Goal: Task Accomplishment & Management: Use online tool/utility

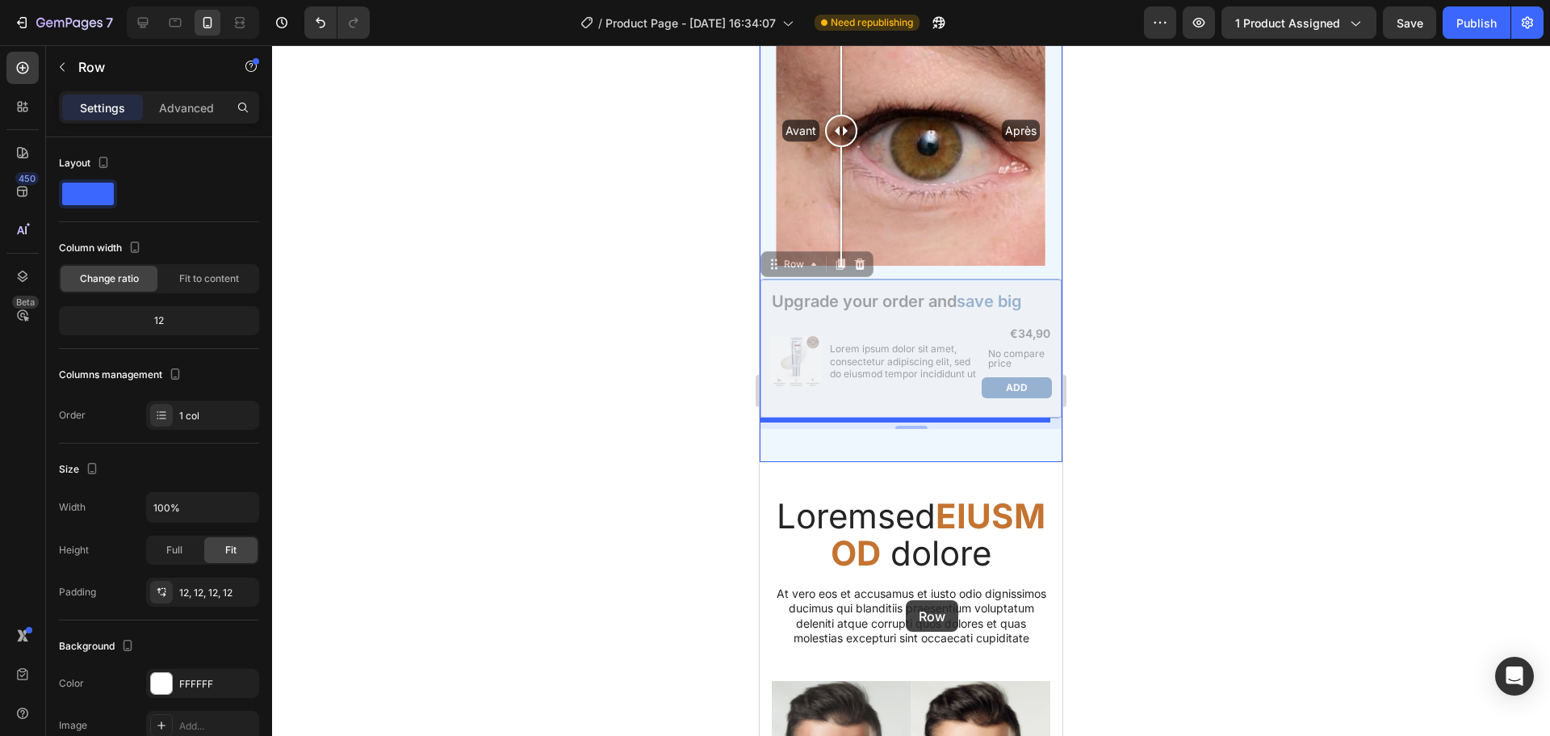
scroll to position [1982, 0]
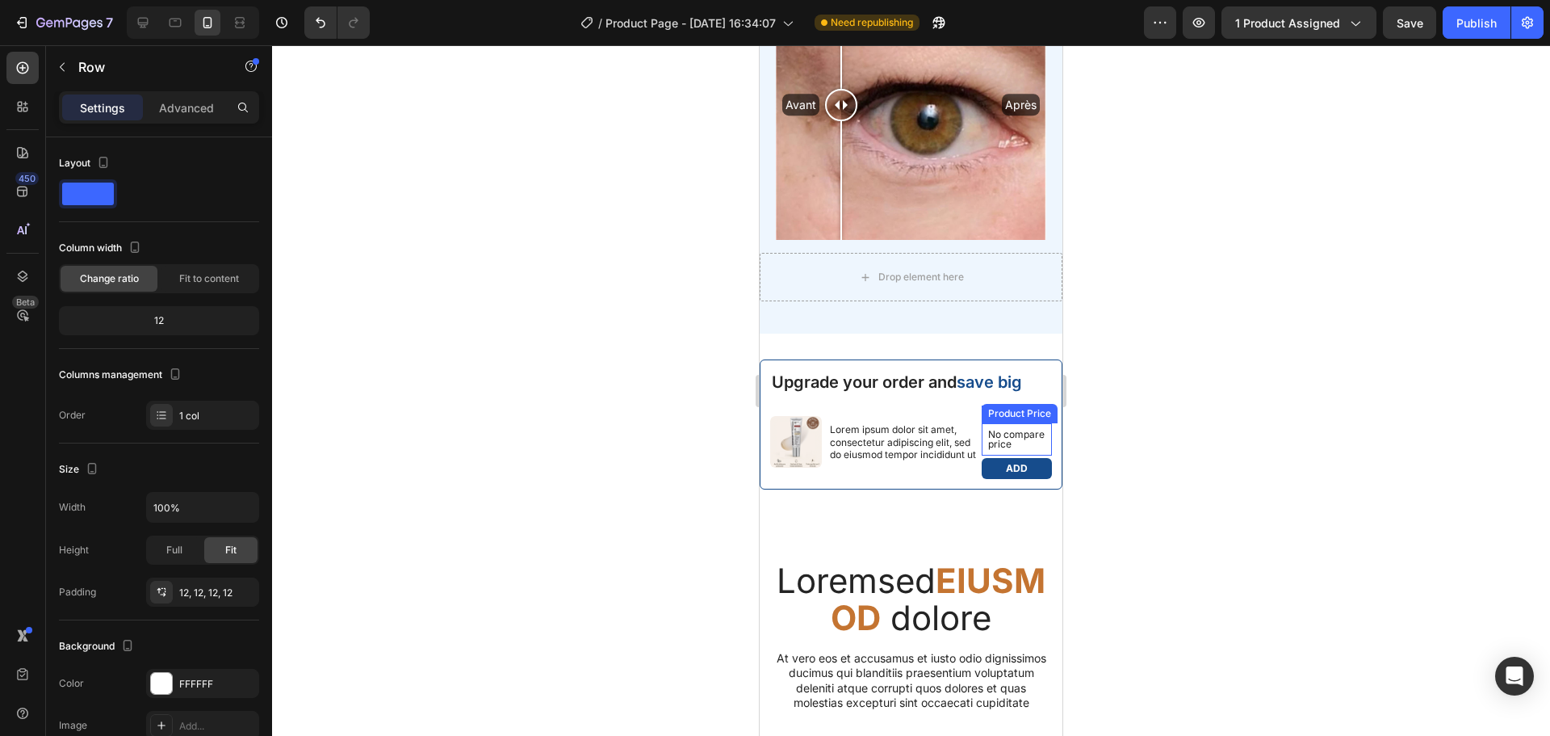
click at [1001, 438] on p "No compare price" at bounding box center [1016, 439] width 57 height 19
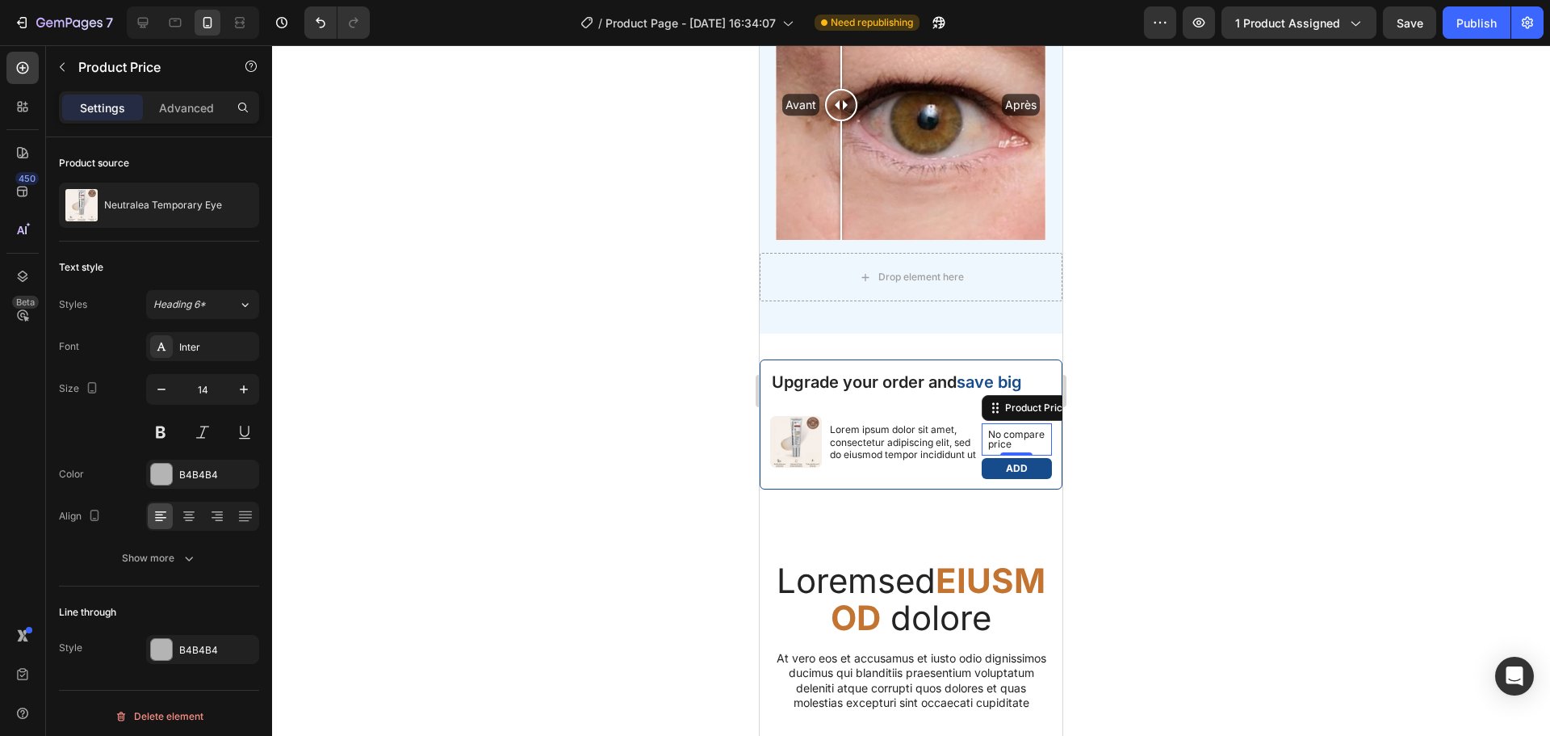
drag, startPoint x: 1003, startPoint y: 415, endPoint x: 982, endPoint y: 416, distance: 21.0
click at [982, 423] on div "No compare price" at bounding box center [1017, 439] width 70 height 32
click at [1123, 445] on div at bounding box center [911, 390] width 1278 height 690
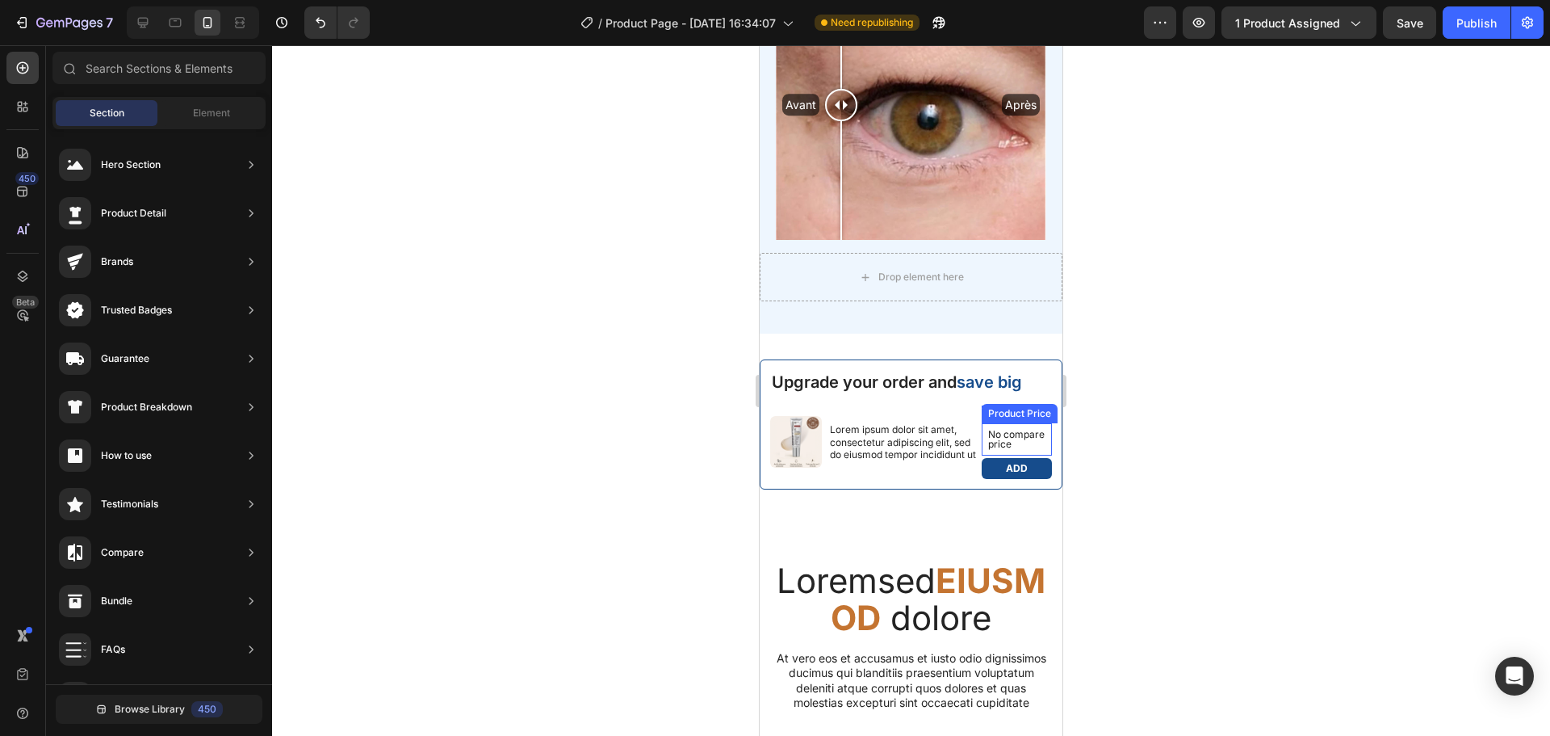
click at [1010, 430] on p "No compare price" at bounding box center [1016, 439] width 57 height 19
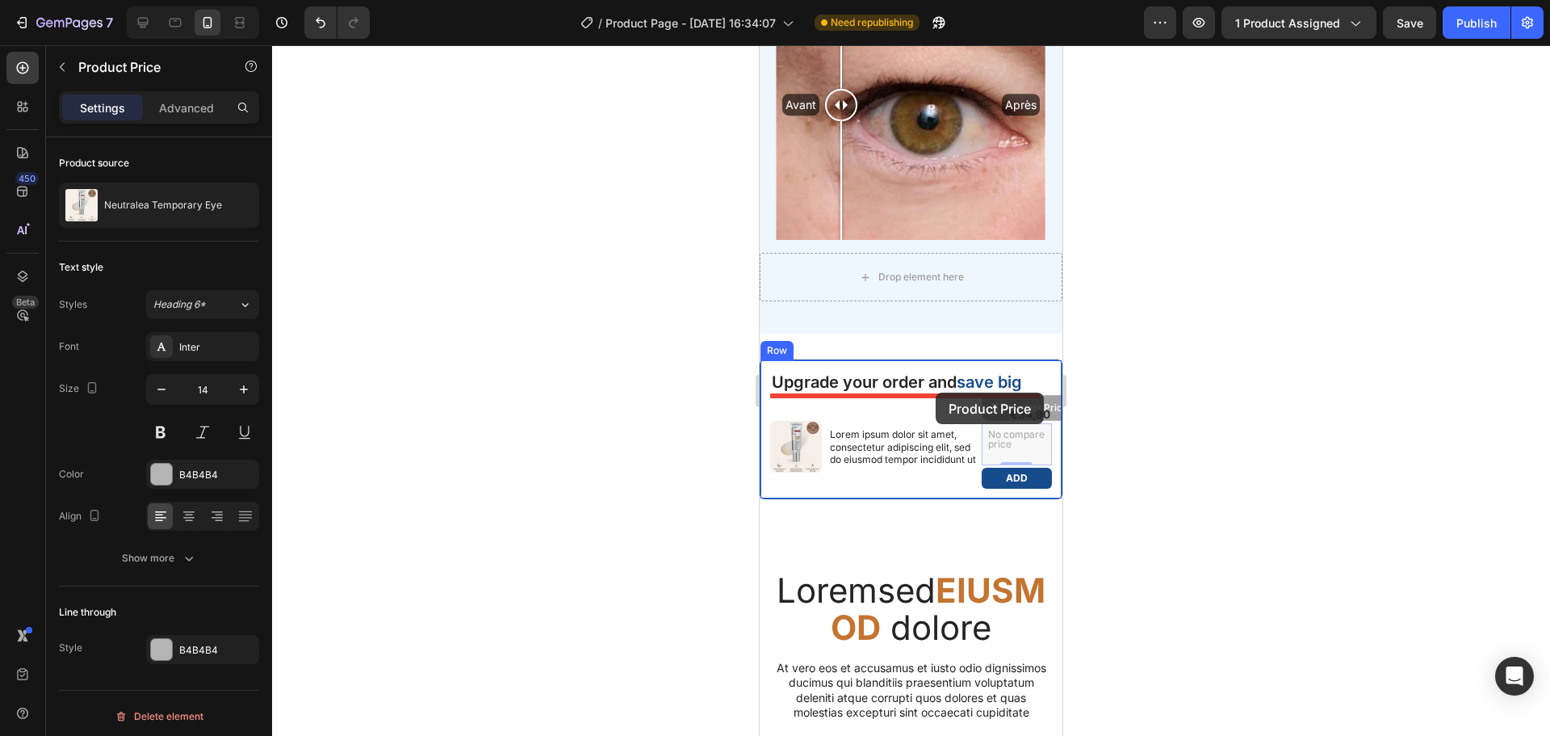
drag, startPoint x: 985, startPoint y: 396, endPoint x: 936, endPoint y: 392, distance: 49.4
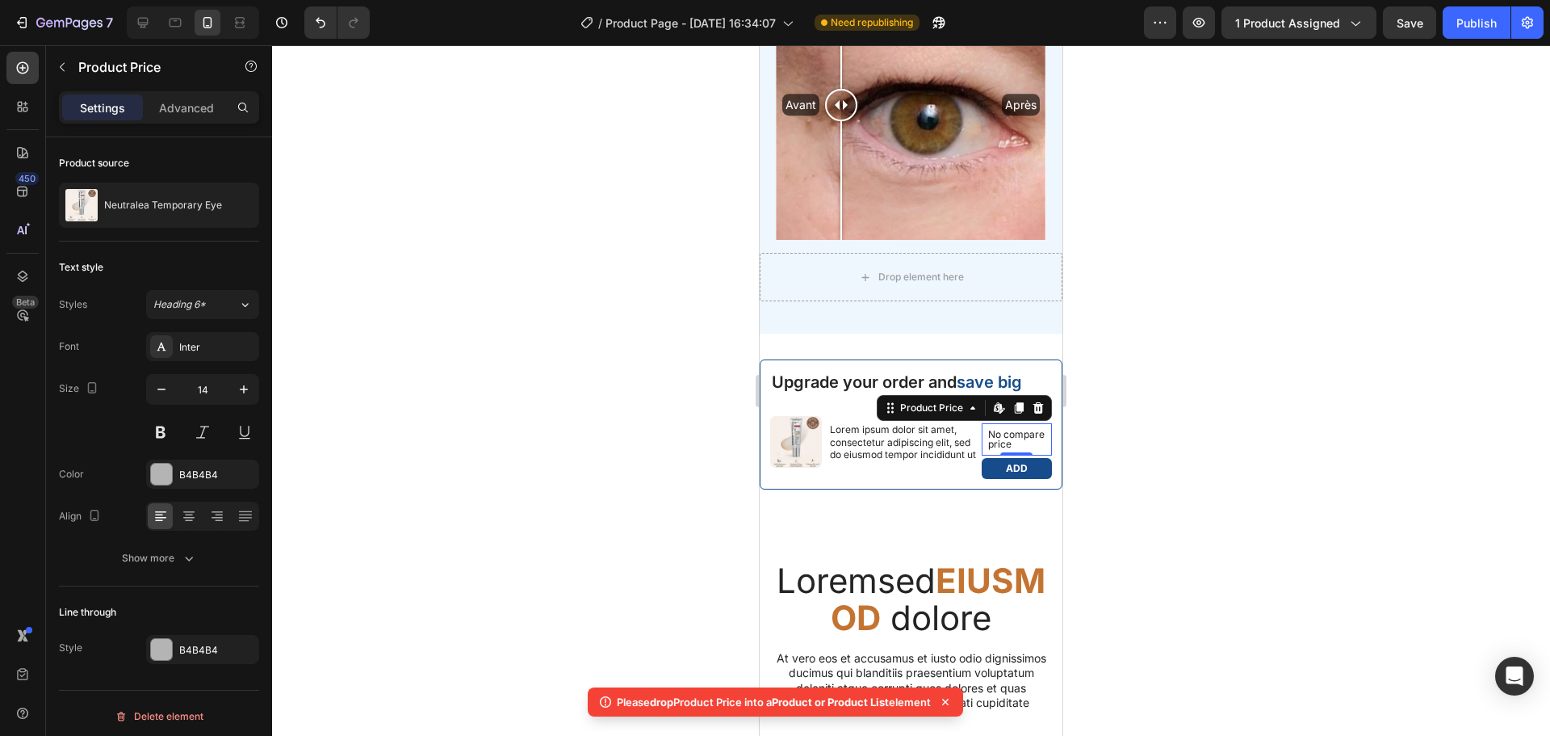
click at [1083, 455] on div at bounding box center [911, 390] width 1278 height 690
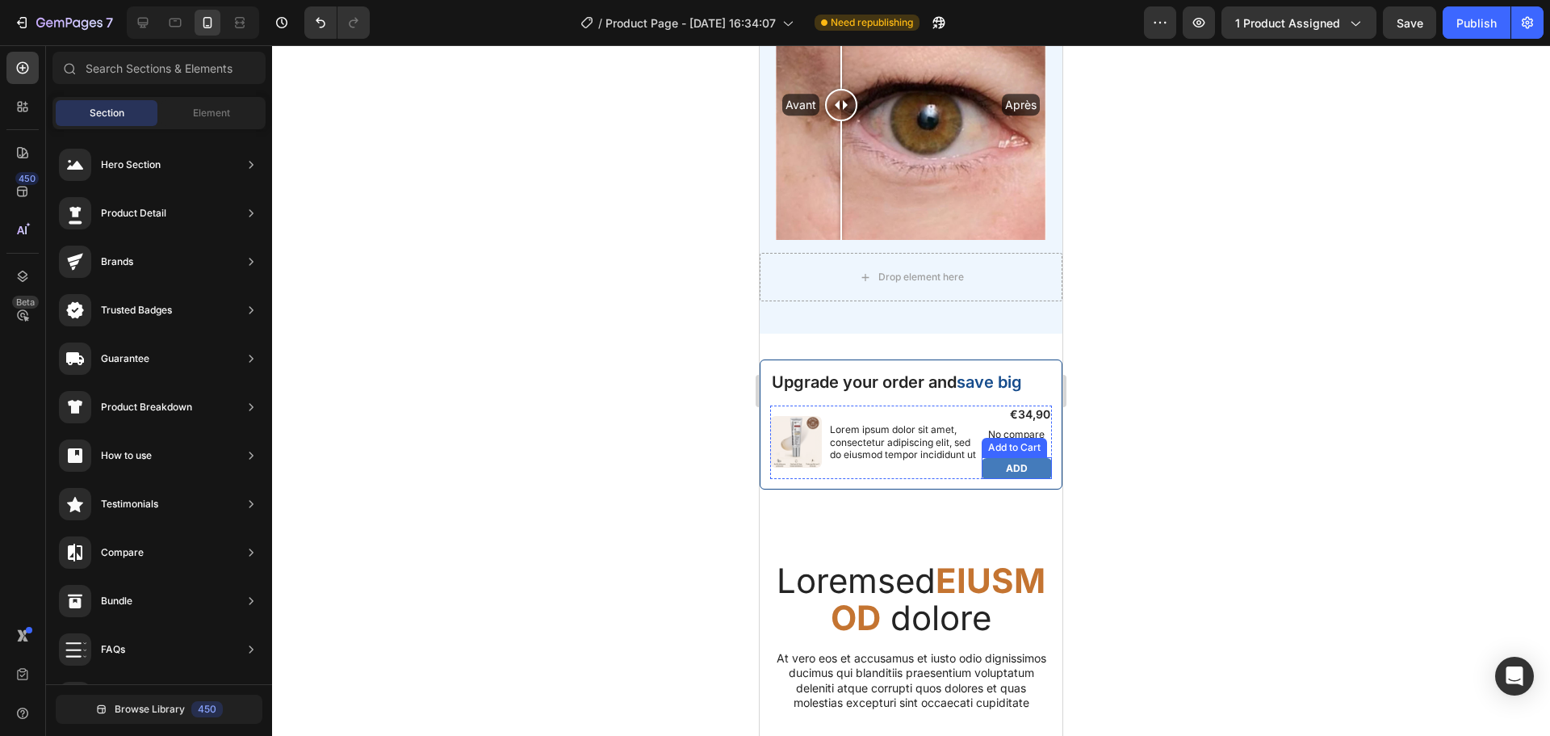
click at [1009, 460] on button "Add" at bounding box center [1017, 468] width 70 height 21
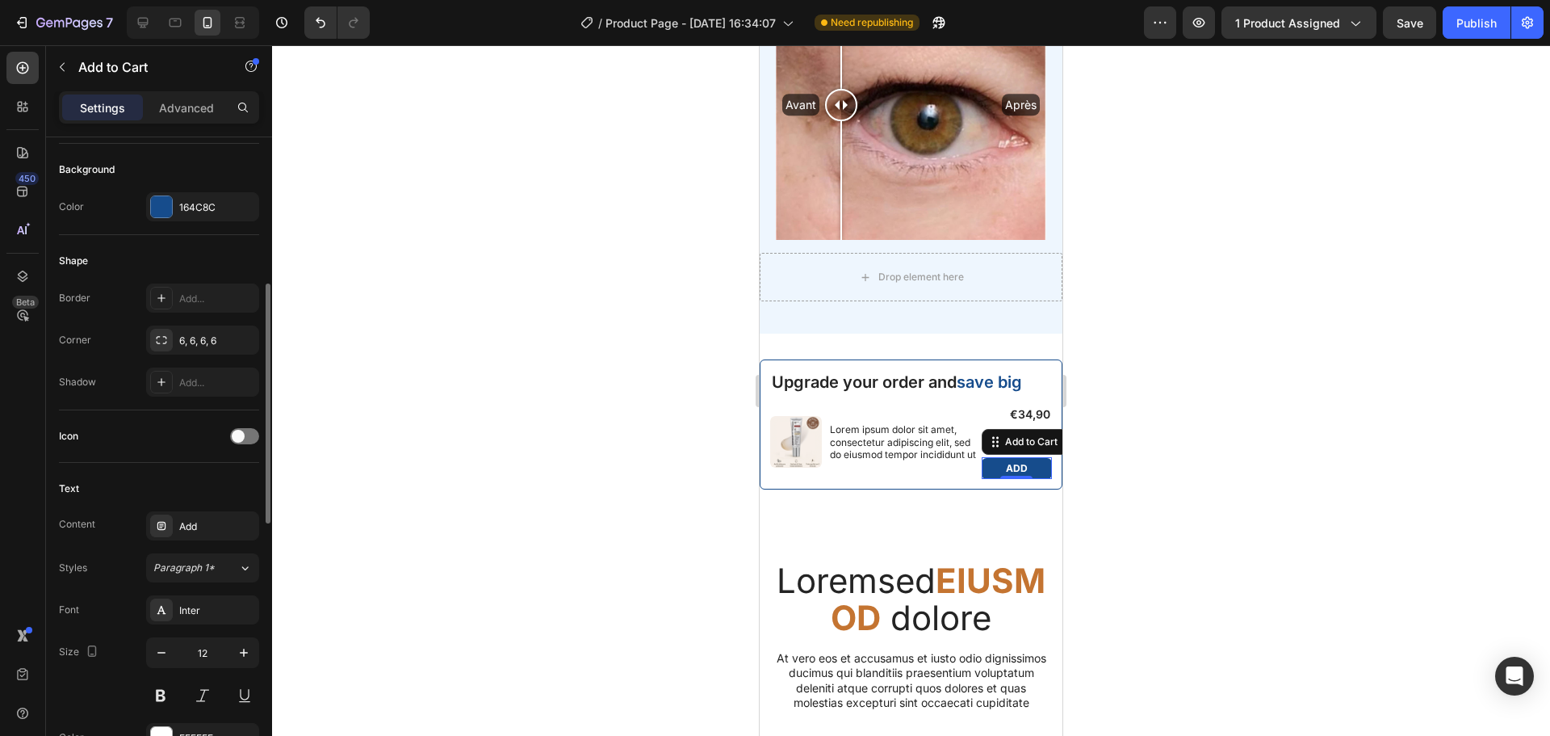
scroll to position [391, 0]
click at [191, 516] on div "Add" at bounding box center [202, 524] width 113 height 29
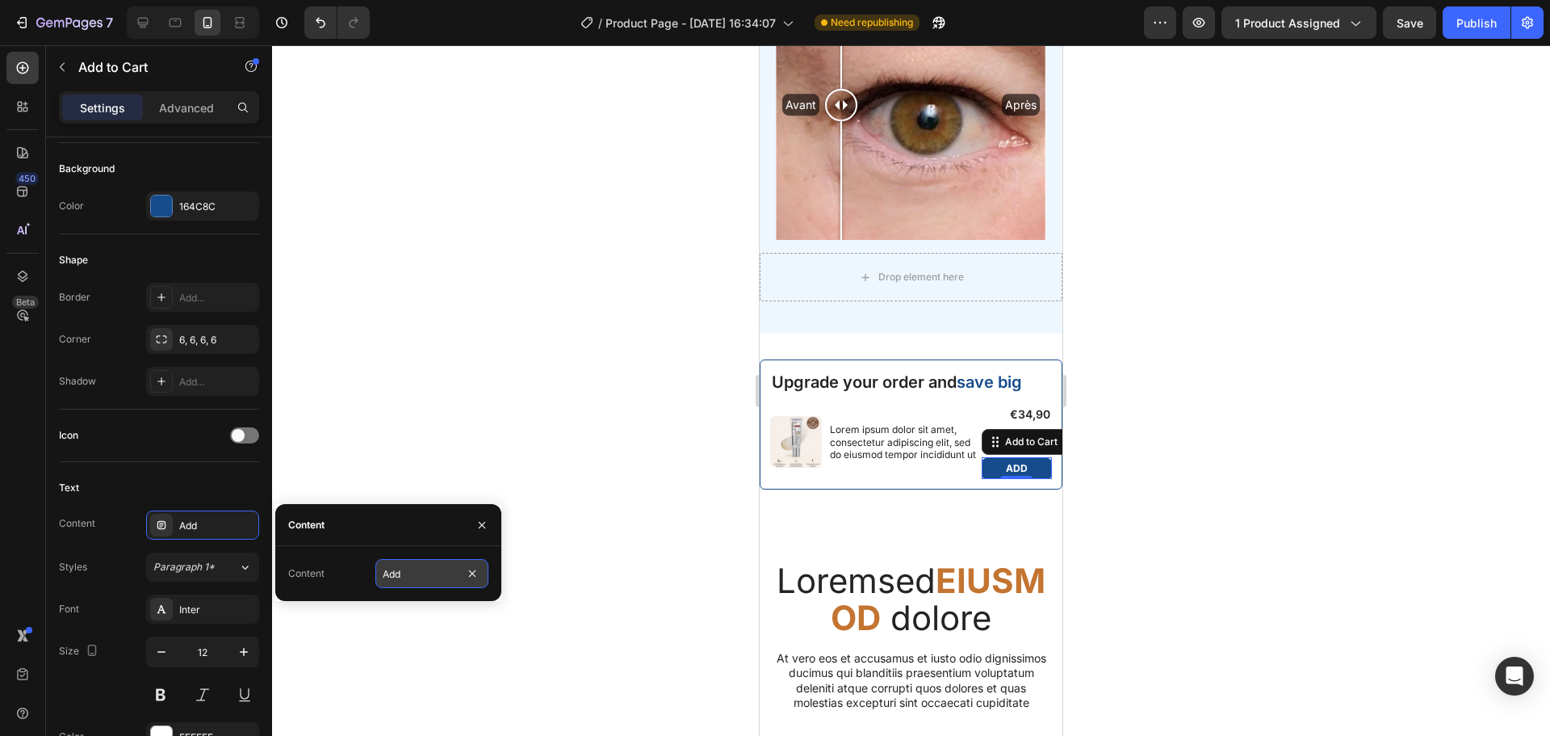
click at [417, 579] on input "Add" at bounding box center [431, 573] width 113 height 29
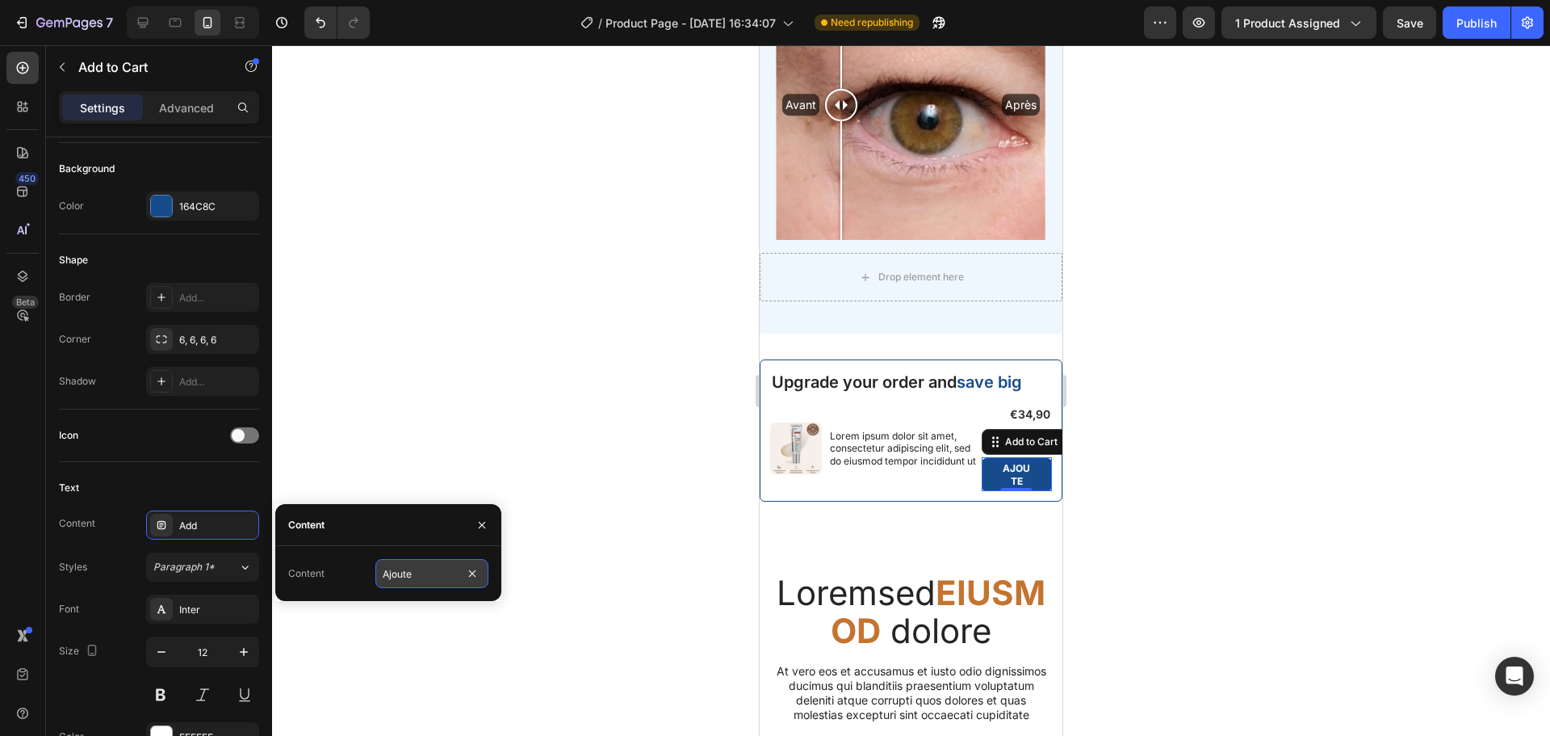
type input "Ajouter"
click at [167, 652] on icon "button" at bounding box center [161, 652] width 16 height 16
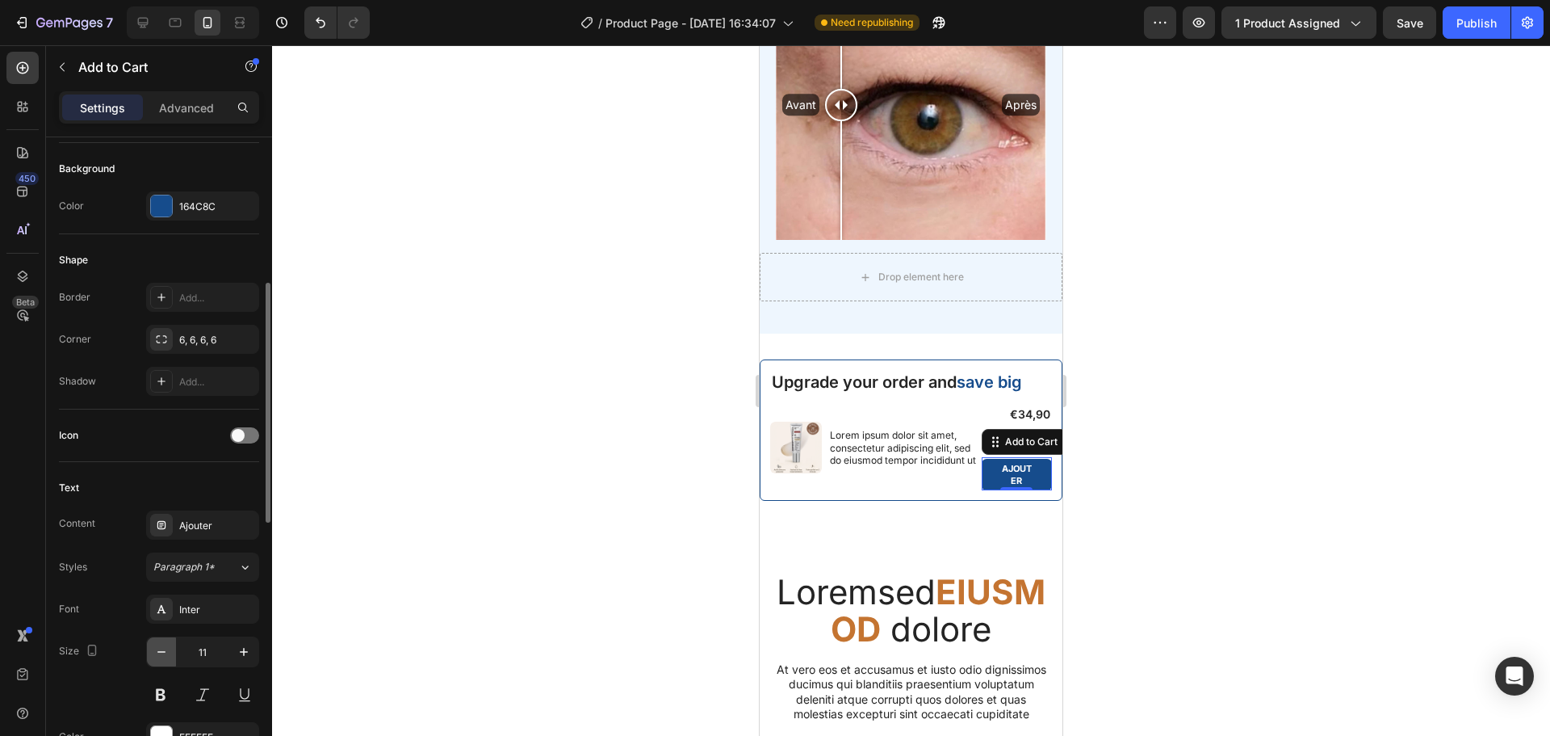
click at [167, 652] on icon "button" at bounding box center [161, 652] width 16 height 16
click at [246, 647] on icon "button" at bounding box center [244, 652] width 16 height 16
click at [163, 644] on icon "button" at bounding box center [161, 652] width 16 height 16
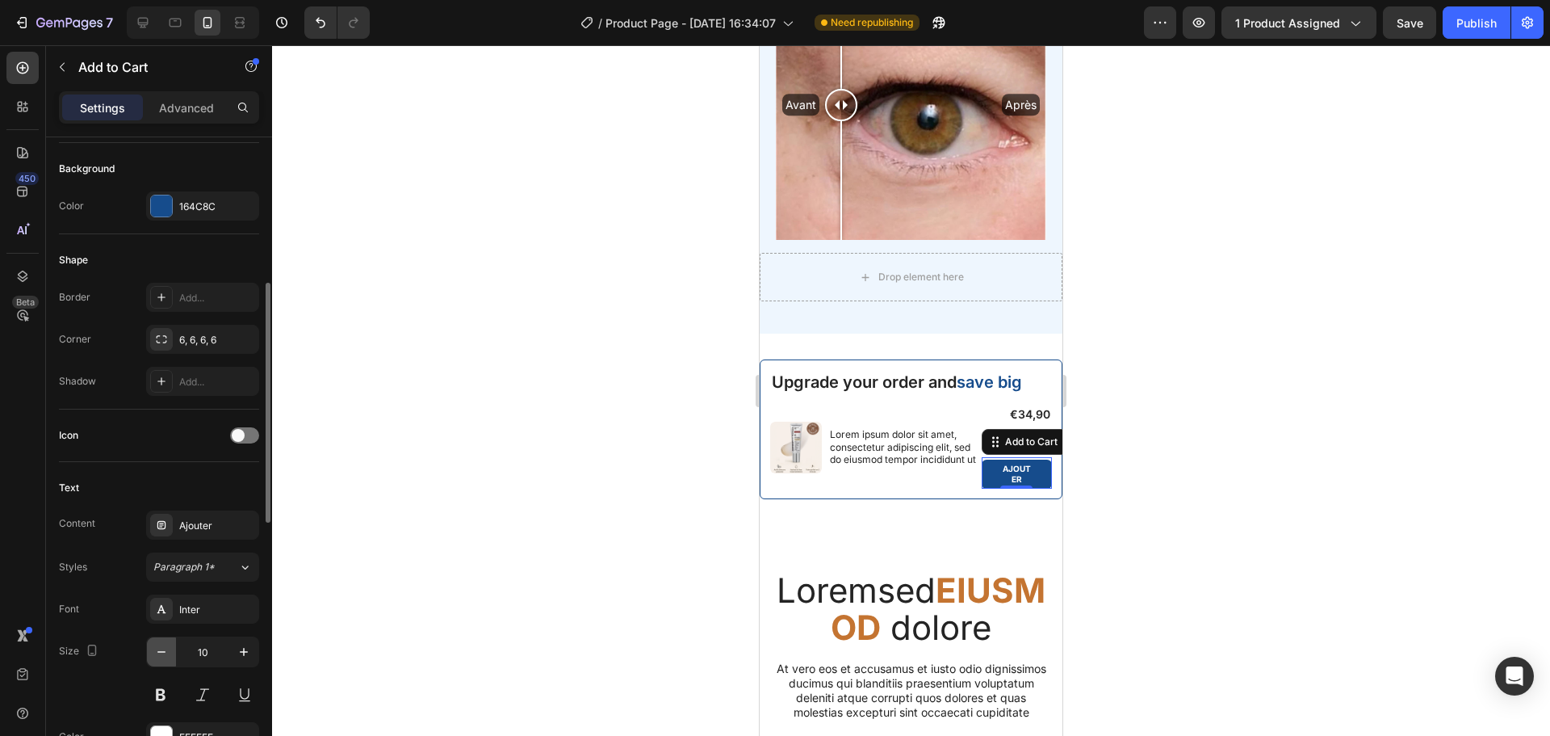
click at [163, 644] on icon "button" at bounding box center [161, 652] width 16 height 16
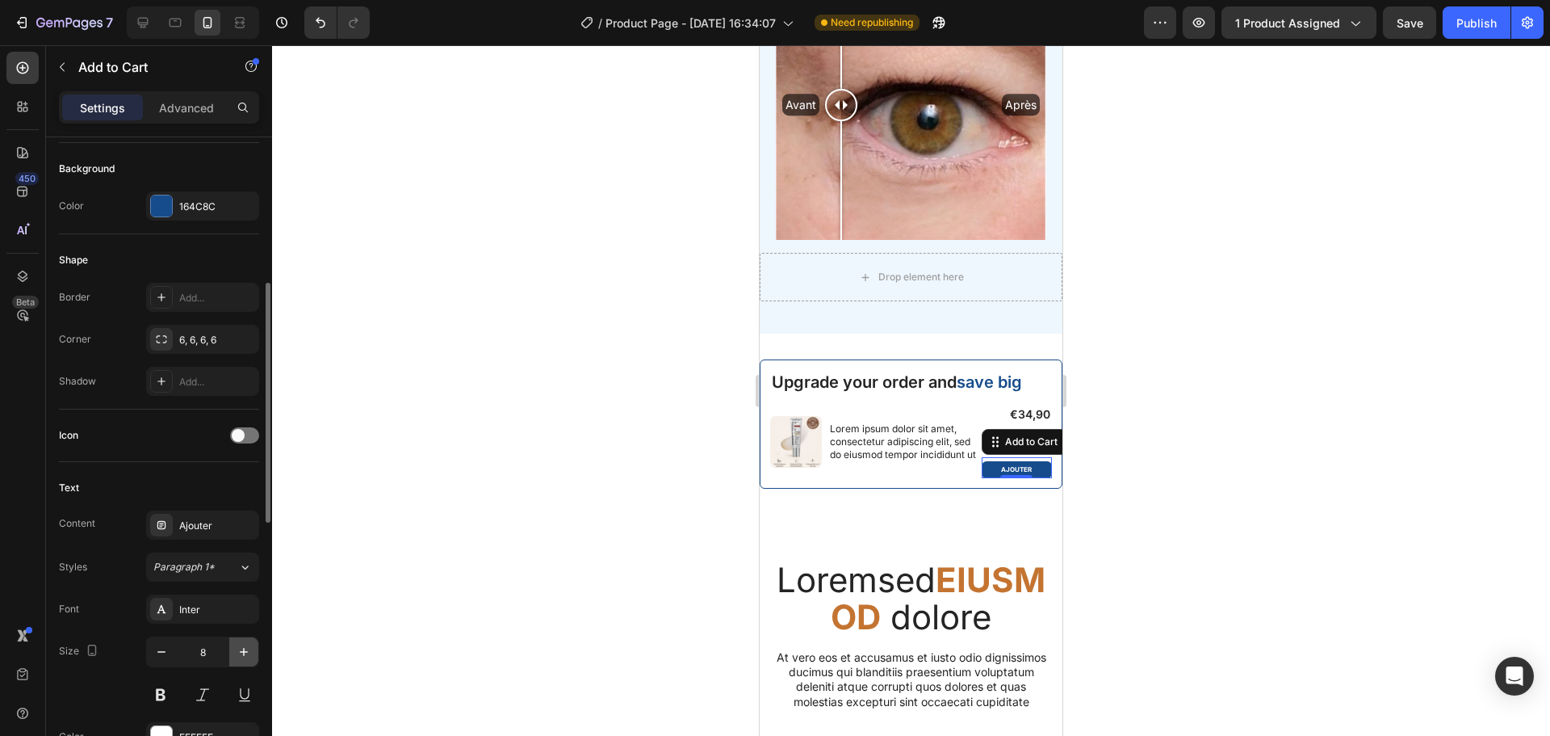
click at [246, 644] on icon "button" at bounding box center [244, 652] width 16 height 16
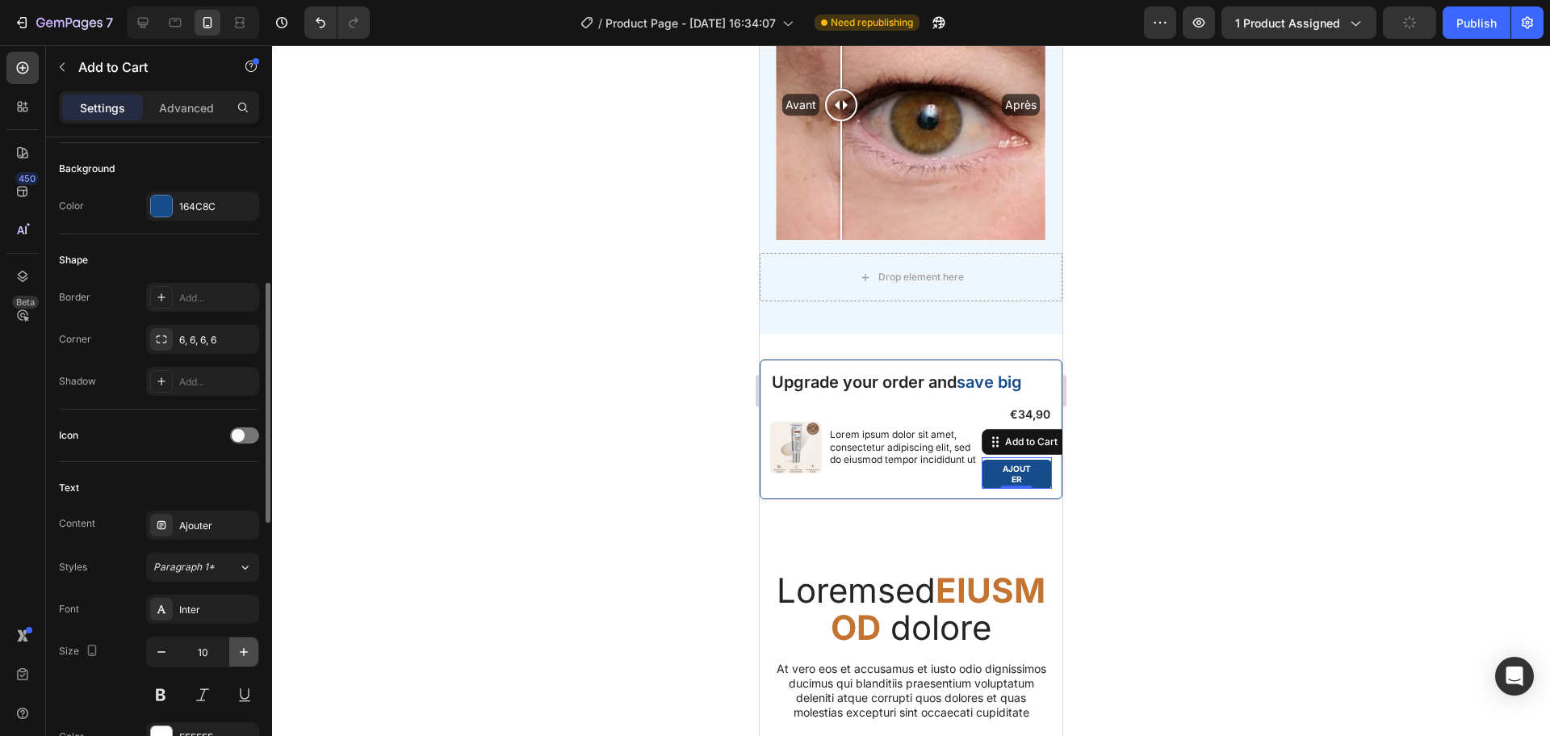
click at [246, 644] on icon "button" at bounding box center [244, 652] width 16 height 16
type input "11"
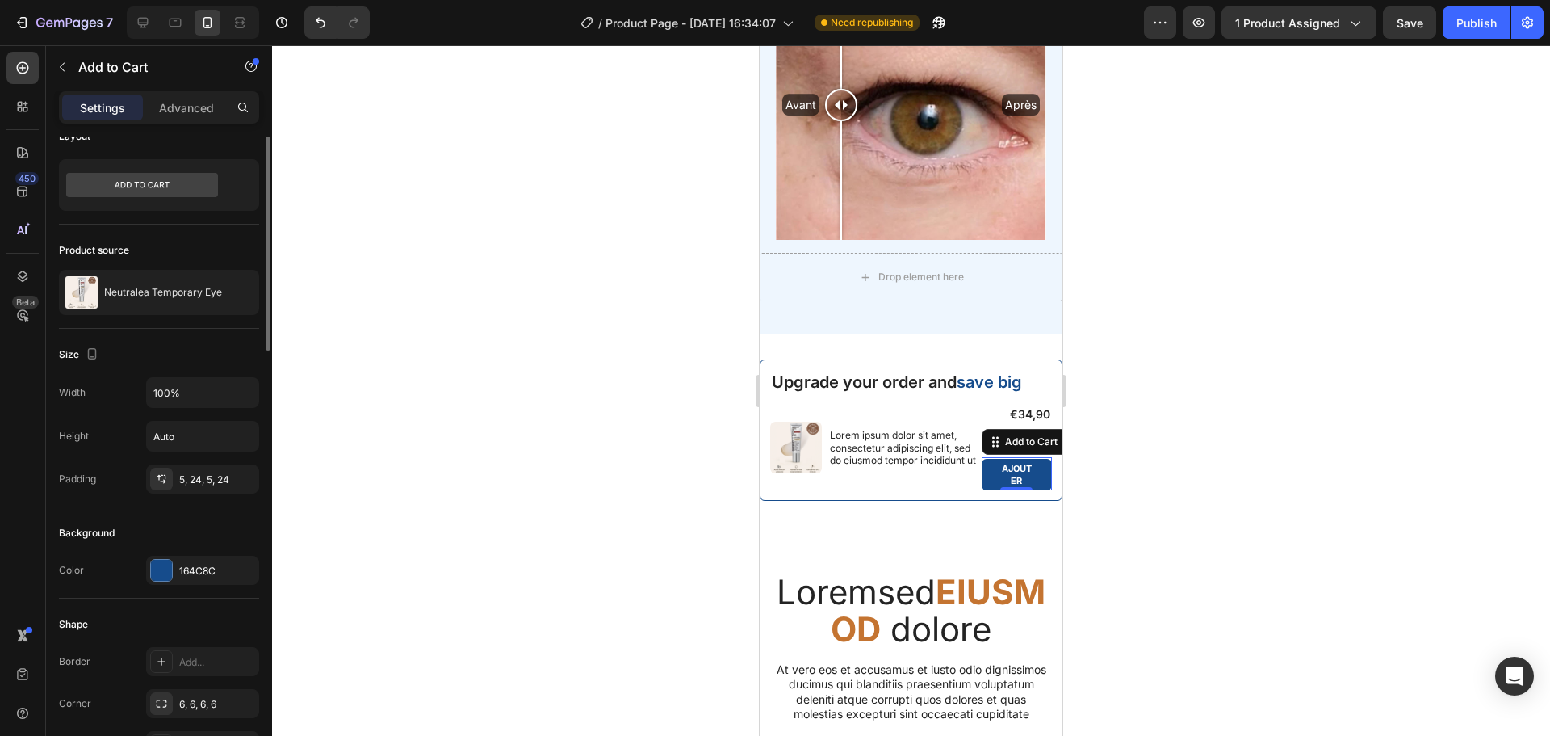
scroll to position [0, 0]
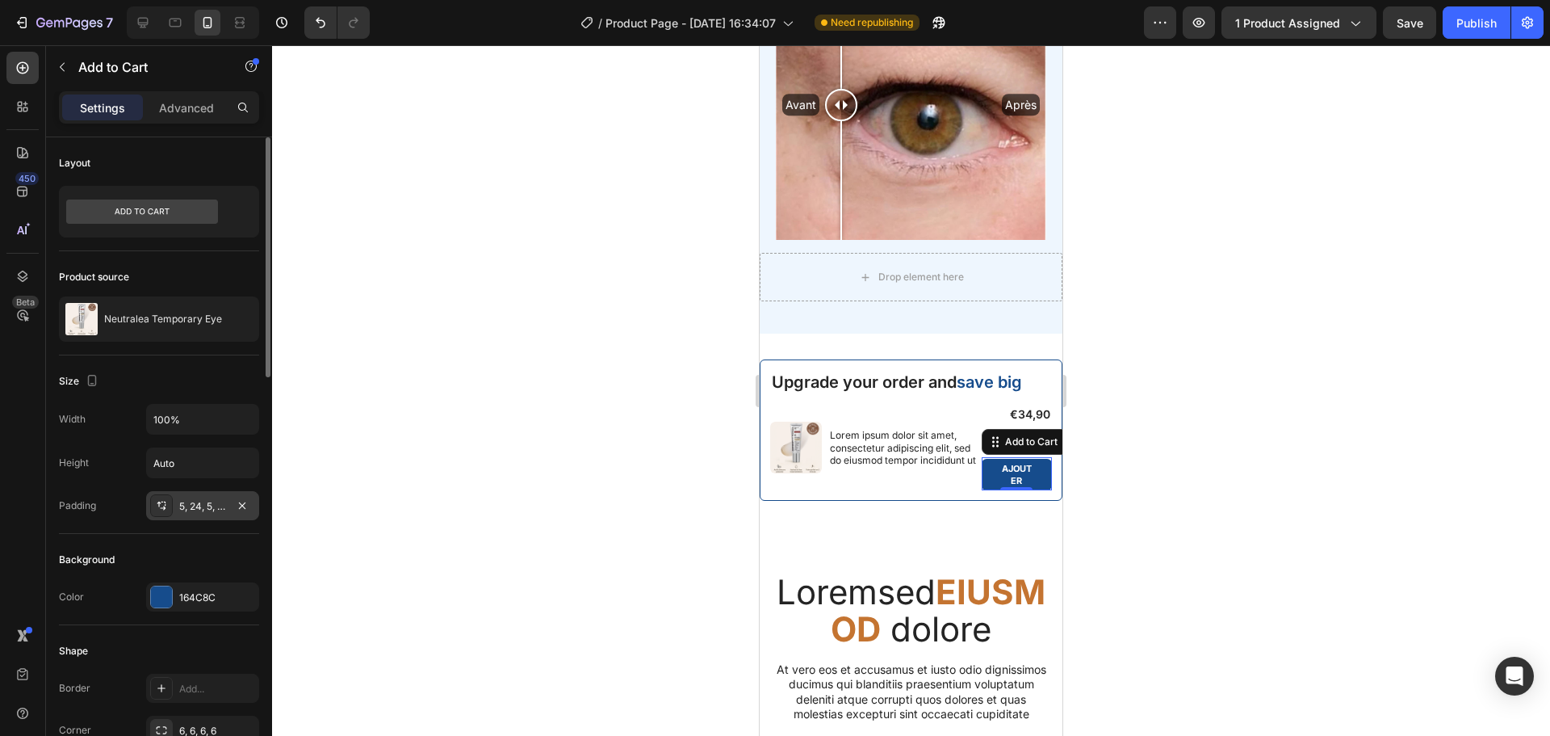
click at [199, 503] on div "5, 24, 5, 24" at bounding box center [202, 506] width 47 height 15
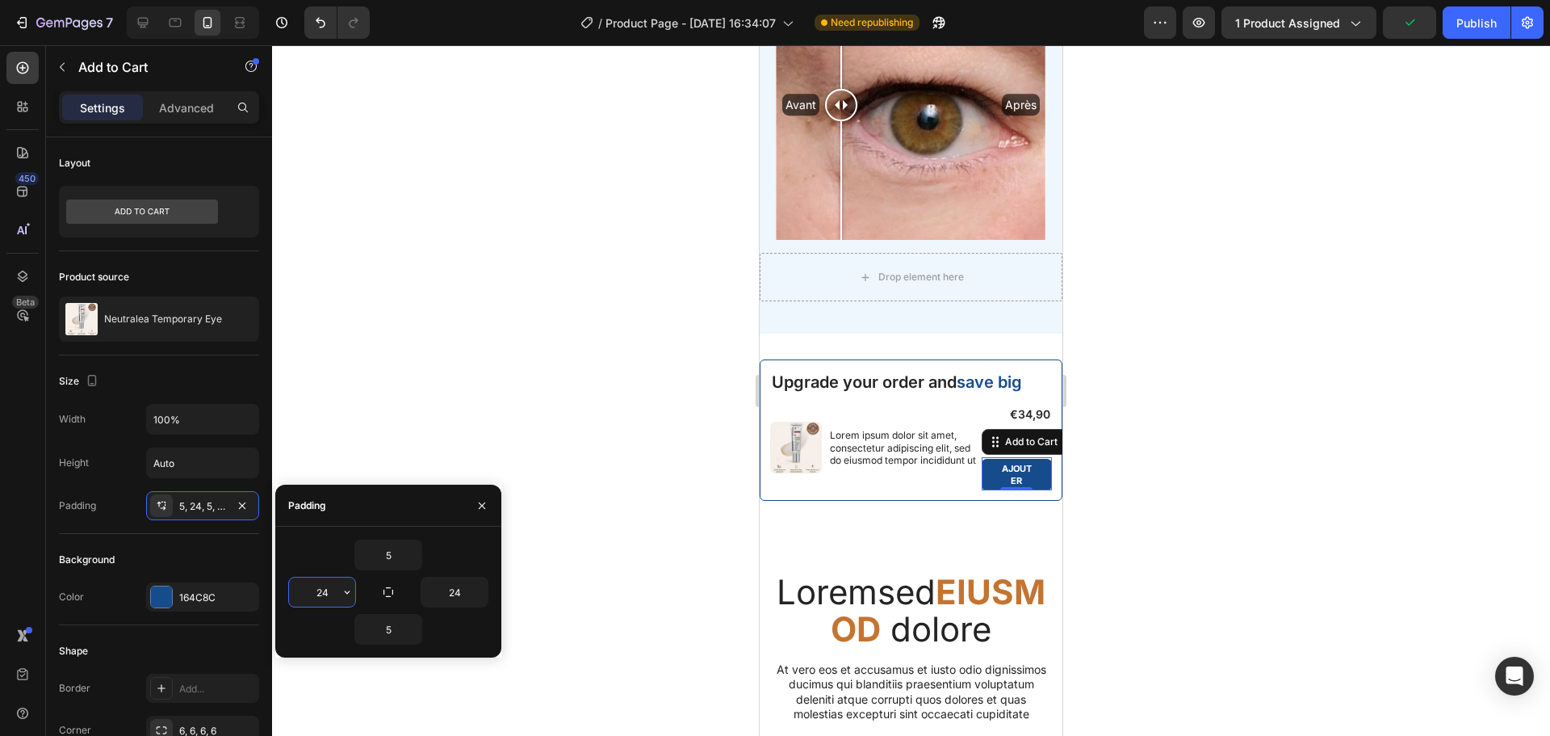
click at [329, 593] on input "24" at bounding box center [322, 591] width 66 height 29
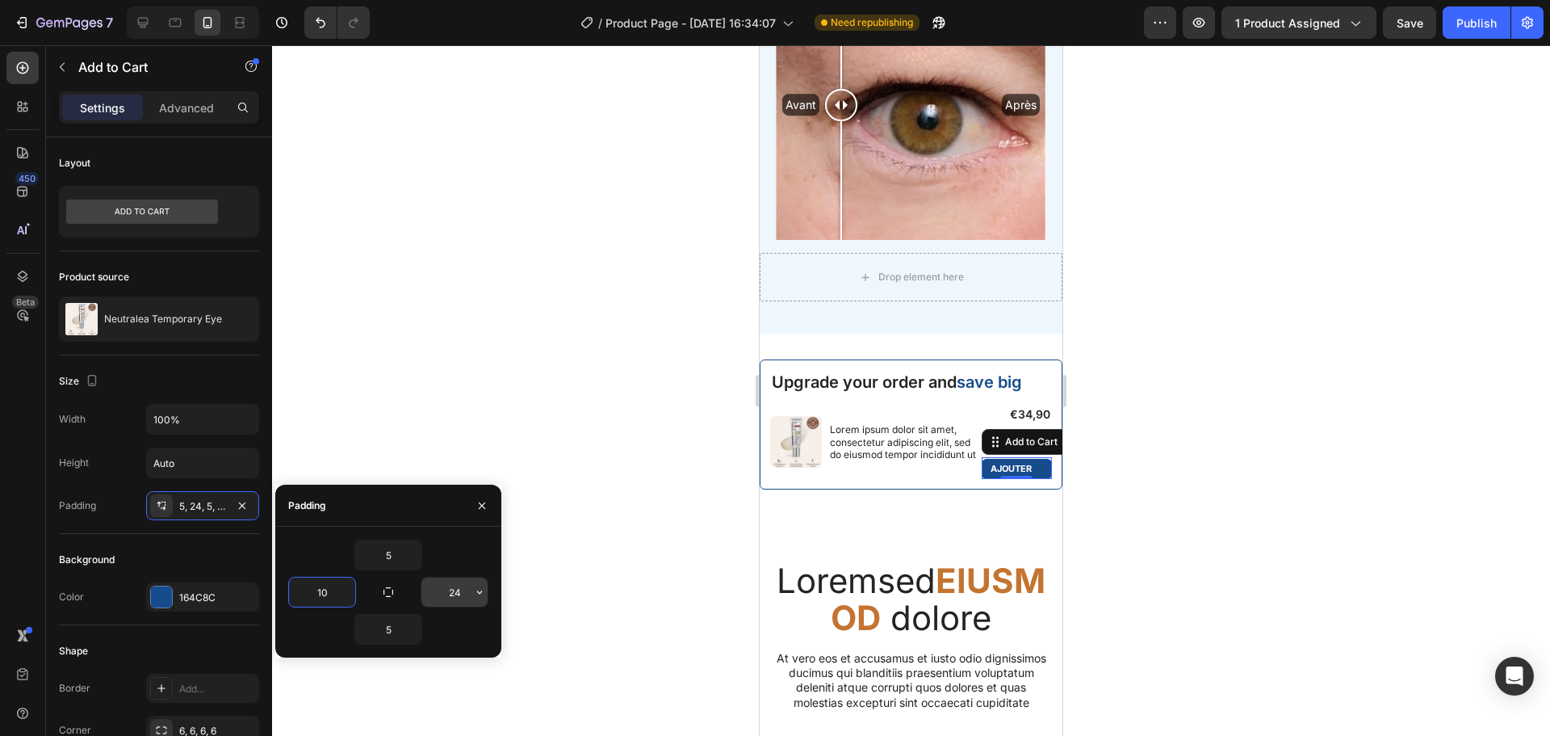
type input "10"
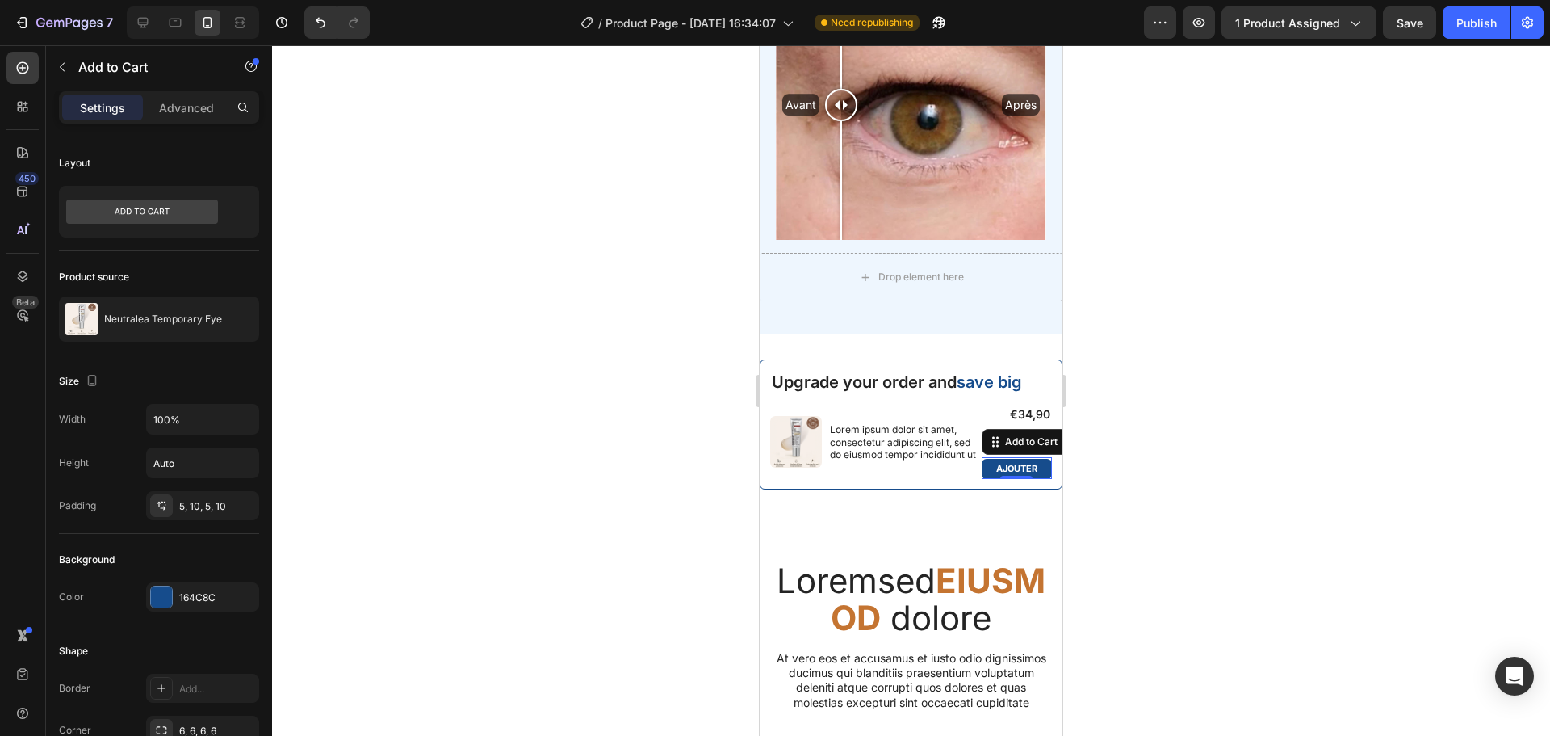
click at [1182, 478] on div at bounding box center [911, 390] width 1278 height 690
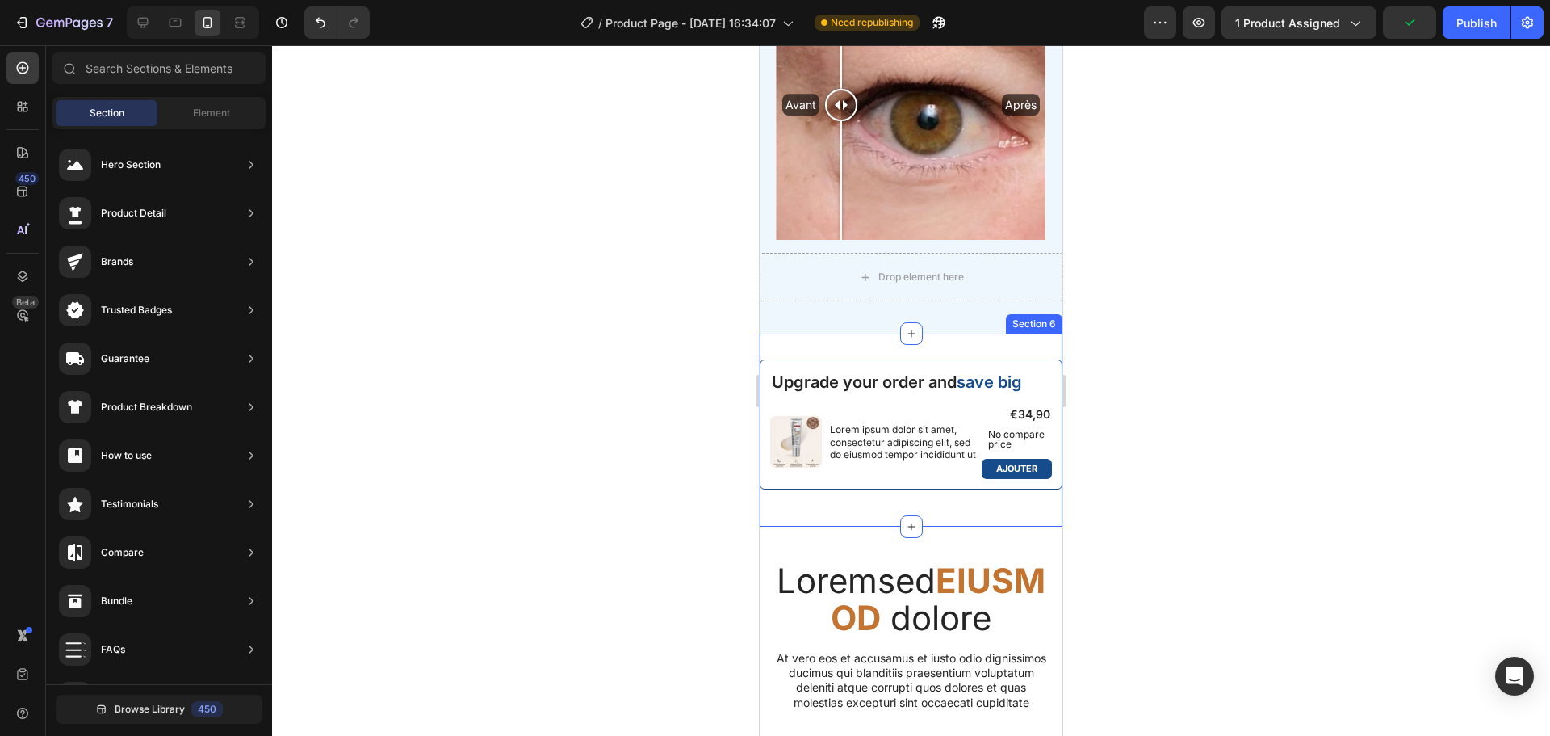
click at [813, 335] on div "Upgrade your order and save big Text Block Product Images Lorem ipsum dolor sit…" at bounding box center [911, 429] width 303 height 193
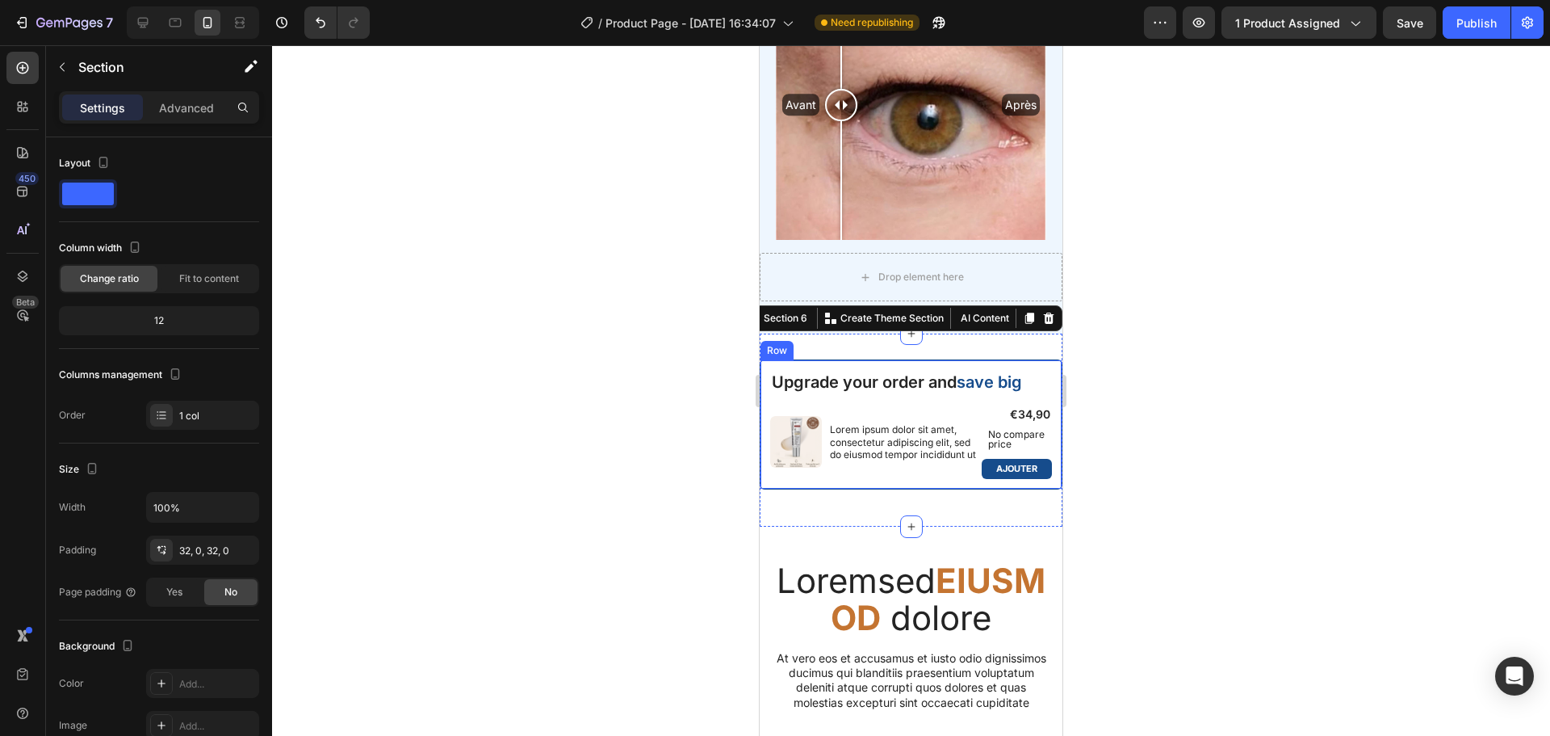
click at [695, 388] on div at bounding box center [911, 390] width 1278 height 690
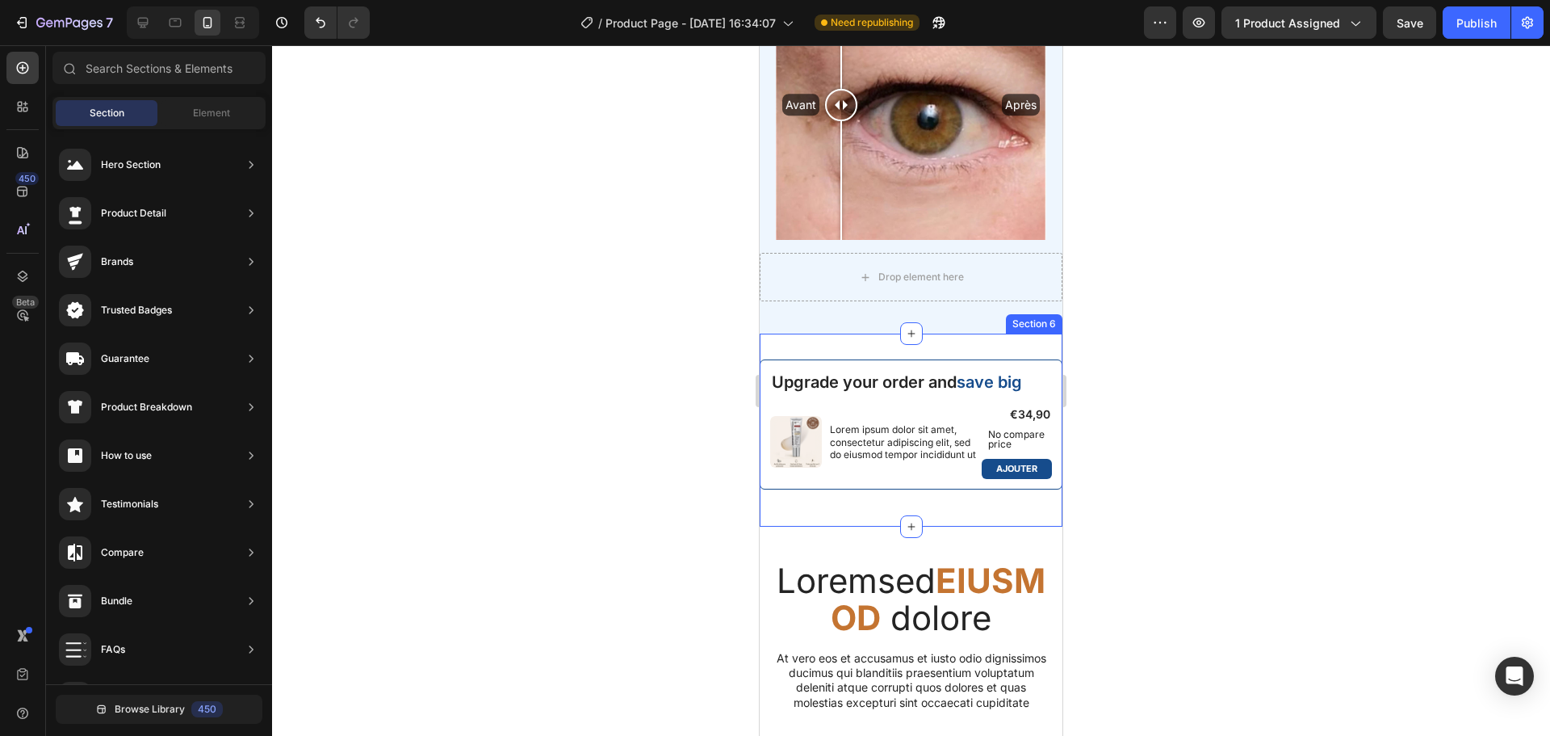
click at [794, 510] on div "Upgrade your order and save big Text Block Product Images Lorem ipsum dolor sit…" at bounding box center [911, 429] width 303 height 193
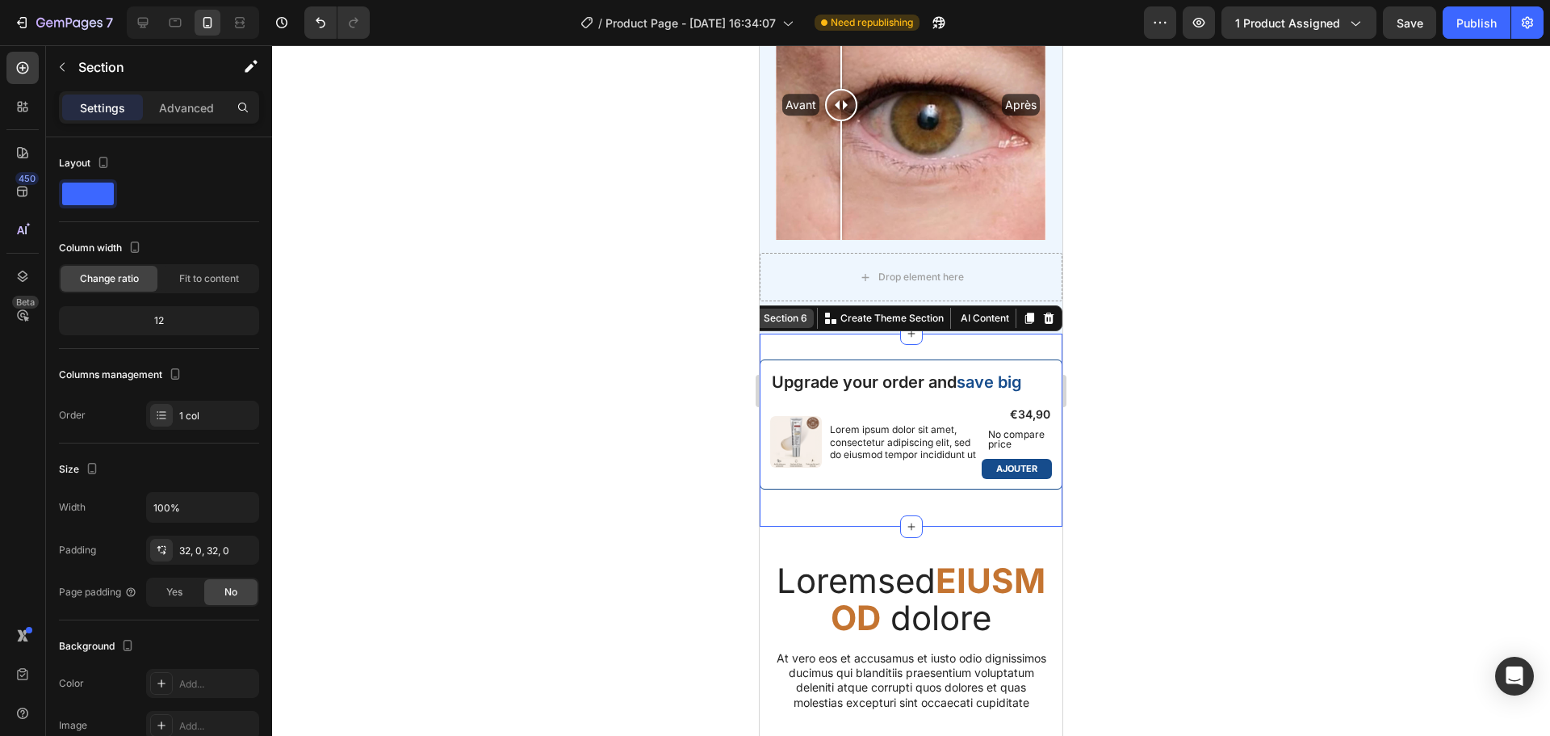
click at [795, 312] on div "Section 6" at bounding box center [786, 318] width 50 height 15
click at [831, 333] on div "Upgrade your order and save big Text Block Product Images Lorem ipsum dolor sit…" at bounding box center [911, 429] width 303 height 193
click at [828, 359] on div "Upgrade your order and save big Text Block Product Images Lorem ipsum dolor sit…" at bounding box center [911, 424] width 303 height 130
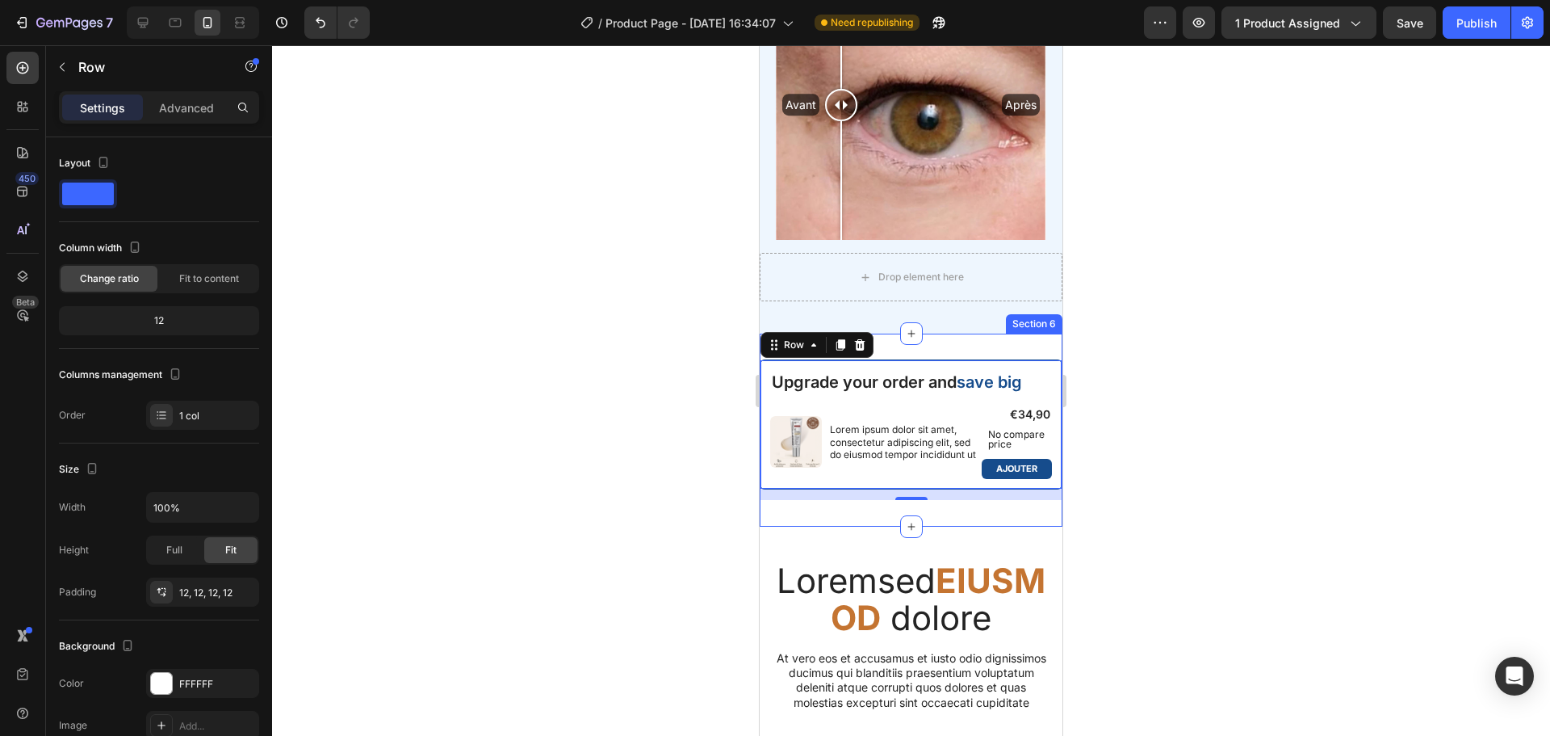
click at [1009, 335] on div "Upgrade your order and save big Text Block Product Images Lorem ipsum dolor sit…" at bounding box center [911, 429] width 303 height 193
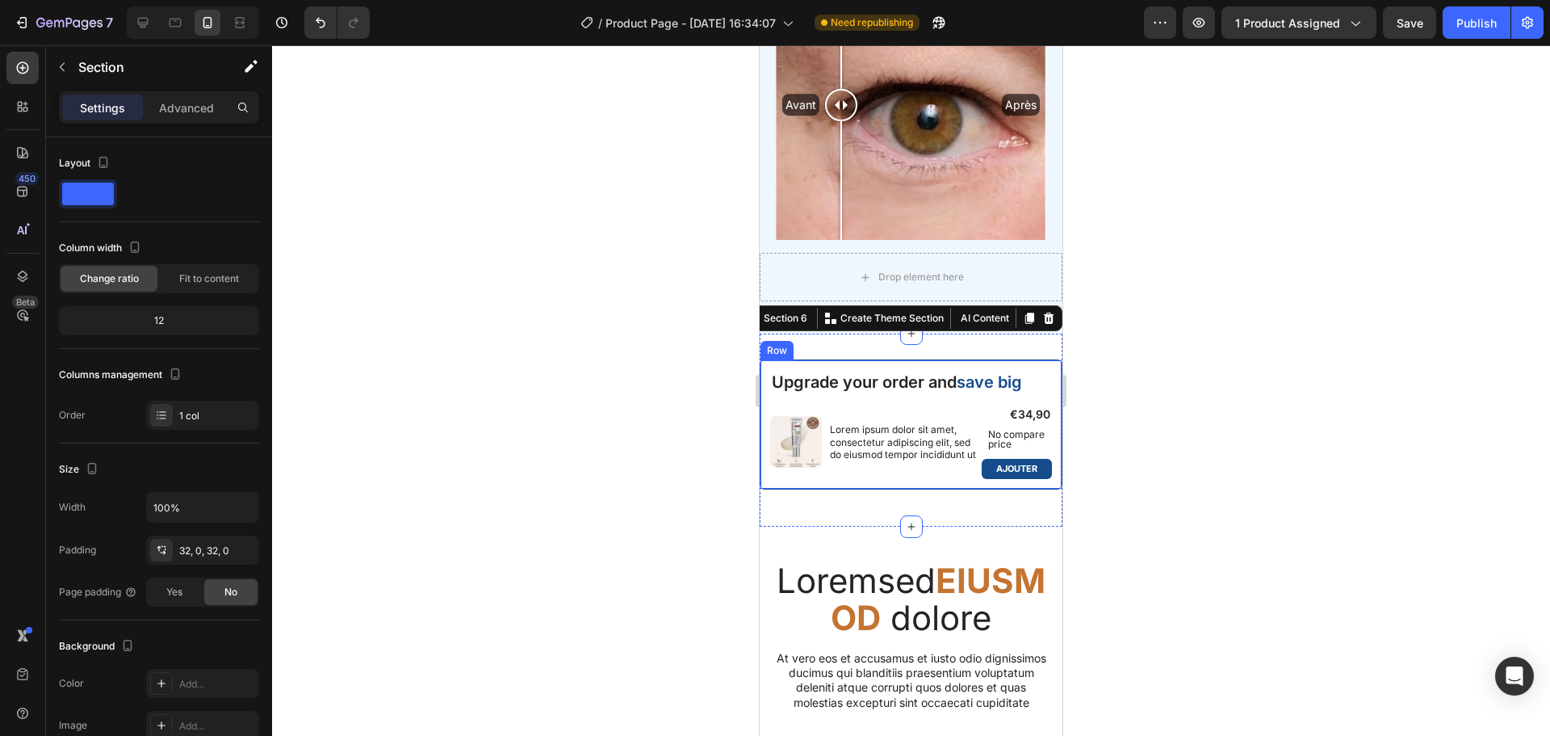
click at [797, 359] on div "Upgrade your order and save big Text Block Product Images Lorem ipsum dolor sit…" at bounding box center [911, 424] width 303 height 130
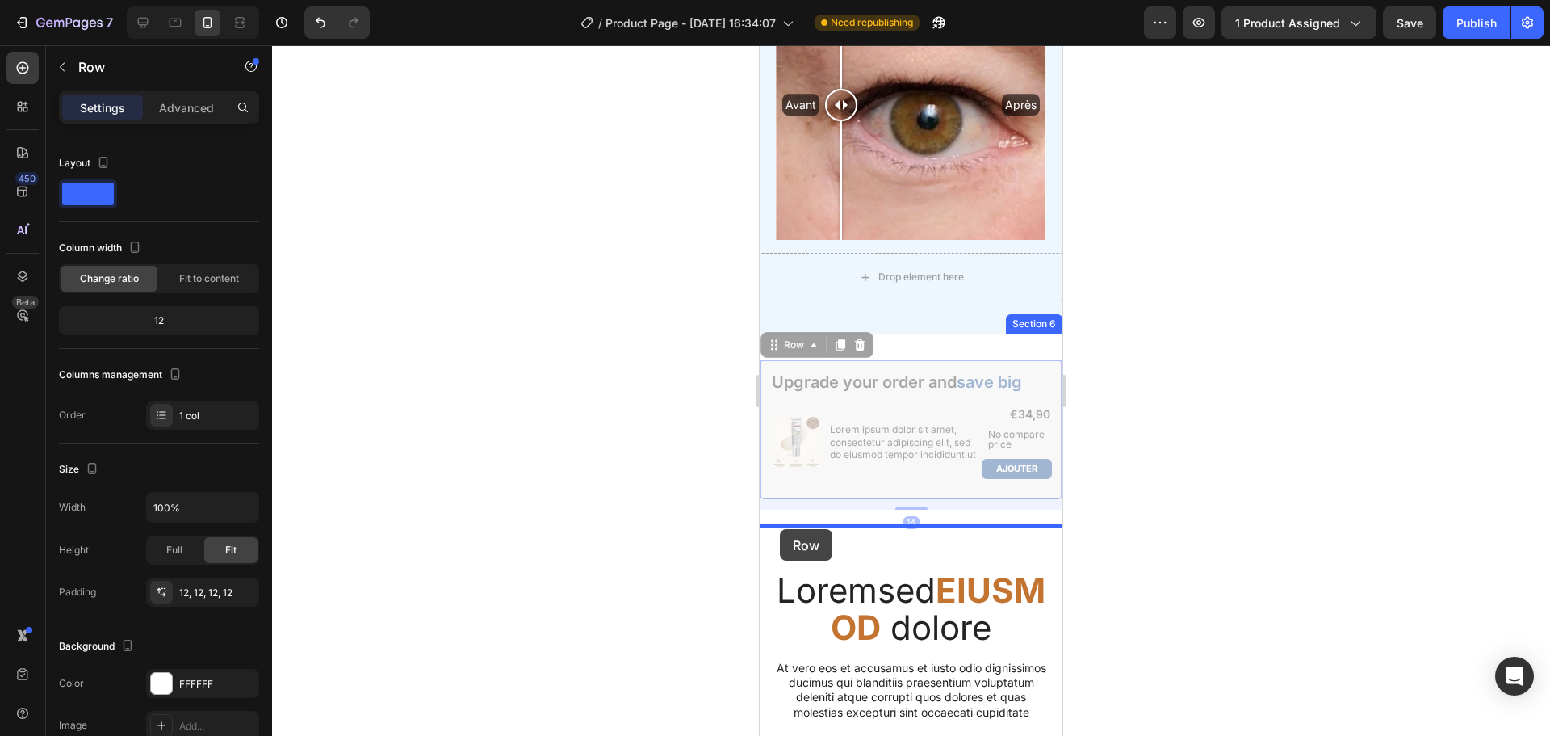
drag, startPoint x: 781, startPoint y: 338, endPoint x: 780, endPoint y: 529, distance: 190.6
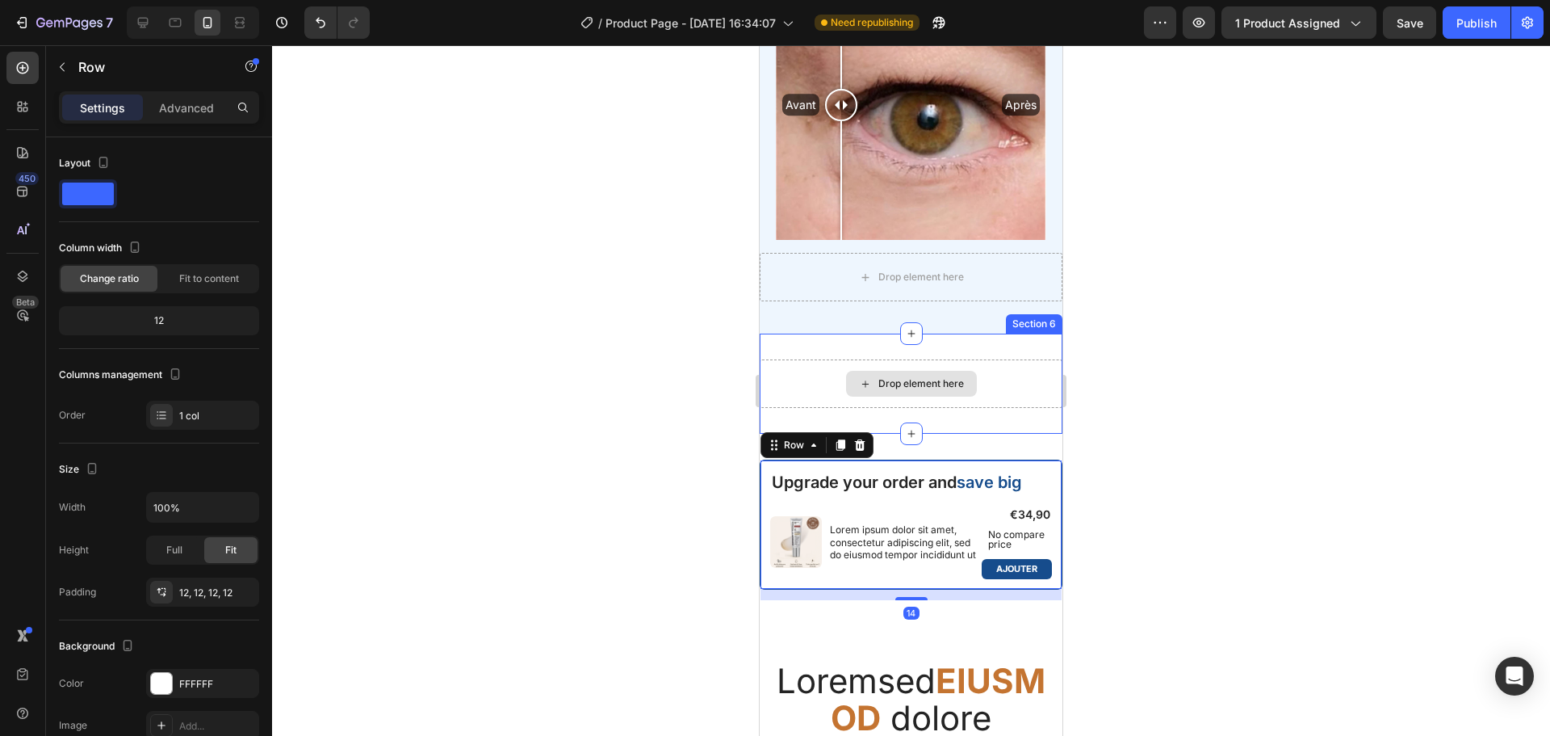
click at [795, 363] on div "Drop element here" at bounding box center [911, 383] width 303 height 48
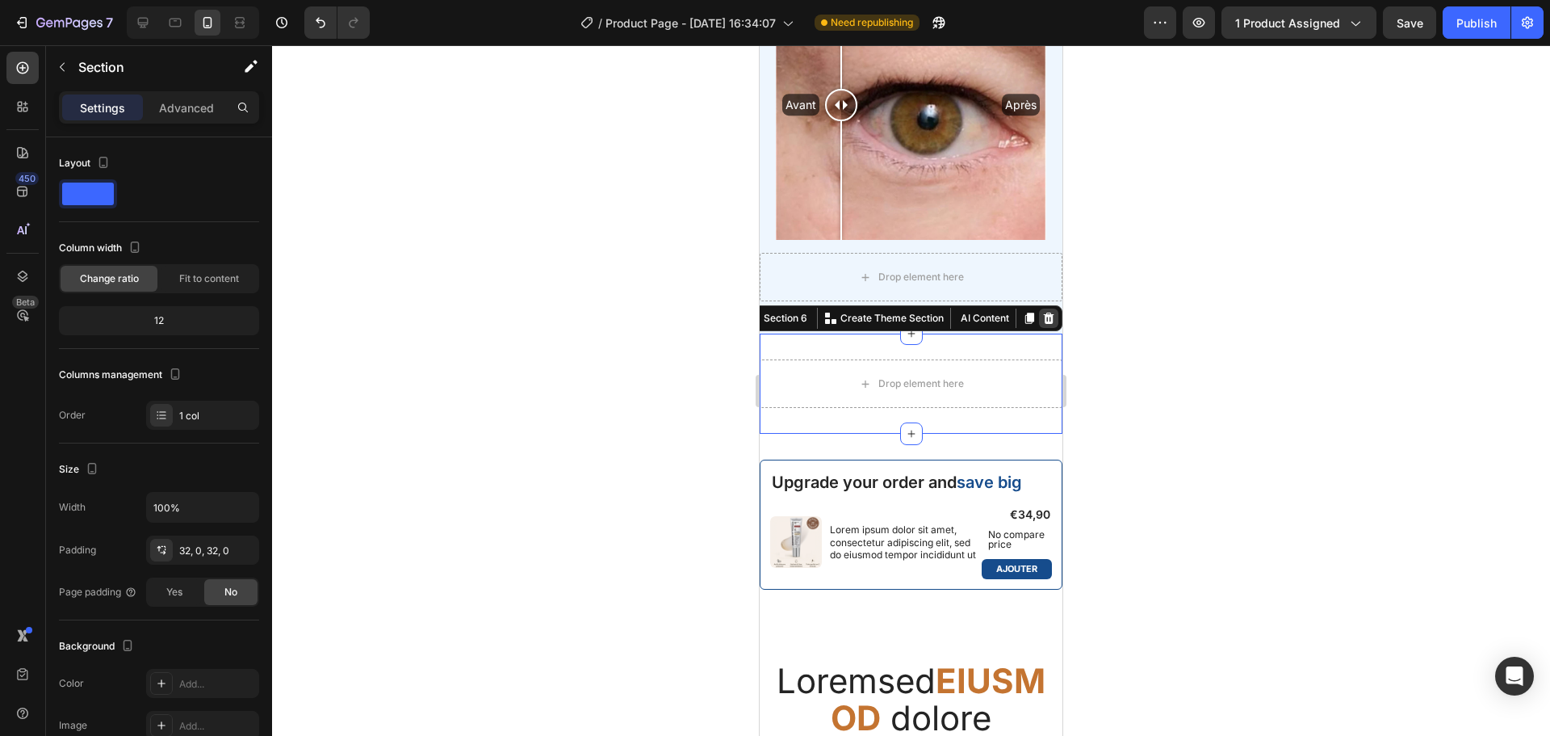
click at [1044, 312] on icon at bounding box center [1049, 317] width 10 height 11
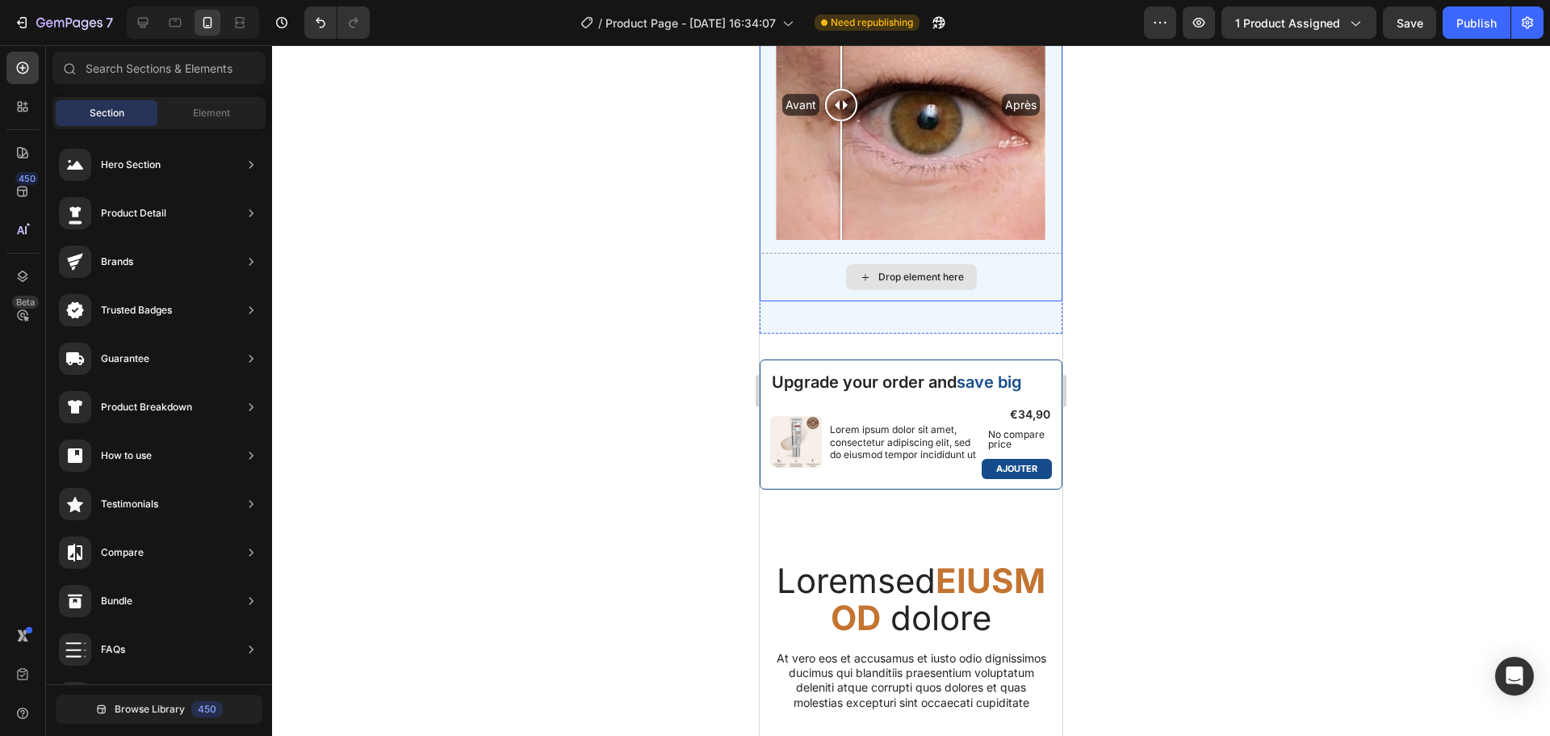
click at [944, 280] on div "Drop element here" at bounding box center [911, 277] width 303 height 48
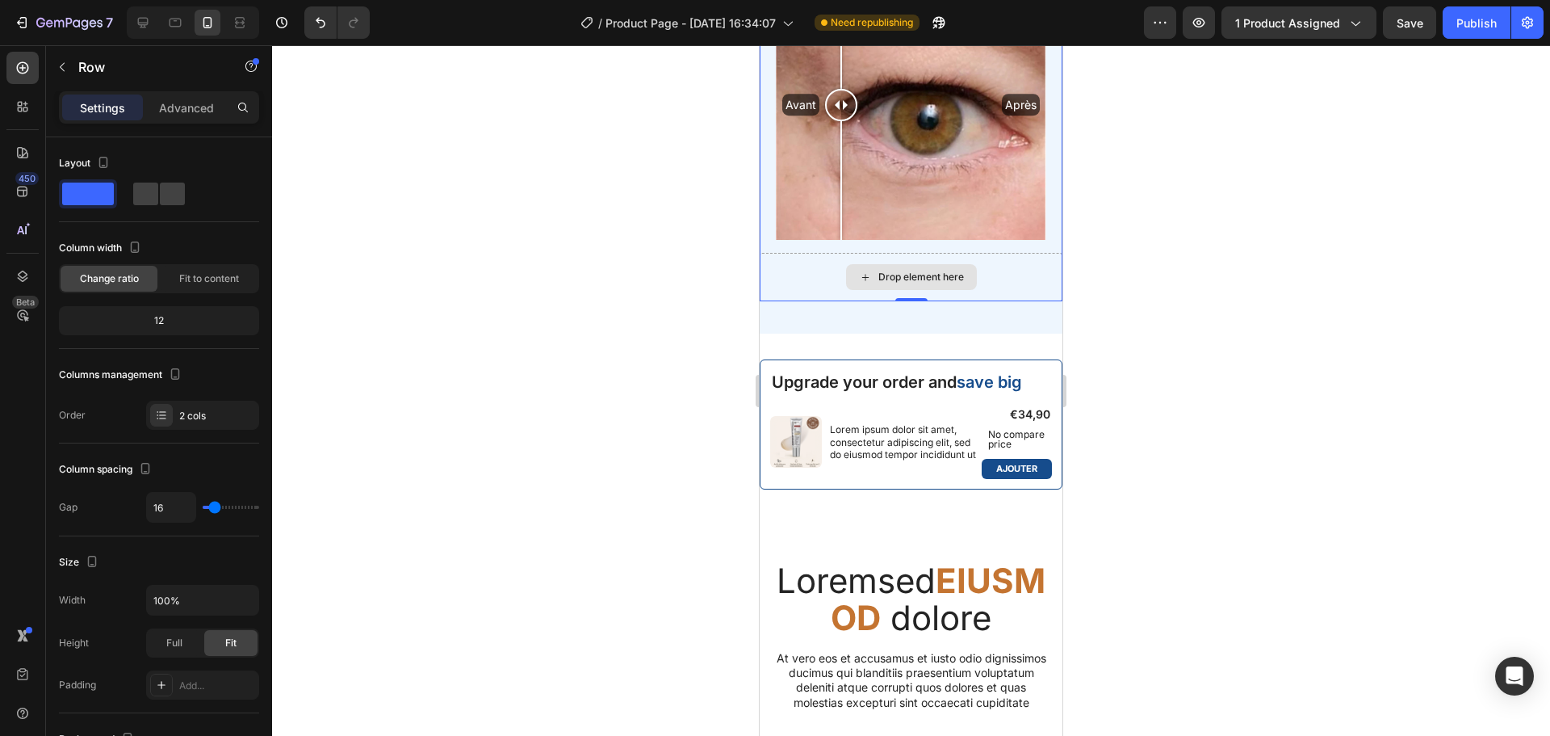
click at [1029, 253] on div "Drop element here" at bounding box center [911, 277] width 303 height 48
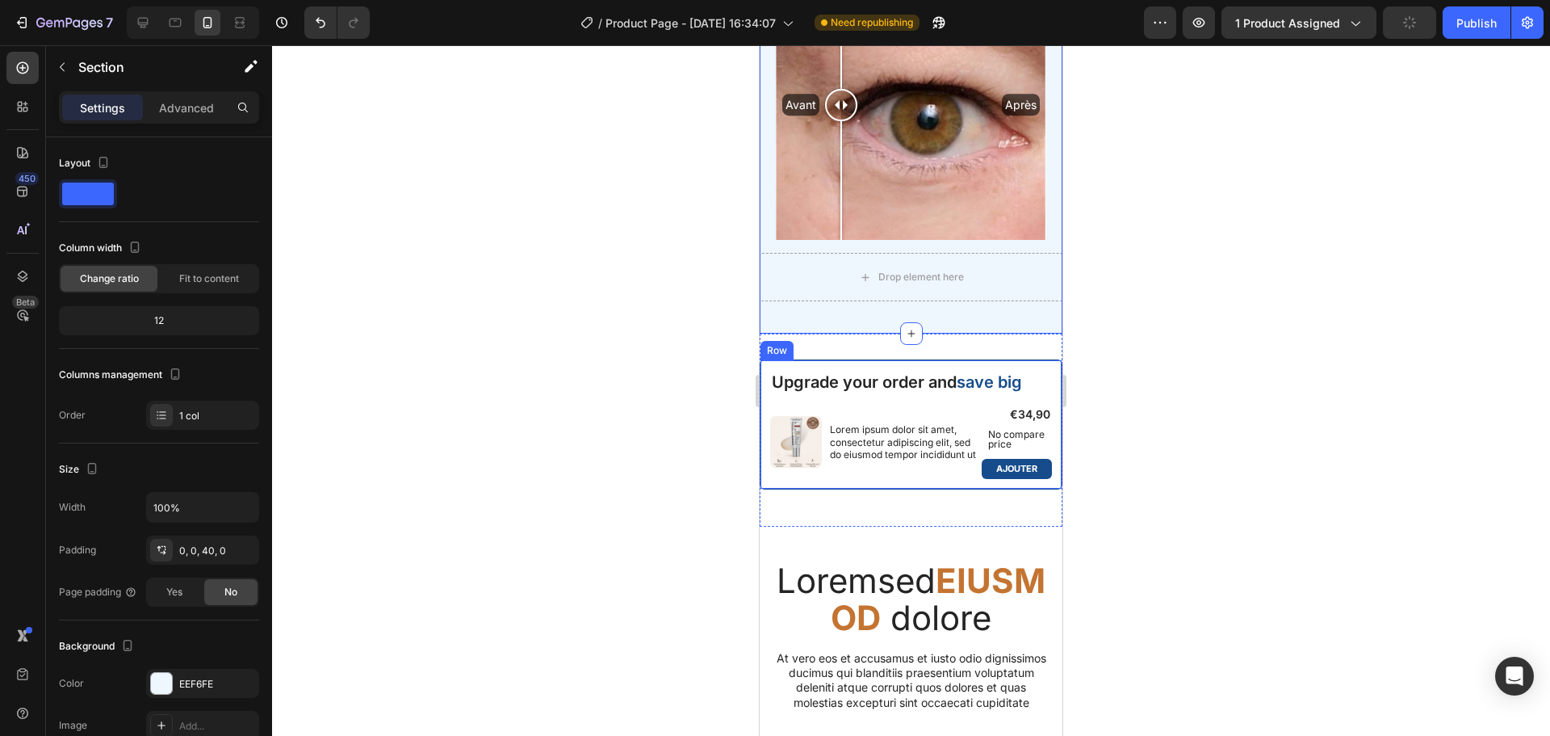
click at [827, 359] on div "Upgrade your order and save big Text Block Product Images Lorem ipsum dolor sit…" at bounding box center [911, 424] width 303 height 130
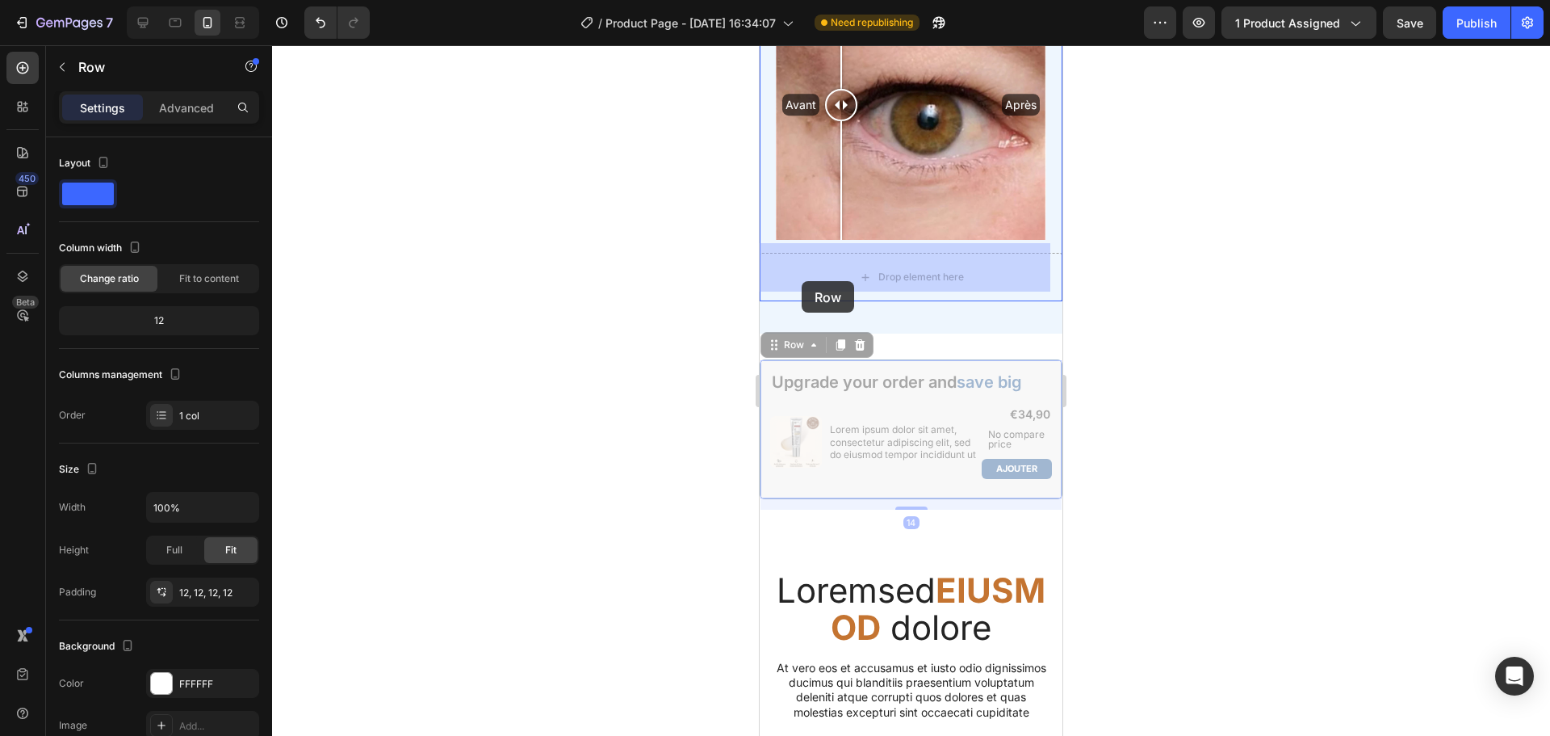
drag, startPoint x: 776, startPoint y: 337, endPoint x: 802, endPoint y: 281, distance: 61.4
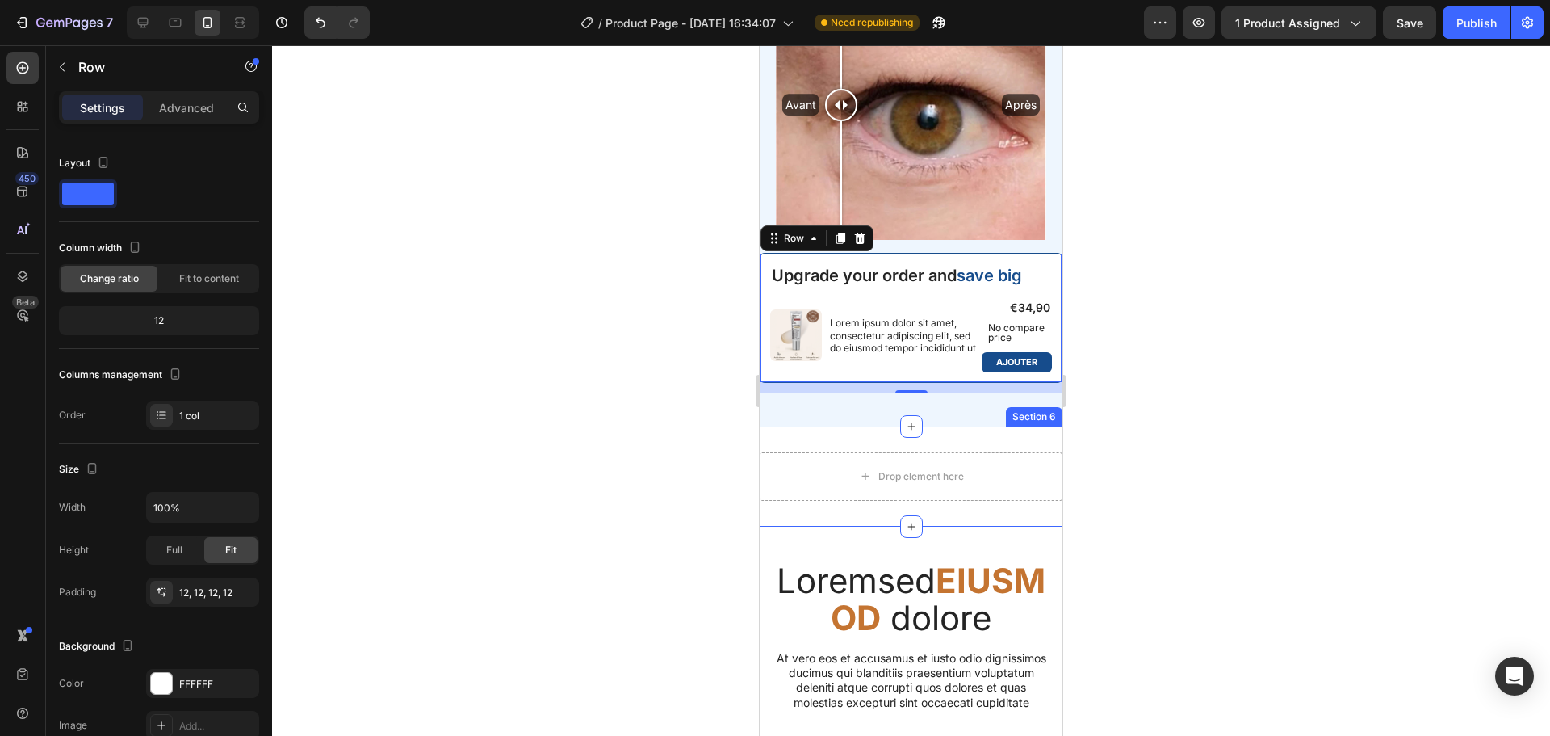
click at [893, 440] on div "Drop element here Section 6" at bounding box center [911, 476] width 303 height 100
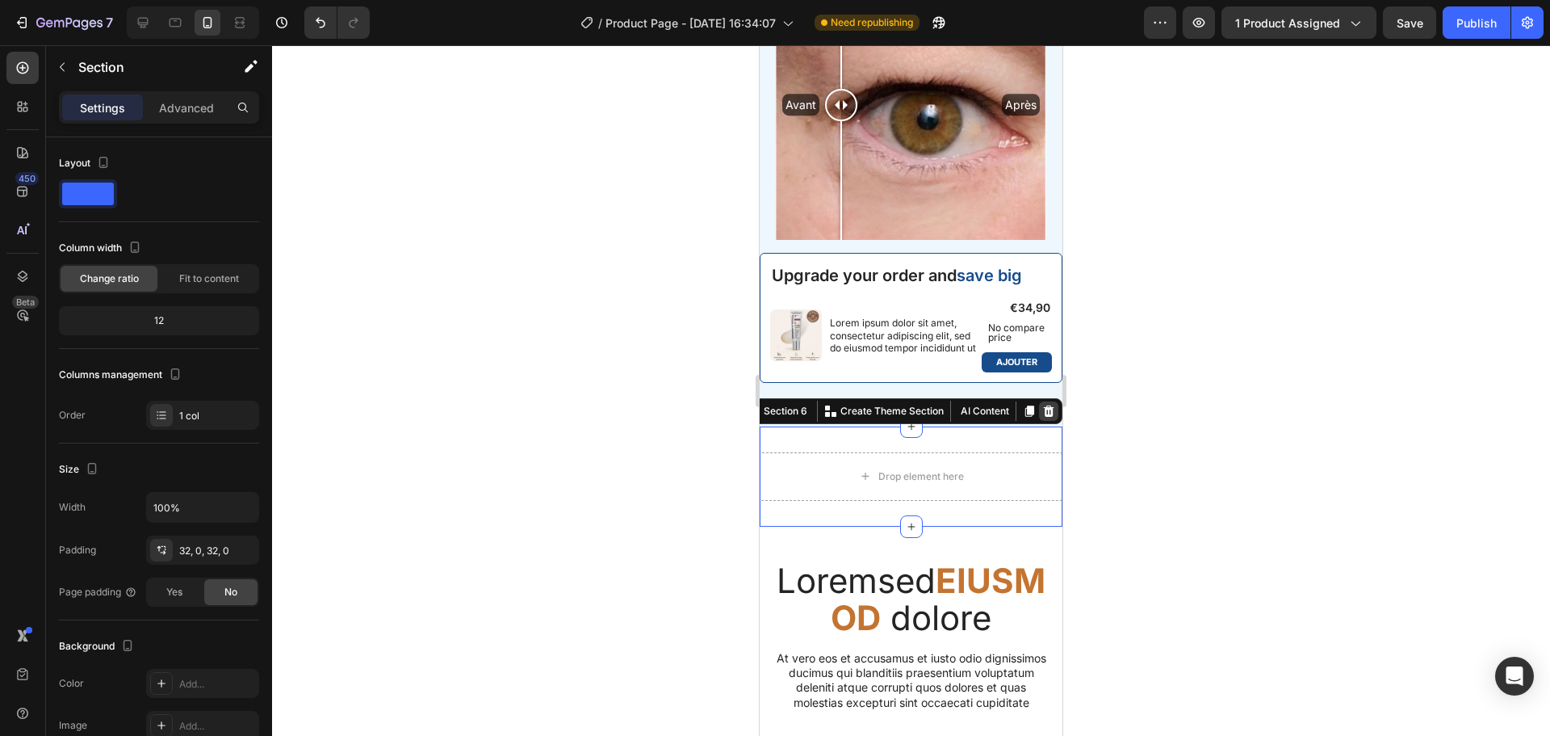
click at [1045, 416] on div at bounding box center [1048, 410] width 19 height 19
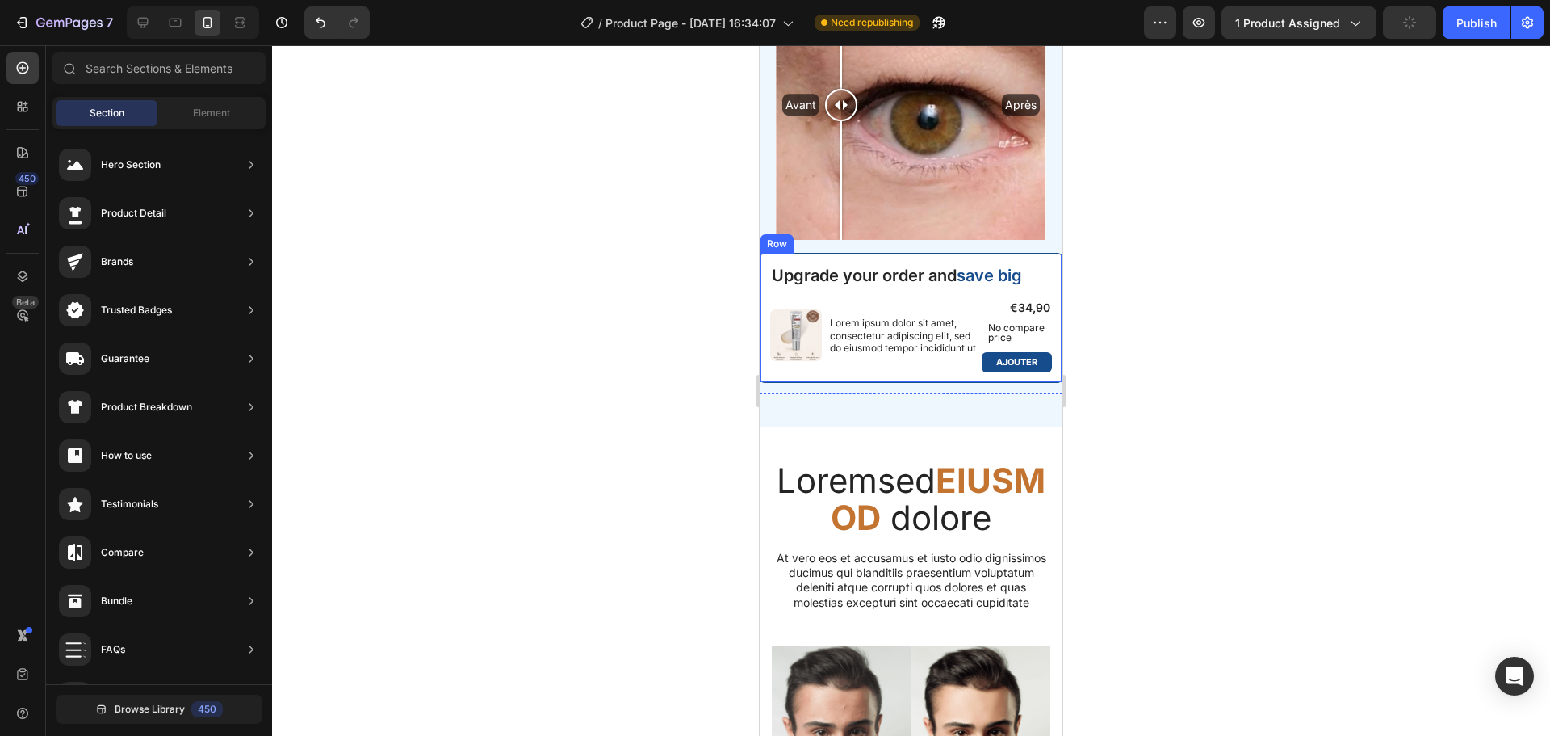
click at [941, 253] on div "Upgrade your order and save big Text Block Product Images Lorem ipsum dolor sit…" at bounding box center [911, 318] width 303 height 130
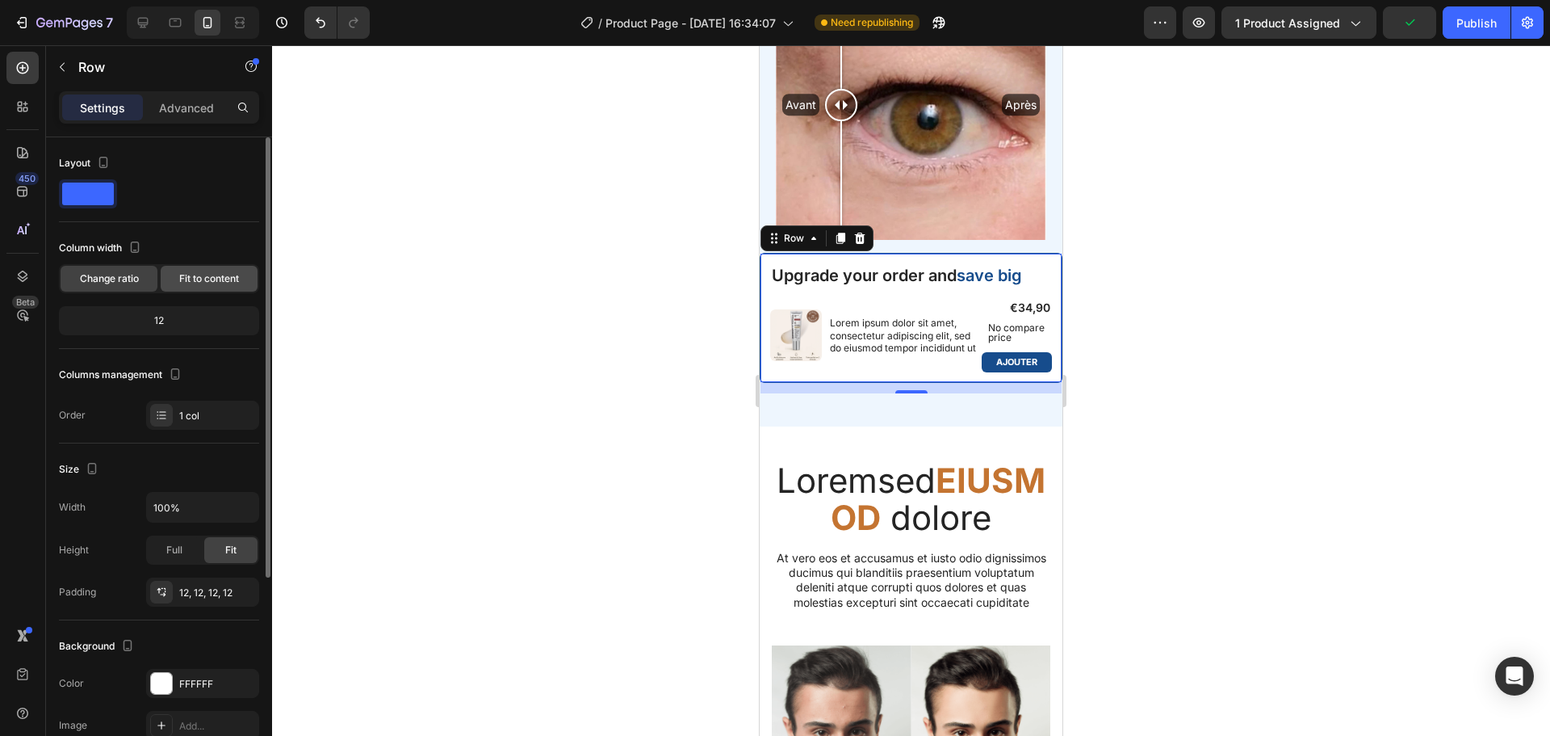
click at [226, 272] on span "Fit to content" at bounding box center [209, 278] width 60 height 15
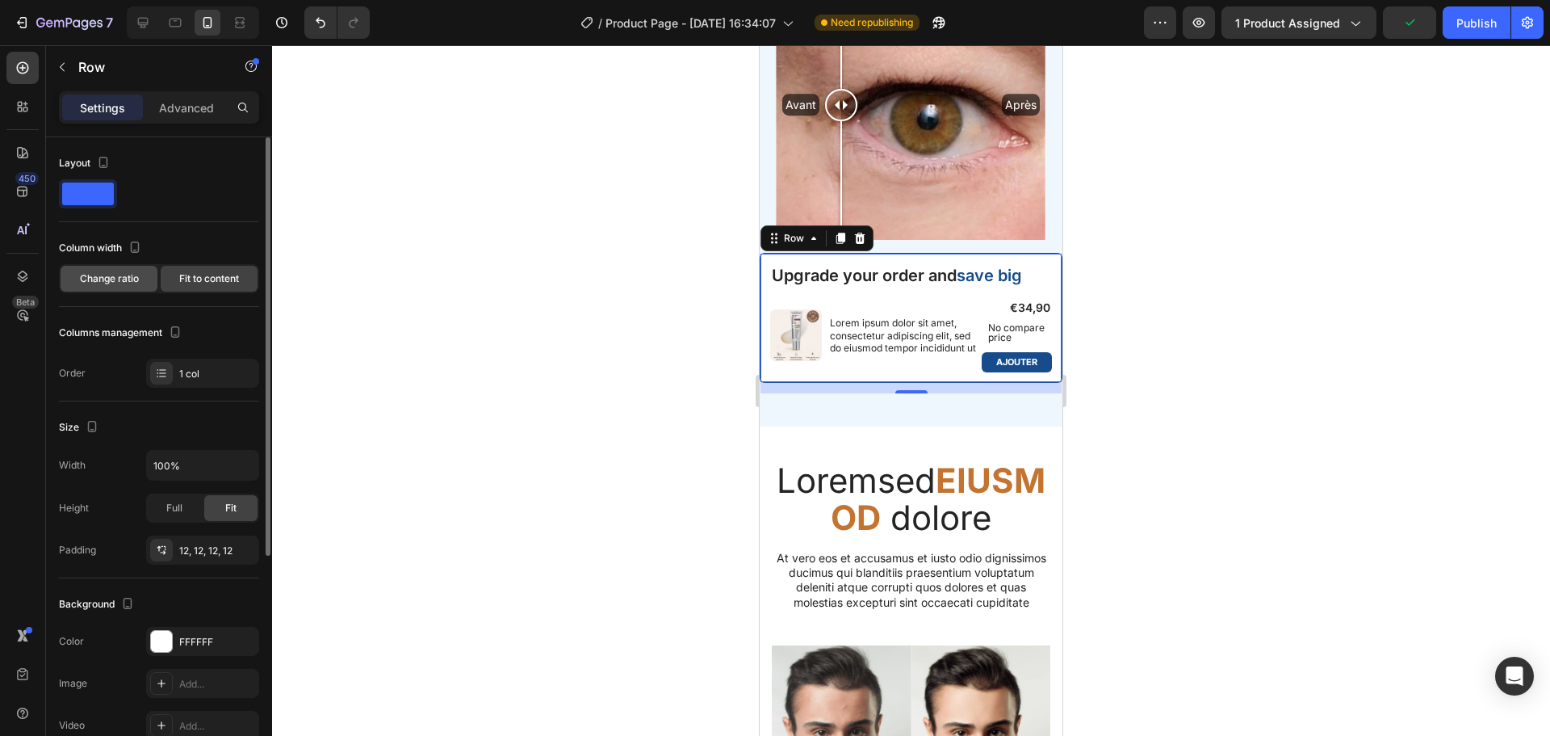
click at [125, 274] on span "Change ratio" at bounding box center [109, 278] width 59 height 15
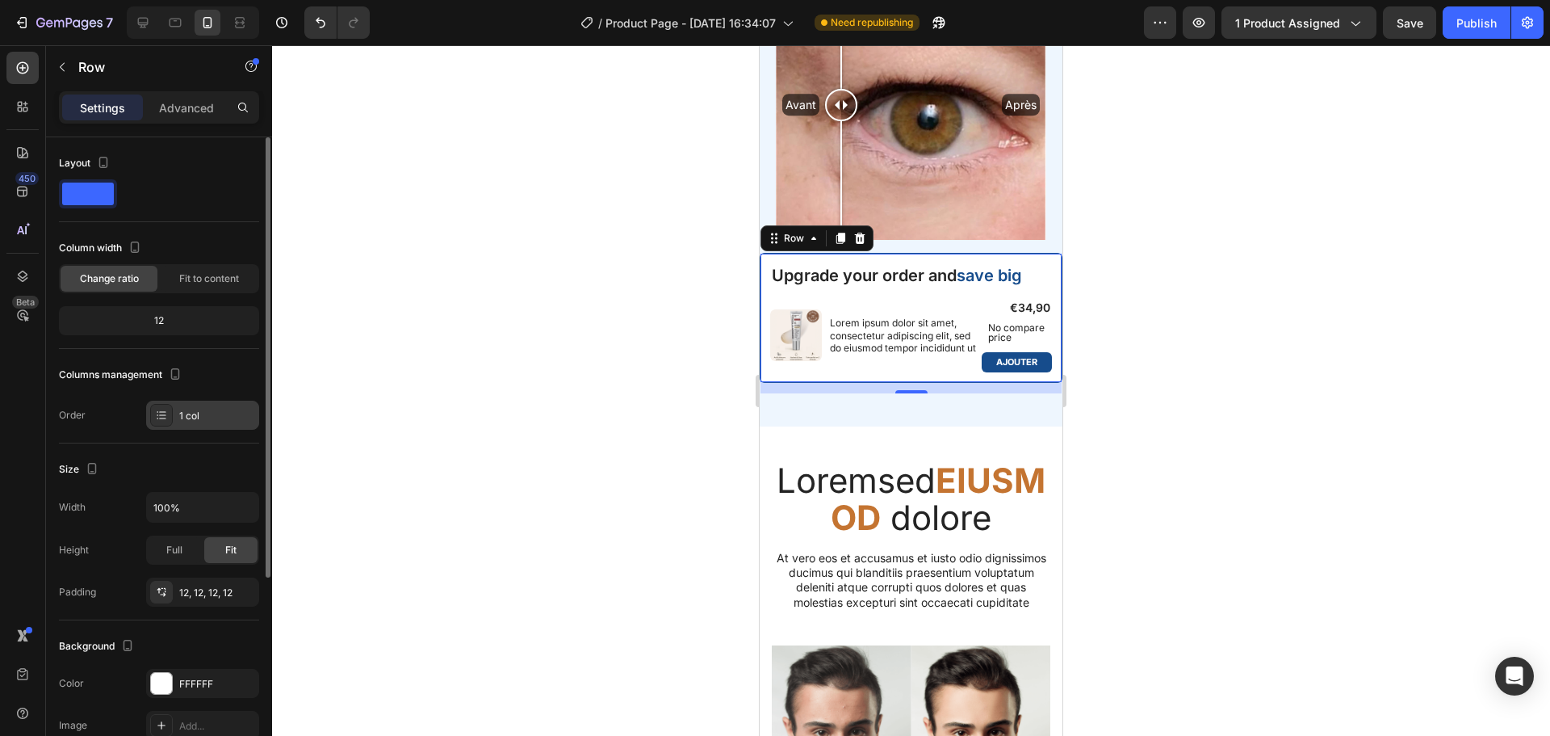
click at [175, 409] on div "1 col" at bounding box center [202, 414] width 113 height 29
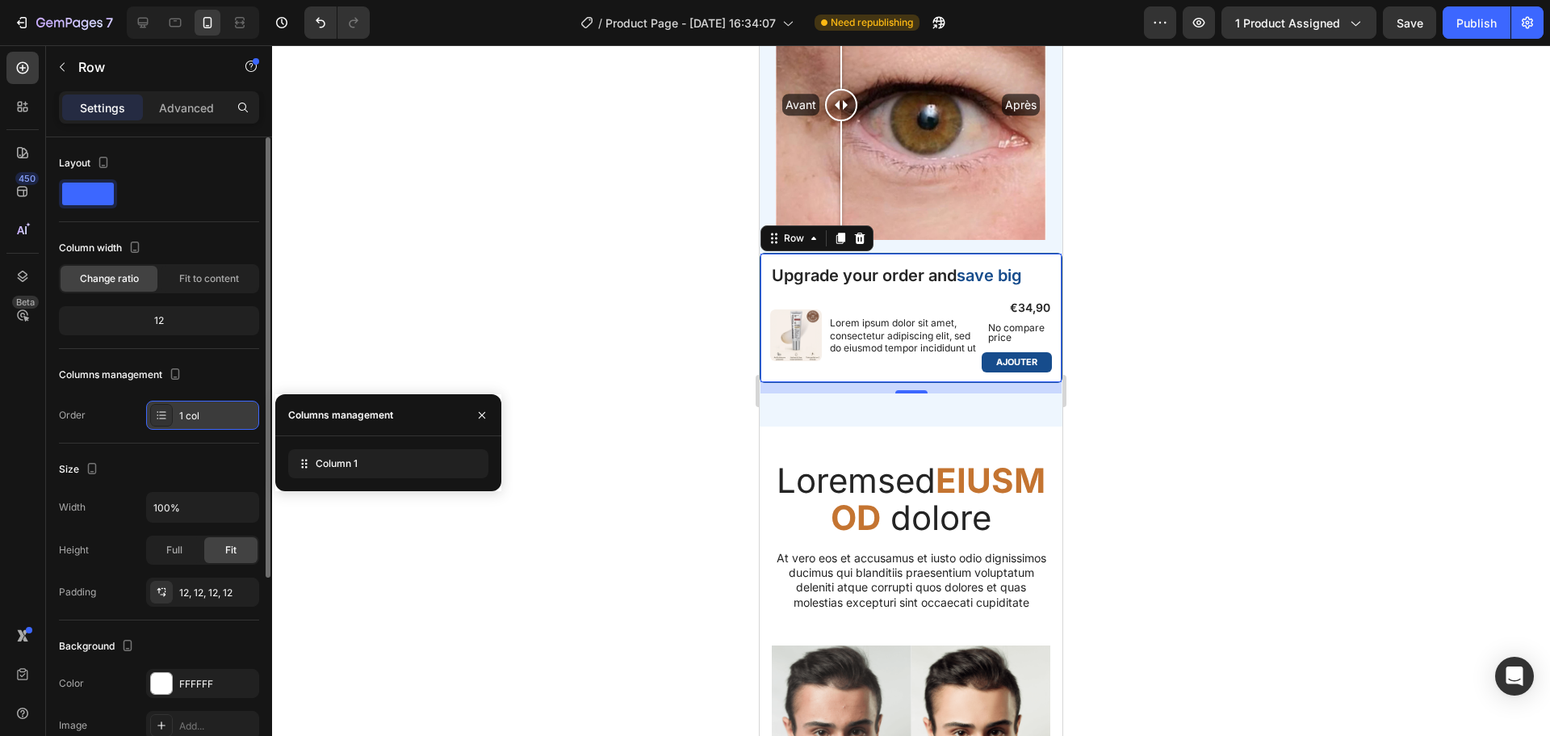
click at [175, 409] on div "1 col" at bounding box center [202, 414] width 113 height 29
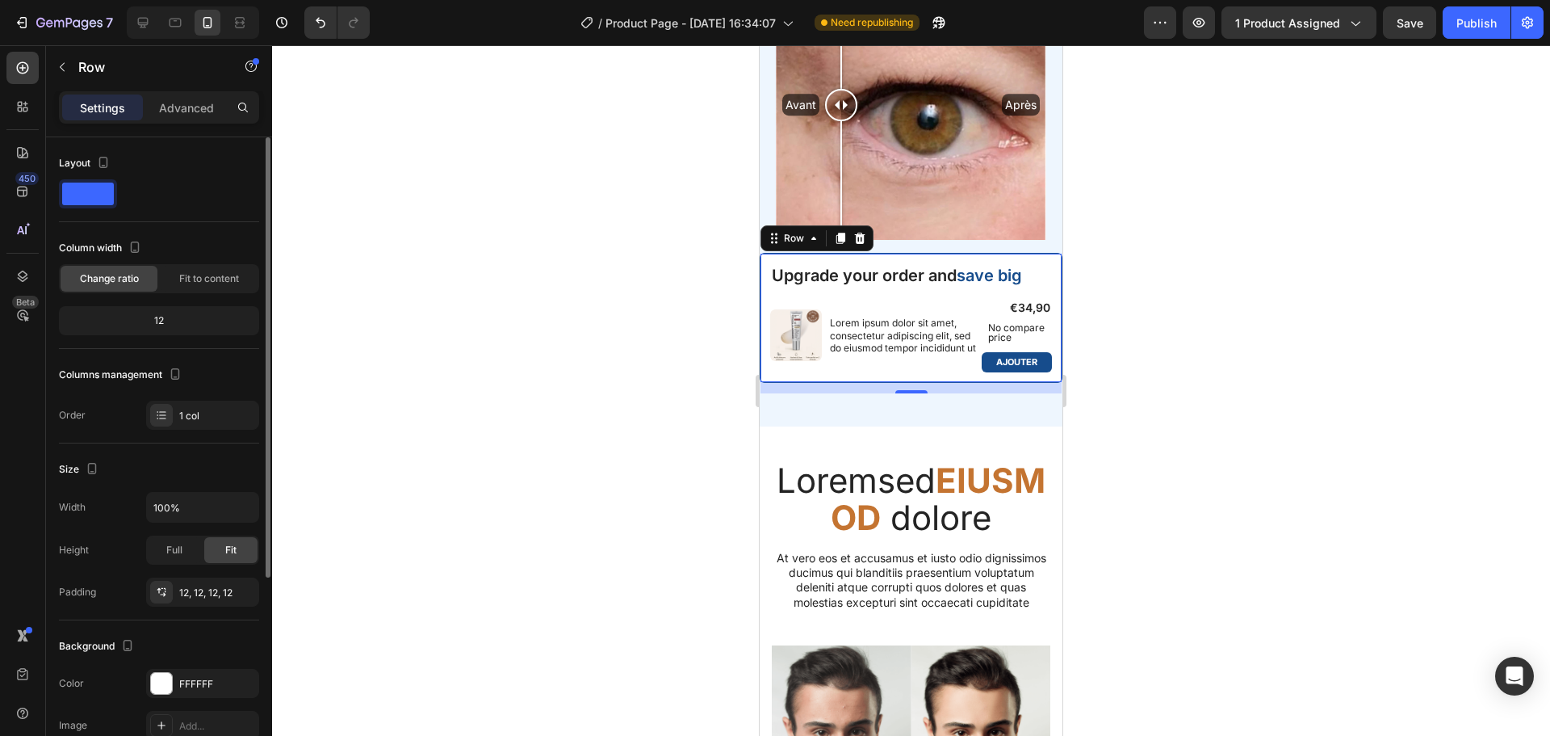
click at [166, 315] on div "12" at bounding box center [159, 320] width 194 height 23
click at [157, 316] on div "12" at bounding box center [159, 320] width 194 height 23
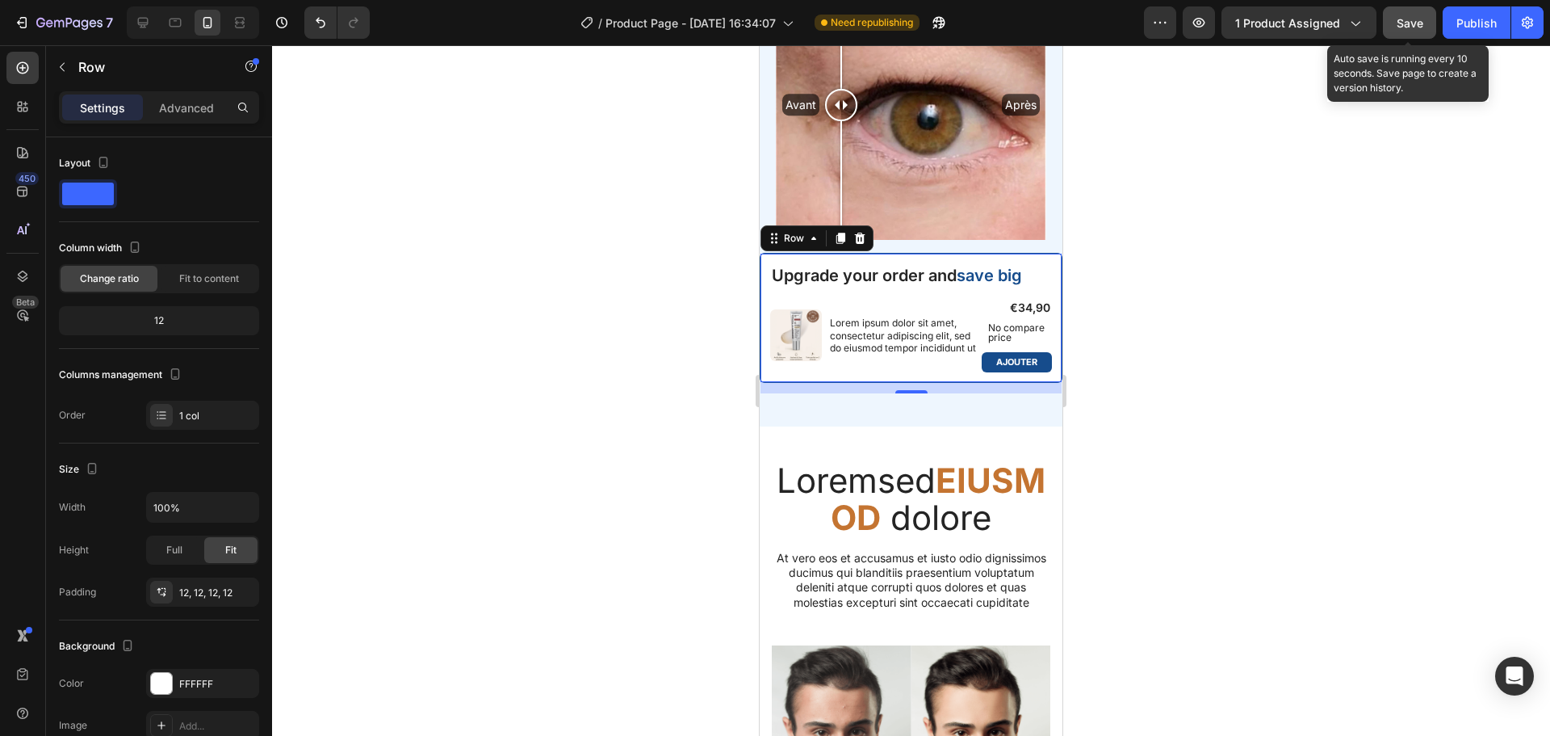
click at [1419, 23] on span "Save" at bounding box center [1410, 23] width 27 height 14
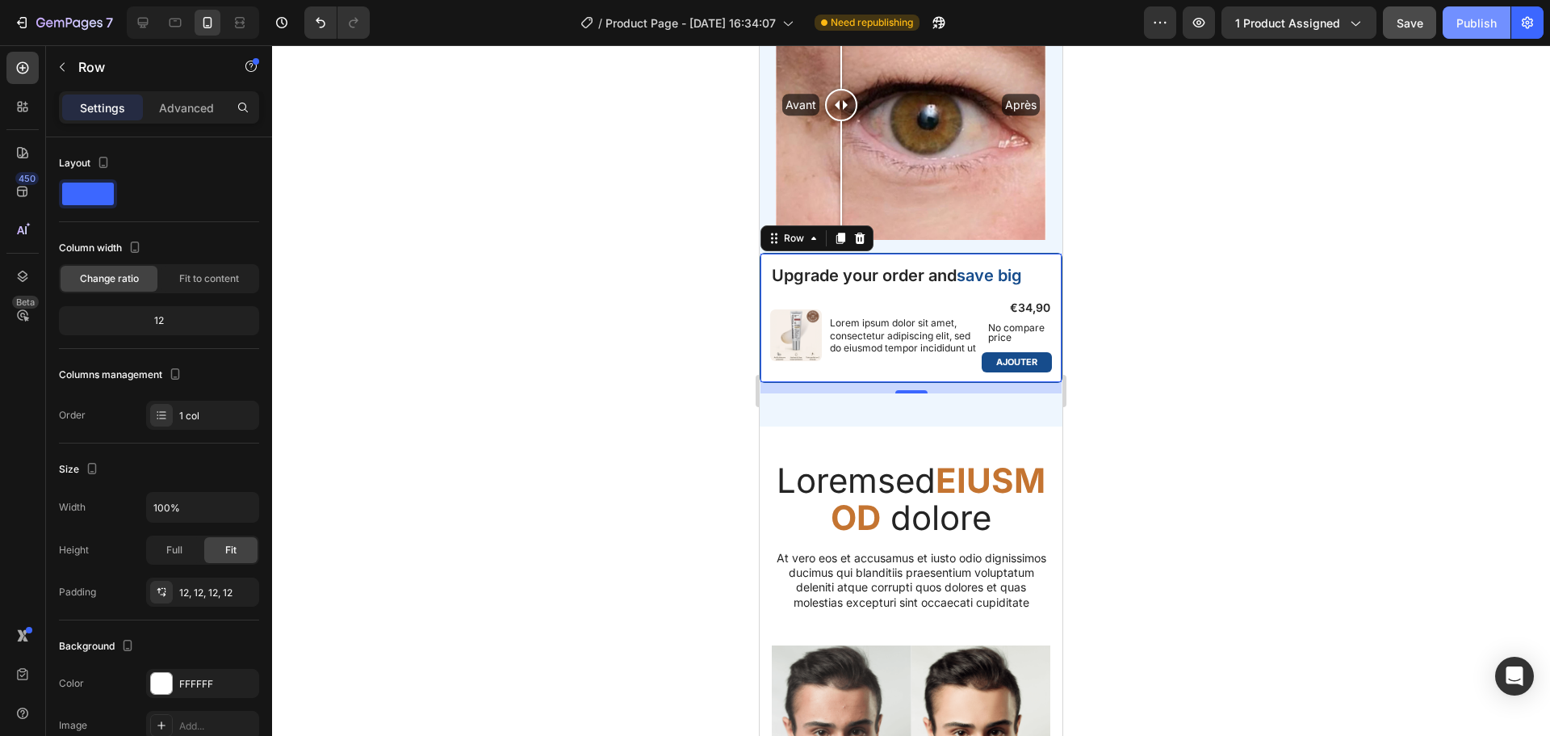
click at [1466, 35] on button "Publish" at bounding box center [1477, 22] width 68 height 32
click at [914, 253] on div "Upgrade your order and save big Text Block Product Images Lorem ipsum dolor sit…" at bounding box center [911, 318] width 303 height 130
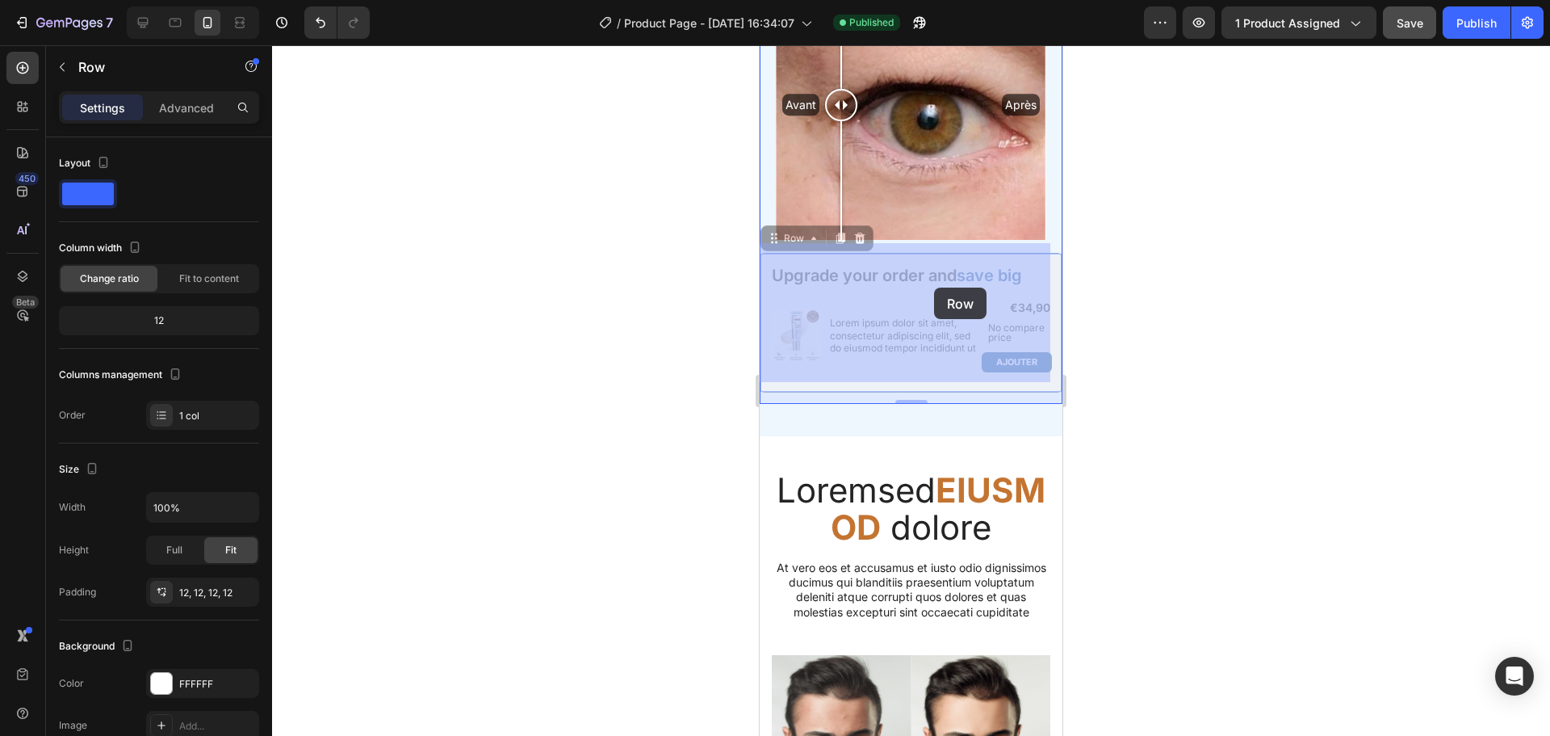
drag, startPoint x: 778, startPoint y: 228, endPoint x: 933, endPoint y: 287, distance: 166.1
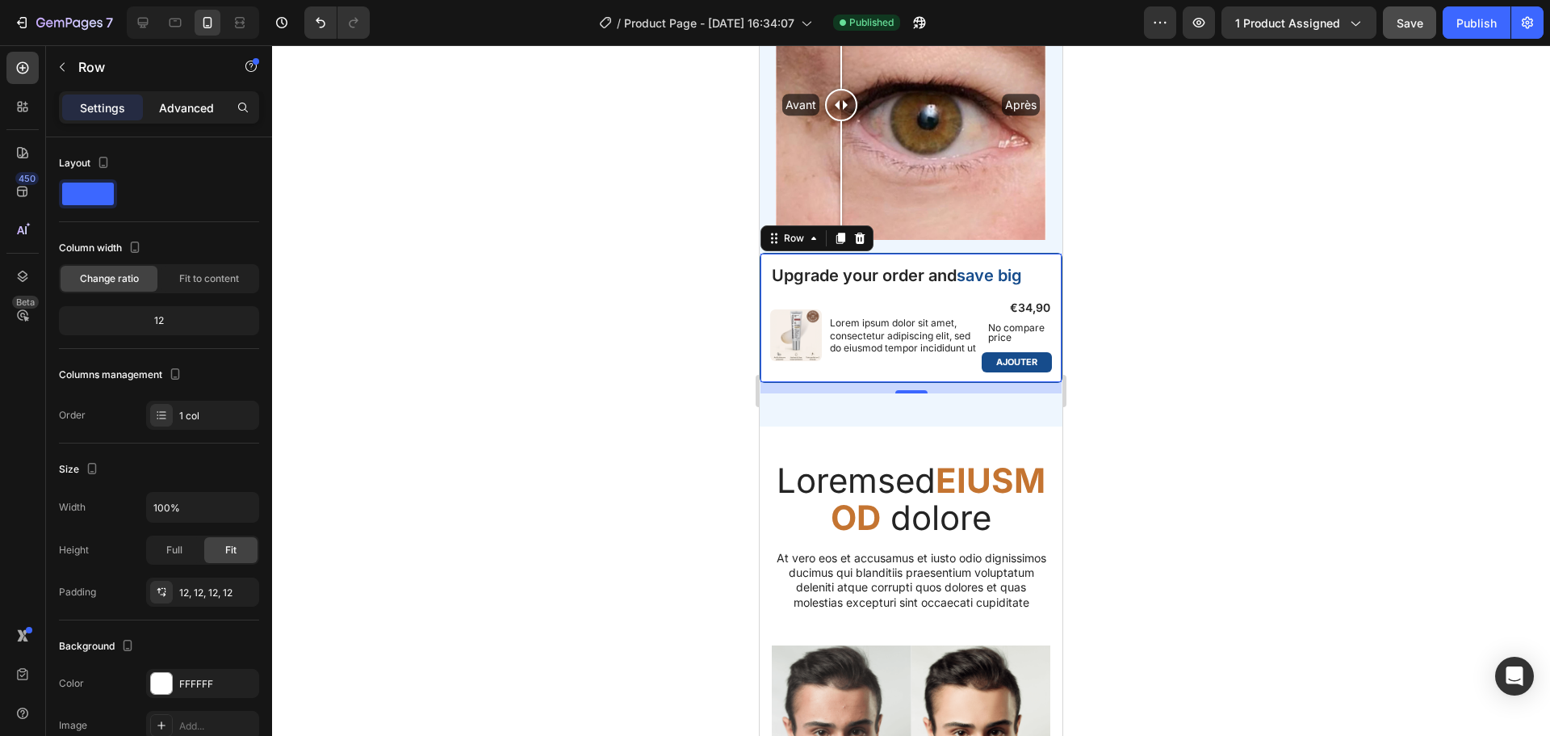
click at [182, 112] on p "Advanced" at bounding box center [186, 107] width 55 height 17
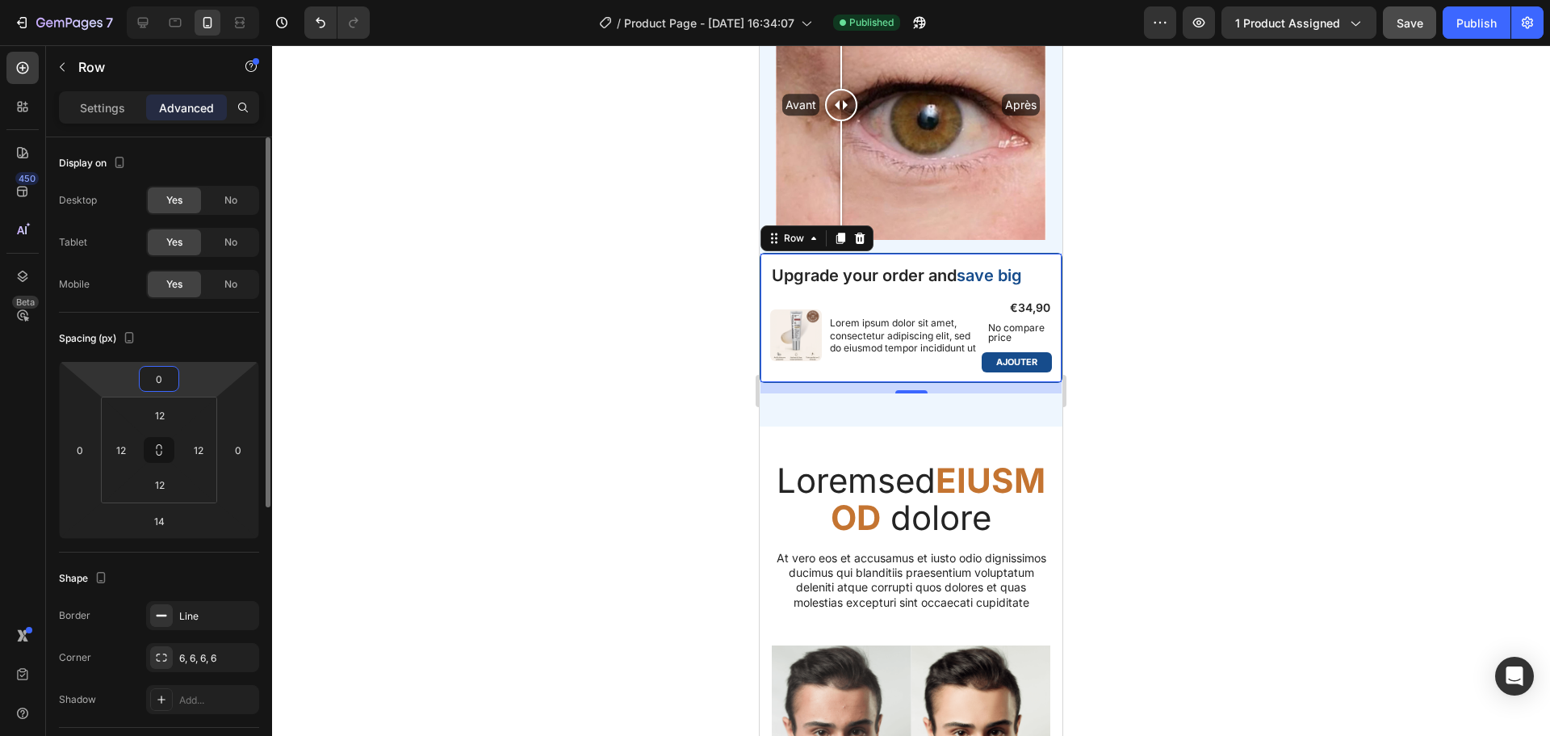
click at [161, 375] on input "0" at bounding box center [159, 379] width 32 height 24
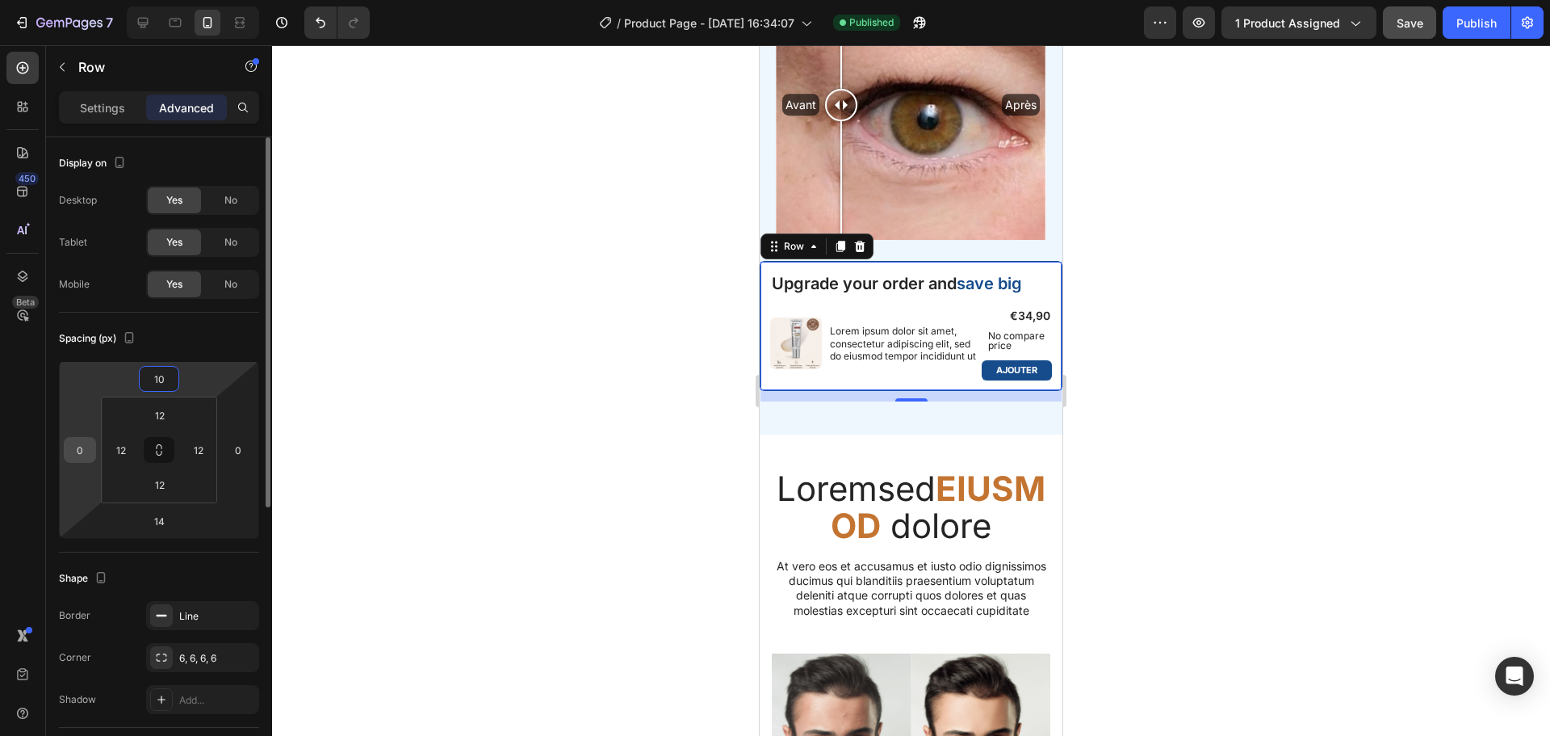
type input "10"
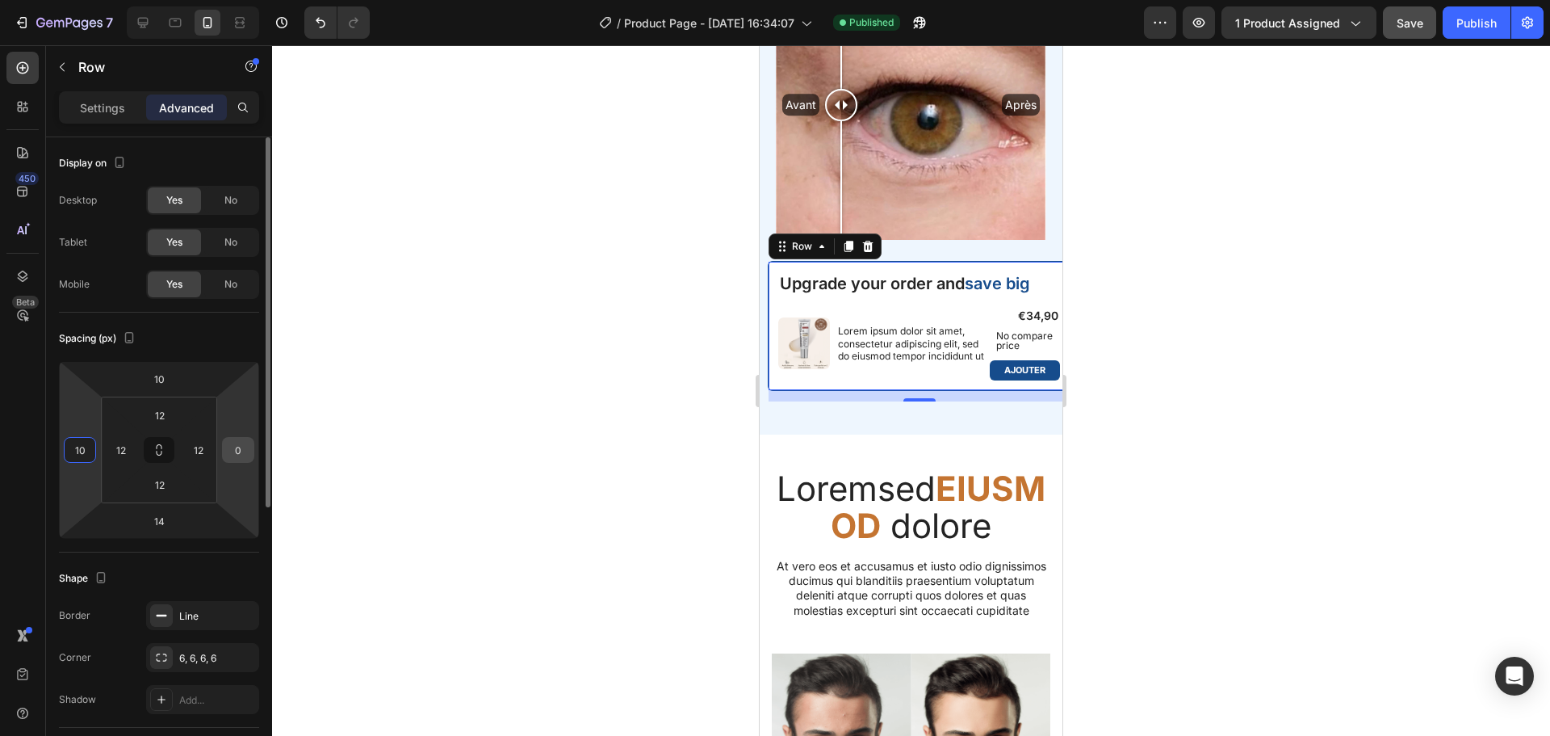
type input "10"
click at [245, 455] on input "0" at bounding box center [238, 450] width 24 height 24
type input "10"
click at [173, 522] on input "14" at bounding box center [159, 521] width 32 height 24
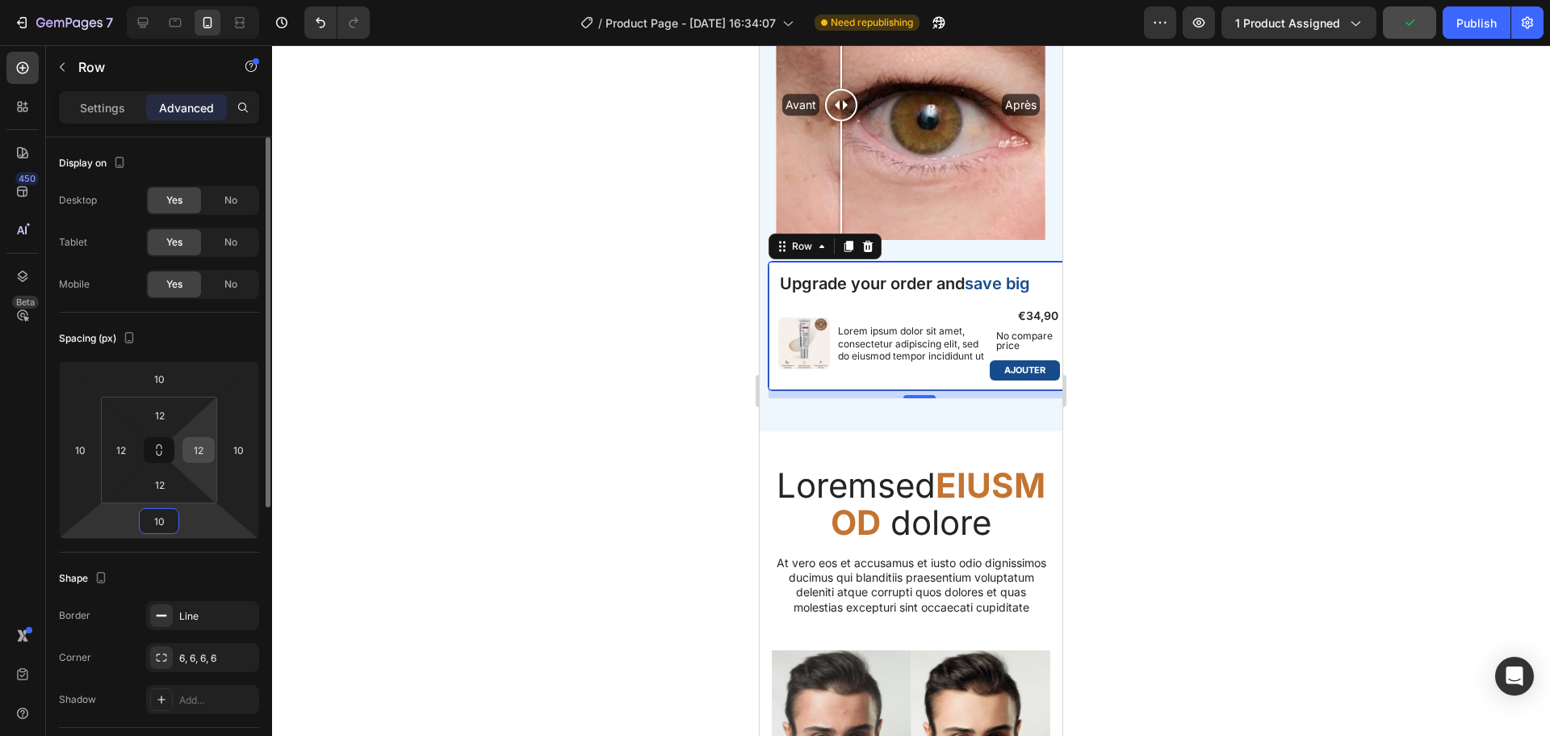
type input "10"
click at [207, 453] on input "12" at bounding box center [199, 450] width 24 height 24
click at [207, 453] on input "0" at bounding box center [199, 450] width 24 height 24
drag, startPoint x: 207, startPoint y: 453, endPoint x: 195, endPoint y: 453, distance: 11.3
click at [195, 453] on input "0" at bounding box center [199, 450] width 24 height 24
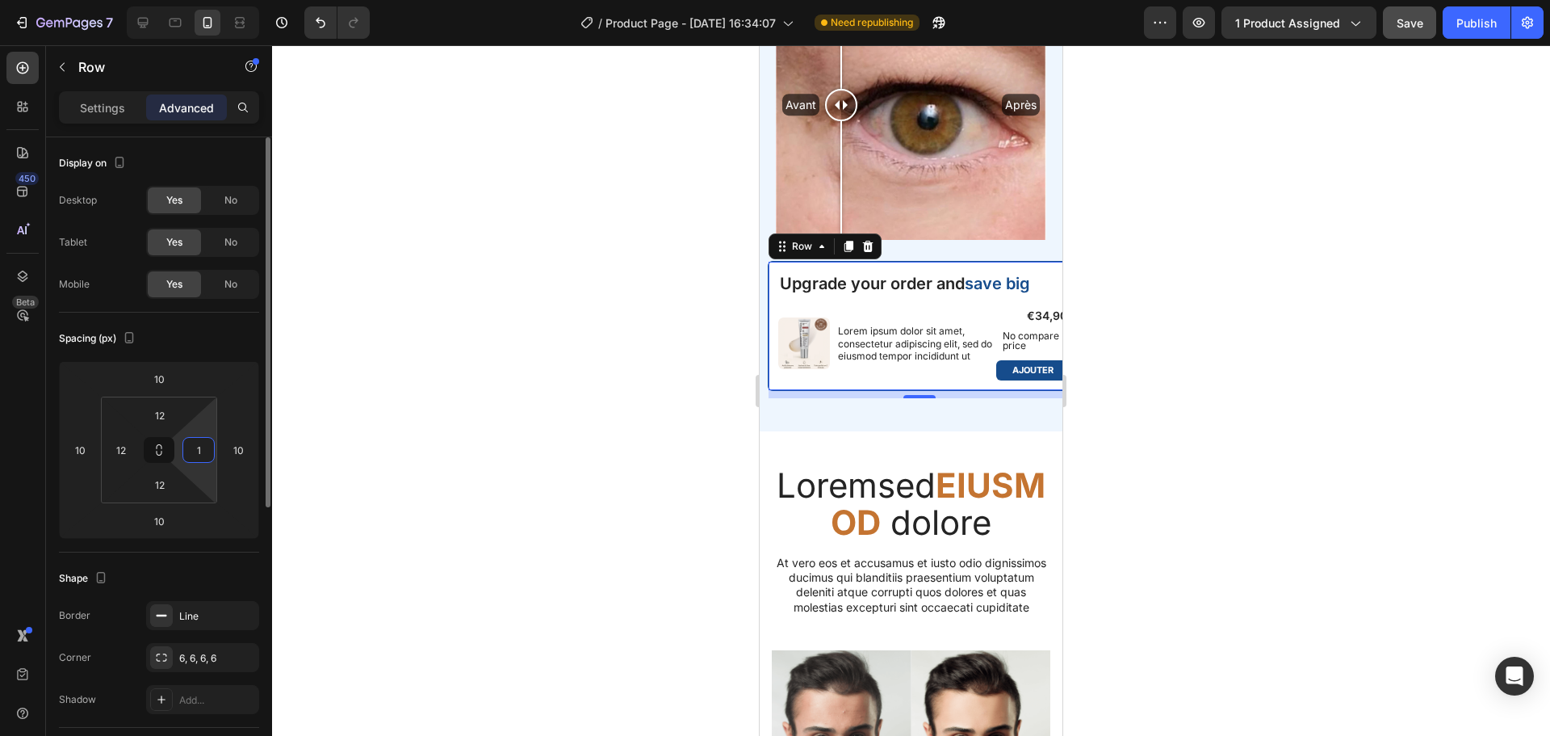
type input "12"
click at [232, 455] on input "10" at bounding box center [238, 450] width 24 height 24
type input "0"
click at [83, 451] on input "10" at bounding box center [80, 450] width 24 height 24
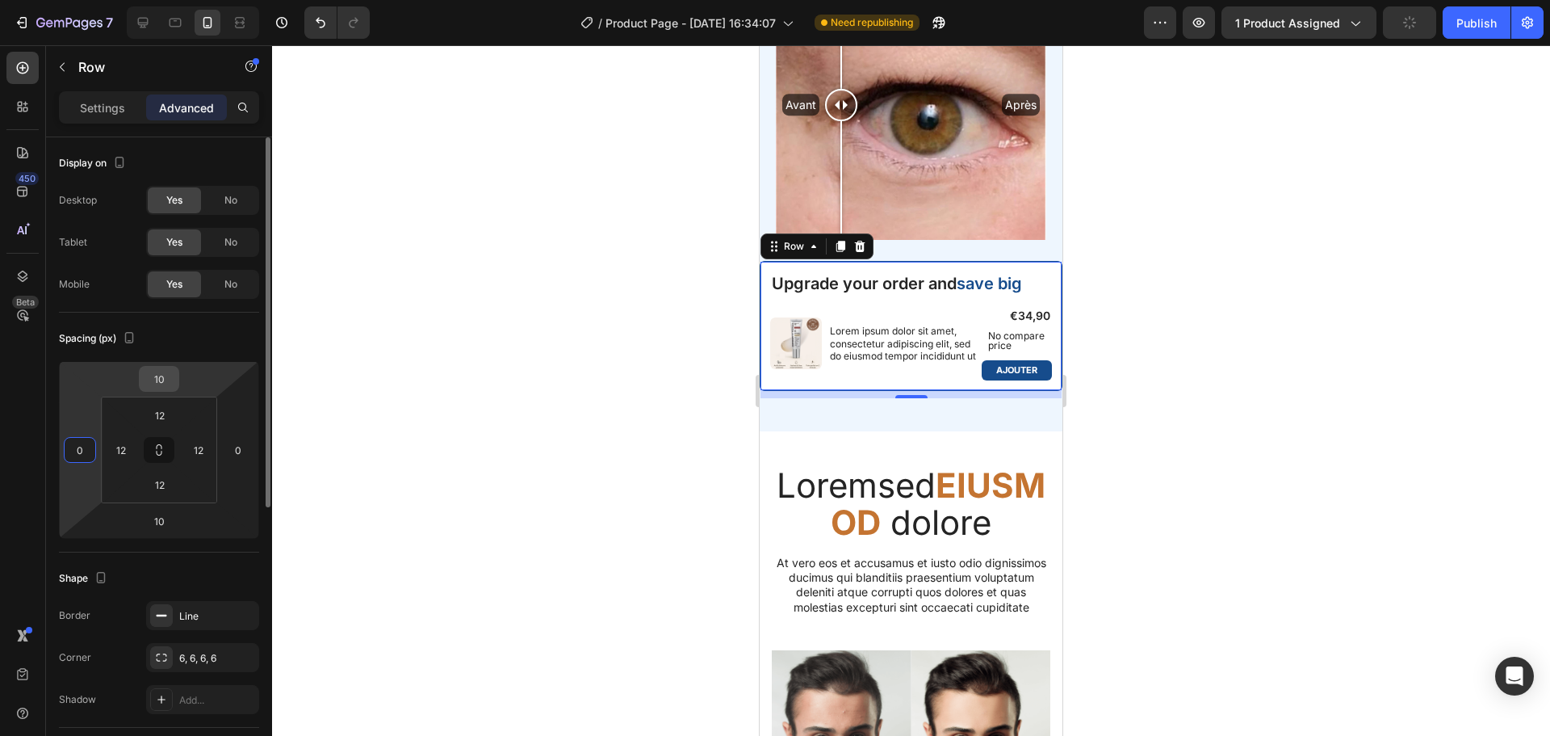
type input "0"
click at [165, 380] on input "10" at bounding box center [159, 379] width 32 height 24
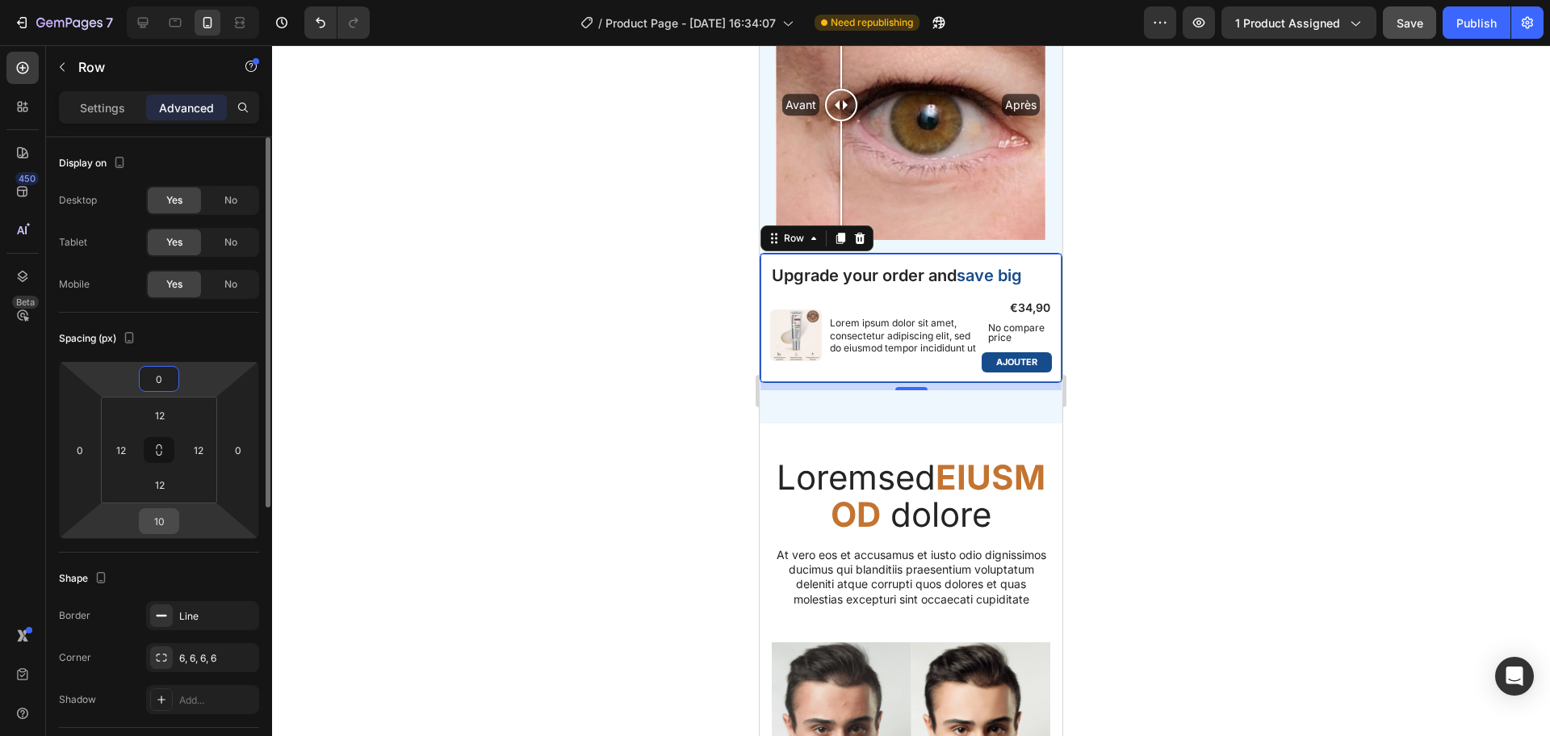
type input "0"
click at [161, 523] on input "10" at bounding box center [159, 521] width 32 height 24
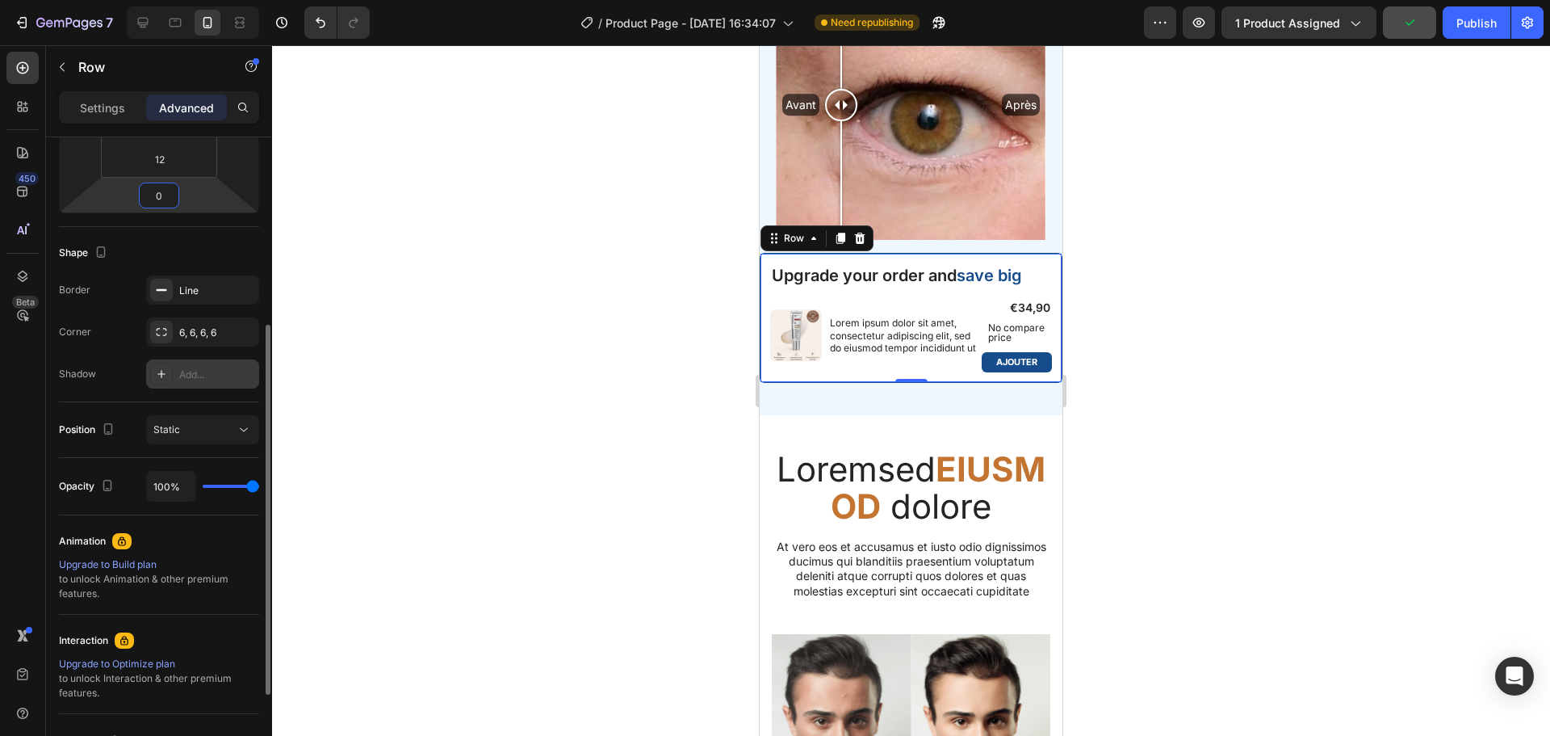
scroll to position [326, 0]
type input "0"
type input "69%"
type input "69"
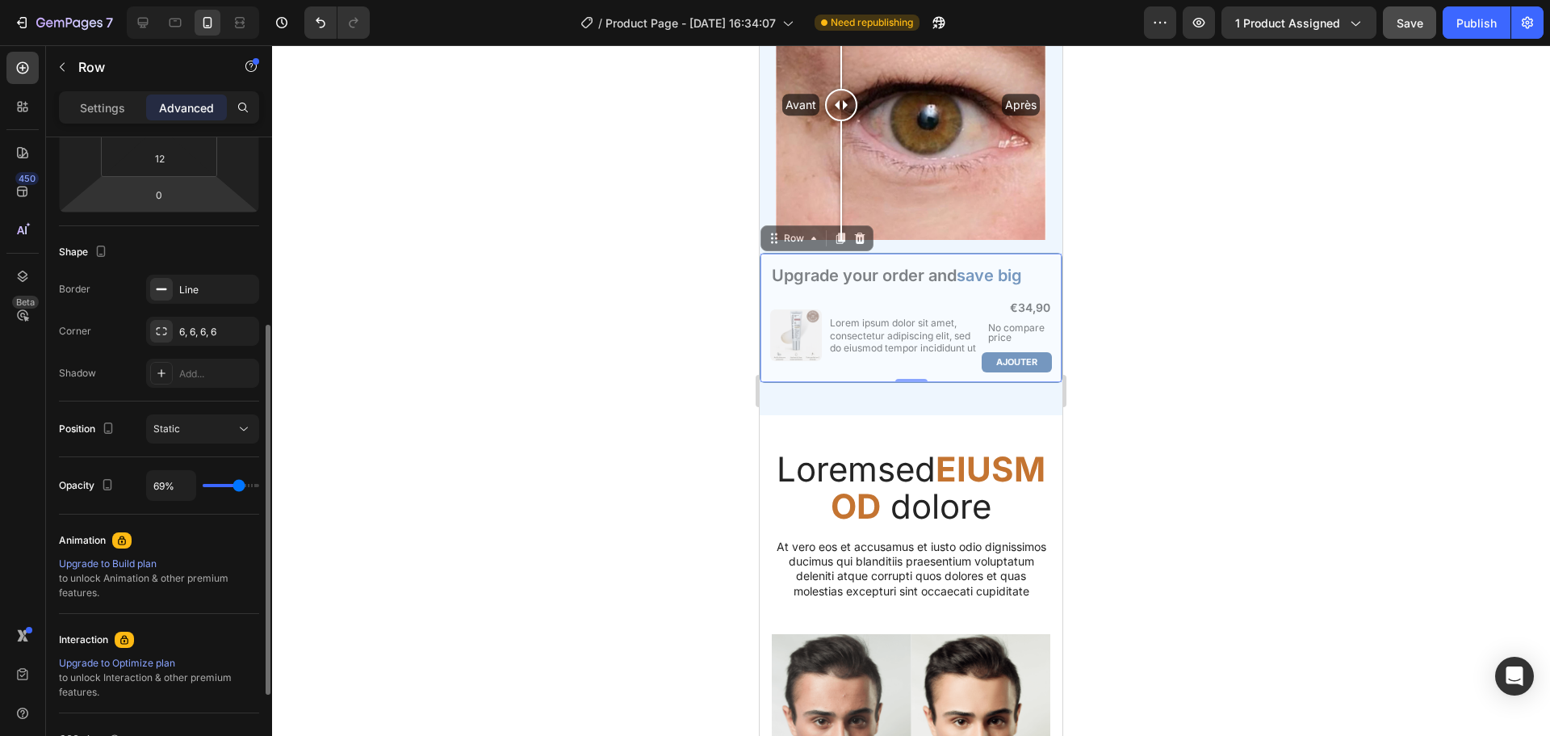
type input "56%"
type input "56"
type input "50%"
type input "50"
type input "57%"
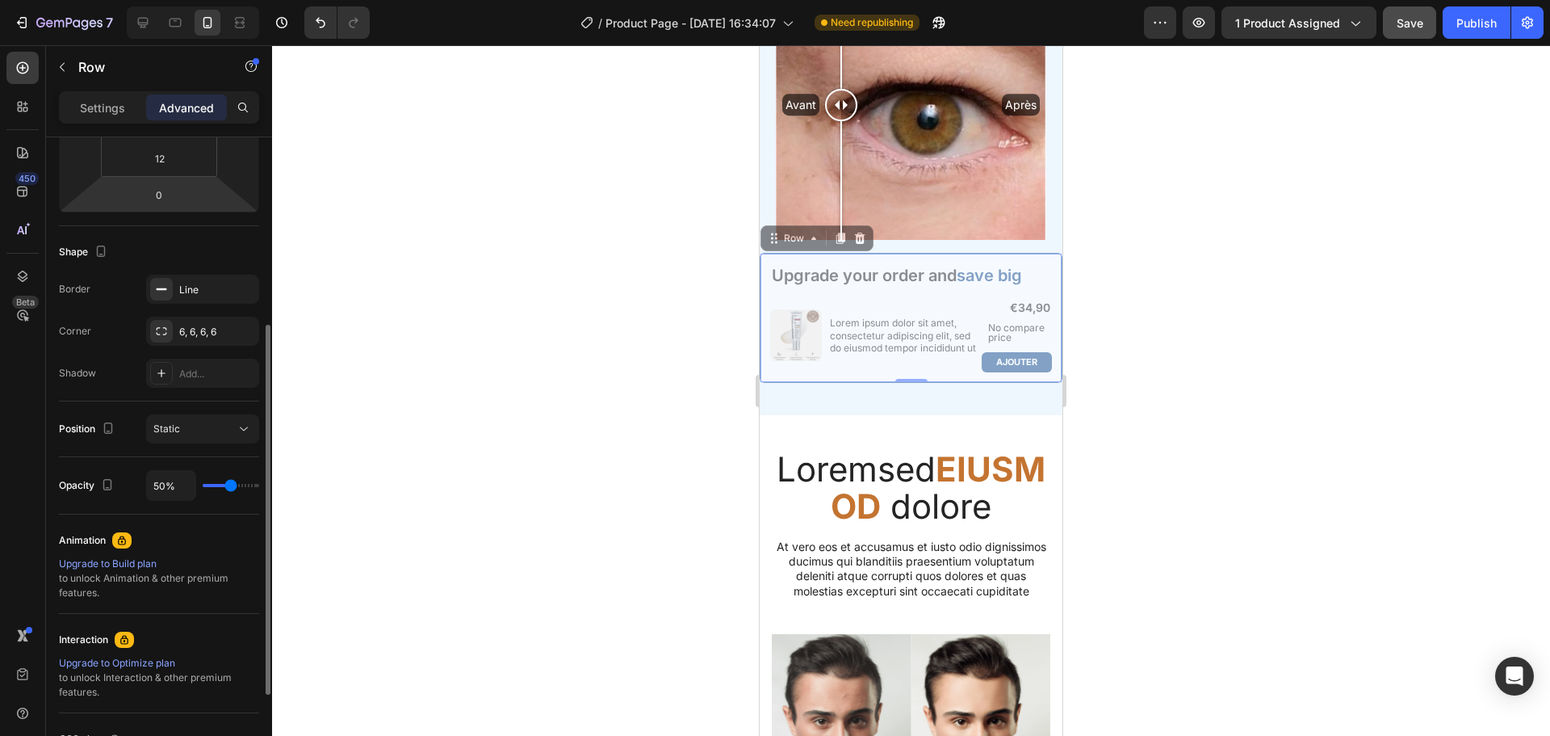
type input "57"
type input "59%"
type input "59"
type input "61%"
type input "61"
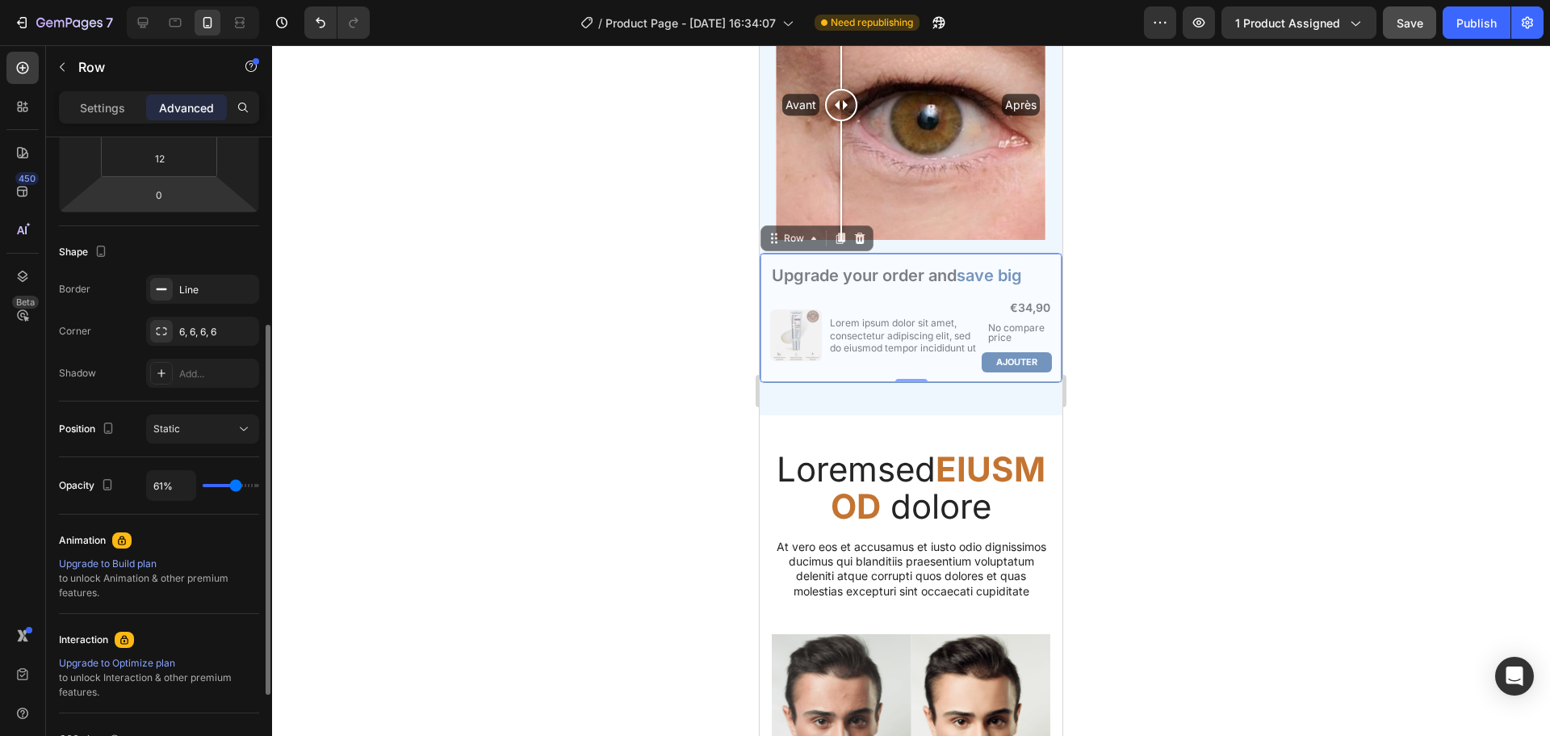
type input "96%"
type input "96"
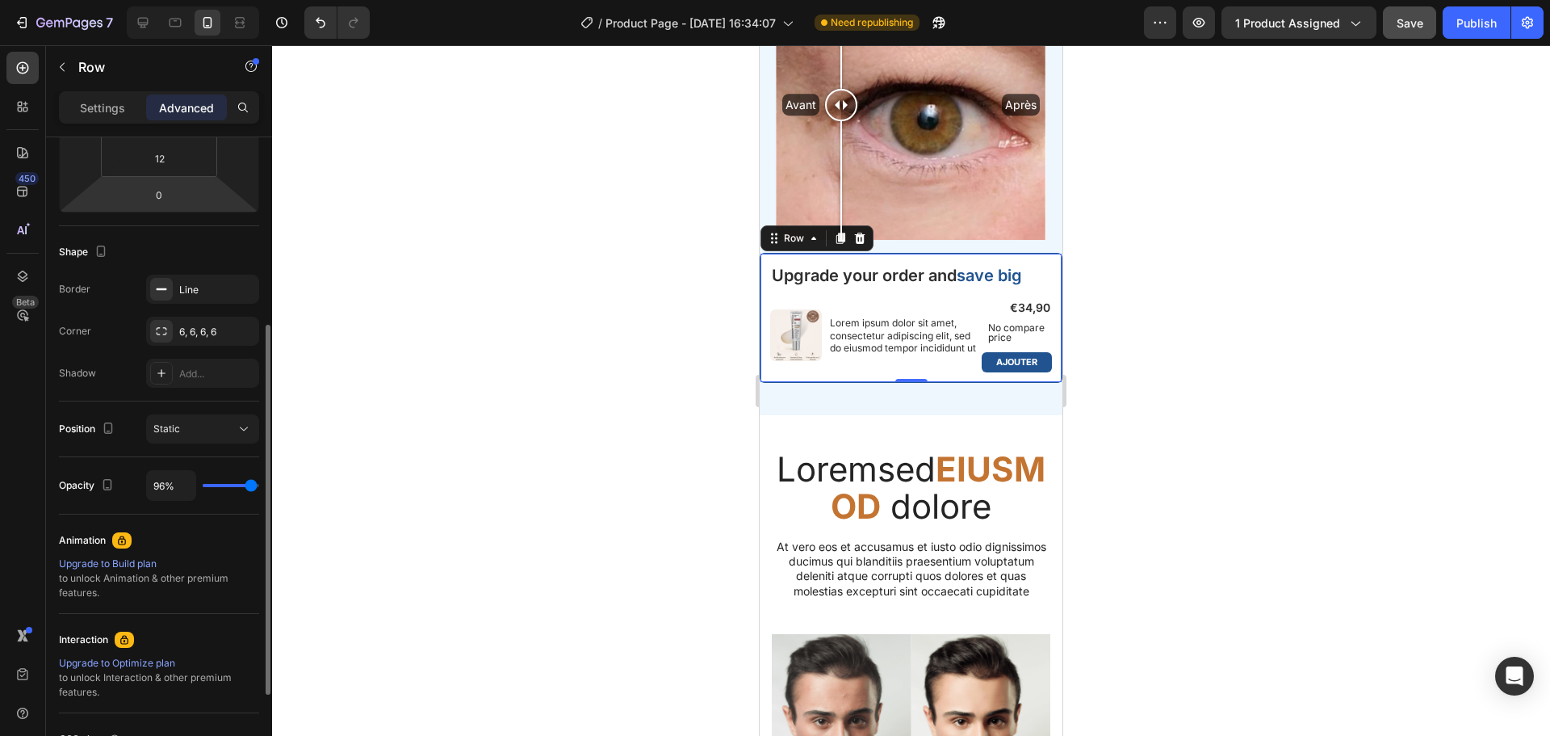
type input "100%"
type input "100"
click at [259, 484] on input "range" at bounding box center [231, 485] width 57 height 3
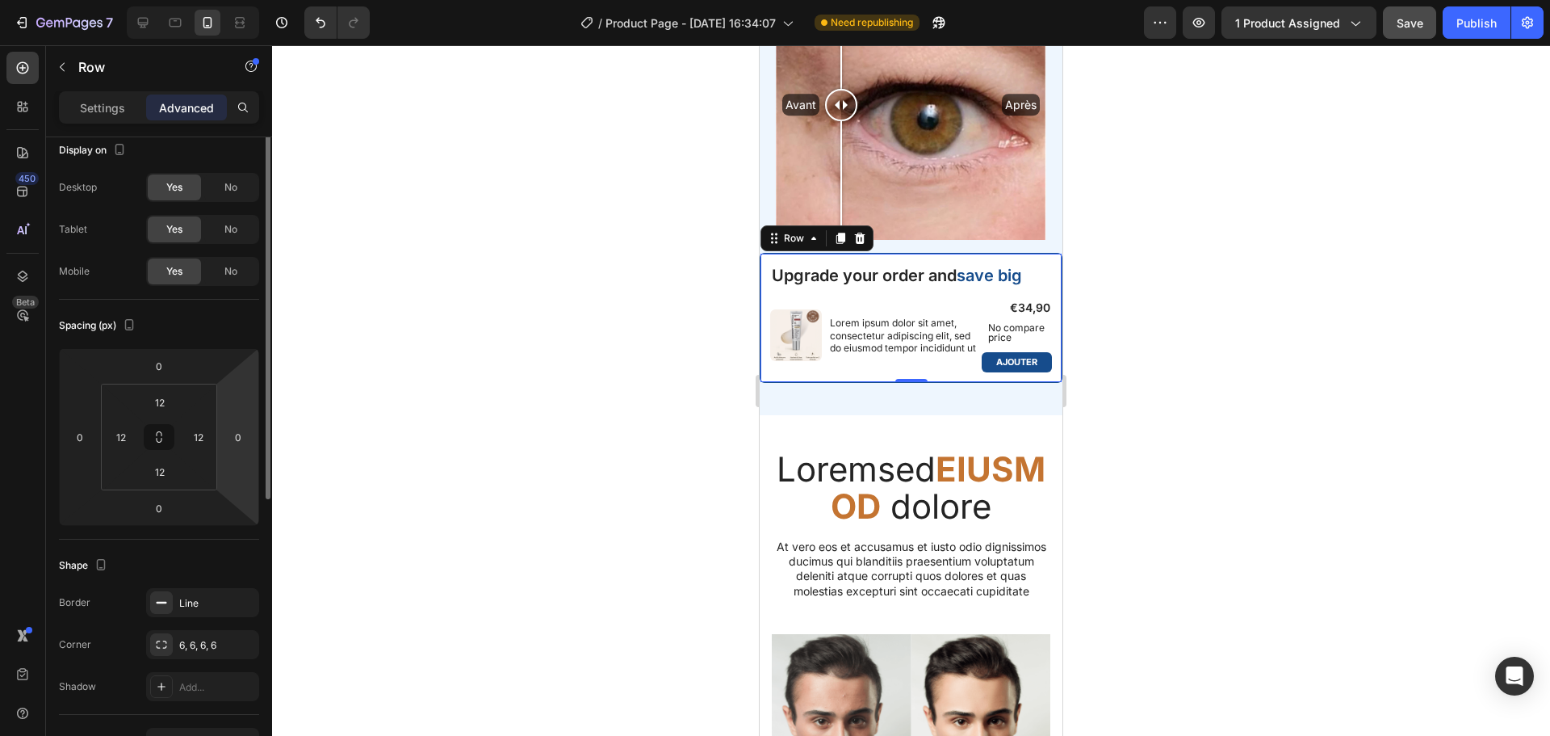
scroll to position [0, 0]
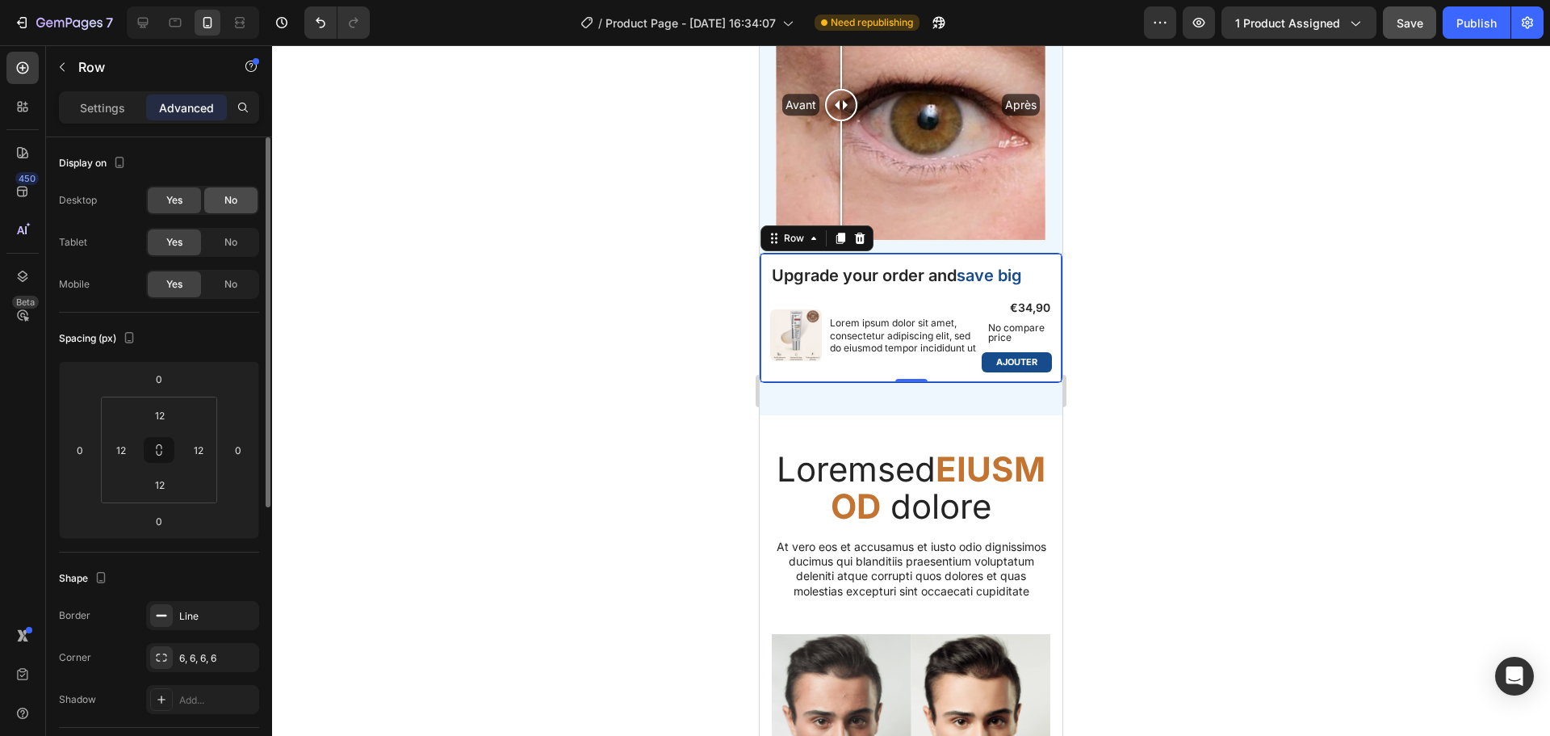
click at [217, 203] on div "No" at bounding box center [230, 200] width 53 height 26
click at [194, 204] on div "Yes" at bounding box center [174, 200] width 53 height 26
click at [216, 276] on div "No" at bounding box center [230, 284] width 53 height 26
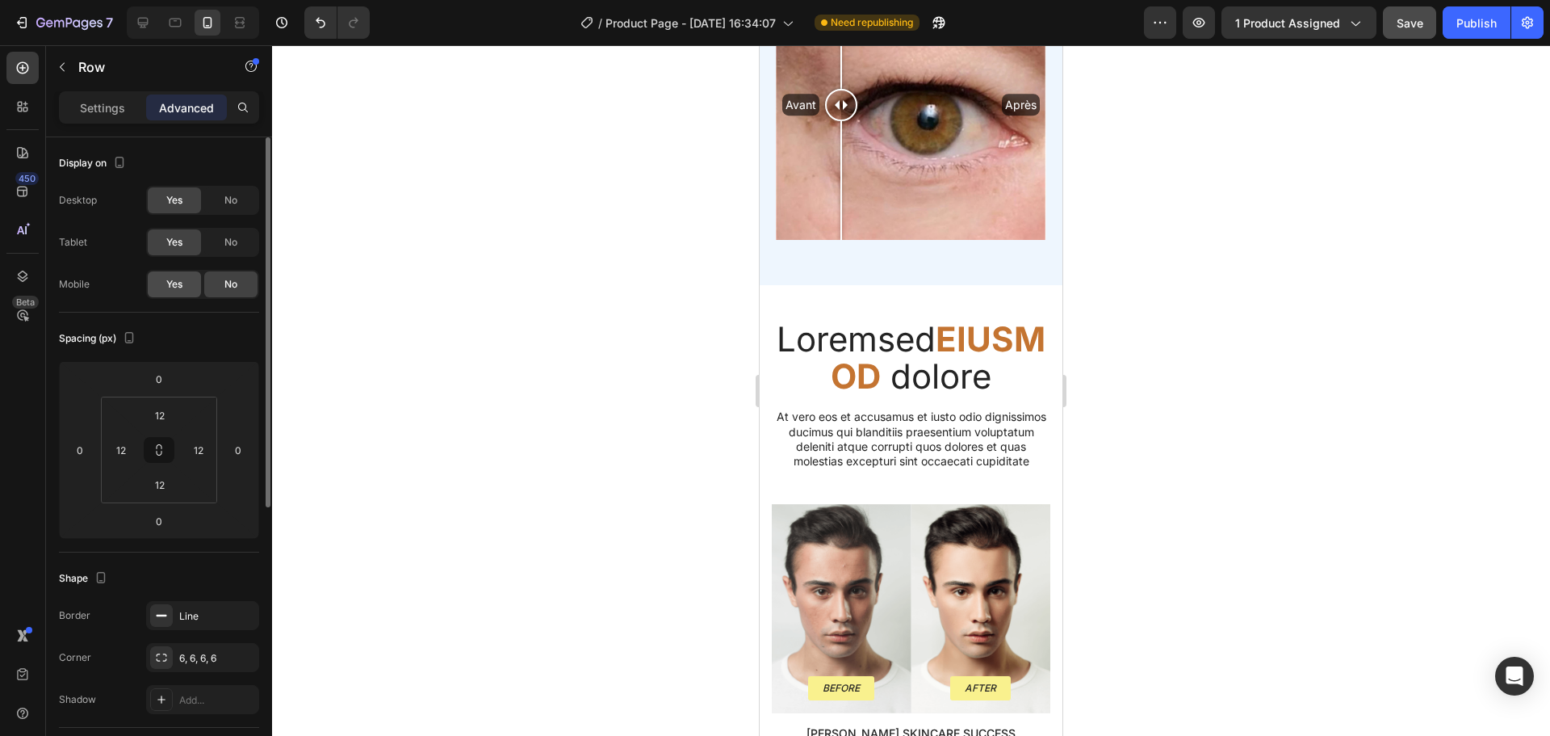
click at [175, 280] on span "Yes" at bounding box center [174, 284] width 16 height 15
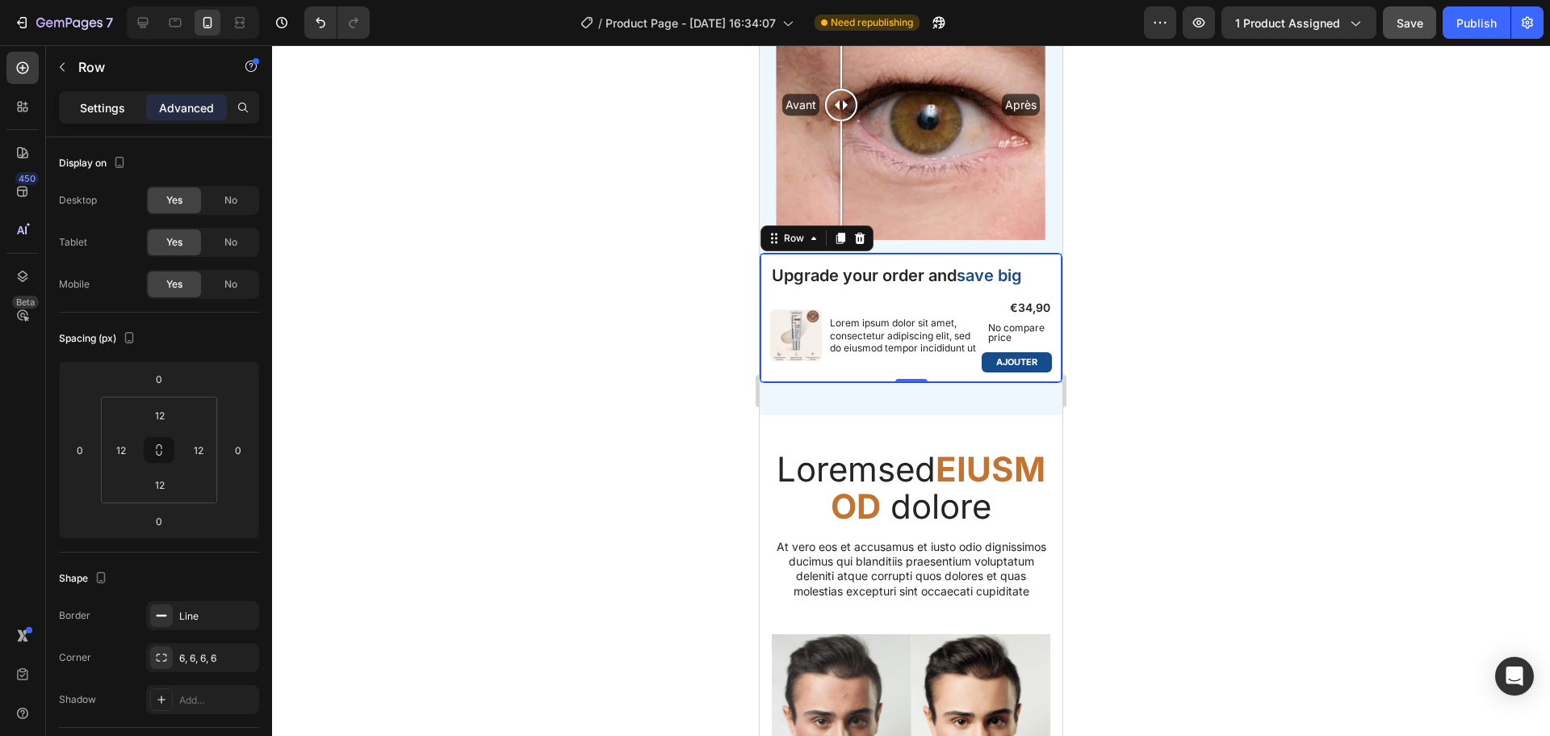
click at [118, 115] on p "Settings" at bounding box center [102, 107] width 45 height 17
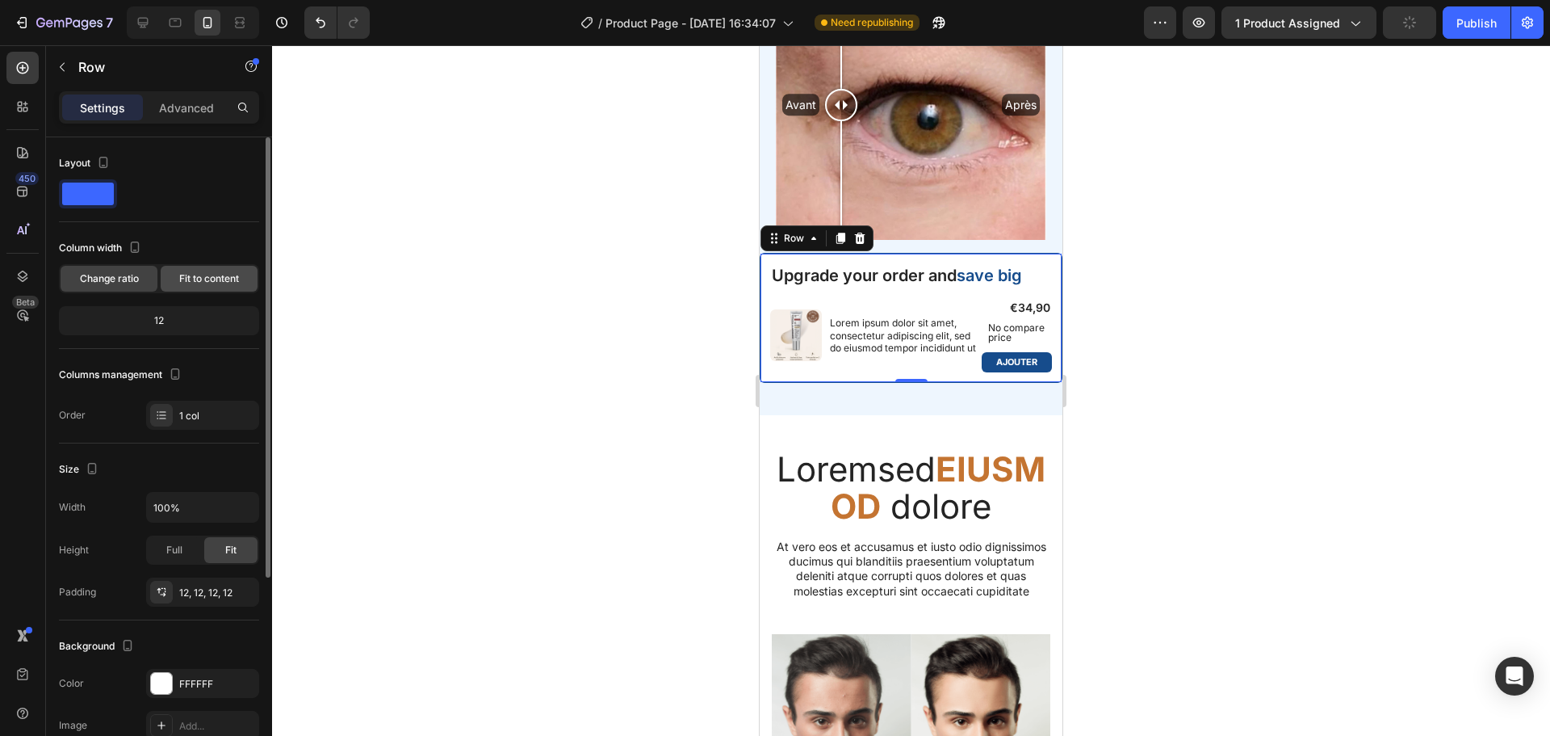
click at [185, 282] on span "Fit to content" at bounding box center [209, 278] width 60 height 15
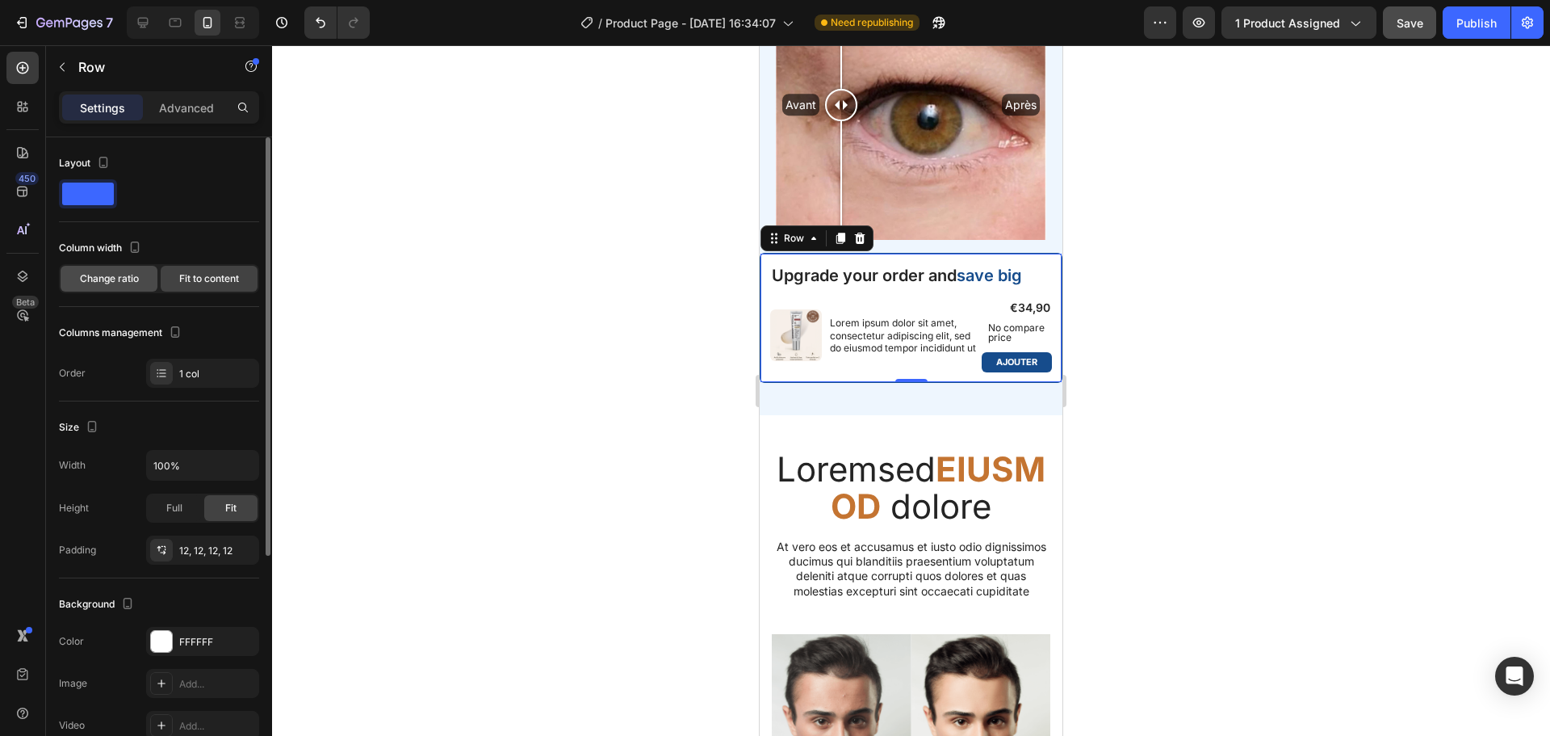
click at [126, 279] on span "Change ratio" at bounding box center [109, 278] width 59 height 15
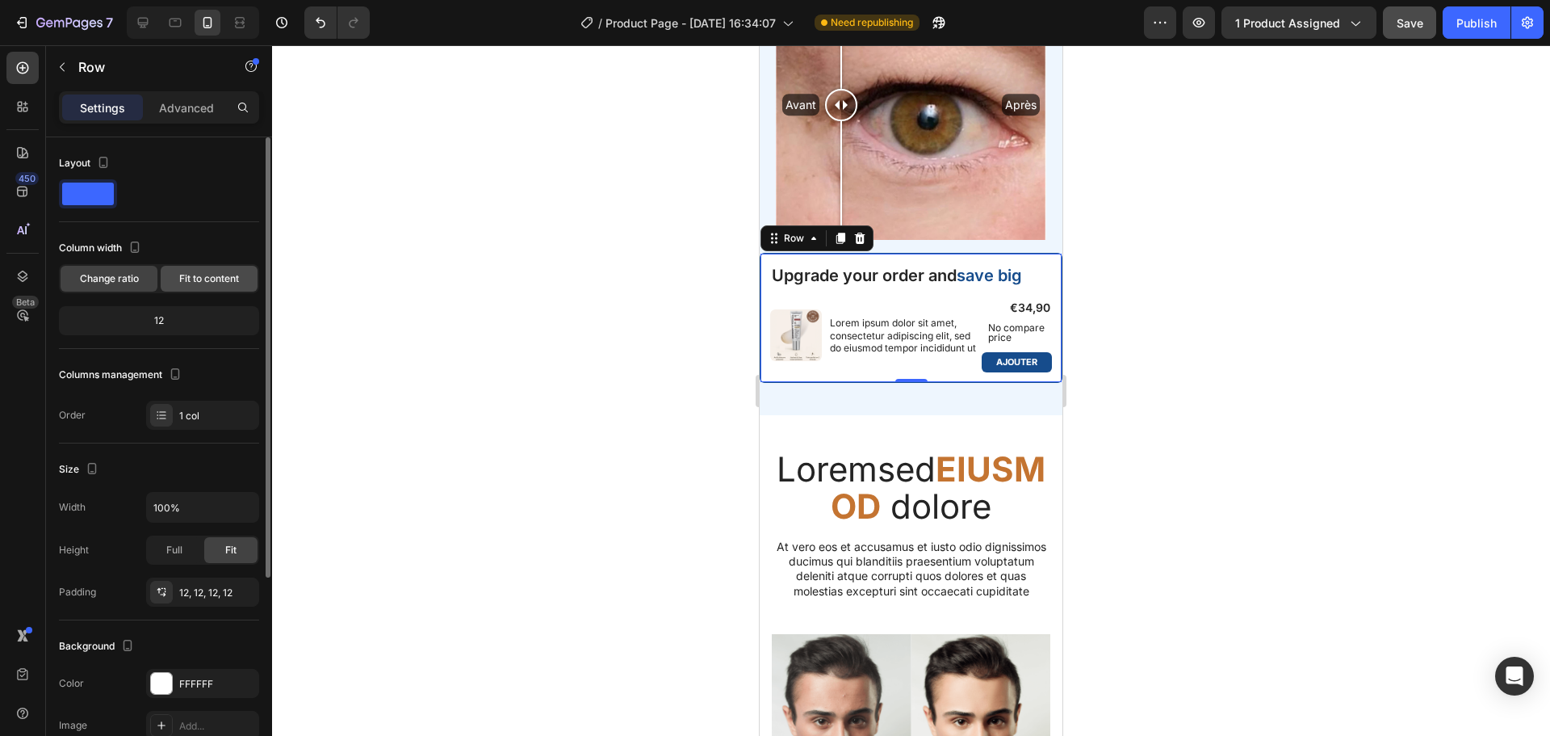
click at [195, 279] on span "Fit to content" at bounding box center [209, 278] width 60 height 15
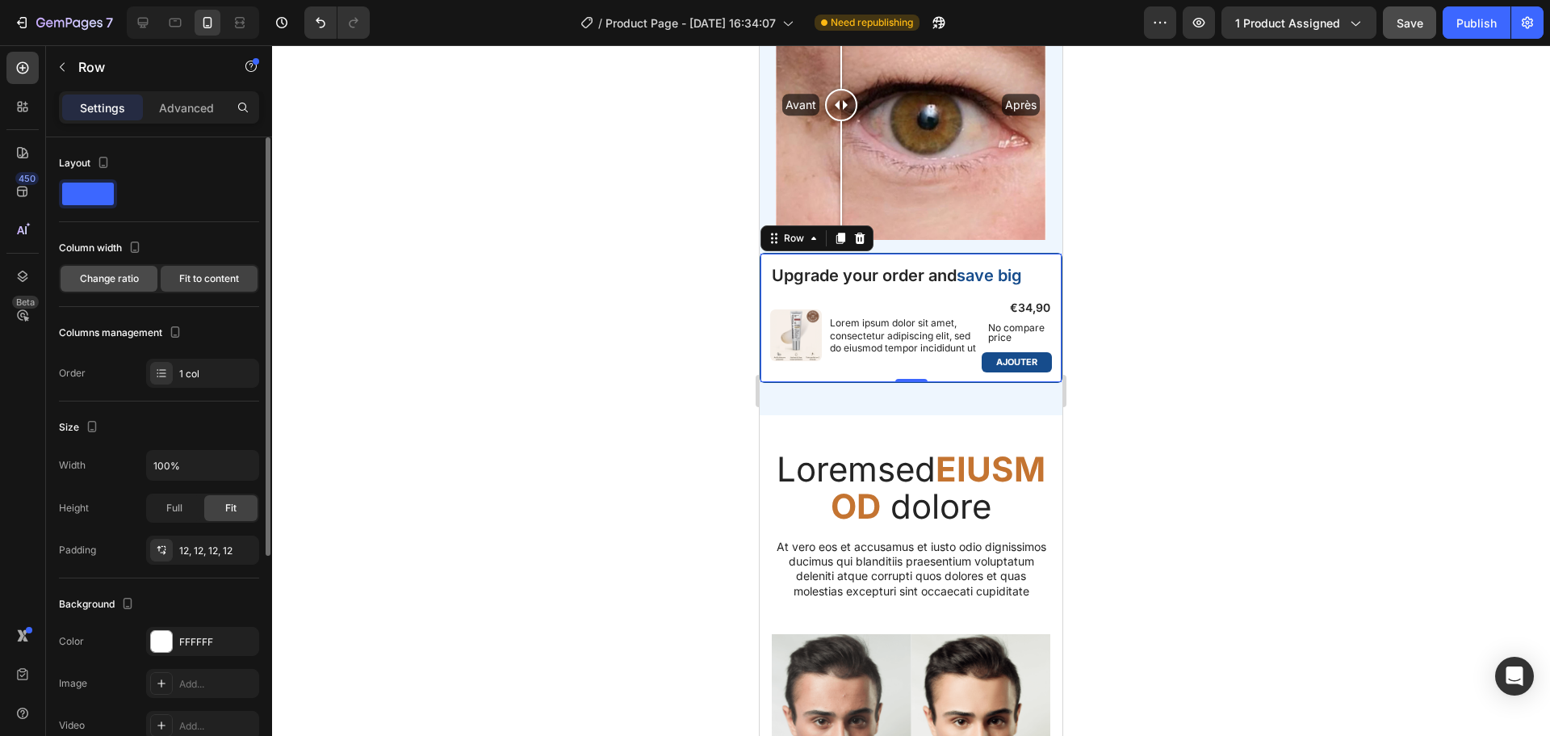
click at [123, 275] on span "Change ratio" at bounding box center [109, 278] width 59 height 15
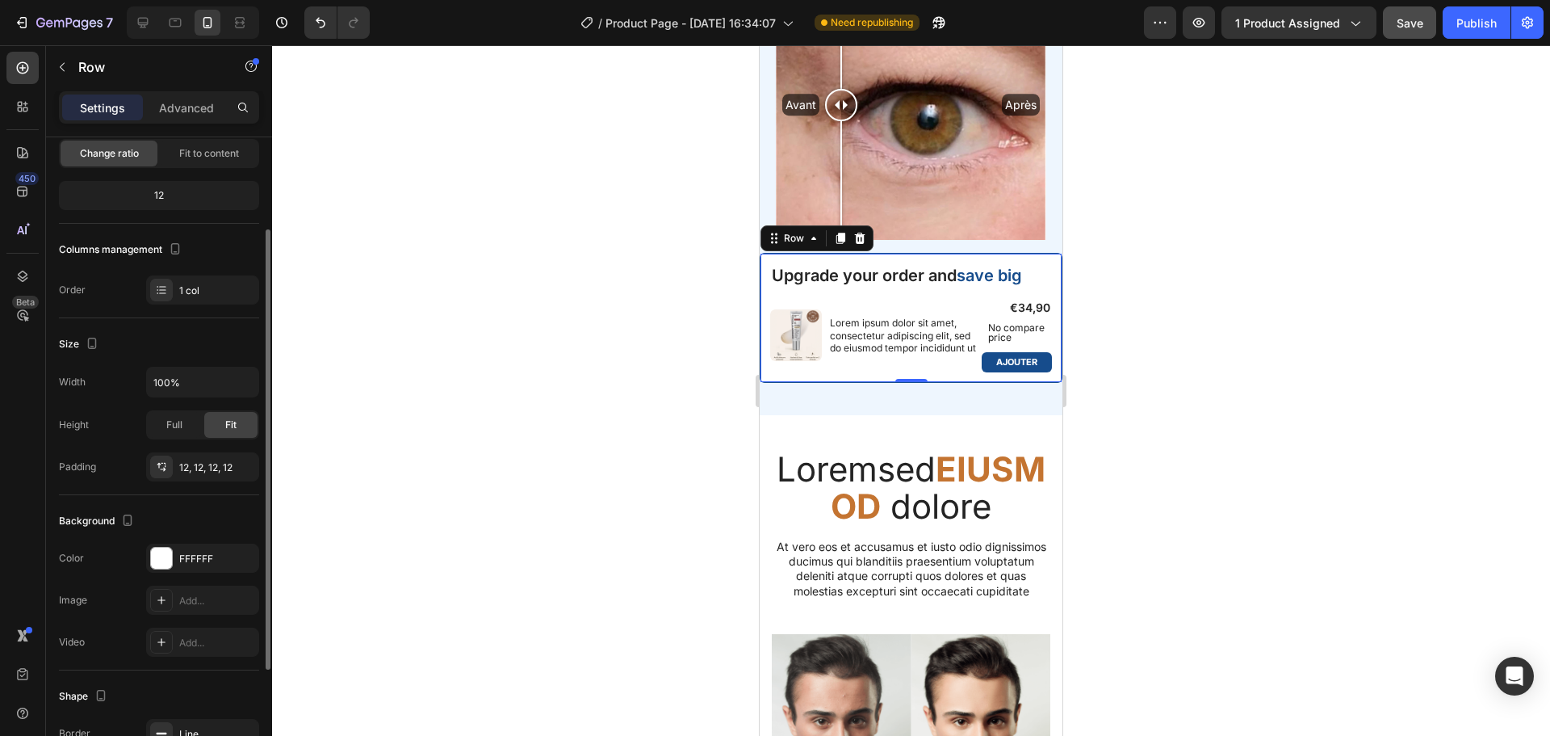
scroll to position [129, 0]
click at [162, 421] on div "Full" at bounding box center [174, 421] width 53 height 26
click at [228, 428] on div "Fit" at bounding box center [230, 421] width 53 height 26
click at [251, 377] on icon "button" at bounding box center [244, 378] width 16 height 16
click at [171, 375] on input "100%" at bounding box center [202, 377] width 111 height 29
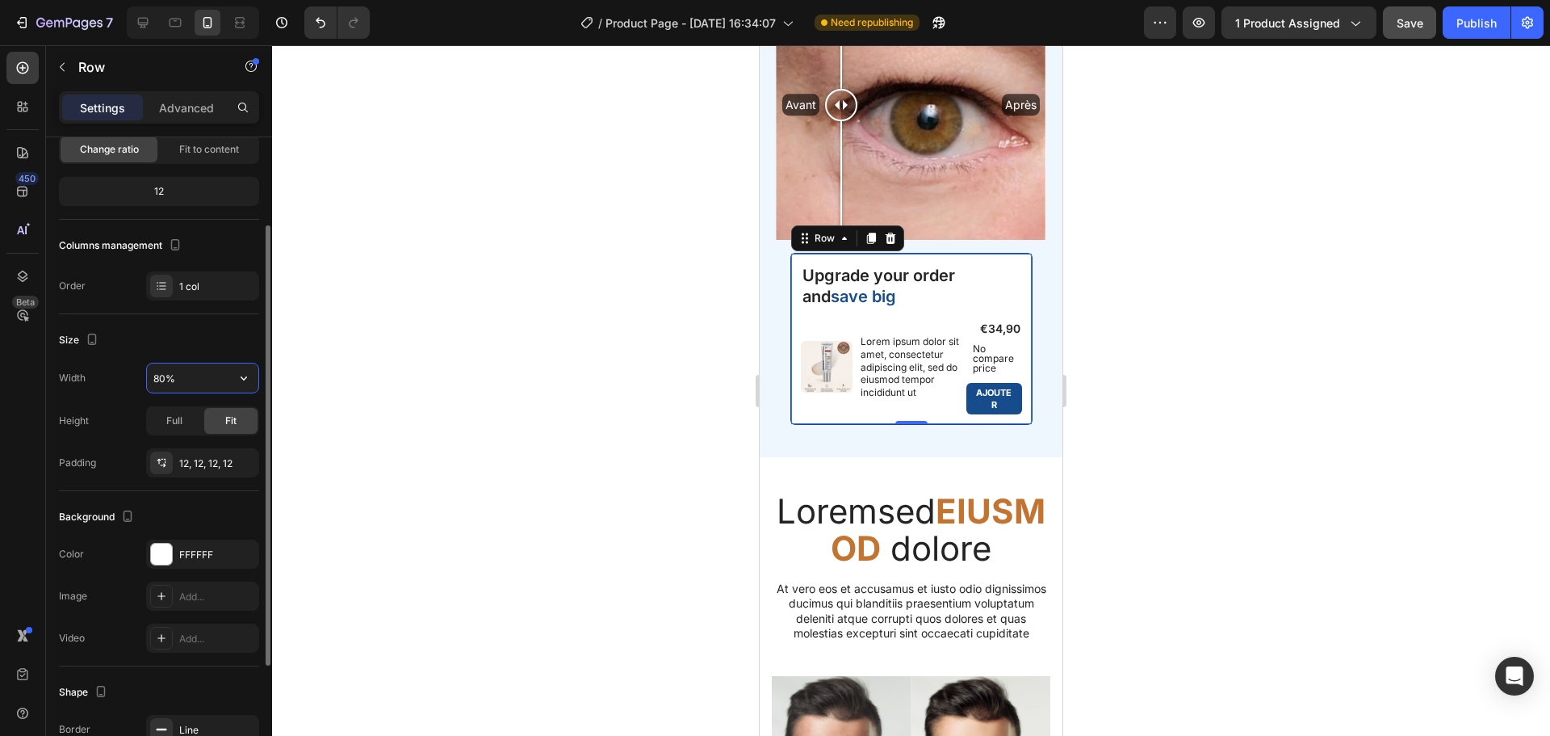
click at [153, 377] on input "80%" at bounding box center [202, 377] width 111 height 29
type input "90%"
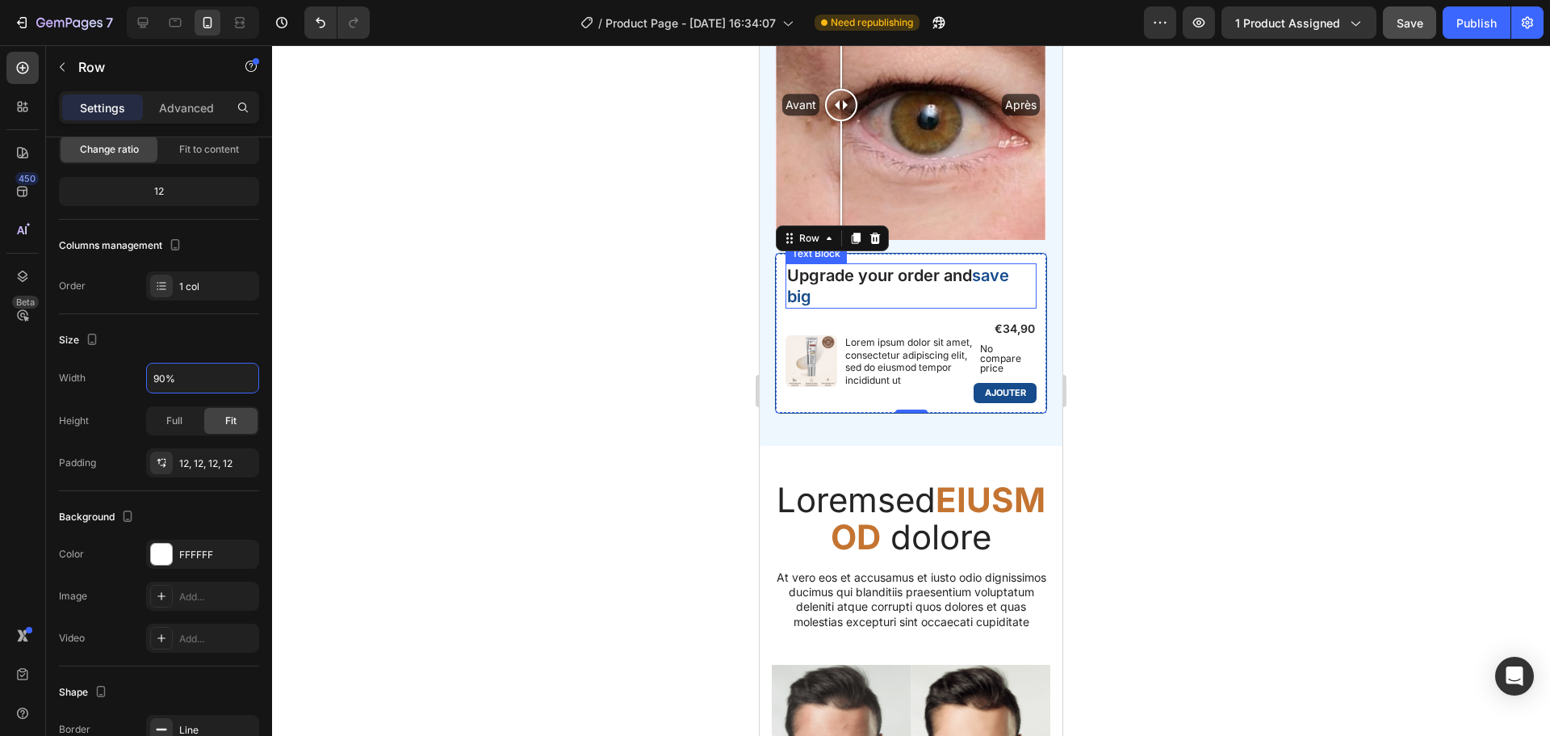
click at [818, 271] on p "Upgrade your order and save big" at bounding box center [911, 286] width 249 height 42
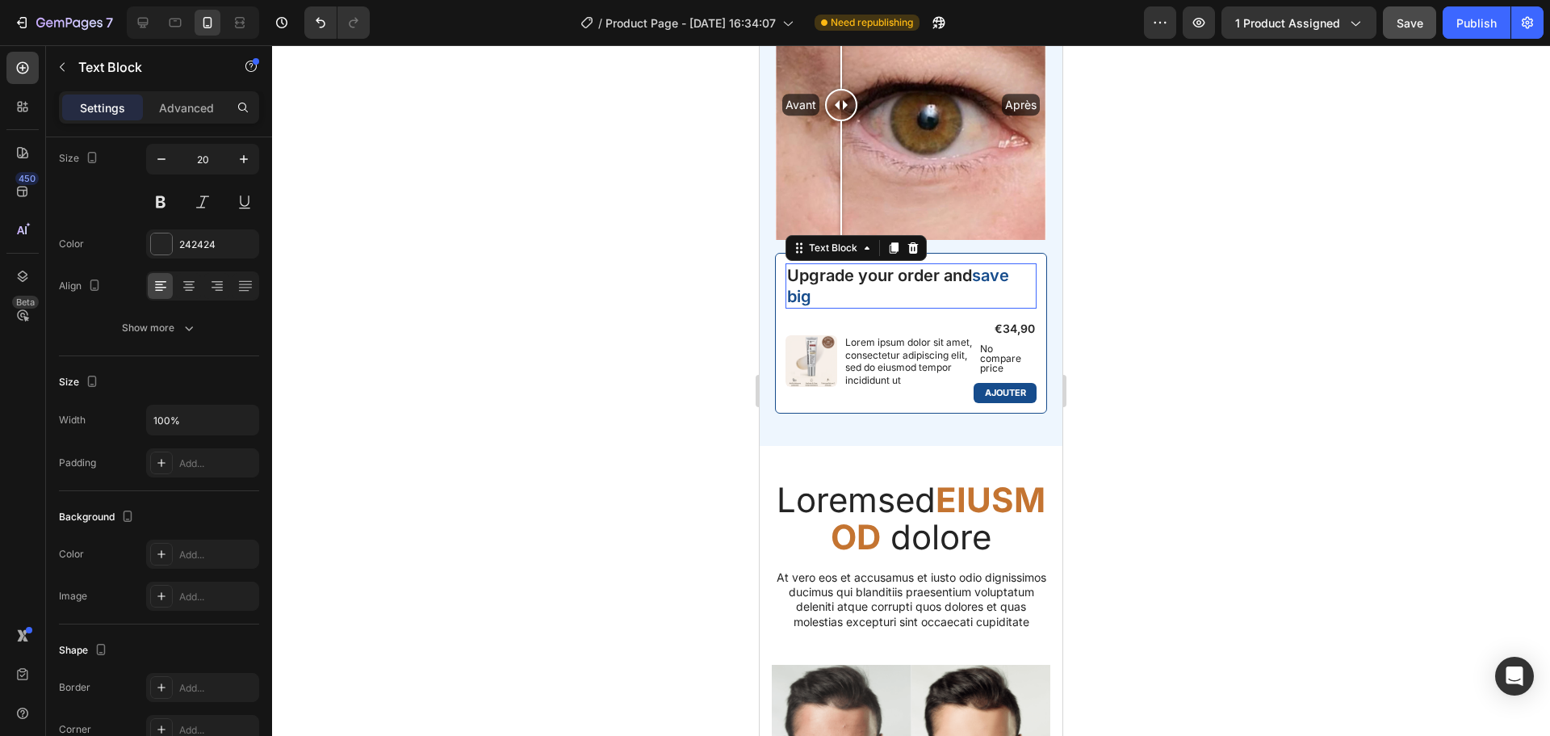
scroll to position [0, 0]
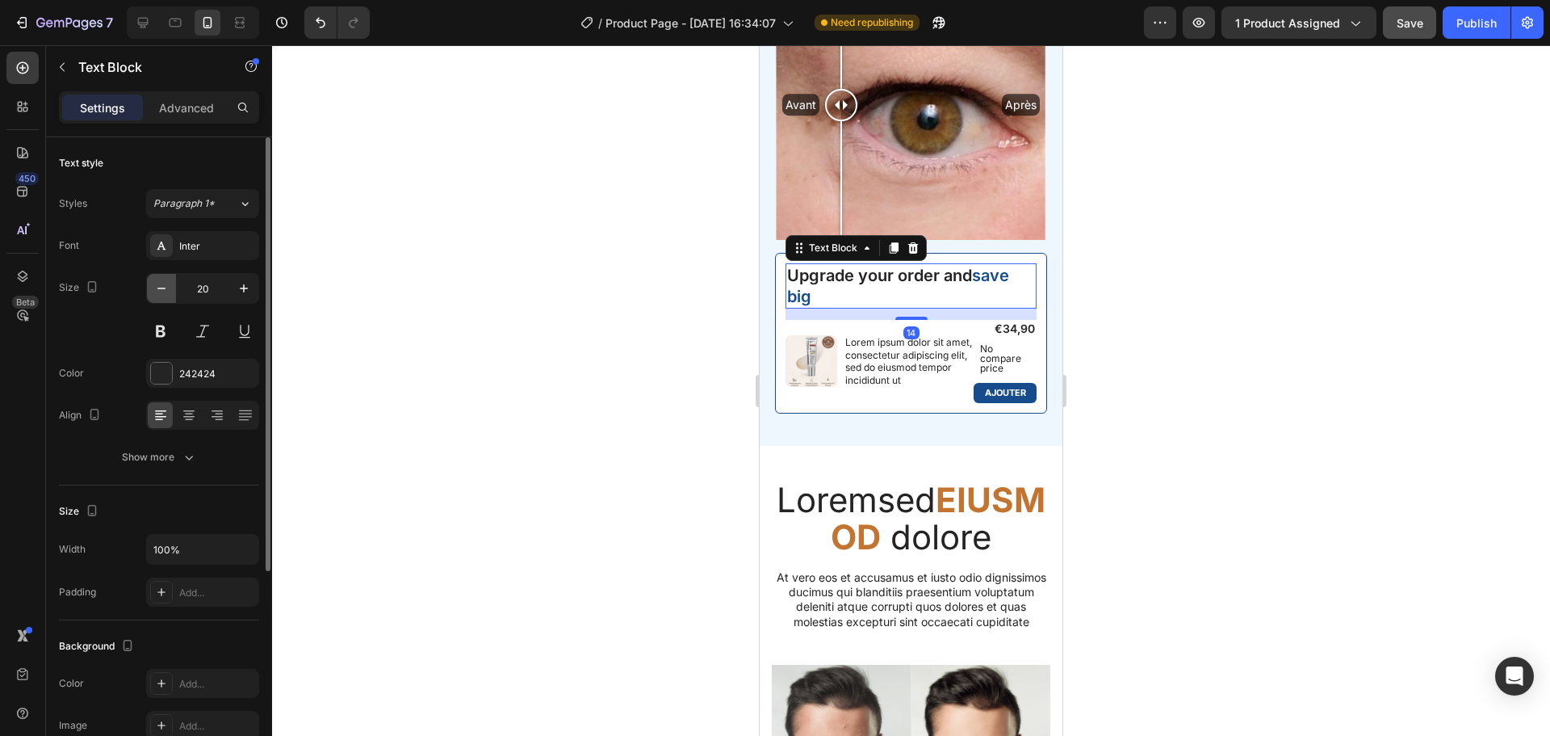
click at [168, 289] on icon "button" at bounding box center [161, 288] width 16 height 16
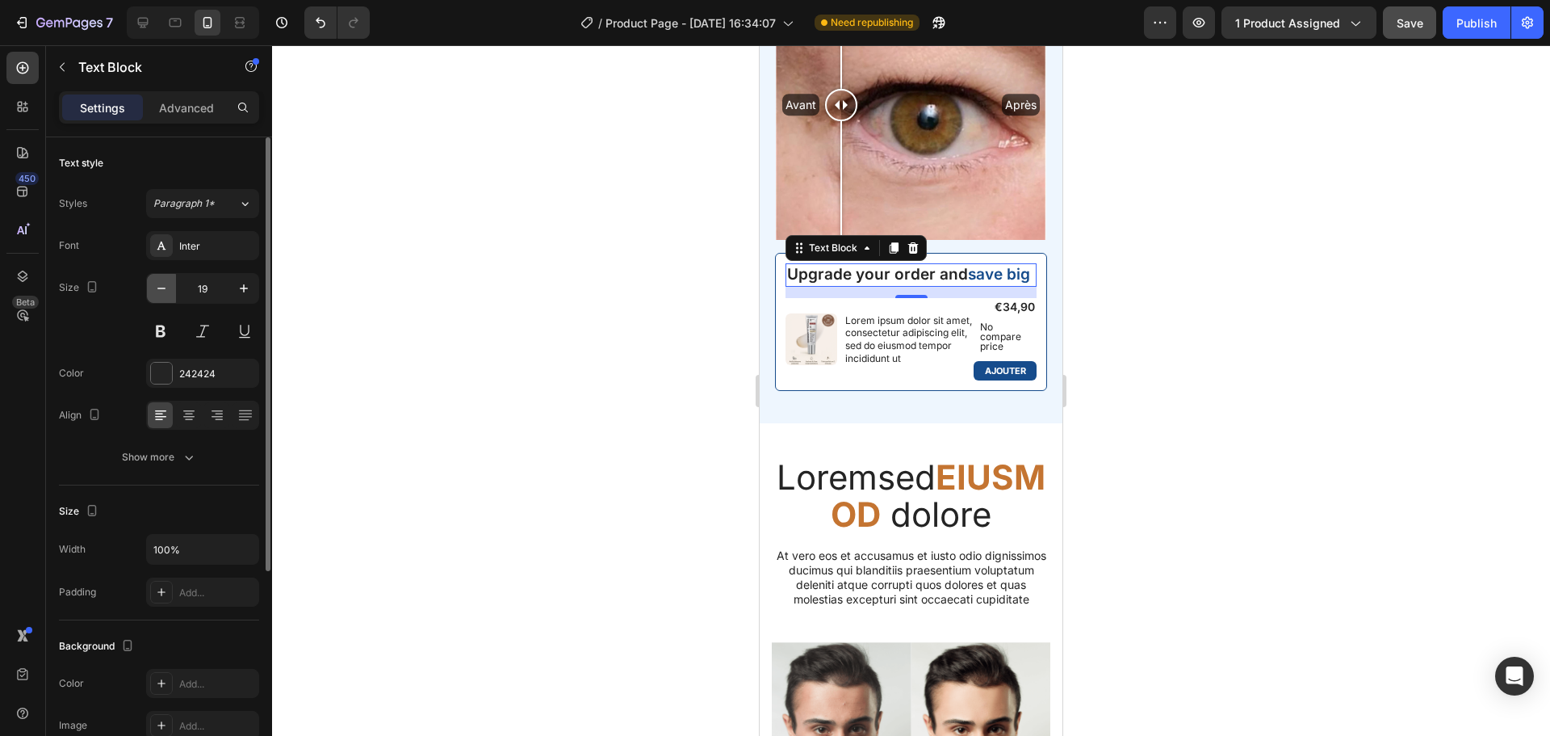
click at [168, 289] on icon "button" at bounding box center [161, 288] width 16 height 16
type input "18"
click at [1151, 246] on div at bounding box center [911, 390] width 1278 height 690
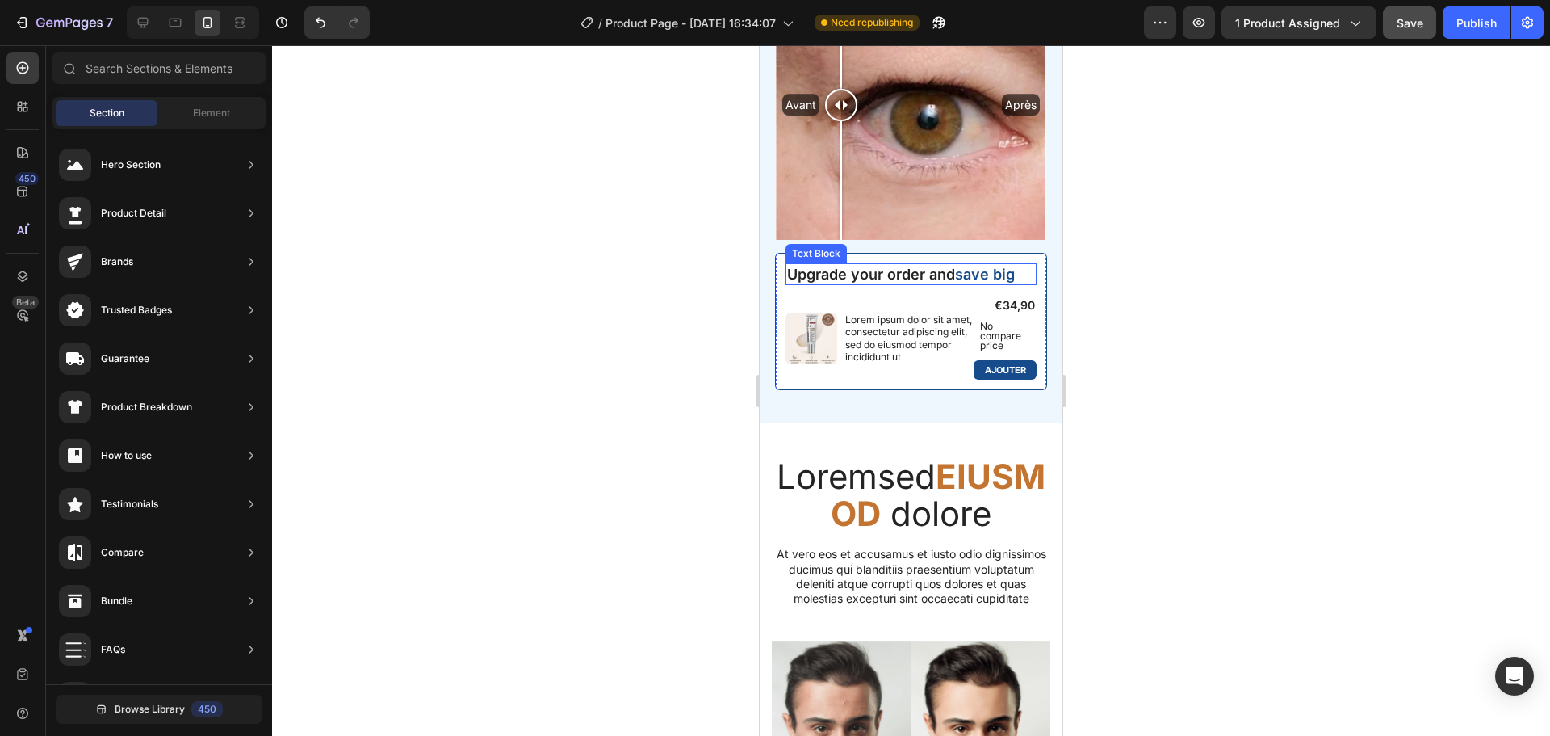
click at [983, 266] on span "save big" at bounding box center [985, 274] width 60 height 17
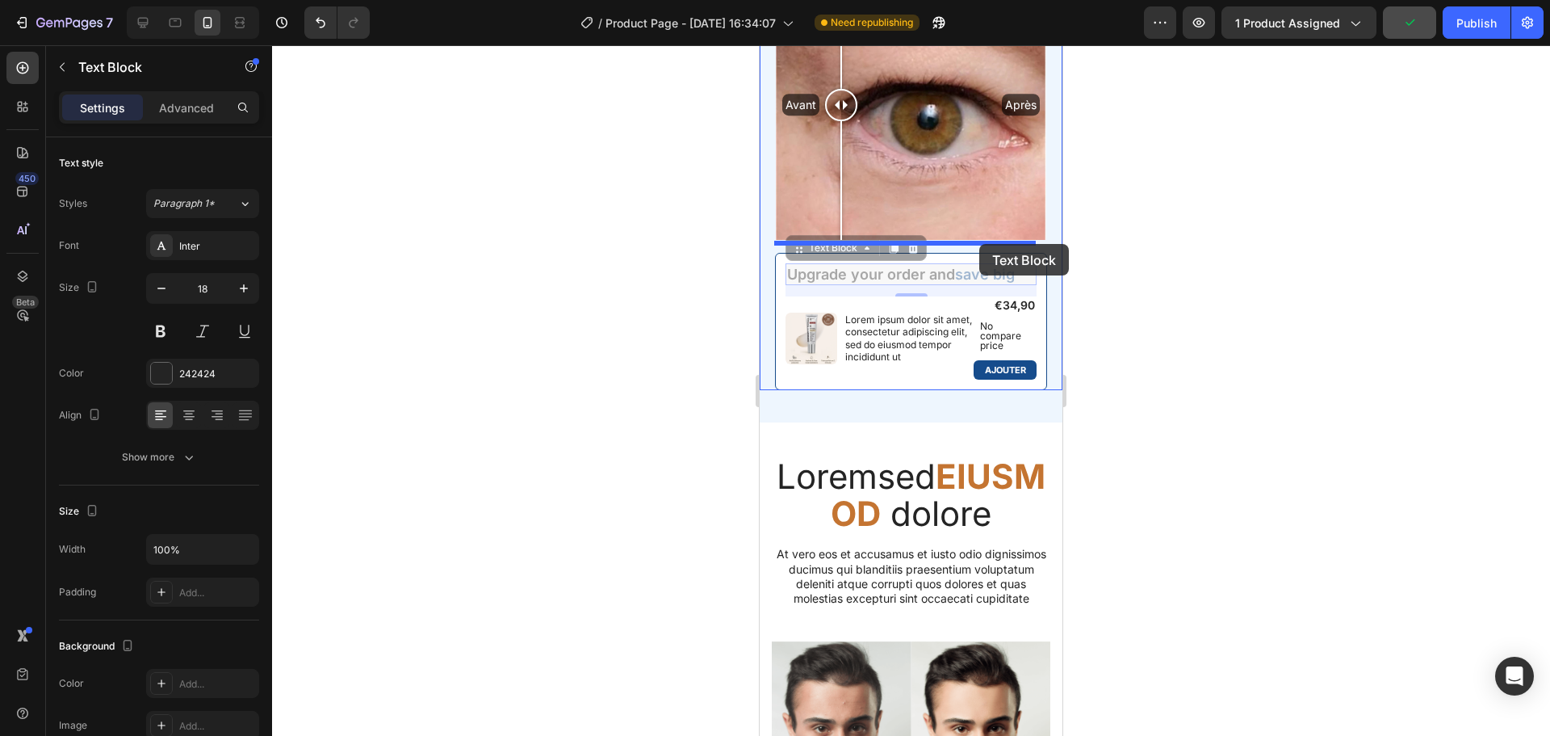
drag, startPoint x: 803, startPoint y: 244, endPoint x: 979, endPoint y: 244, distance: 176.8
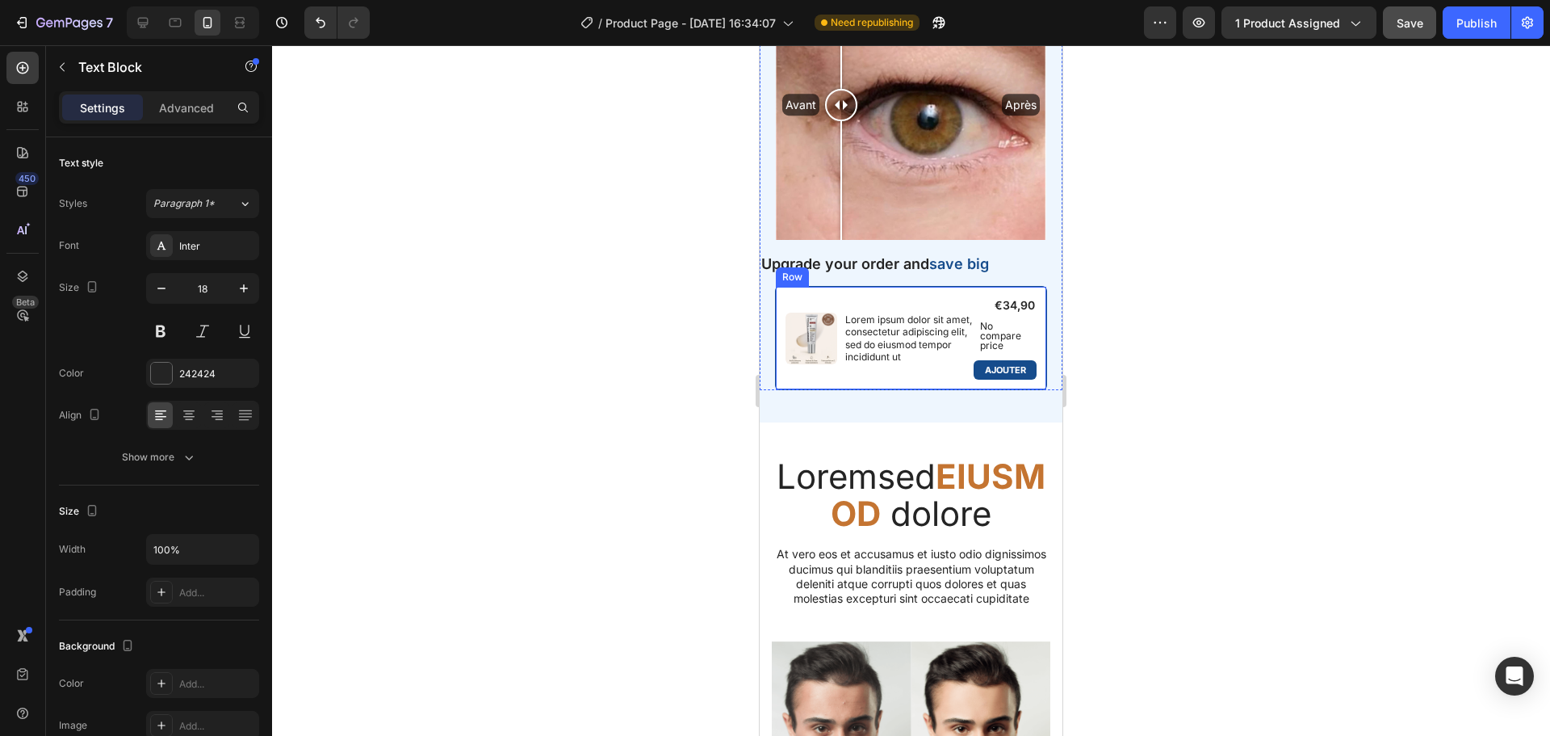
click at [912, 286] on div "Product Images Lorem ipsum dolor sit amet, consectetur adipiscing elit, sed do …" at bounding box center [911, 338] width 273 height 104
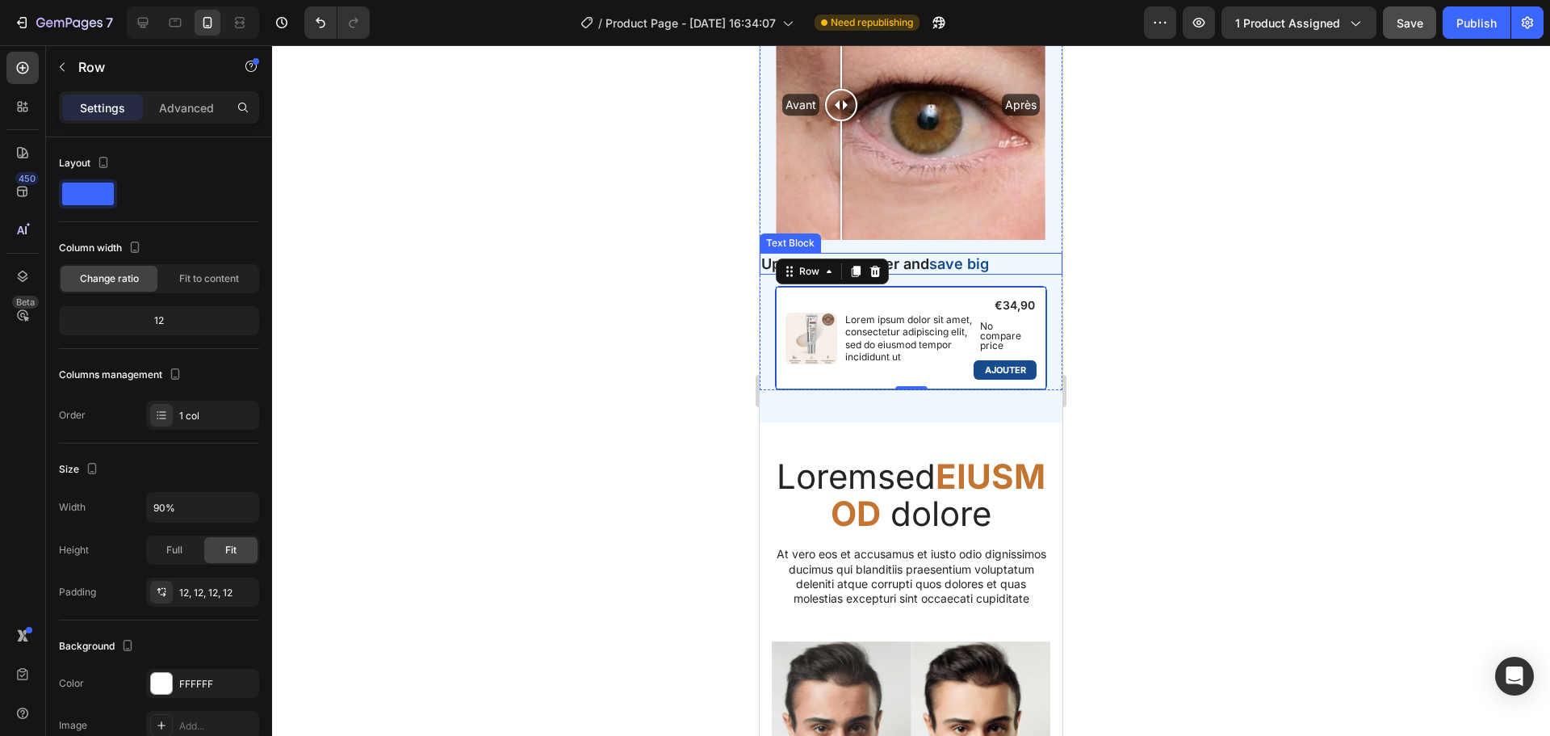
click at [978, 255] on span "save big" at bounding box center [959, 263] width 60 height 17
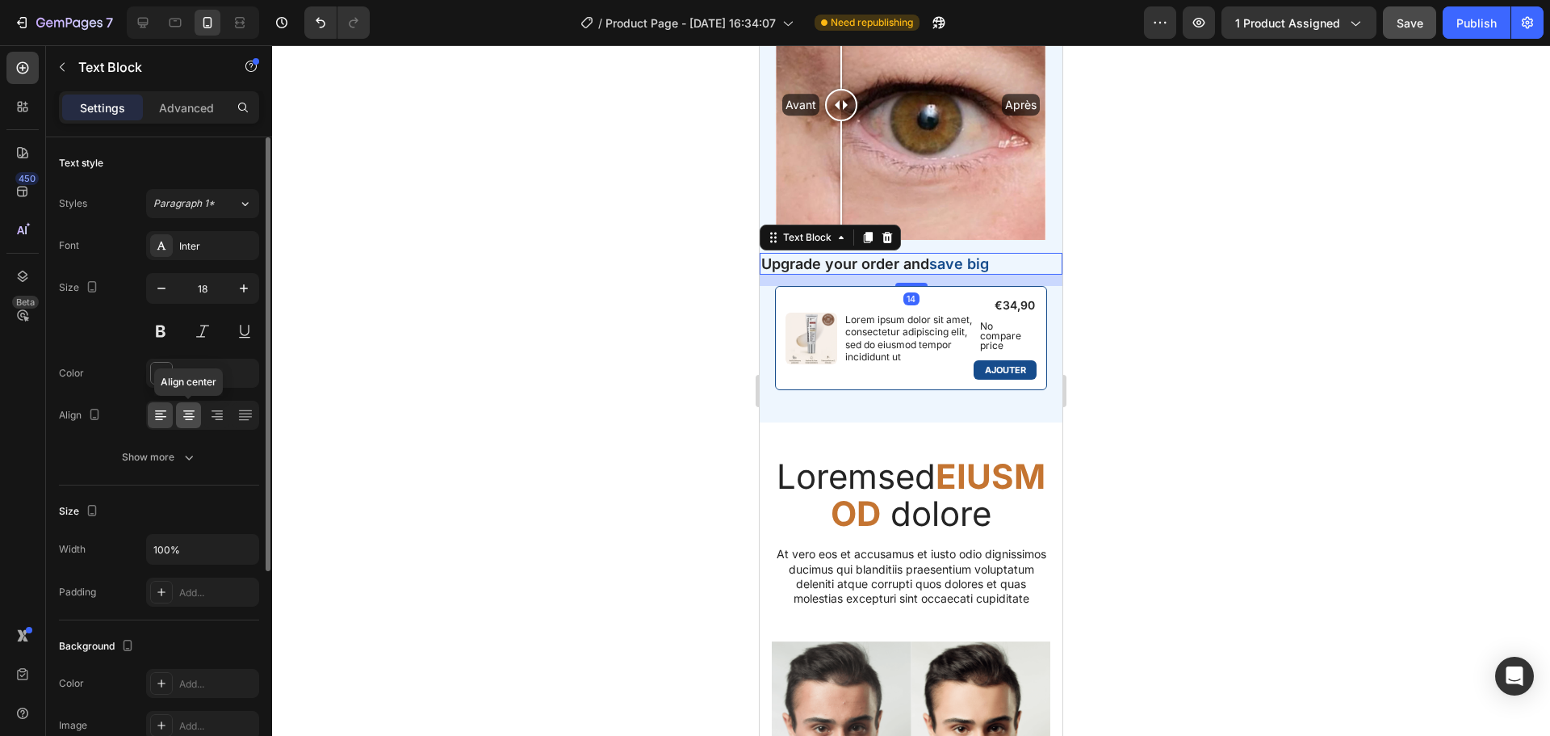
click at [191, 413] on icon at bounding box center [189, 415] width 16 height 16
click at [650, 299] on div at bounding box center [911, 390] width 1278 height 690
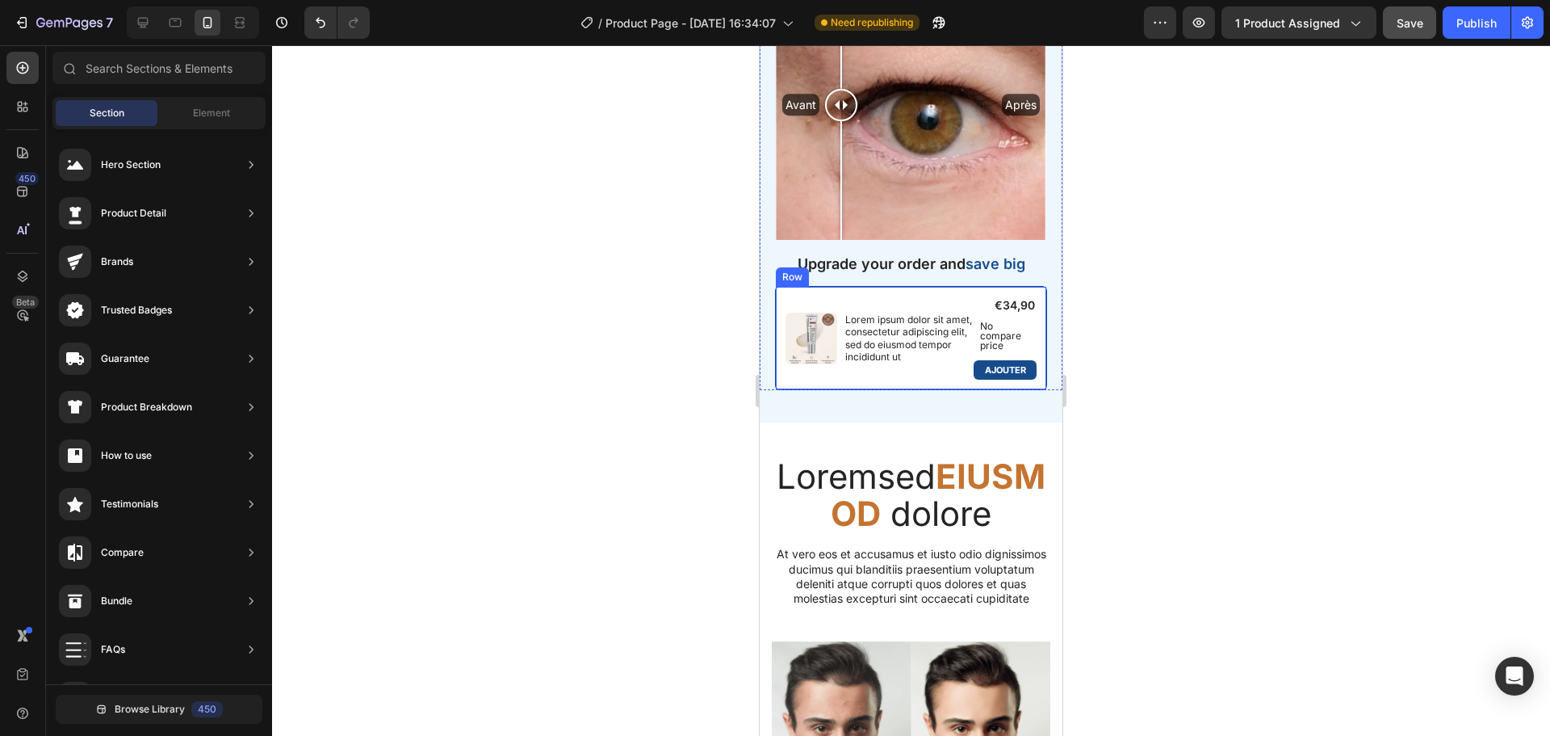
click at [824, 286] on div "Product Images Lorem ipsum dolor sit amet, consectetur adipiscing elit, sed do …" at bounding box center [911, 338] width 273 height 104
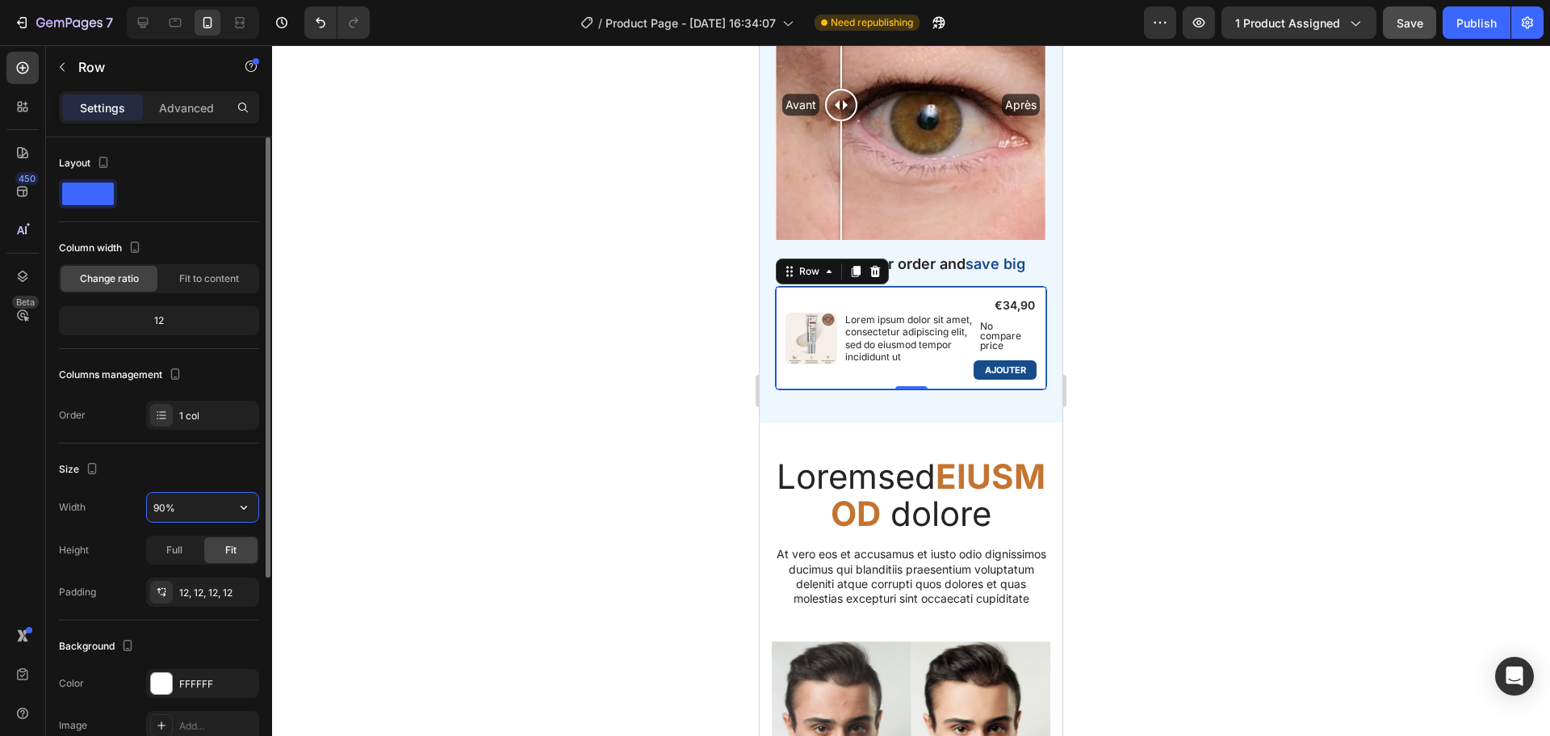
click at [165, 506] on input "90%" at bounding box center [202, 507] width 111 height 29
drag, startPoint x: 165, startPoint y: 510, endPoint x: 153, endPoint y: 510, distance: 12.1
click at [153, 510] on input "85%" at bounding box center [202, 507] width 111 height 29
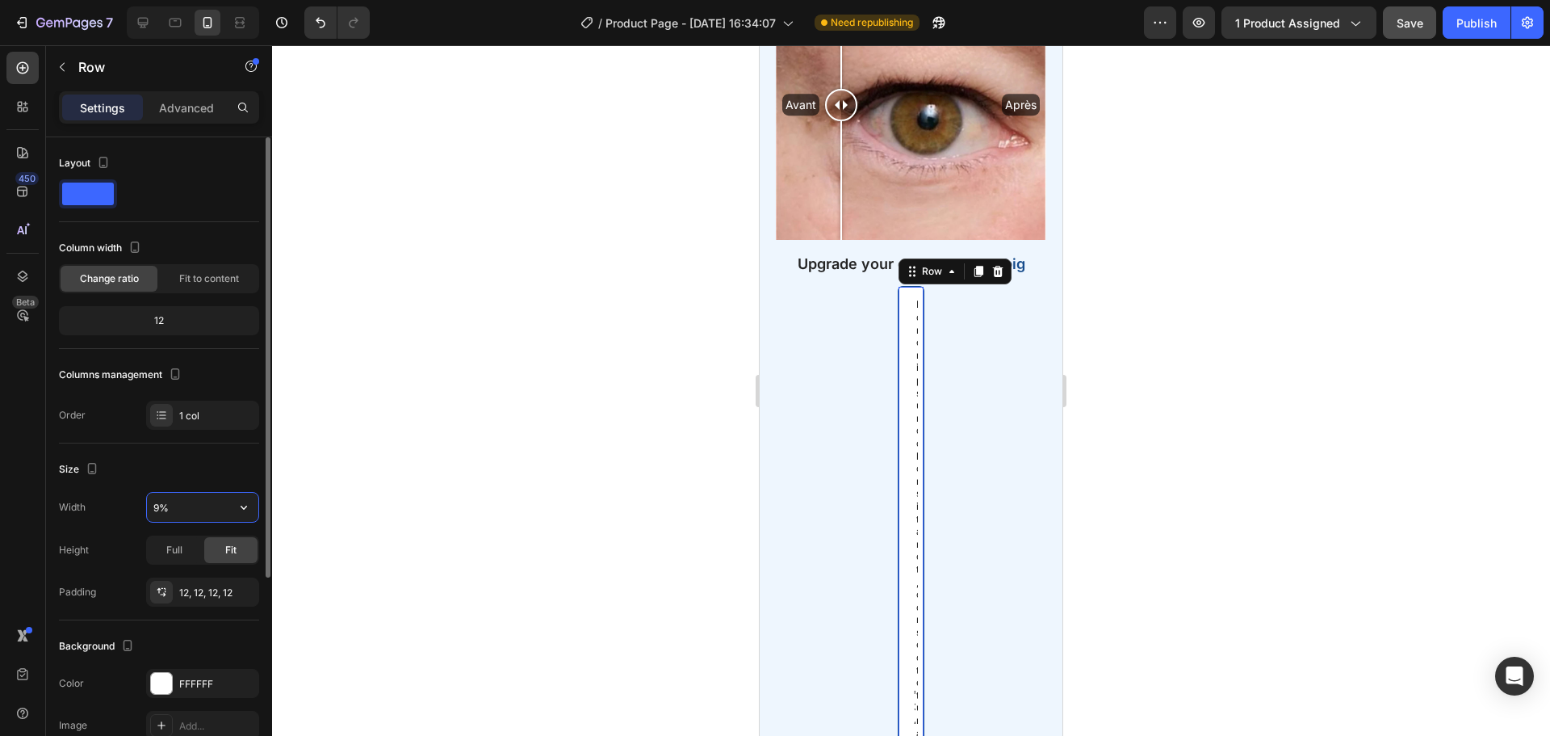
type input "90%"
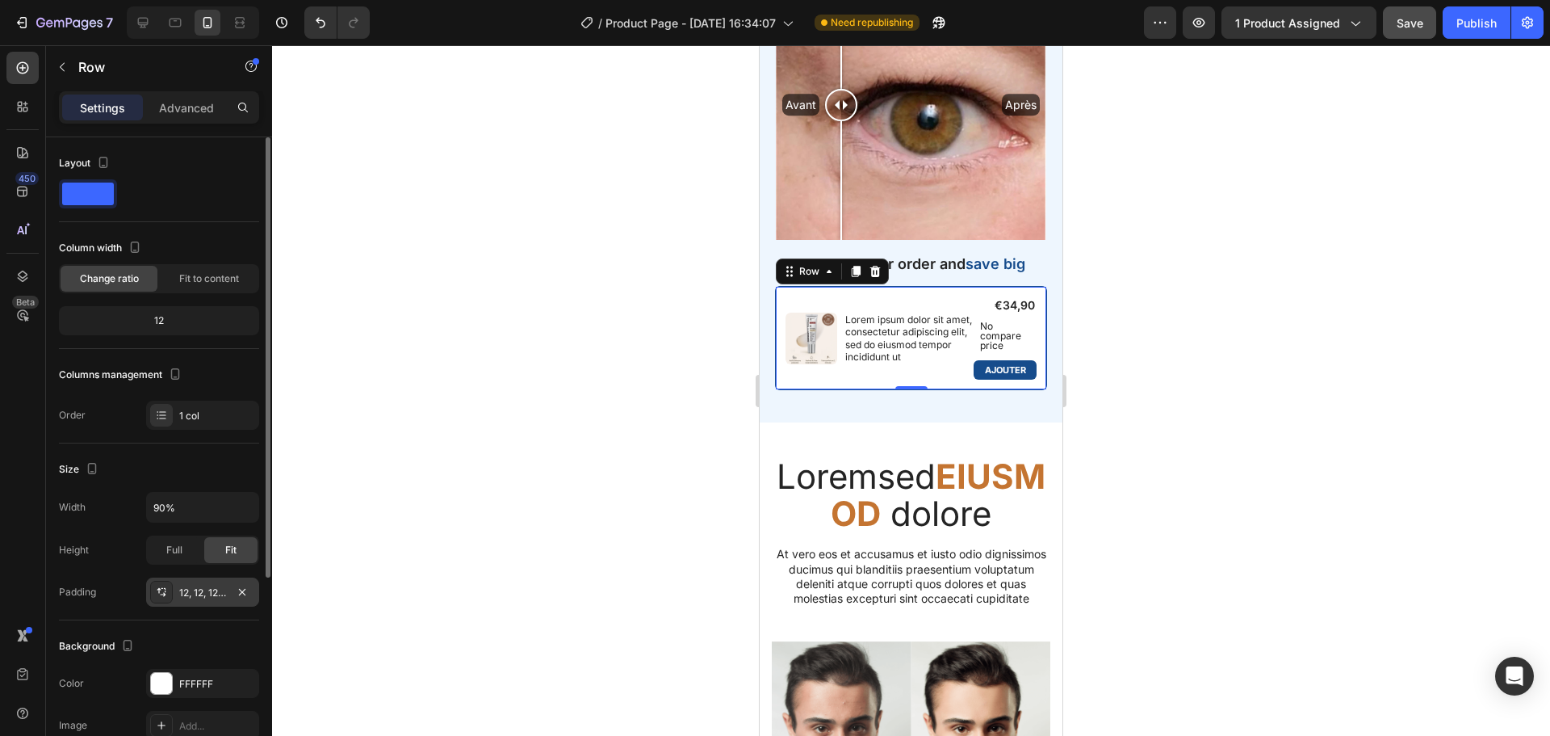
click at [194, 589] on div "12, 12, 12, 12" at bounding box center [202, 592] width 47 height 15
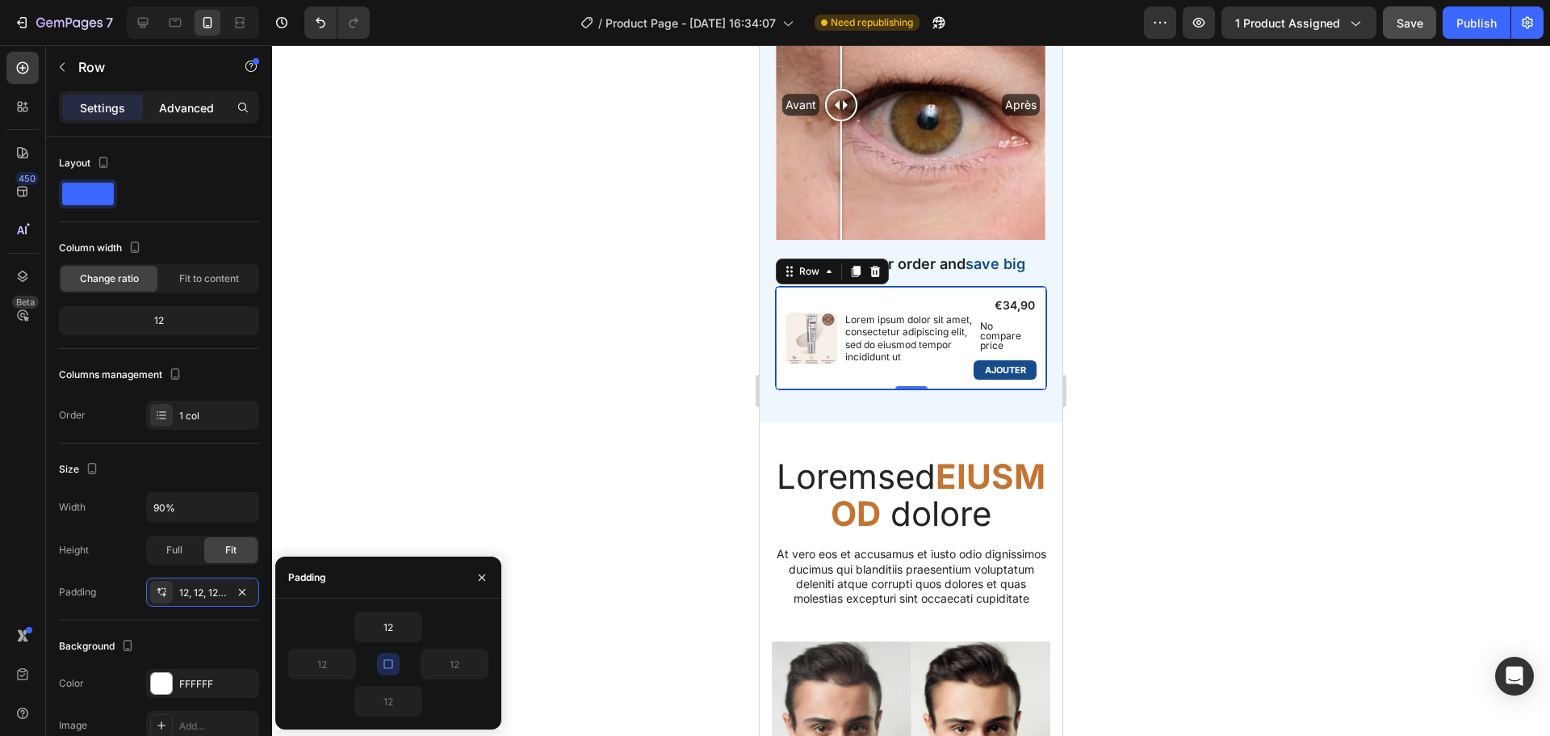
click at [197, 106] on p "Advanced" at bounding box center [186, 107] width 55 height 17
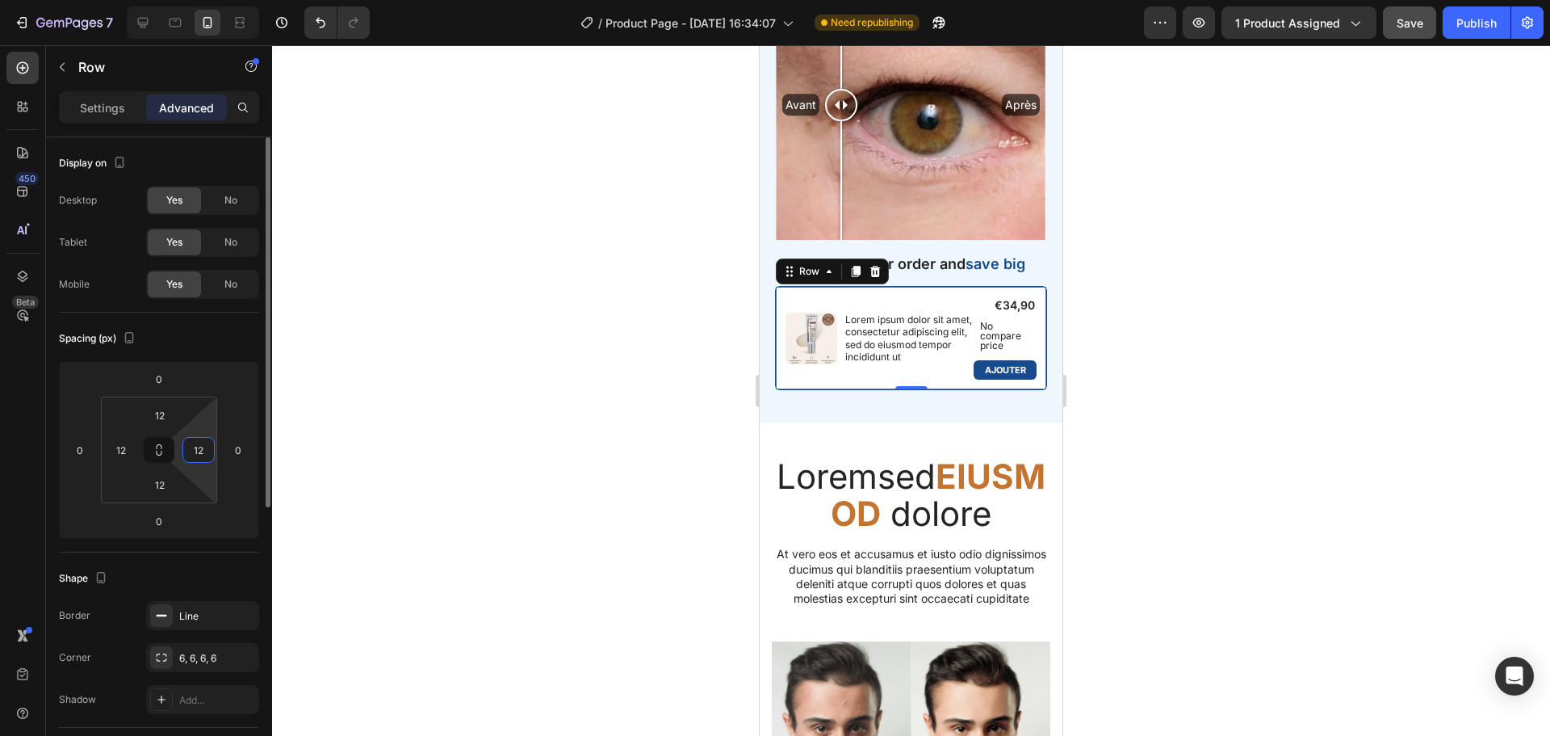
click at [191, 444] on input "12" at bounding box center [199, 450] width 24 height 24
drag, startPoint x: 200, startPoint y: 447, endPoint x: 192, endPoint y: 449, distance: 8.2
click at [192, 449] on input "5" at bounding box center [199, 450] width 24 height 24
drag, startPoint x: 205, startPoint y: 456, endPoint x: 195, endPoint y: 457, distance: 10.5
click at [195, 457] on input "10" at bounding box center [199, 450] width 24 height 24
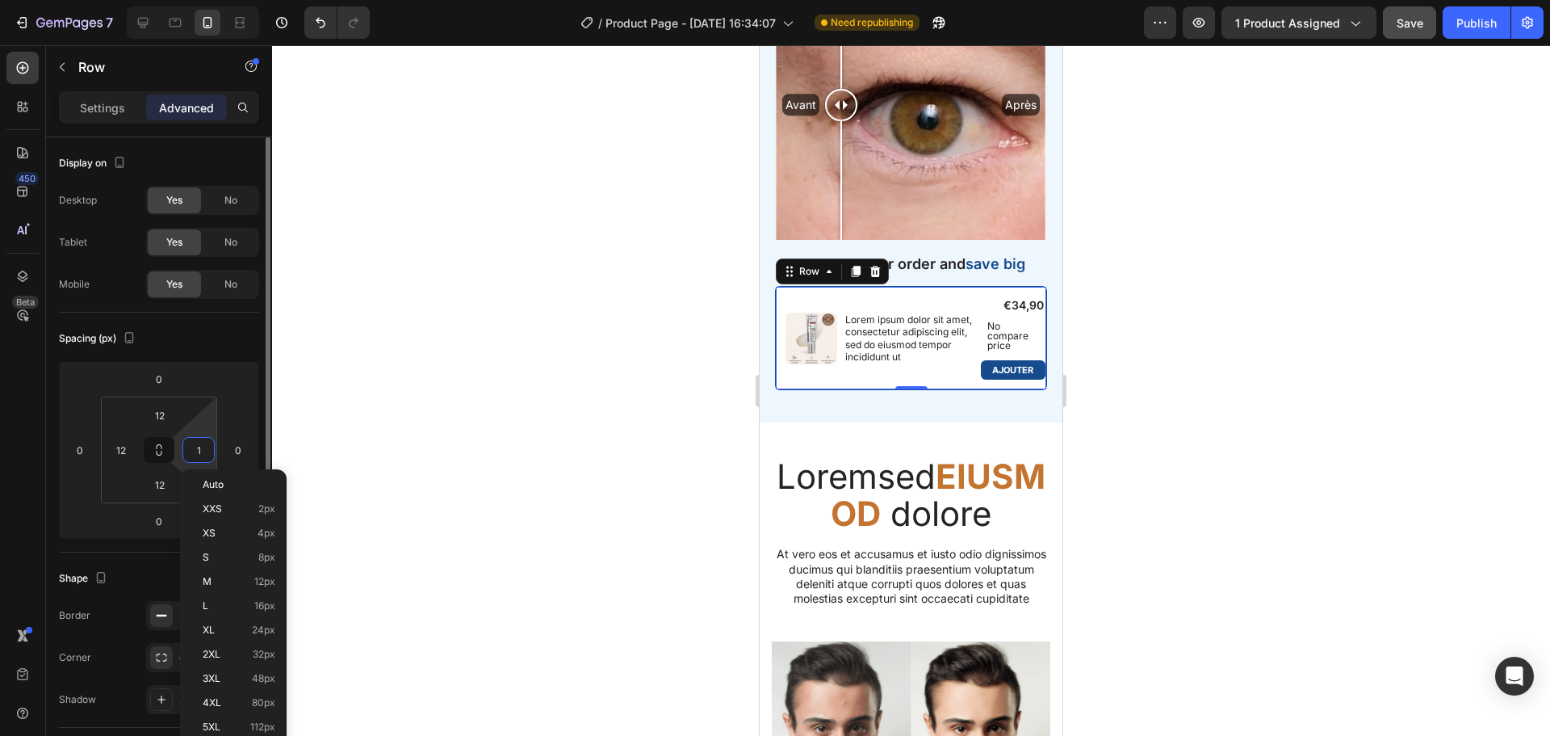
type input "12"
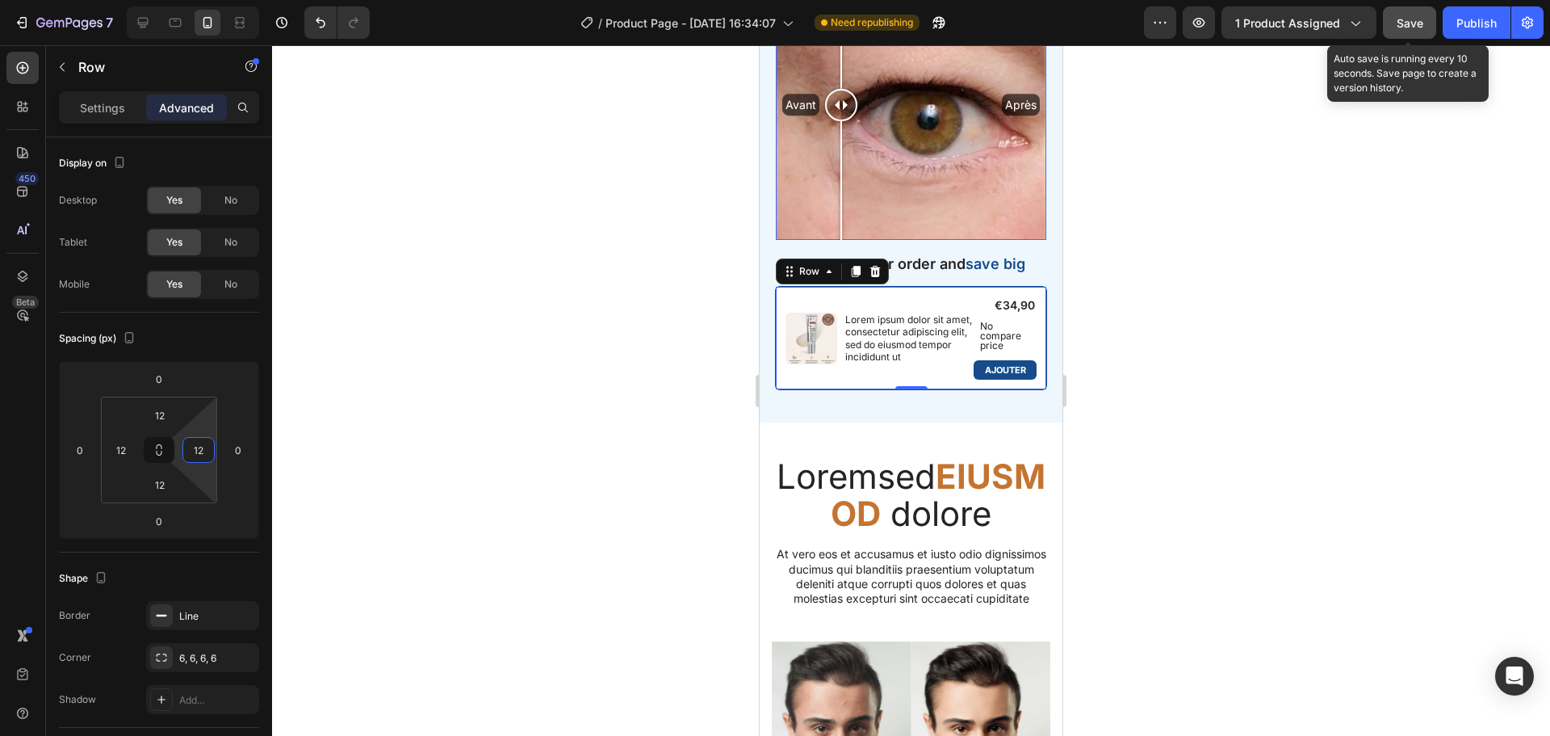
click at [1409, 22] on span "Save" at bounding box center [1410, 23] width 27 height 14
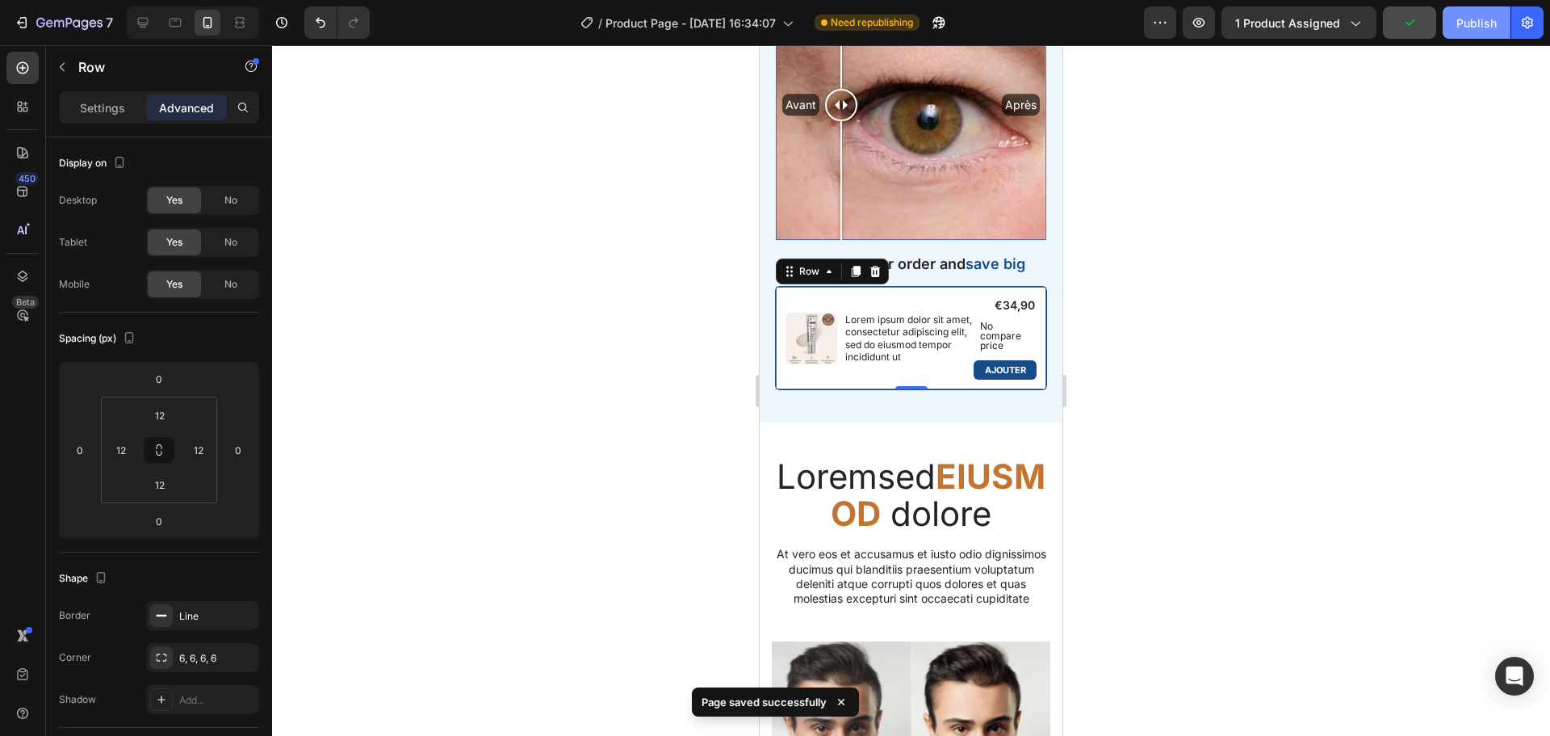
click at [1453, 21] on button "Publish" at bounding box center [1477, 22] width 68 height 32
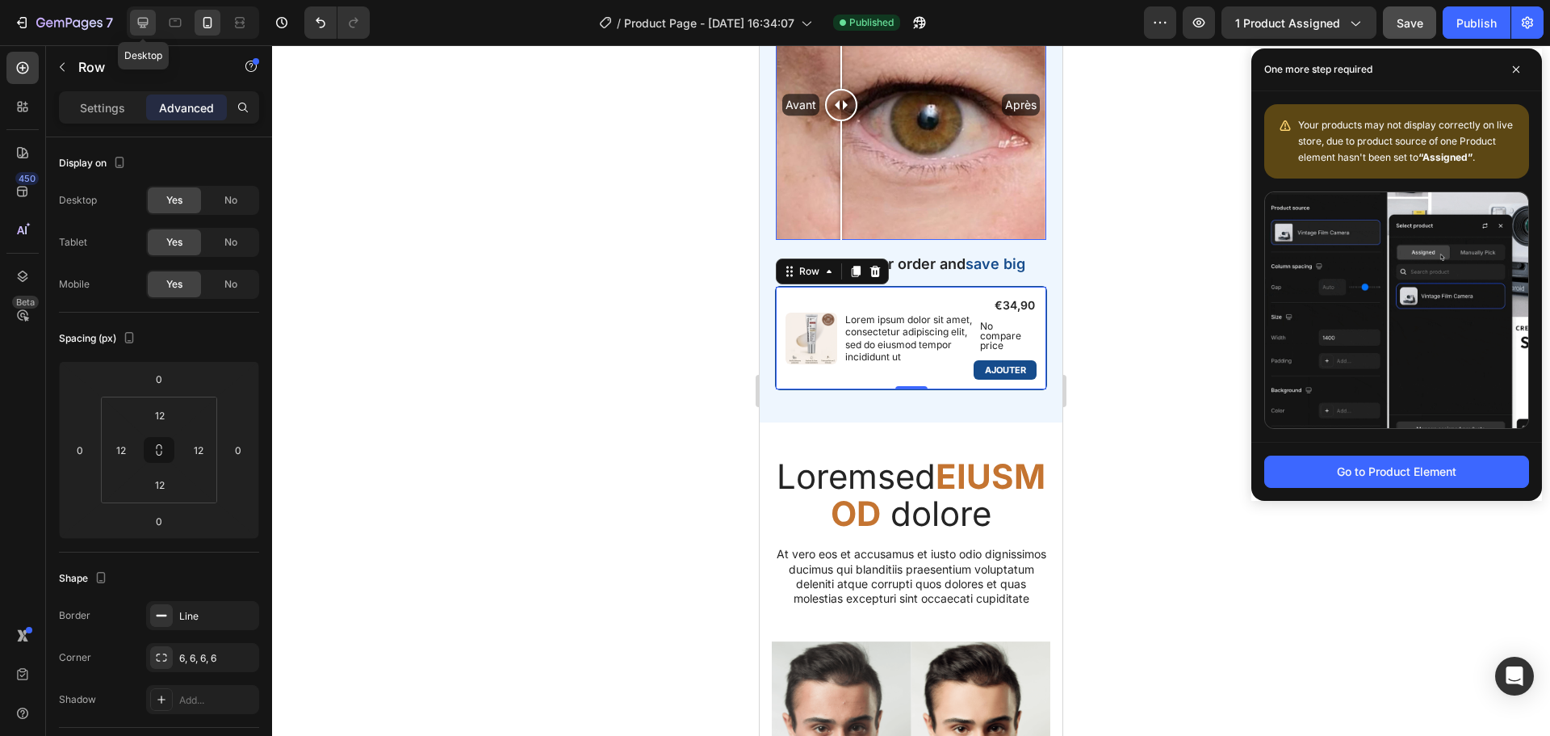
click at [134, 17] on div at bounding box center [143, 23] width 26 height 26
type input "10"
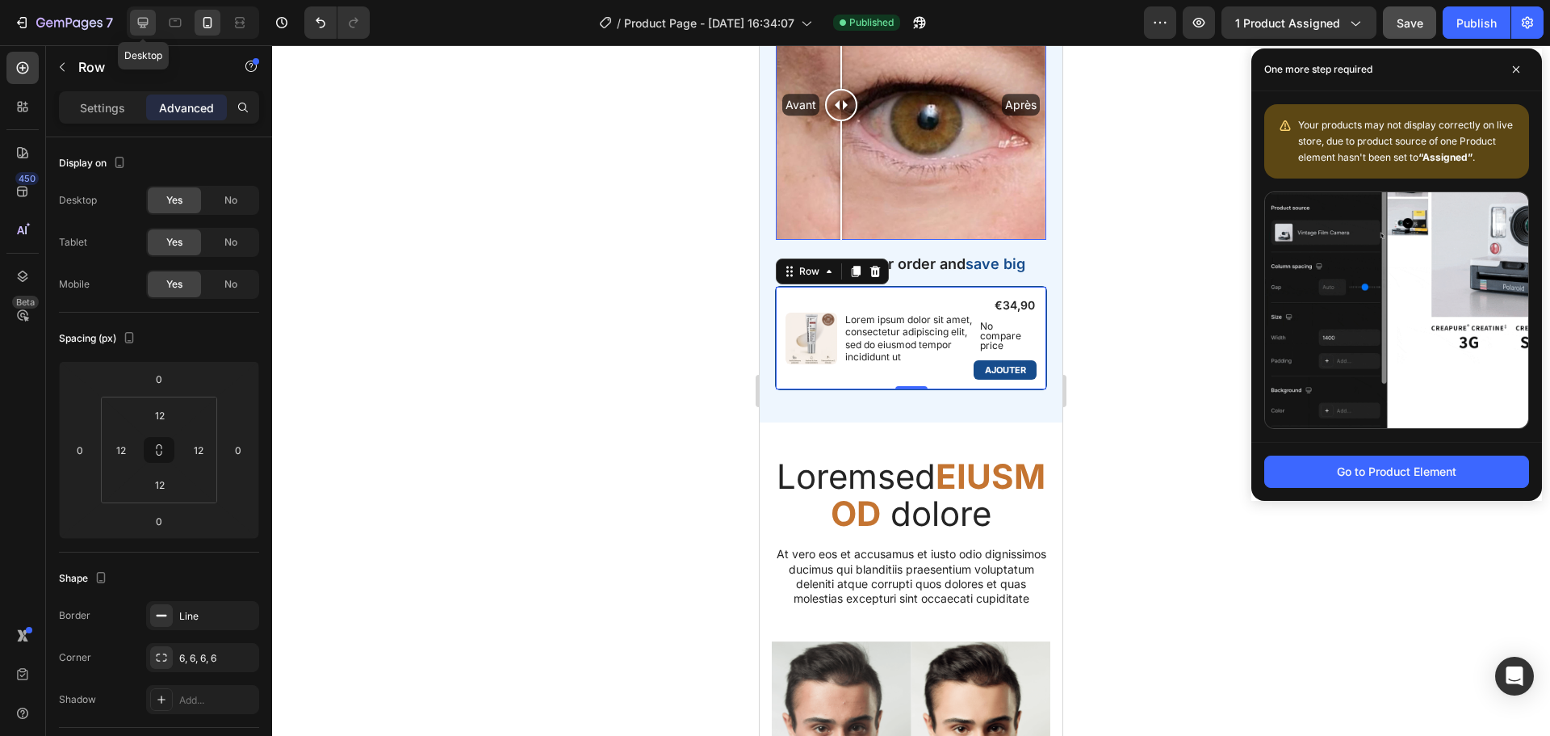
type input "10"
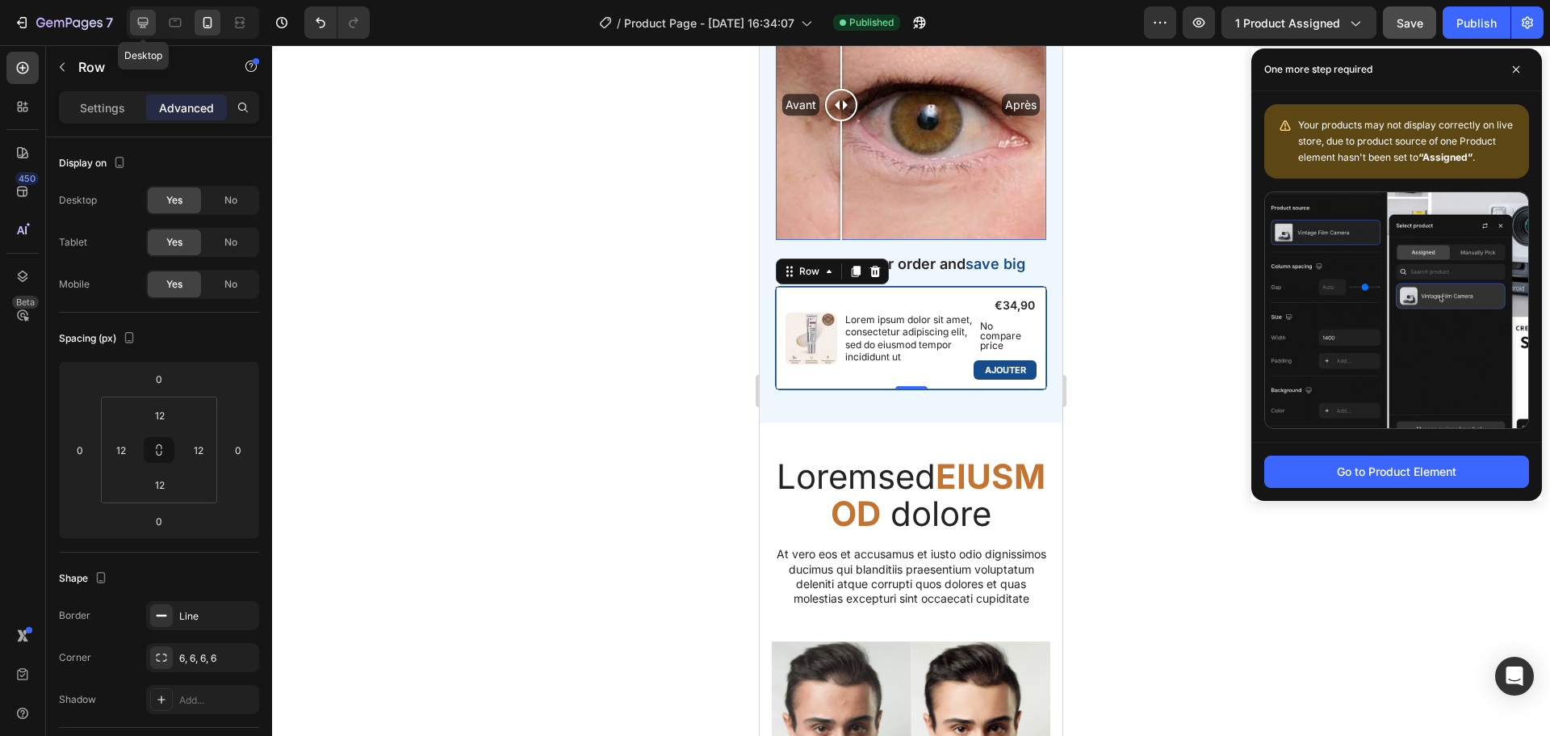
type input "10"
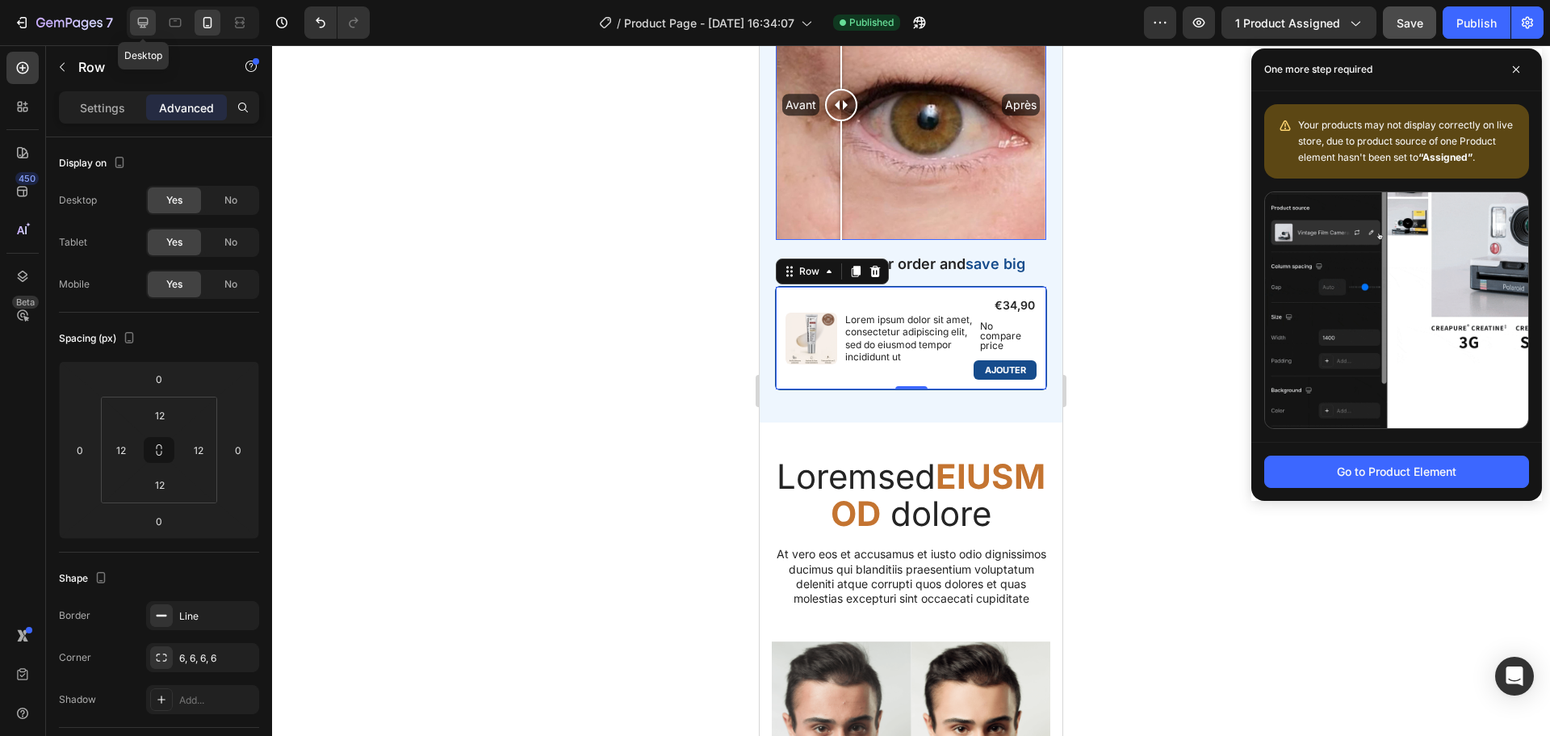
type input "25"
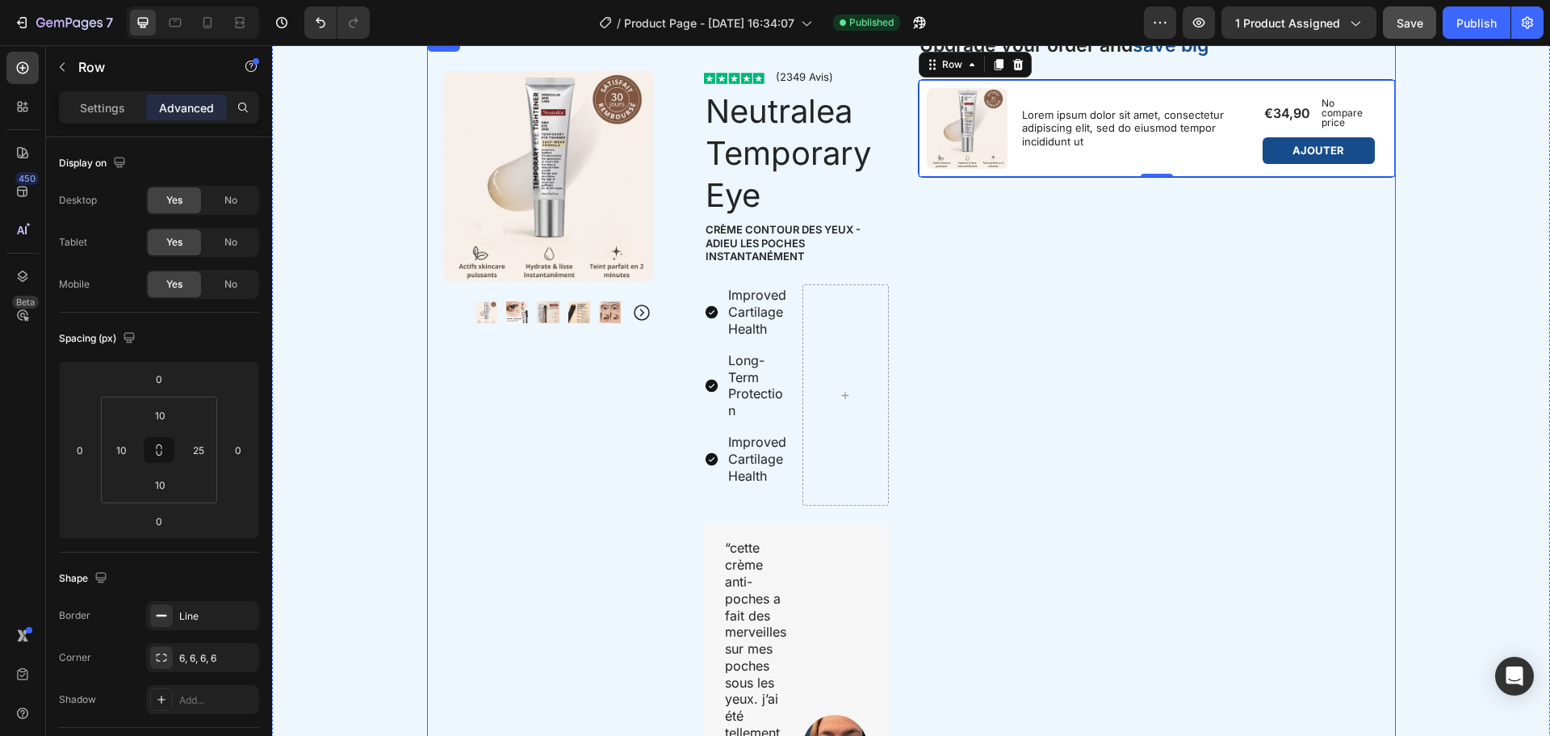
scroll to position [533, 0]
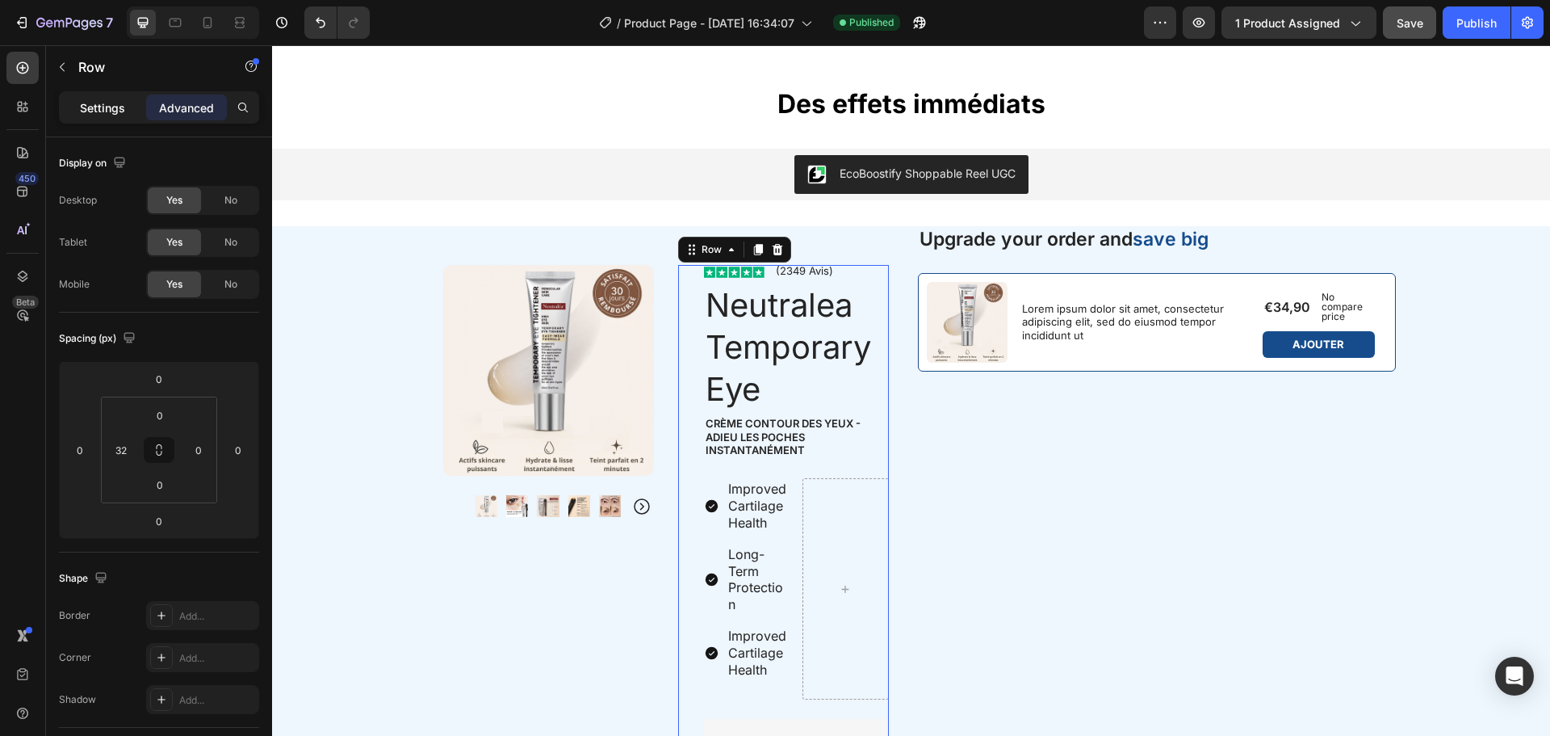
click at [114, 111] on p "Settings" at bounding box center [102, 107] width 45 height 17
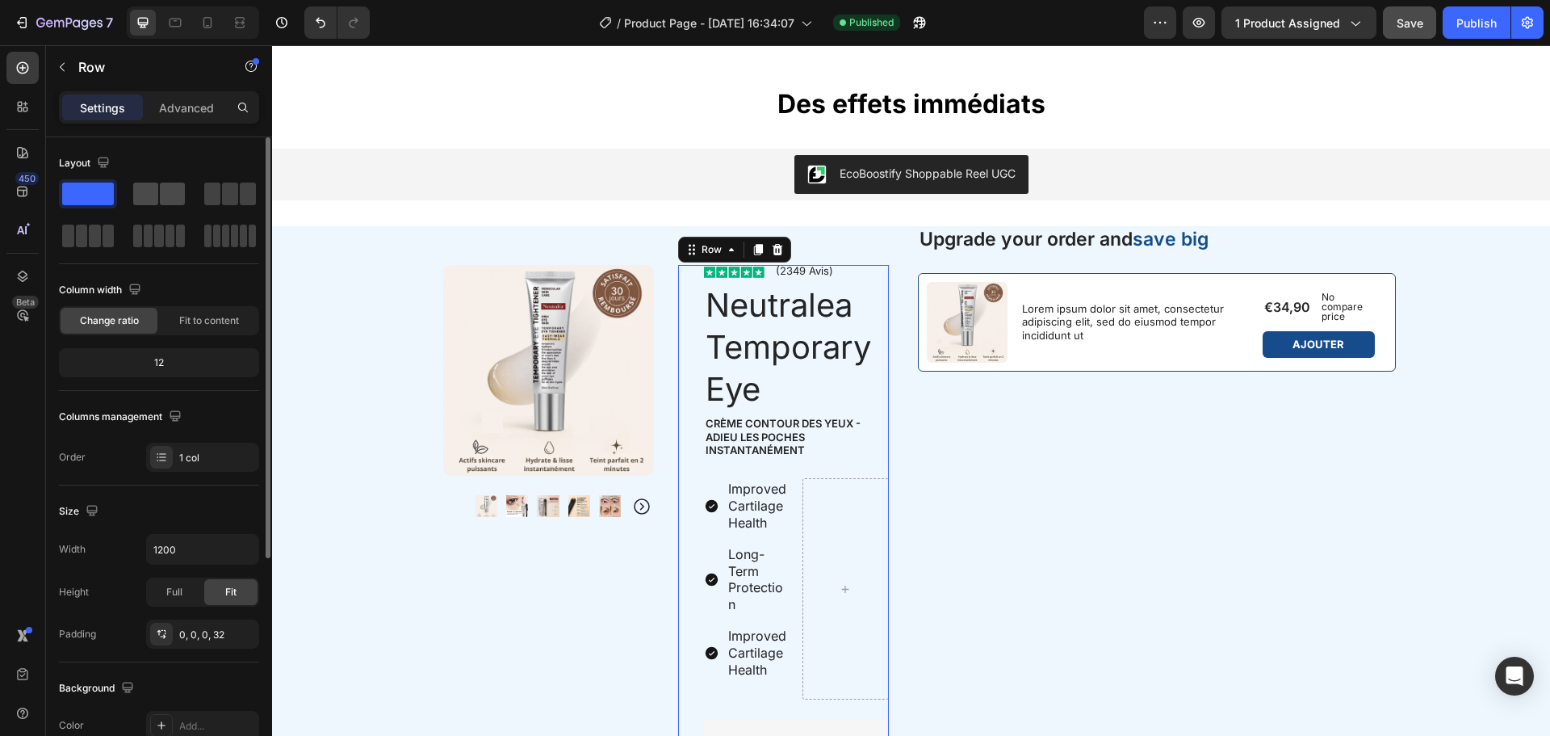
click at [148, 187] on span at bounding box center [145, 193] width 25 height 23
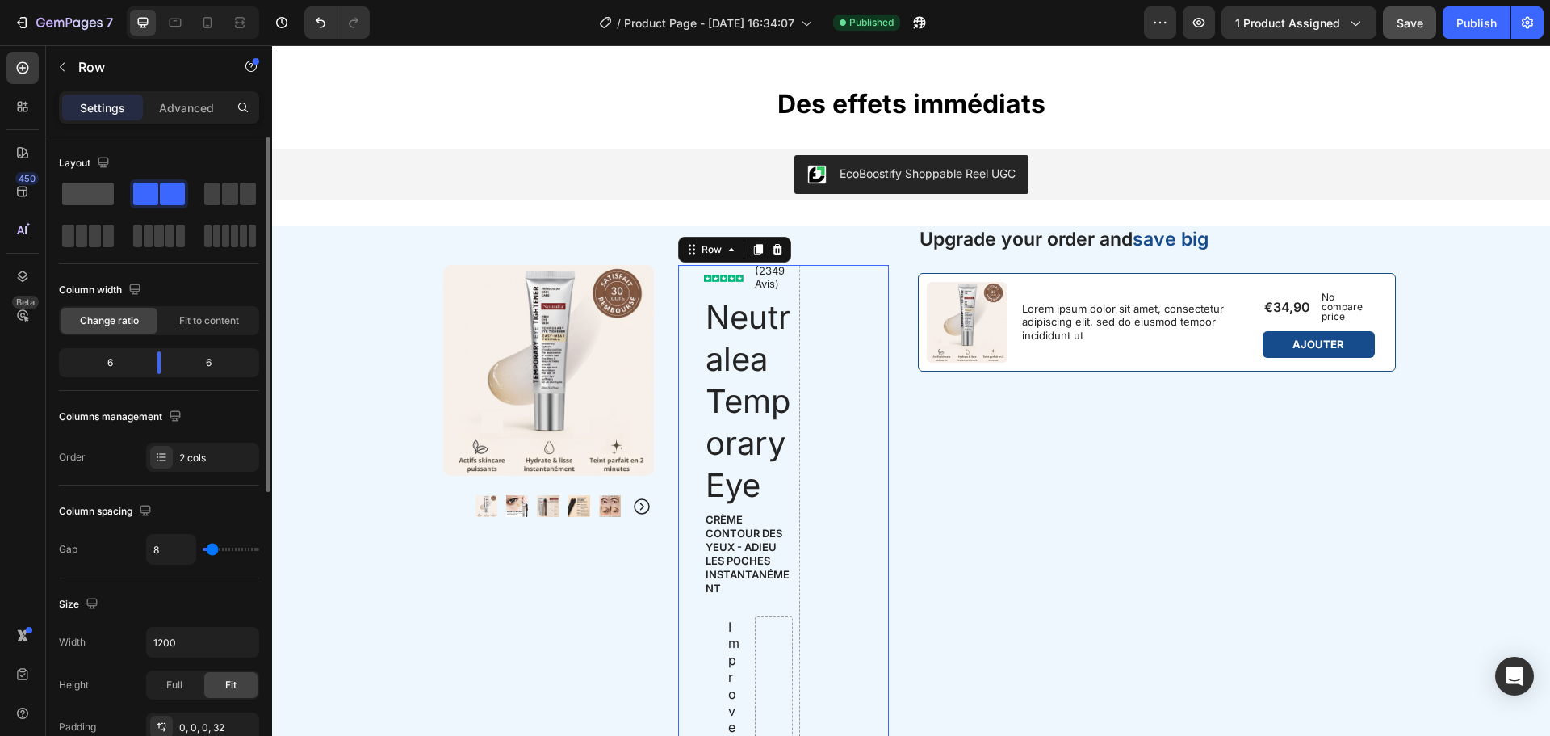
click at [99, 187] on span at bounding box center [88, 193] width 52 height 23
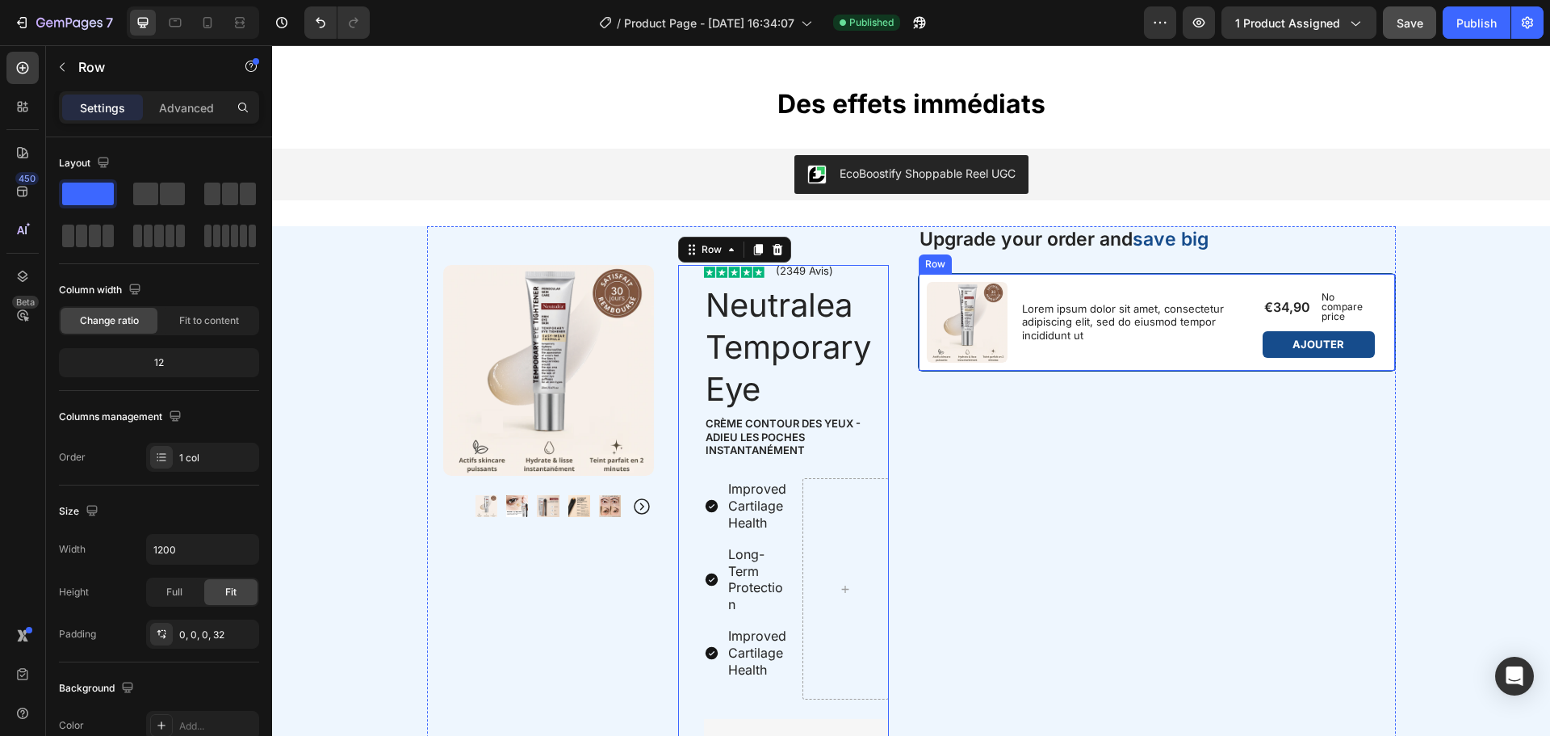
click at [943, 277] on div "Product Images Lorem ipsum dolor sit amet, consectetur adipiscing elit, sed do …" at bounding box center [1157, 322] width 478 height 99
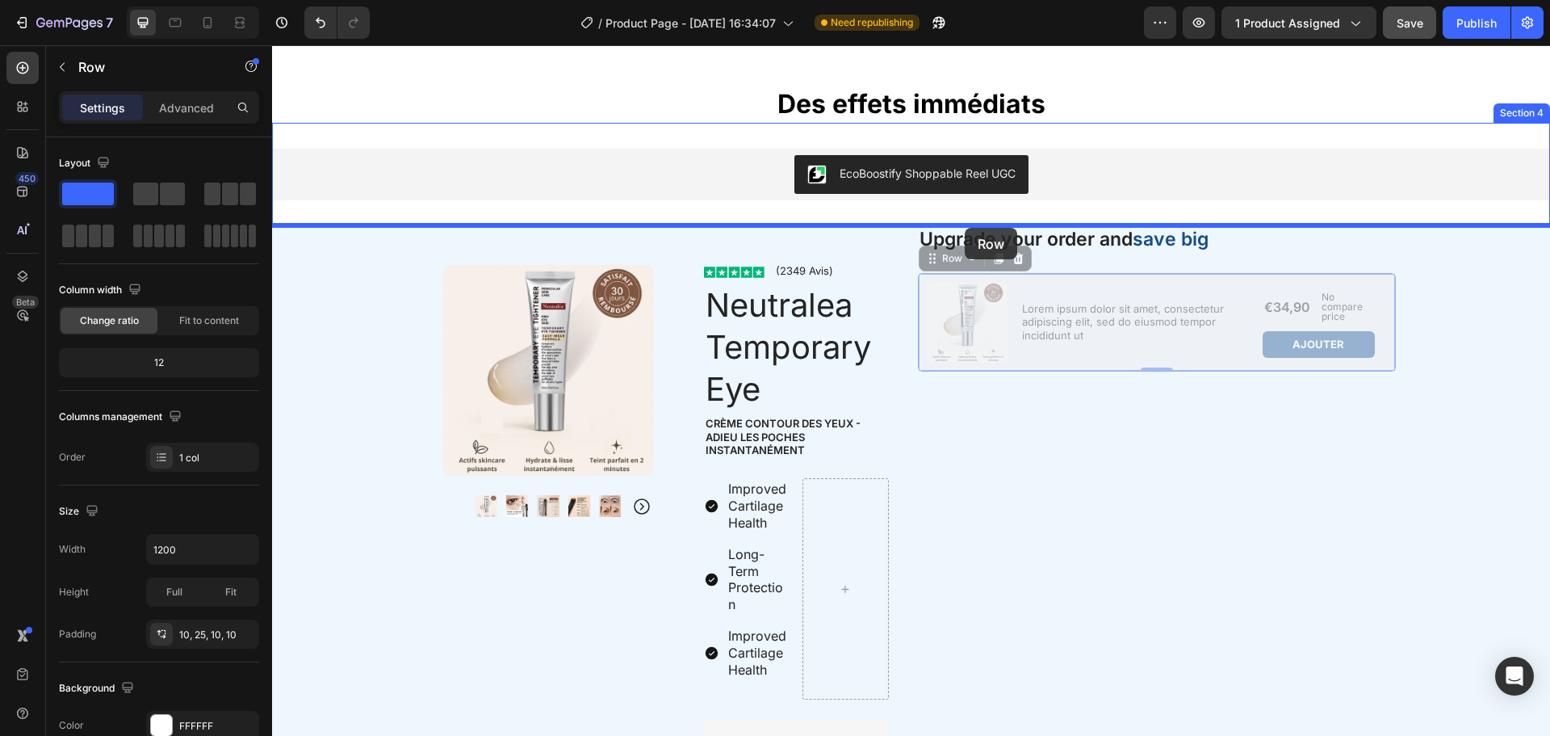
drag, startPoint x: 926, startPoint y: 259, endPoint x: 965, endPoint y: 228, distance: 49.9
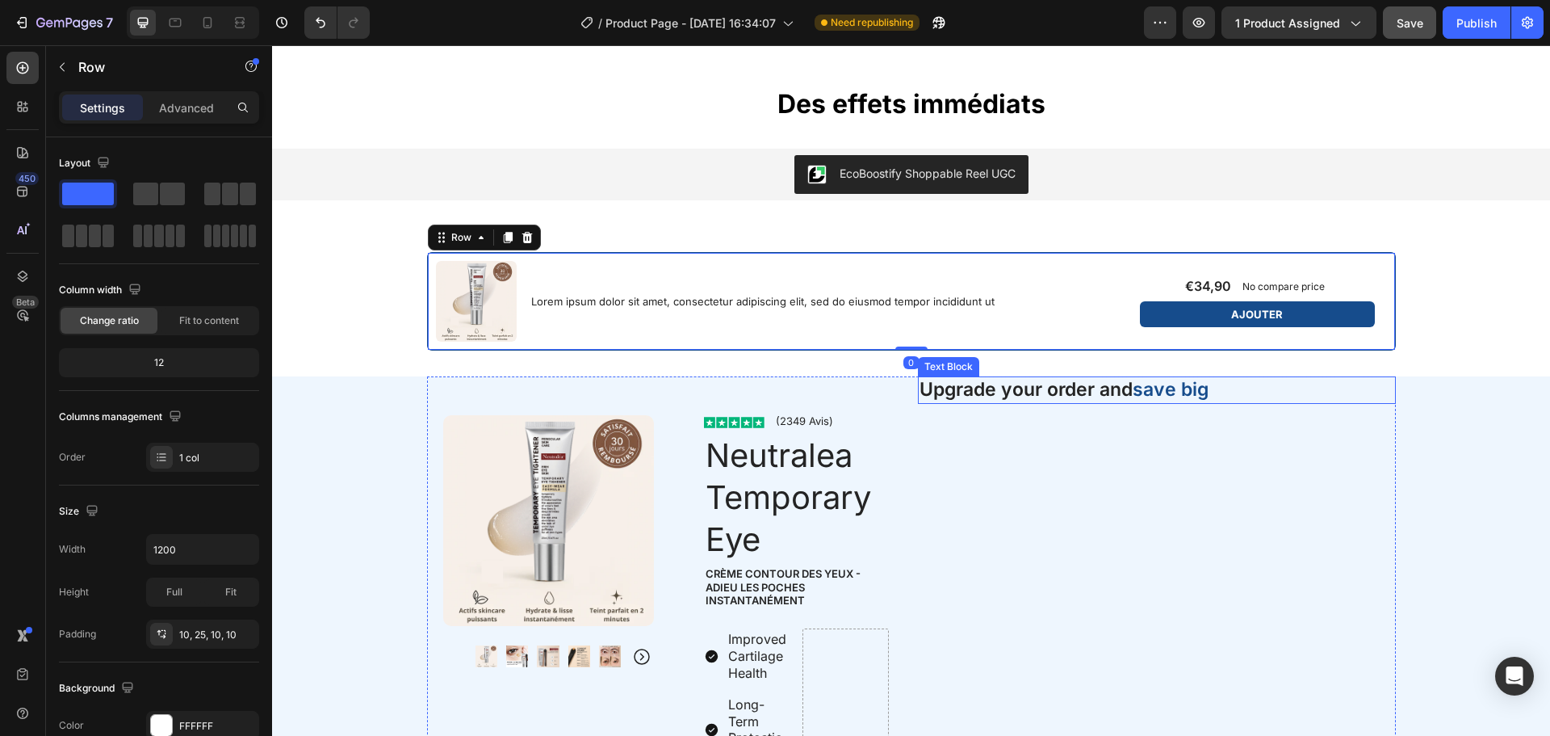
click at [943, 389] on p "Upgrade your order and save big" at bounding box center [1157, 390] width 475 height 24
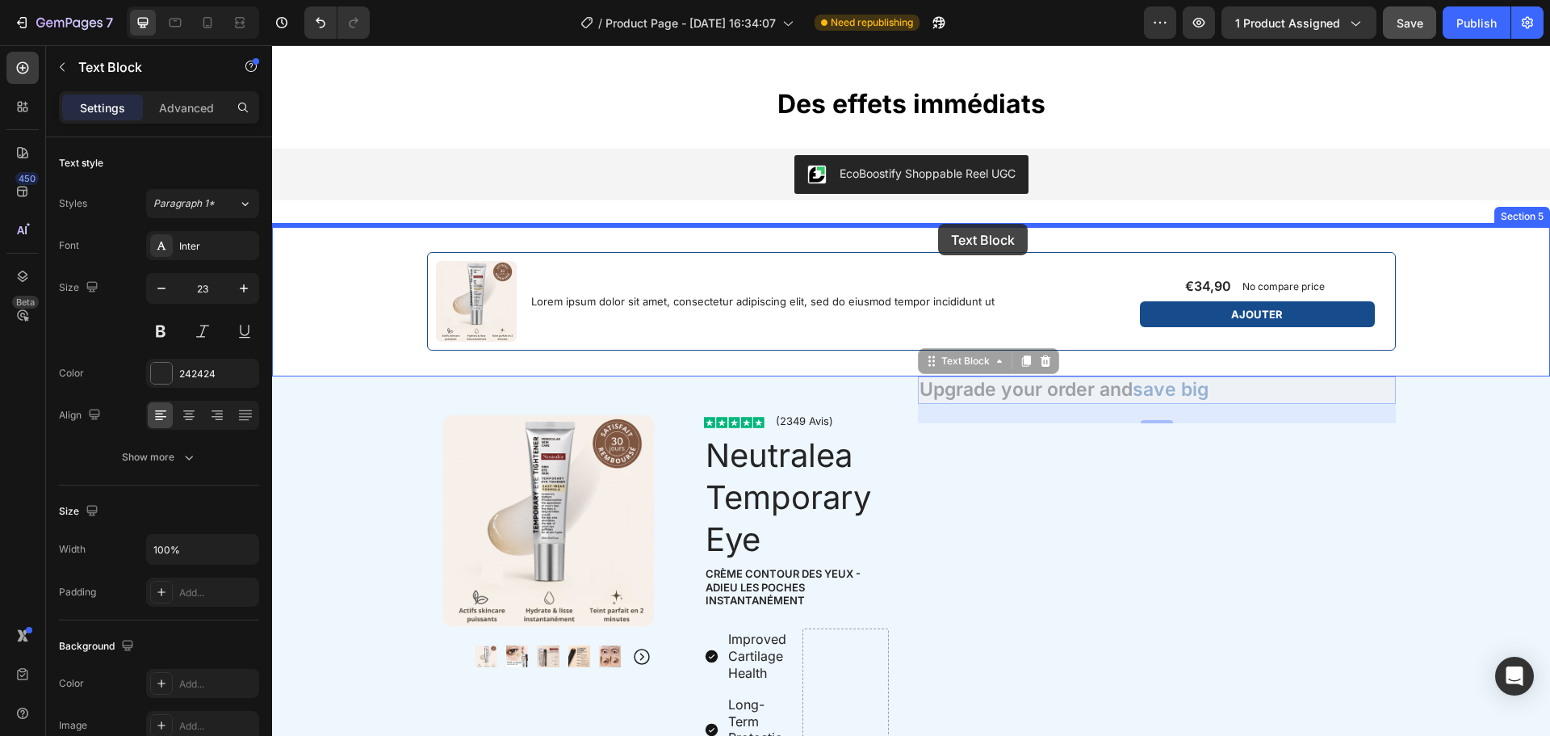
drag, startPoint x: 921, startPoint y: 361, endPoint x: 938, endPoint y: 224, distance: 138.4
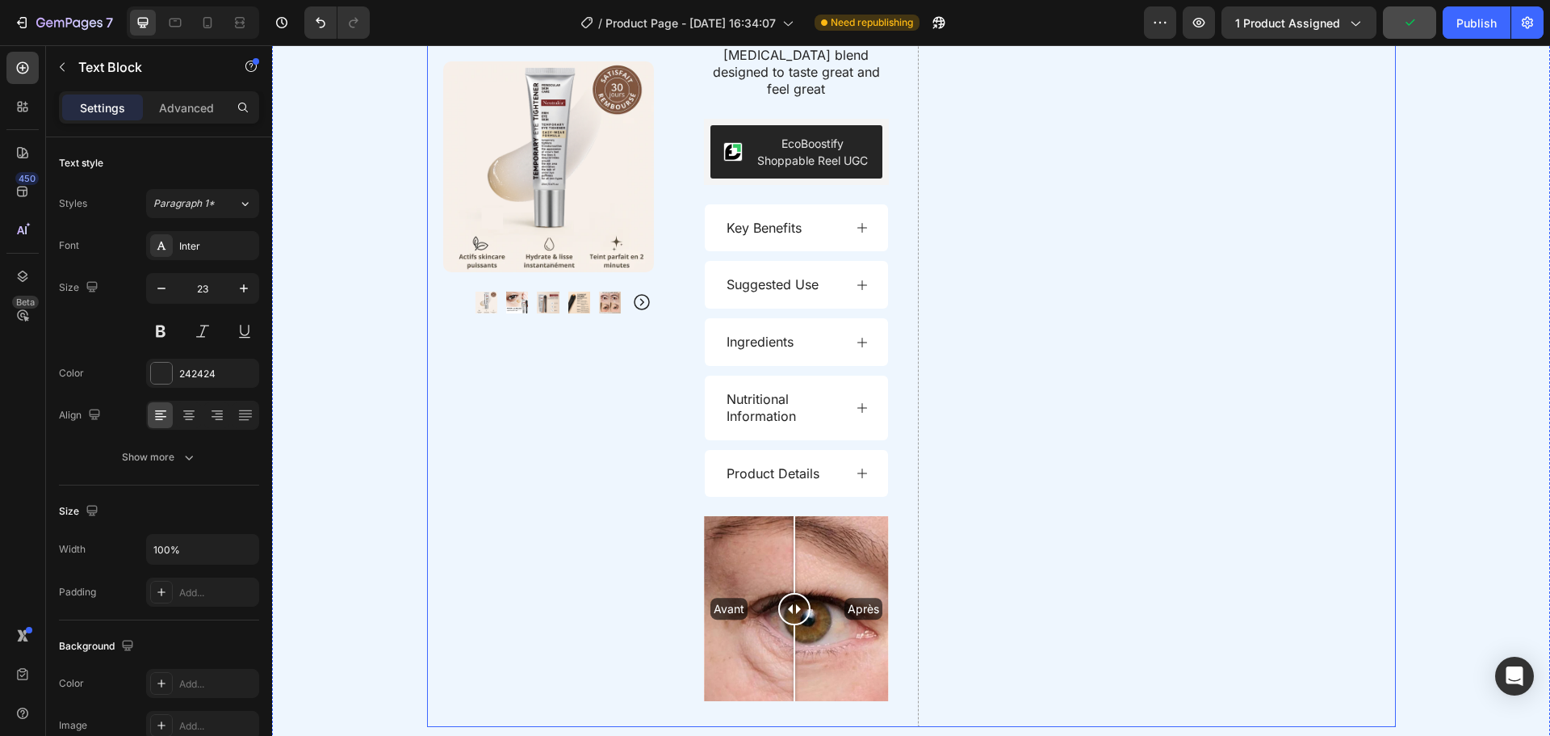
scroll to position [2235, 0]
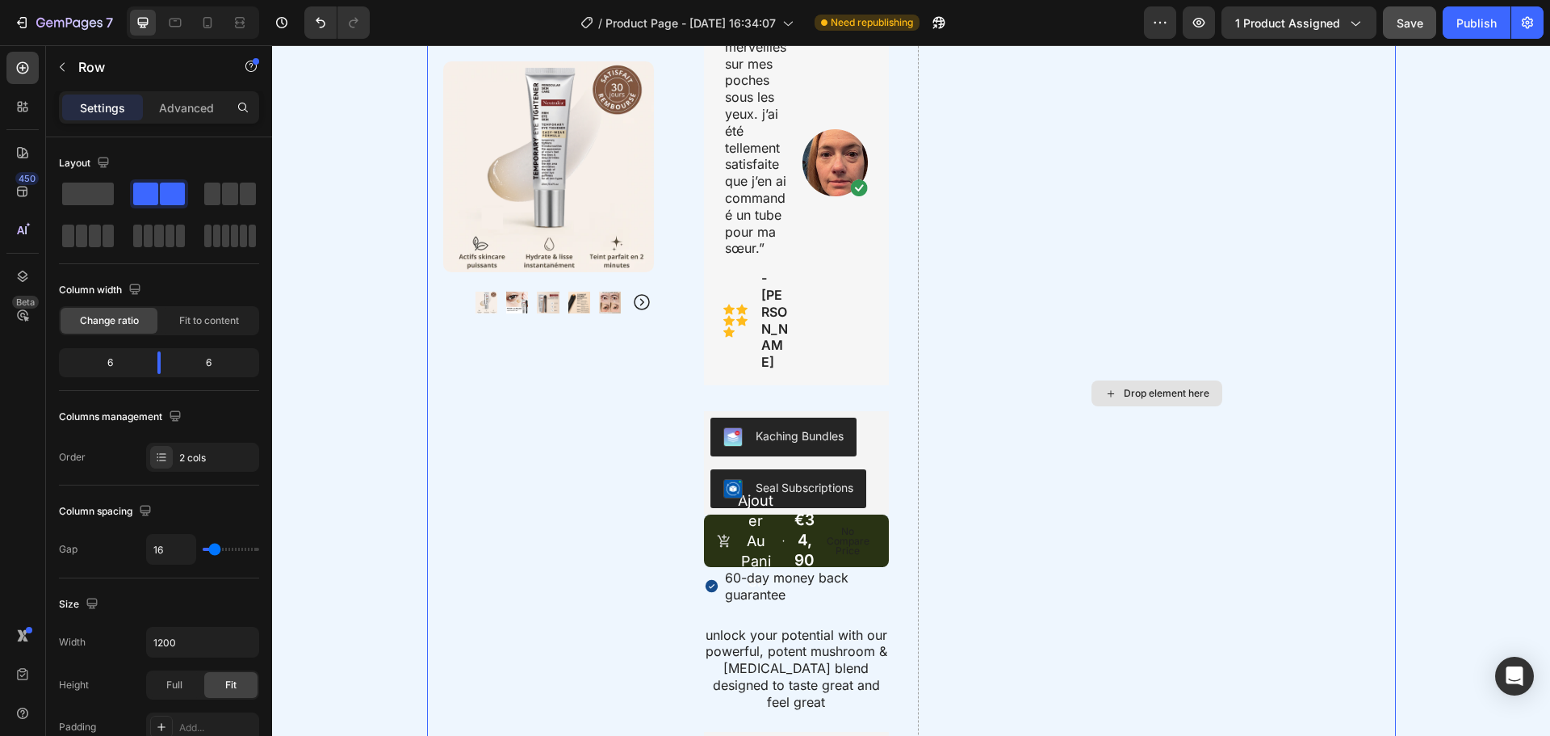
scroll to position [1553, 0]
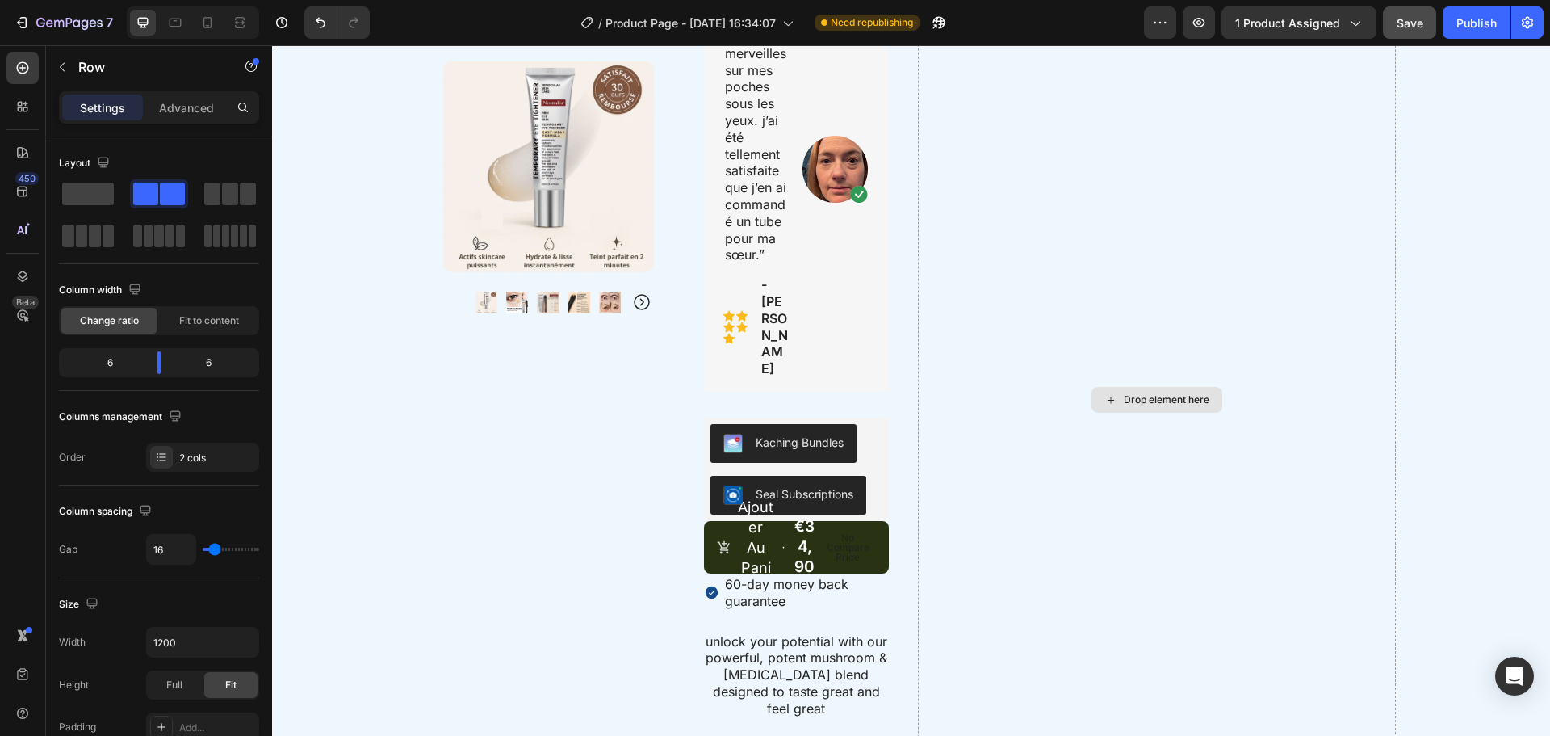
click at [1171, 387] on div "Drop element here" at bounding box center [1157, 400] width 131 height 26
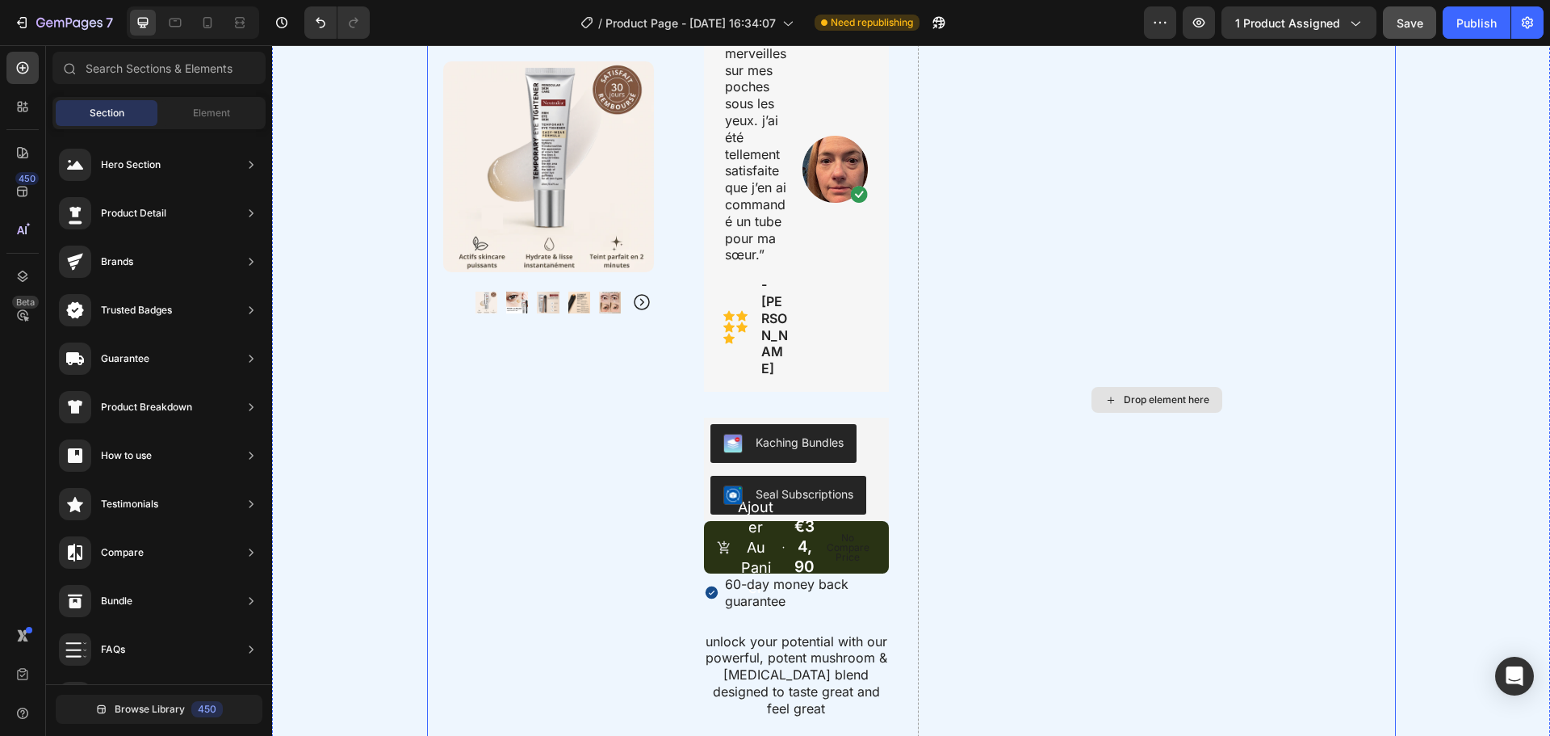
click at [1155, 393] on div "Drop element here" at bounding box center [1167, 399] width 86 height 13
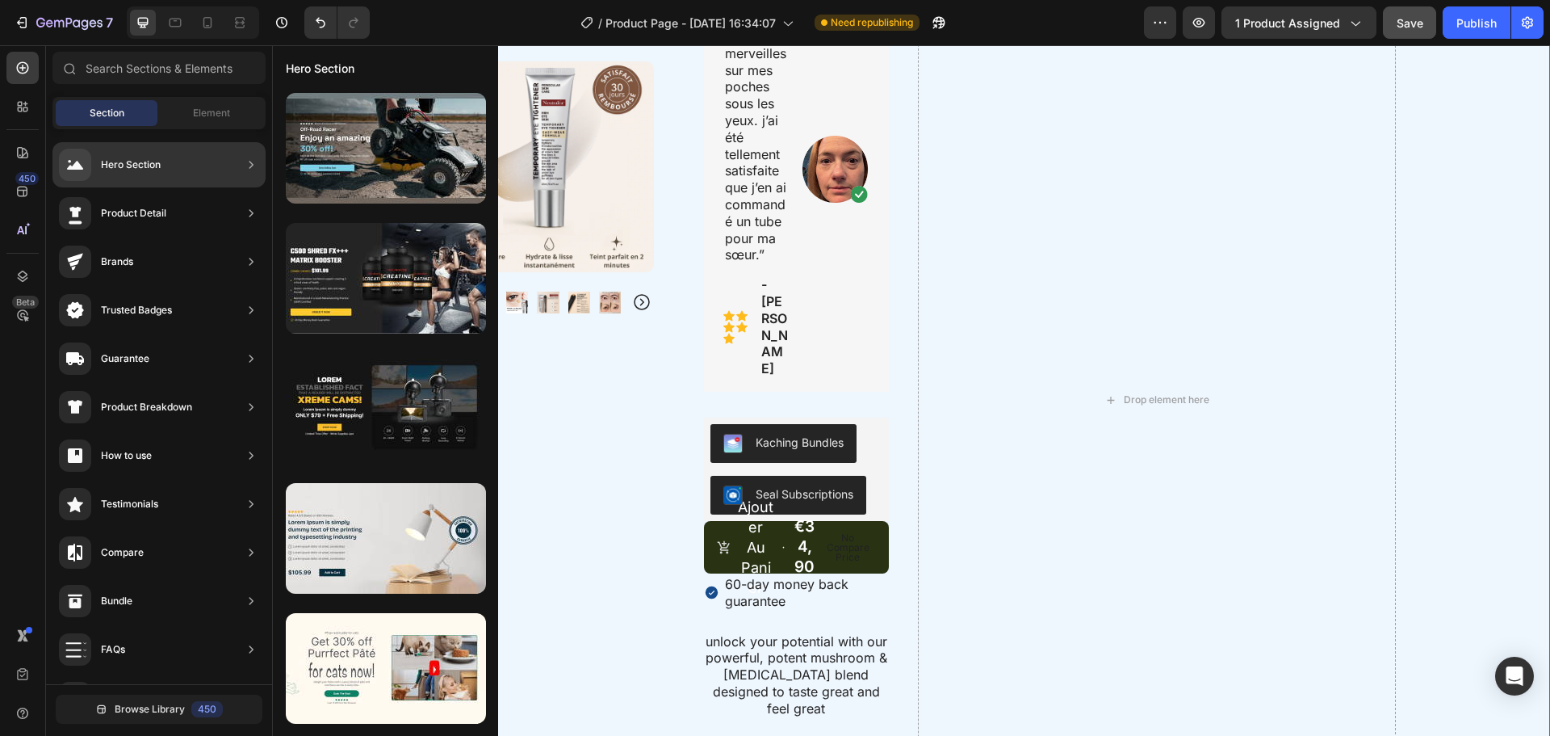
scroll to position [644, 0]
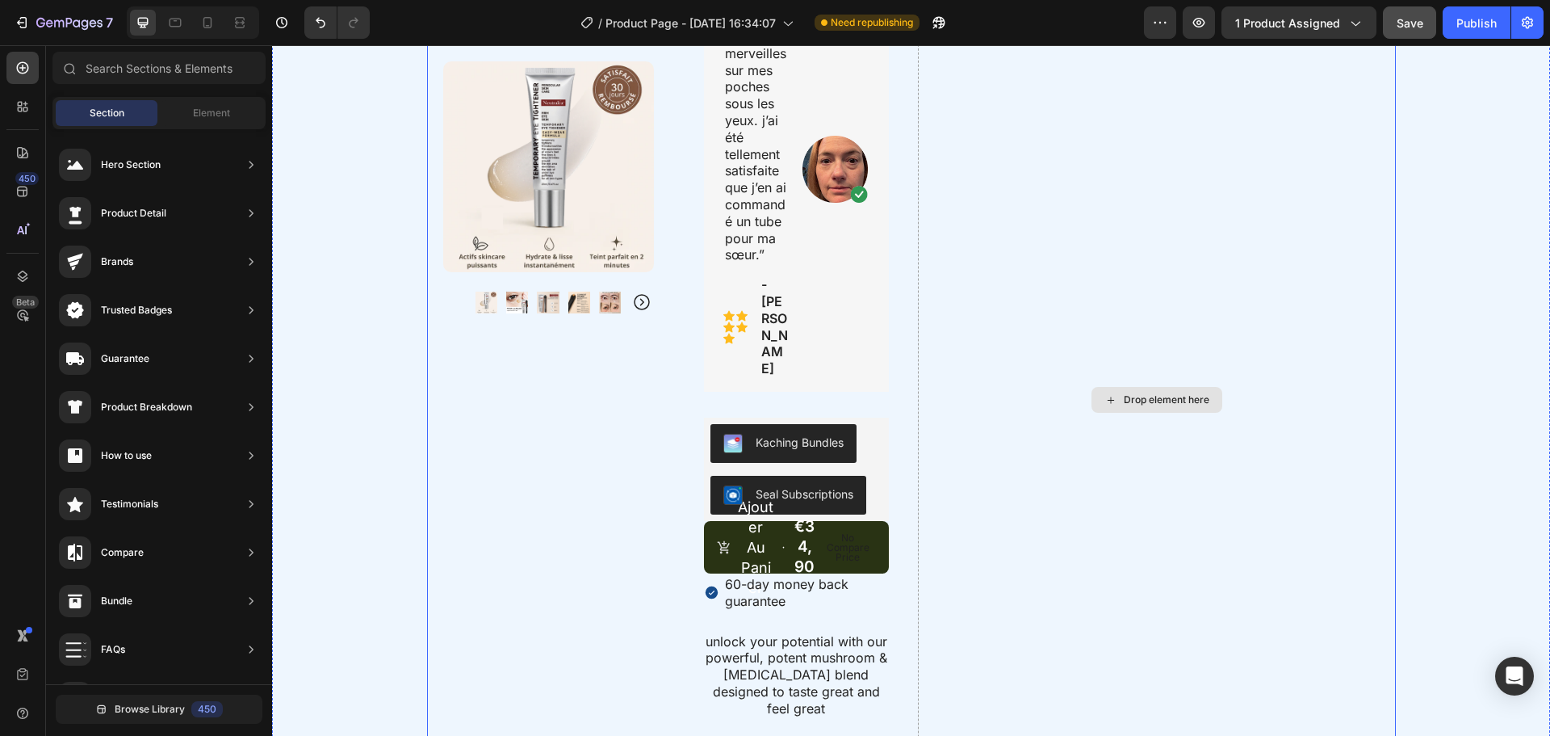
drag, startPoint x: 448, startPoint y: 212, endPoint x: 1051, endPoint y: 312, distance: 611.4
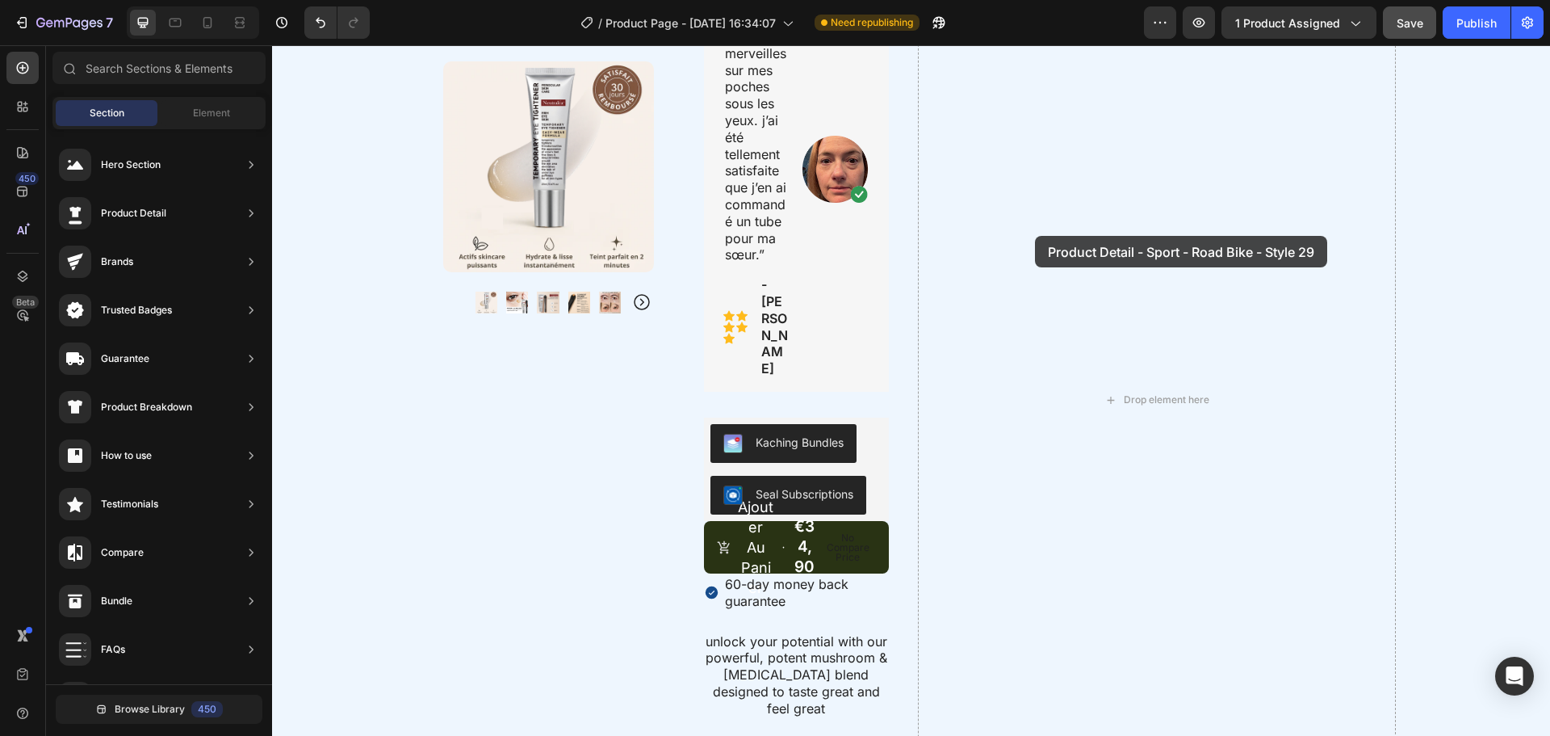
drag, startPoint x: 606, startPoint y: 195, endPoint x: 1035, endPoint y: 236, distance: 431.5
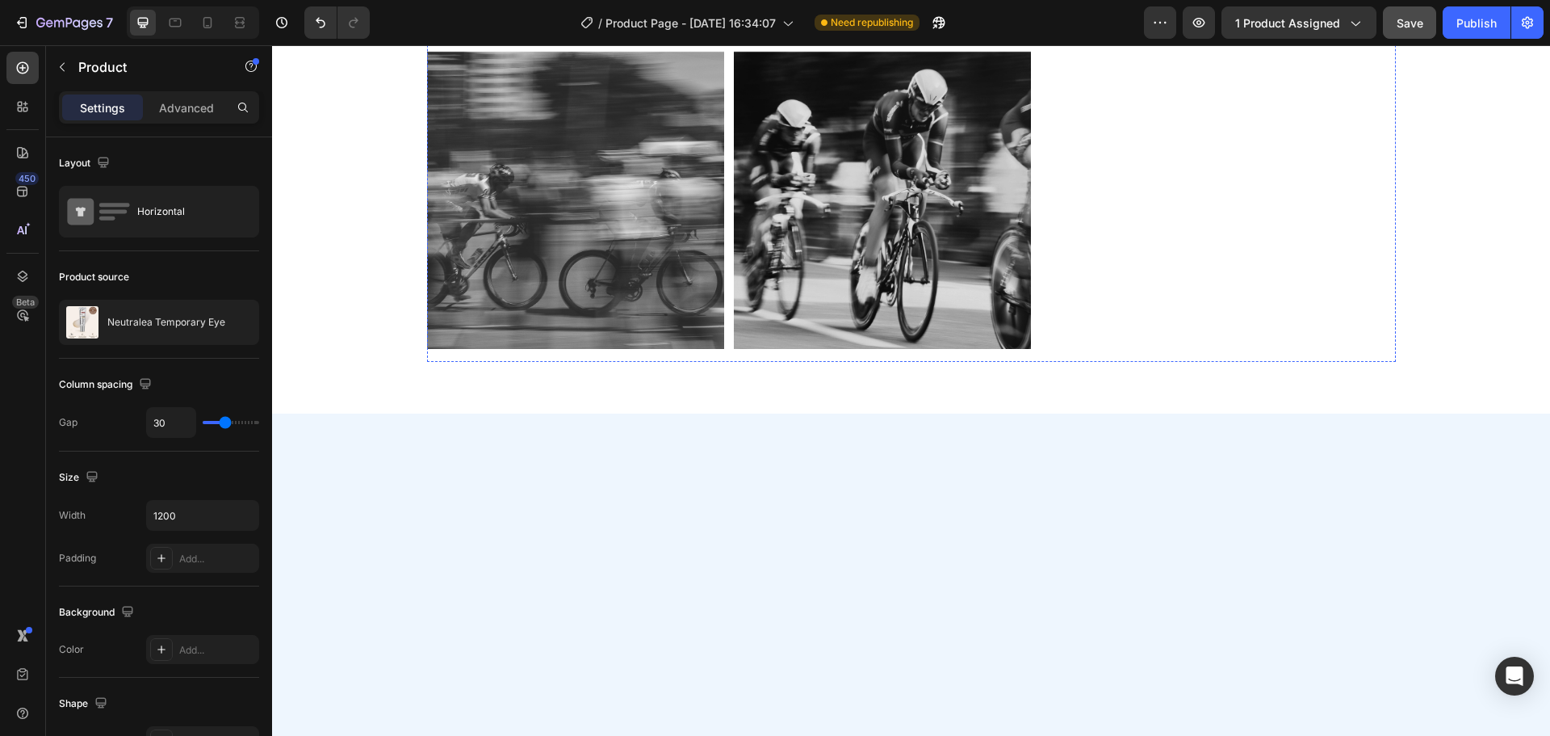
scroll to position [1781, 0]
click at [1046, 348] on div "Image Image Row Image Image Row Image Image Row Row" at bounding box center [742, 189] width 630 height 317
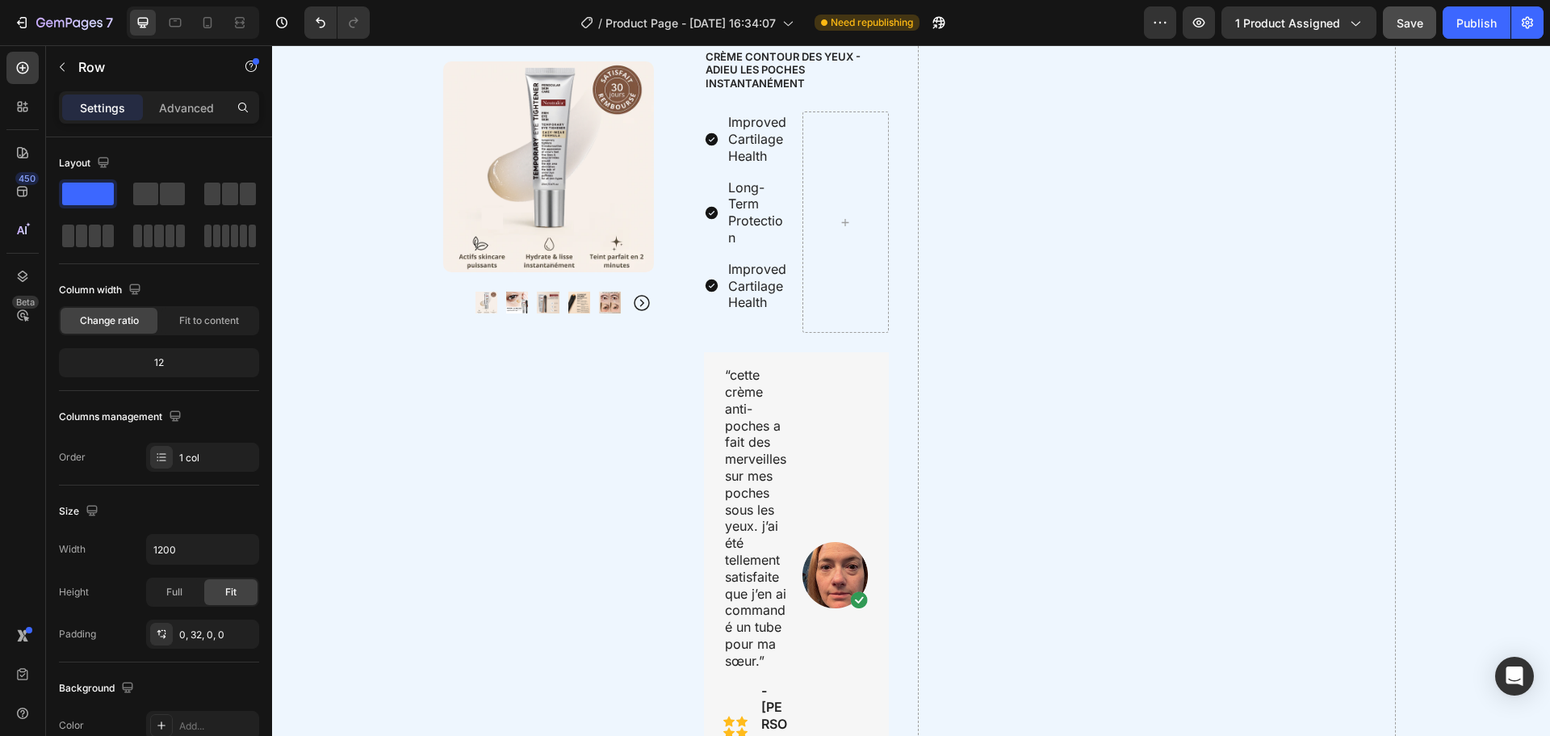
scroll to position [2325, 0]
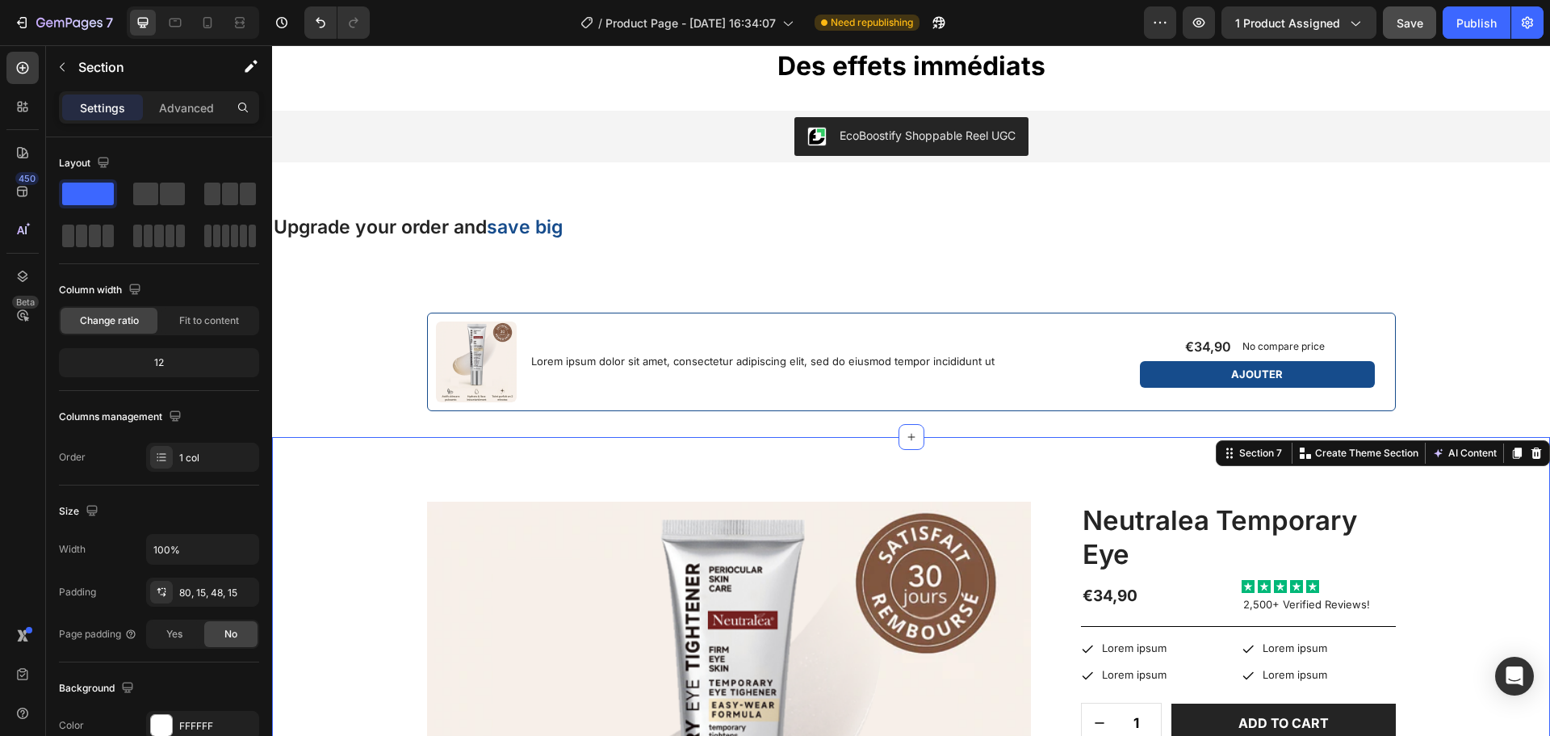
scroll to position [479, 0]
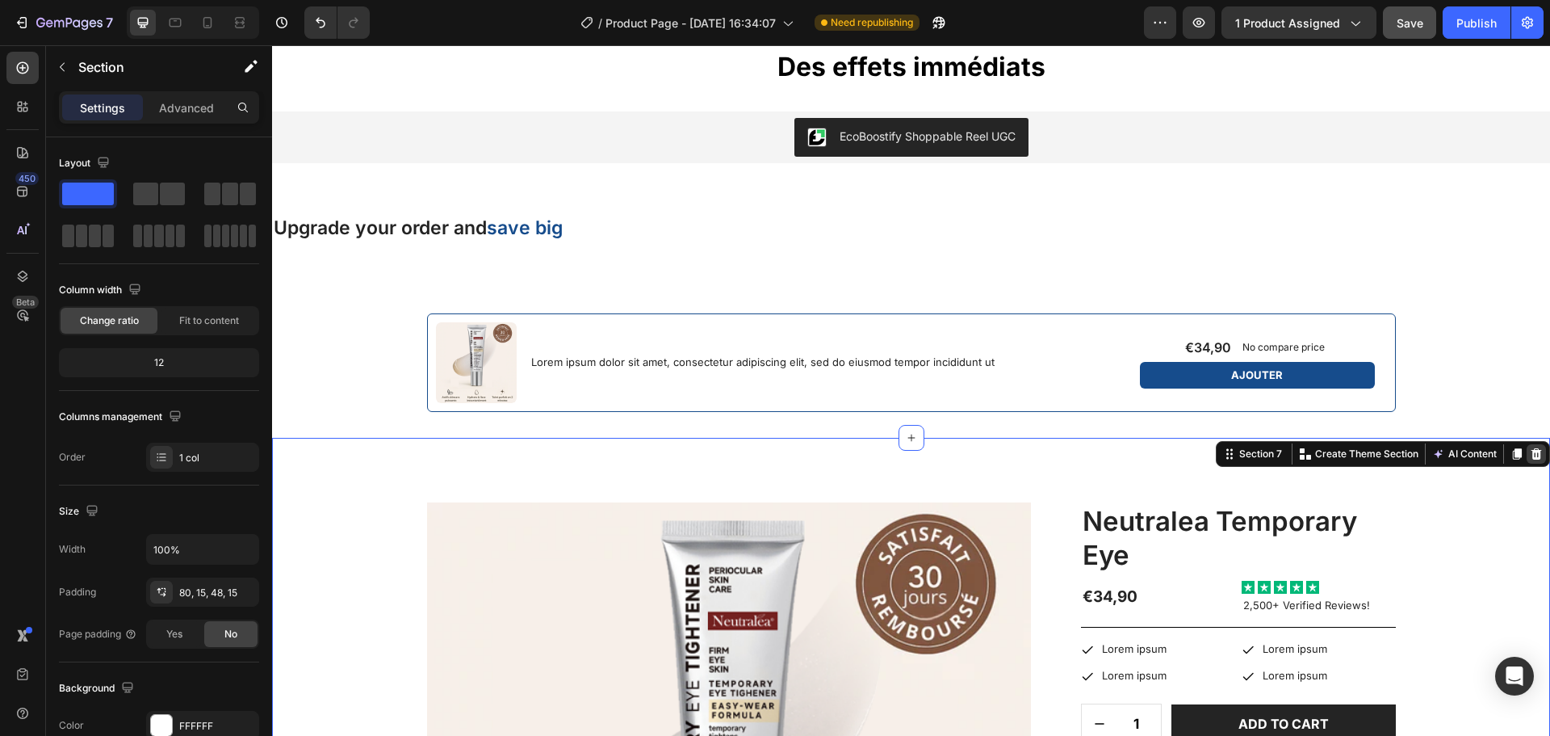
click at [1532, 455] on icon at bounding box center [1537, 452] width 10 height 11
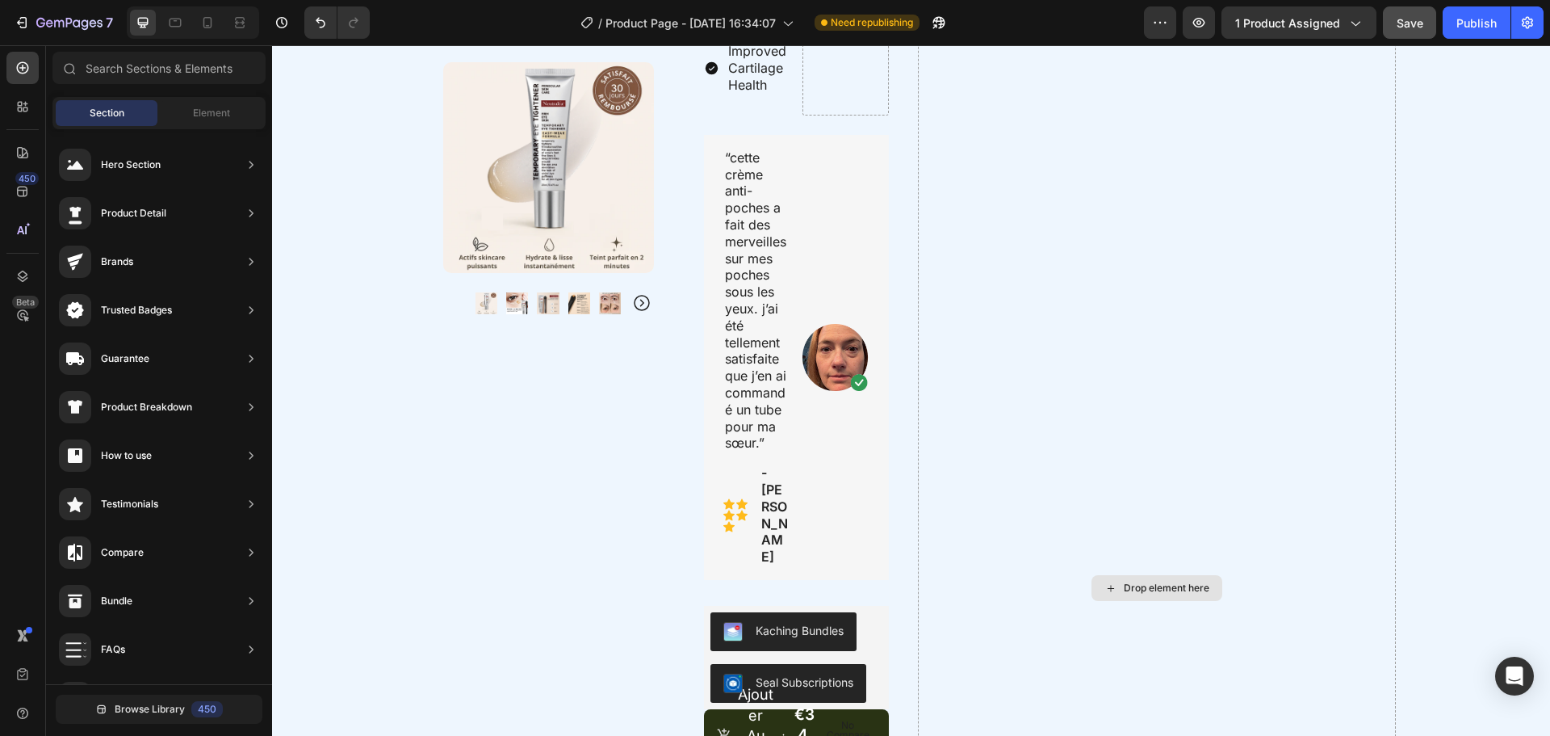
scroll to position [1275, 0]
click at [171, 115] on div "Element" at bounding box center [212, 113] width 102 height 26
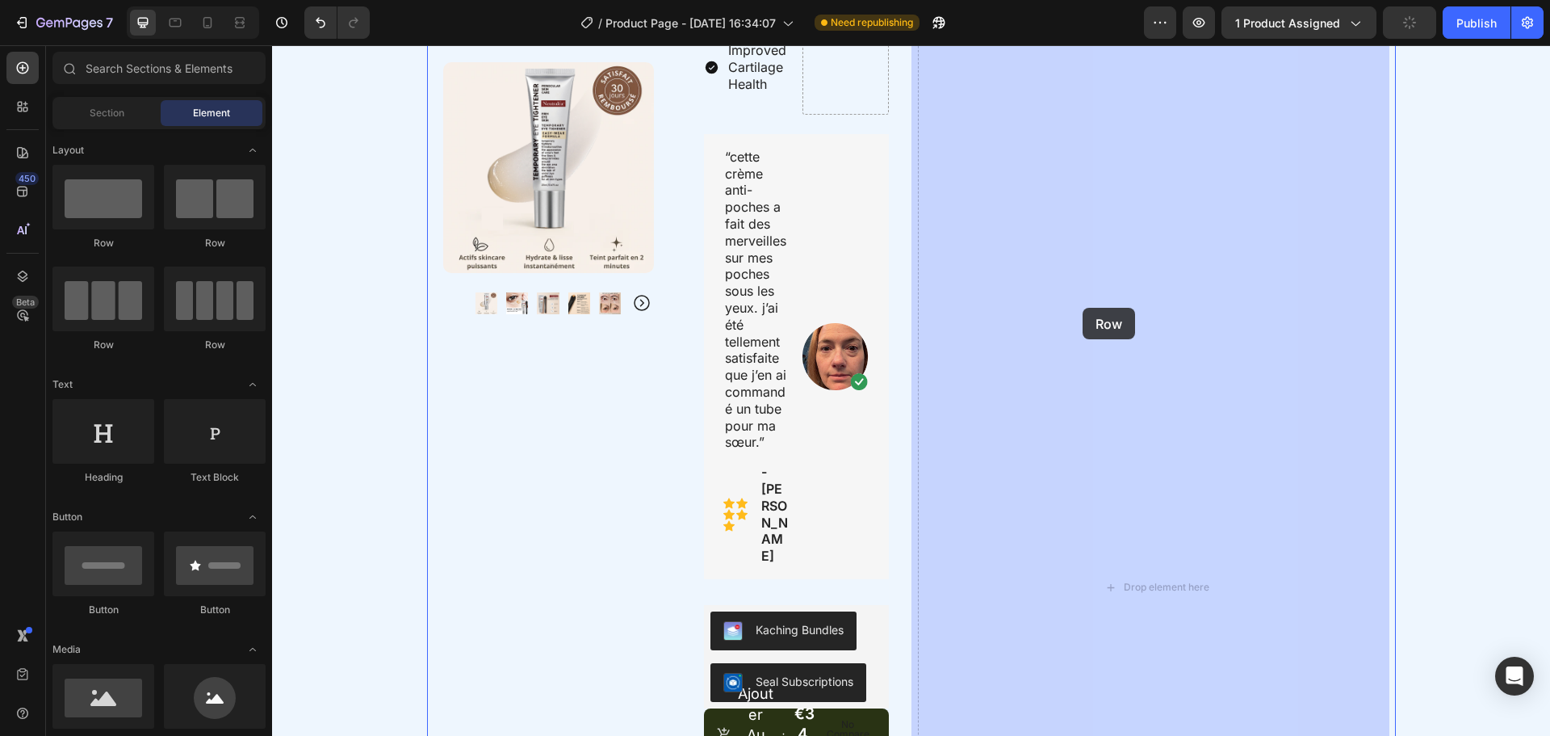
drag, startPoint x: 382, startPoint y: 252, endPoint x: 1083, endPoint y: 308, distance: 703.1
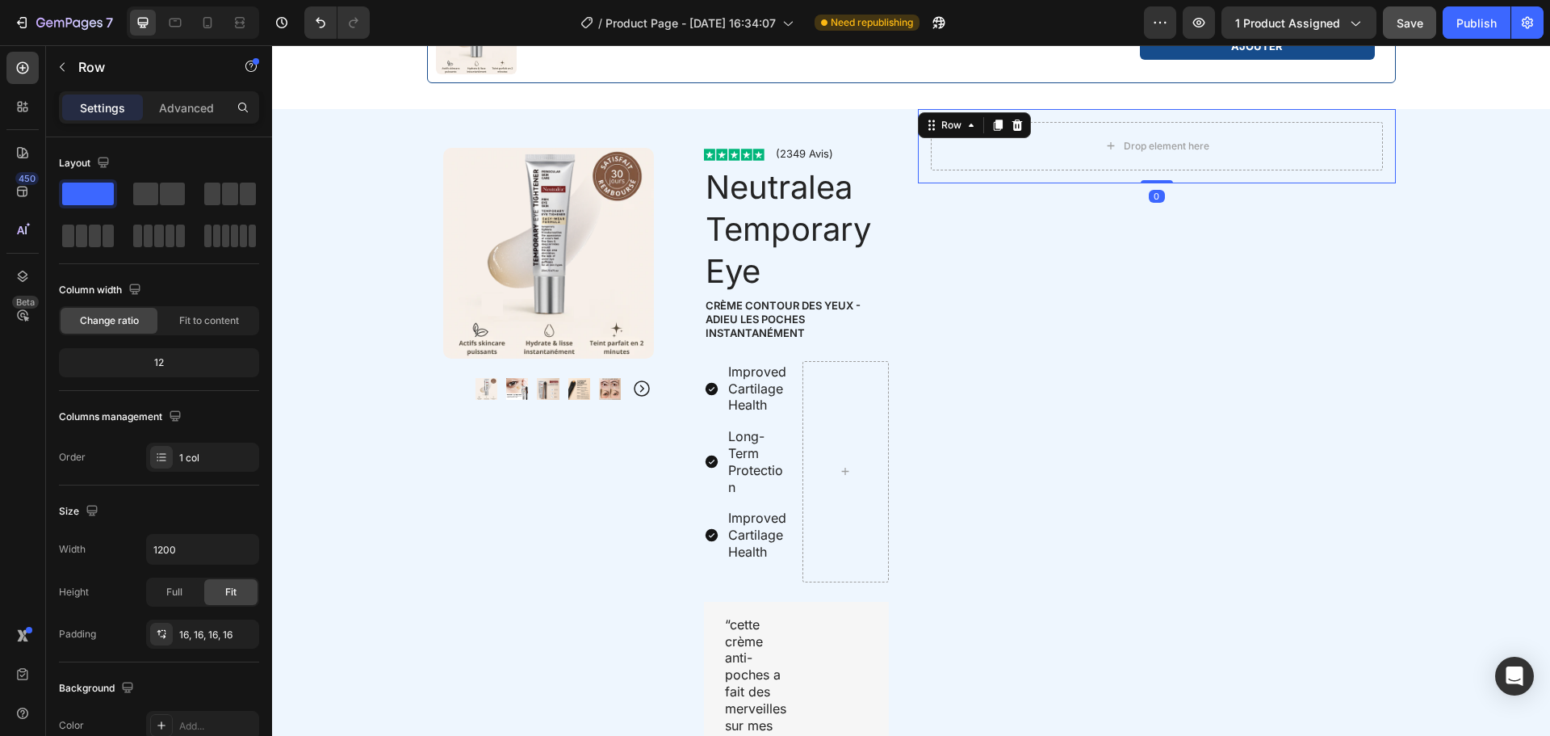
scroll to position [806, 0]
click at [1013, 132] on icon at bounding box center [1017, 126] width 13 height 13
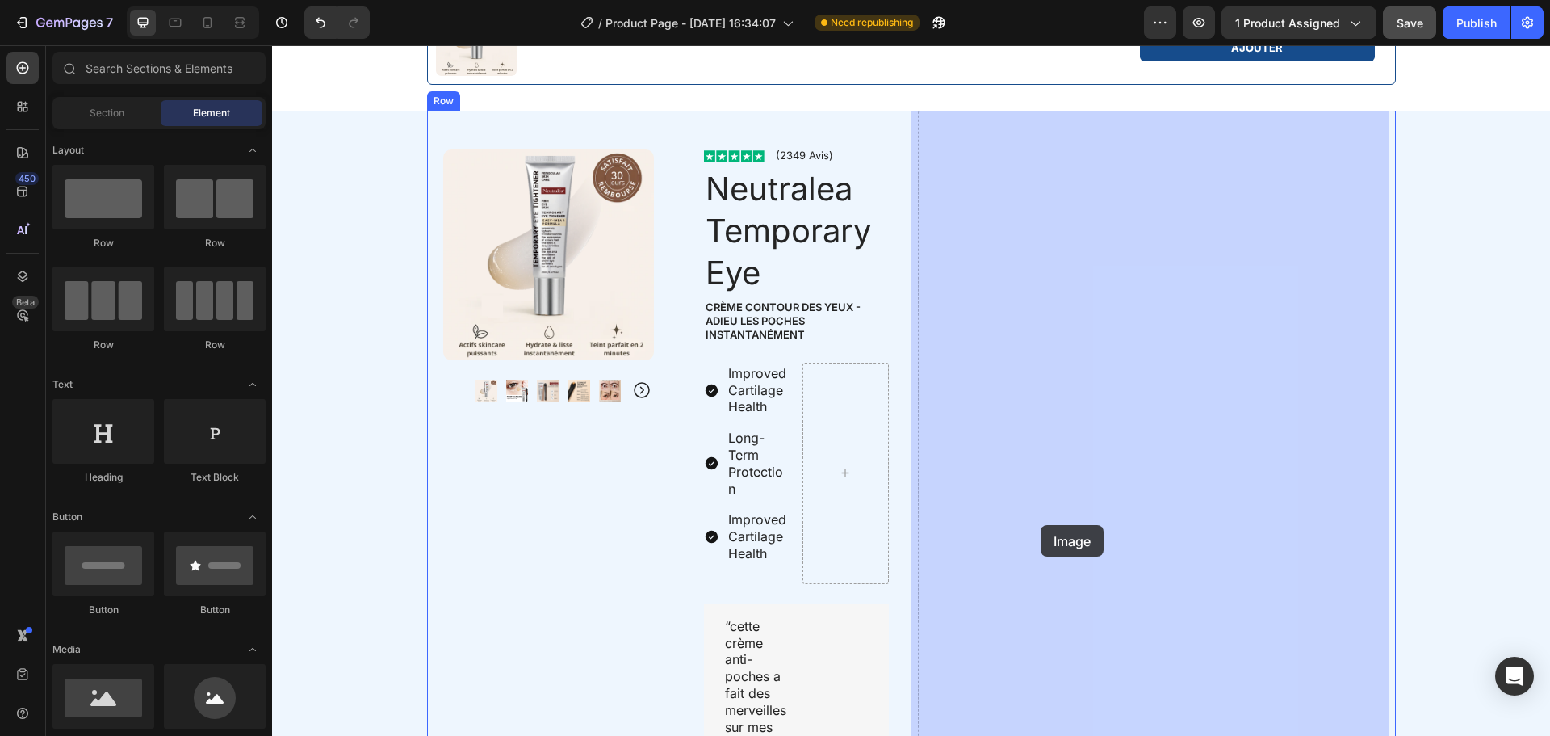
drag, startPoint x: 381, startPoint y: 735, endPoint x: 1041, endPoint y: 525, distance: 692.3
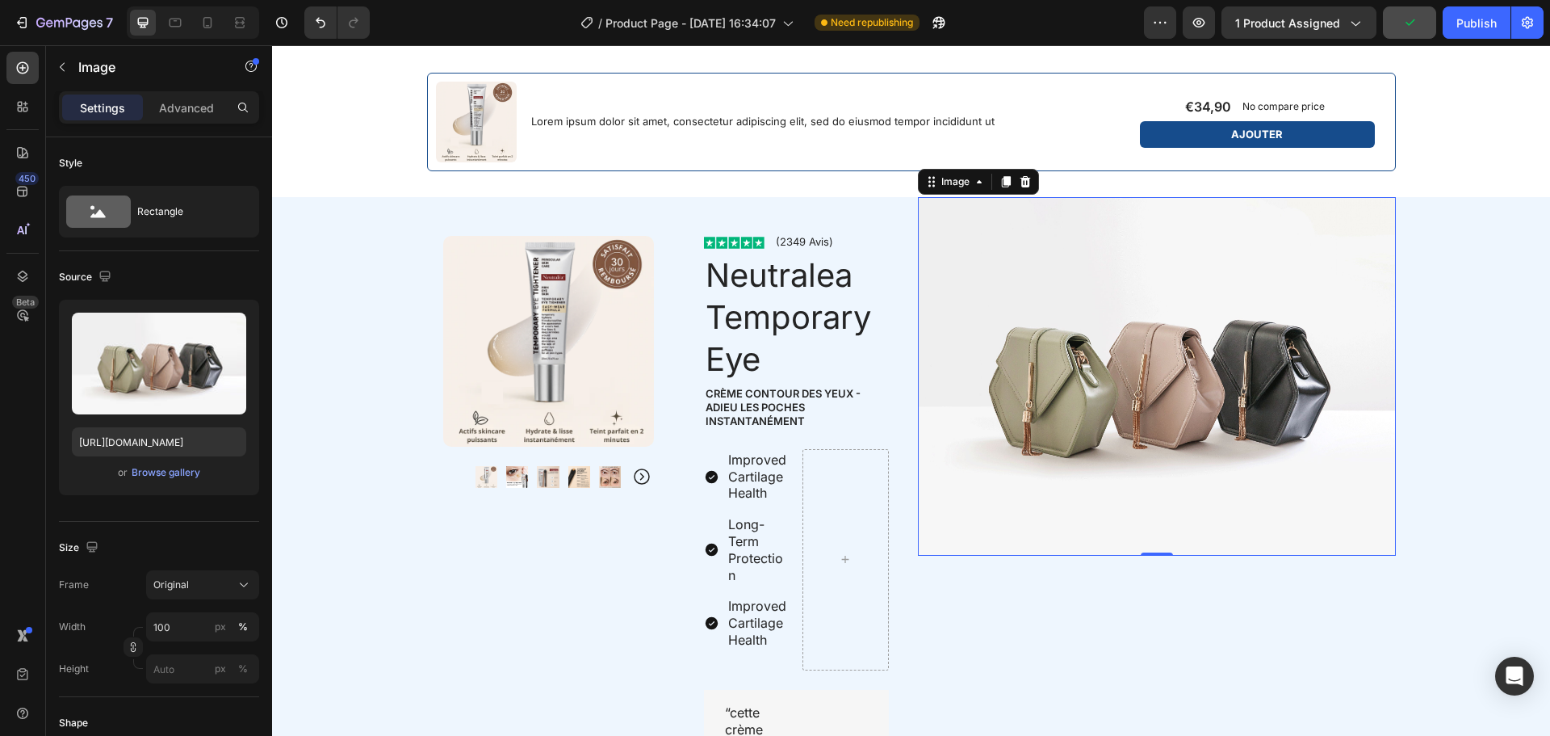
scroll to position [719, 0]
click at [918, 266] on img at bounding box center [1157, 377] width 478 height 359
click at [1020, 182] on icon at bounding box center [1025, 181] width 10 height 11
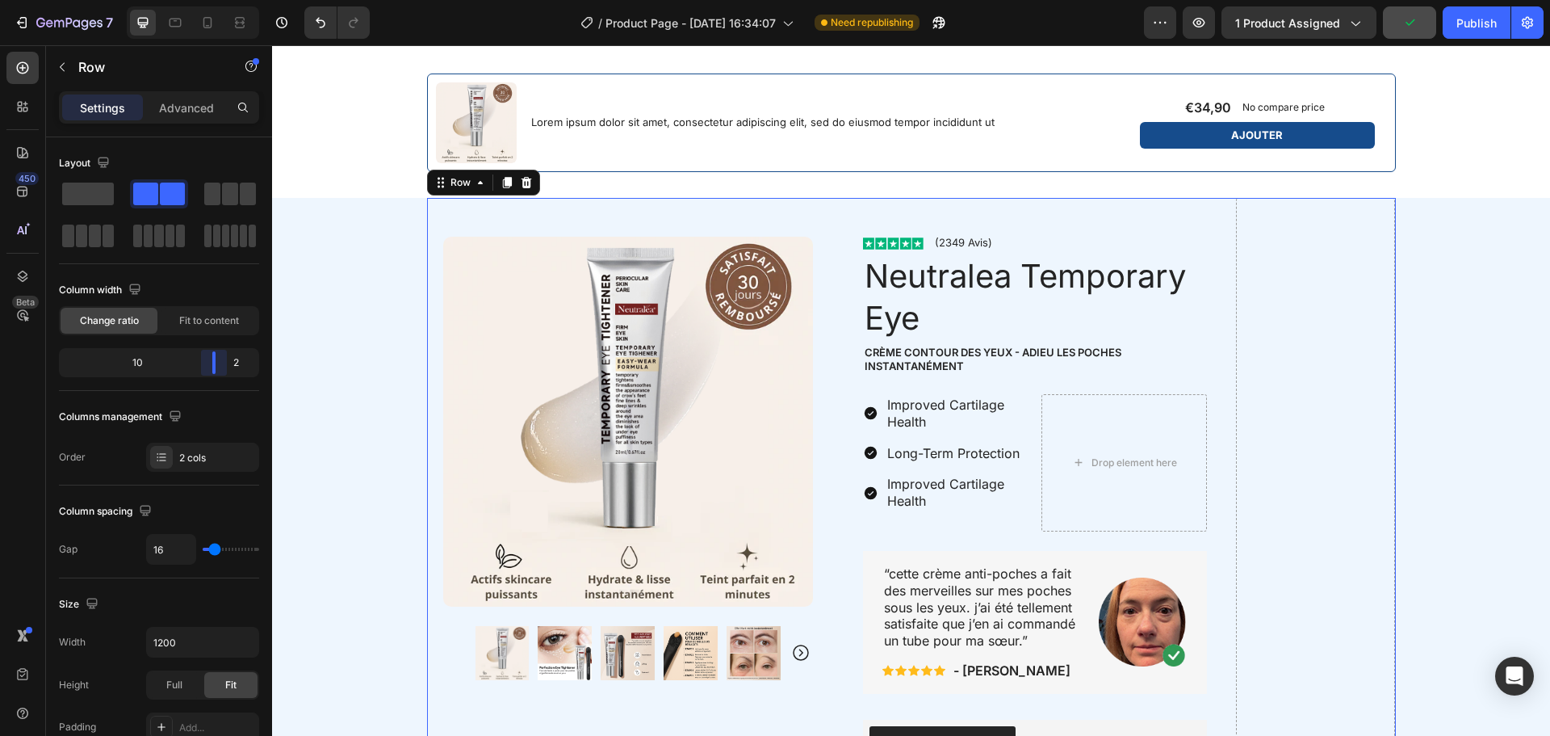
drag, startPoint x: 158, startPoint y: 362, endPoint x: 532, endPoint y: 245, distance: 391.5
click at [321, 0] on body "7 / Product Page - [DATE] 16:34:07 Need republishing Preview 1 product assigned…" at bounding box center [775, 0] width 1550 height 0
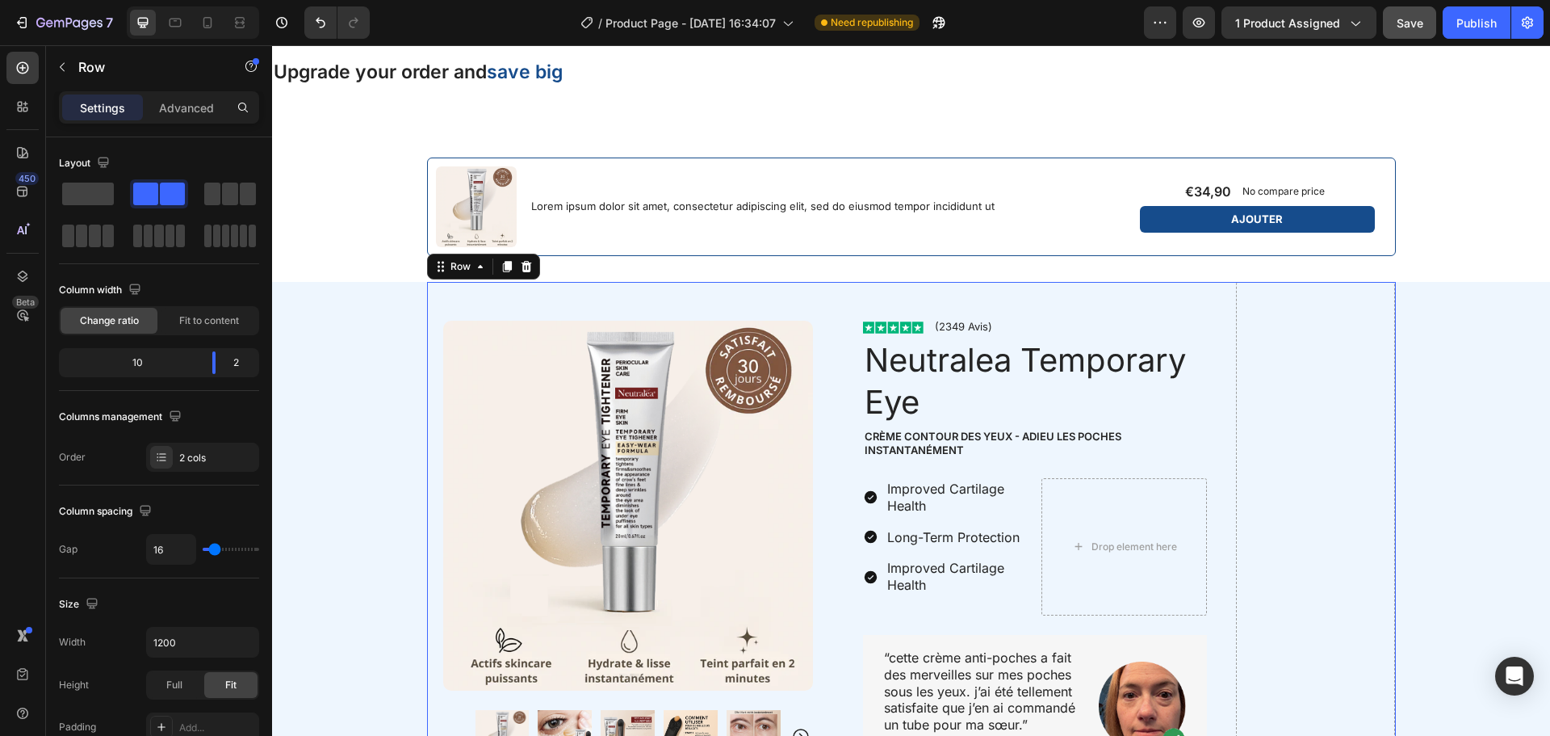
scroll to position [659, 0]
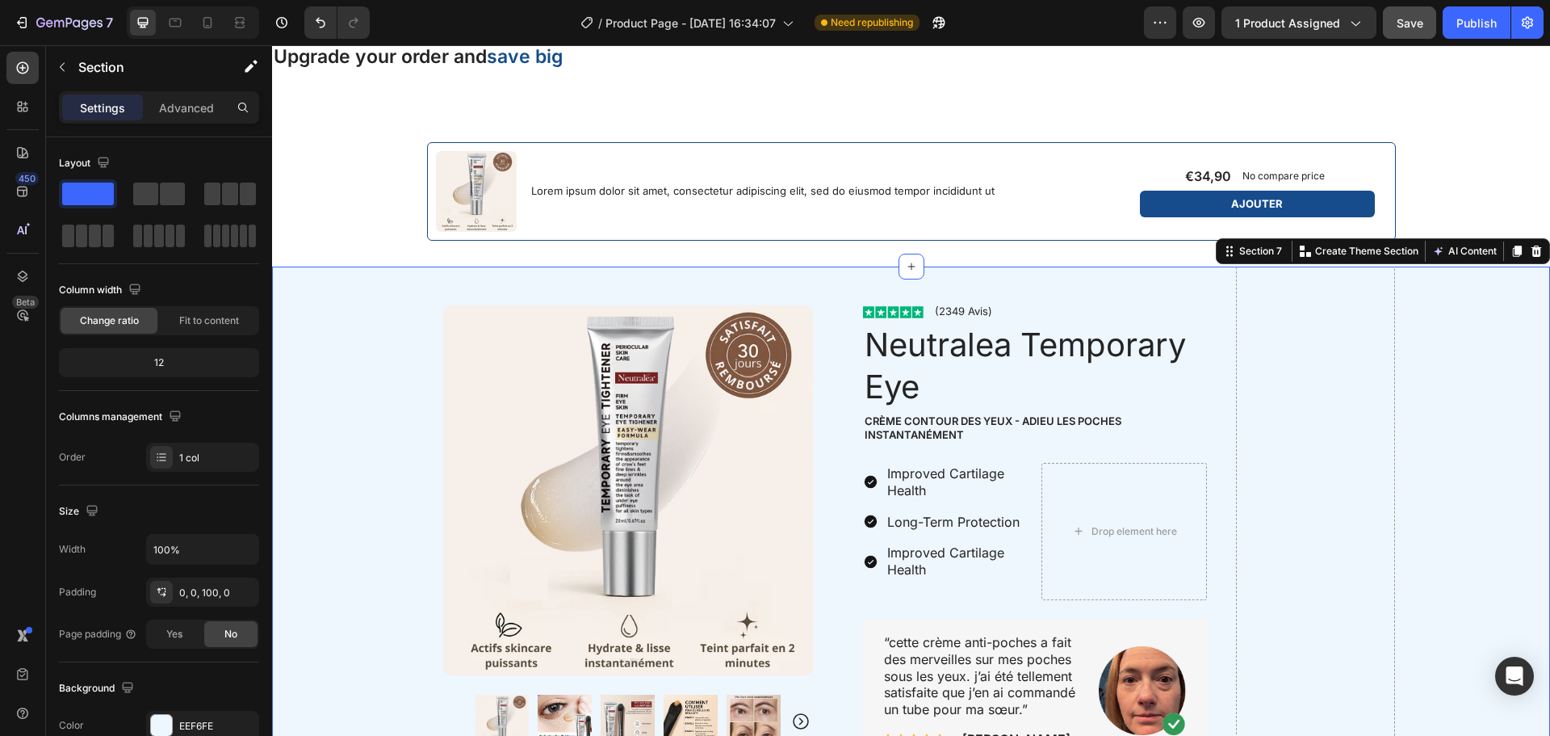
scroll to position [651, 0]
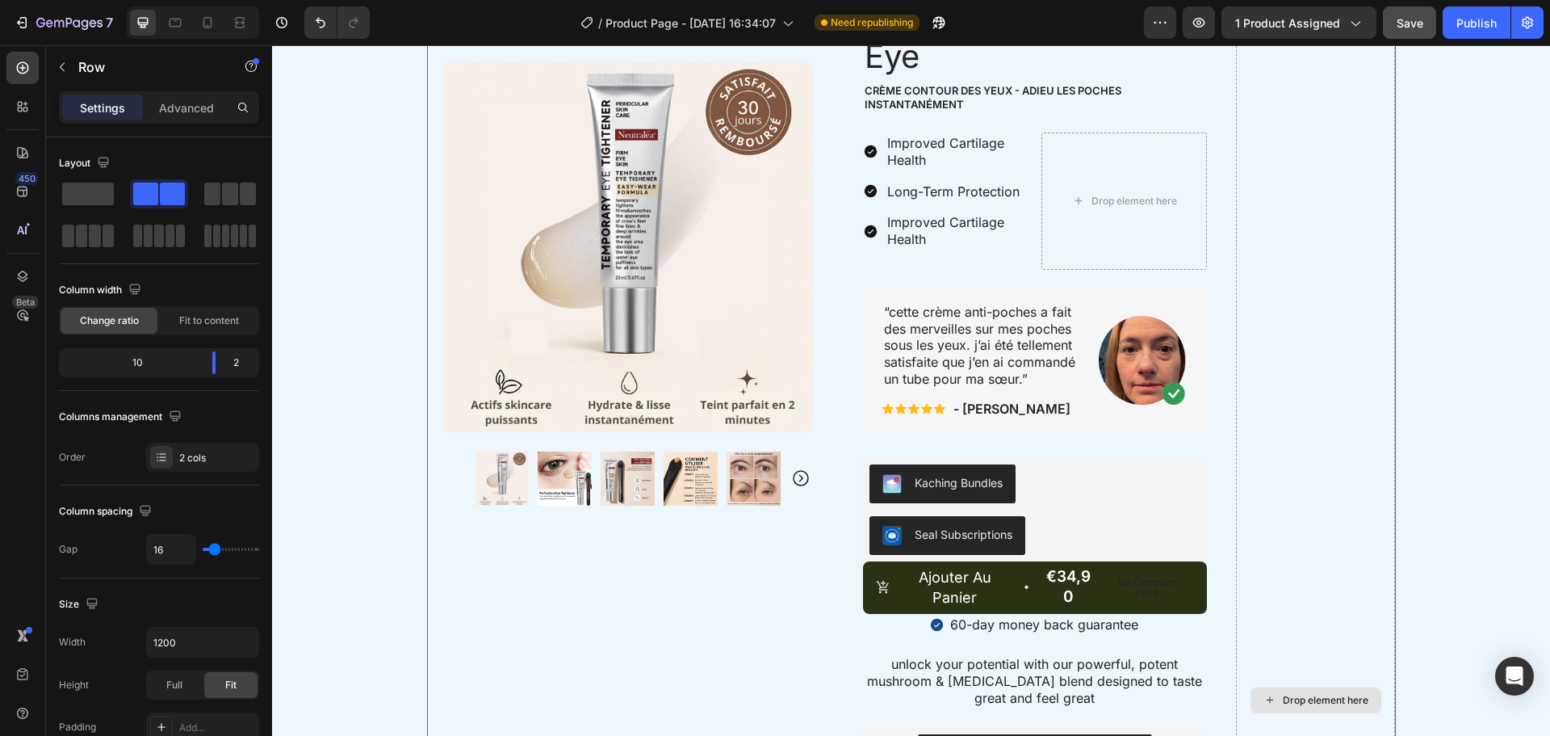
scroll to position [1113, 0]
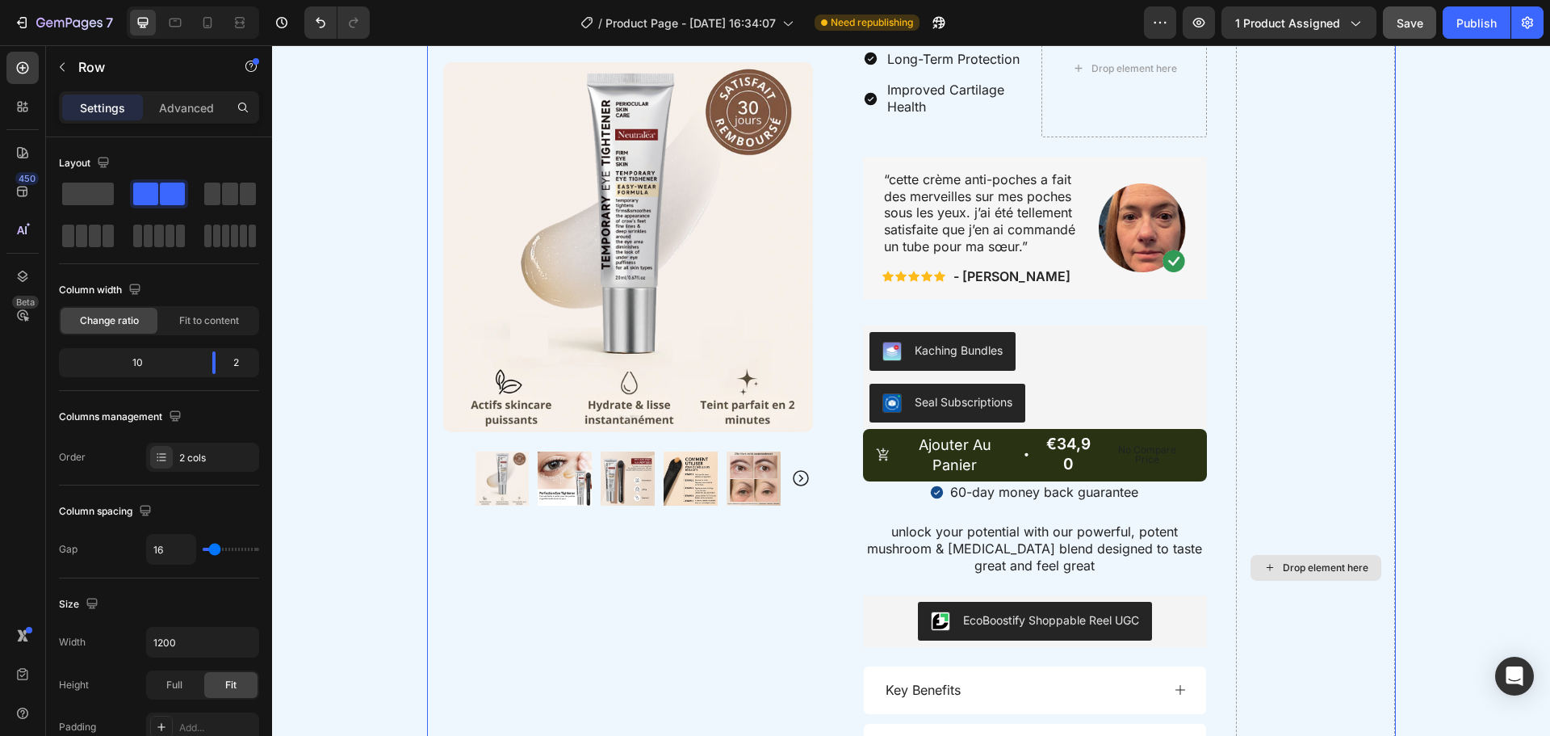
click at [1277, 560] on div "Drop element here" at bounding box center [1316, 568] width 131 height 26
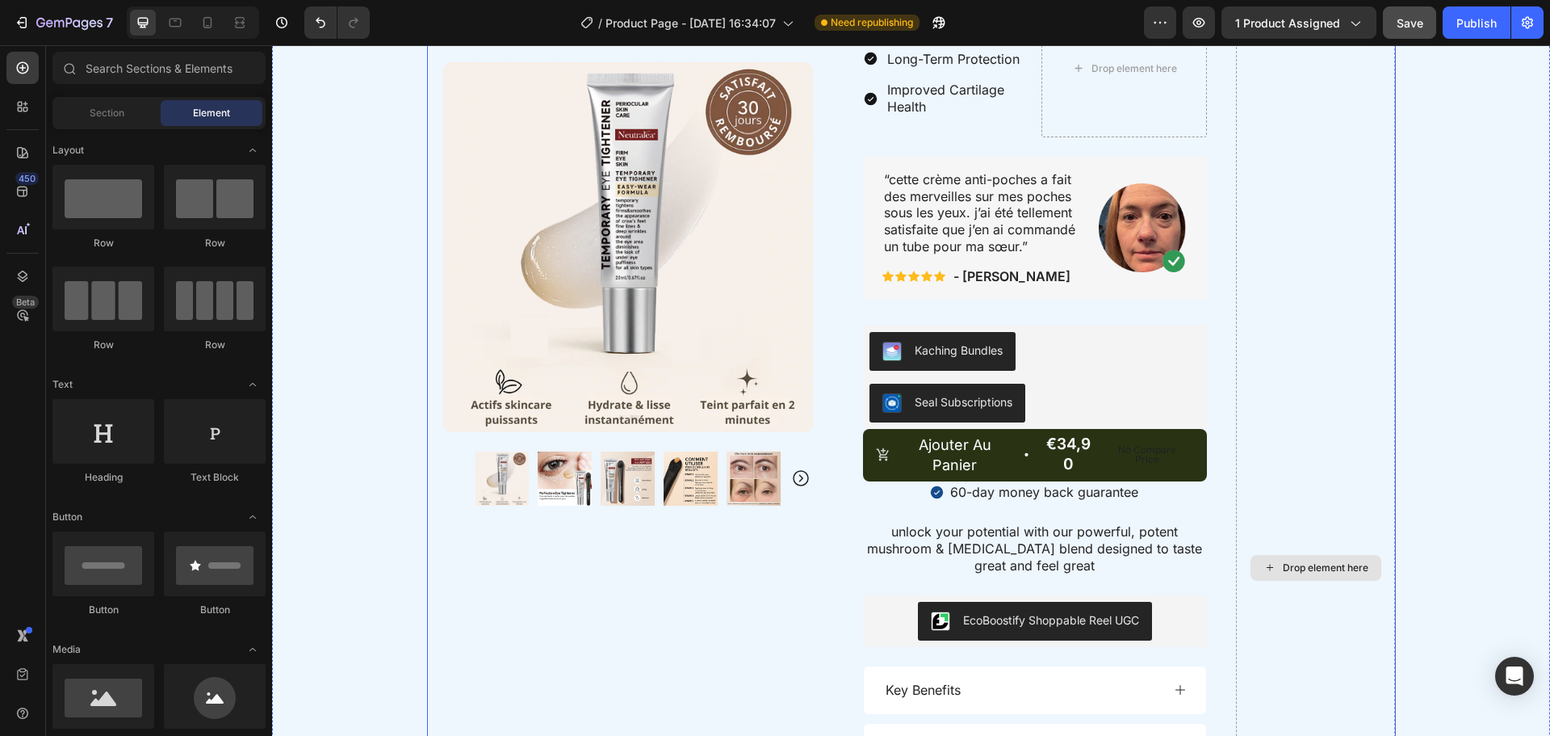
click at [1283, 561] on div "Drop element here" at bounding box center [1326, 567] width 86 height 13
click at [1283, 567] on div "Drop element here" at bounding box center [1326, 567] width 86 height 13
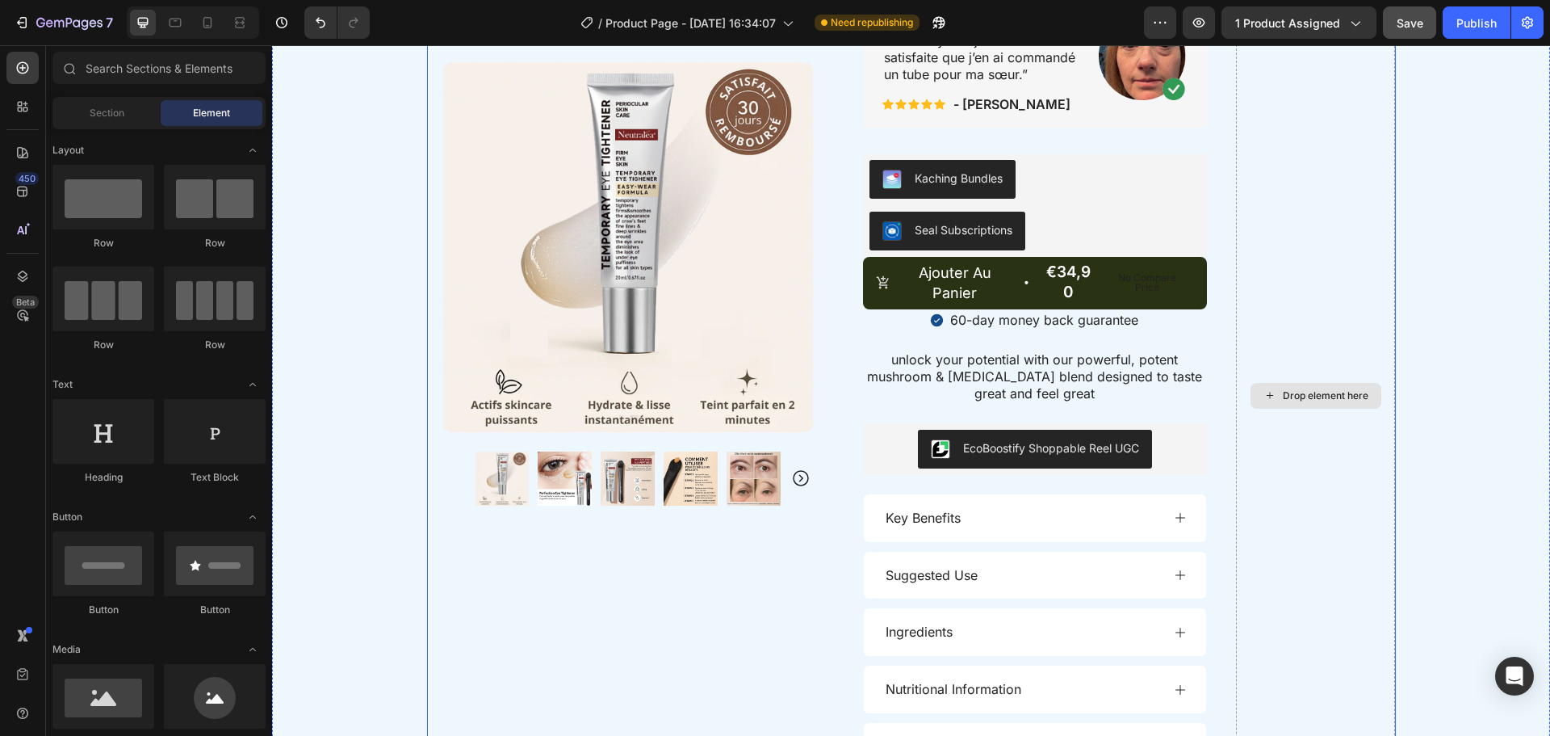
click at [1310, 392] on div "Drop element here" at bounding box center [1326, 395] width 86 height 13
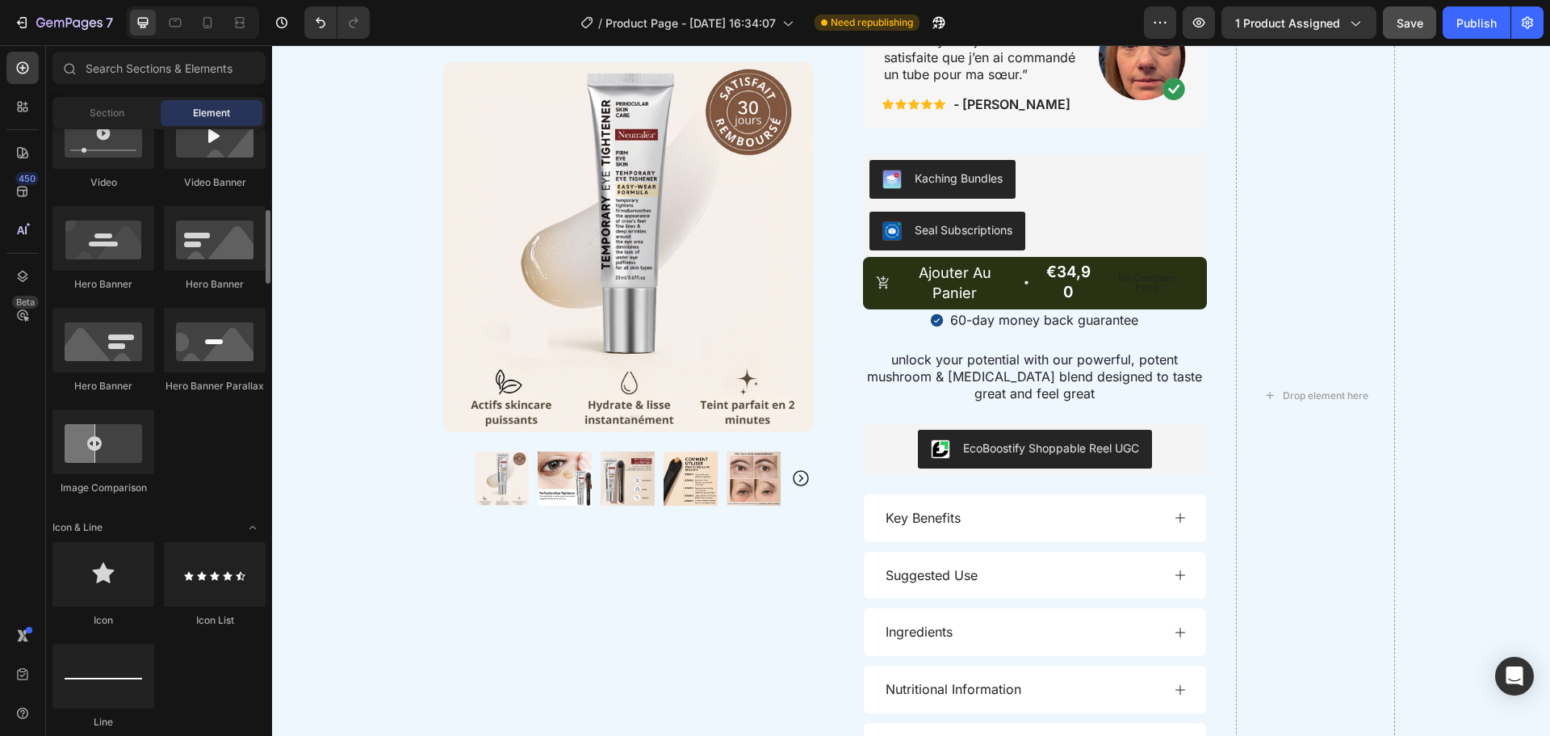
scroll to position [665, 0]
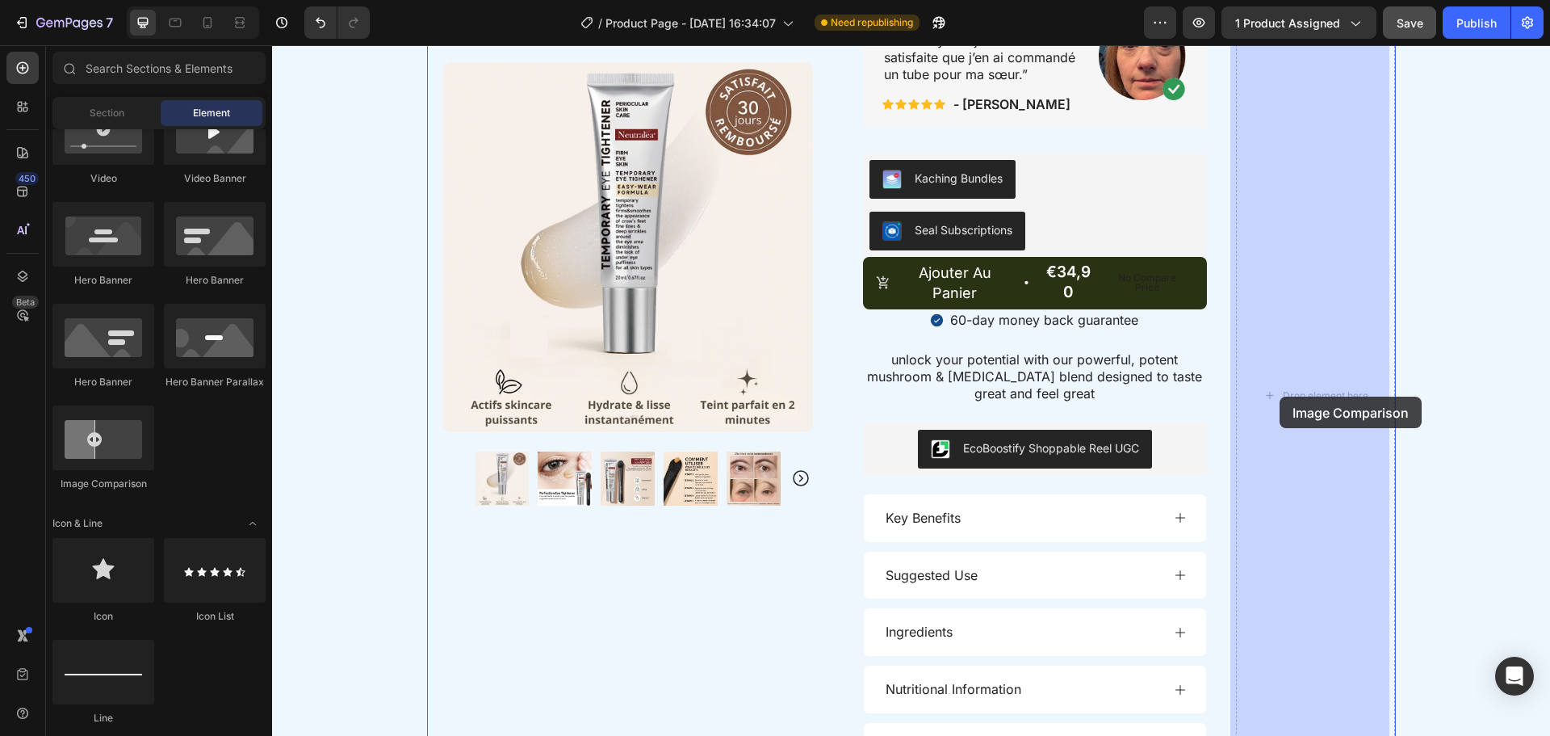
drag, startPoint x: 365, startPoint y: 486, endPoint x: 1280, endPoint y: 396, distance: 919.2
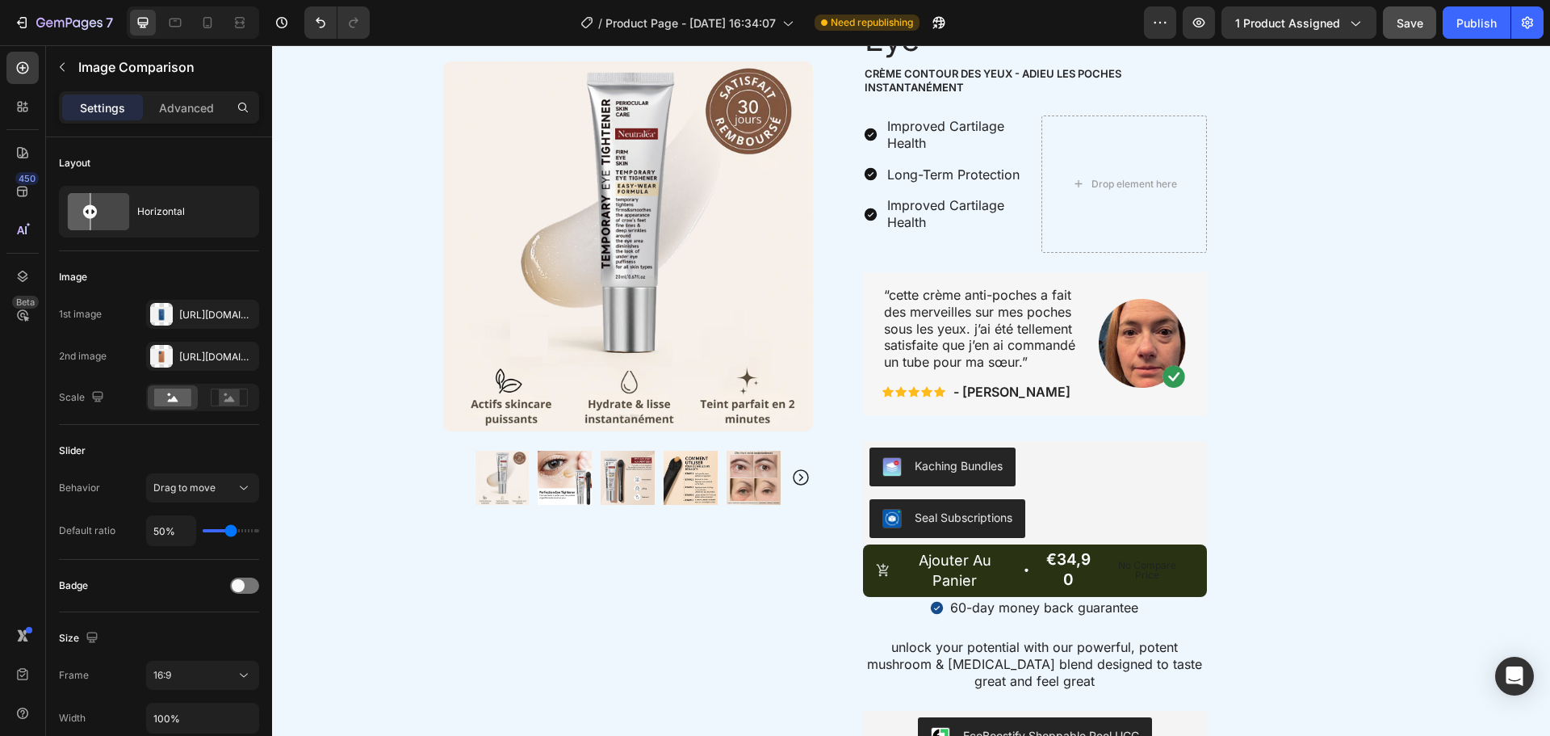
scroll to position [690, 0]
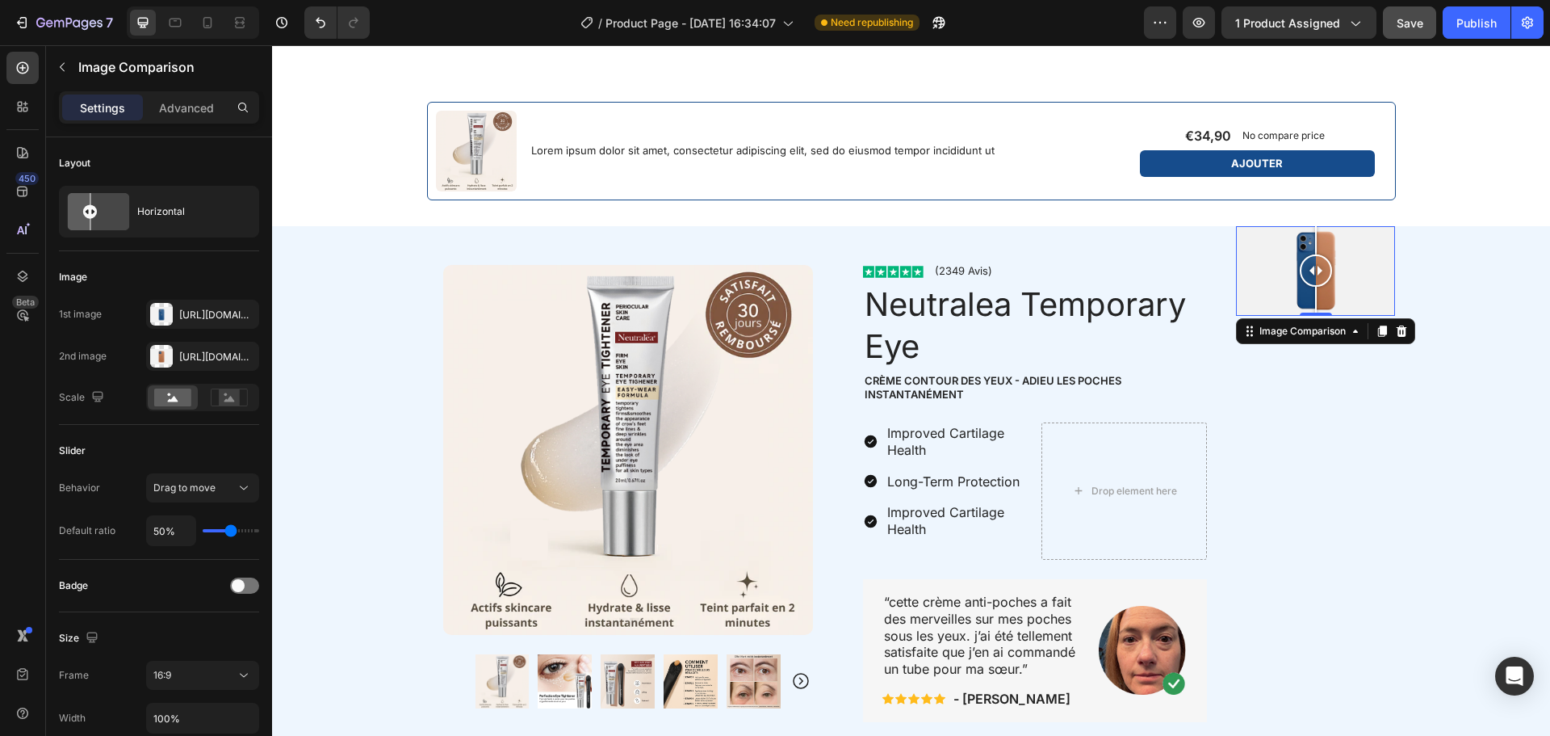
click at [1375, 261] on div at bounding box center [1315, 271] width 159 height 90
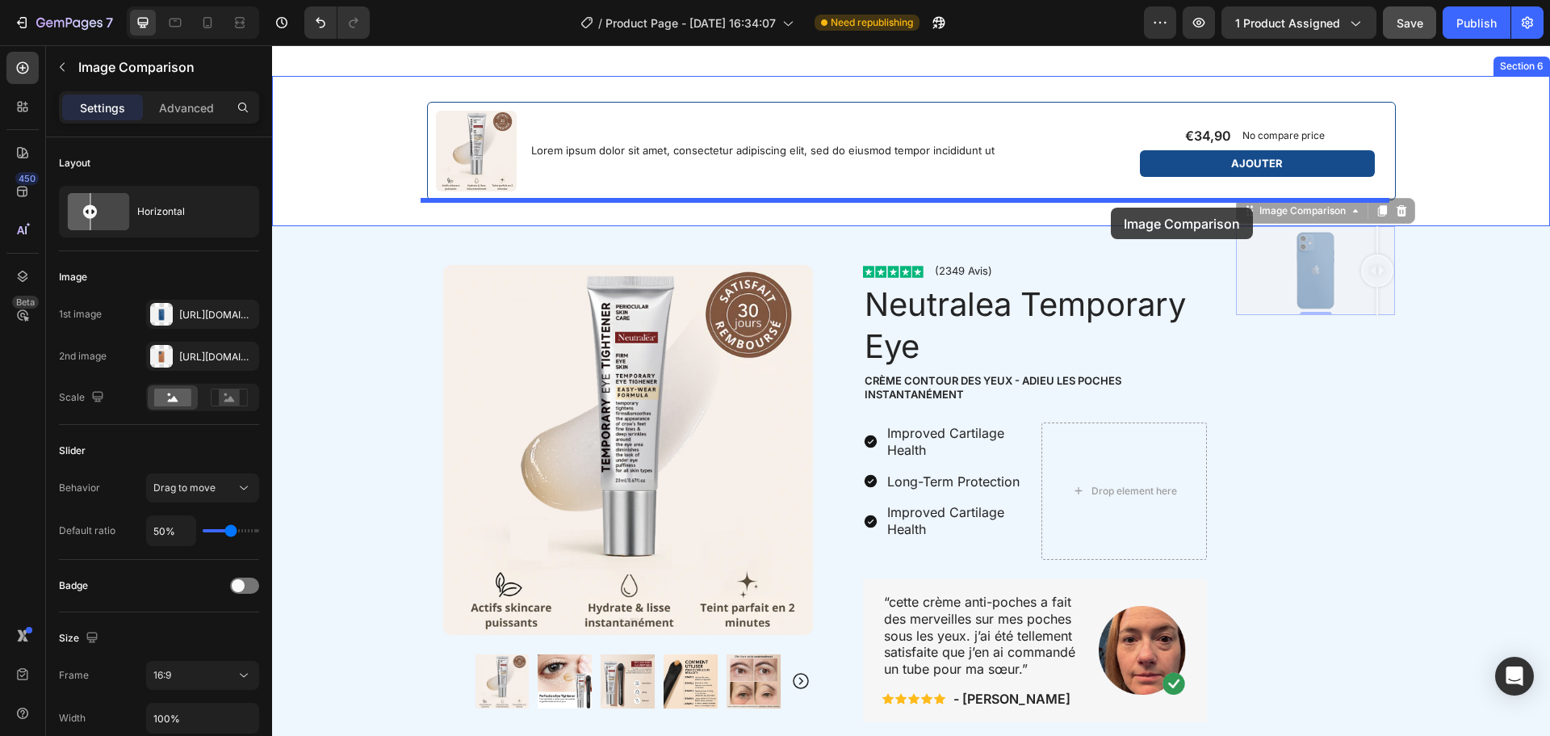
drag, startPoint x: 1243, startPoint y: 216, endPoint x: 1111, endPoint y: 208, distance: 131.9
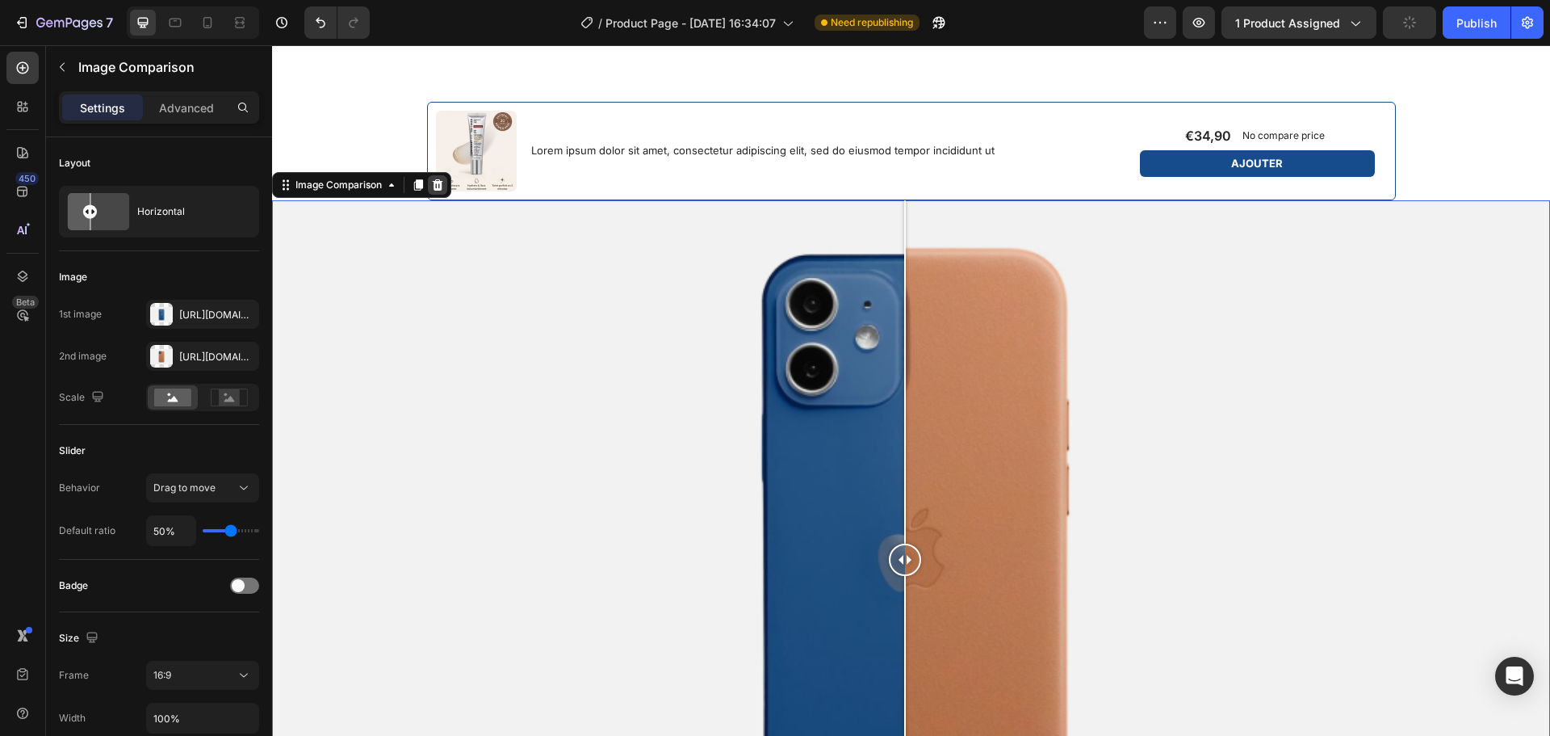
click at [447, 182] on div at bounding box center [437, 184] width 19 height 19
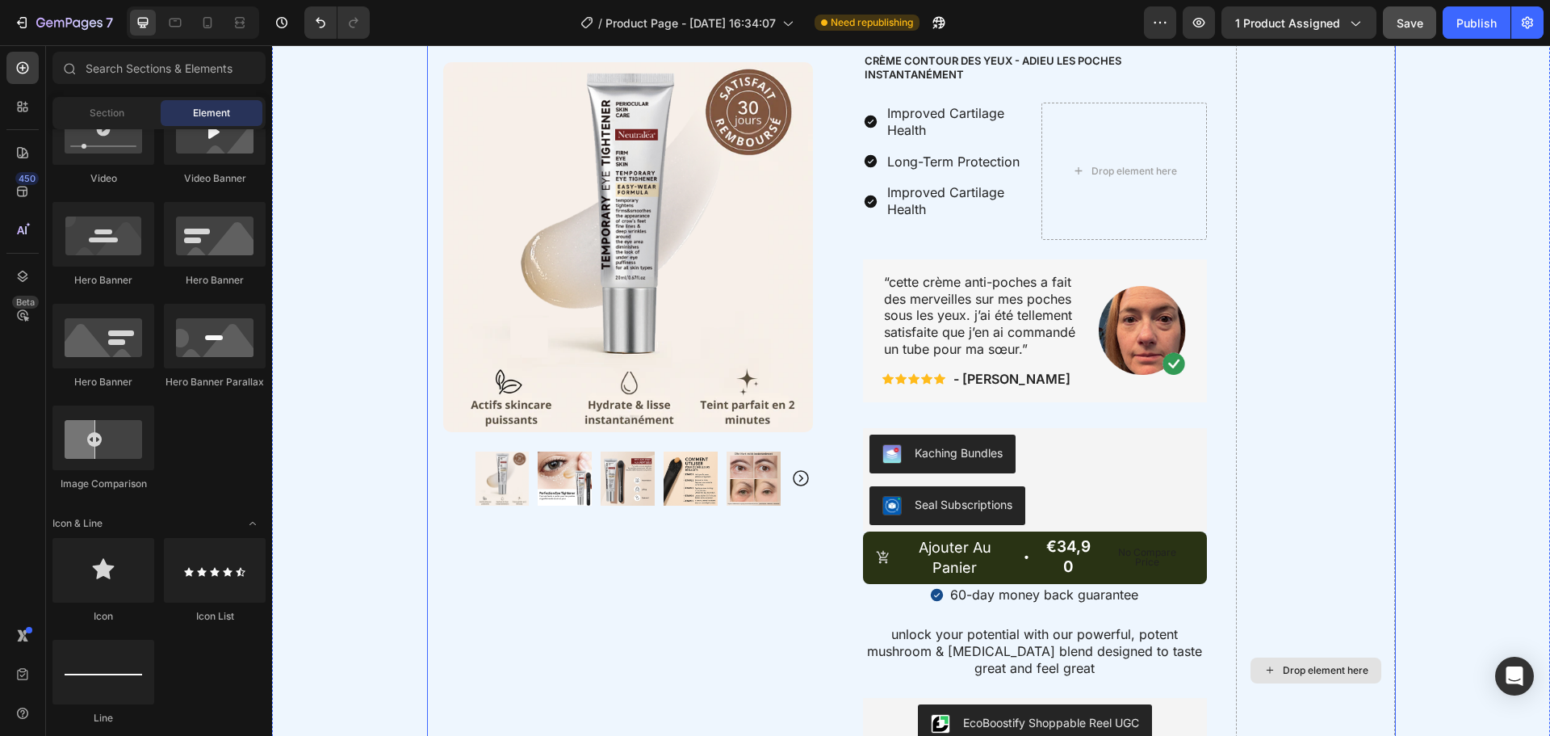
scroll to position [1011, 0]
click at [1350, 331] on div "Drop element here" at bounding box center [1315, 670] width 159 height 1529
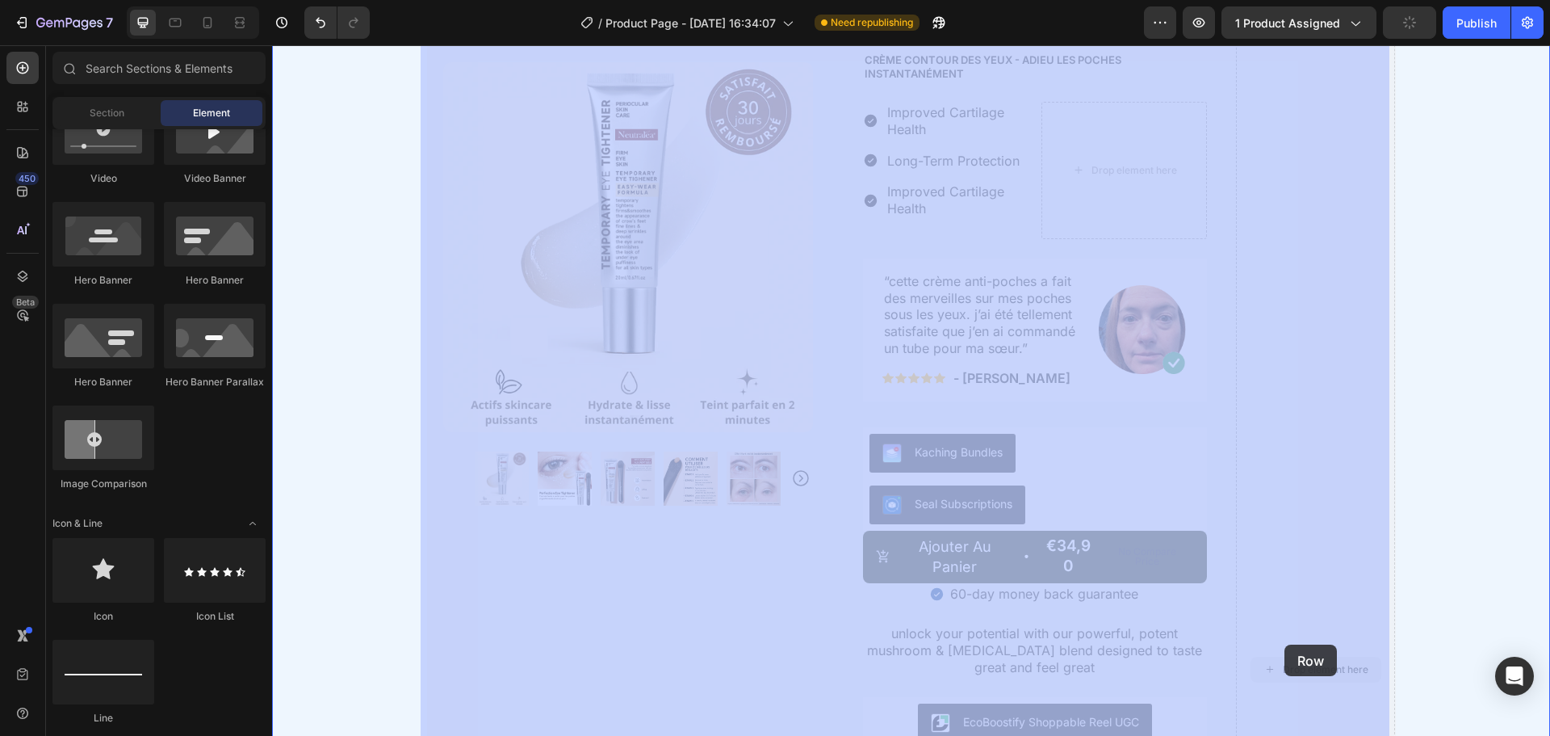
scroll to position [1262, 0]
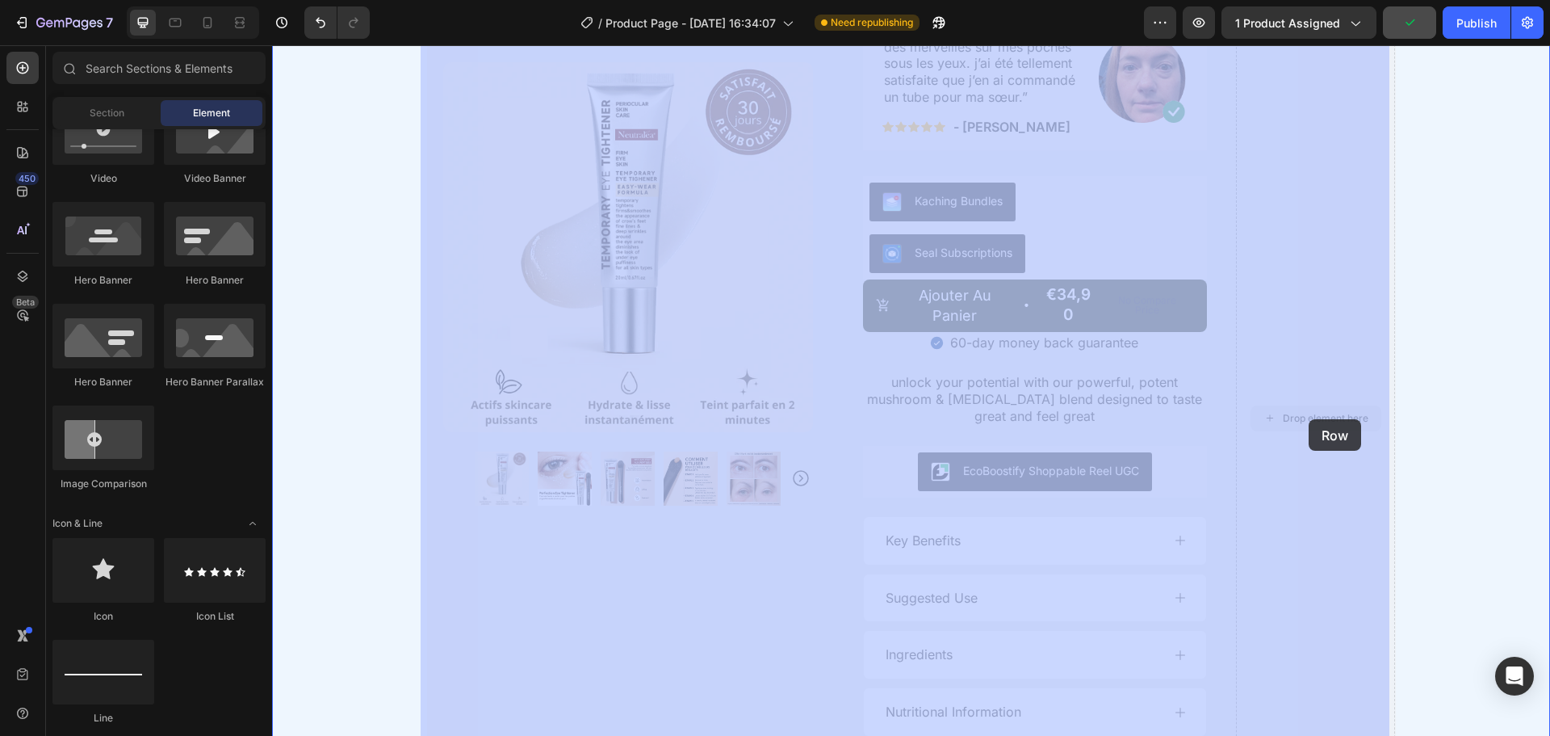
drag, startPoint x: 1298, startPoint y: 665, endPoint x: 1309, endPoint y: 419, distance: 245.7
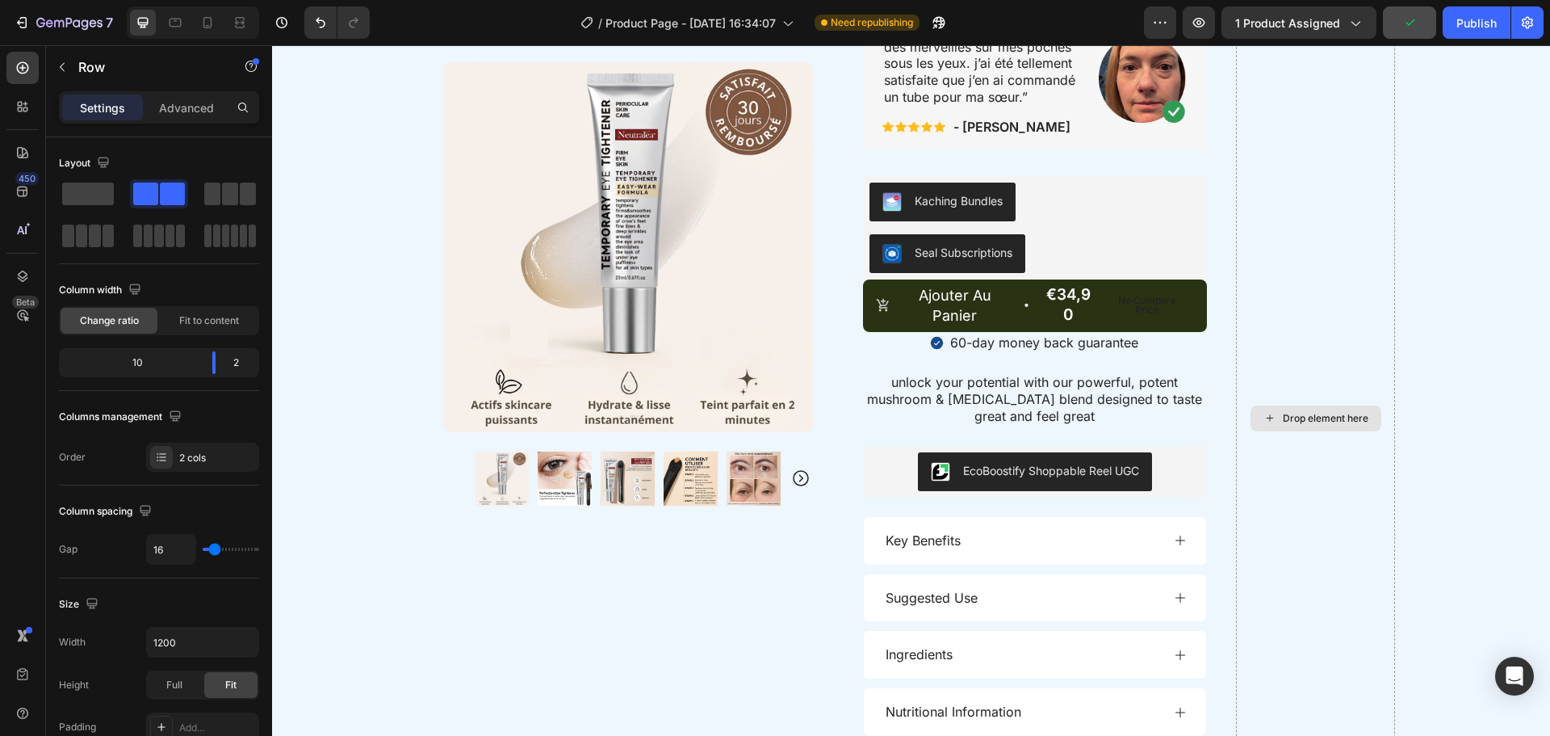
click at [1309, 419] on div "Drop element here" at bounding box center [1326, 418] width 86 height 13
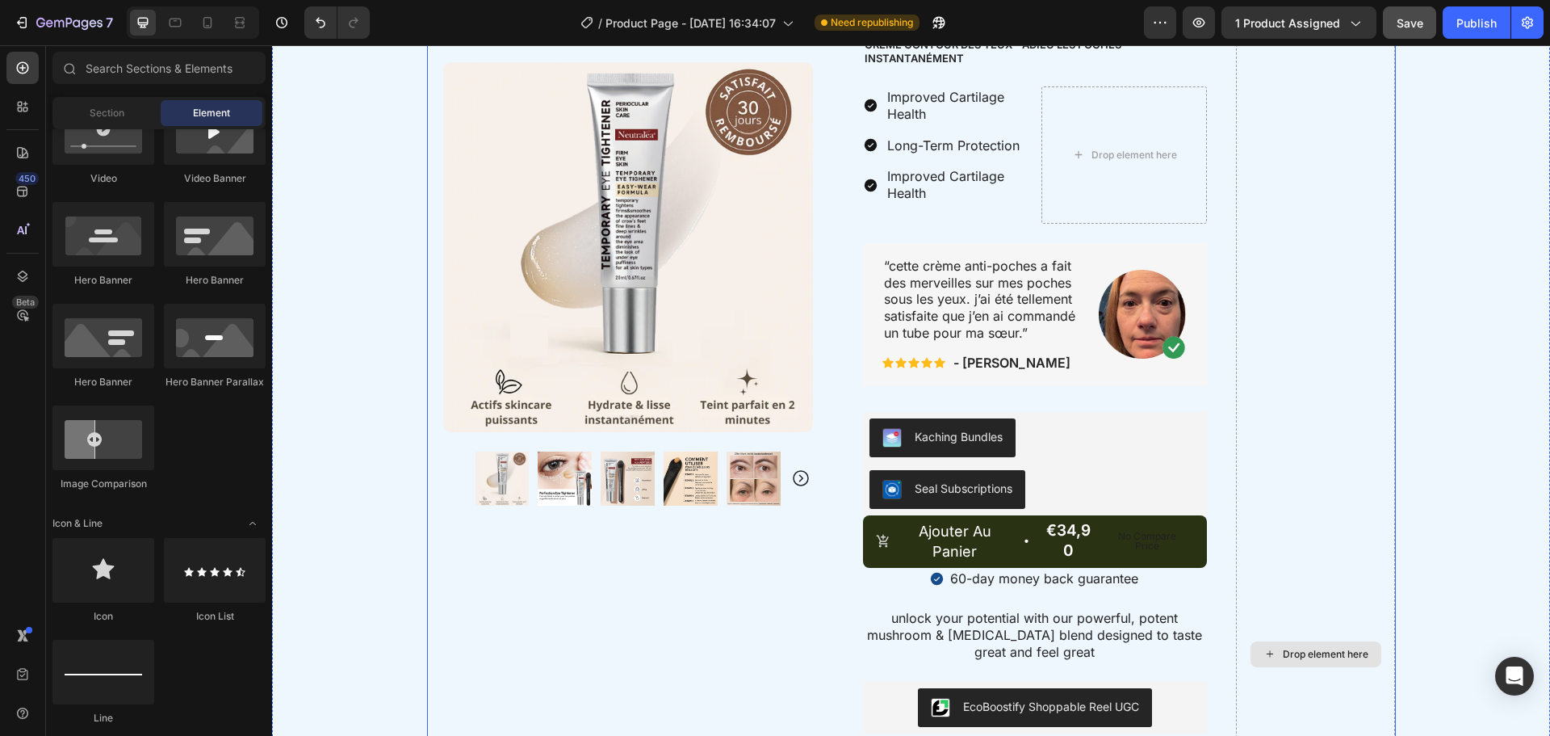
scroll to position [1027, 0]
click at [1270, 645] on div "Drop element here" at bounding box center [1316, 653] width 131 height 26
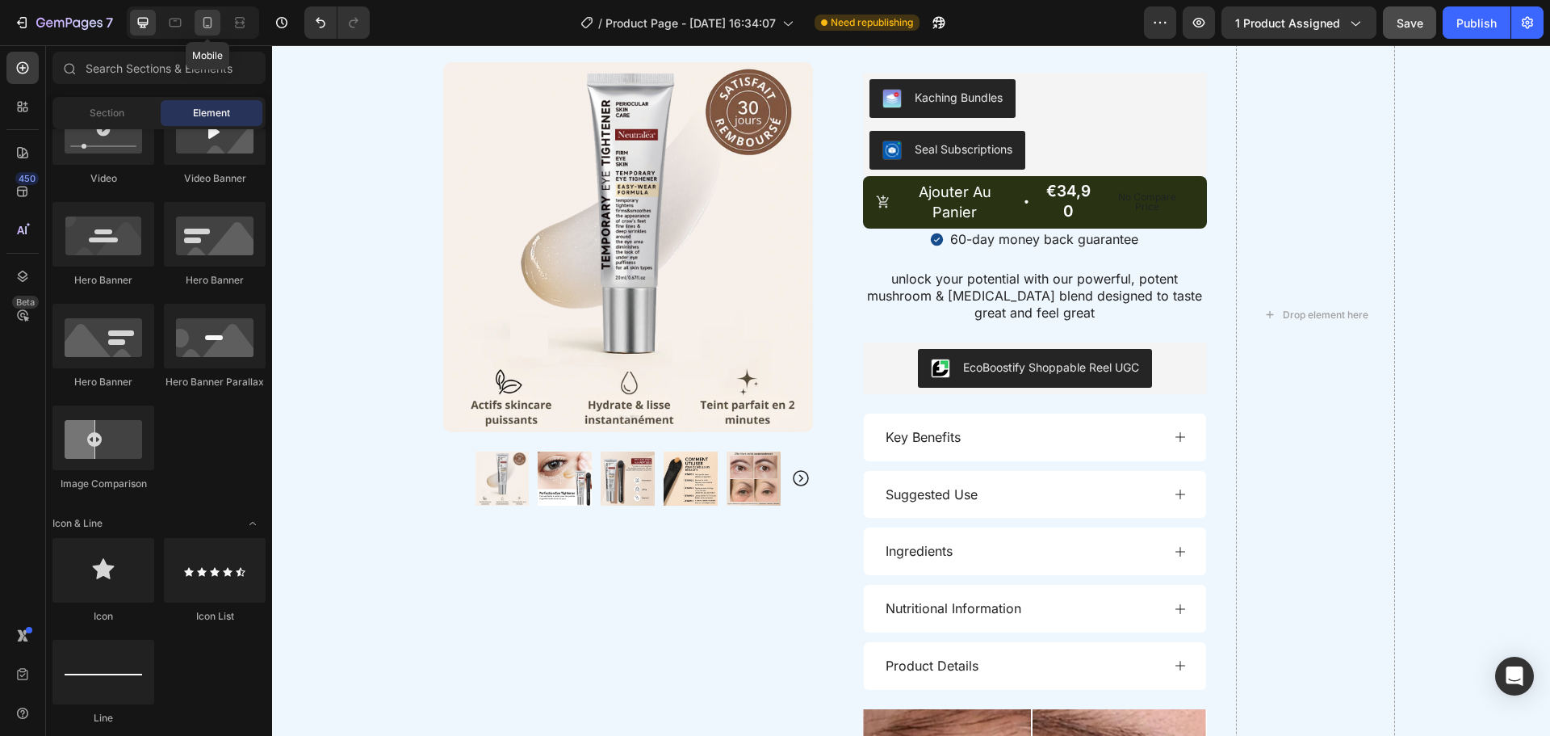
click at [201, 21] on icon at bounding box center [207, 23] width 16 height 16
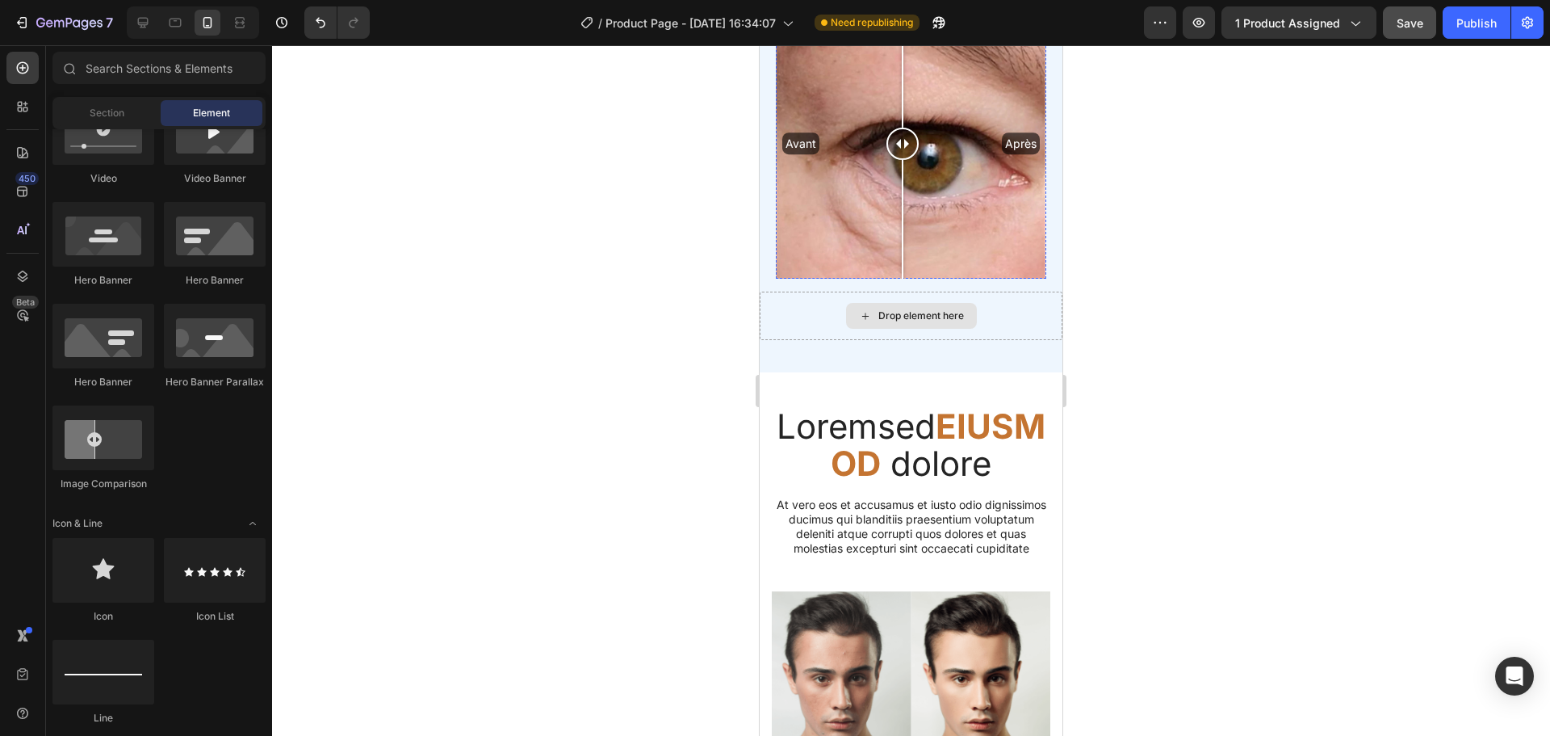
scroll to position [2158, 0]
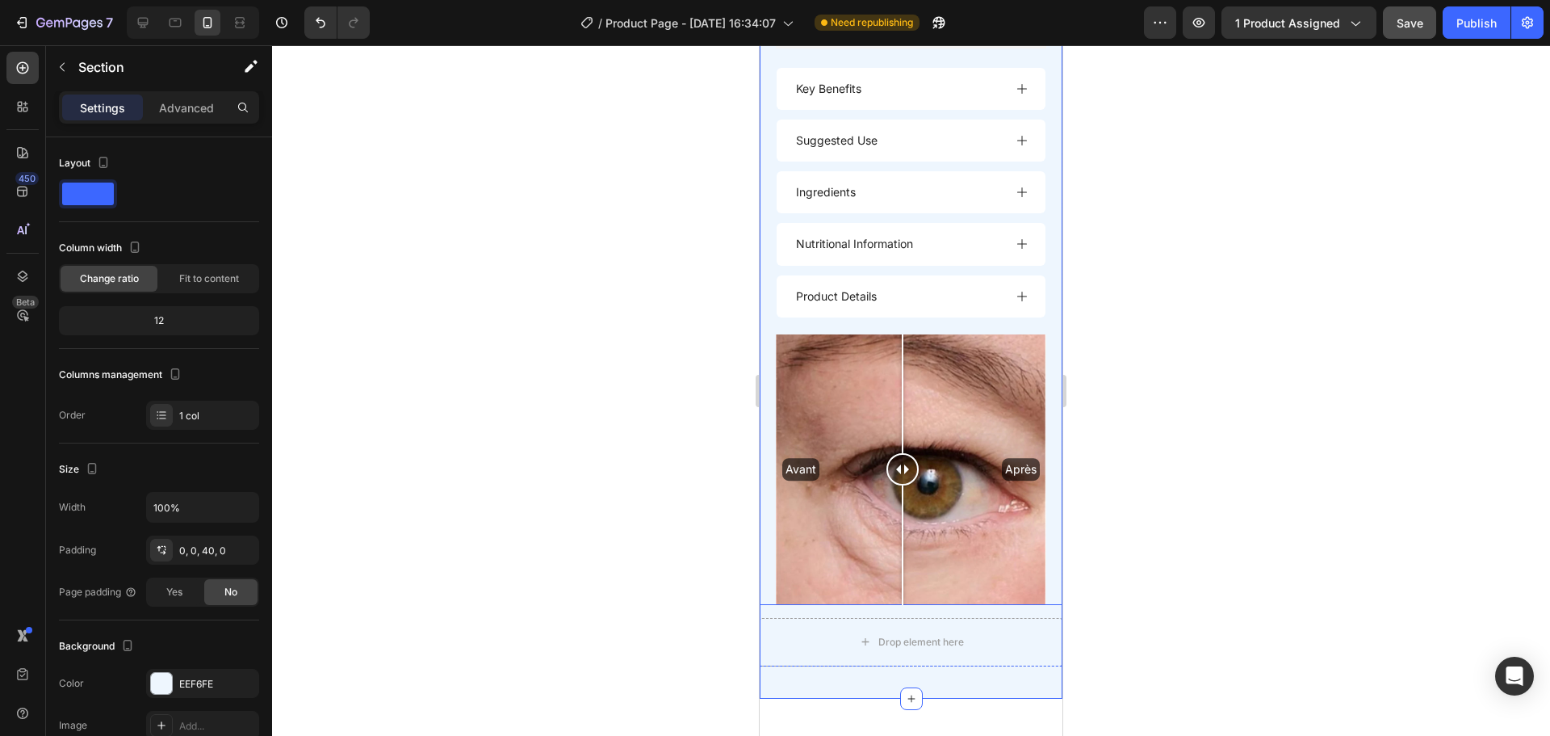
scroll to position [2044, 0]
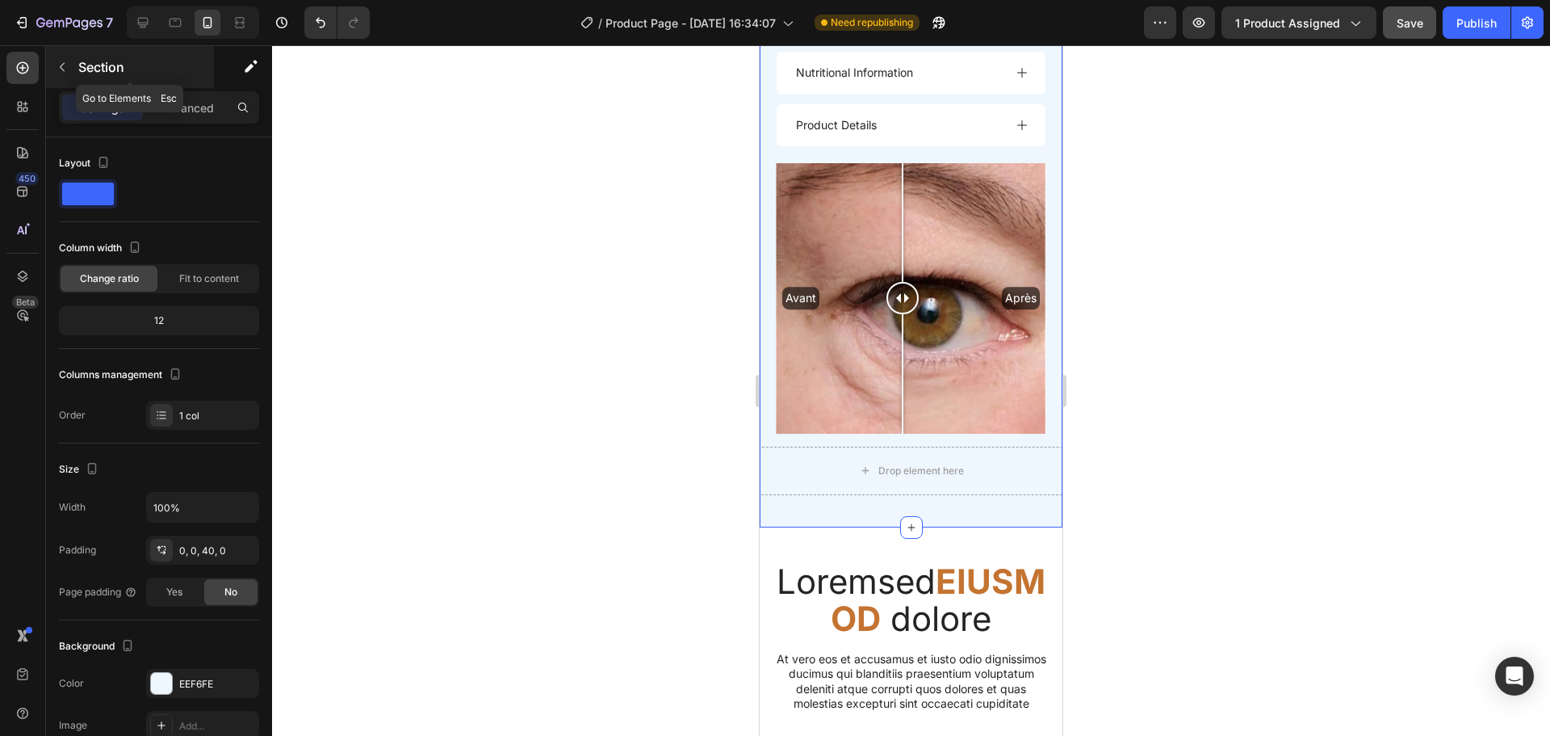
click at [74, 67] on button "button" at bounding box center [62, 67] width 26 height 26
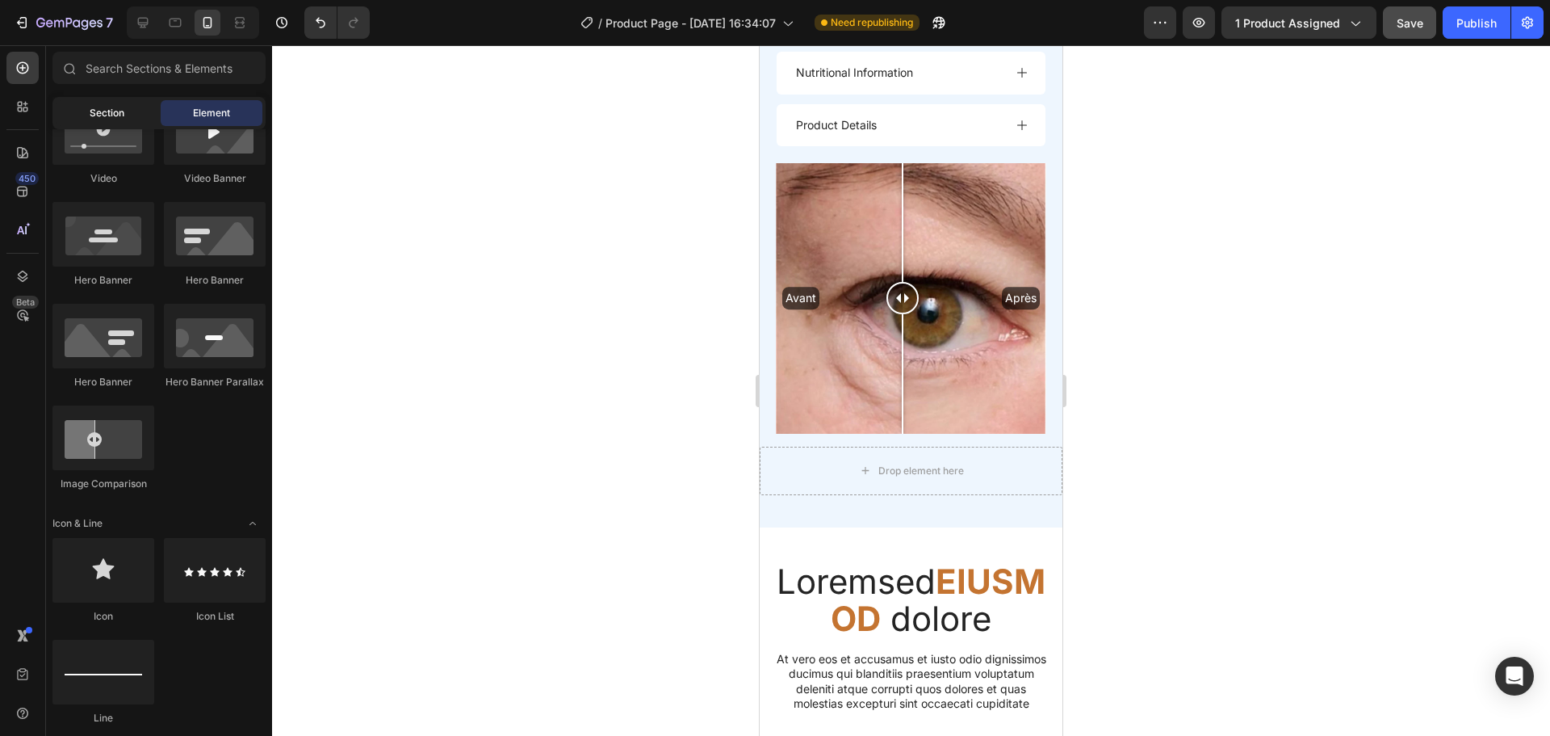
click at [103, 107] on span "Section" at bounding box center [107, 113] width 35 height 15
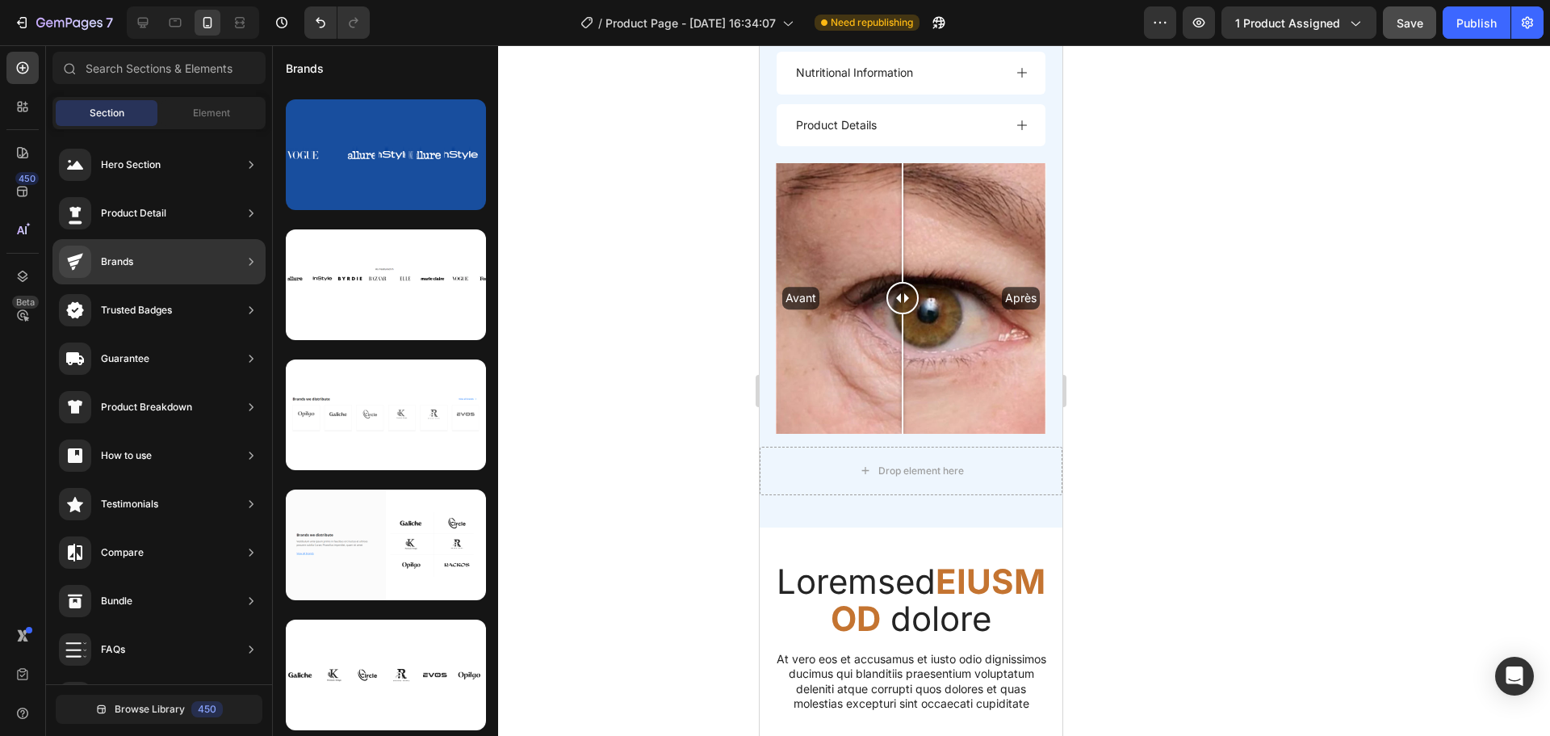
scroll to position [0, 0]
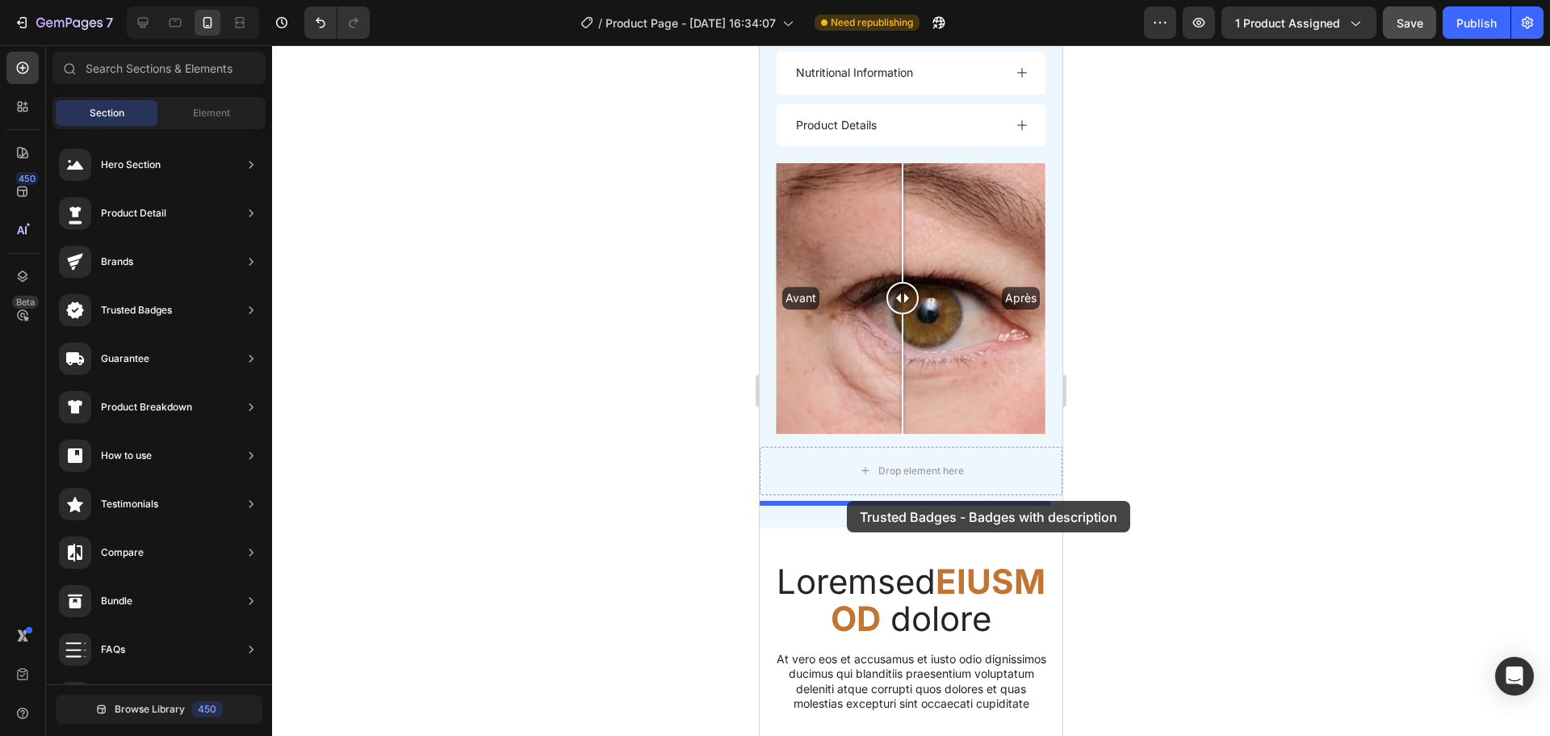
drag, startPoint x: 1083, startPoint y: 302, endPoint x: 847, endPoint y: 501, distance: 308.3
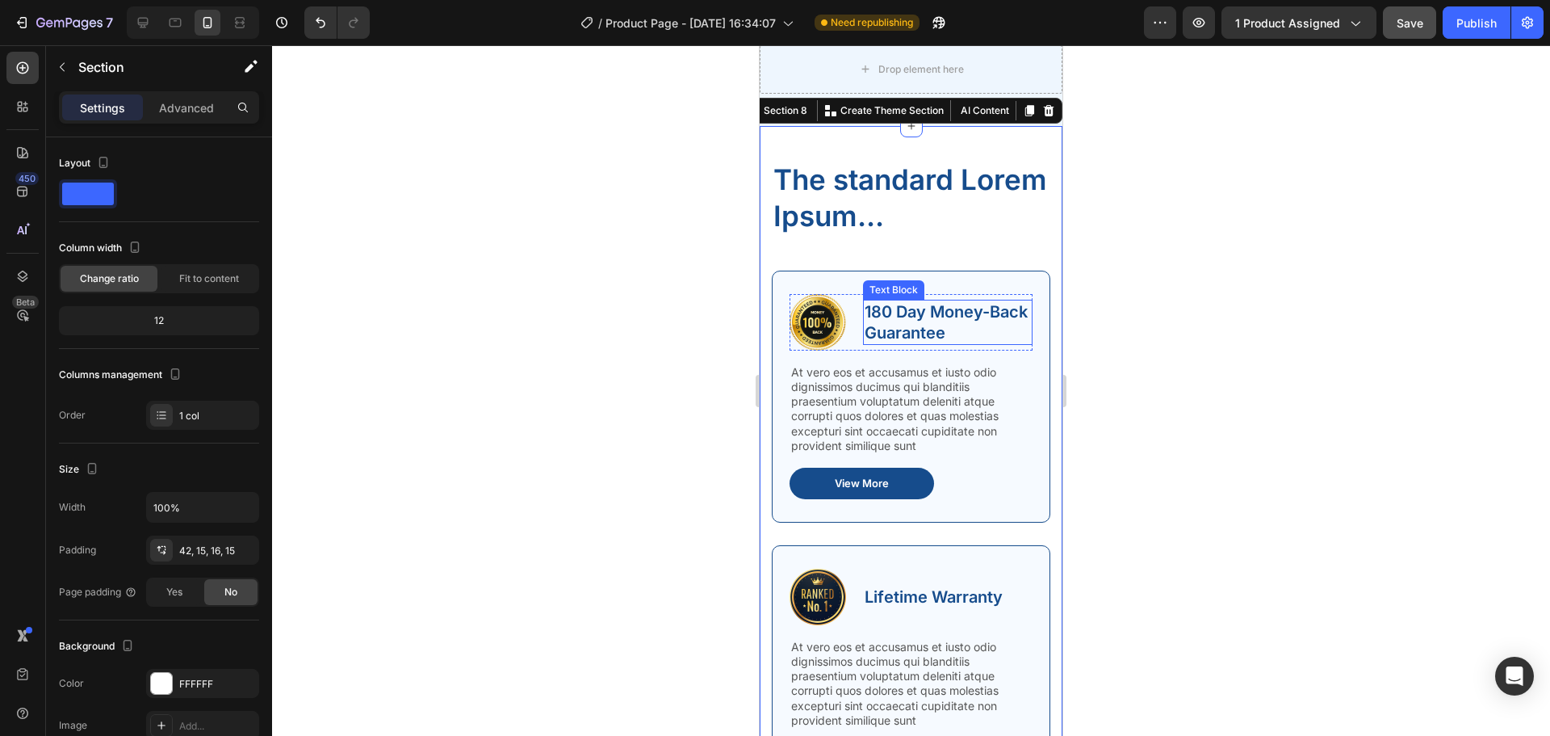
scroll to position [2254, 0]
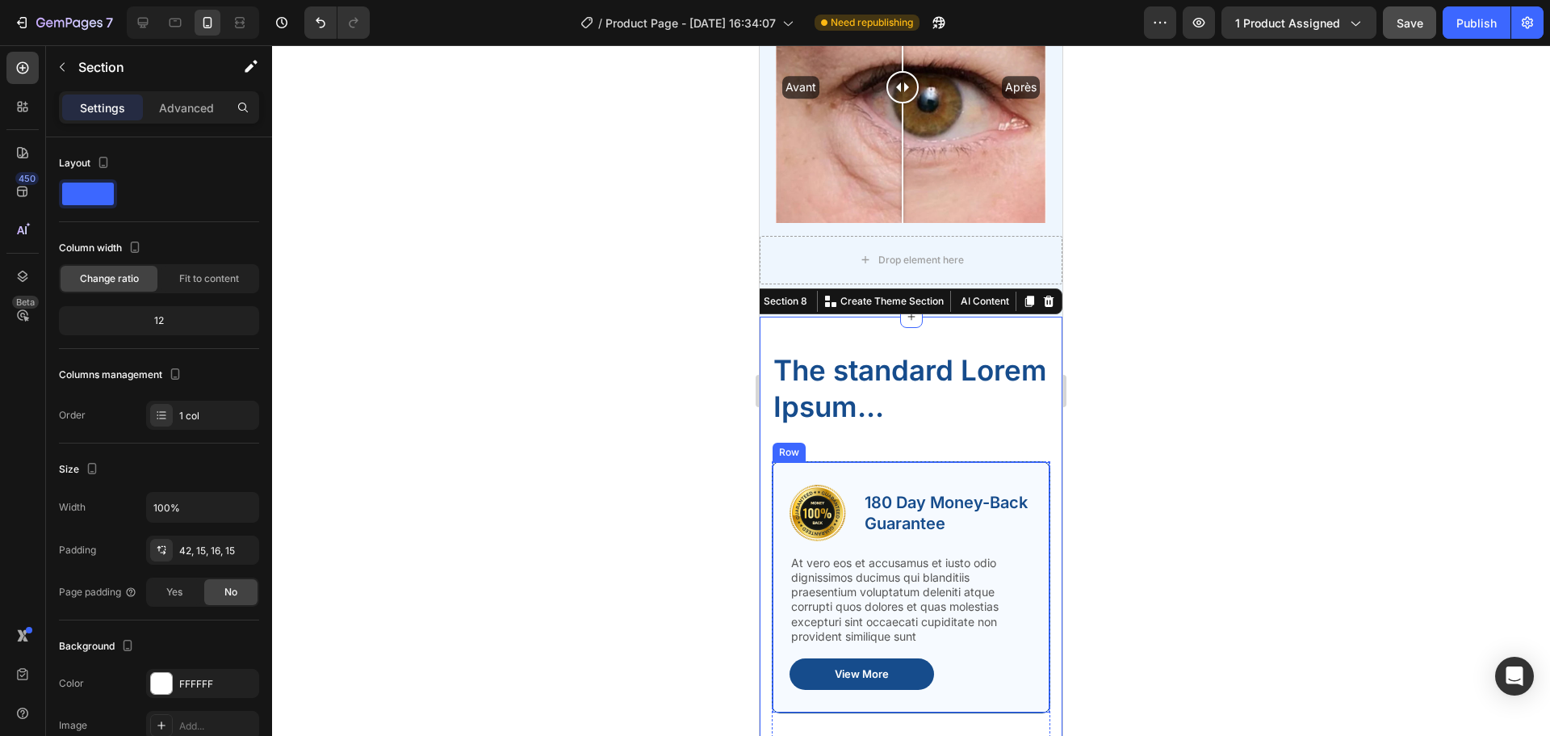
click at [917, 461] on div "Image 180 Day Money-Back Guarantee Text Block Row At vero eos et accusamus et i…" at bounding box center [911, 587] width 279 height 252
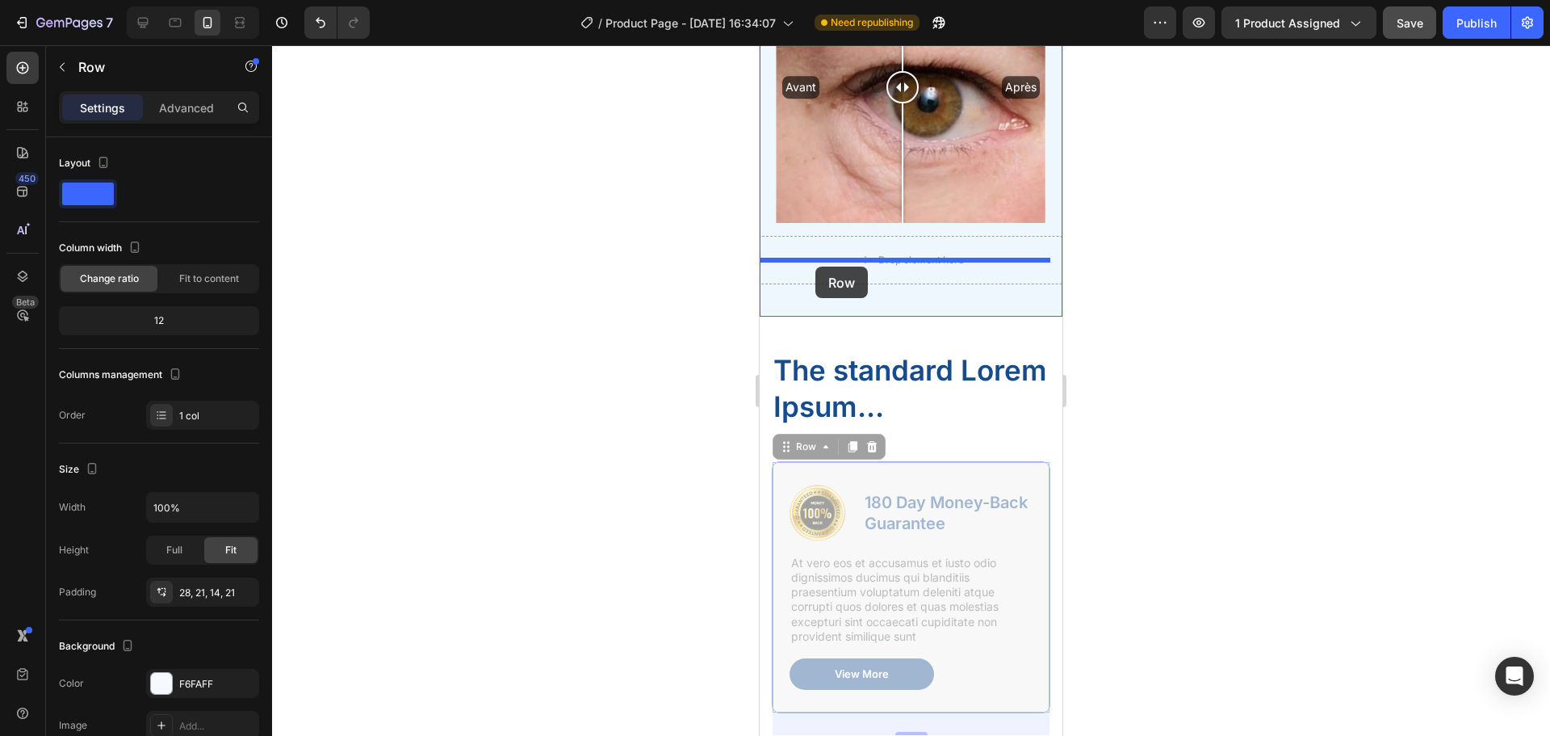
drag, startPoint x: 801, startPoint y: 423, endPoint x: 816, endPoint y: 266, distance: 157.3
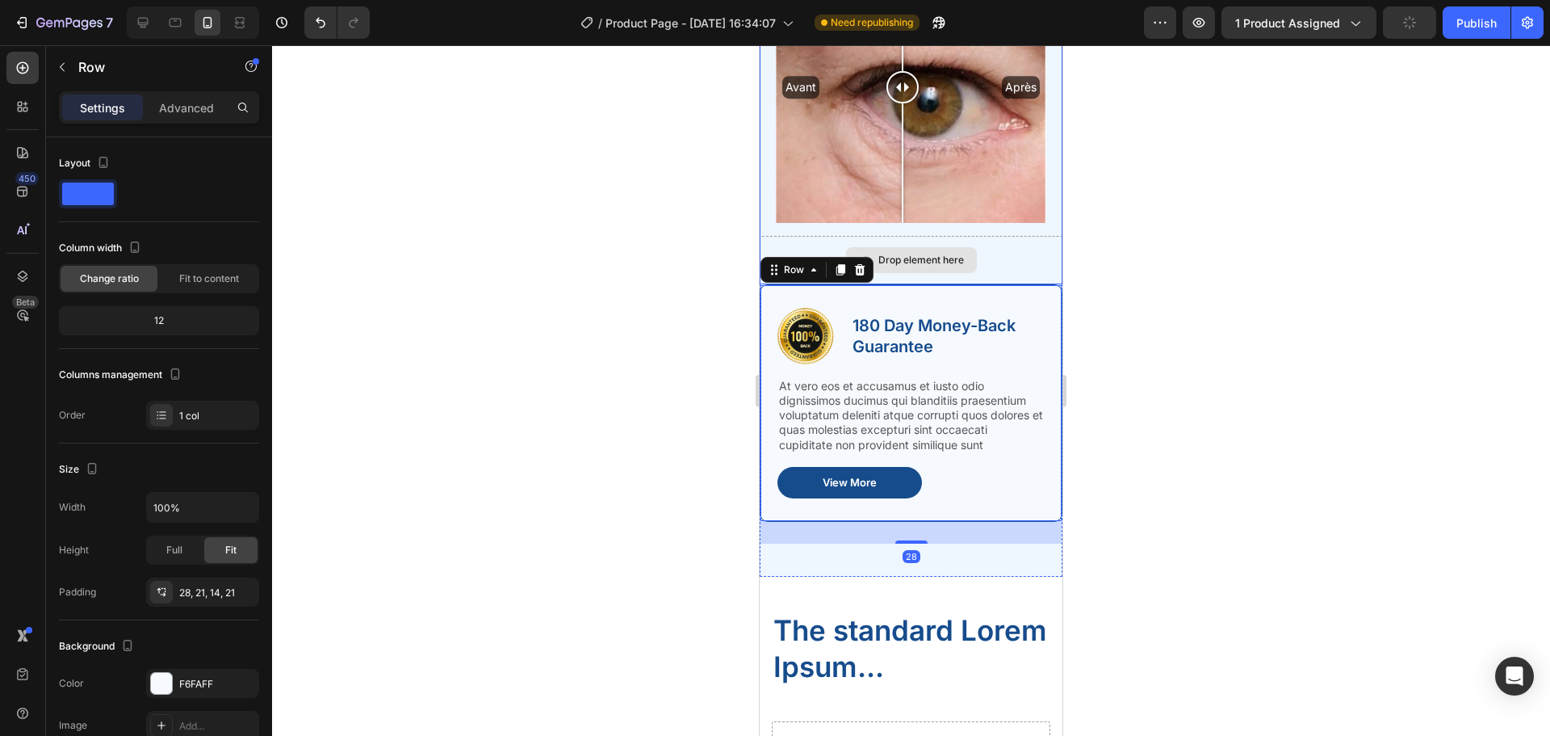
click at [965, 236] on div "Drop element here" at bounding box center [911, 260] width 303 height 48
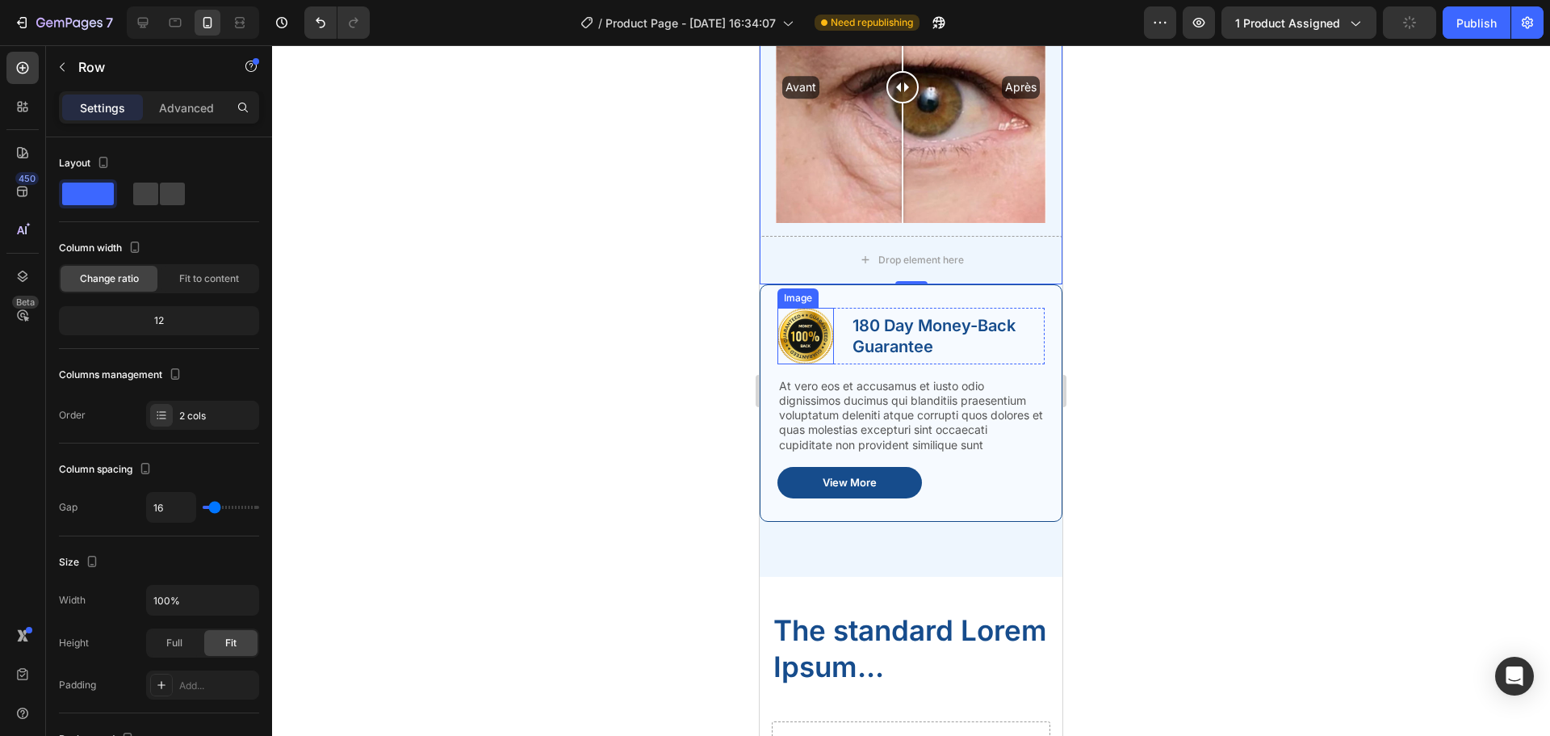
click at [807, 308] on img at bounding box center [806, 336] width 57 height 57
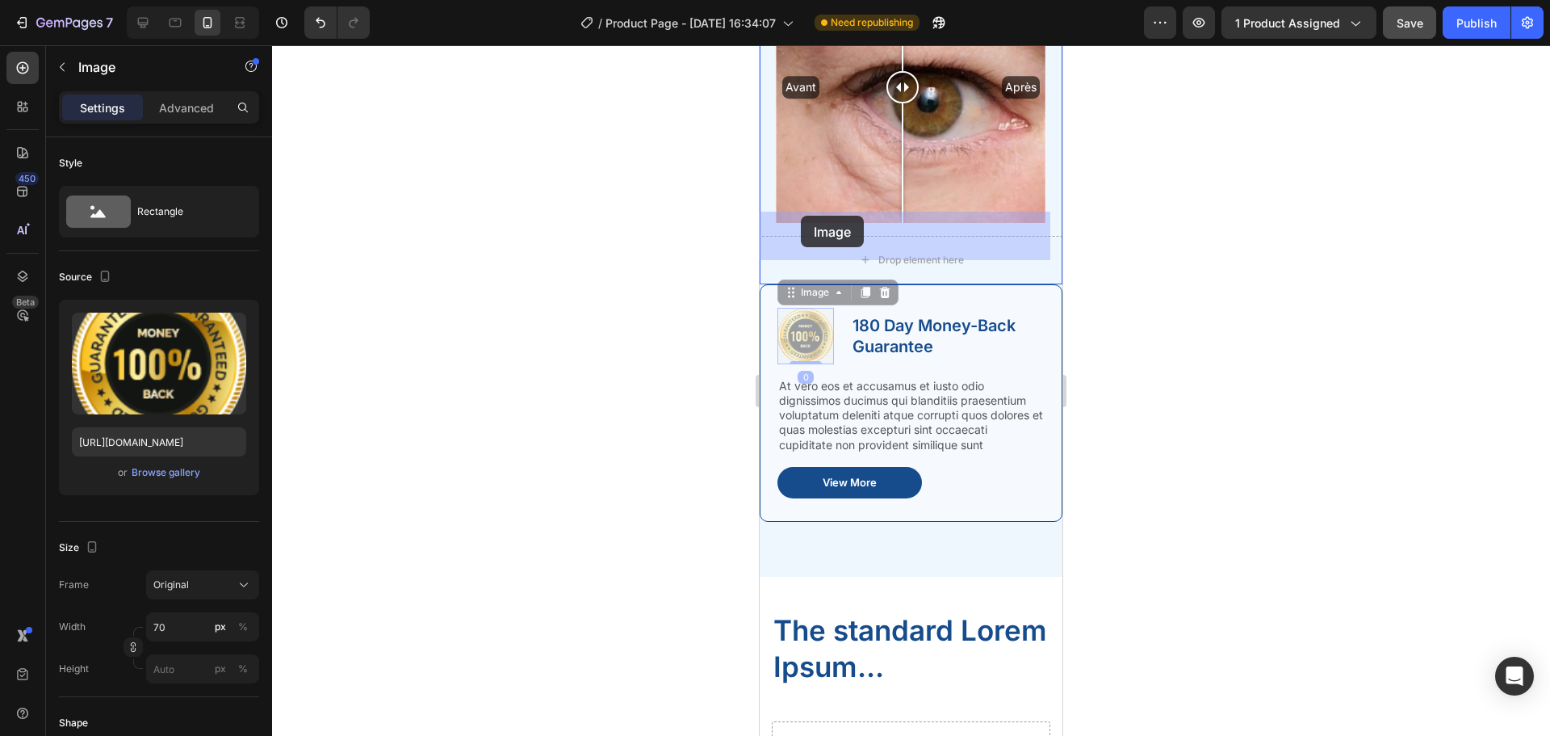
drag, startPoint x: 790, startPoint y: 275, endPoint x: 801, endPoint y: 216, distance: 60.8
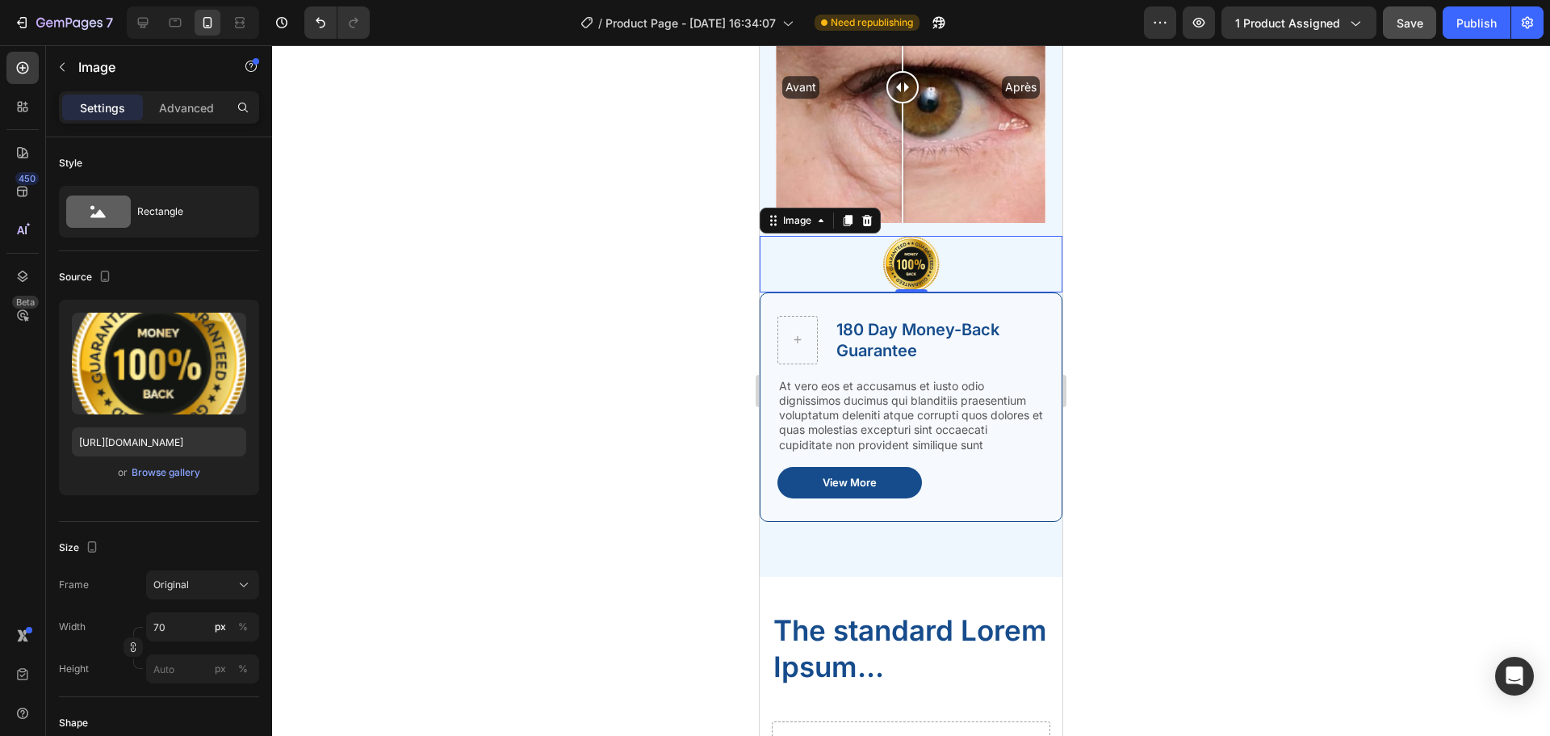
click at [1017, 236] on div at bounding box center [911, 264] width 303 height 57
click at [868, 215] on icon at bounding box center [867, 220] width 10 height 11
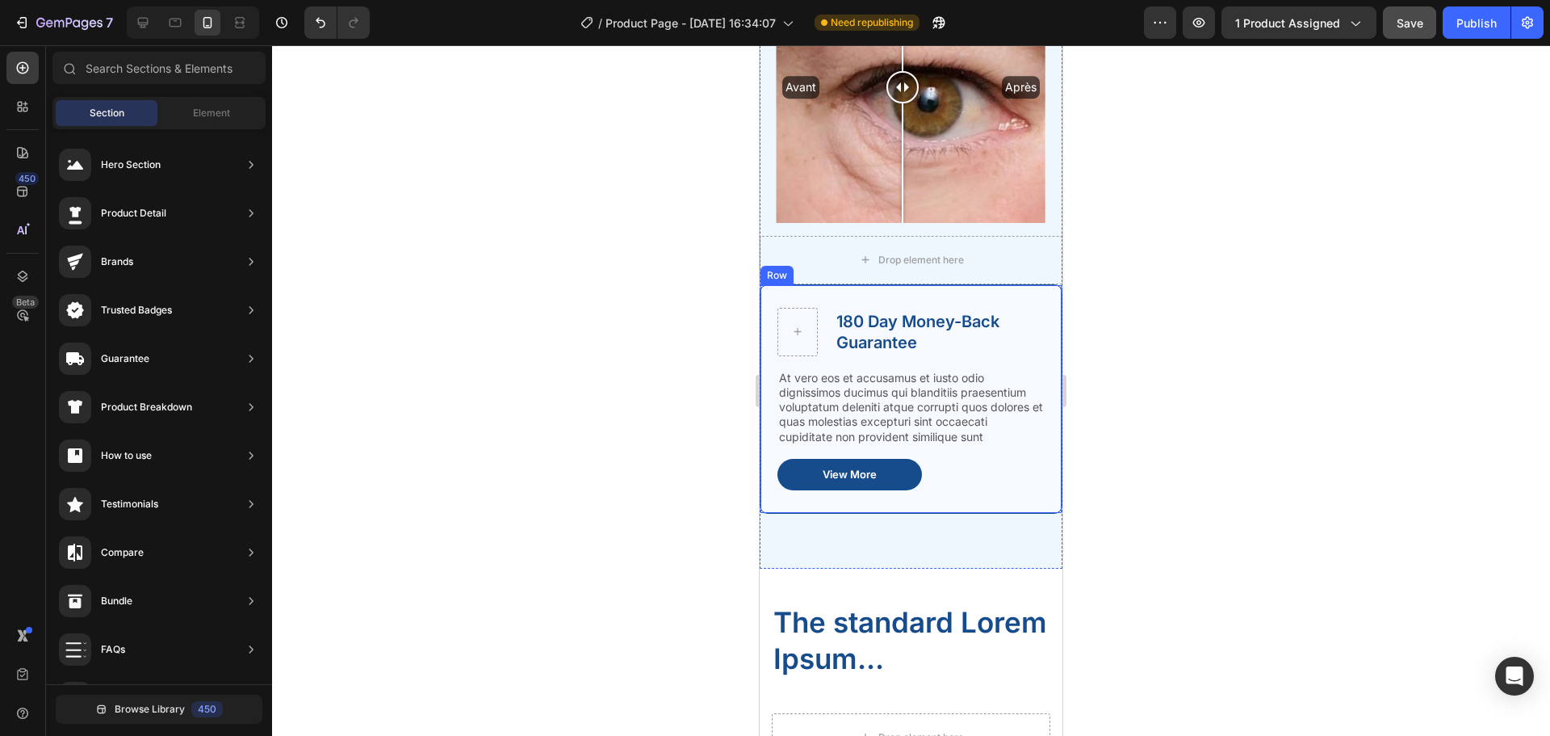
click at [868, 284] on div "180 Day Money-Back Guarantee Text Block Row At vero eos et accusamus et iusto o…" at bounding box center [911, 398] width 303 height 229
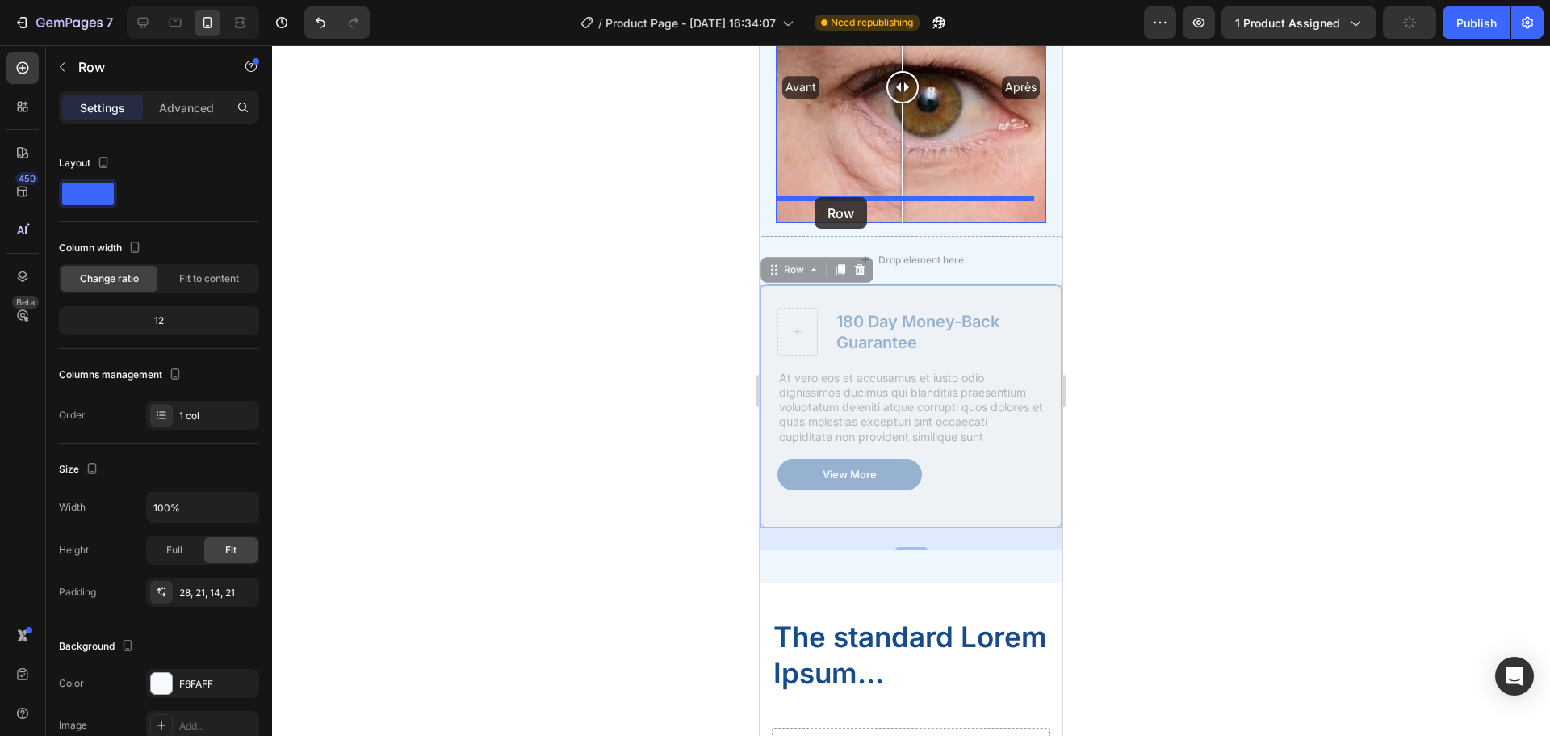
drag, startPoint x: 778, startPoint y: 247, endPoint x: 815, endPoint y: 197, distance: 61.9
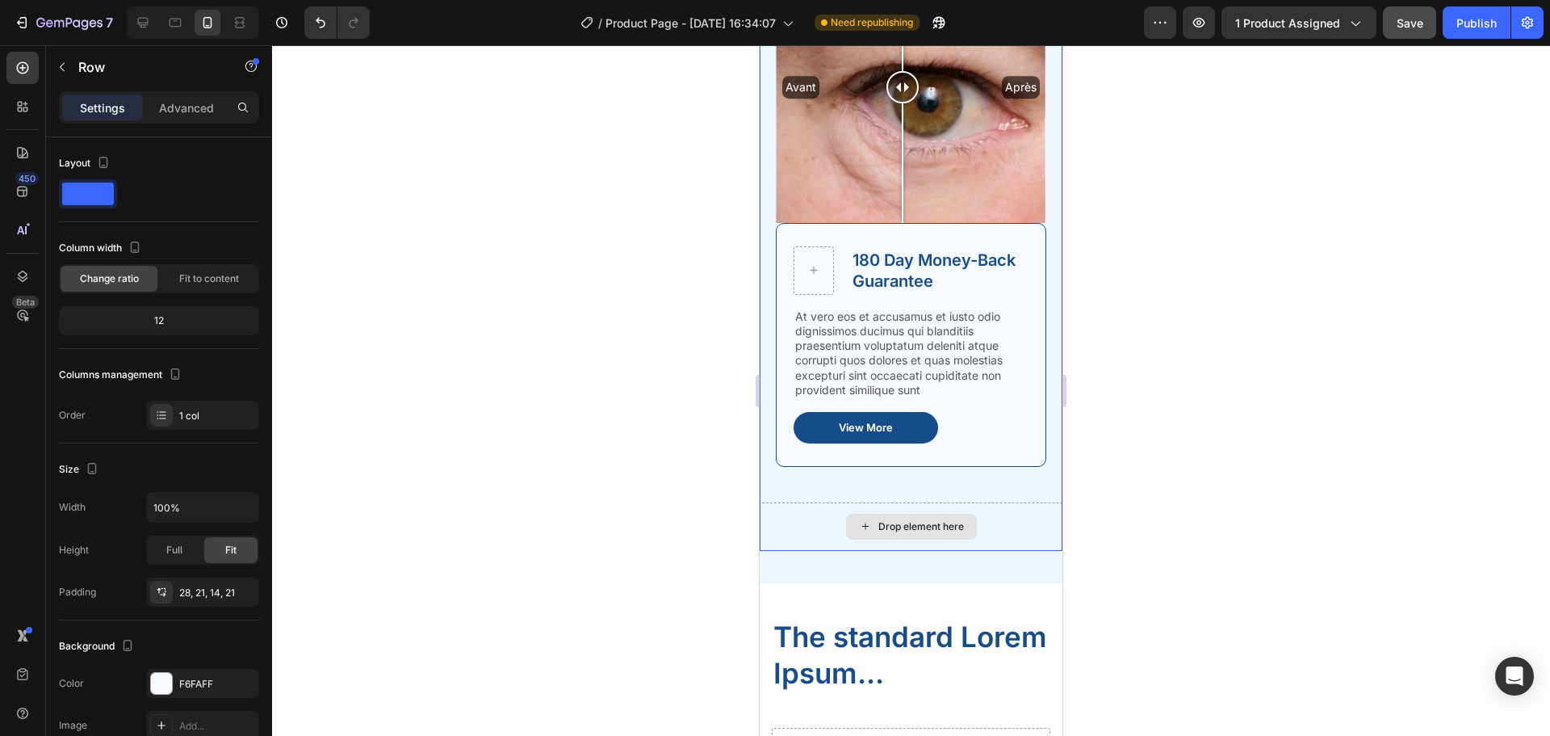
click at [996, 520] on div "Drop element here" at bounding box center [911, 526] width 303 height 48
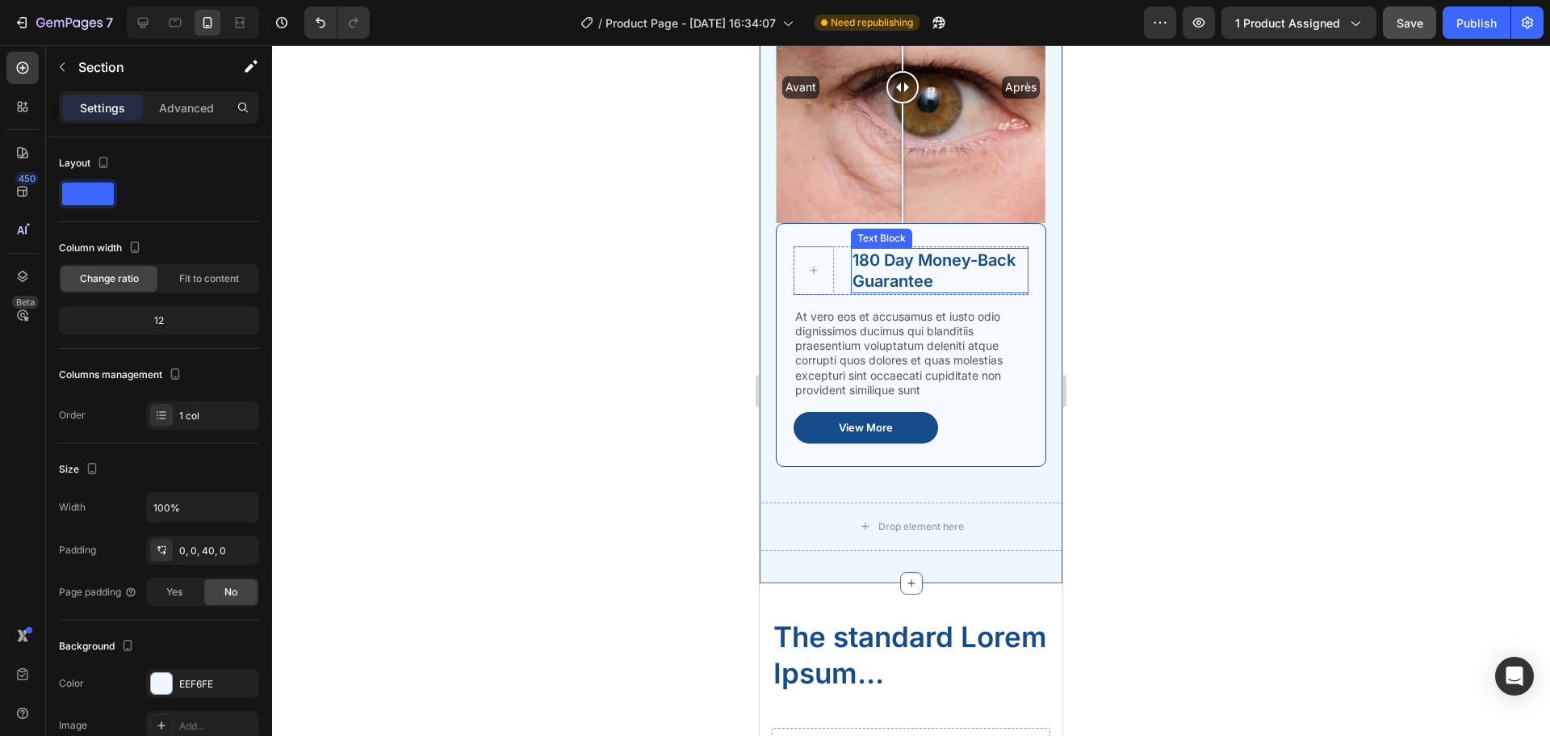
click at [974, 250] on p "180 Day Money-Back Guarantee" at bounding box center [940, 271] width 174 height 42
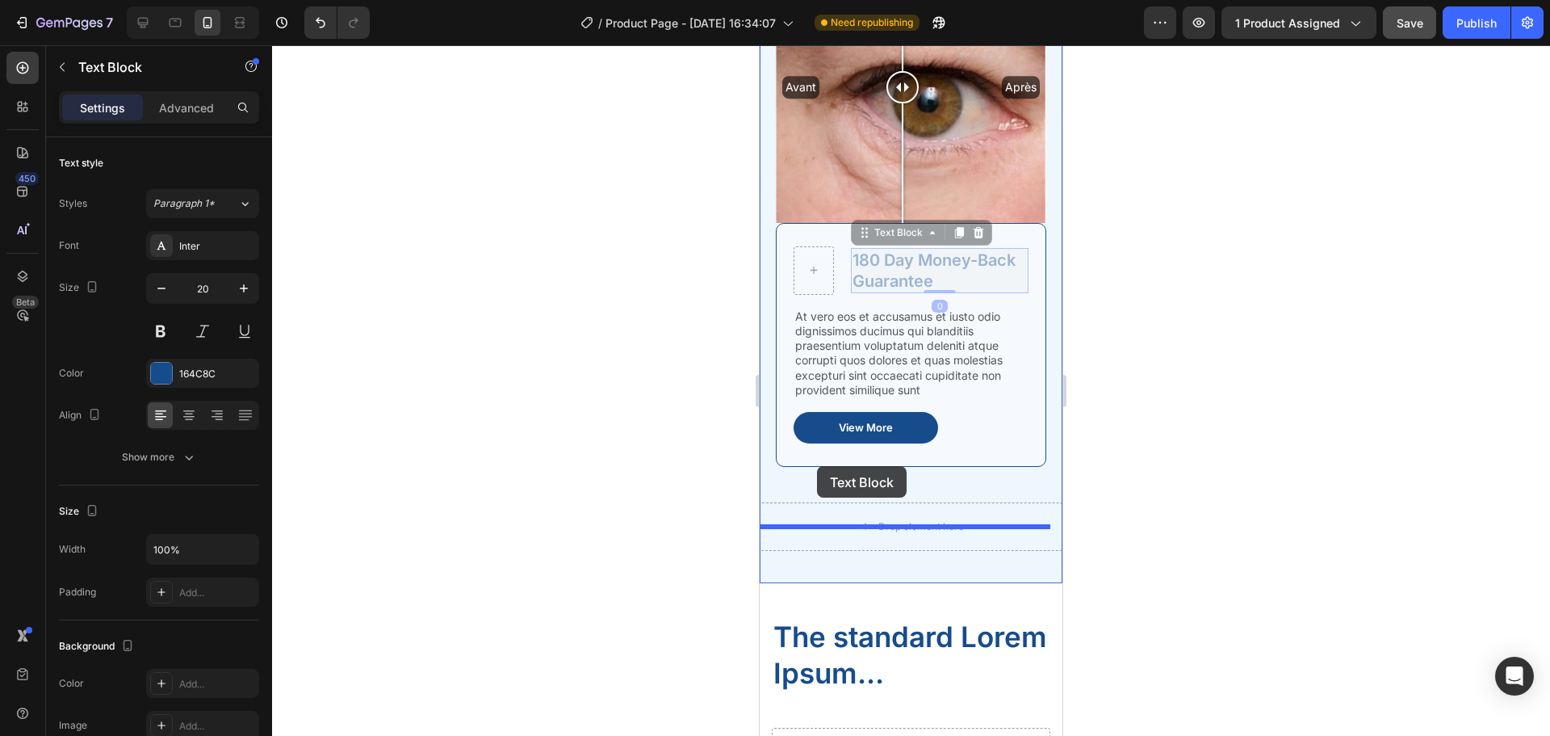
drag, startPoint x: 870, startPoint y: 208, endPoint x: 817, endPoint y: 466, distance: 262.9
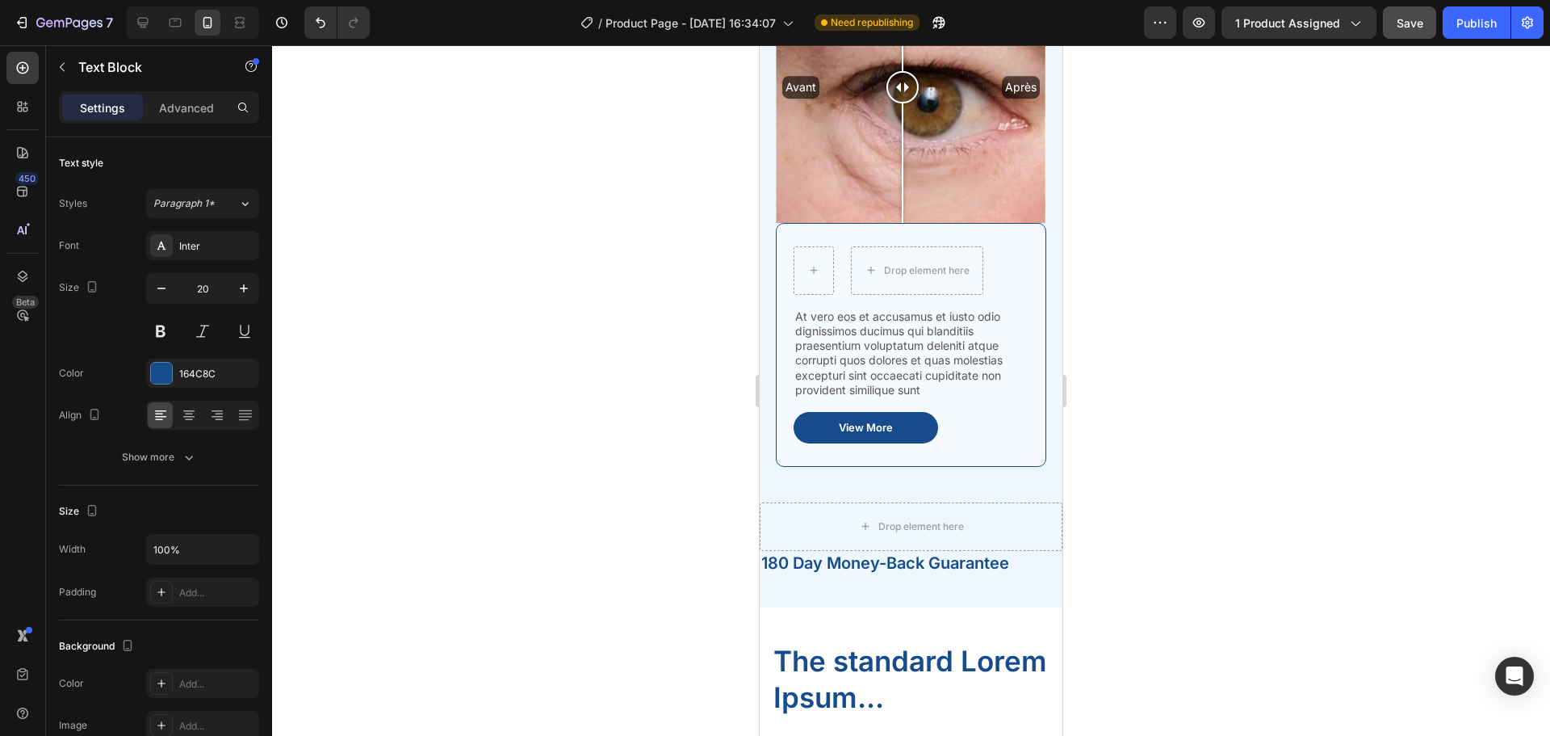
click at [988, 552] on p "180 Day Money-Back Guarantee" at bounding box center [911, 562] width 300 height 21
click at [886, 552] on p "180 Day Money-Back Guarantee" at bounding box center [911, 562] width 300 height 21
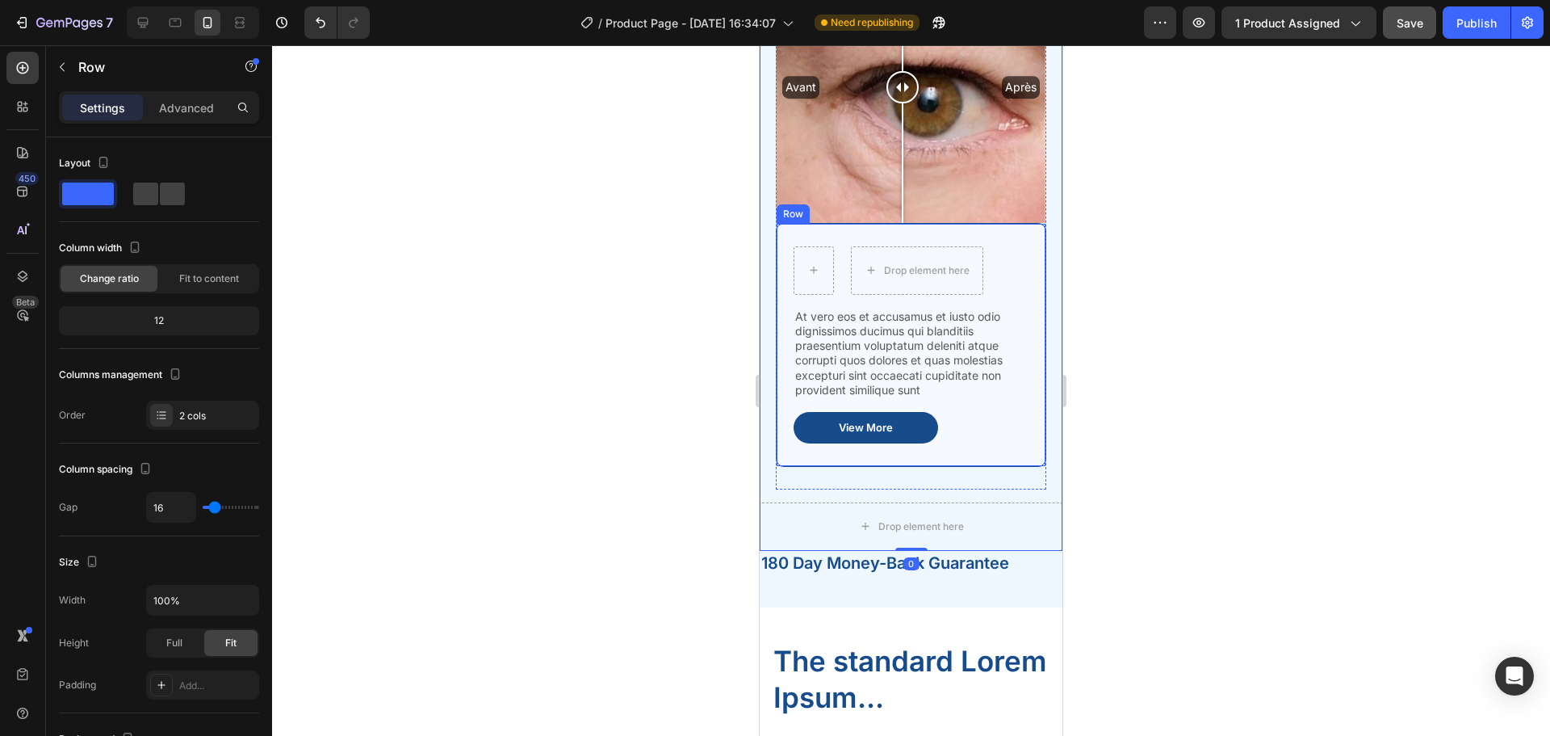
click at [933, 223] on div "Drop element here Row At vero eos et accusamus et iusto odio dignissimos ducimu…" at bounding box center [911, 345] width 270 height 244
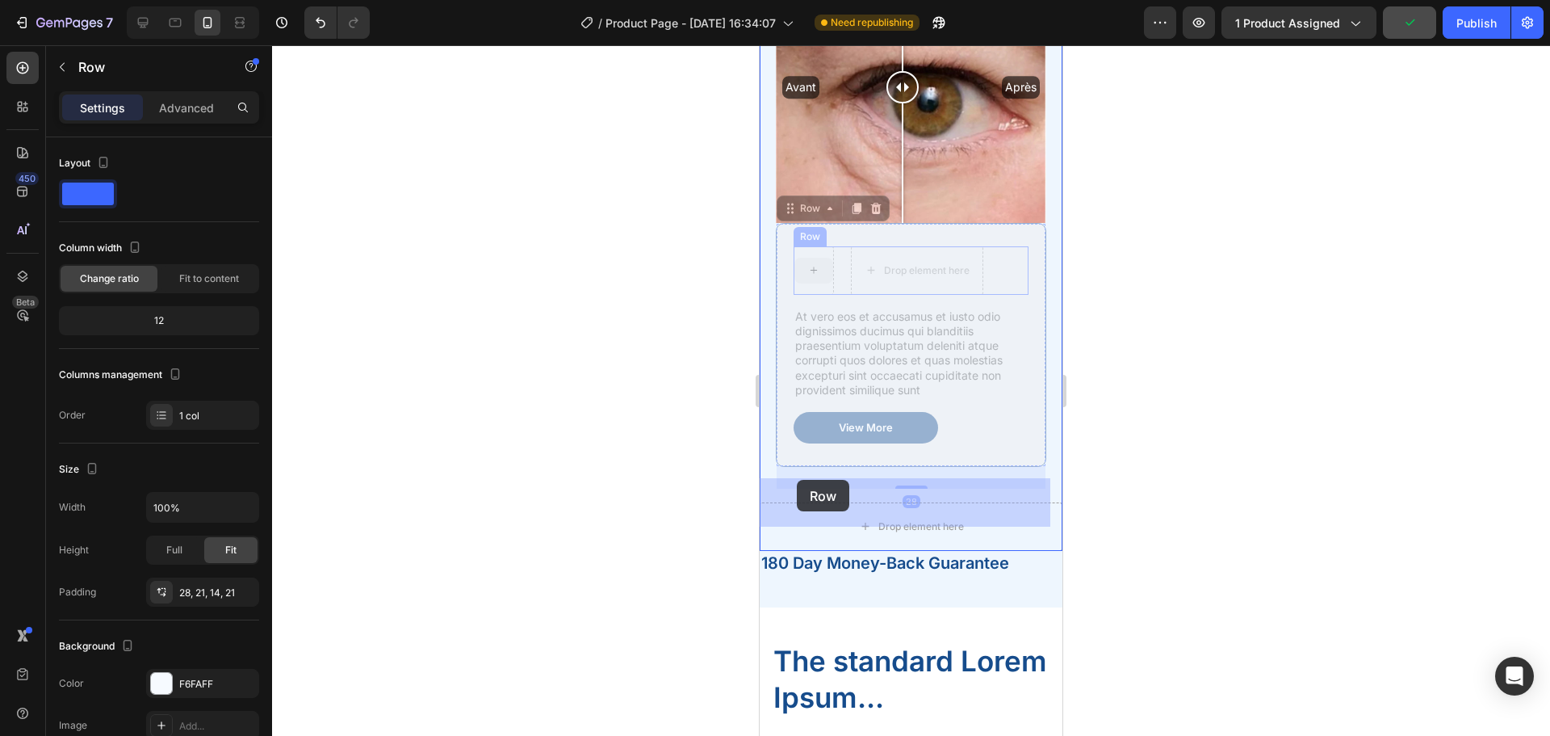
drag, startPoint x: 796, startPoint y: 181, endPoint x: 797, endPoint y: 480, distance: 298.8
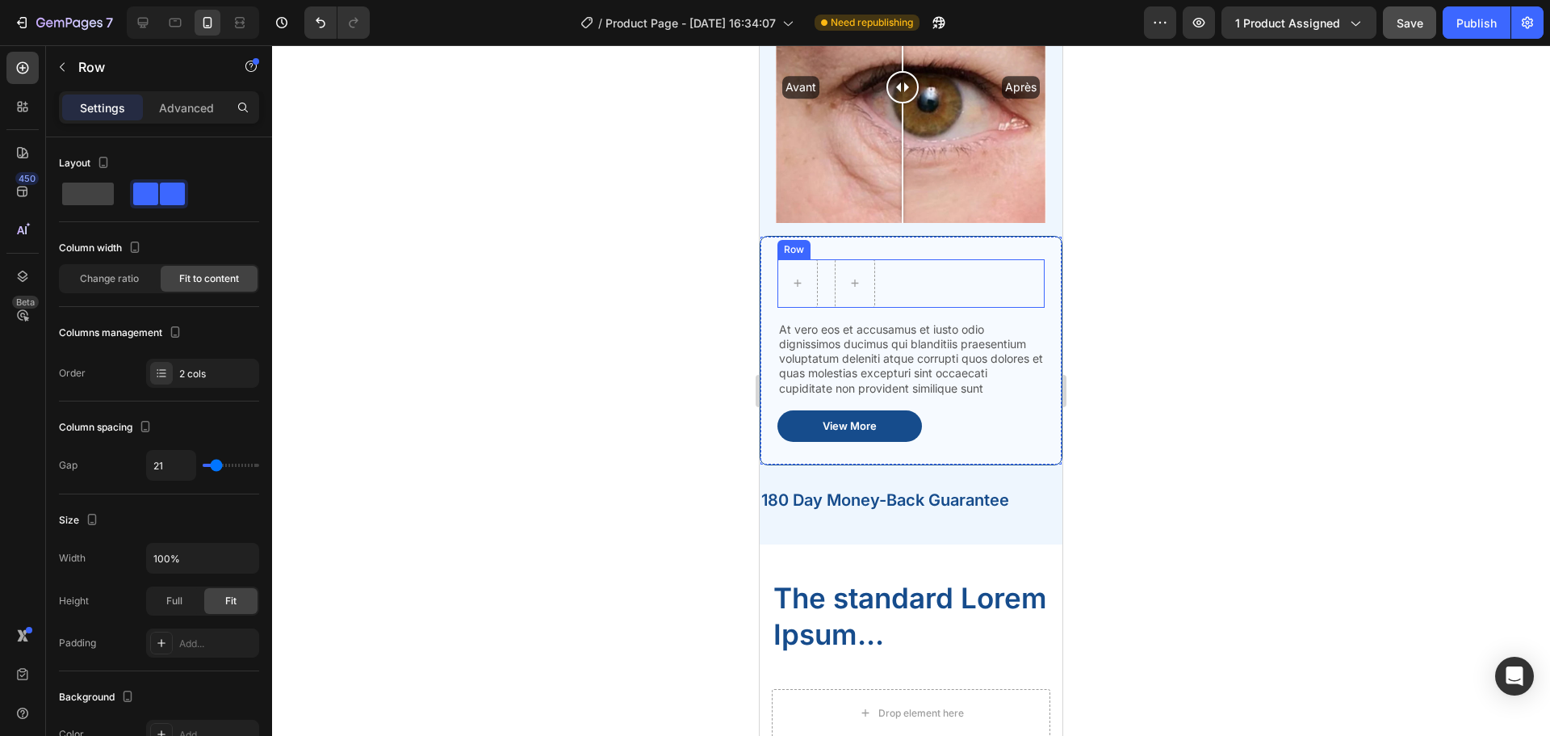
click at [1023, 259] on div "Row" at bounding box center [911, 283] width 267 height 48
click at [877, 238] on icon at bounding box center [877, 243] width 10 height 11
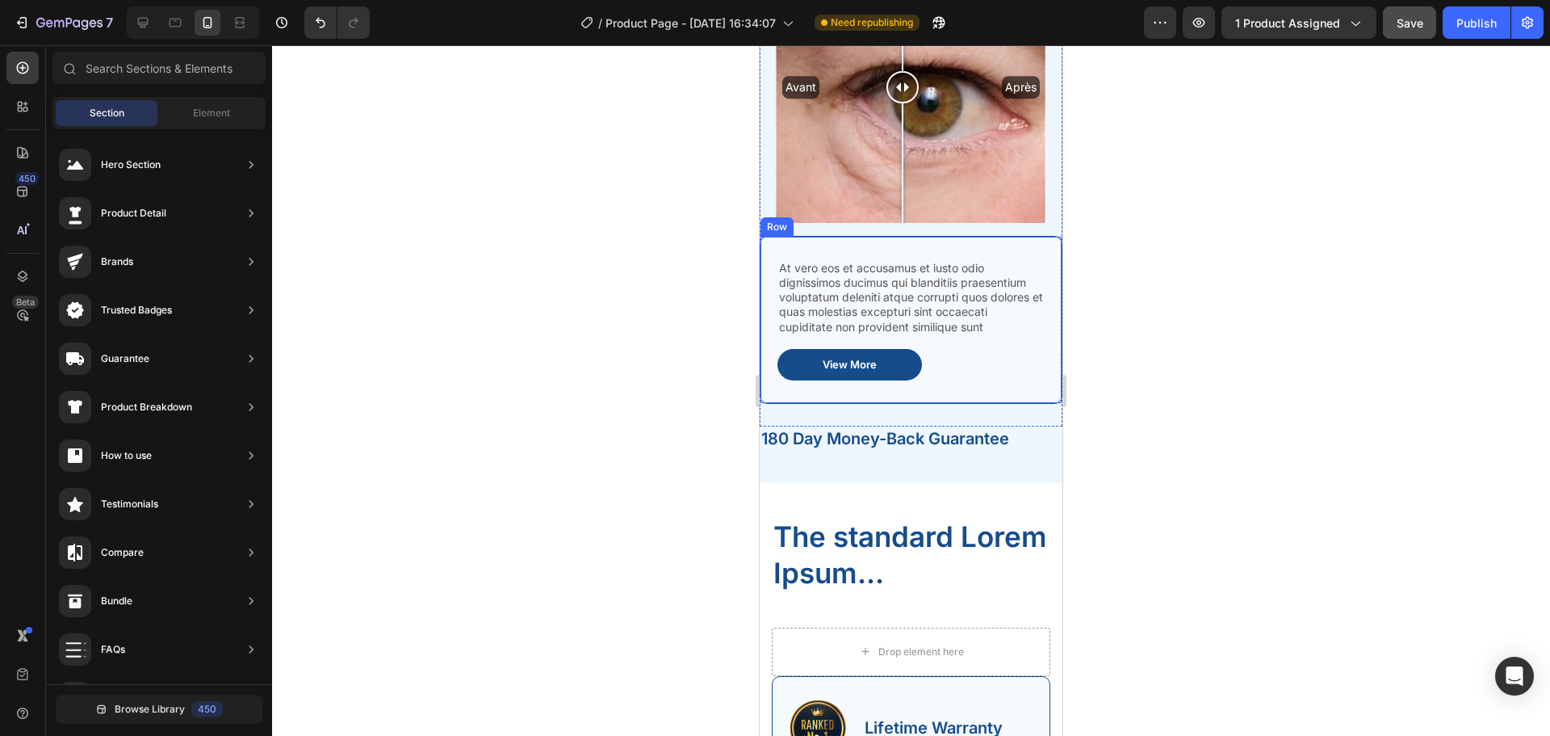
click at [912, 236] on div "At vero eos et accusamus et iusto odio dignissimos ducimus qui blanditiis praes…" at bounding box center [911, 320] width 303 height 168
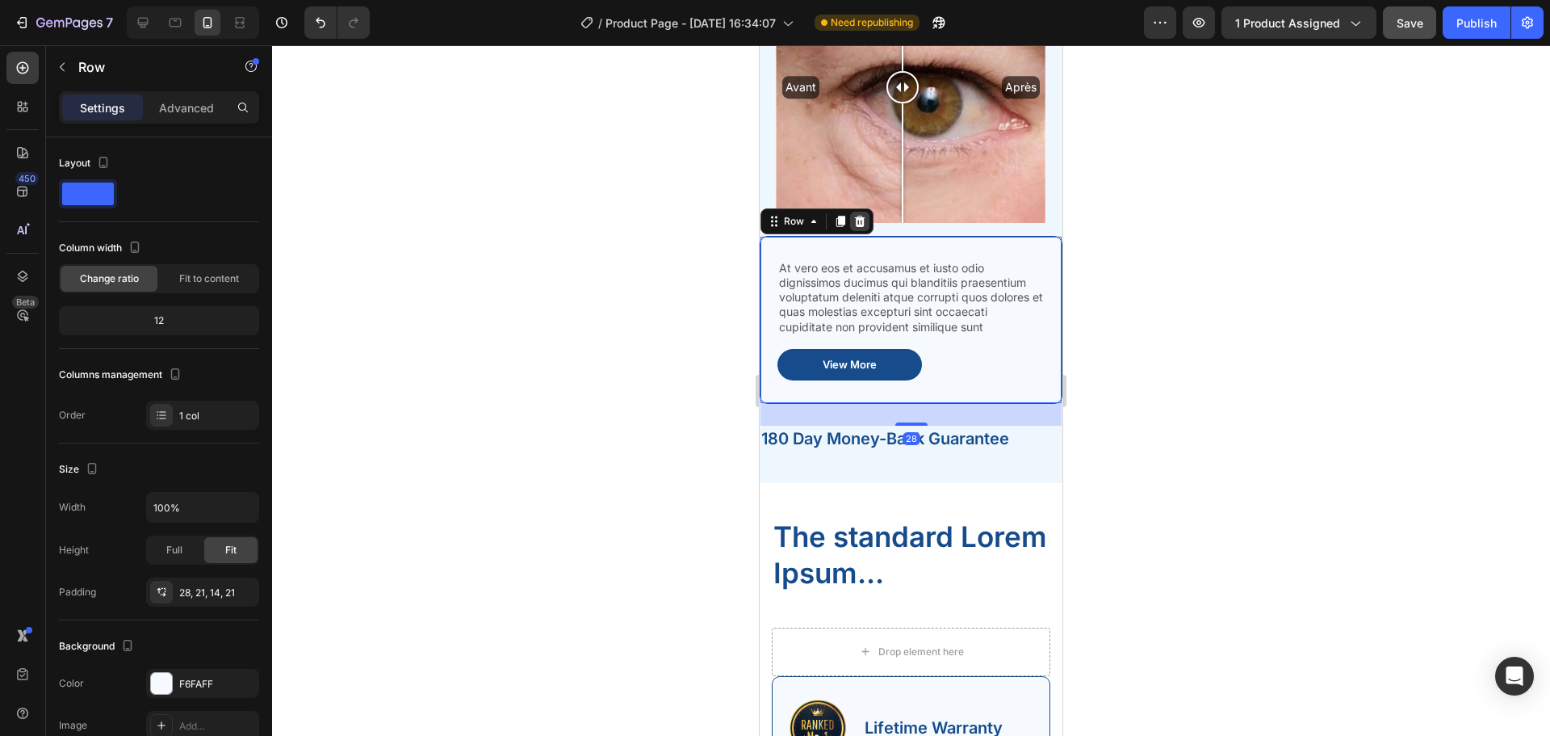
click at [866, 215] on icon at bounding box center [859, 221] width 13 height 13
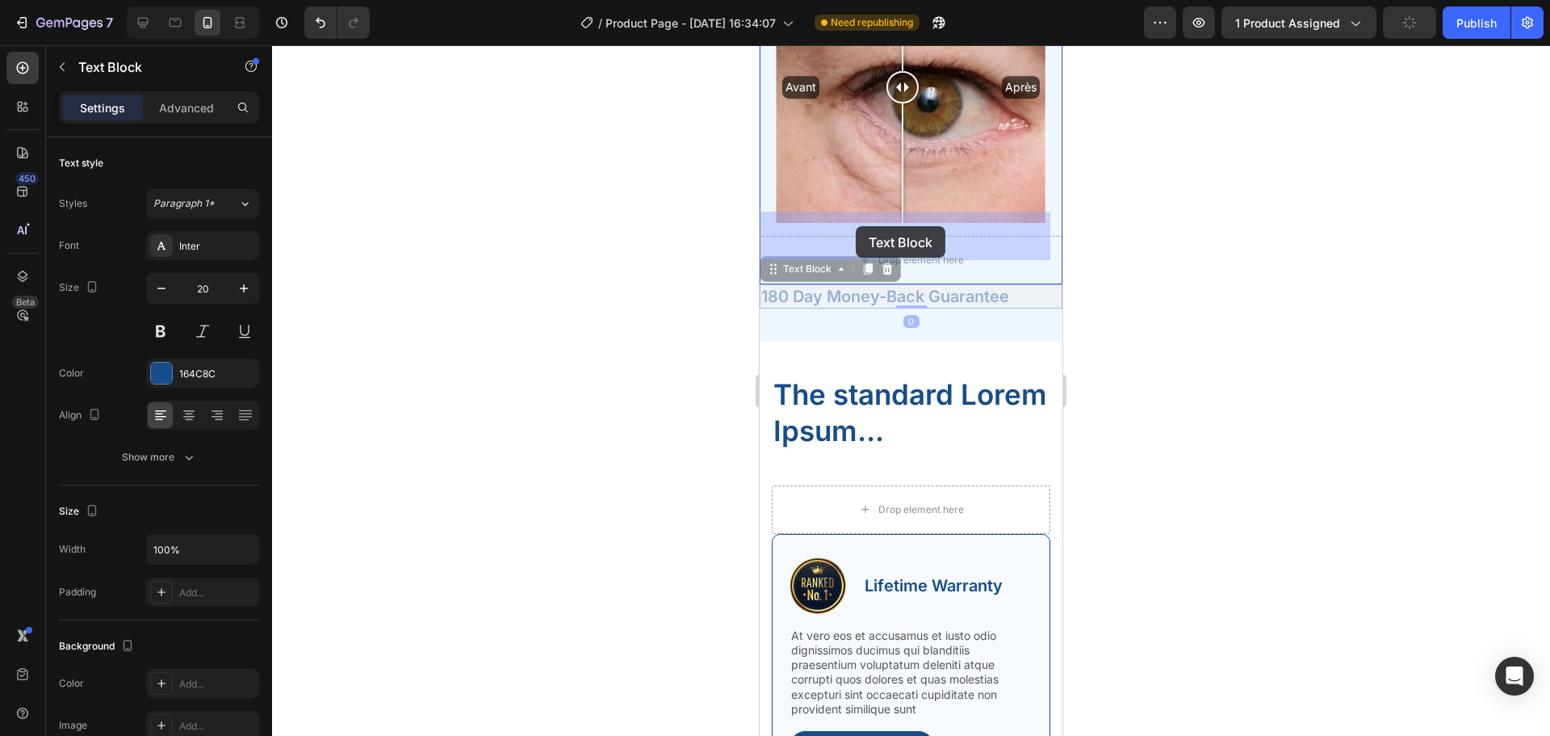
drag, startPoint x: 855, startPoint y: 268, endPoint x: 856, endPoint y: 226, distance: 42.0
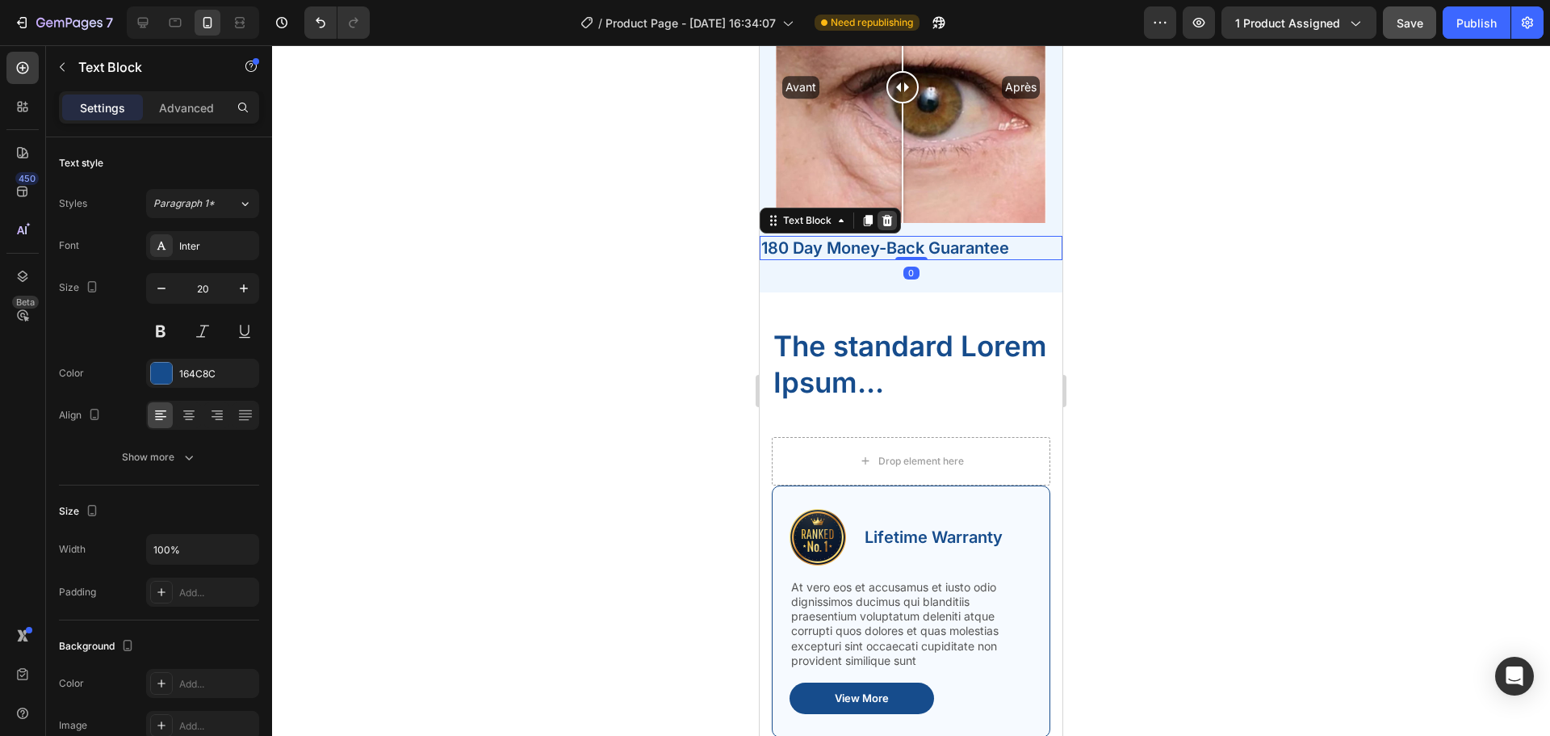
click at [887, 215] on icon at bounding box center [888, 220] width 10 height 11
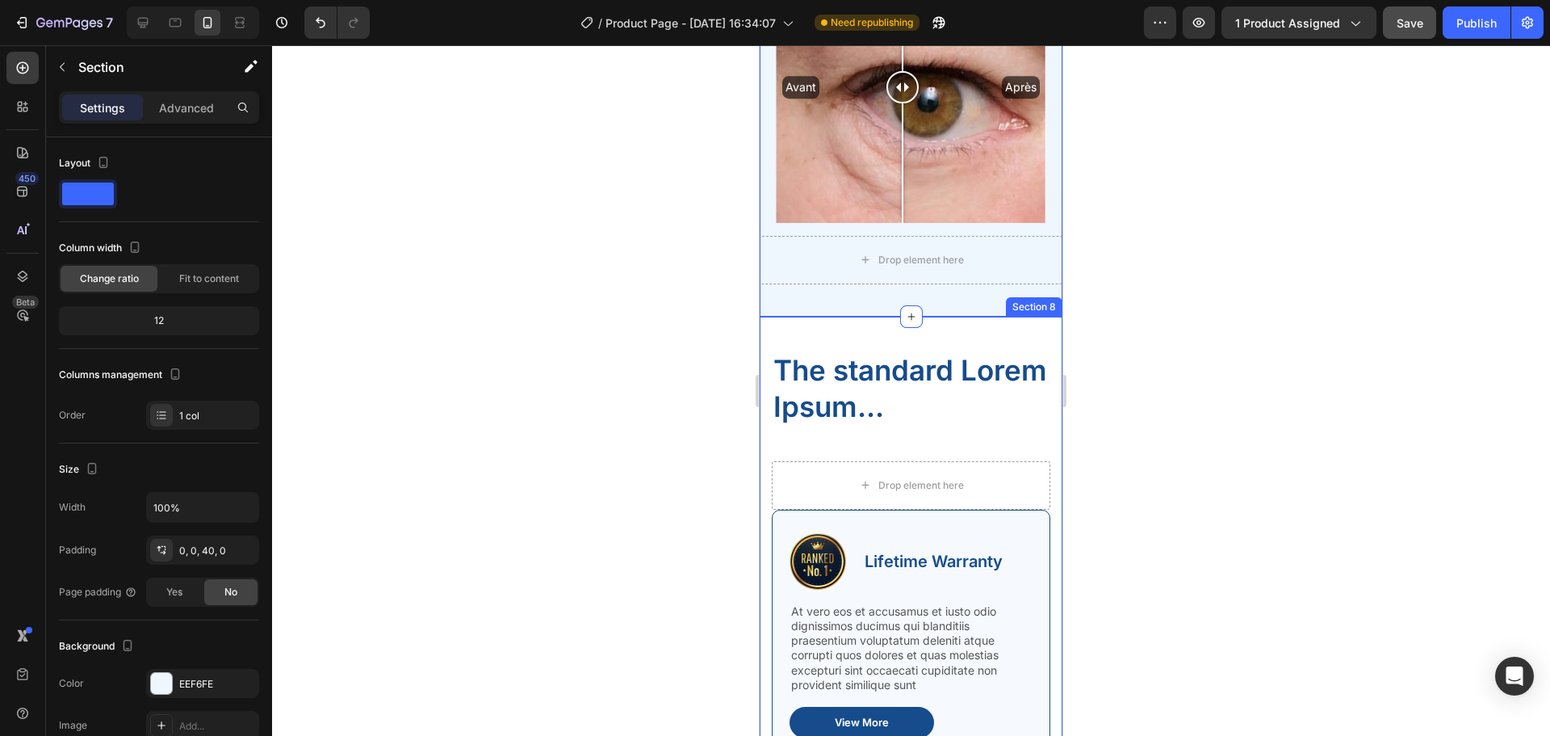
drag, startPoint x: 906, startPoint y: 291, endPoint x: 906, endPoint y: 307, distance: 15.3
click at [919, 355] on h2 "The standard Lorem Ipsum..." at bounding box center [911, 388] width 279 height 77
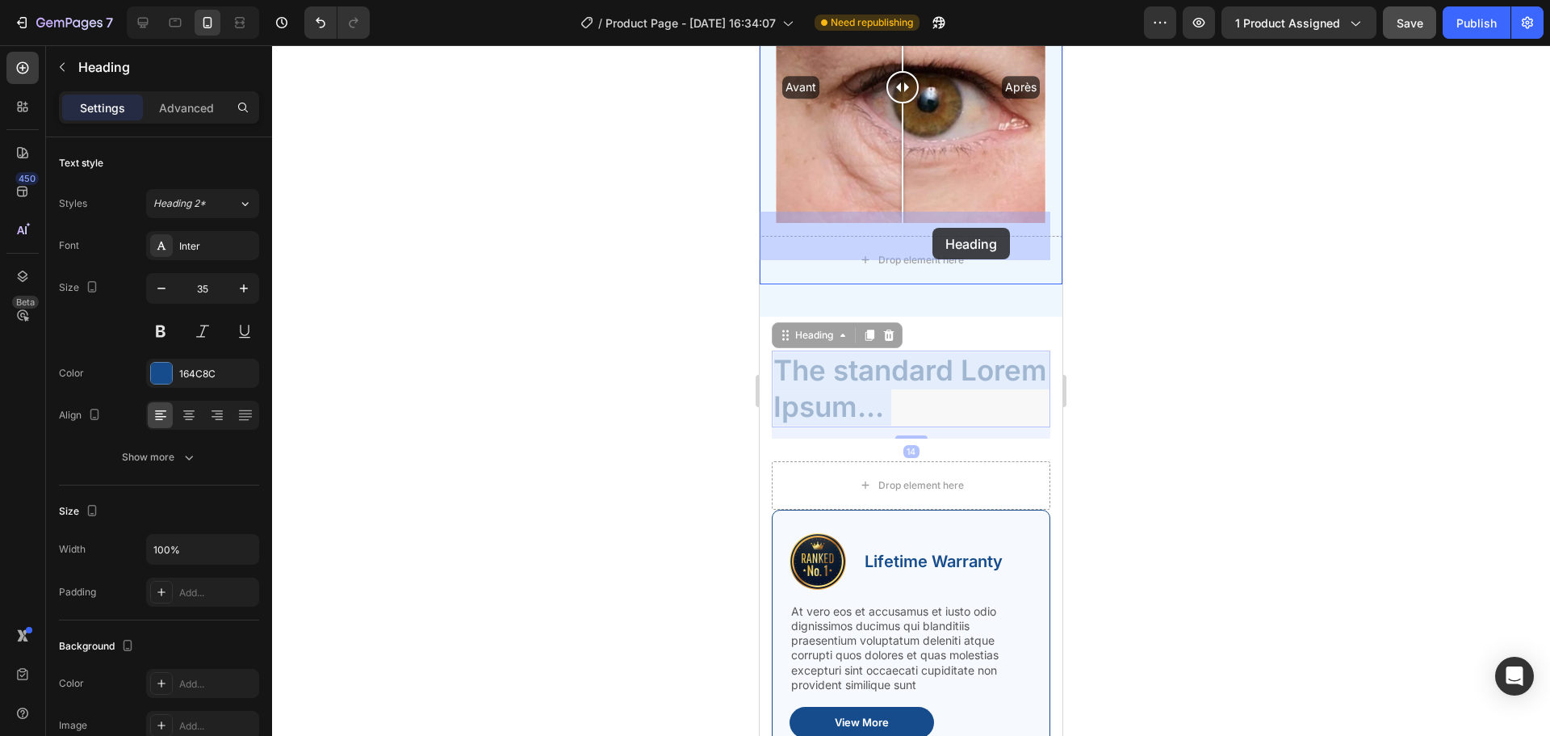
drag, startPoint x: 908, startPoint y: 342, endPoint x: 933, endPoint y: 228, distance: 116.4
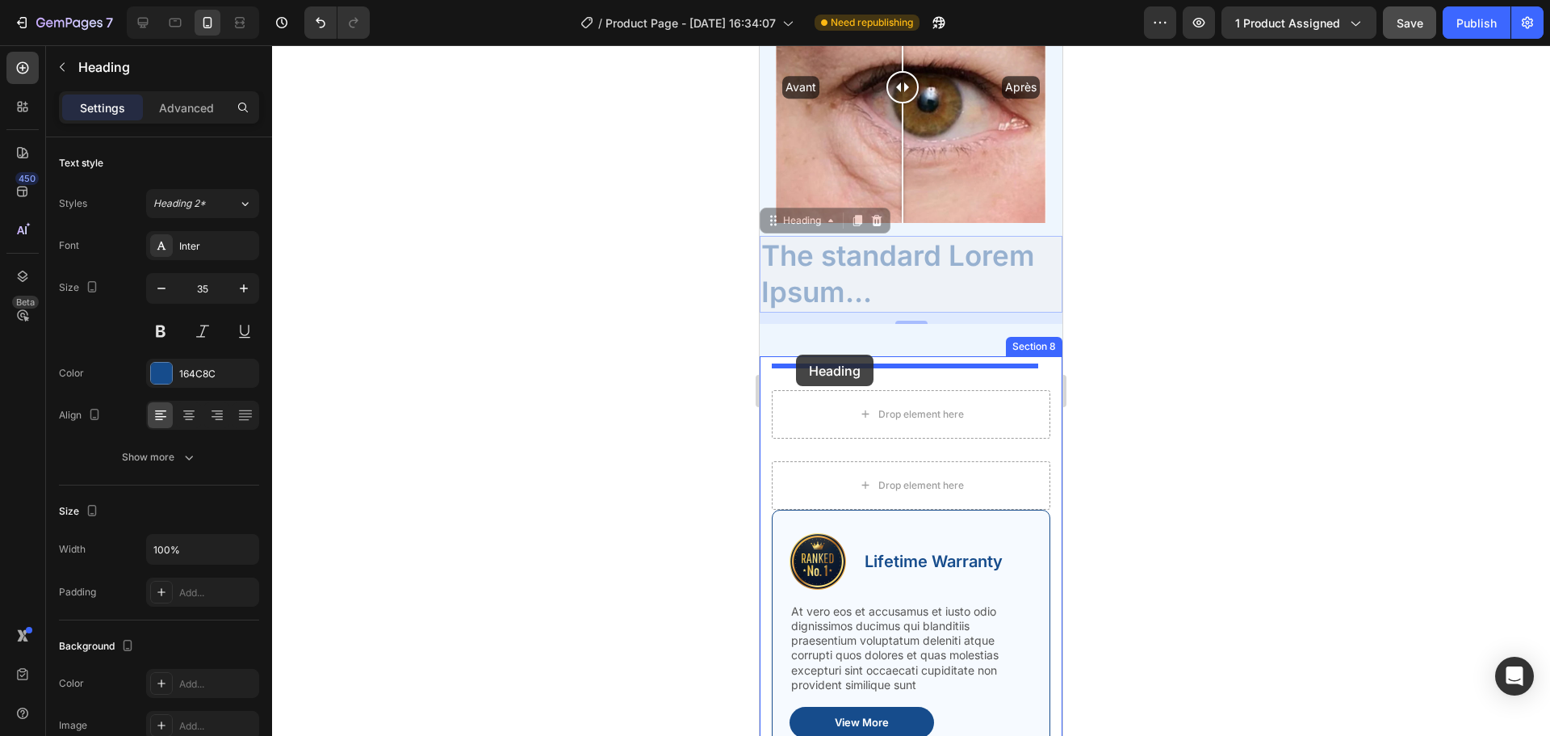
drag, startPoint x: 813, startPoint y: 198, endPoint x: 796, endPoint y: 354, distance: 157.6
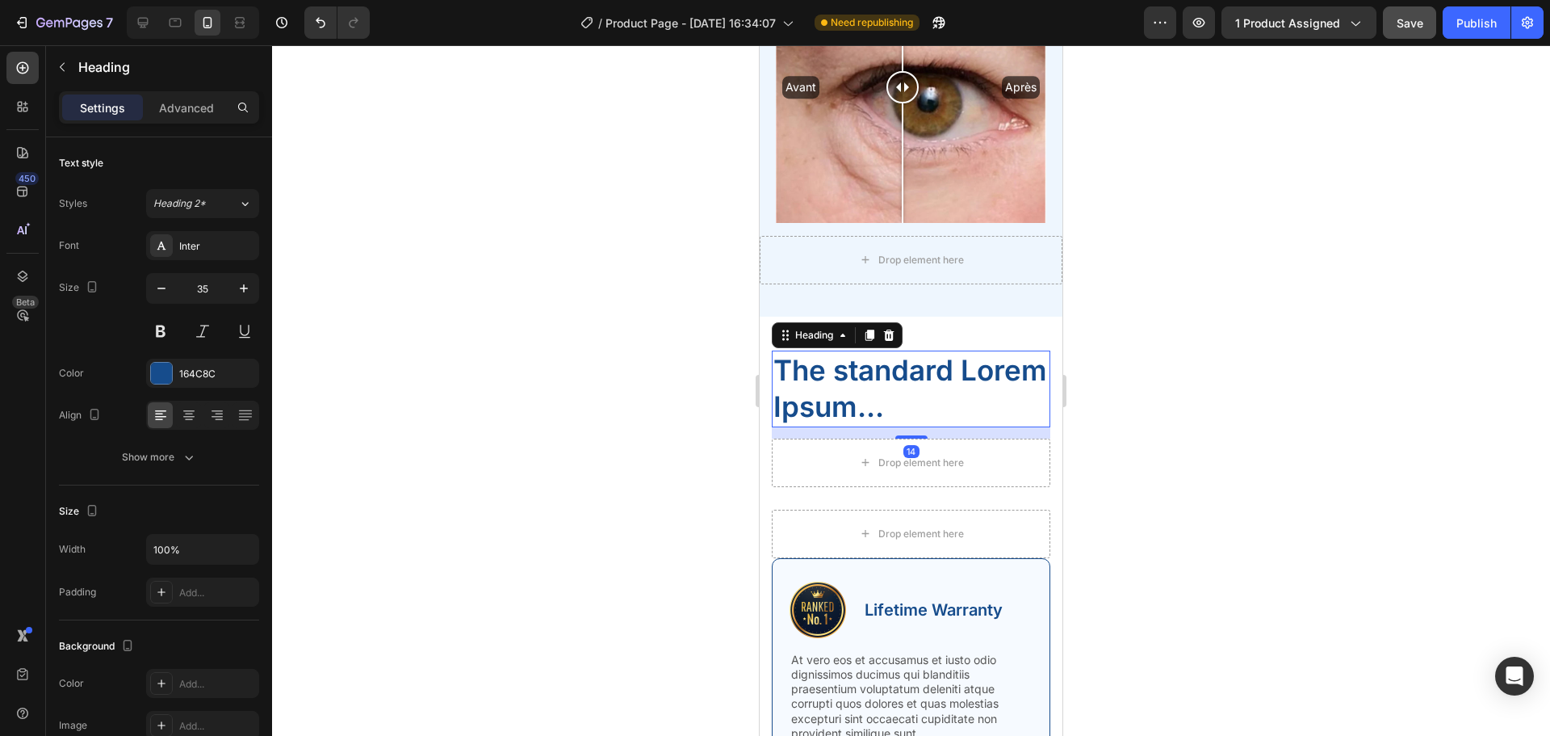
click at [796, 354] on h2 "The standard Lorem Ipsum..." at bounding box center [911, 388] width 279 height 77
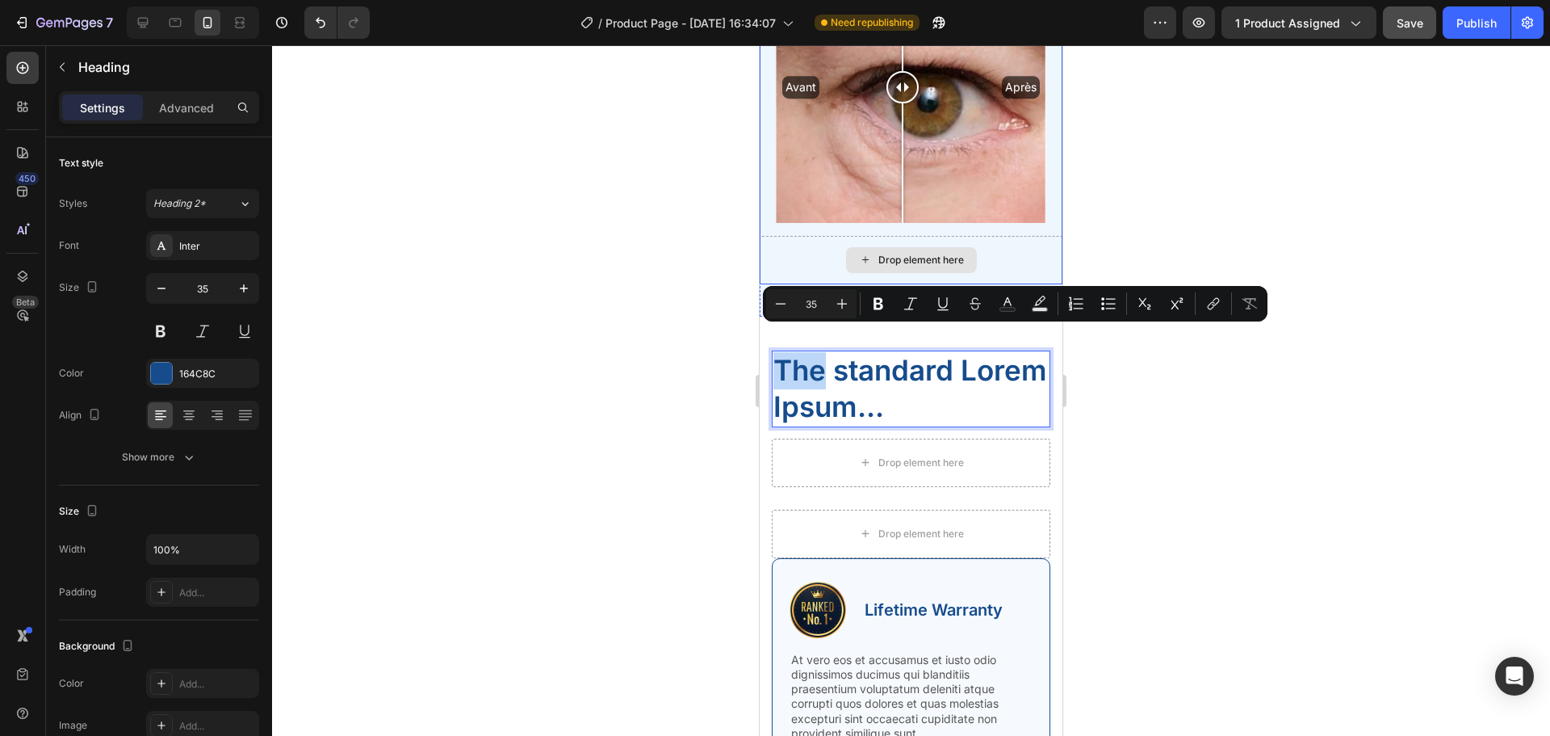
drag, startPoint x: 796, startPoint y: 354, endPoint x: 800, endPoint y: 219, distance: 135.7
click at [712, 372] on div at bounding box center [911, 390] width 1278 height 690
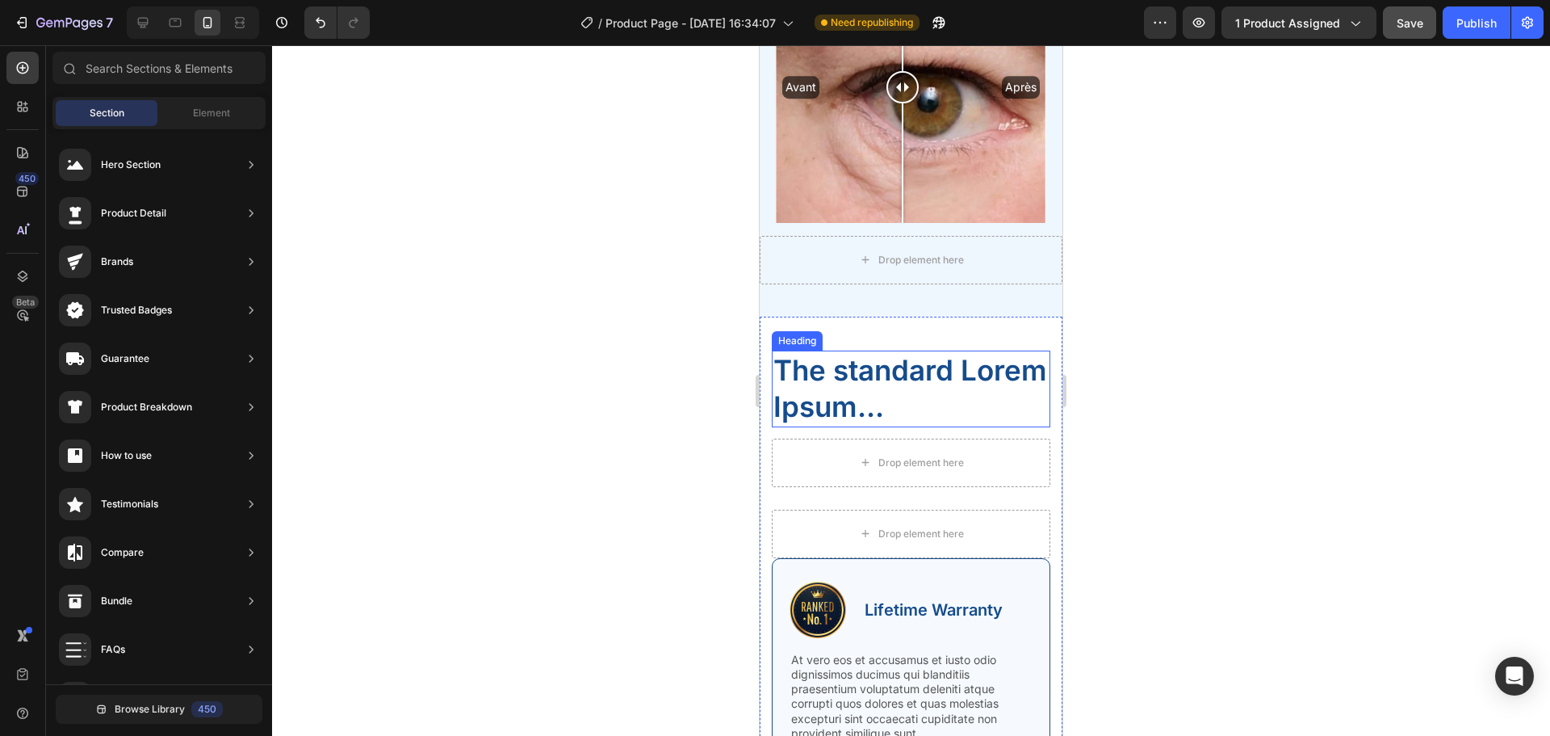
click at [809, 359] on p "The standard Lorem Ipsum..." at bounding box center [911, 388] width 275 height 73
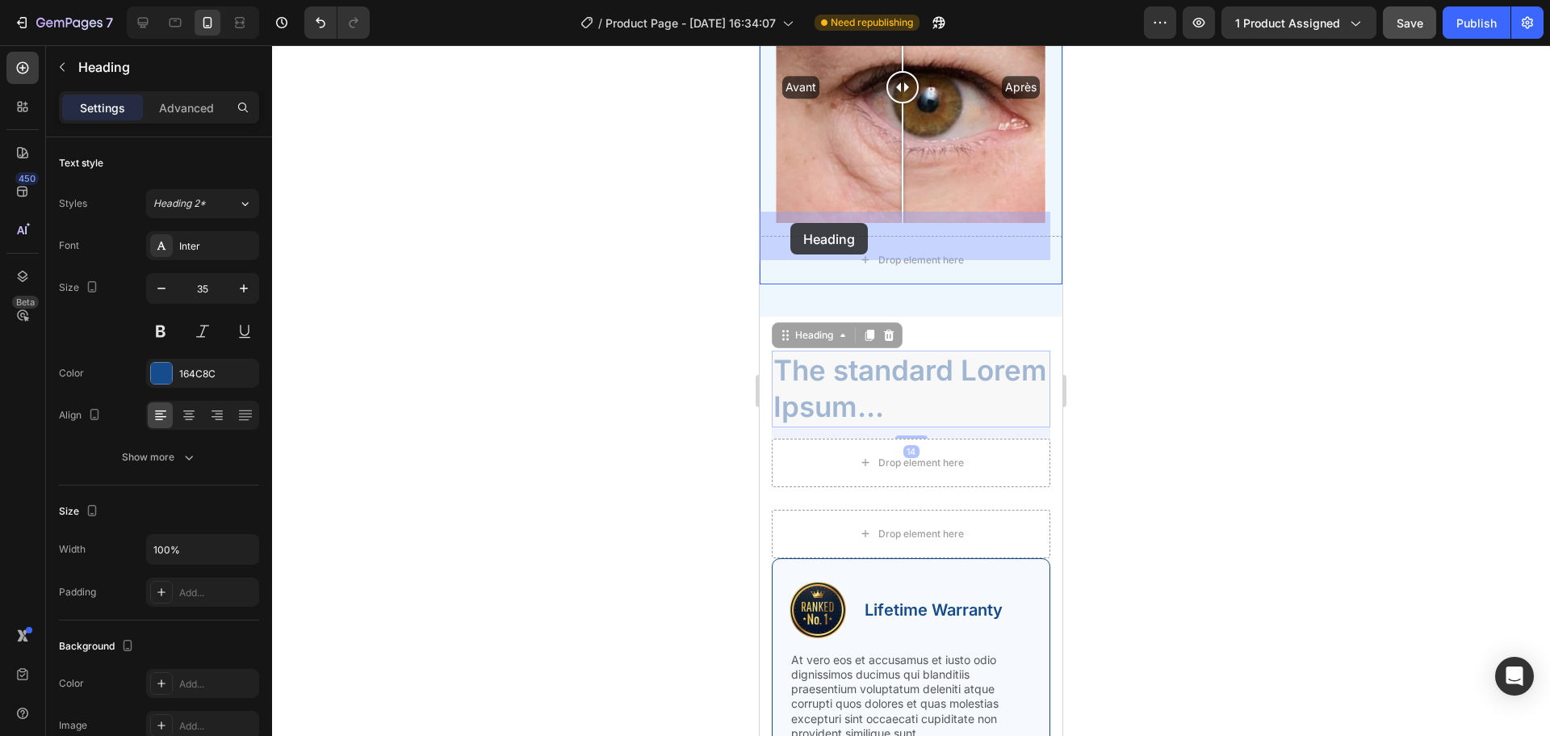
drag, startPoint x: 782, startPoint y: 319, endPoint x: 791, endPoint y: 223, distance: 96.4
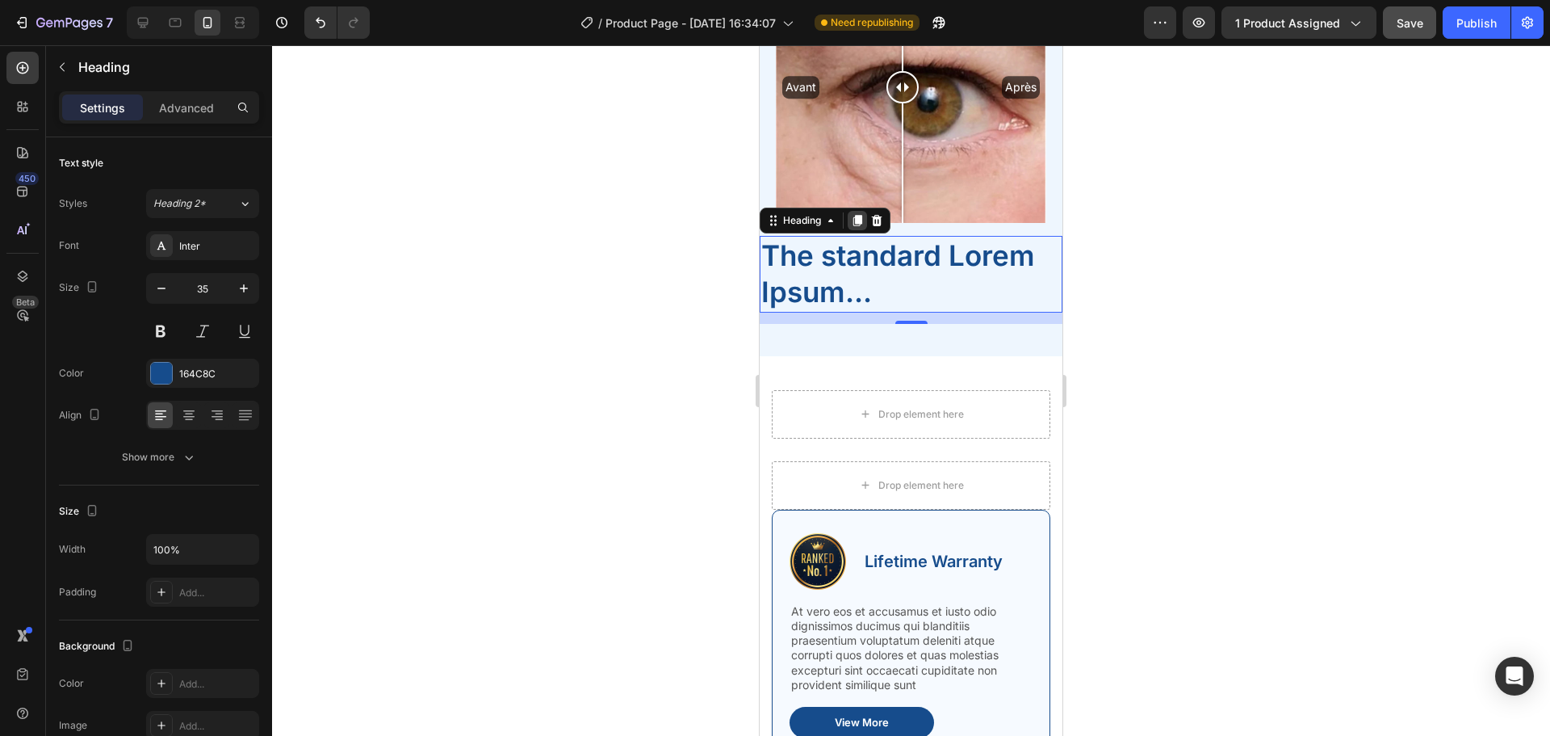
click at [857, 214] on icon at bounding box center [857, 220] width 13 height 13
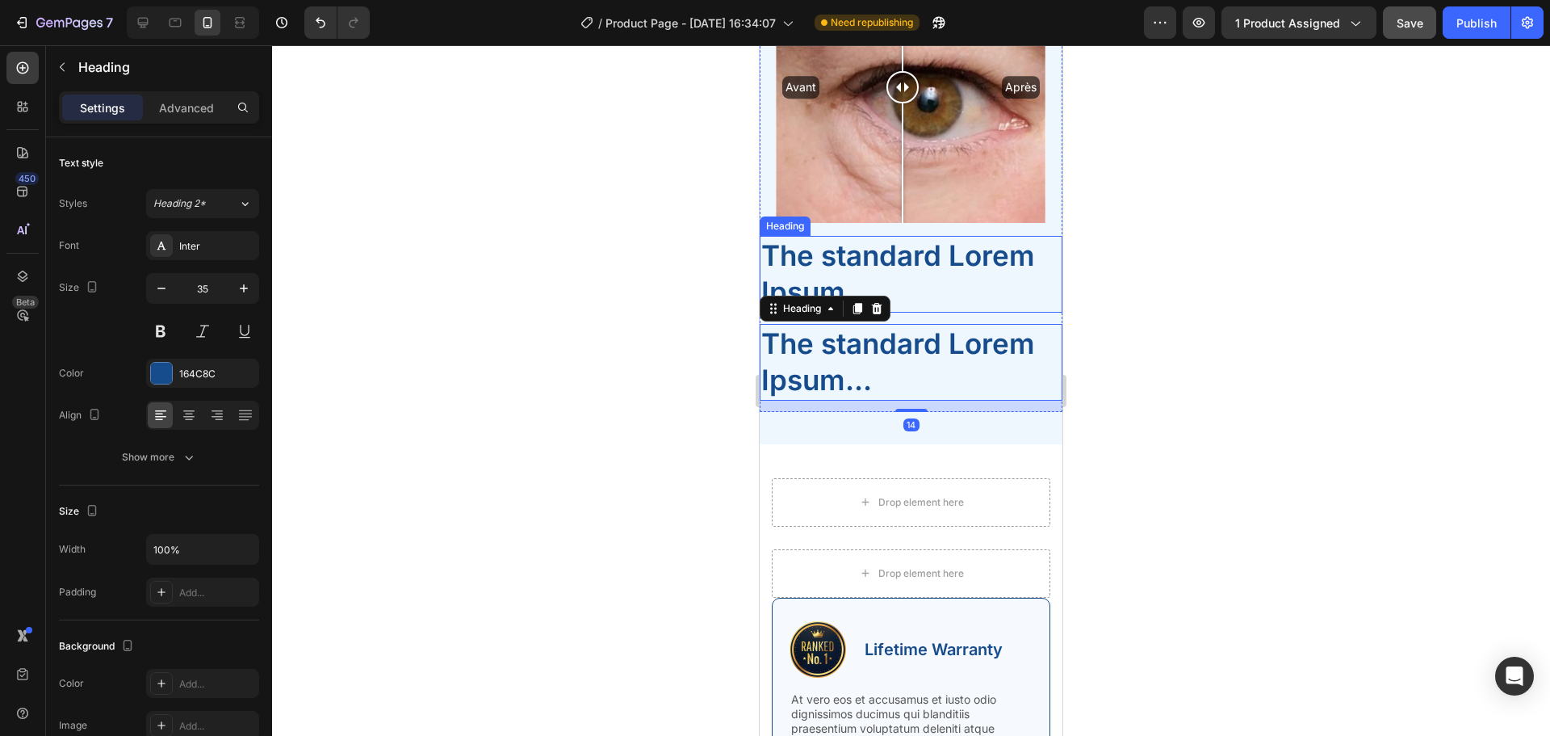
click at [821, 236] on h2 "The standard Lorem Ipsum..." at bounding box center [911, 274] width 303 height 77
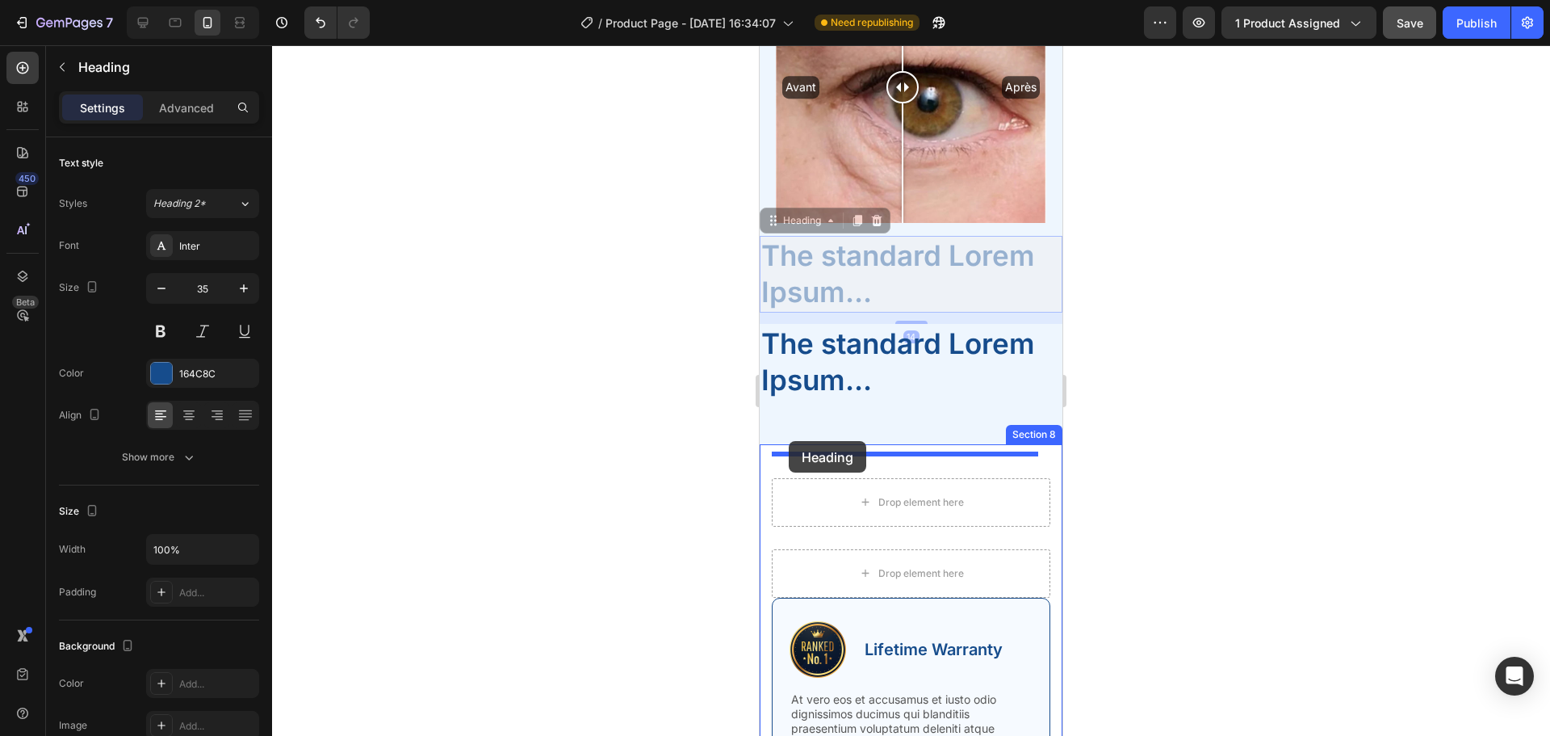
drag, startPoint x: 775, startPoint y: 202, endPoint x: 789, endPoint y: 441, distance: 239.4
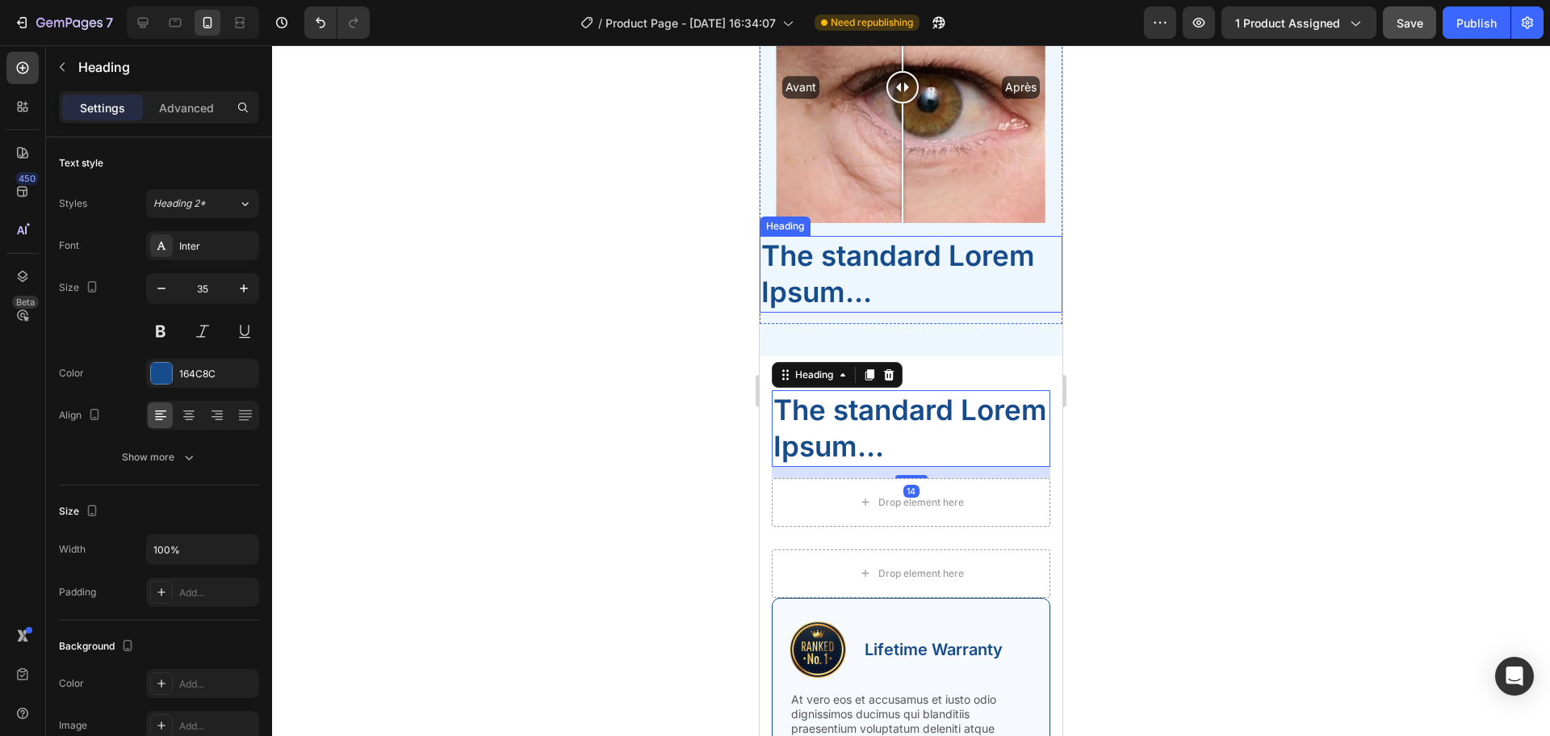
click at [781, 250] on h2 "The standard Lorem Ipsum..." at bounding box center [911, 274] width 303 height 77
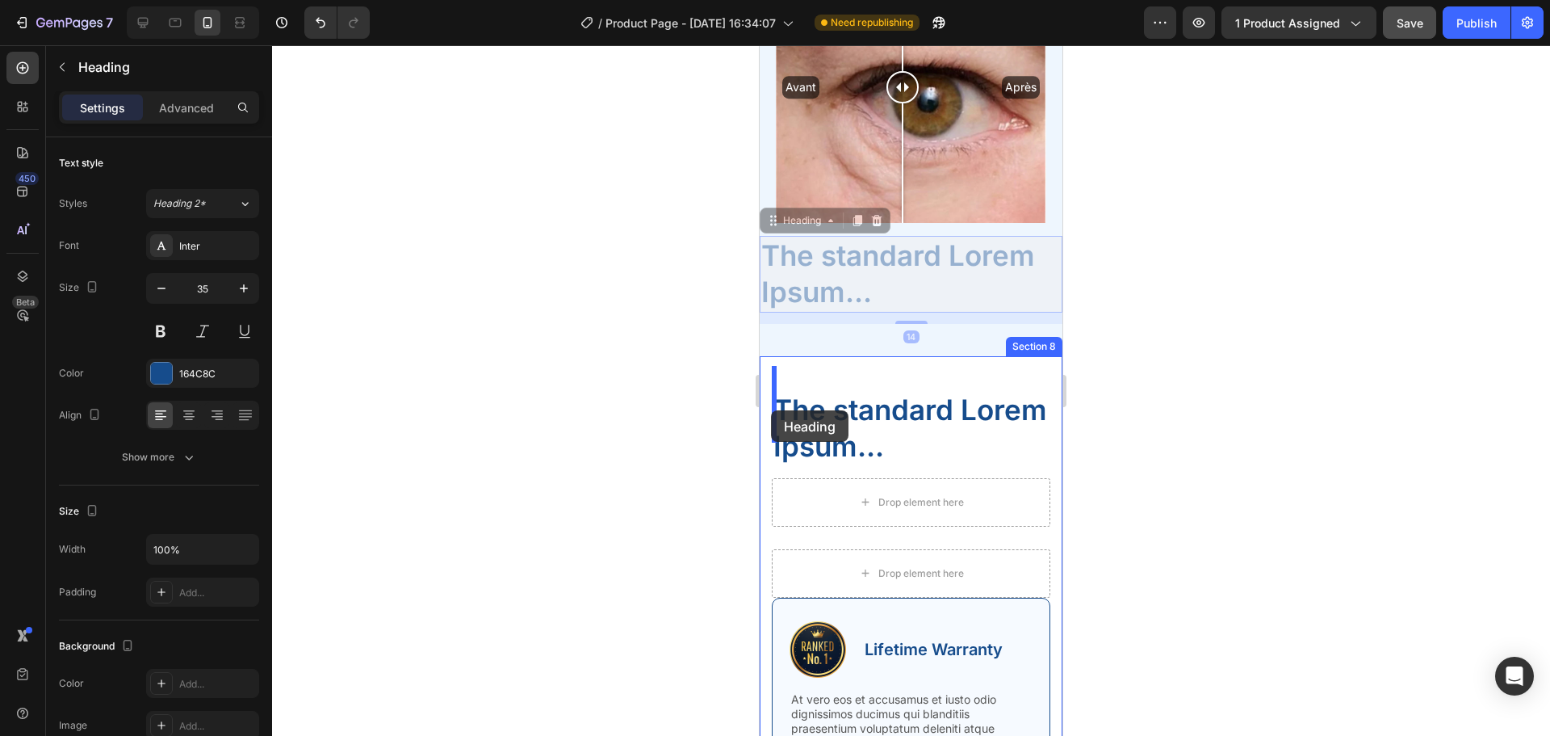
drag, startPoint x: 774, startPoint y: 198, endPoint x: 771, endPoint y: 411, distance: 213.2
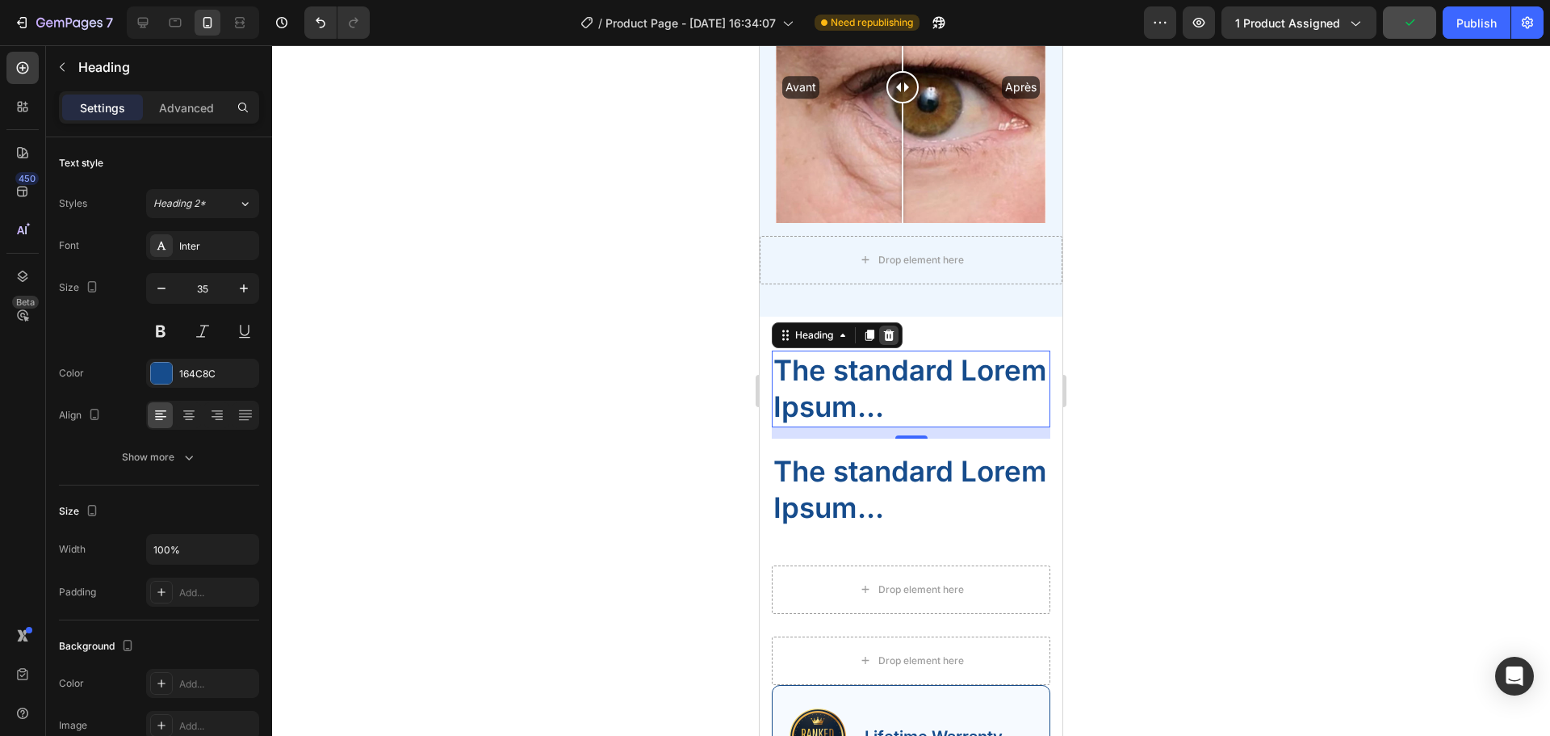
click at [893, 329] on icon at bounding box center [889, 334] width 10 height 11
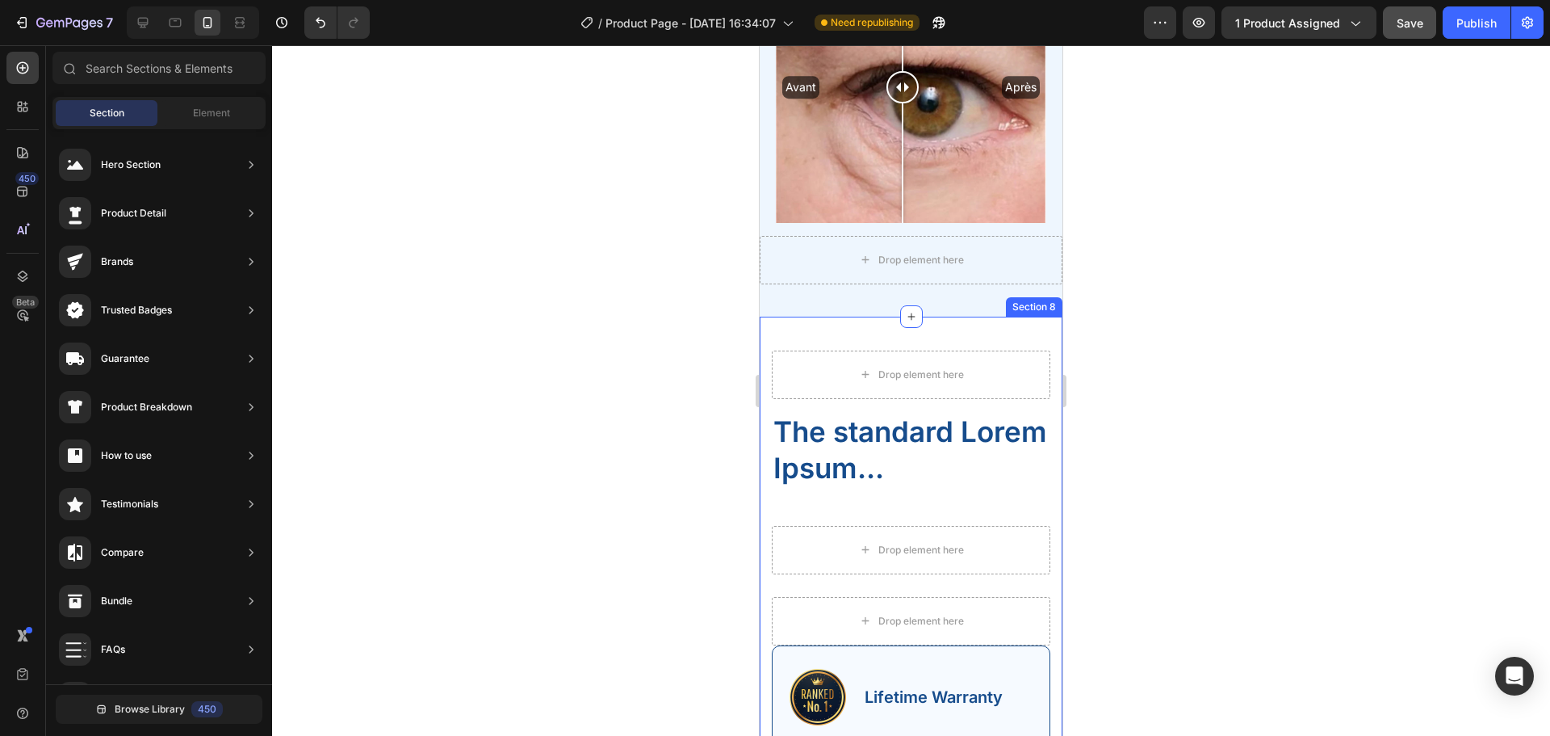
click at [916, 320] on div "Drop element here The standard Lorem Ipsum... Heading Row Drop element here Row…" at bounding box center [911, 625] width 303 height 616
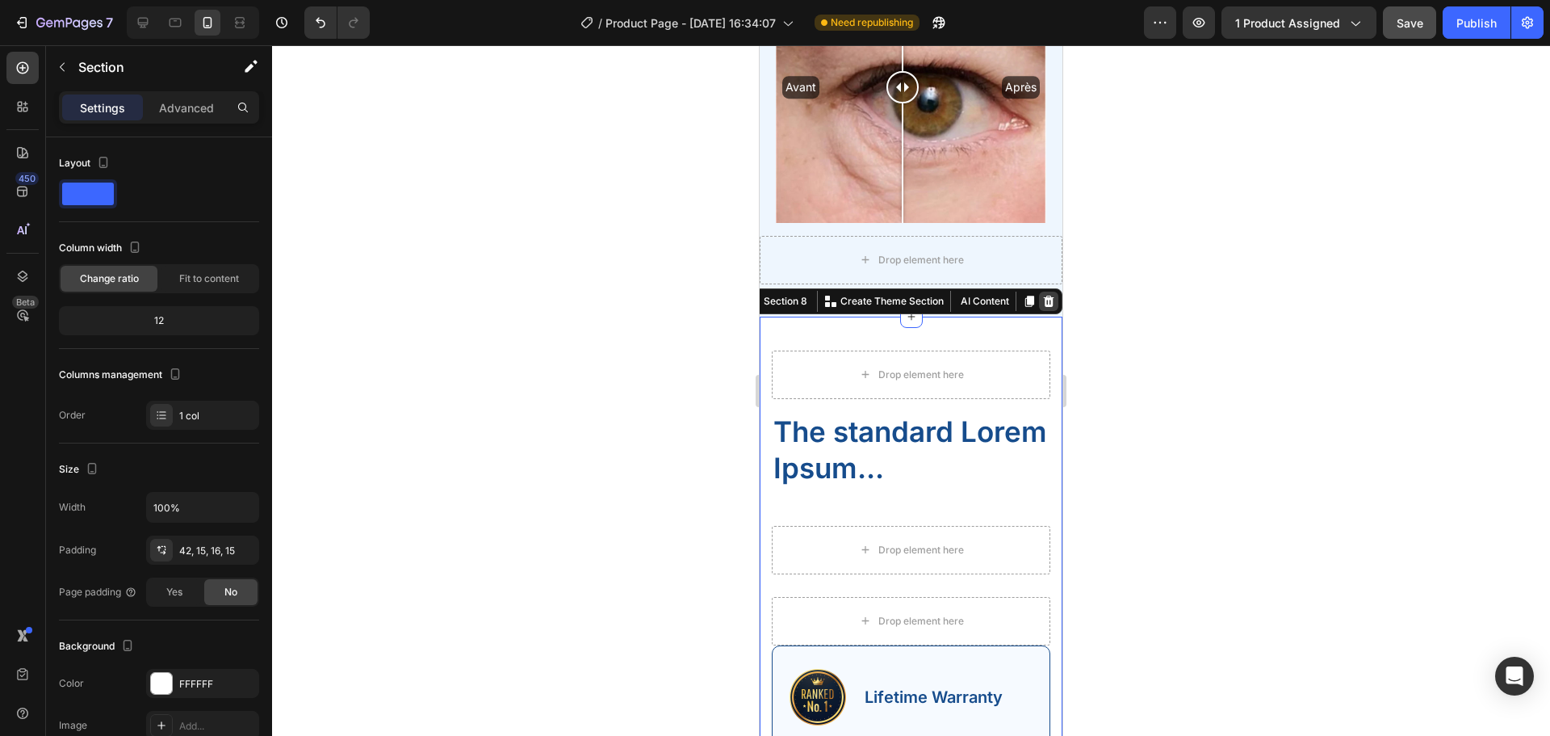
click at [1044, 296] on icon at bounding box center [1049, 301] width 10 height 11
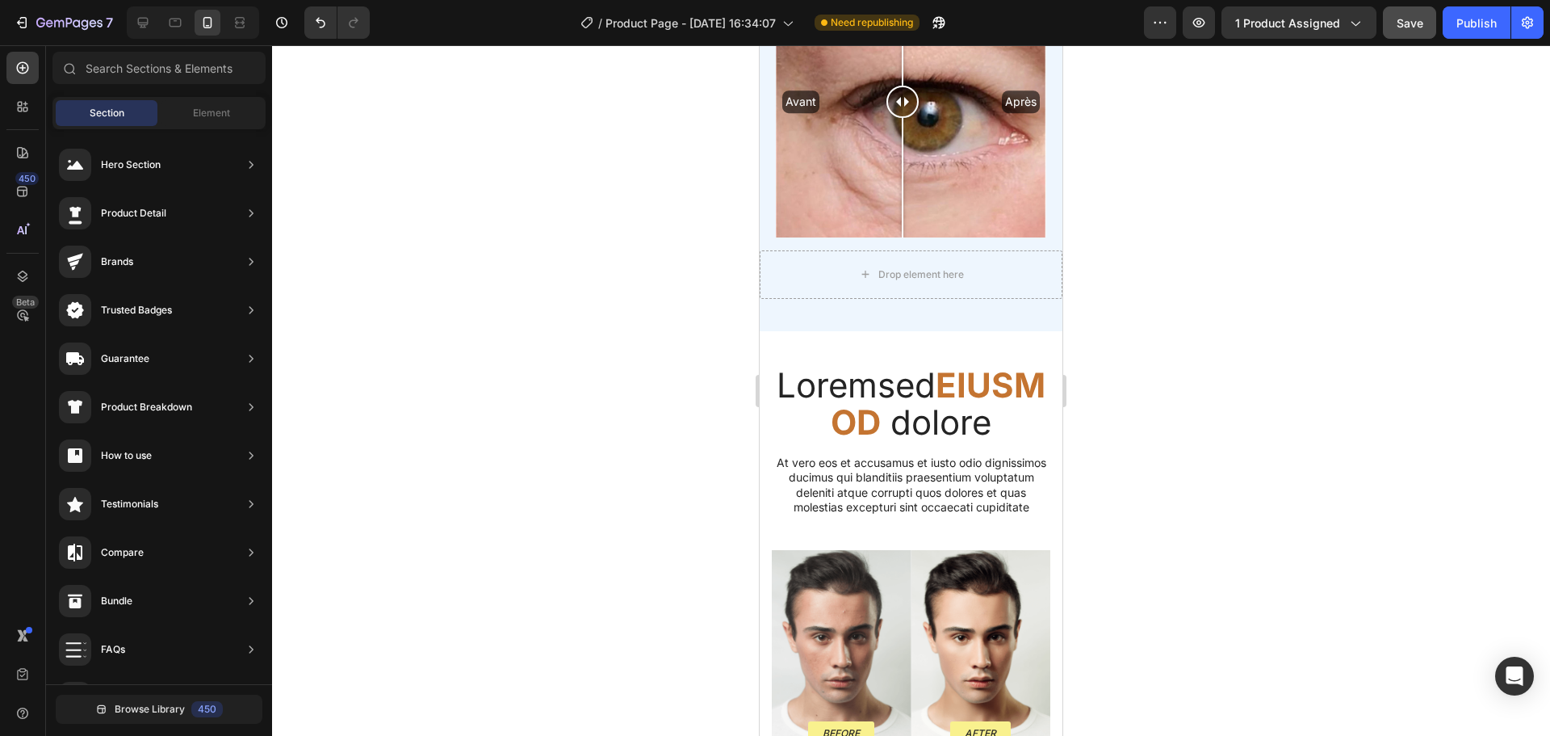
scroll to position [2137, 0]
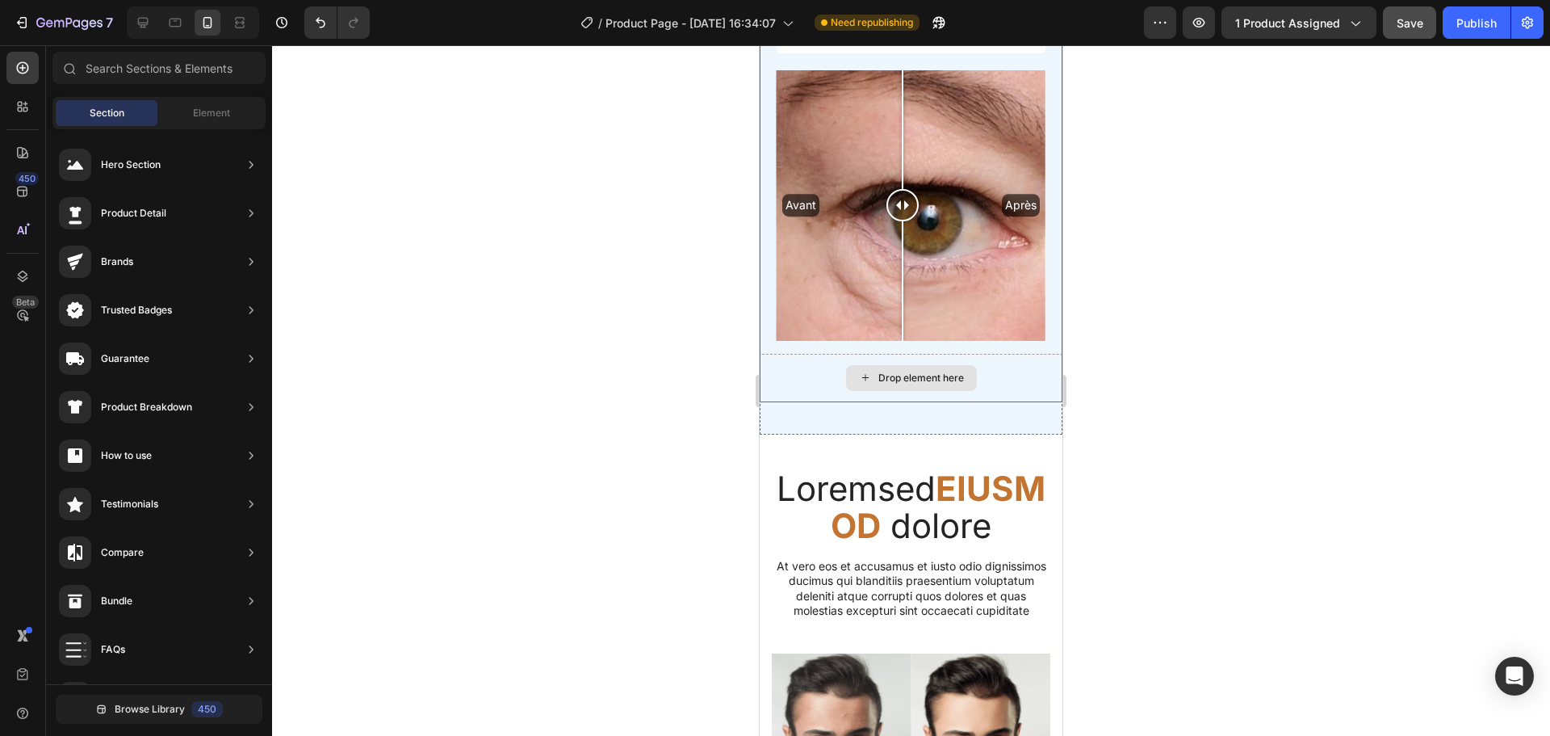
click at [989, 374] on div "Drop element here" at bounding box center [911, 378] width 303 height 48
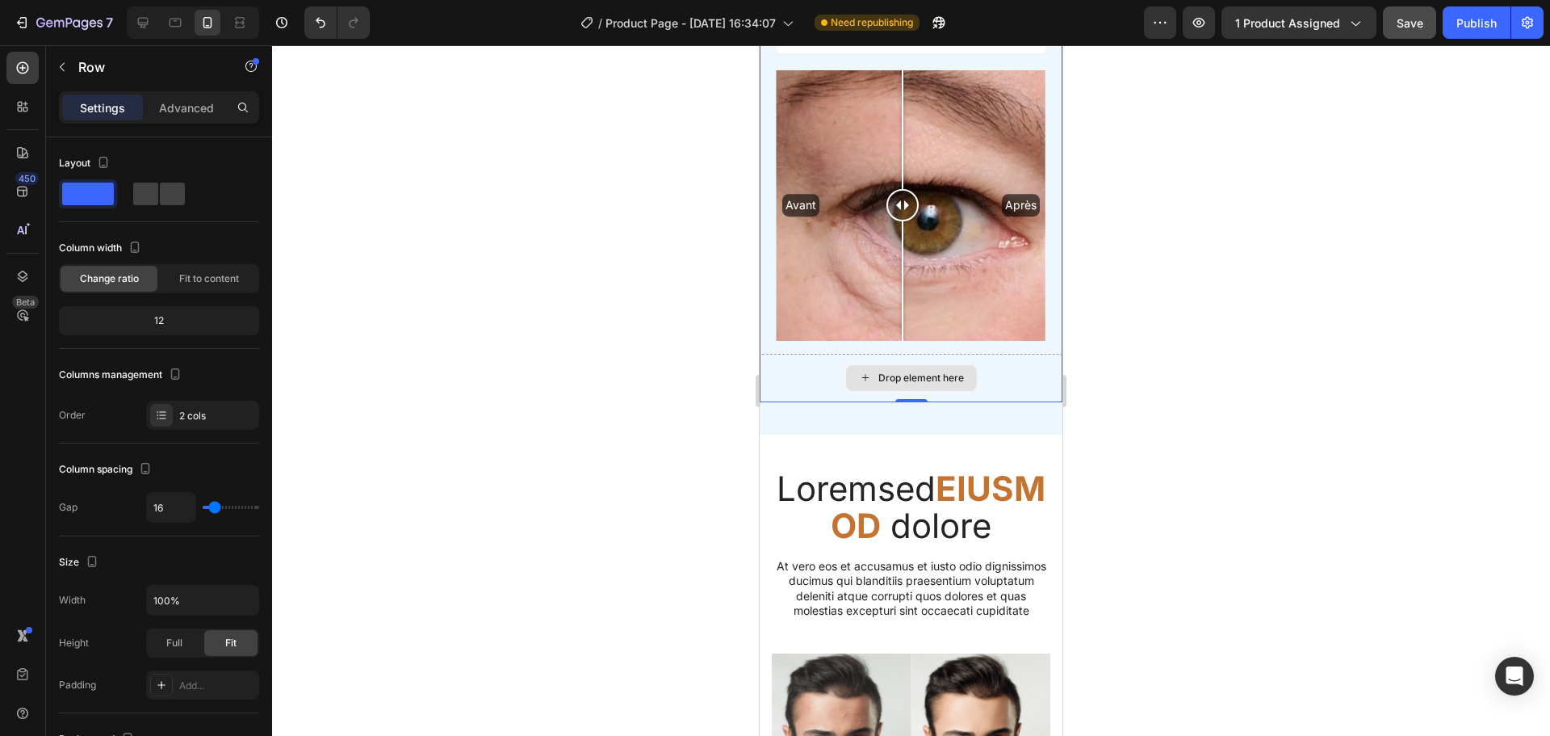
click at [916, 354] on div "Drop element here" at bounding box center [911, 378] width 303 height 48
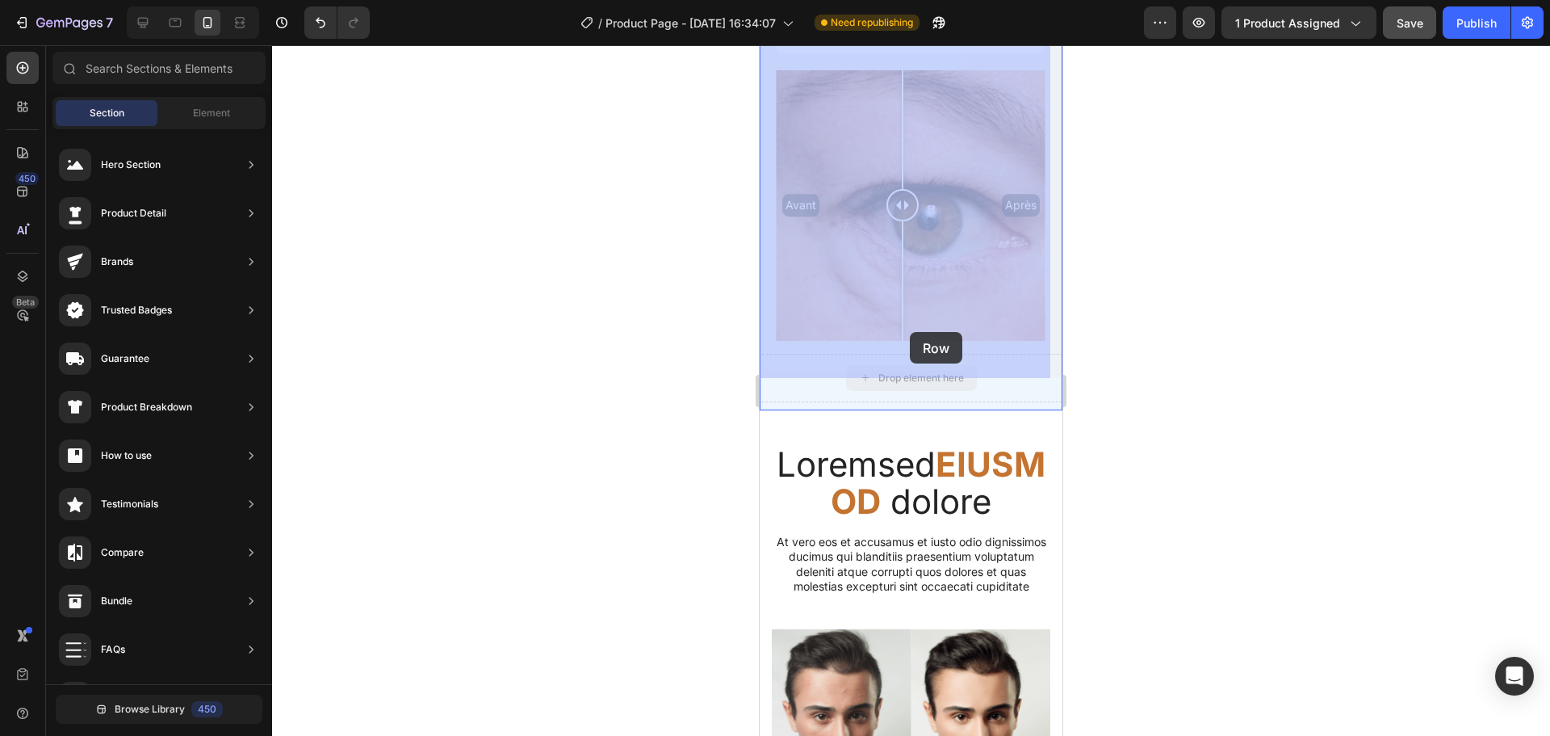
drag, startPoint x: 900, startPoint y: 350, endPoint x: 910, endPoint y: 332, distance: 20.2
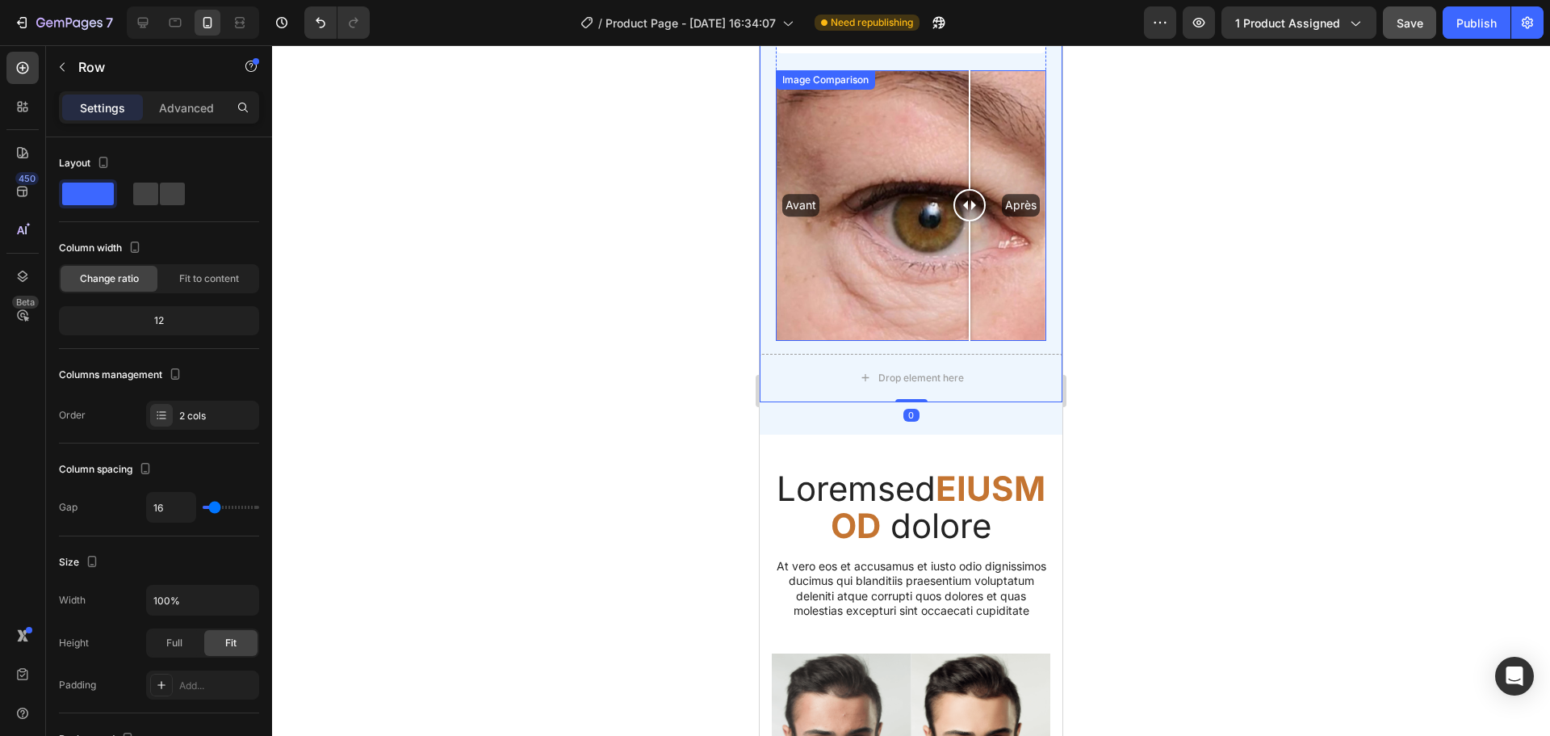
click at [970, 300] on div "Avant Après" at bounding box center [911, 205] width 270 height 270
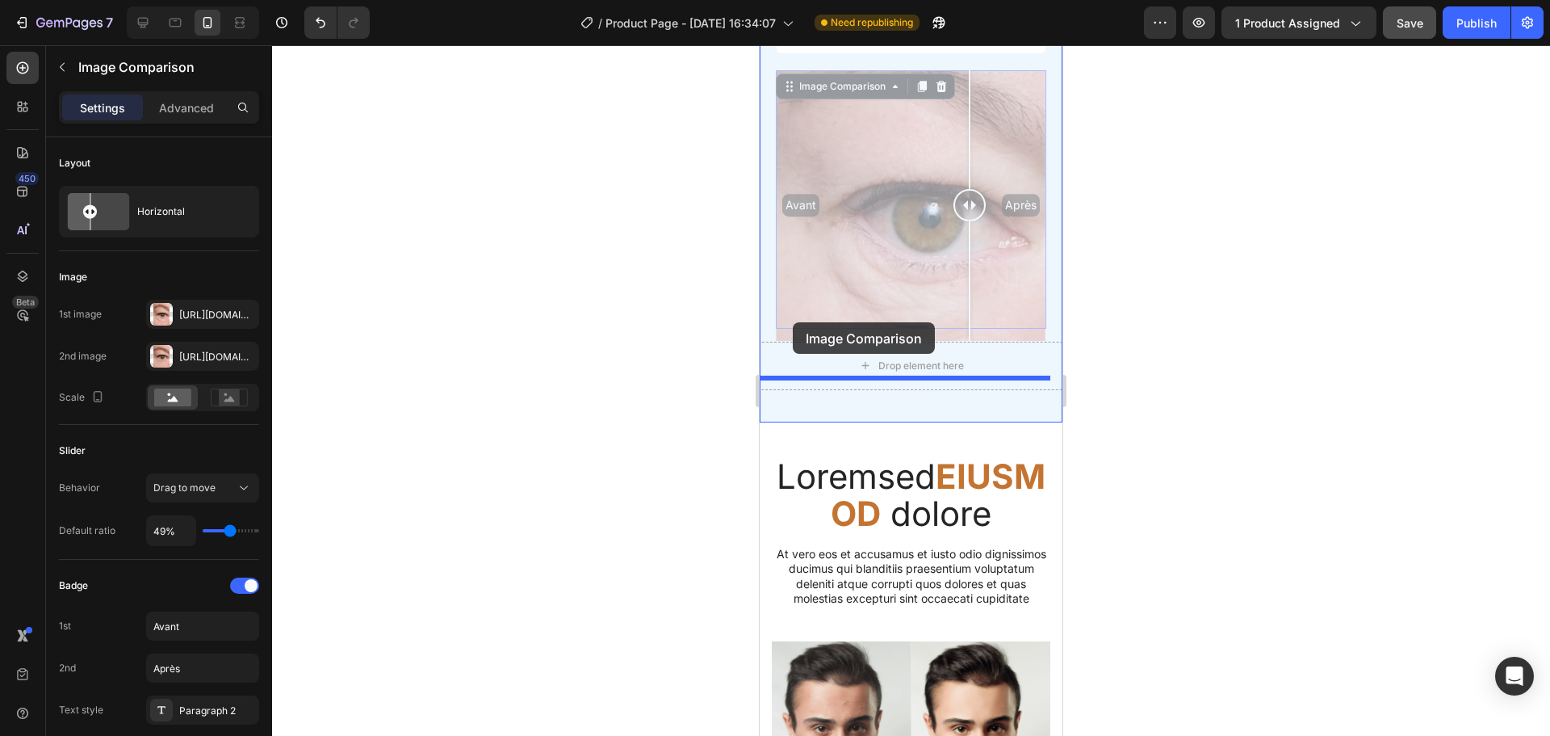
drag, startPoint x: 792, startPoint y: 73, endPoint x: 793, endPoint y: 322, distance: 248.7
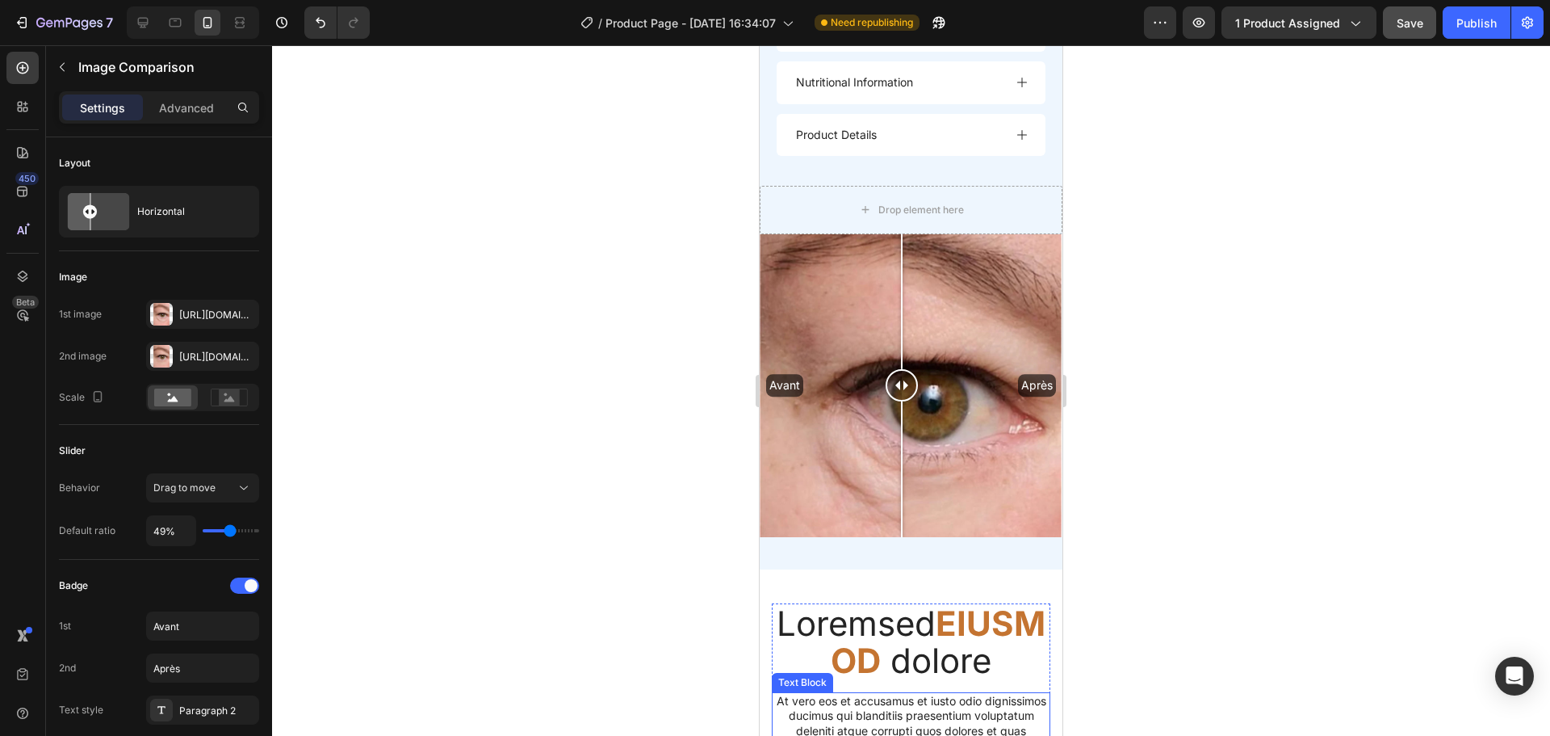
scroll to position [2032, 0]
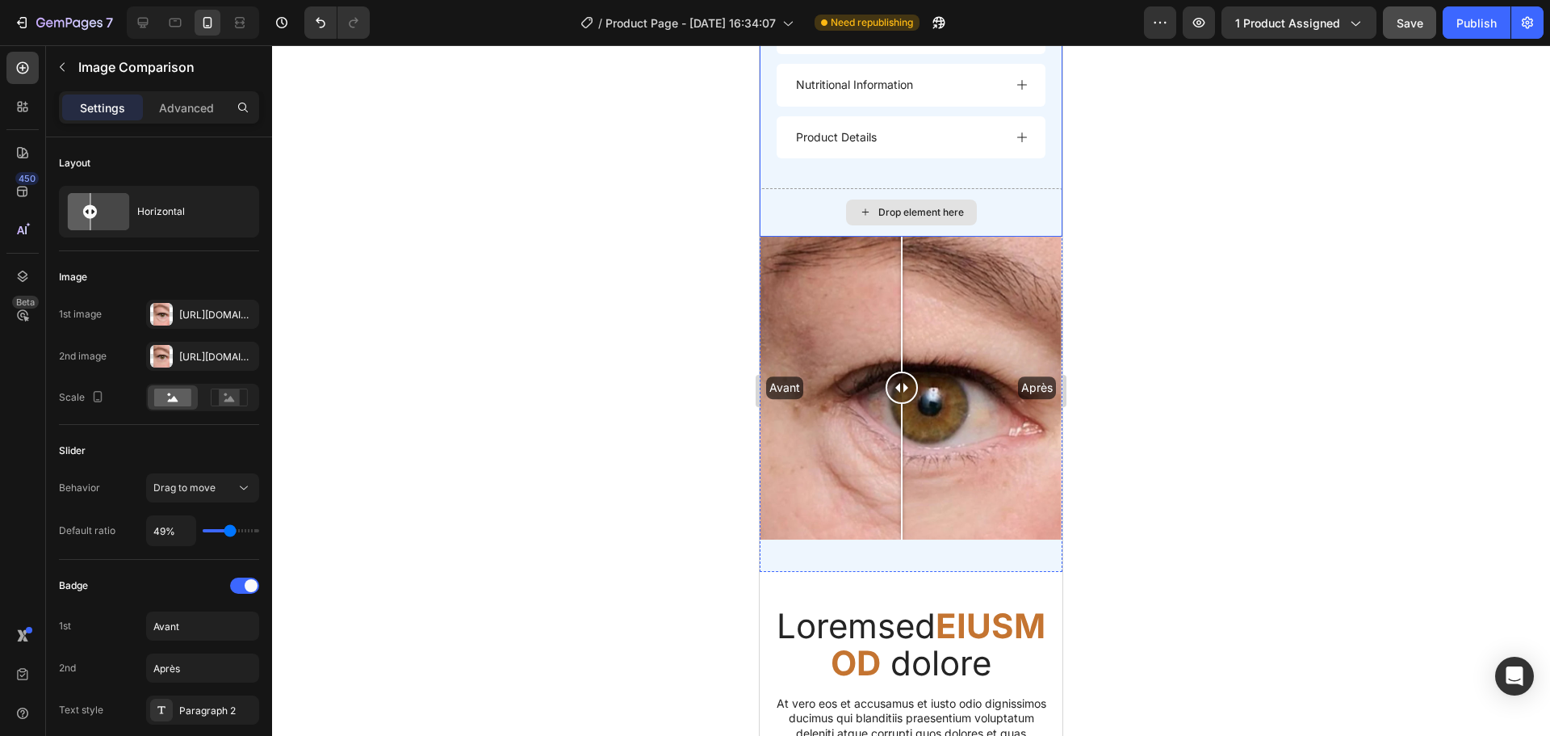
click at [907, 188] on div "Drop element here" at bounding box center [911, 212] width 303 height 48
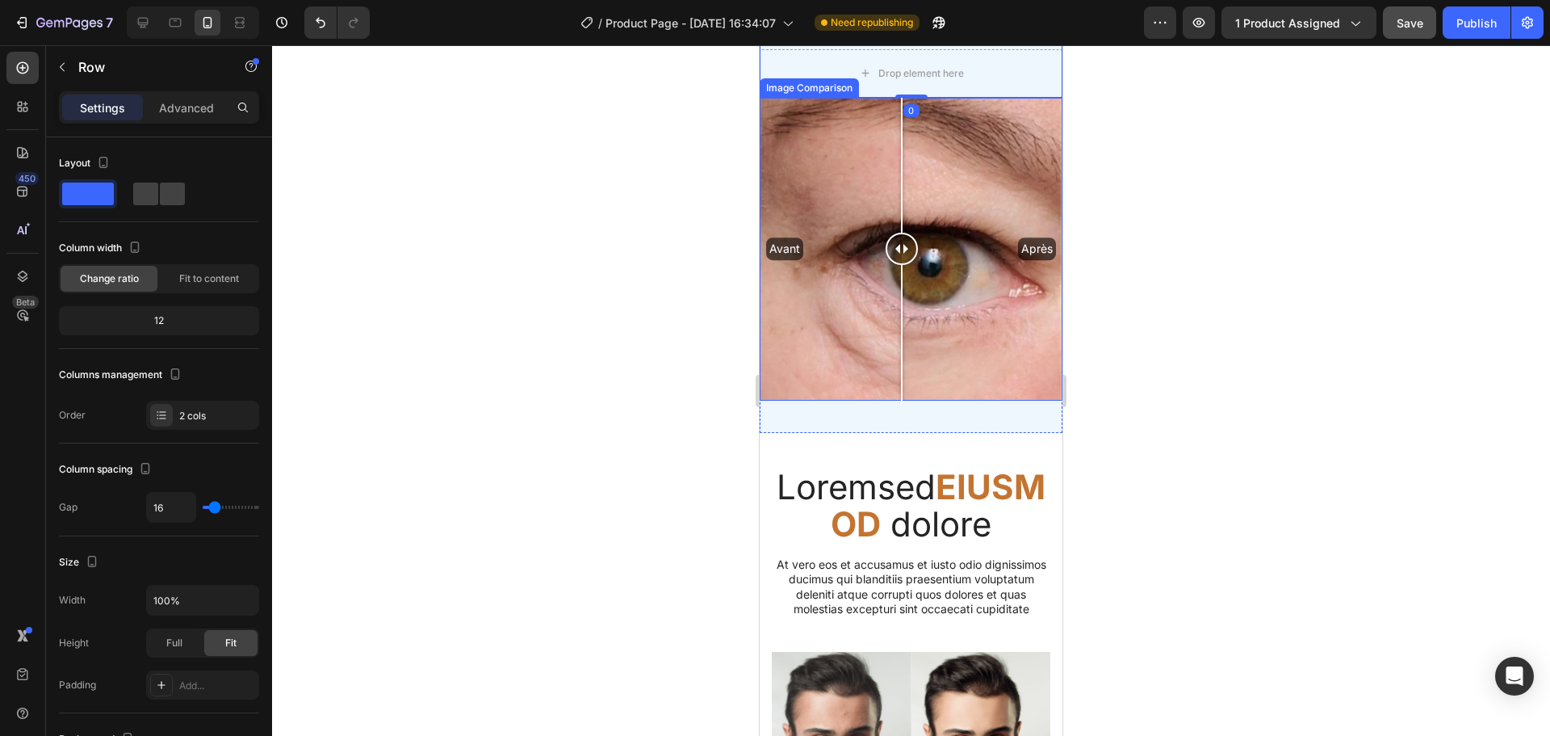
scroll to position [2171, 0]
click at [145, 20] on icon at bounding box center [143, 23] width 16 height 16
type input "1200"
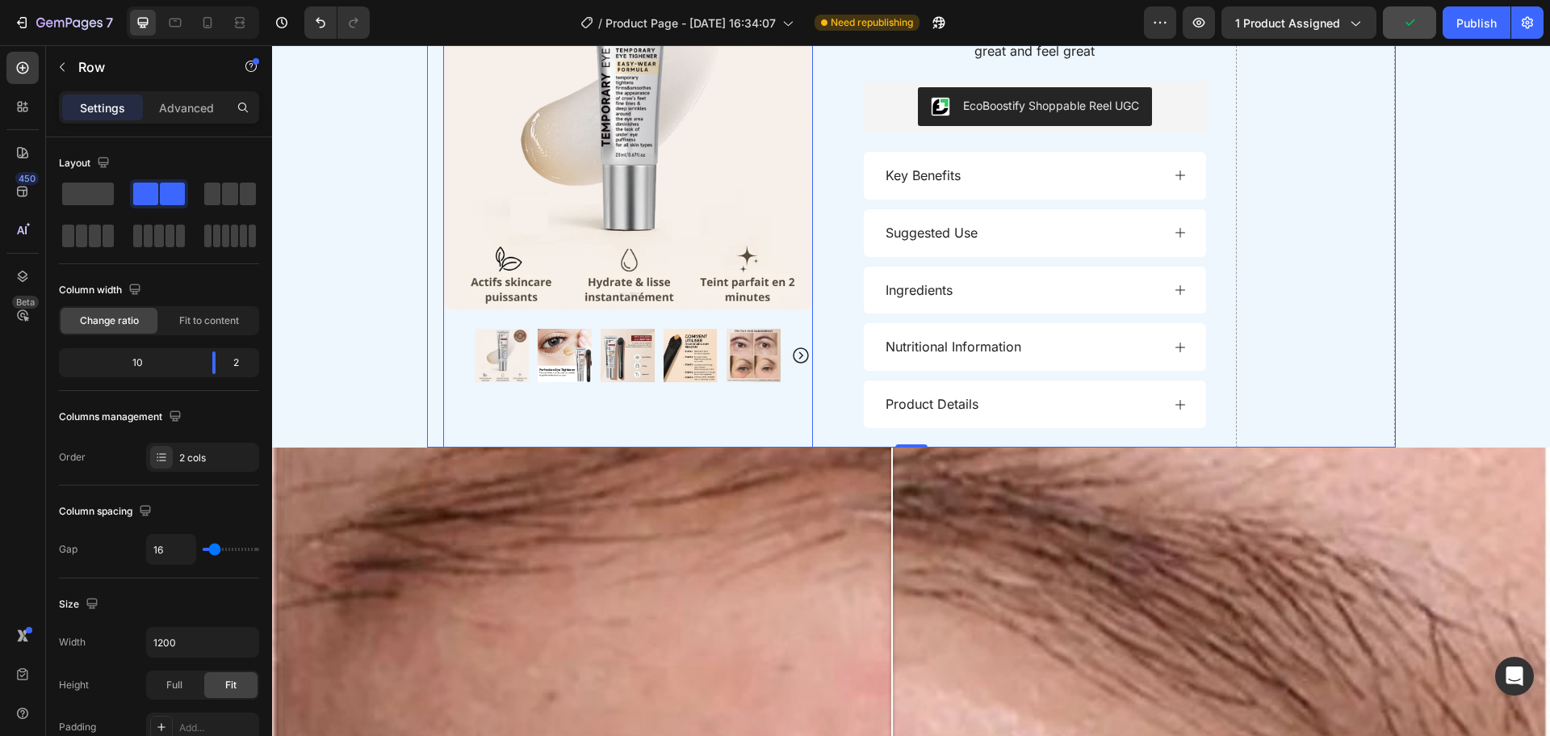
scroll to position [1659, 0]
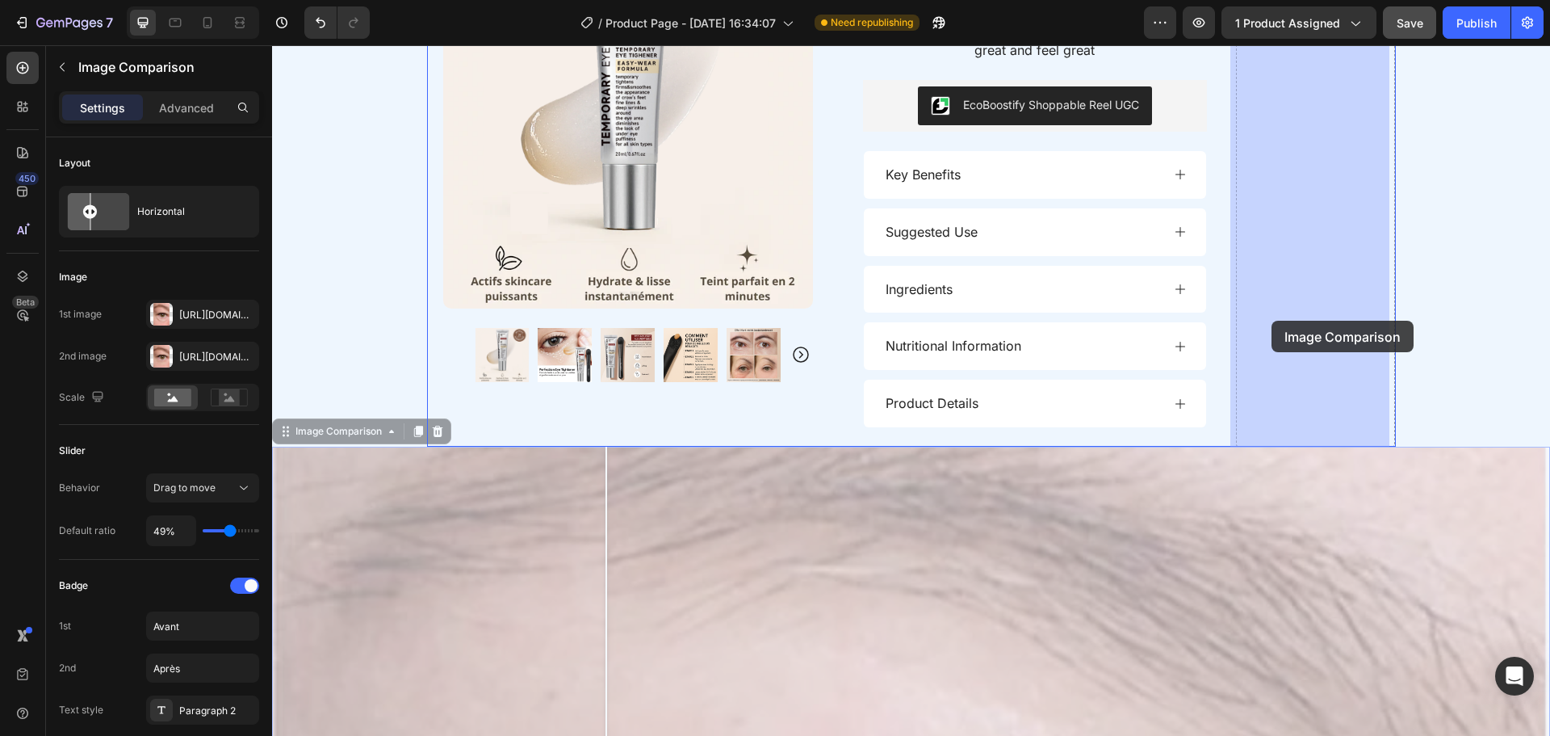
drag, startPoint x: 290, startPoint y: 434, endPoint x: 1272, endPoint y: 321, distance: 988.4
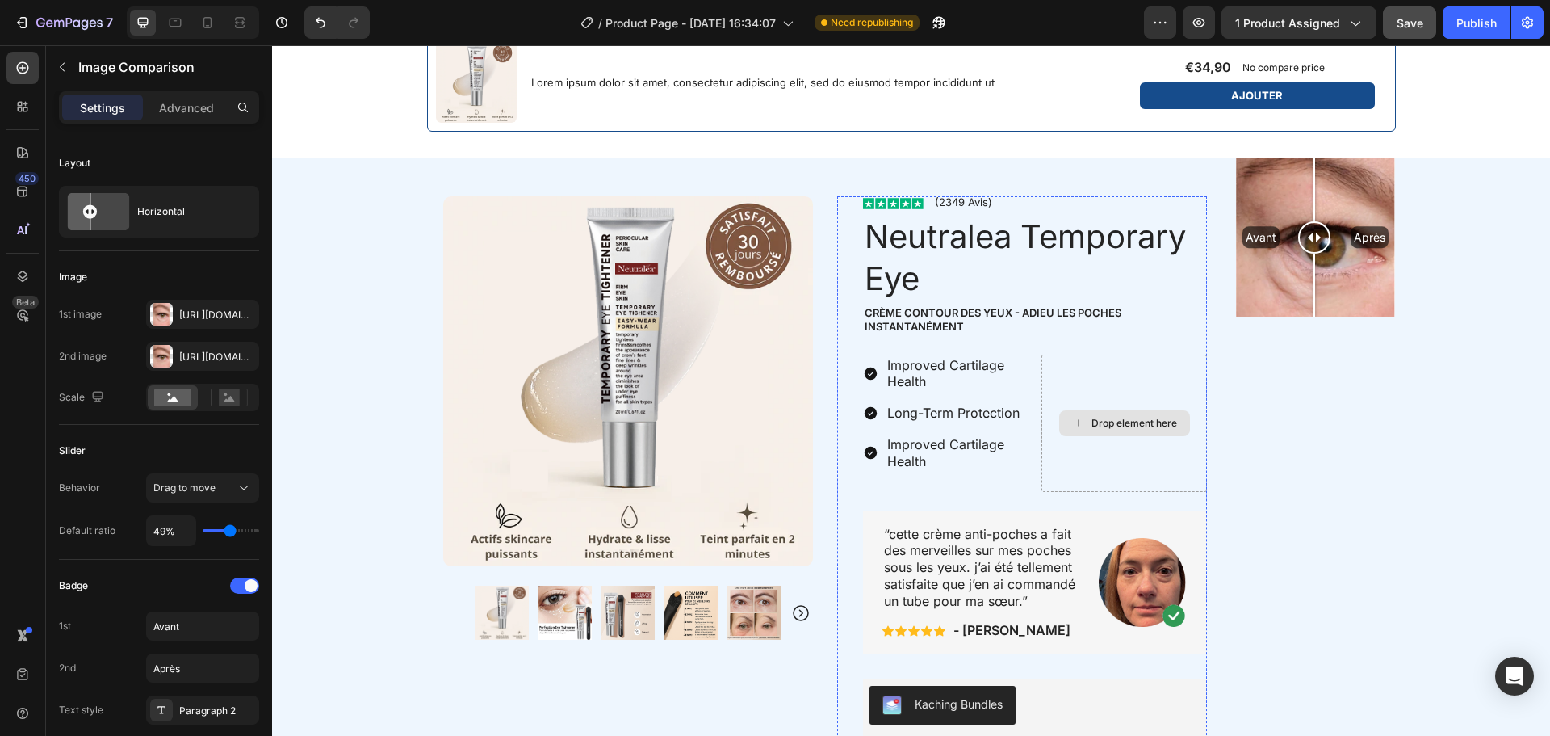
scroll to position [744, 0]
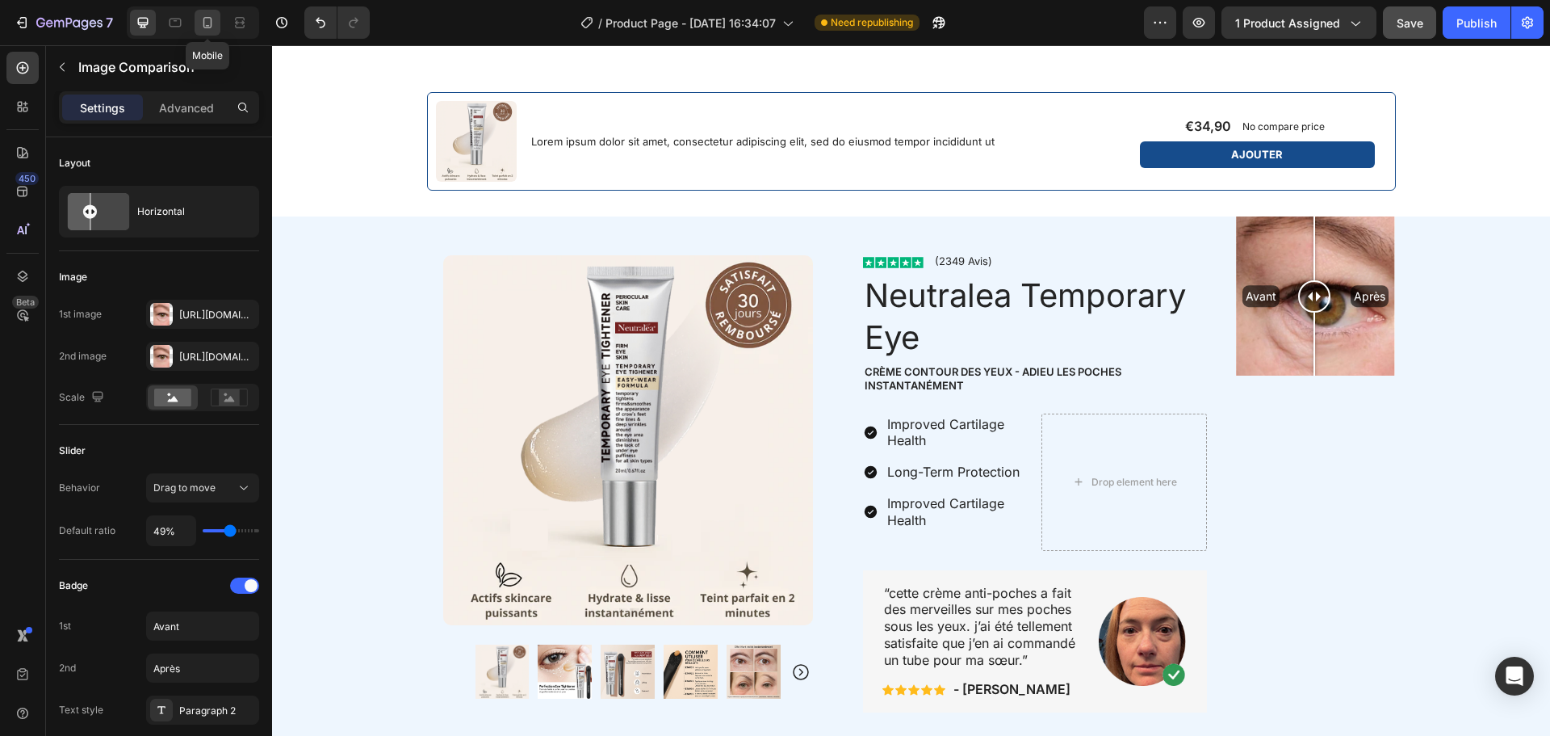
click at [208, 27] on icon at bounding box center [207, 23] width 16 height 16
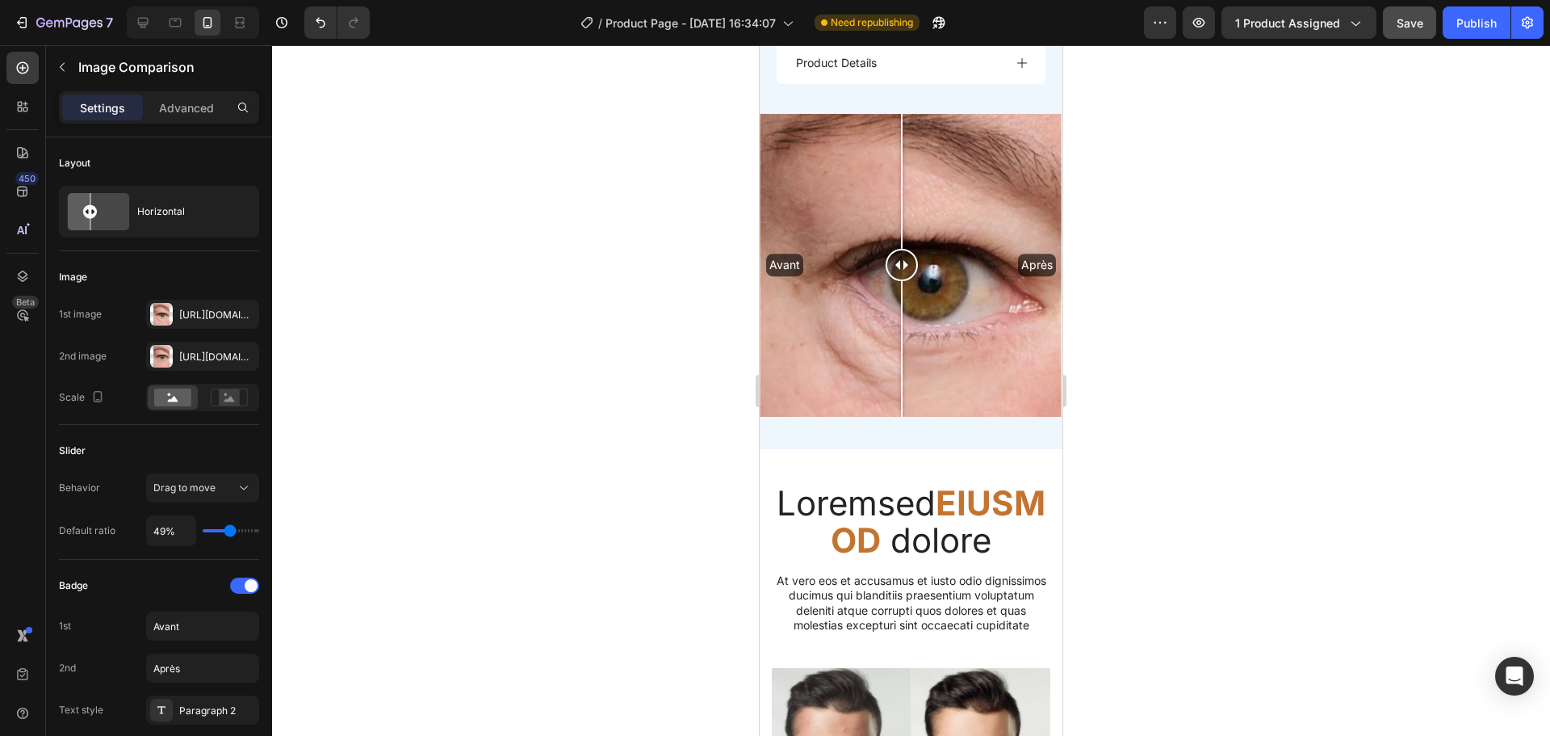
scroll to position [1903, 0]
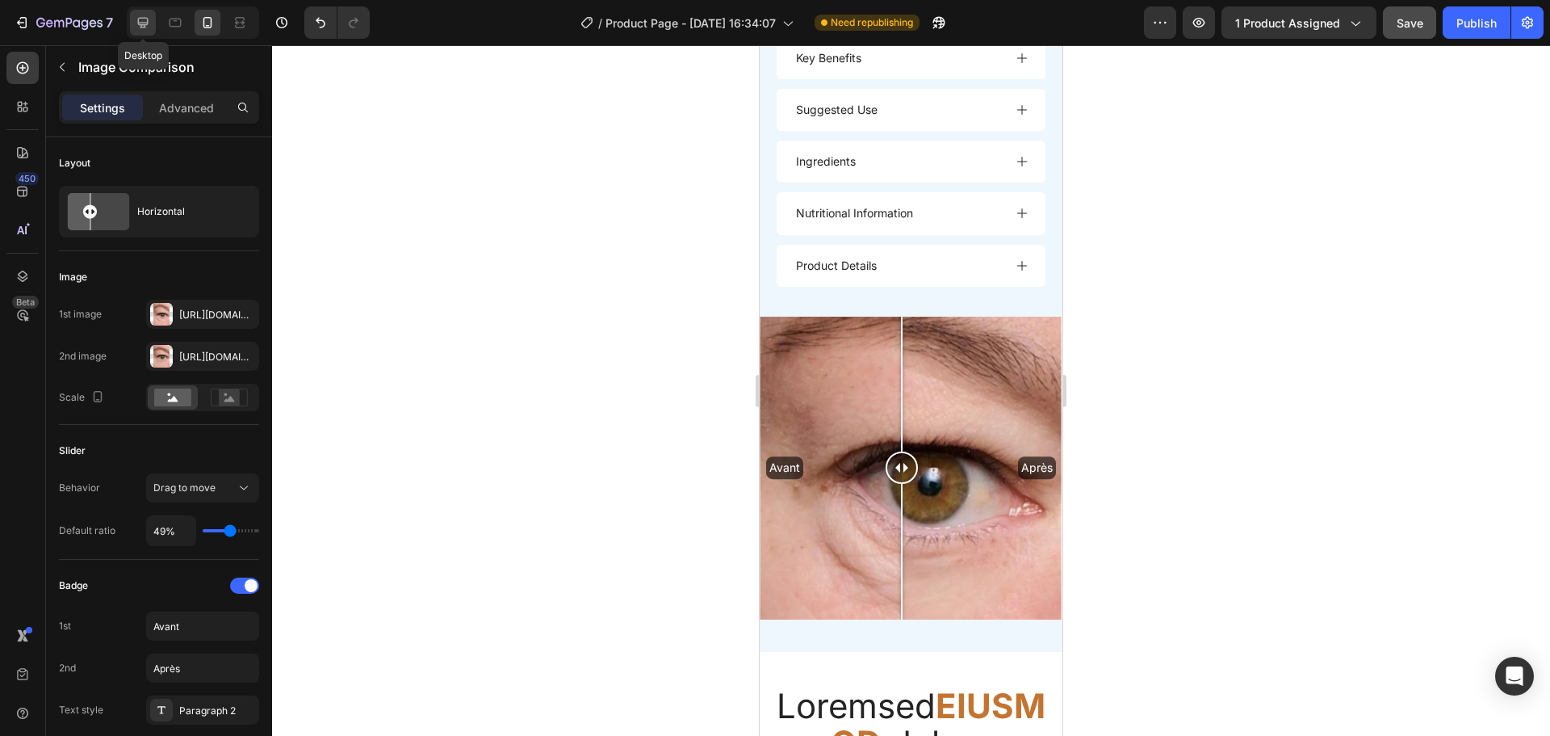
click at [144, 24] on icon at bounding box center [143, 23] width 10 height 10
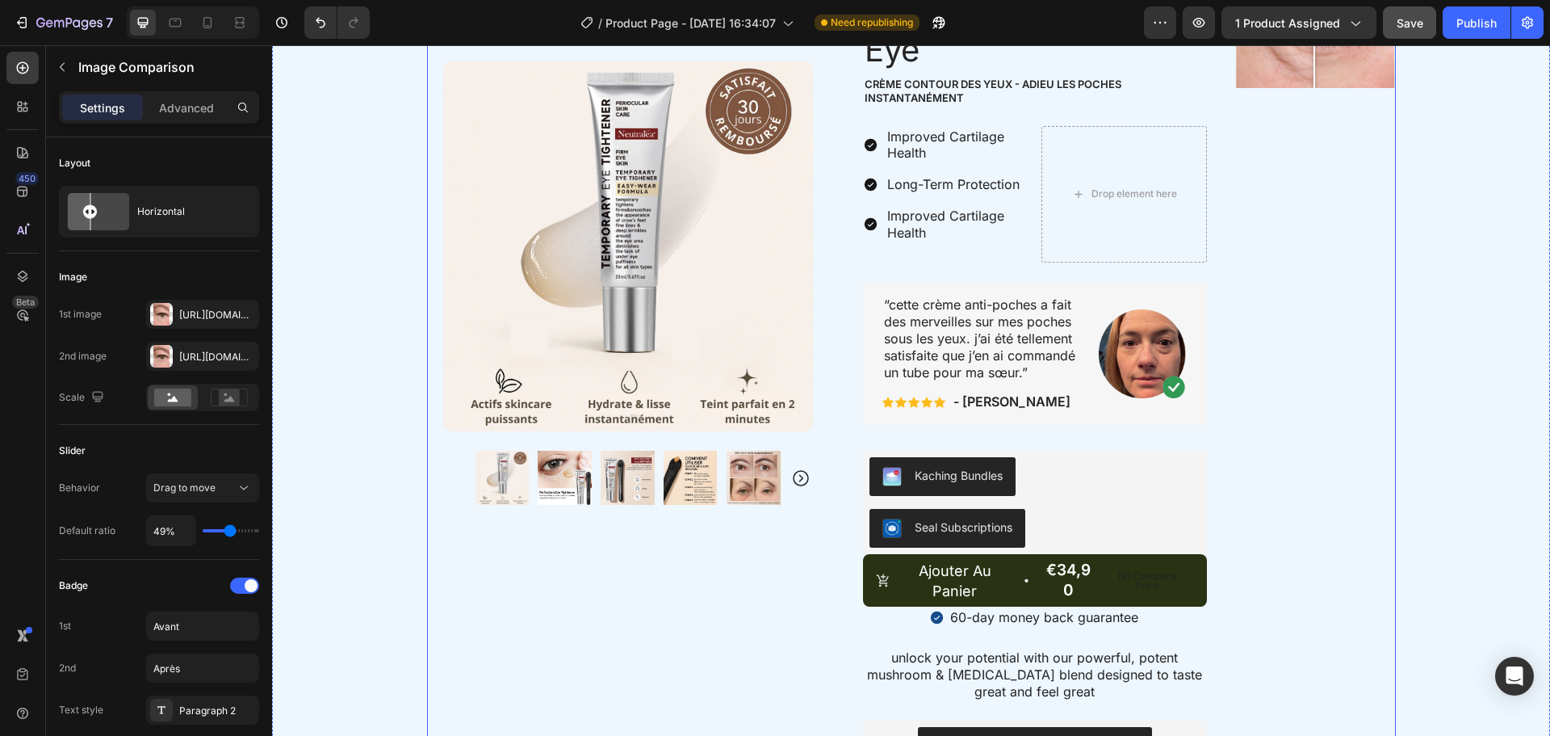
scroll to position [850, 0]
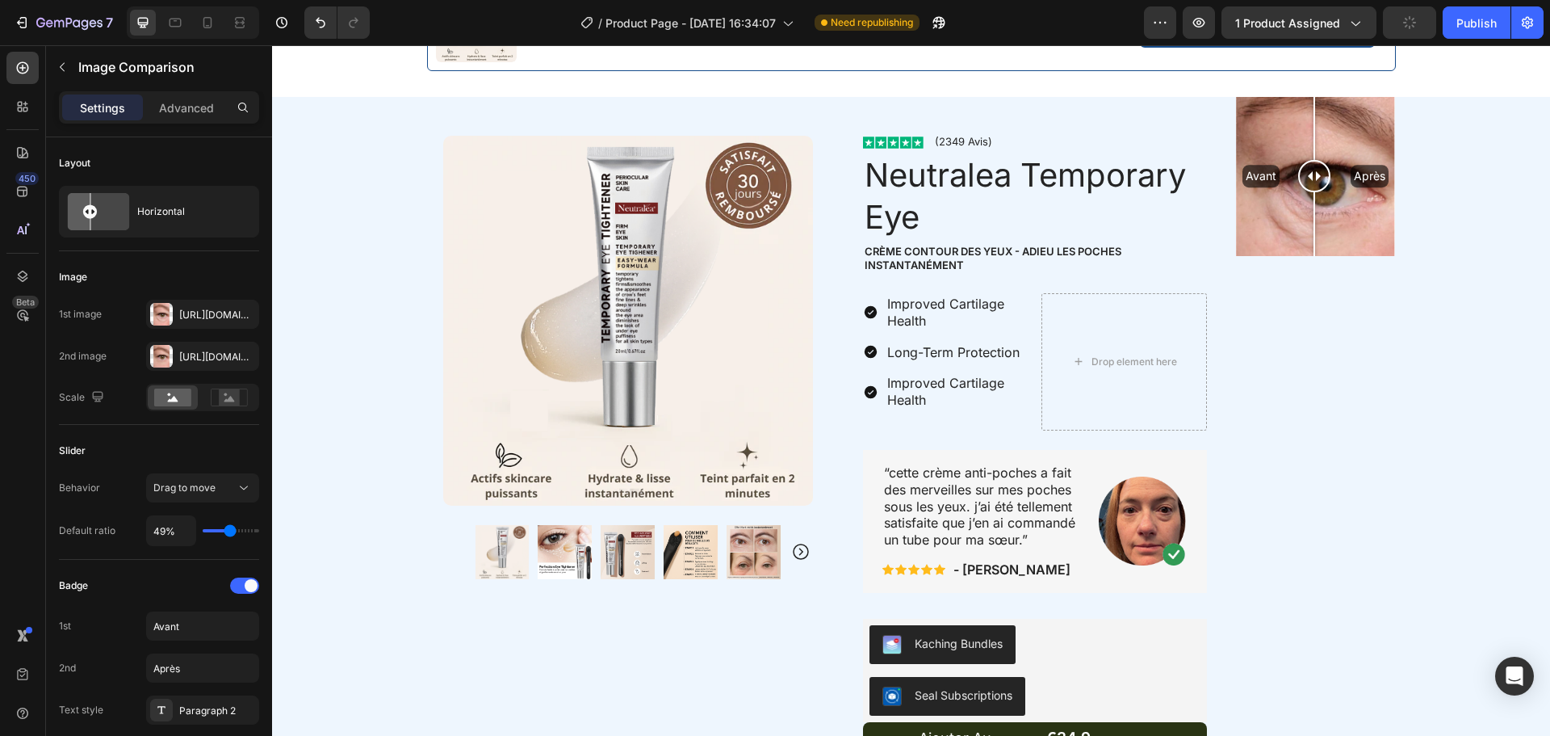
click at [1270, 142] on div "Avant Après" at bounding box center [1315, 176] width 159 height 159
click at [1346, 109] on div "Avant Après" at bounding box center [1315, 176] width 159 height 159
click at [1259, 254] on div "Avant Après" at bounding box center [1315, 176] width 159 height 159
drag, startPoint x: 1235, startPoint y: 119, endPoint x: 1223, endPoint y: 136, distance: 20.8
click at [1223, 136] on div "Product Images Row Image (2349 Avis) Text Block Row Neutralea Temporary Eye Pro…" at bounding box center [911, 676] width 969 height 1158
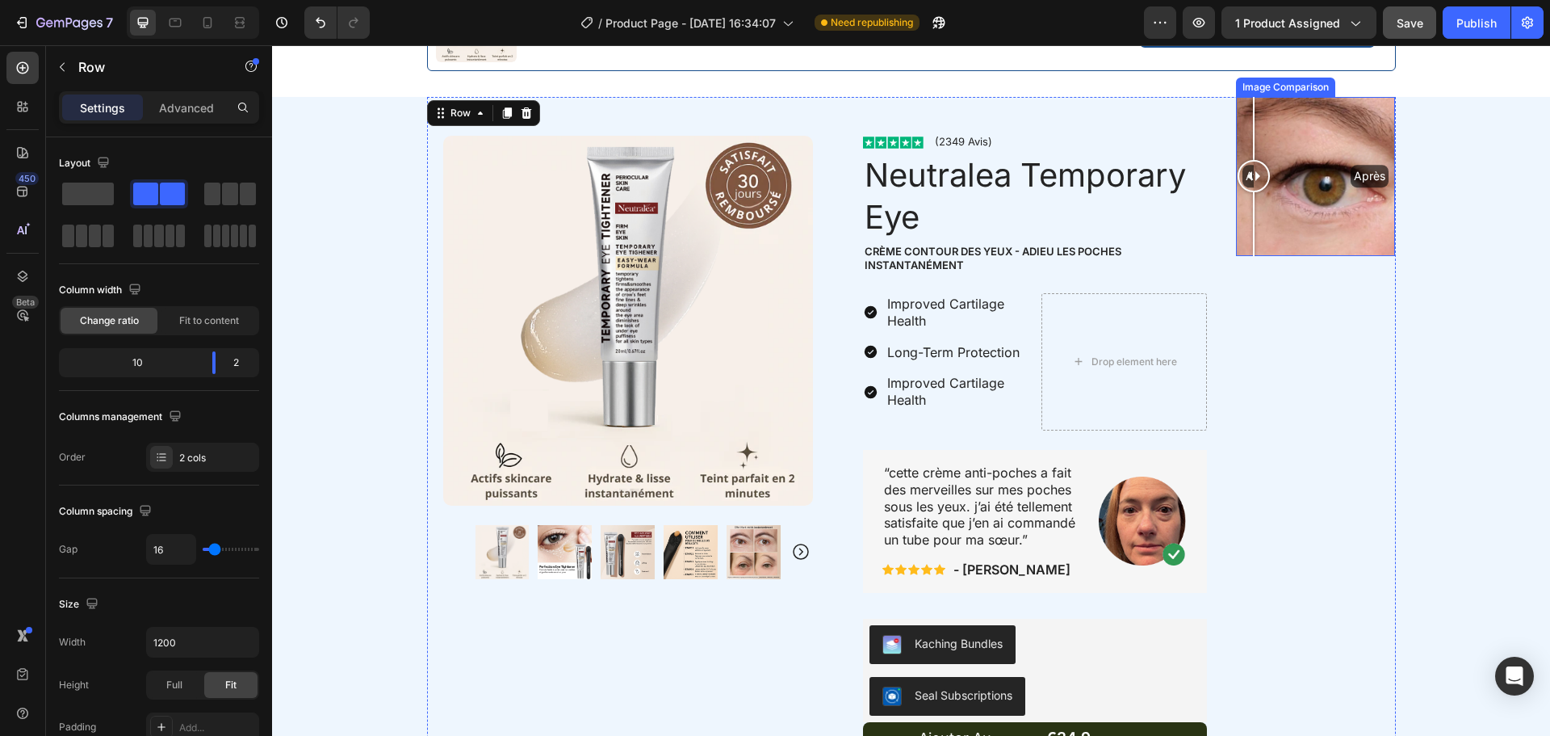
click at [1267, 132] on div "Avant Après" at bounding box center [1315, 176] width 159 height 159
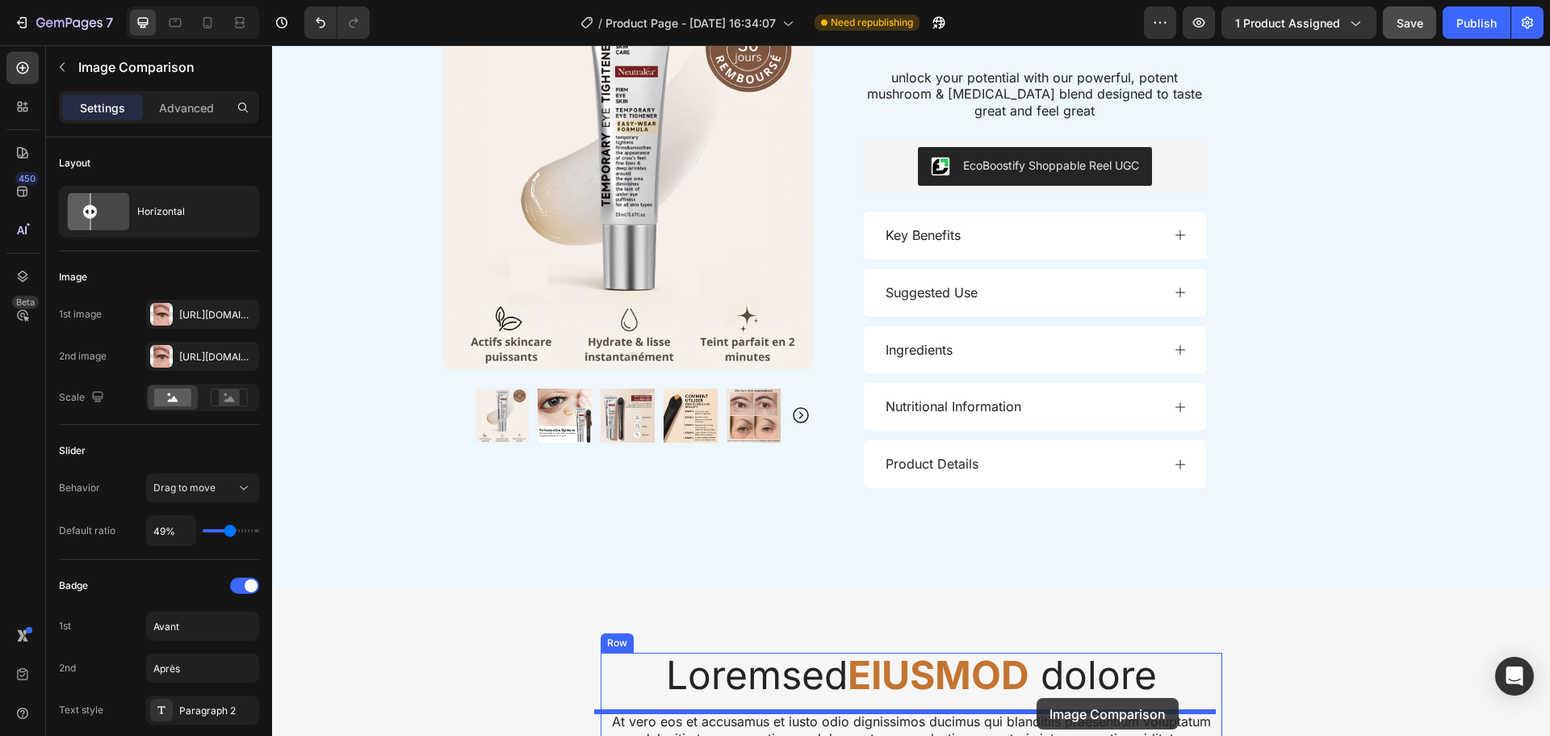
scroll to position [1670, 0]
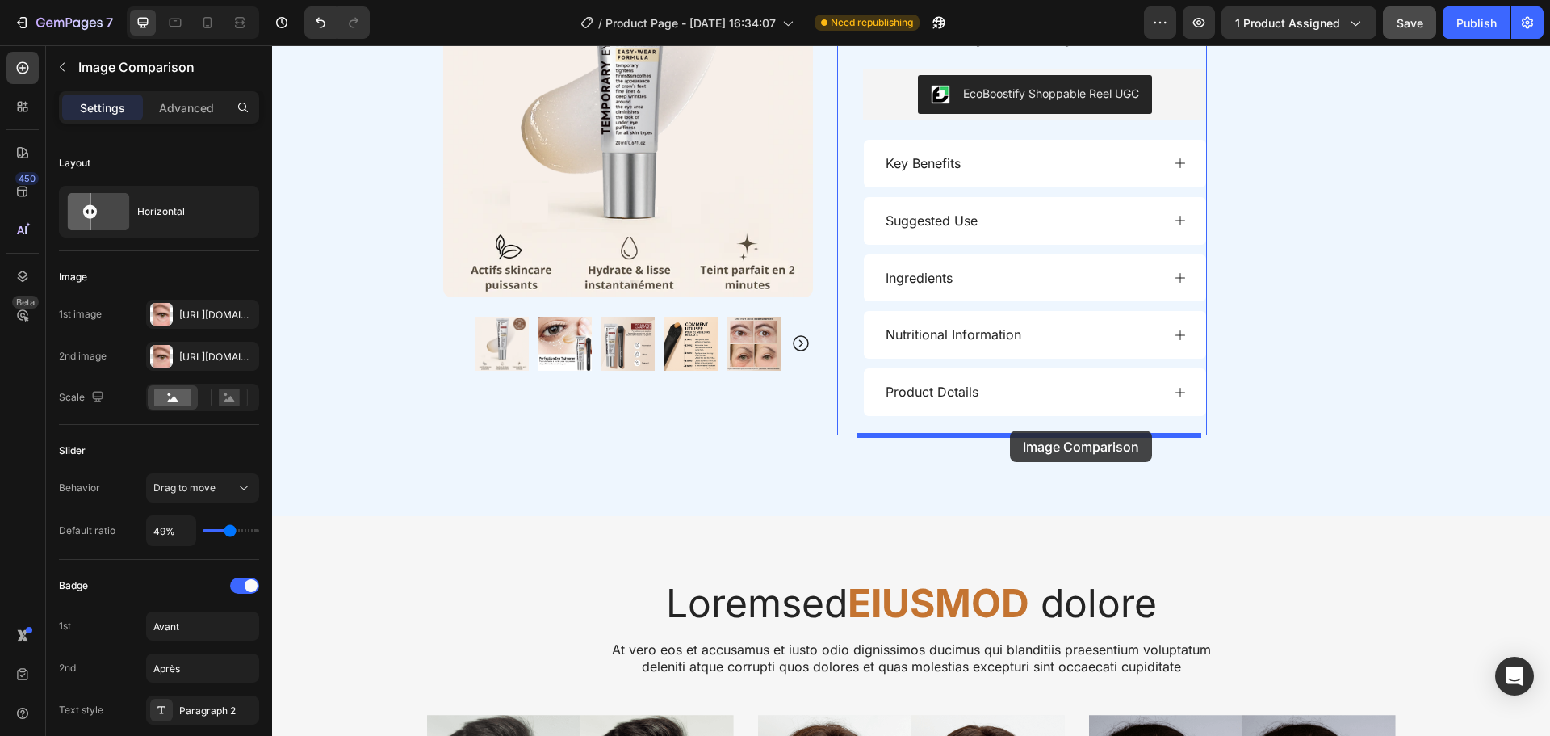
drag, startPoint x: 1244, startPoint y: 120, endPoint x: 1010, endPoint y: 430, distance: 388.6
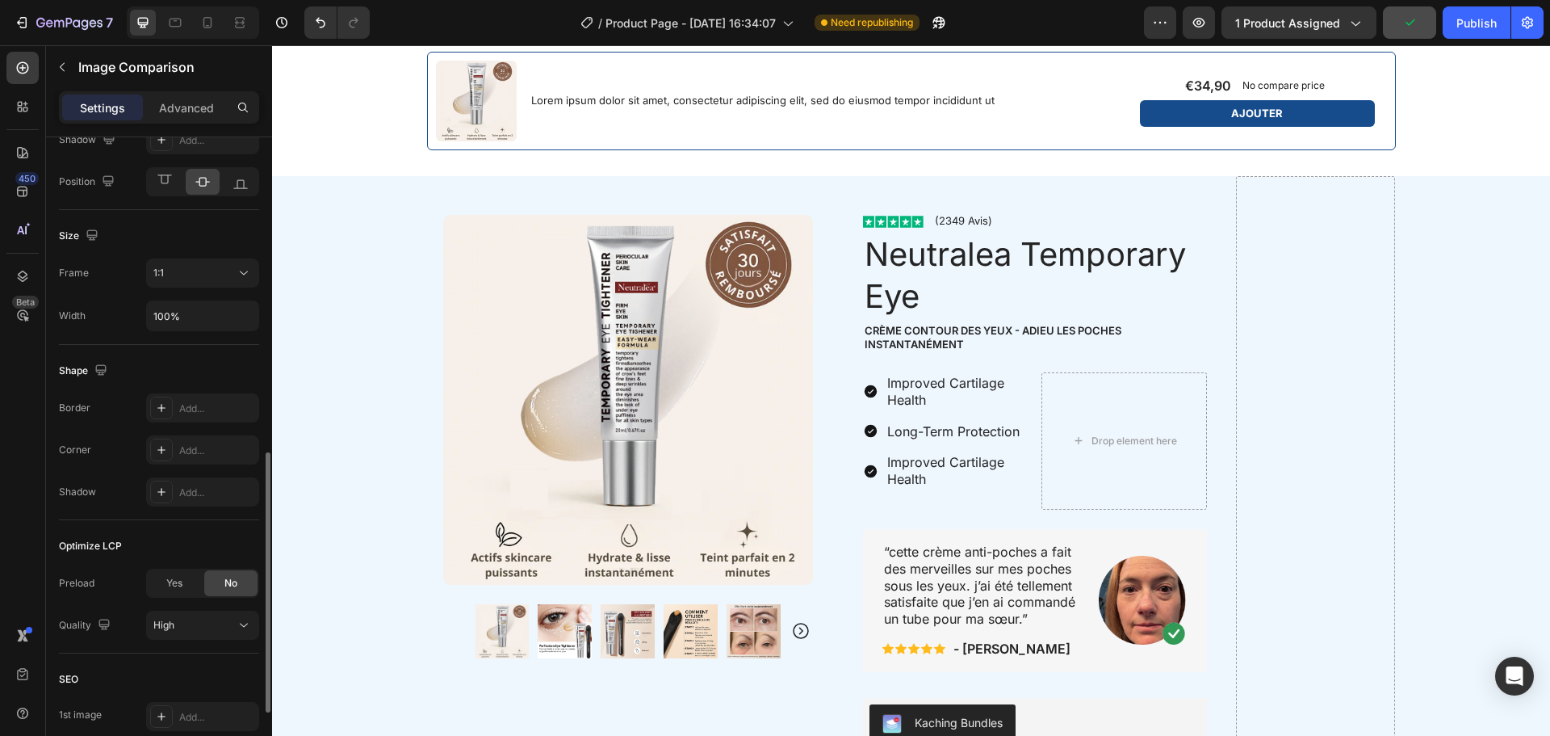
scroll to position [781, 0]
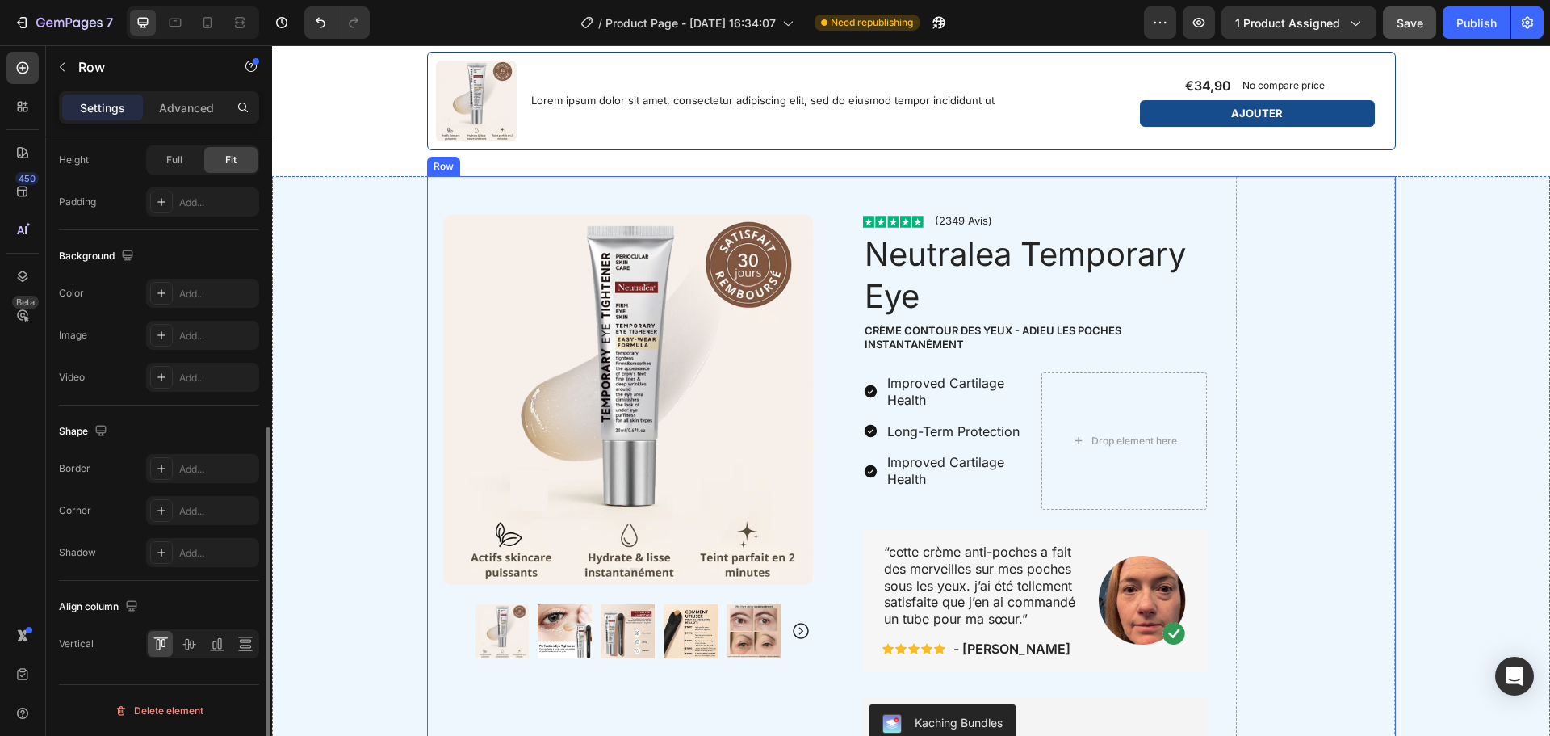
scroll to position [0, 0]
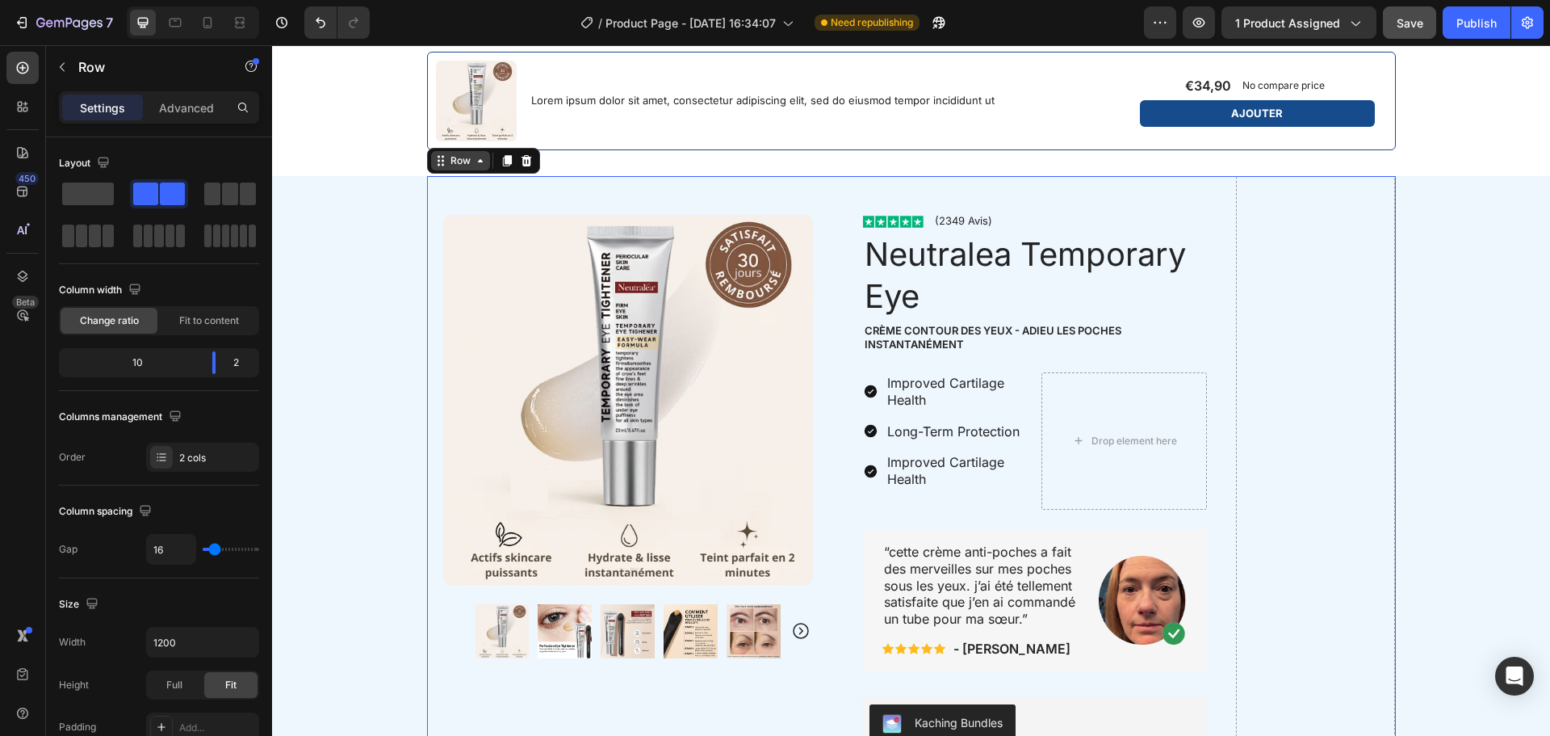
click at [474, 155] on icon at bounding box center [480, 160] width 13 height 13
click at [474, 164] on icon at bounding box center [480, 160] width 13 height 13
click at [1143, 377] on div "Drop element here" at bounding box center [1125, 440] width 166 height 137
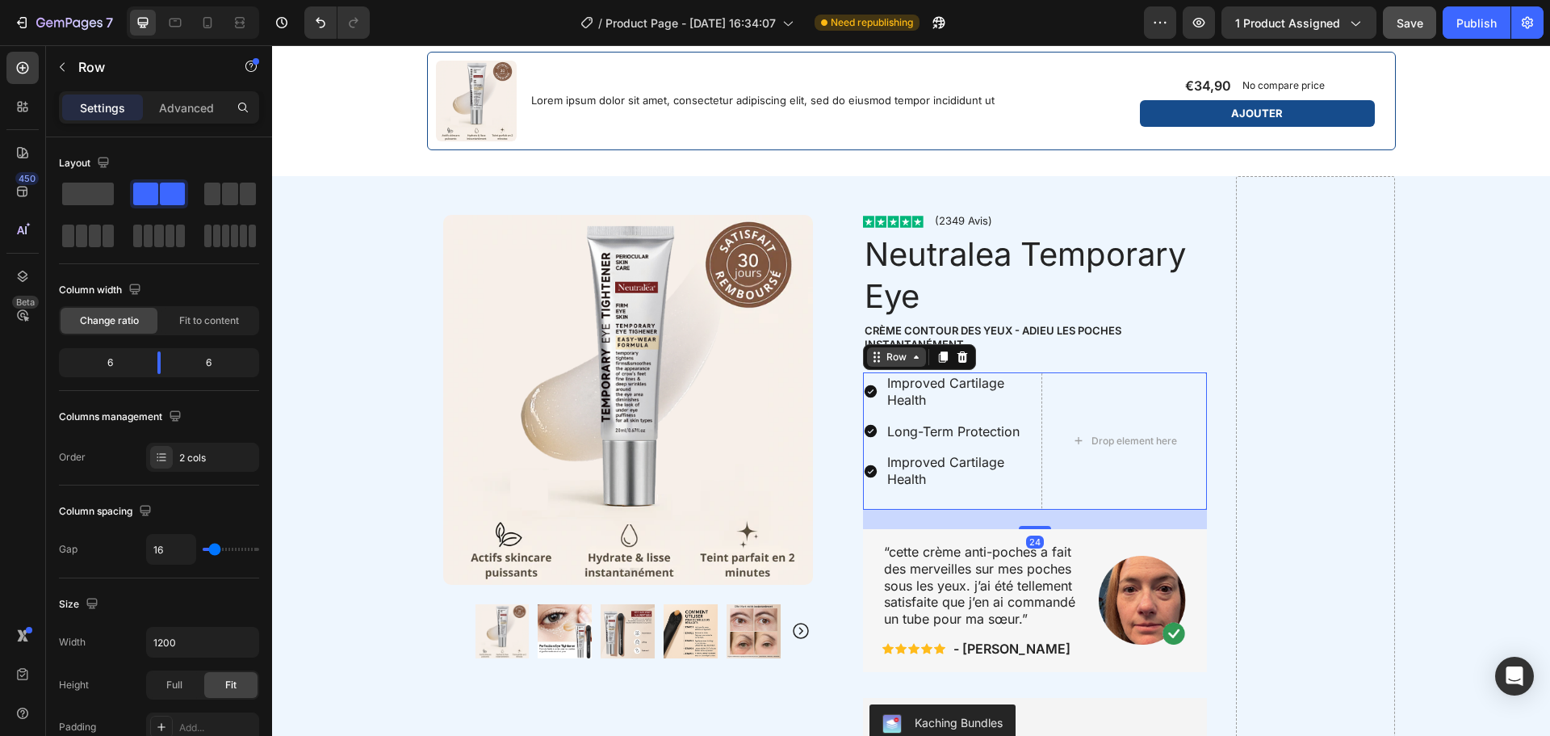
click at [896, 364] on div "Row" at bounding box center [896, 357] width 27 height 15
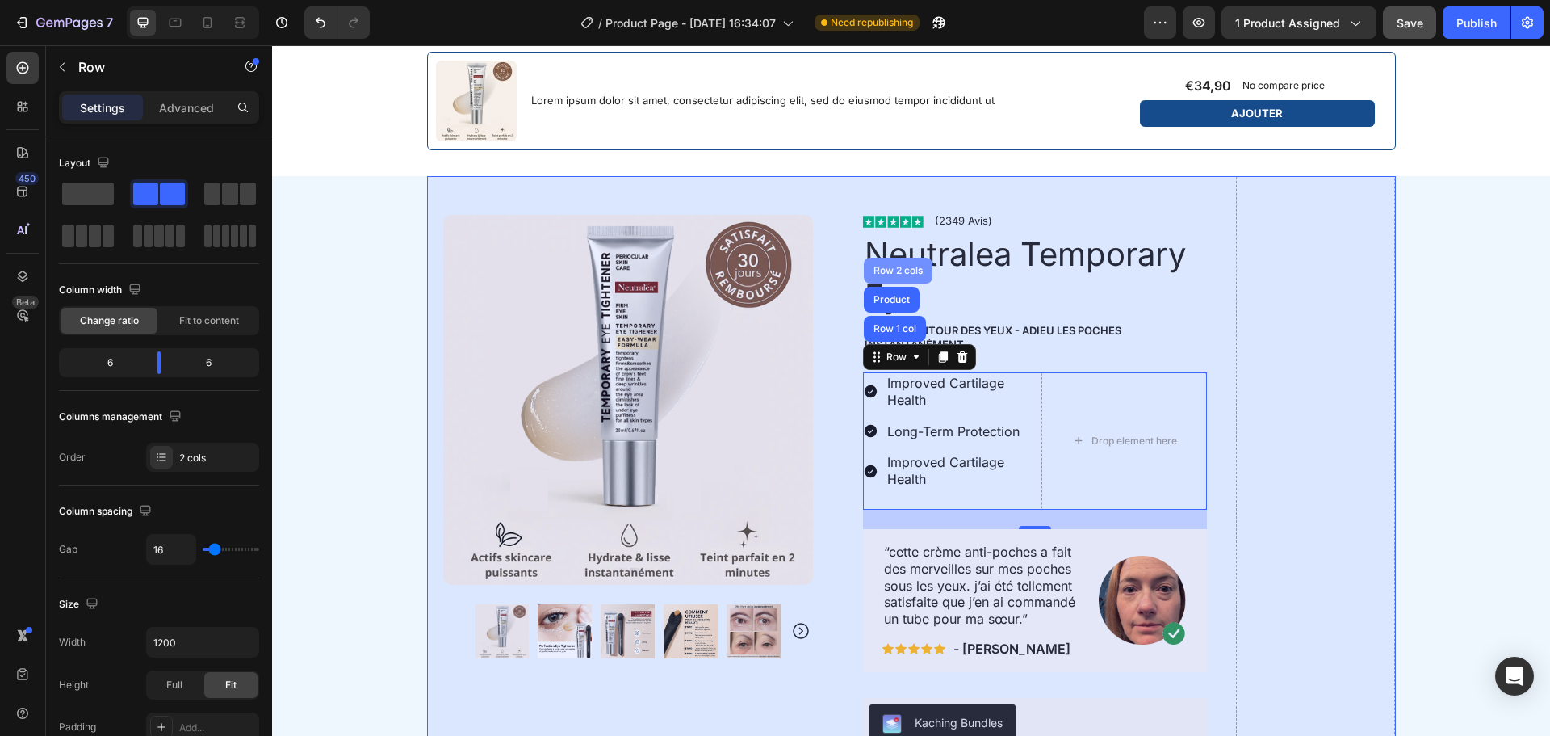
click at [898, 273] on div "Row 2 cols" at bounding box center [898, 271] width 56 height 10
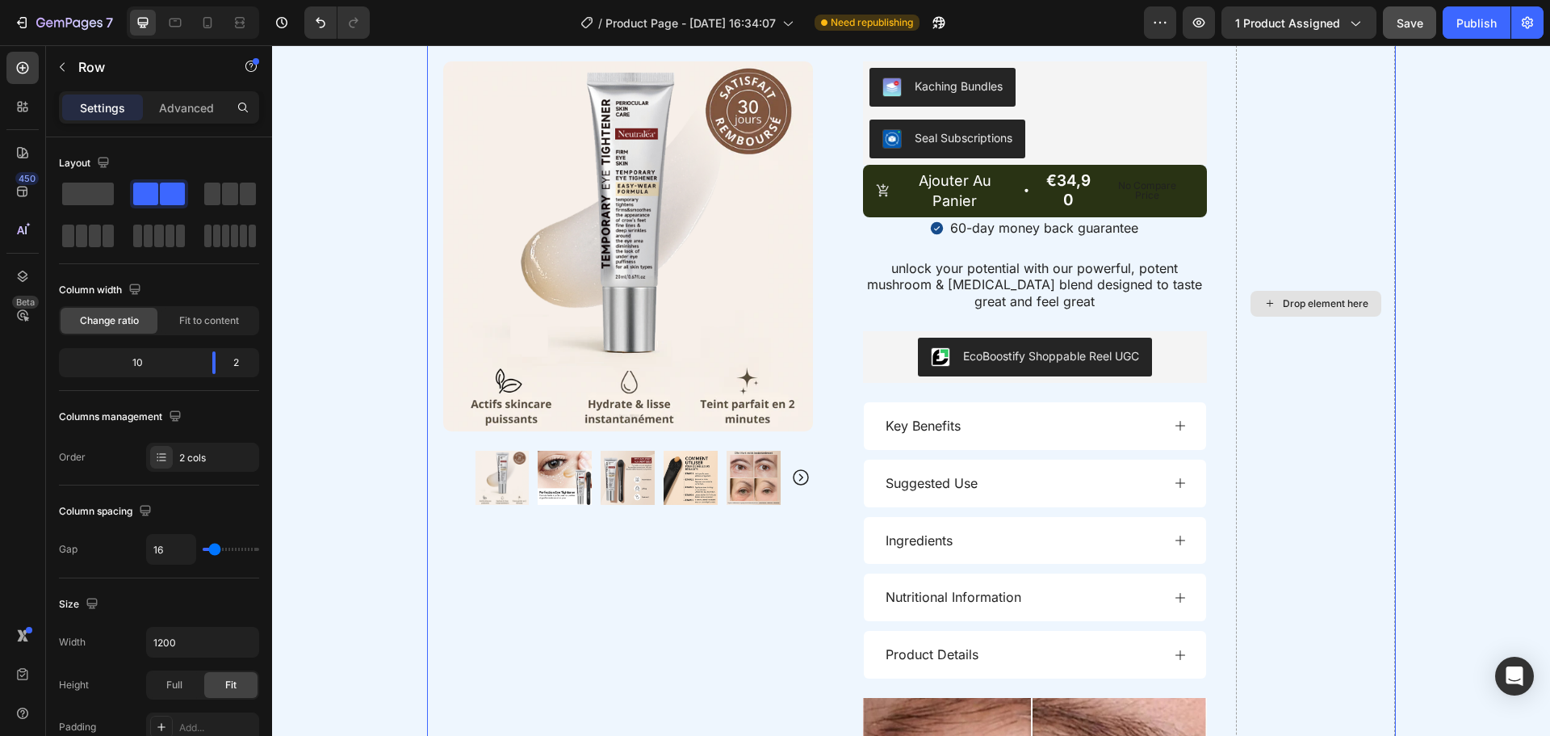
scroll to position [1408, 0]
click at [1236, 416] on div "Drop element here" at bounding box center [1315, 303] width 159 height 1529
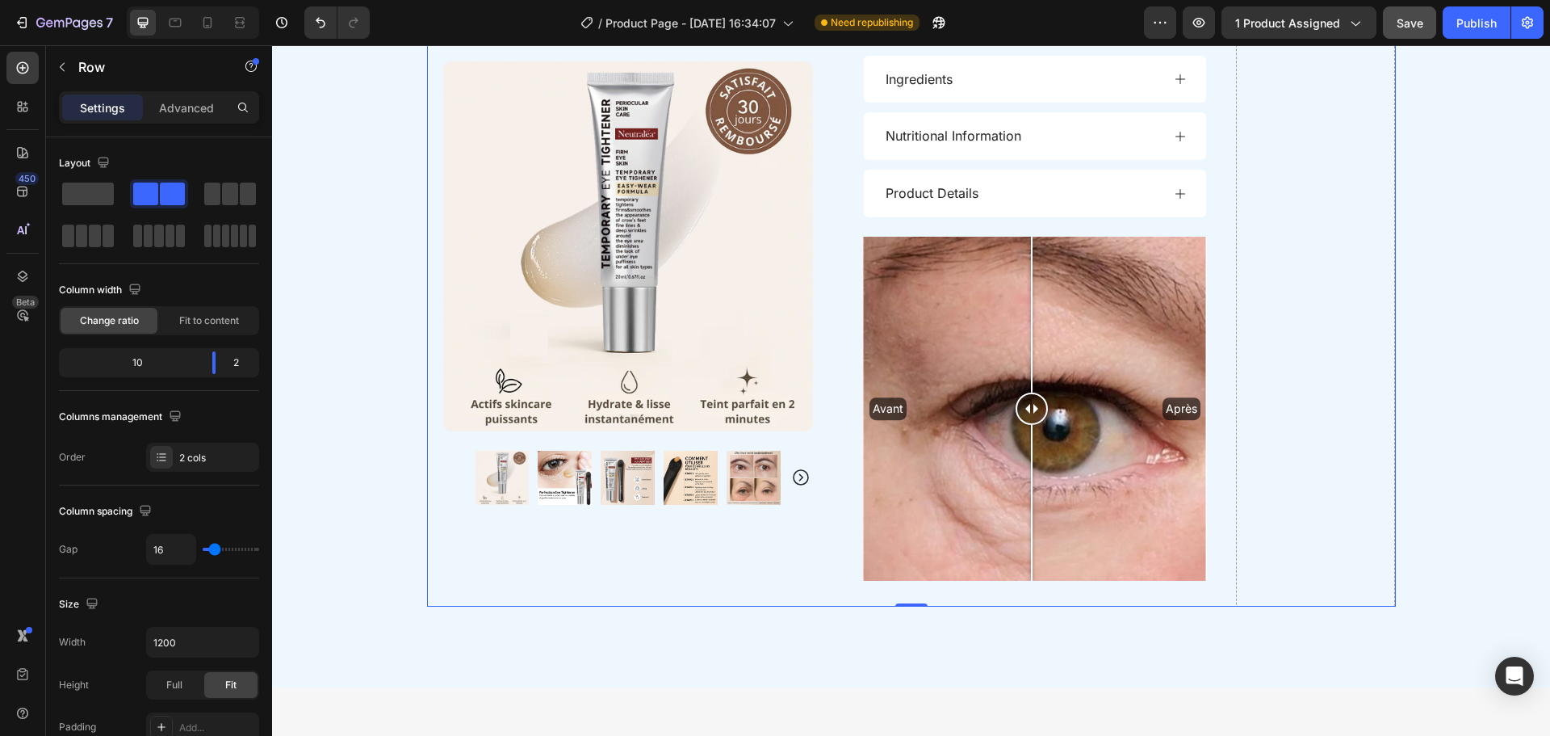
scroll to position [1869, 0]
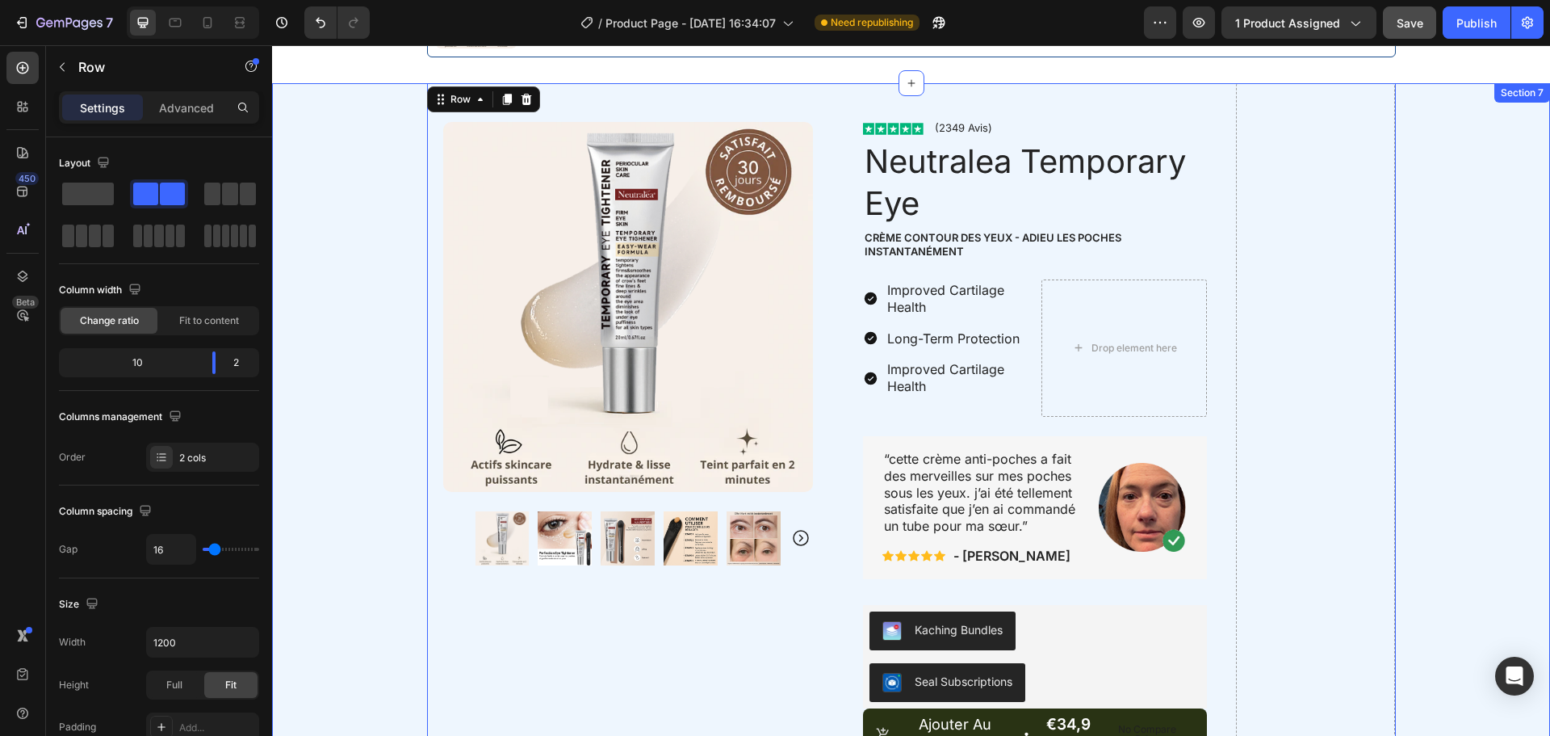
scroll to position [863, 0]
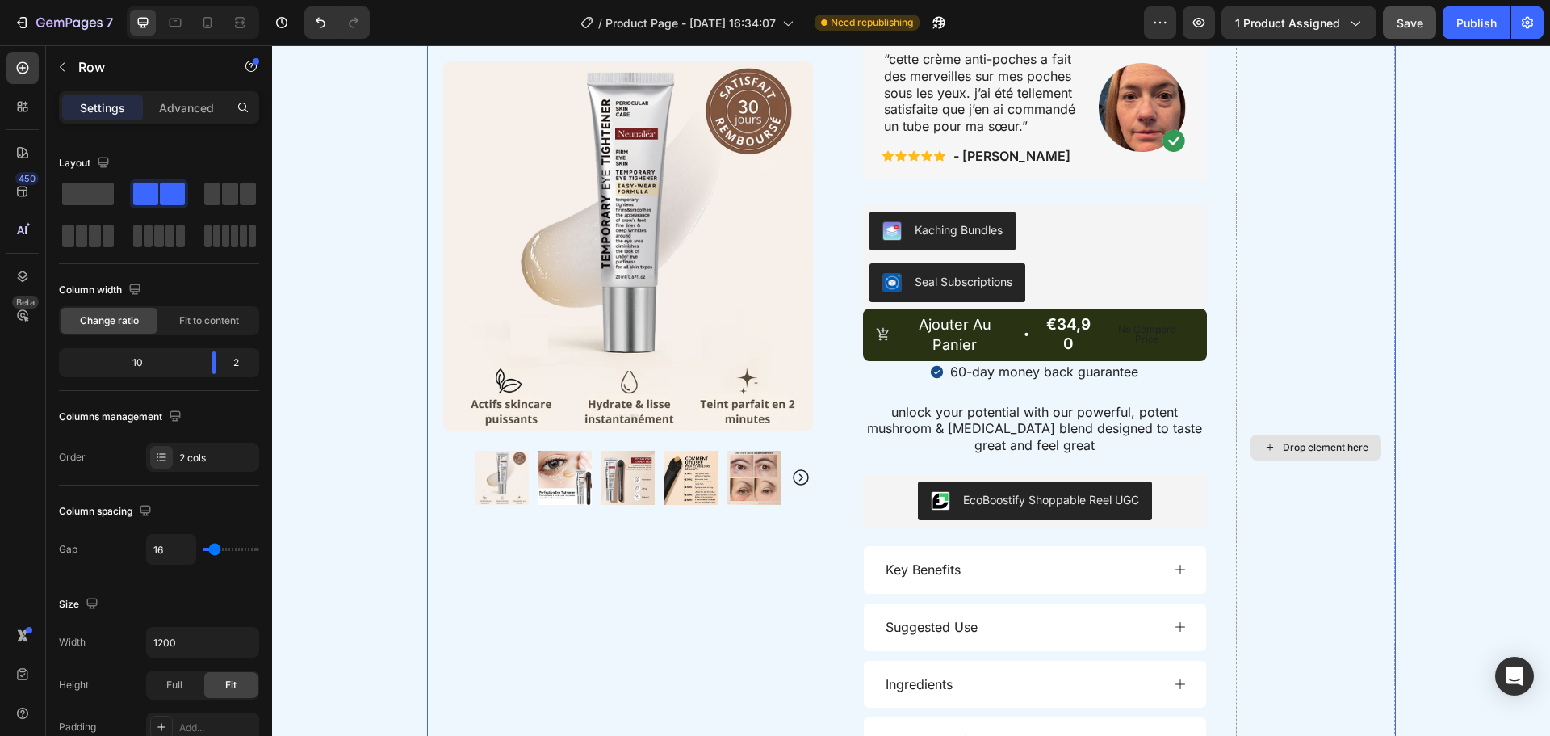
scroll to position [1264, 0]
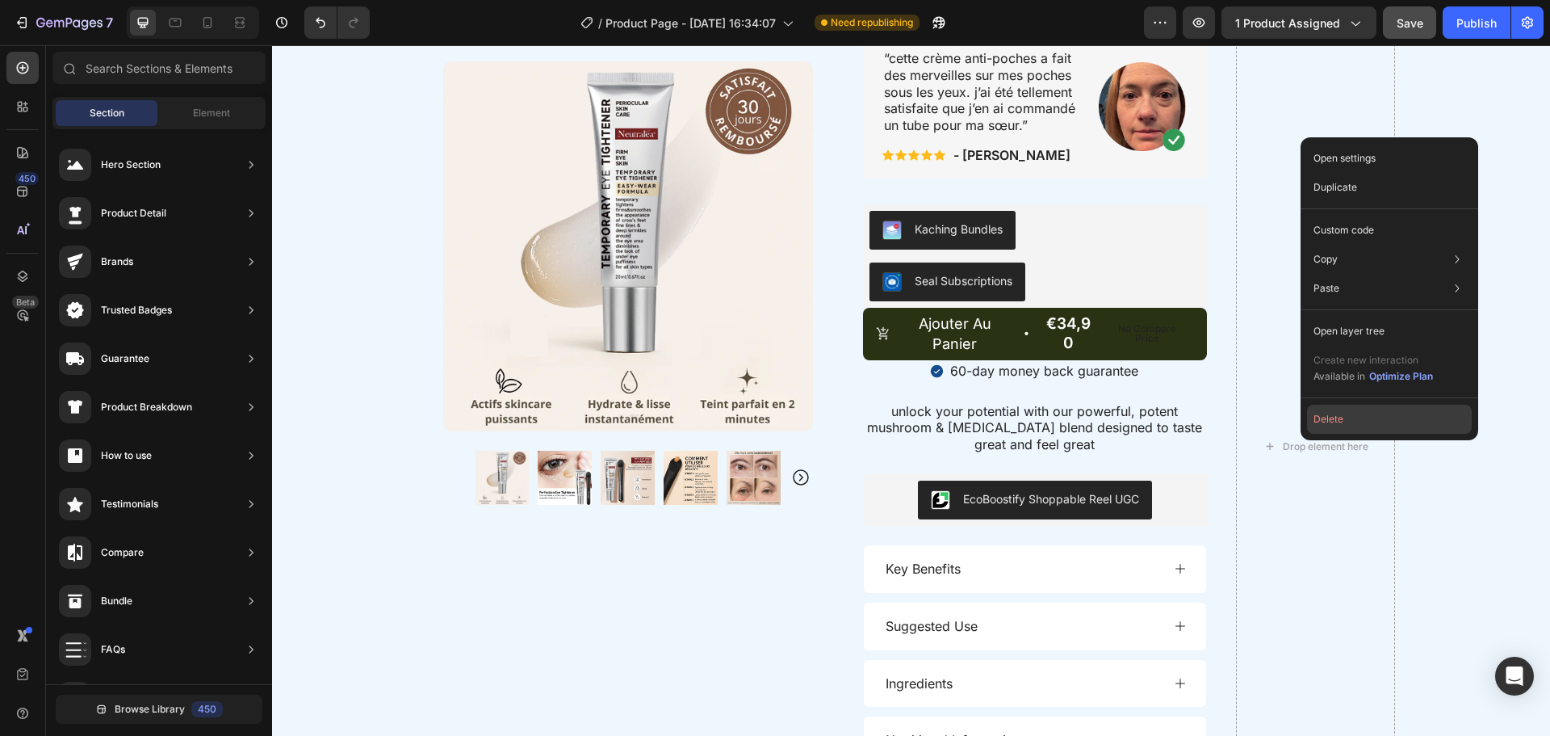
click at [1313, 428] on button "Delete" at bounding box center [1389, 419] width 165 height 29
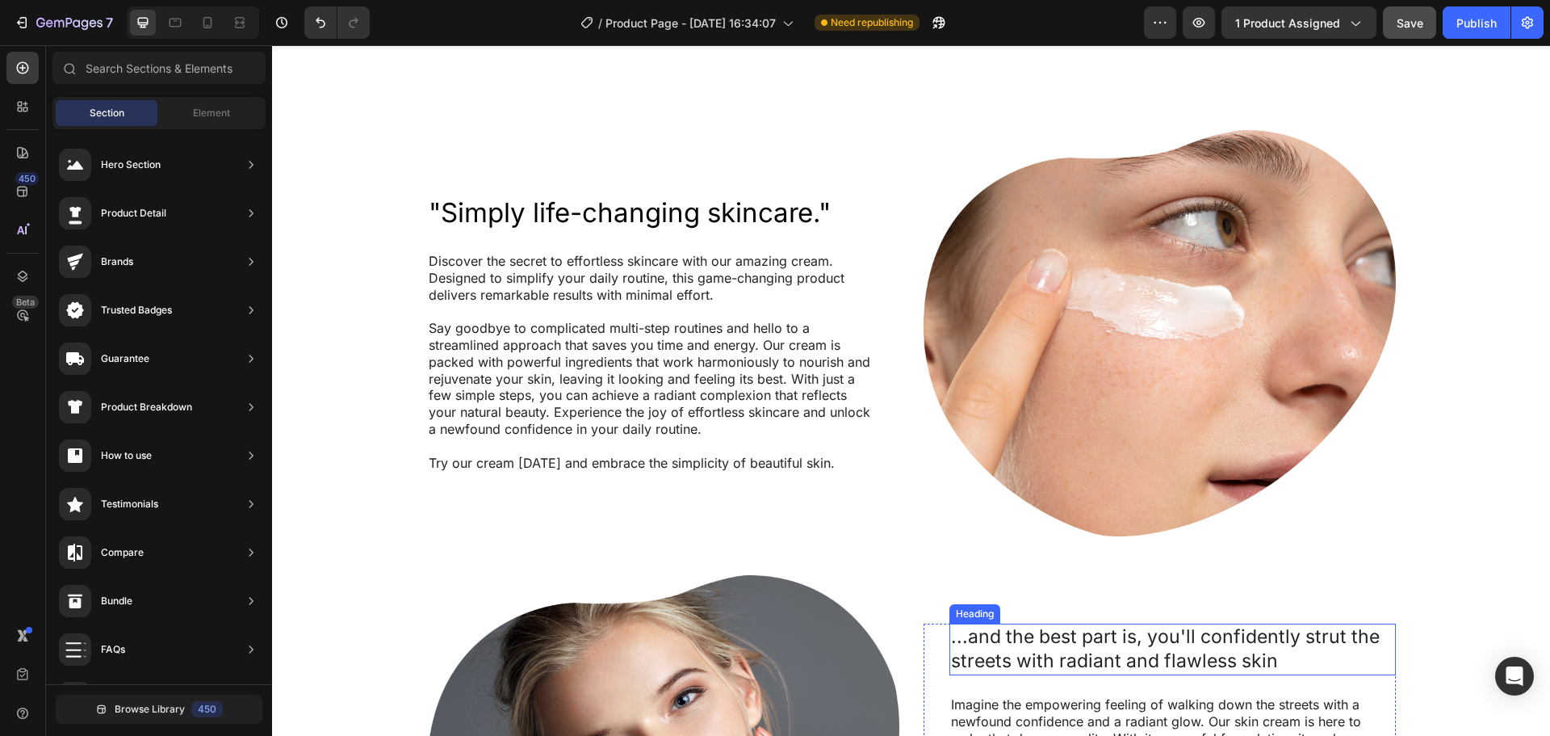
scroll to position [1671, 0]
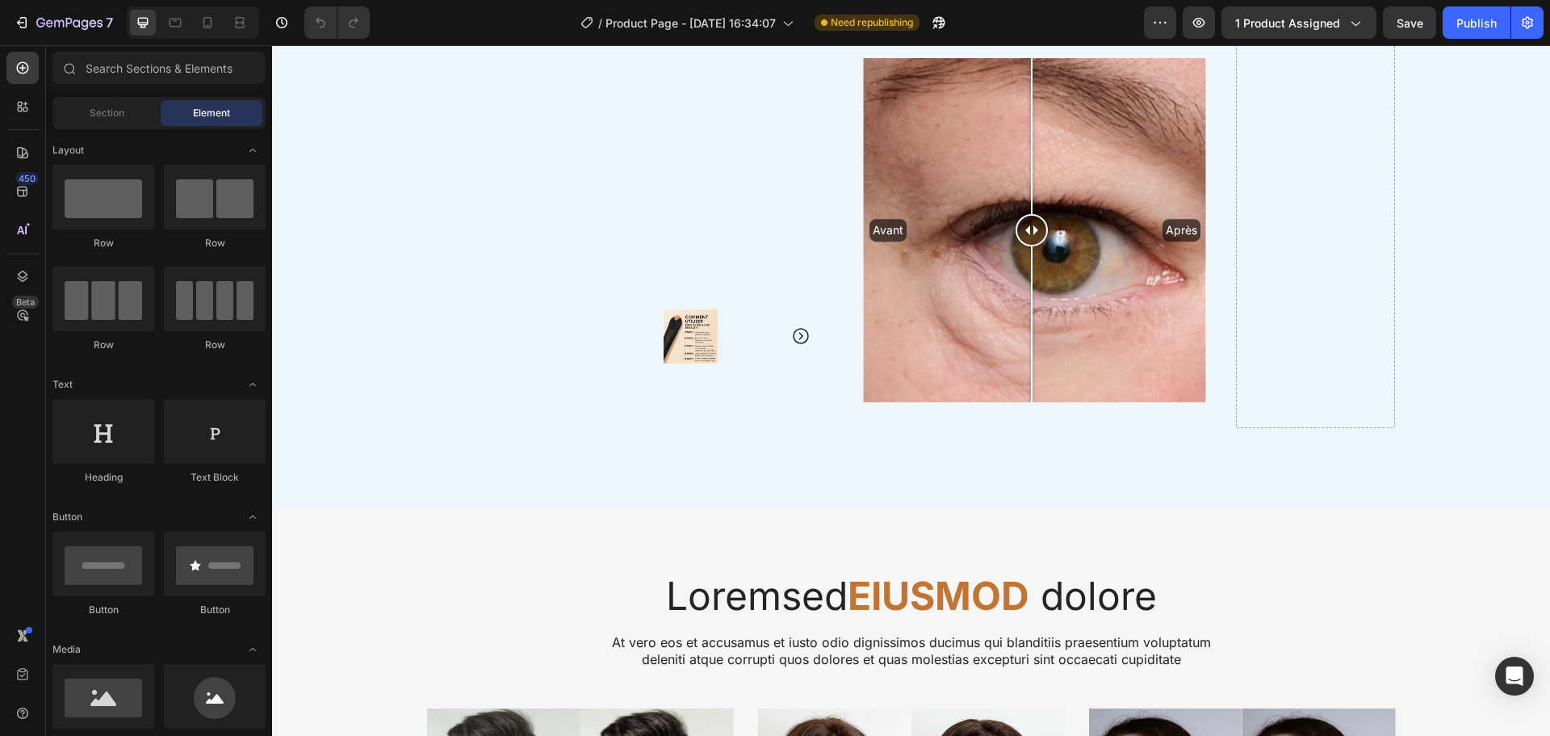
scroll to position [2031, 0]
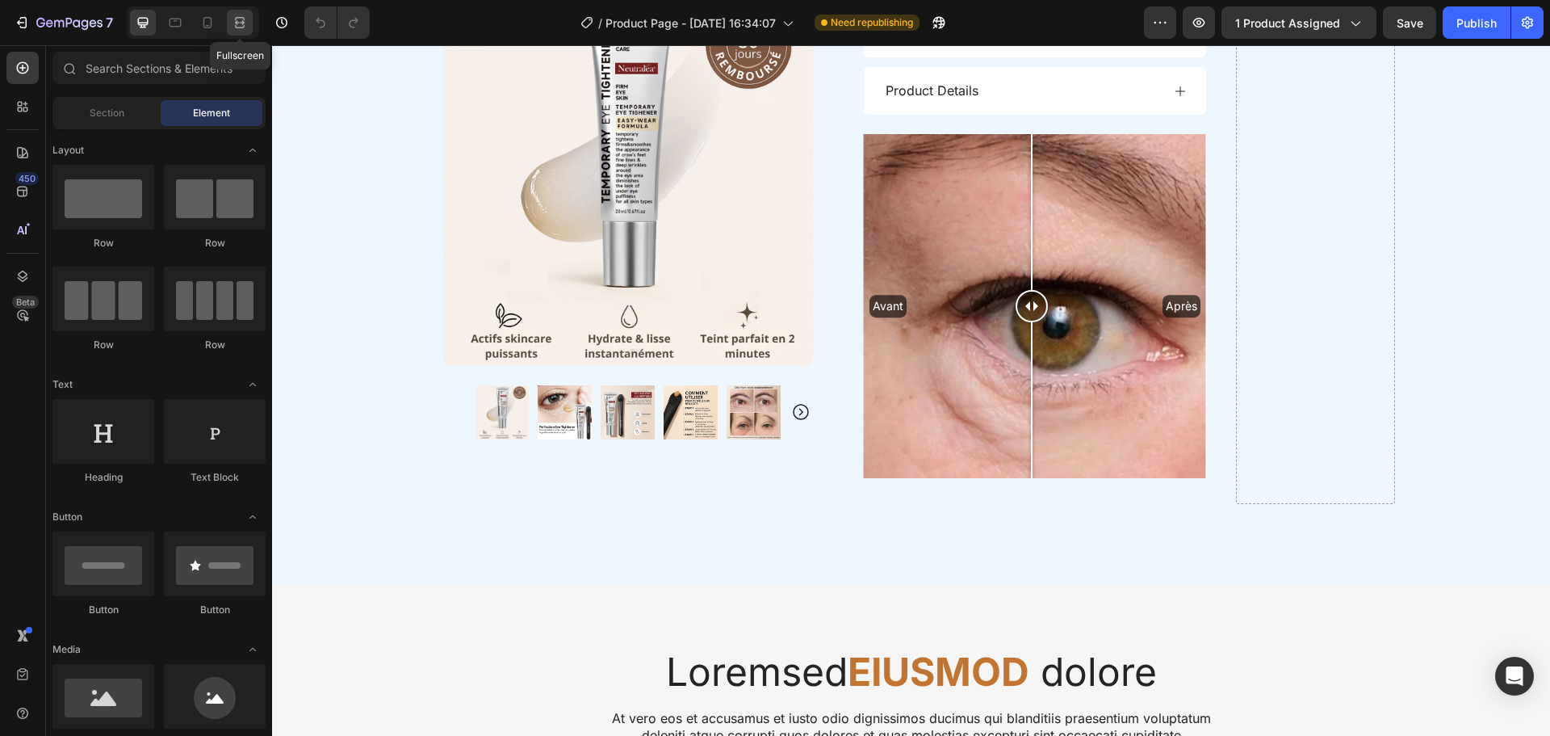
click at [239, 25] on icon at bounding box center [240, 26] width 10 height 3
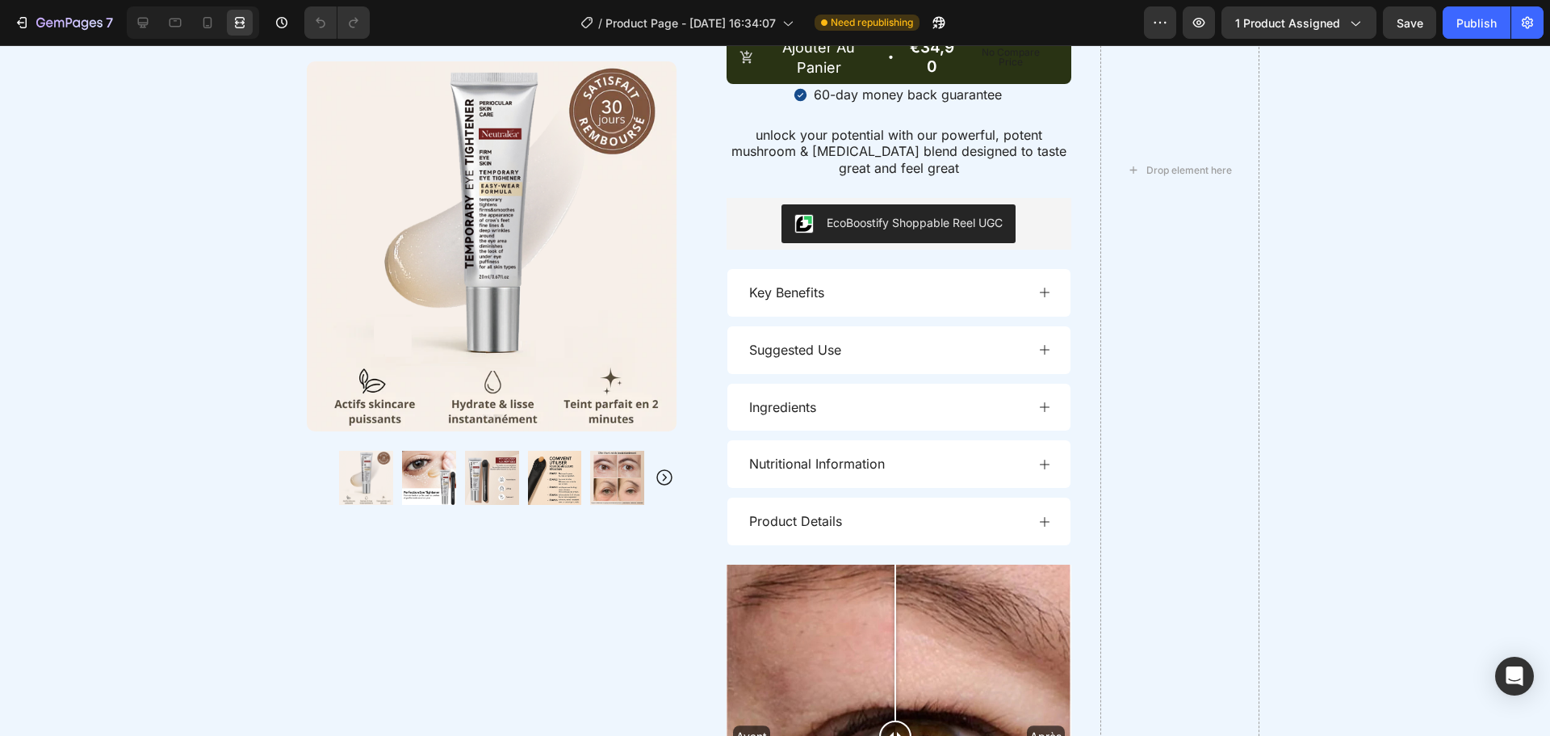
scroll to position [1600, 0]
click at [208, 23] on icon at bounding box center [207, 23] width 16 height 16
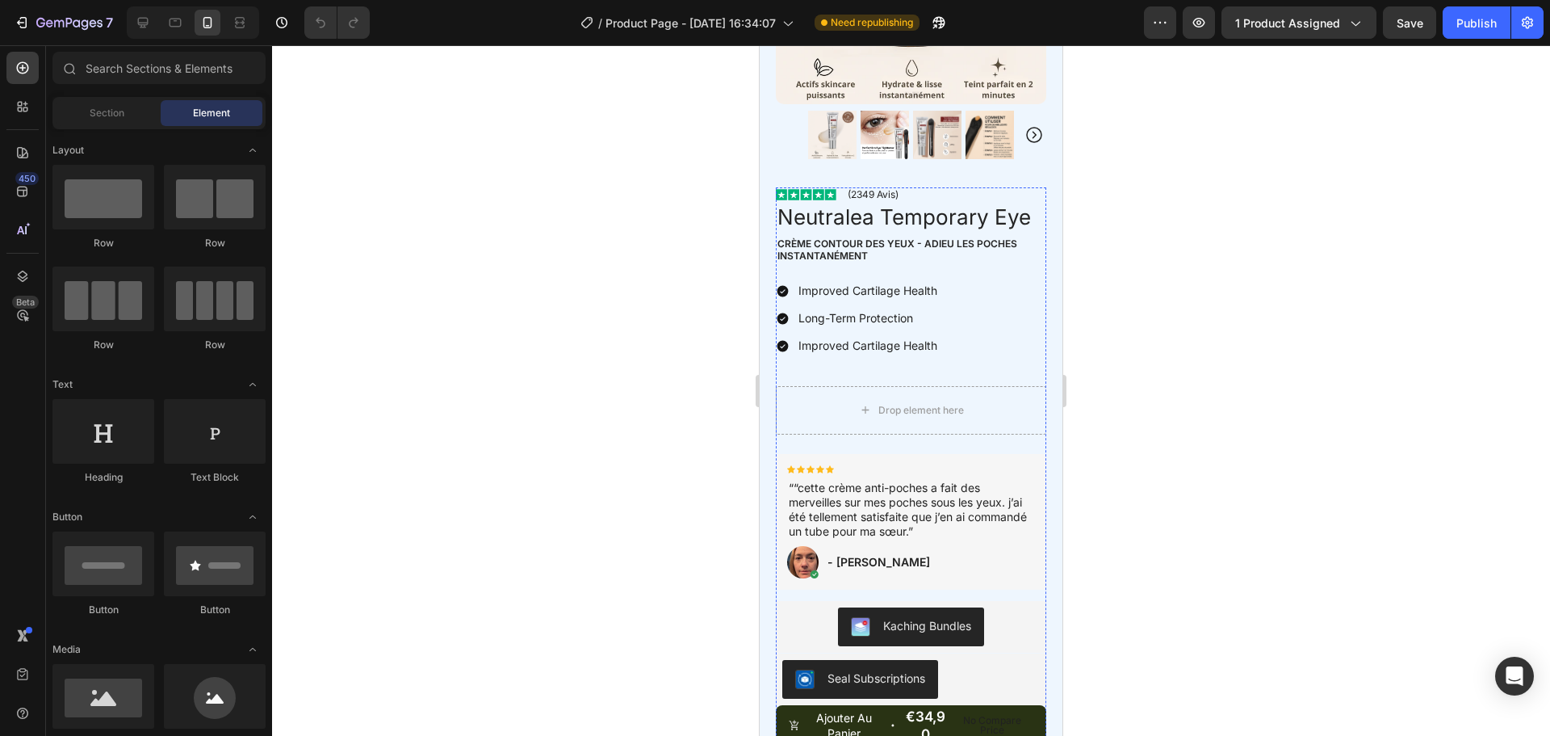
scroll to position [1056, 0]
drag, startPoint x: 880, startPoint y: 396, endPoint x: 865, endPoint y: 392, distance: 15.9
click at [865, 404] on icon at bounding box center [865, 411] width 13 height 14
drag, startPoint x: 905, startPoint y: 392, endPoint x: 870, endPoint y: 395, distance: 35.7
drag, startPoint x: 110, startPoint y: 350, endPoint x: 1081, endPoint y: 467, distance: 978.4
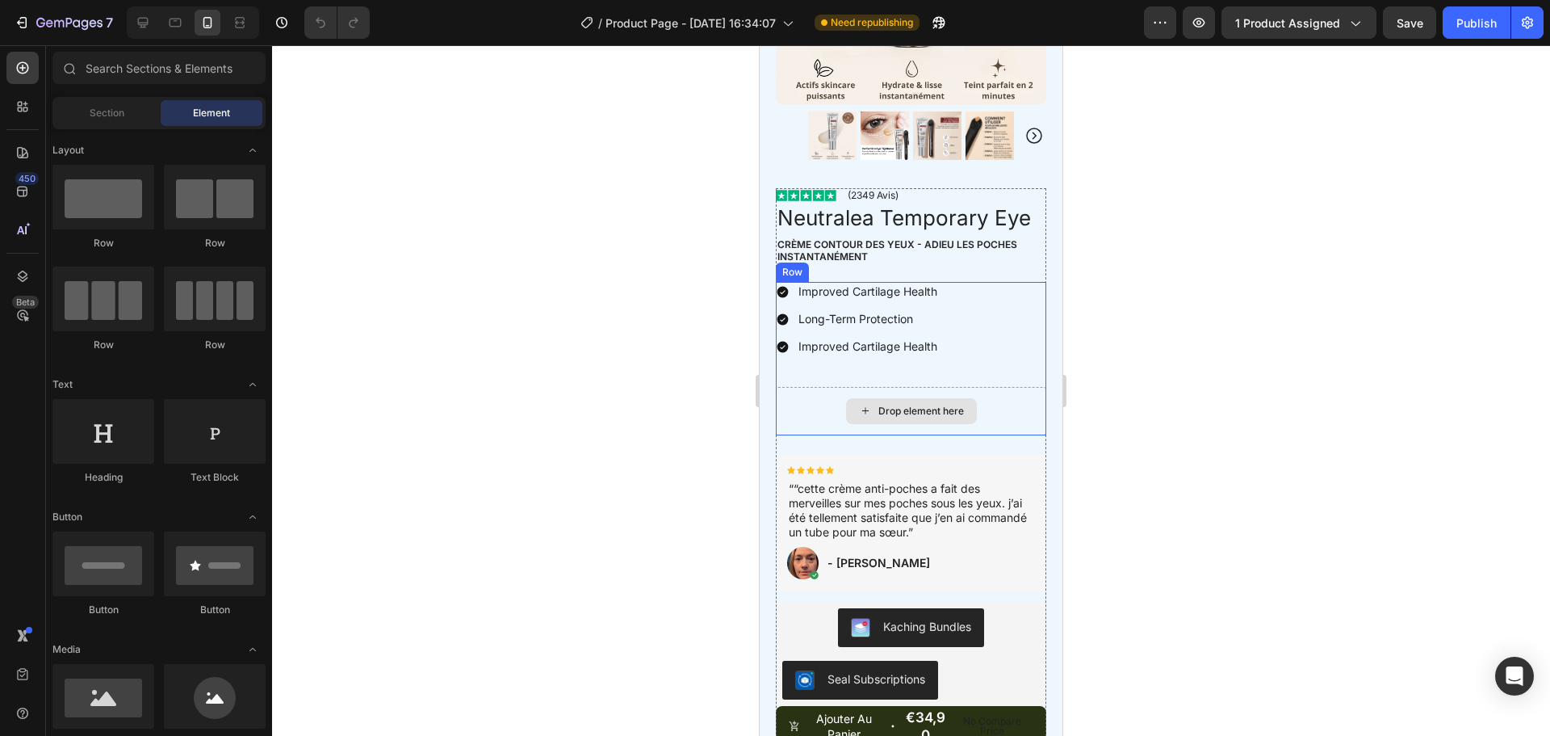
click at [1081, 467] on div at bounding box center [911, 390] width 1278 height 690
click at [922, 410] on div "Drop element here" at bounding box center [911, 411] width 131 height 26
click at [848, 402] on div "Drop element here" at bounding box center [911, 411] width 131 height 26
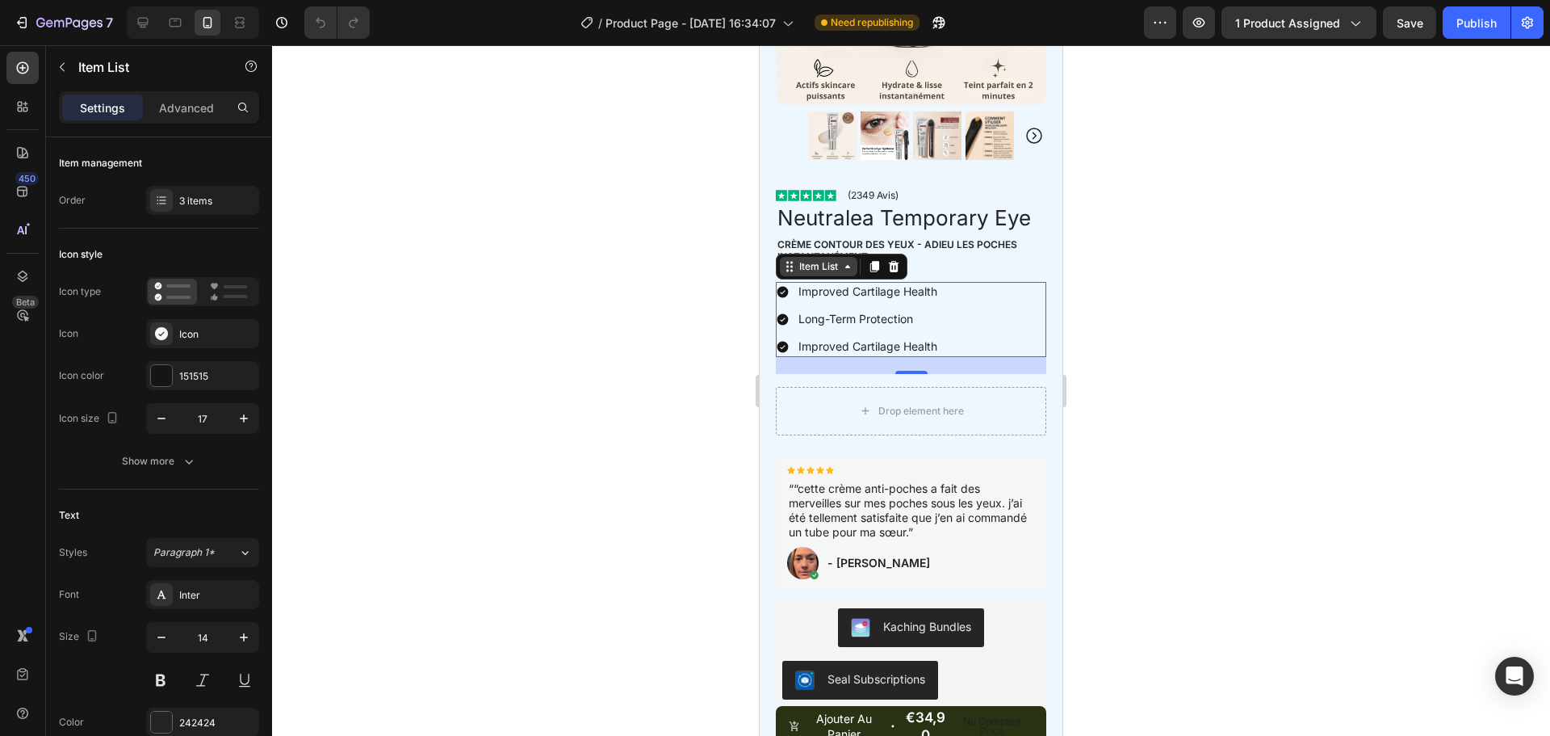
click at [847, 260] on icon at bounding box center [847, 266] width 13 height 13
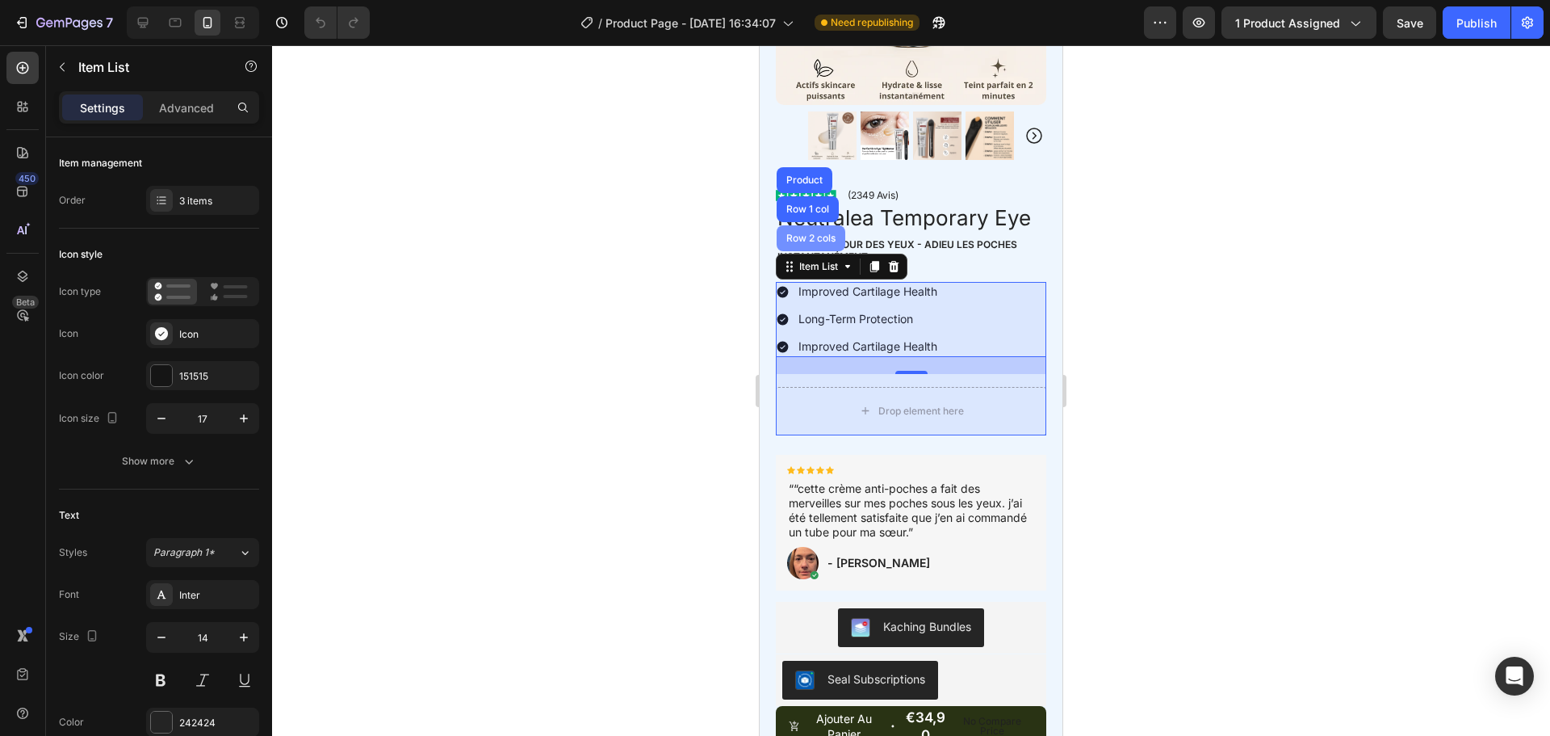
click at [811, 233] on div "Row 2 cols" at bounding box center [811, 238] width 56 height 10
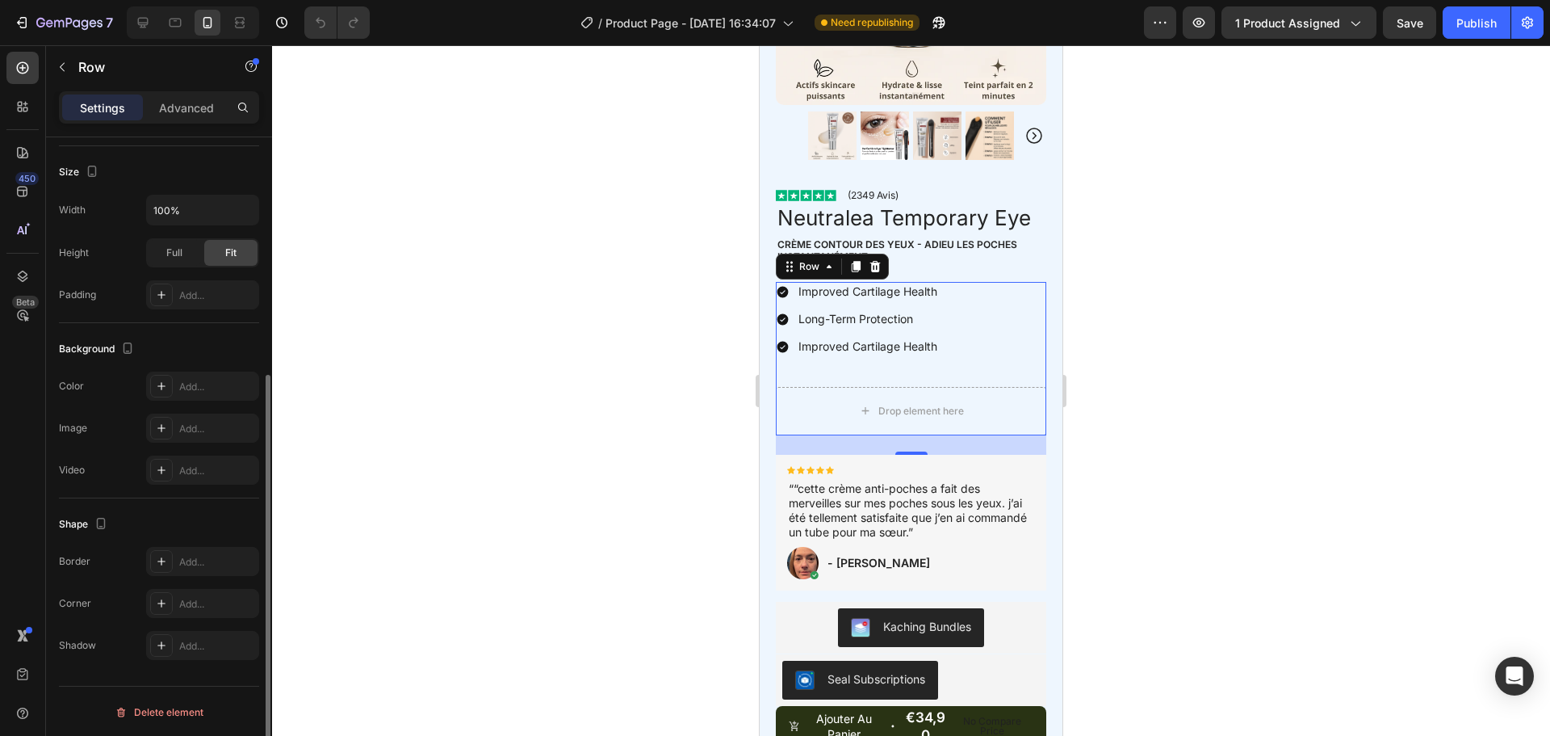
scroll to position [392, 0]
click at [954, 334] on div "Improved Cartilage Health Long-Term Protection Improved Cartilage Health" at bounding box center [911, 319] width 270 height 75
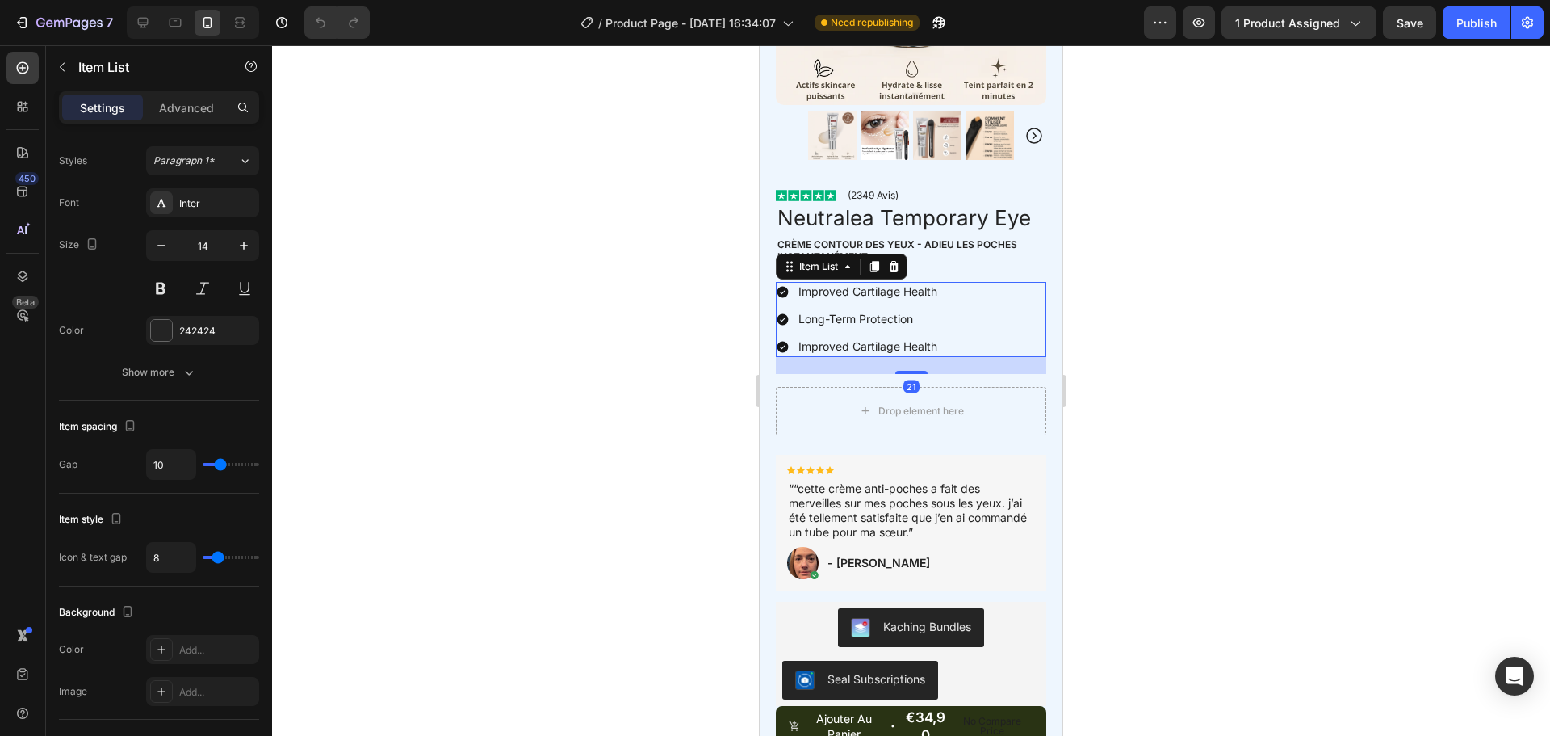
scroll to position [0, 0]
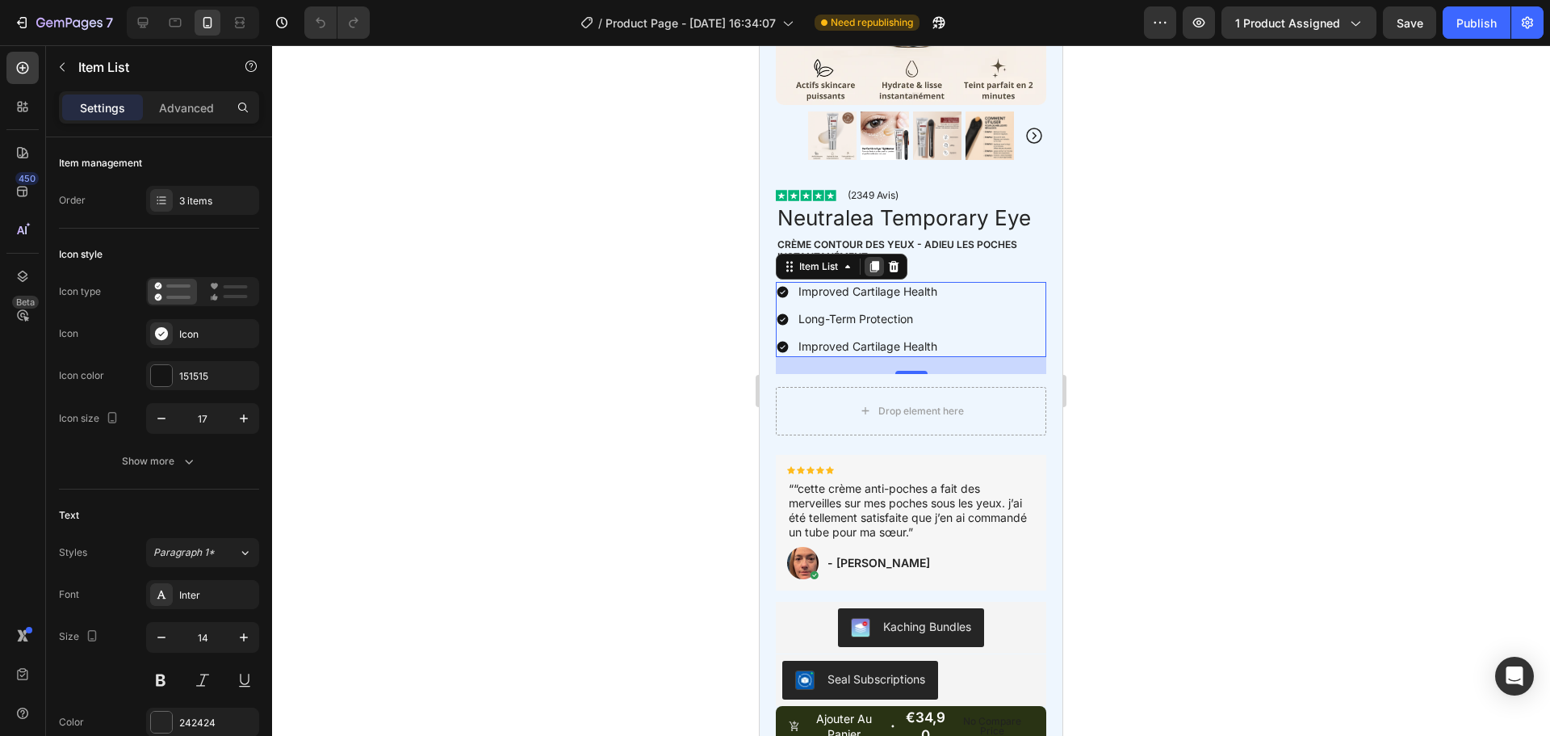
click at [871, 261] on icon at bounding box center [874, 266] width 9 height 11
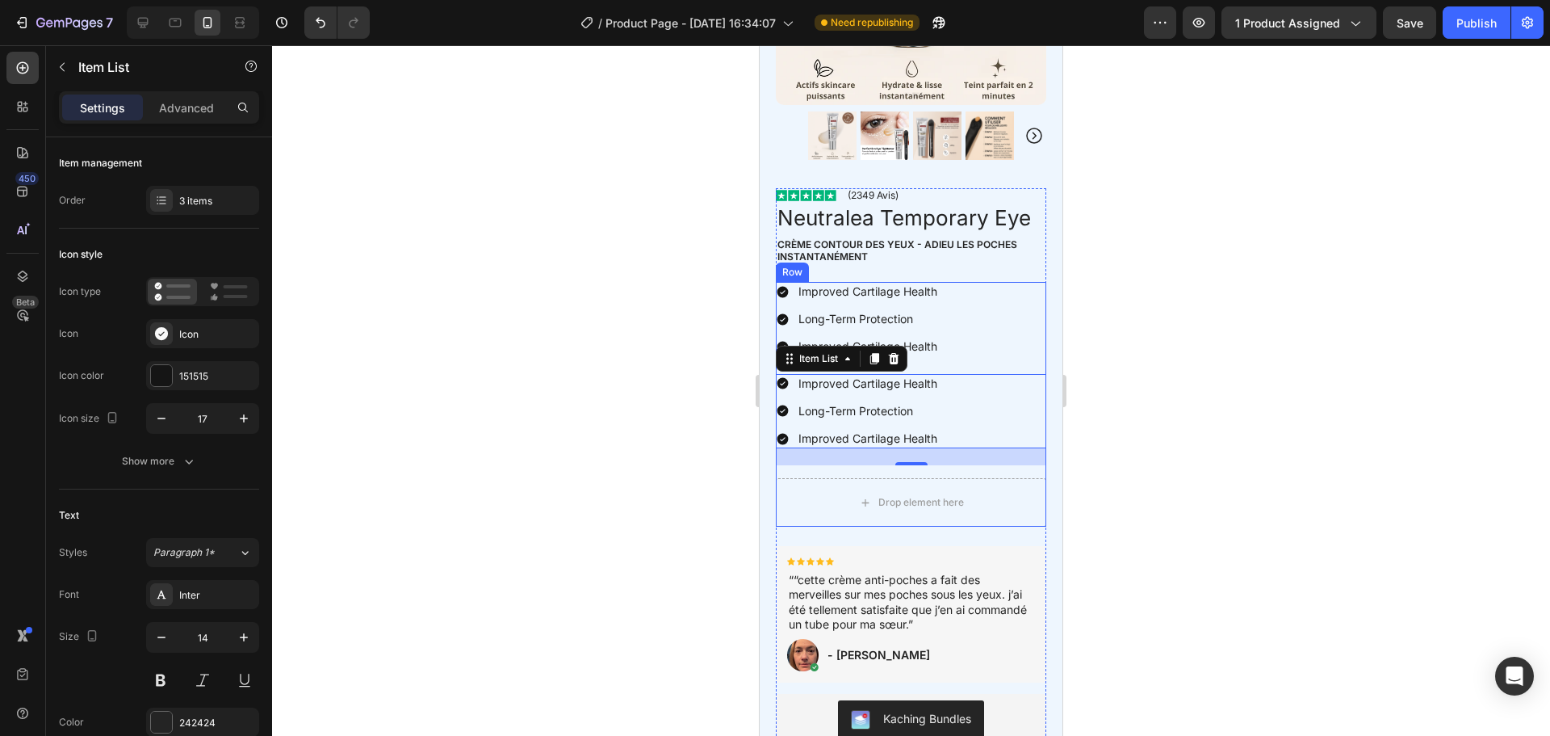
click at [946, 461] on div "Improved Cartilage Health Long-Term Protection Improved Cartilage Health Item L…" at bounding box center [911, 404] width 270 height 245
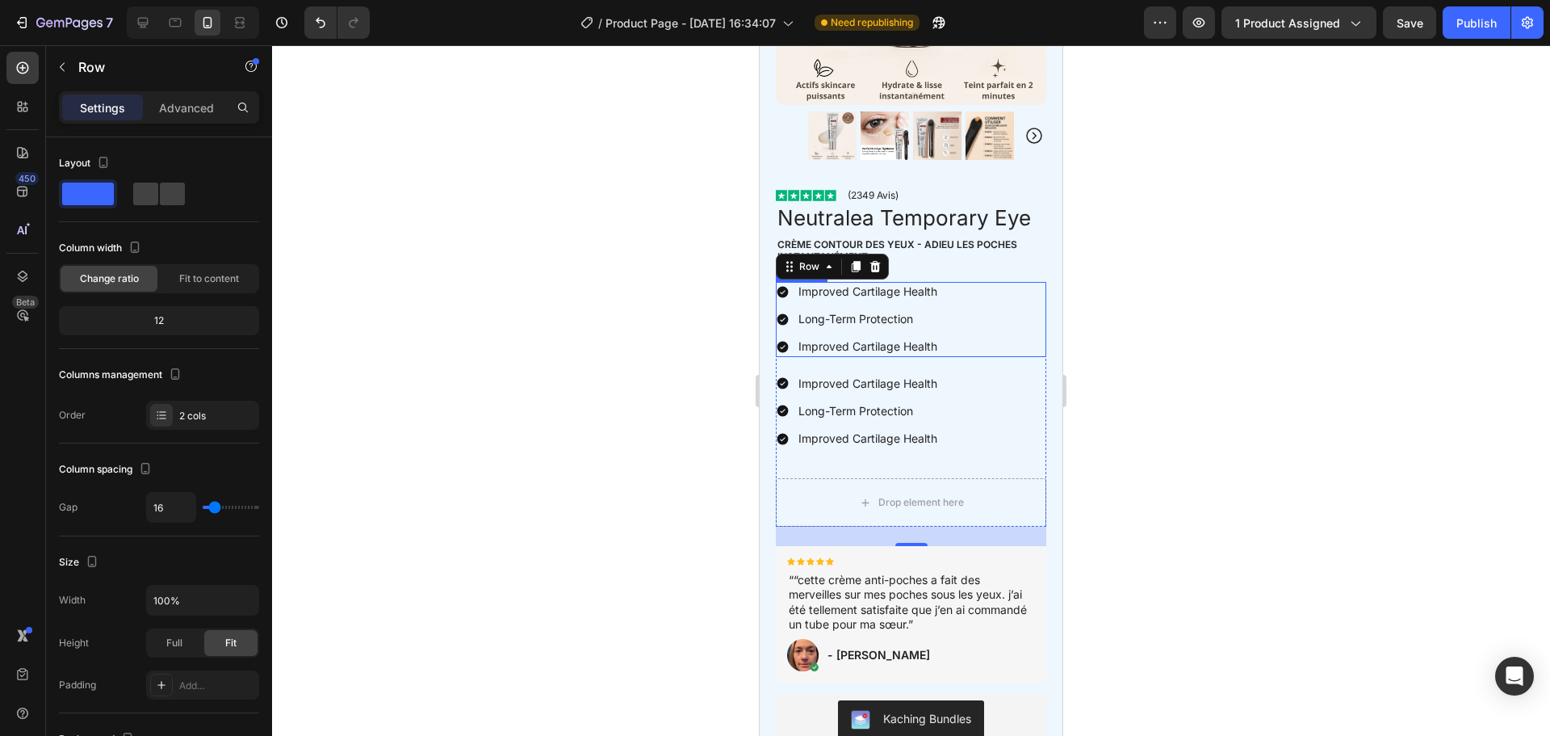
click at [949, 304] on div "Improved Cartilage Health Long-Term Protection Improved Cartilage Health" at bounding box center [911, 319] width 270 height 75
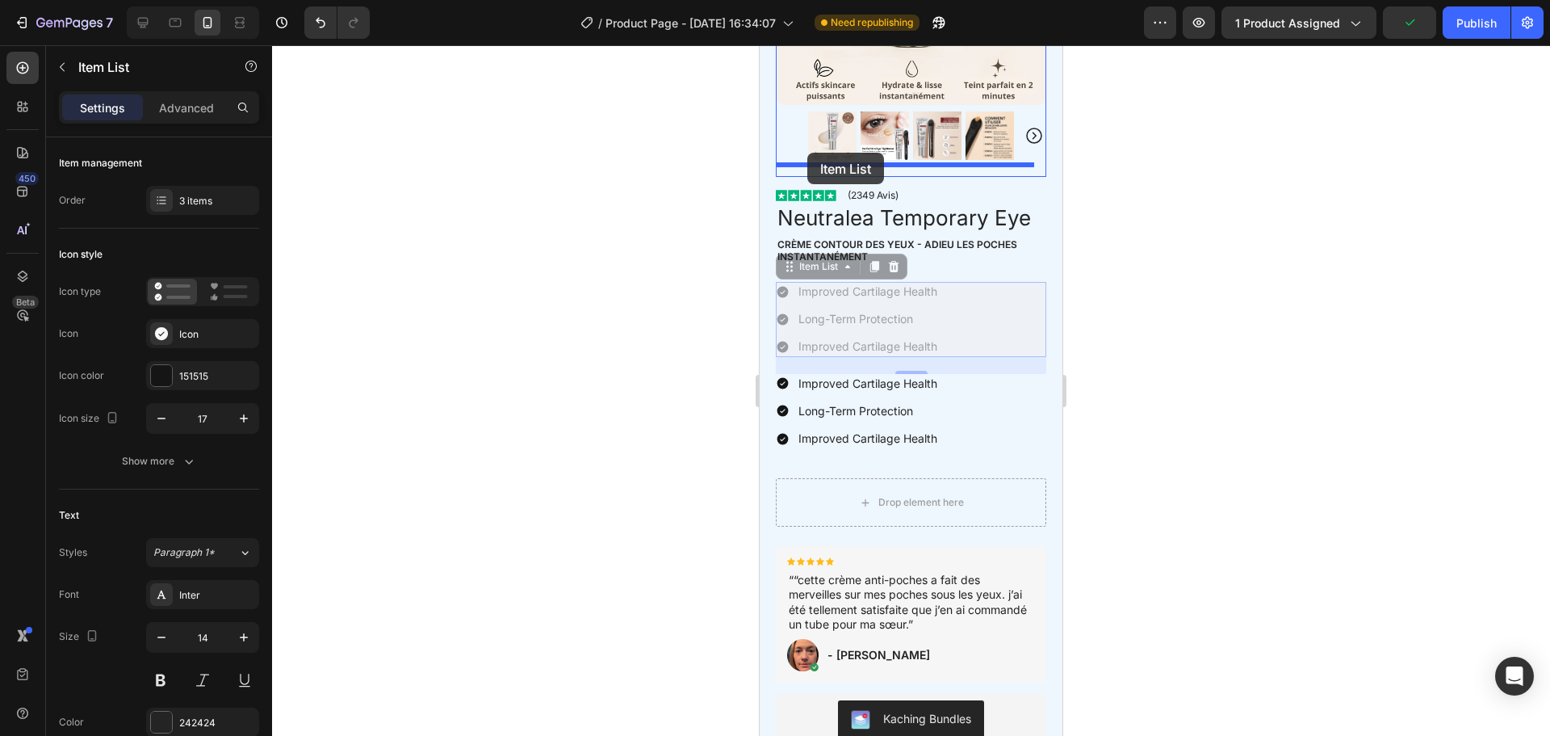
drag, startPoint x: 794, startPoint y: 258, endPoint x: 807, endPoint y: 153, distance: 105.9
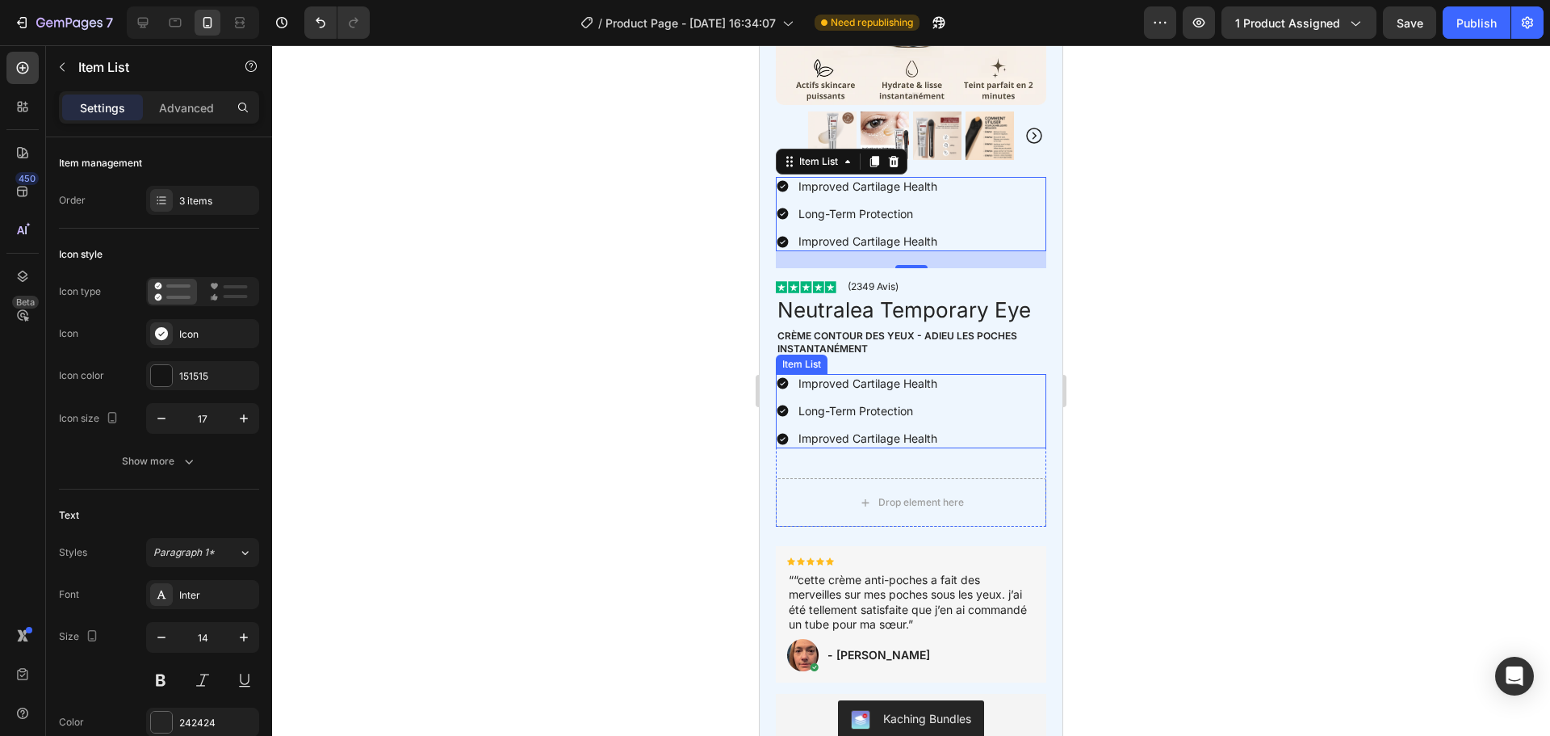
click at [869, 386] on div "Improved Cartilage Health Long-Term Protection Improved Cartilage Health" at bounding box center [858, 411] width 164 height 75
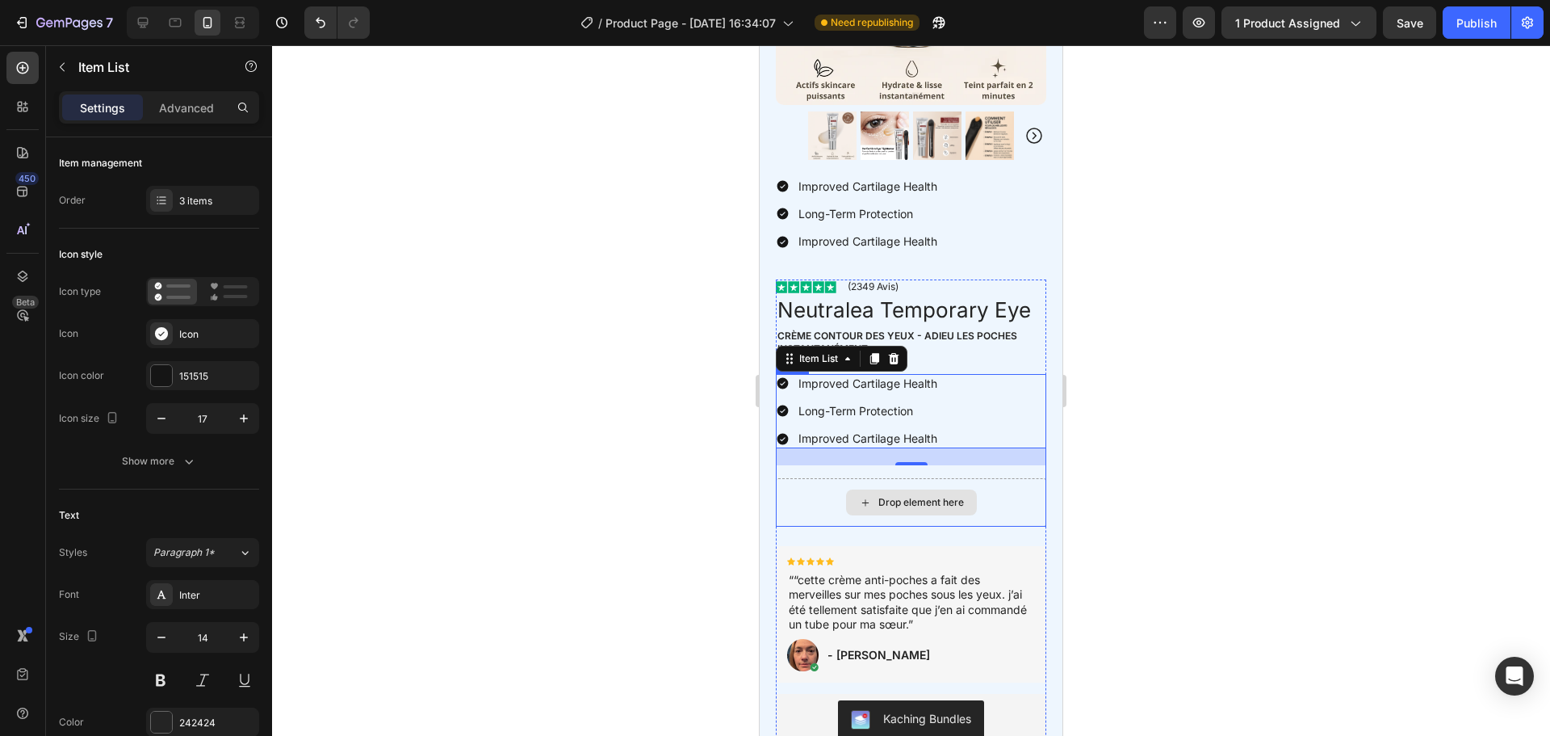
click at [808, 510] on div "Drop element here" at bounding box center [911, 502] width 270 height 48
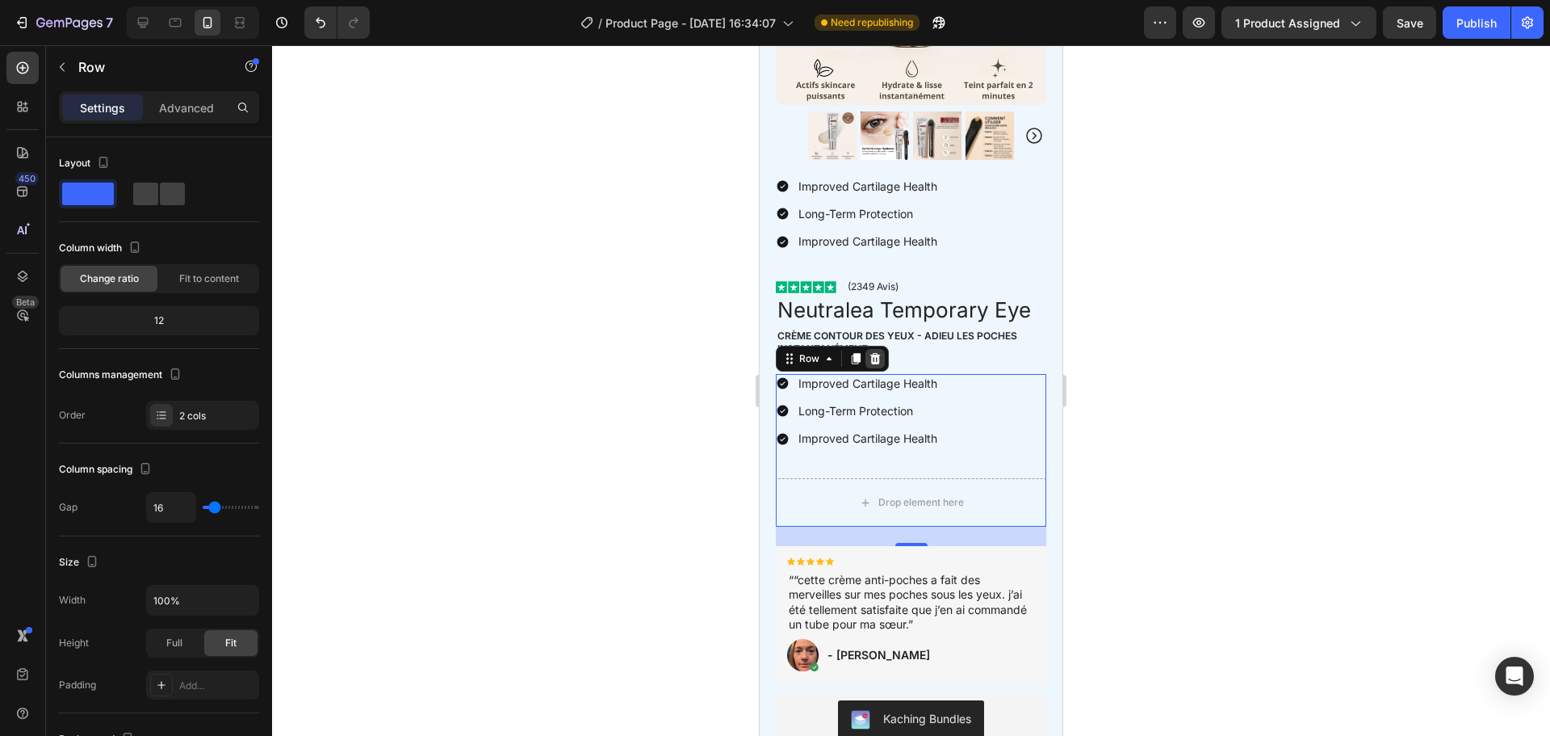
click at [881, 352] on icon at bounding box center [875, 358] width 13 height 13
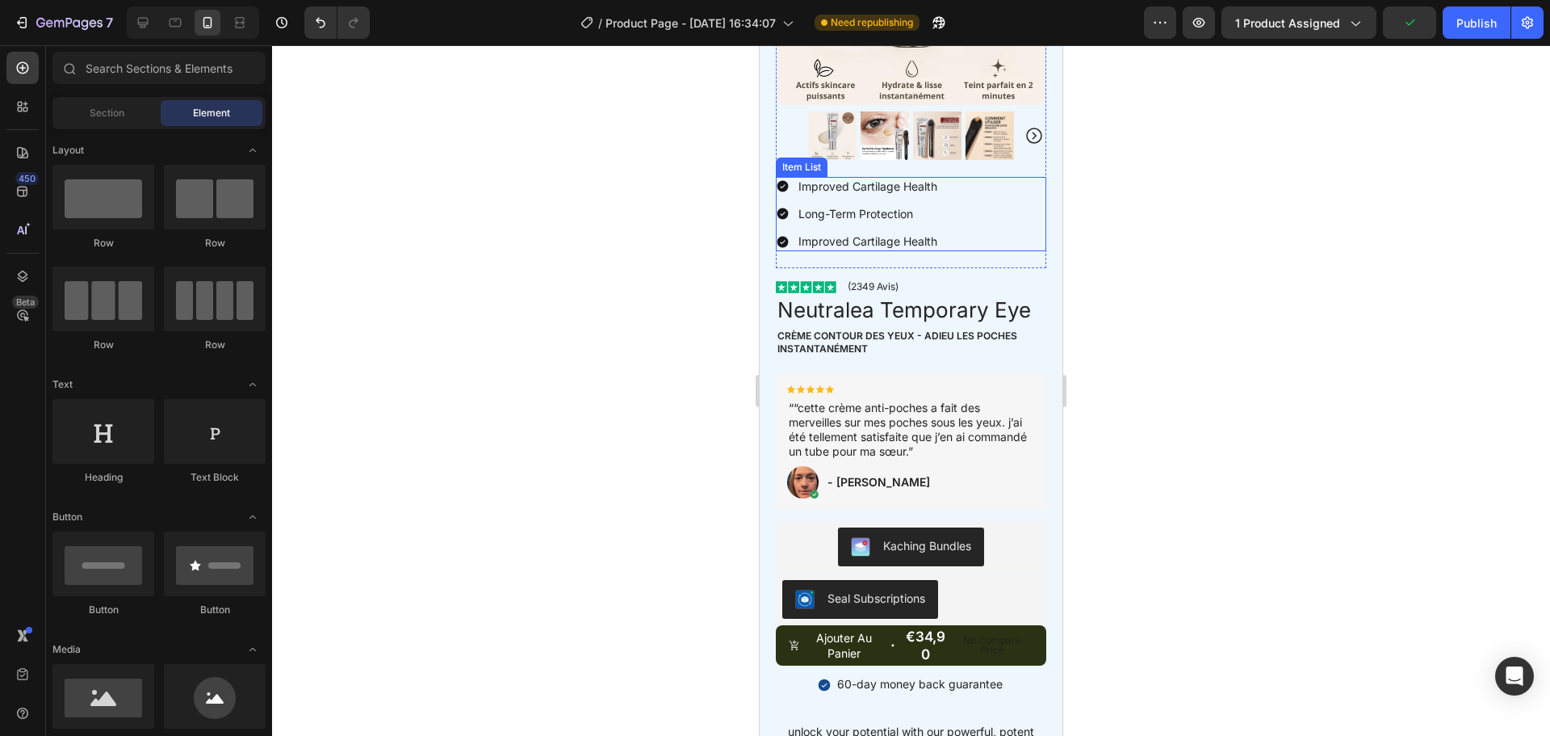
click at [958, 200] on div "Improved Cartilage Health Long-Term Protection Improved Cartilage Health" at bounding box center [911, 214] width 270 height 75
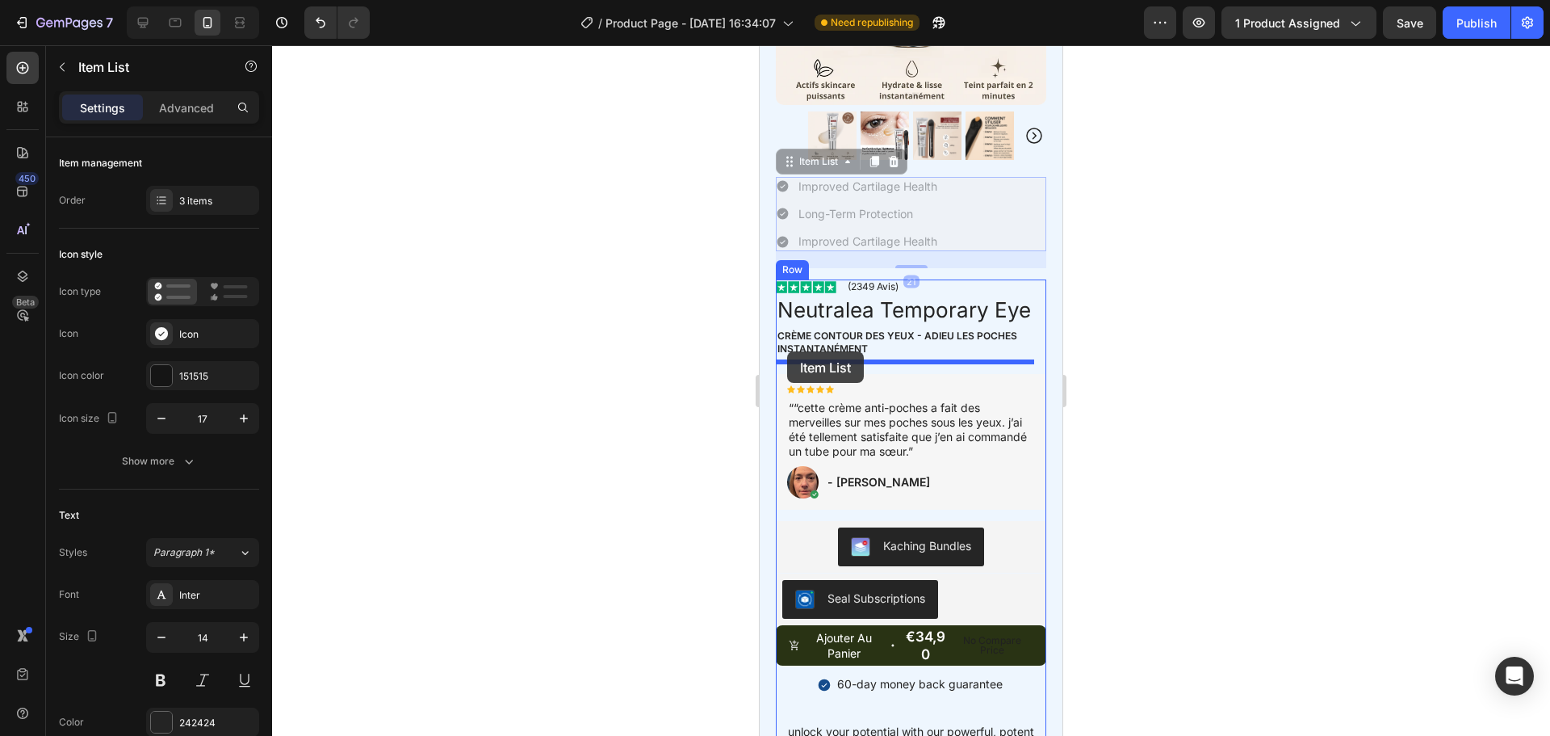
drag, startPoint x: 795, startPoint y: 151, endPoint x: 787, endPoint y: 351, distance: 200.4
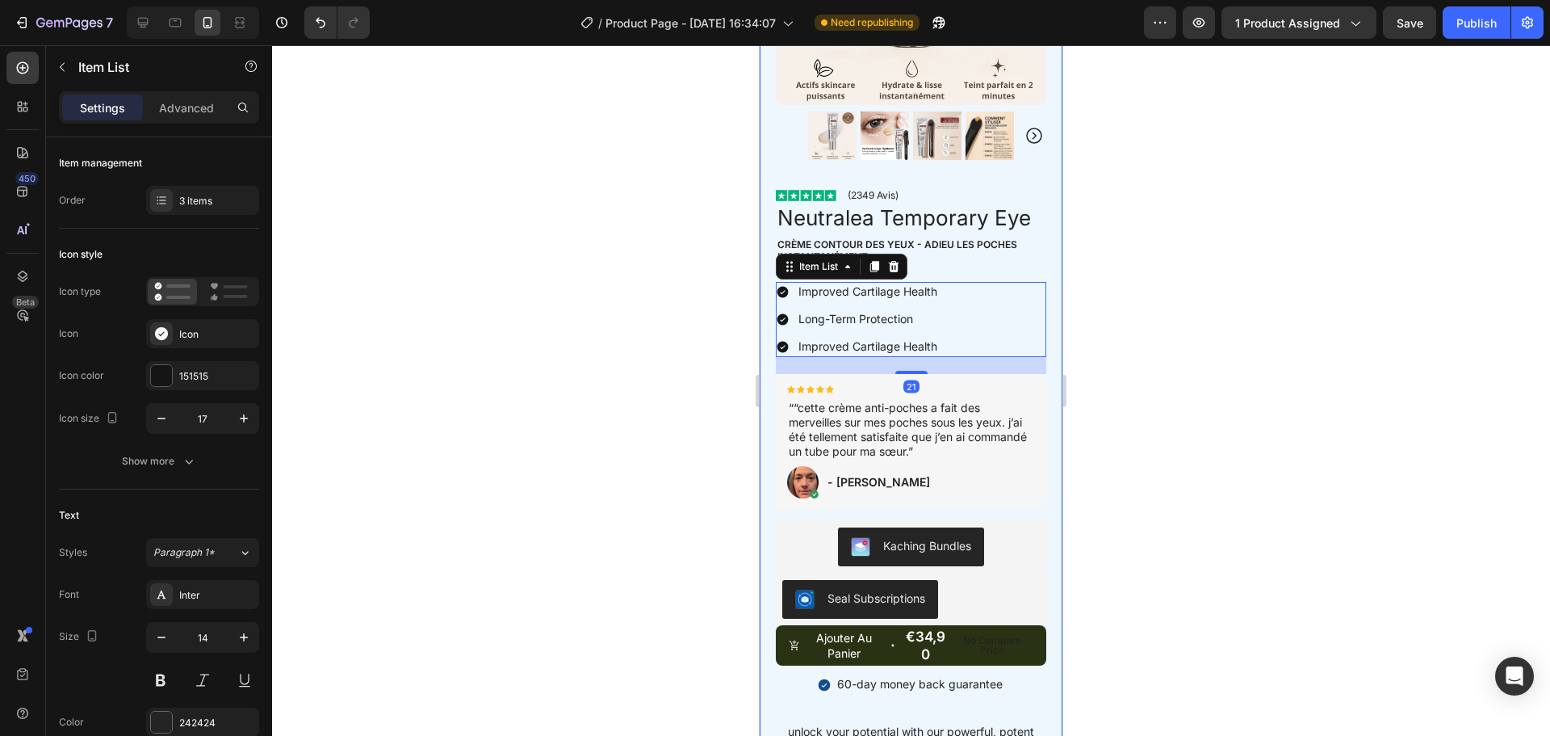
click at [1172, 369] on div at bounding box center [911, 390] width 1278 height 690
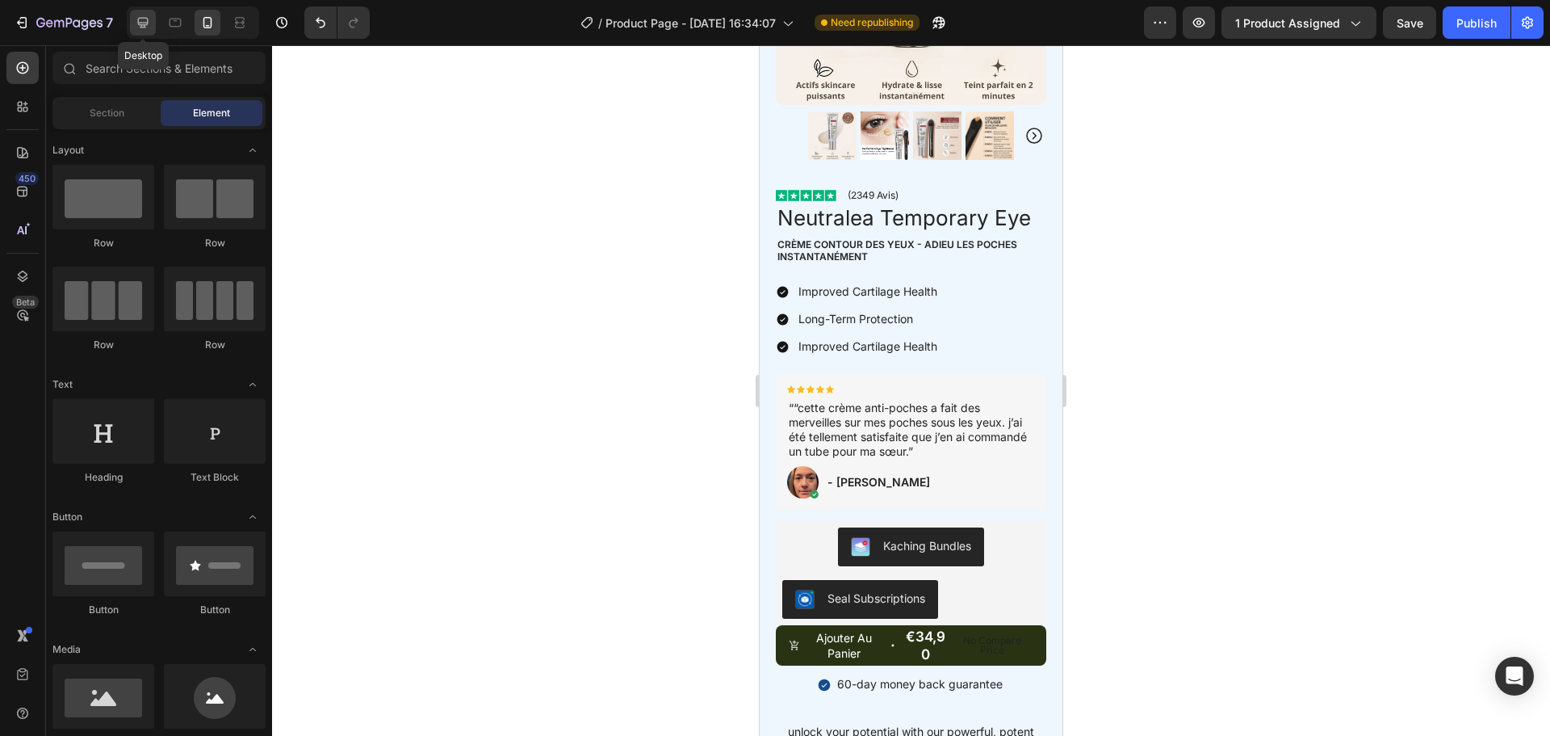
click at [140, 20] on icon at bounding box center [143, 23] width 16 height 16
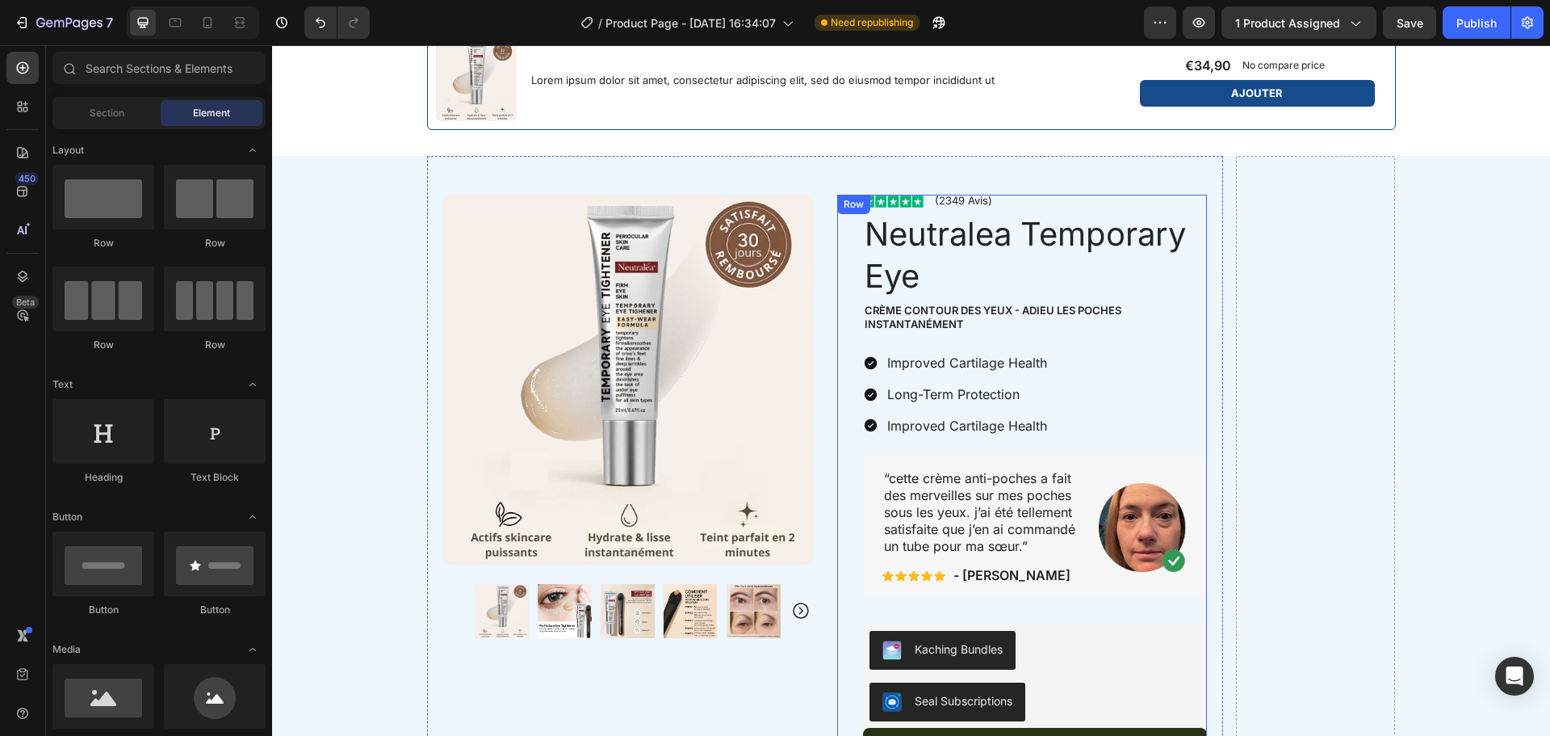
scroll to position [850, 0]
click at [216, 24] on div at bounding box center [208, 23] width 26 height 26
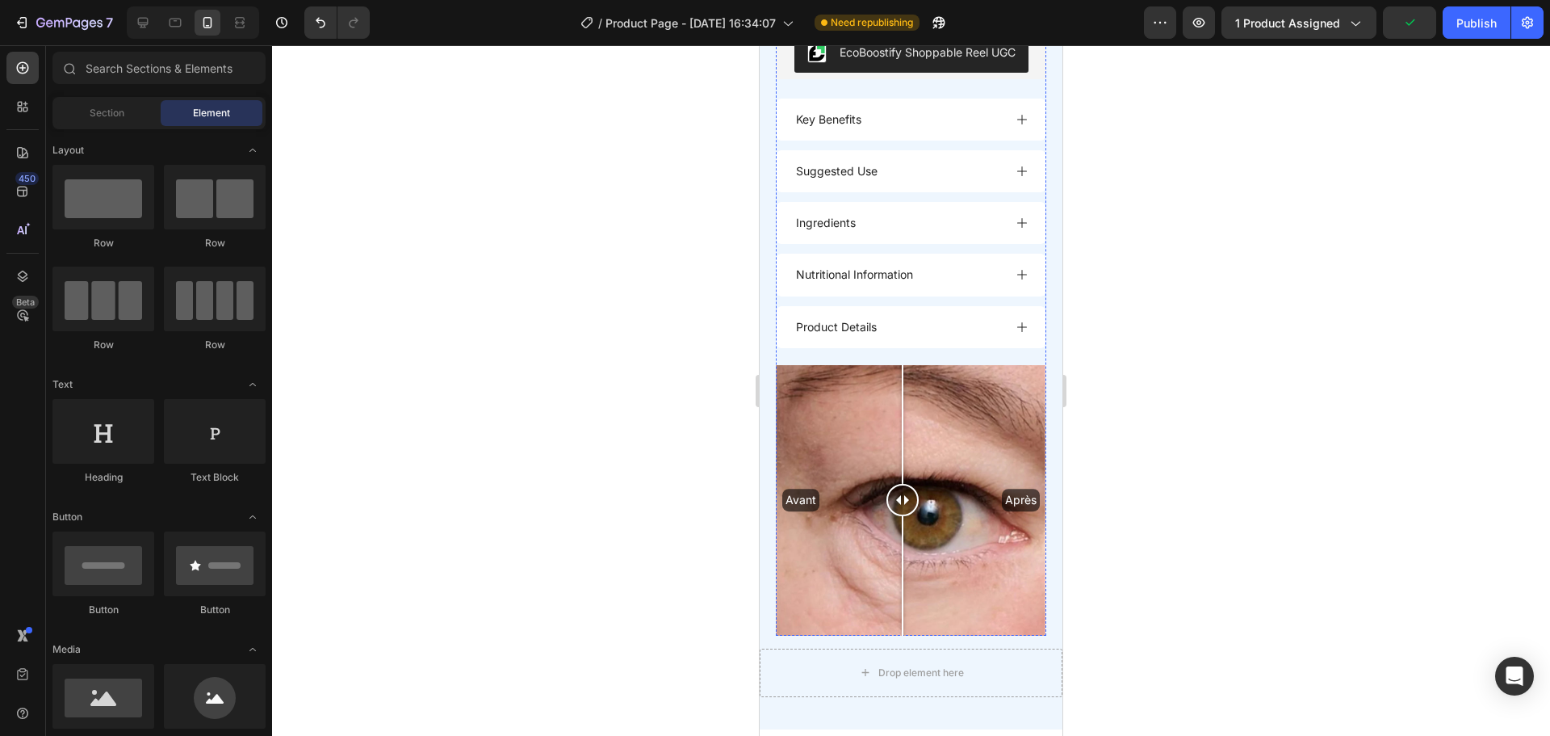
scroll to position [1901, 0]
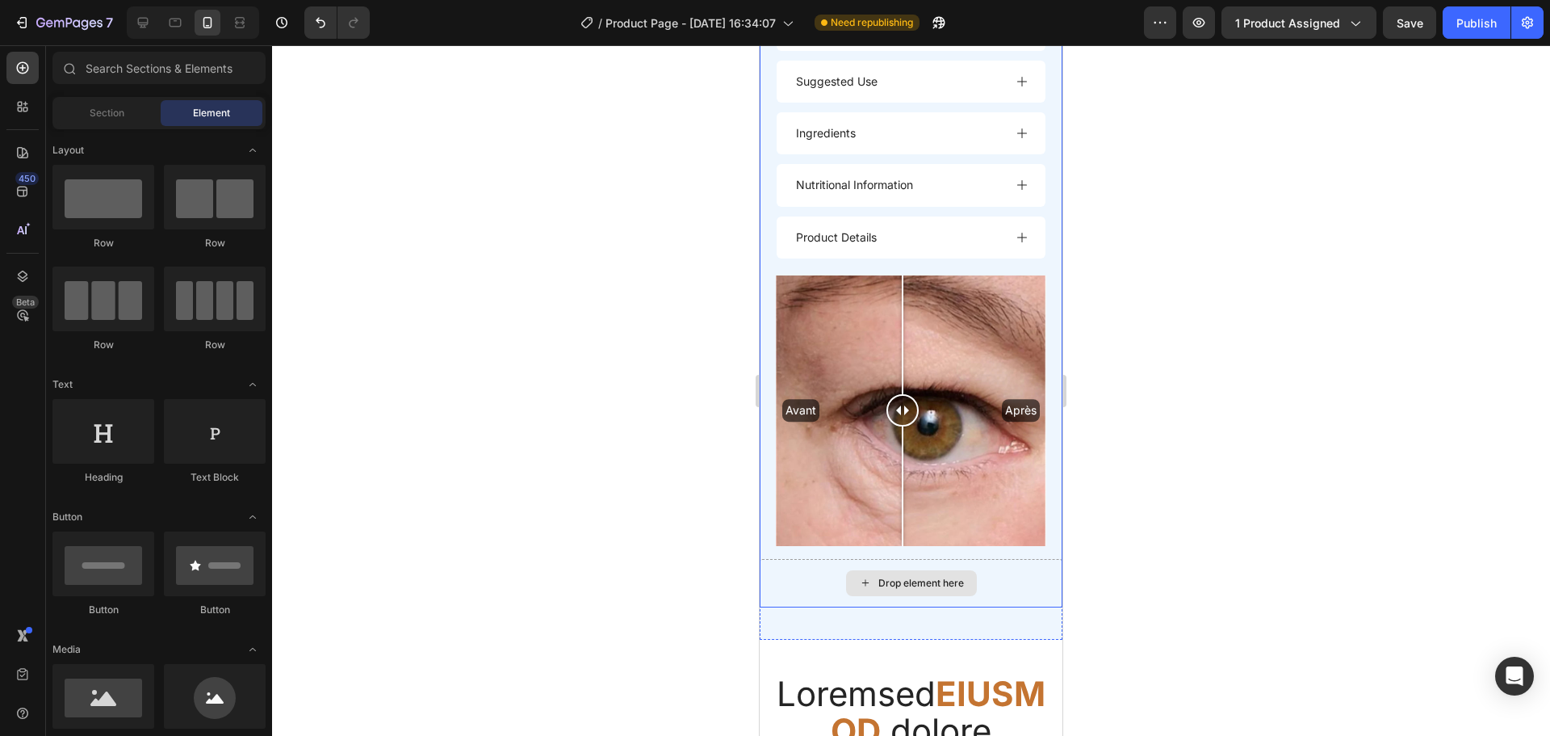
click at [840, 559] on div "Drop element here" at bounding box center [911, 583] width 303 height 48
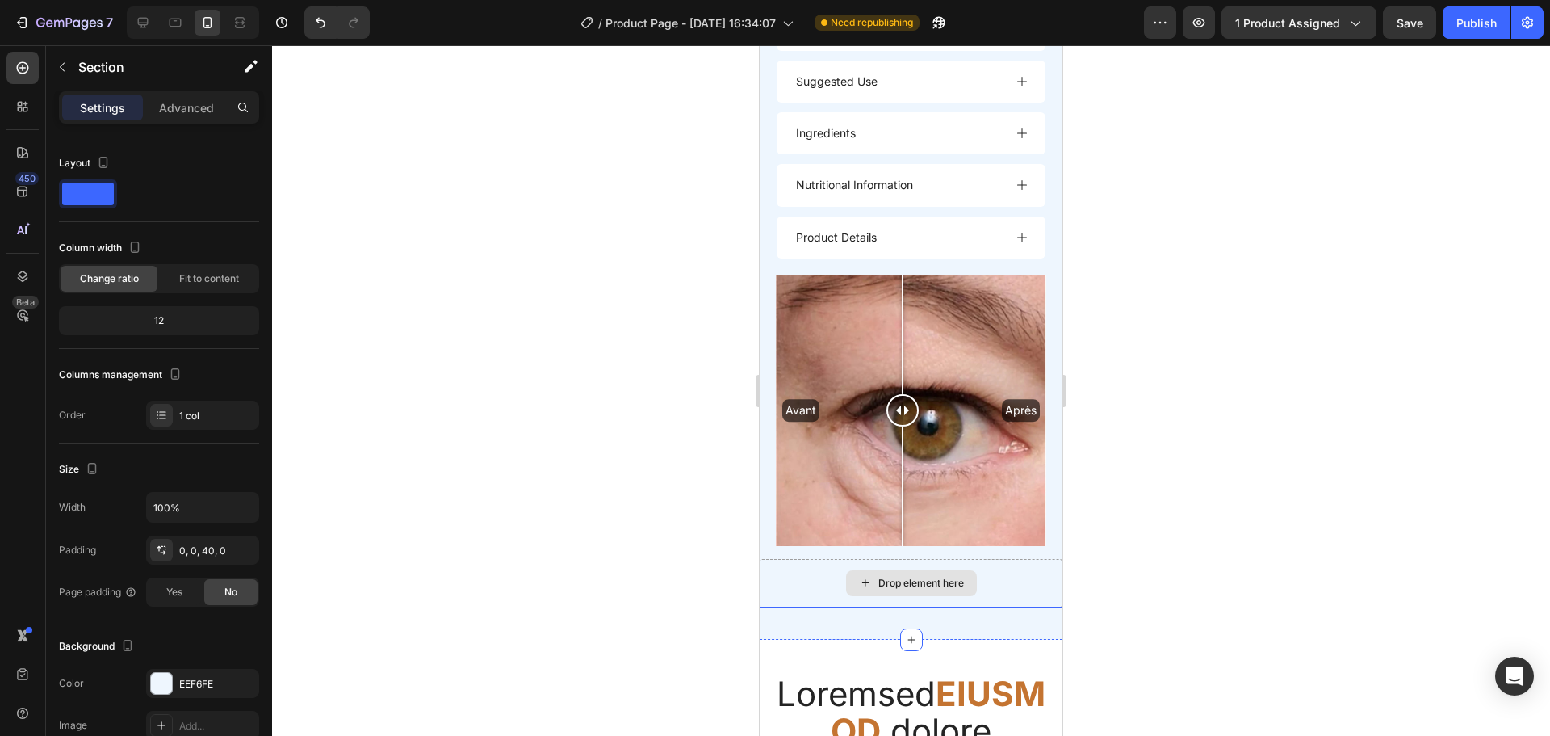
click at [1024, 568] on div "Drop element here" at bounding box center [911, 583] width 303 height 48
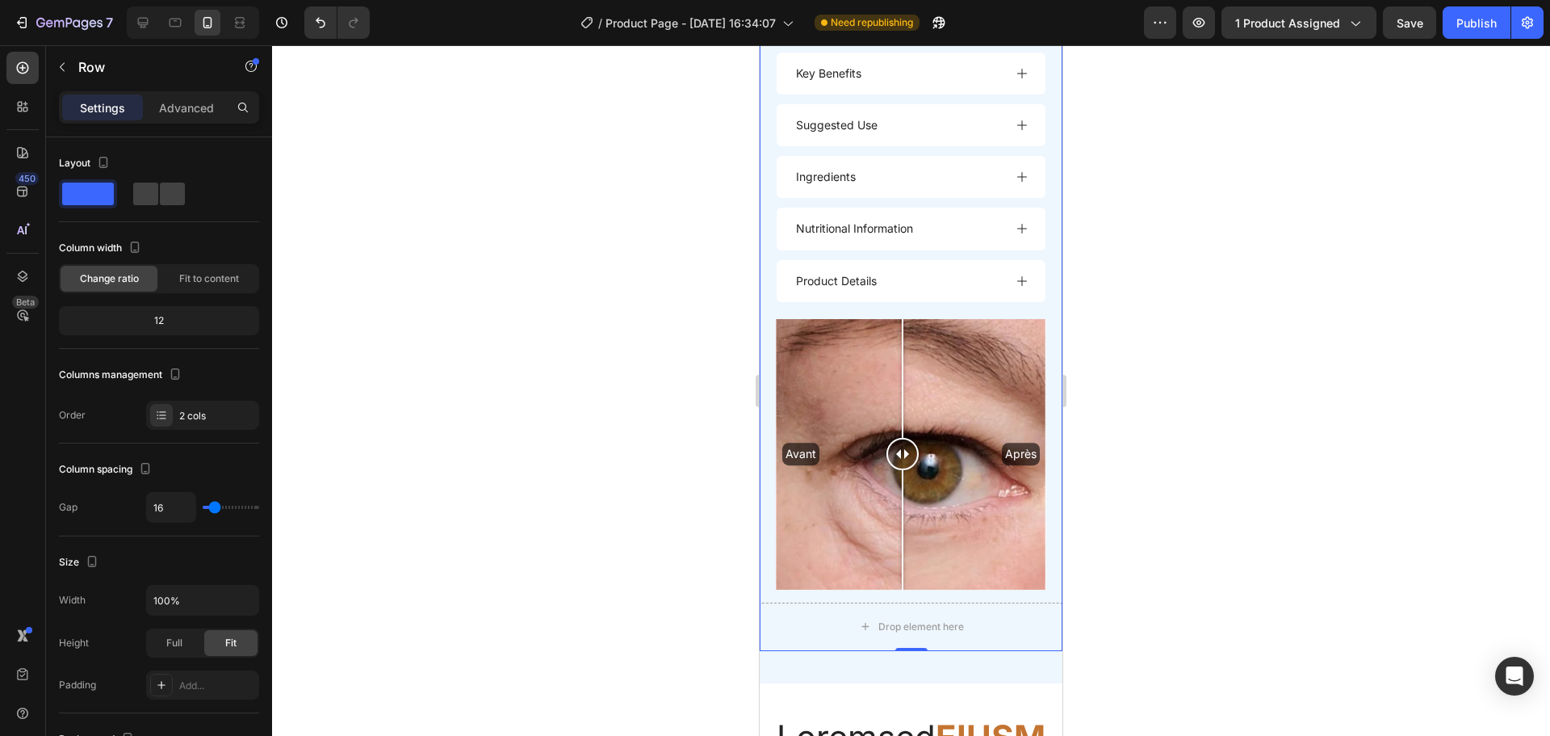
scroll to position [1992, 0]
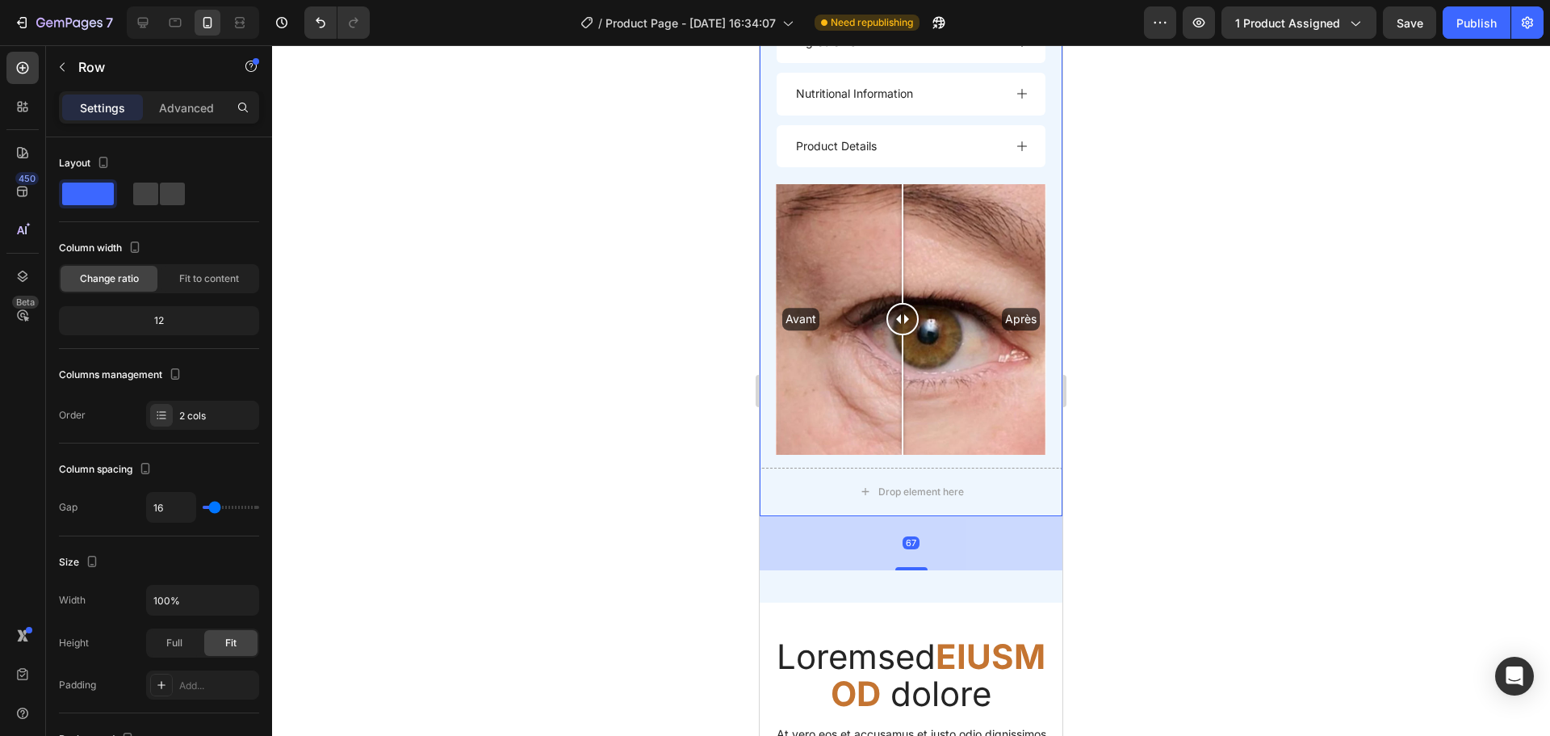
drag, startPoint x: 908, startPoint y: 487, endPoint x: 884, endPoint y: 600, distance: 115.6
click at [884, 516] on div "67" at bounding box center [911, 516] width 303 height 0
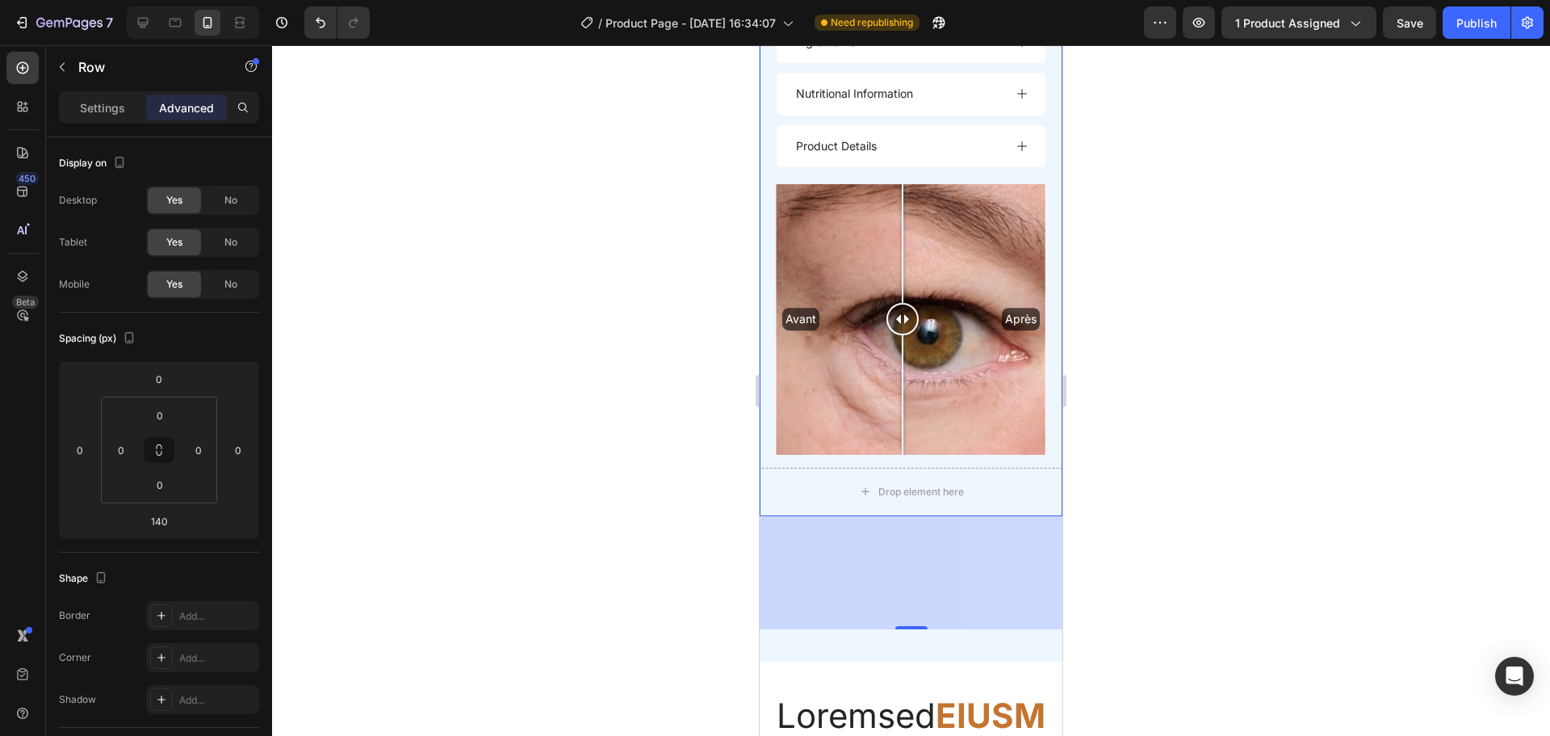
drag, startPoint x: 909, startPoint y: 604, endPoint x: 911, endPoint y: 505, distance: 99.3
click at [911, 516] on div "140" at bounding box center [911, 516] width 303 height 0
click at [909, 479] on div "Drop element here" at bounding box center [911, 492] width 131 height 26
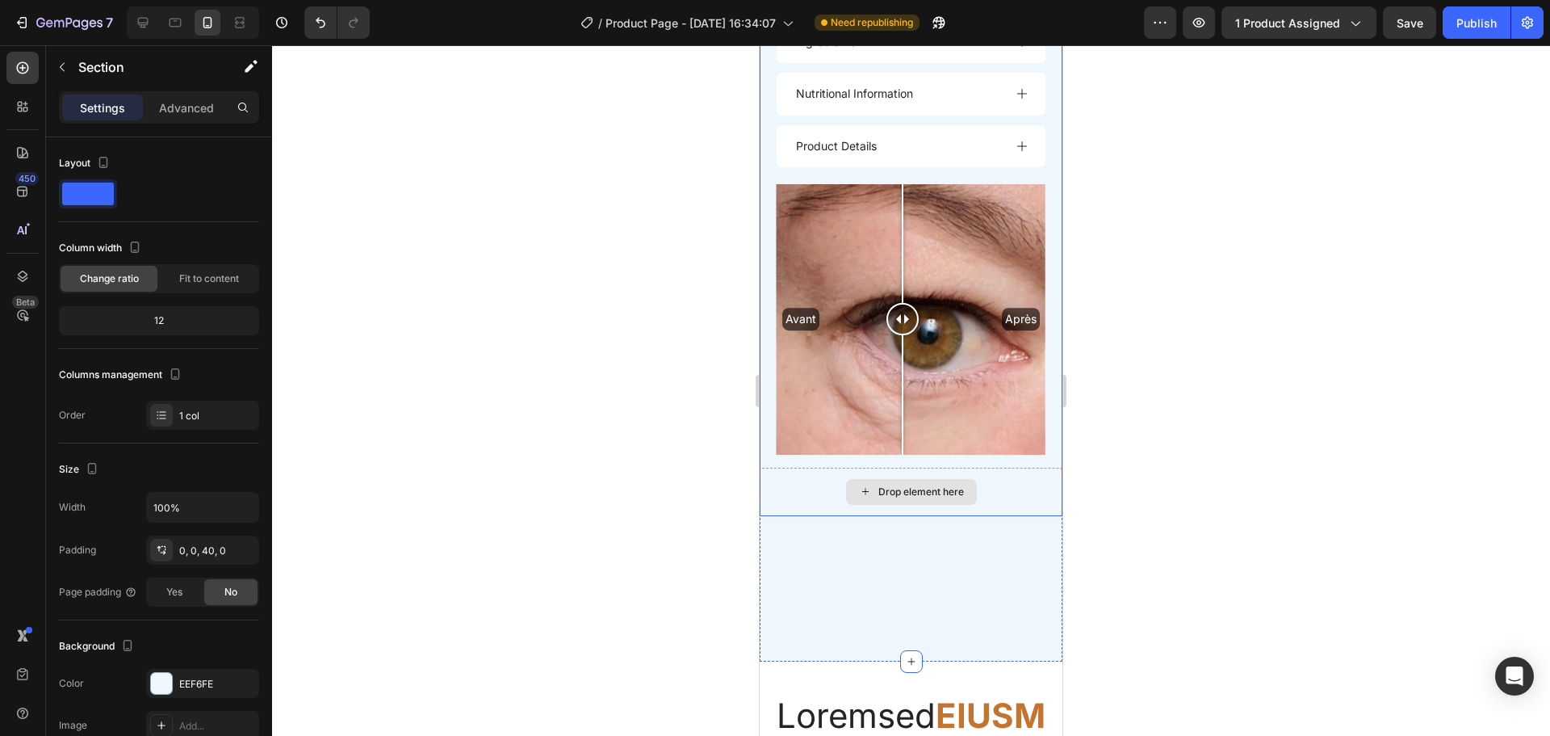
click at [937, 480] on div "Drop element here" at bounding box center [911, 492] width 303 height 48
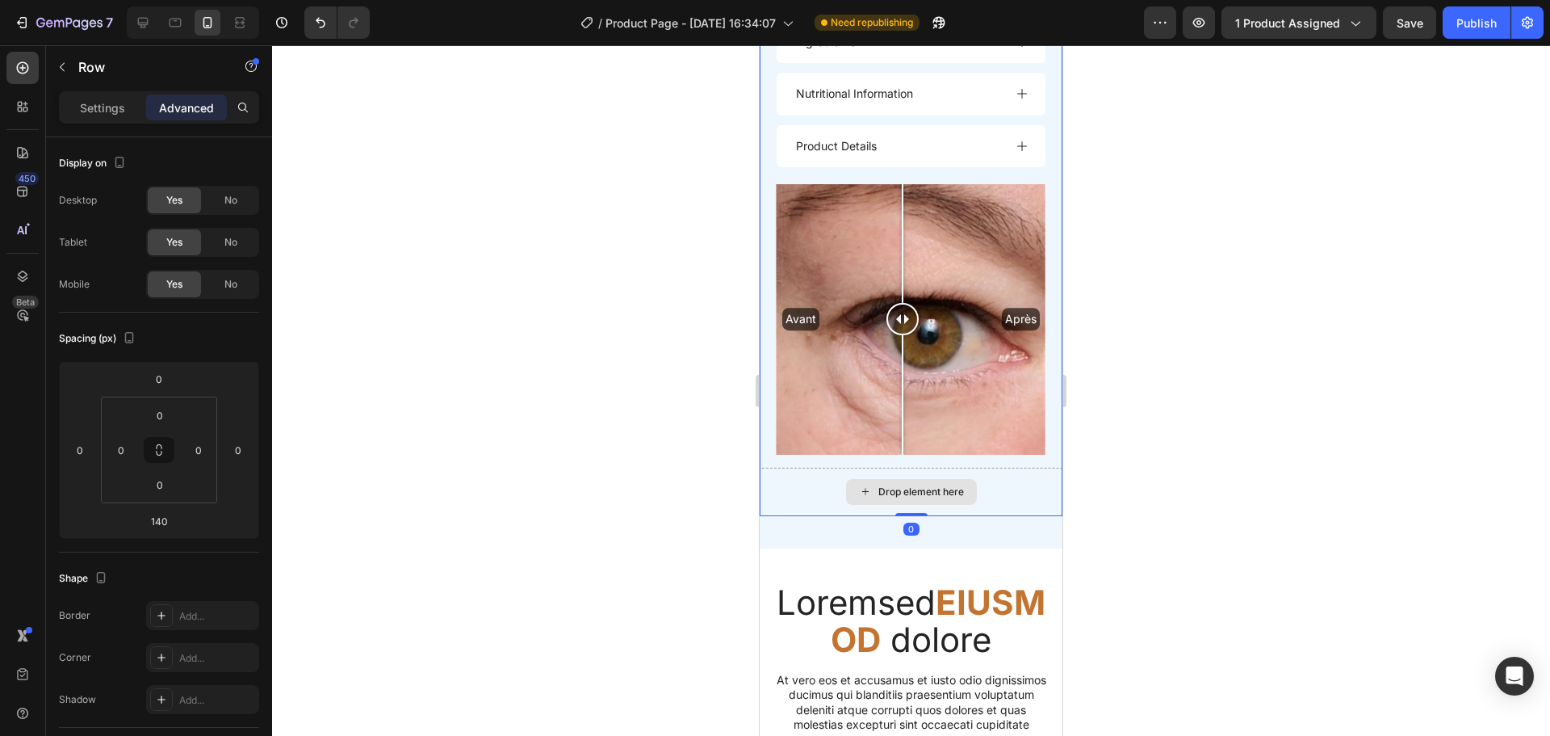
drag, startPoint x: 896, startPoint y: 603, endPoint x: 899, endPoint y: 472, distance: 131.6
type input "0"
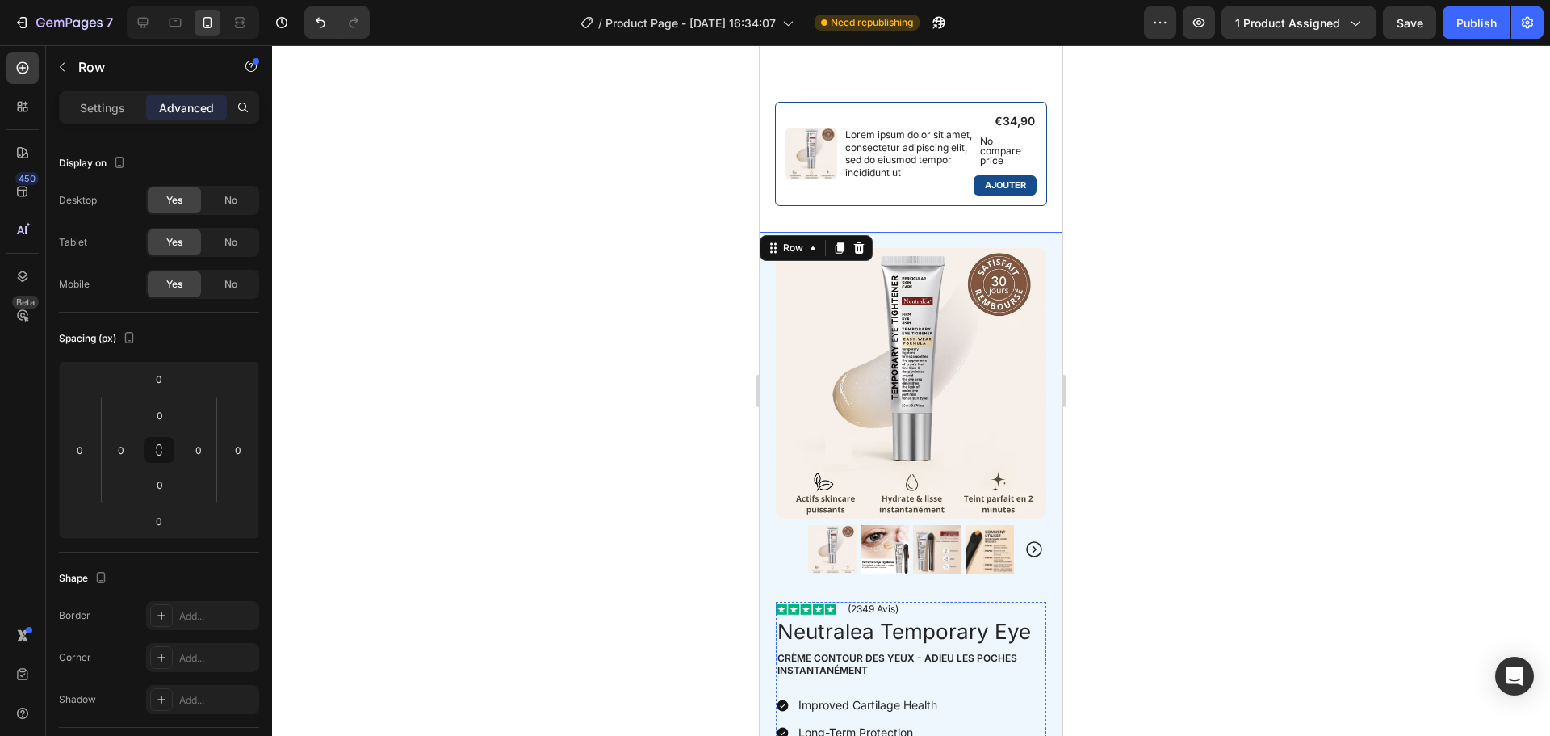
scroll to position [767, 0]
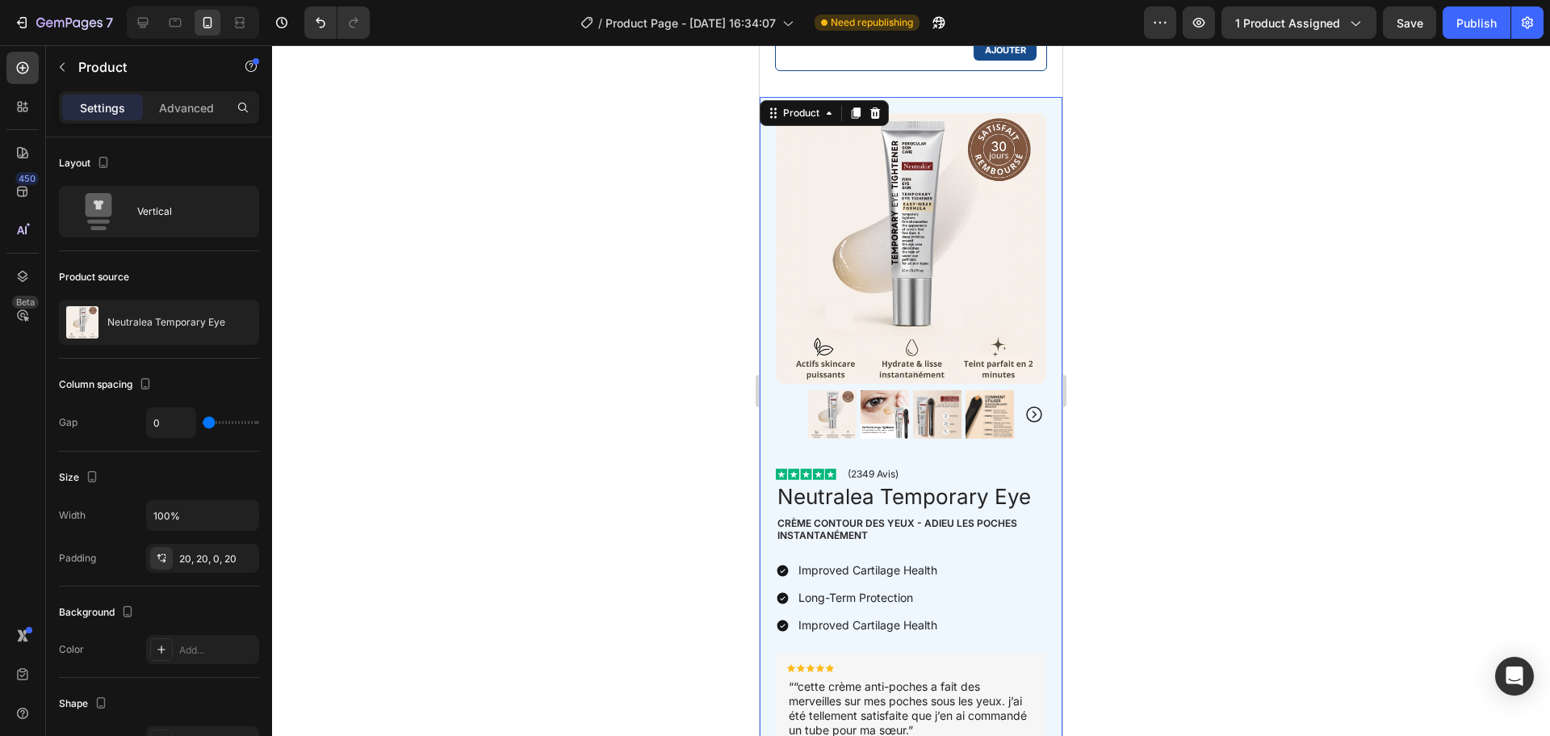
scroll to position [769, 0]
click at [852, 119] on icon at bounding box center [855, 113] width 13 height 13
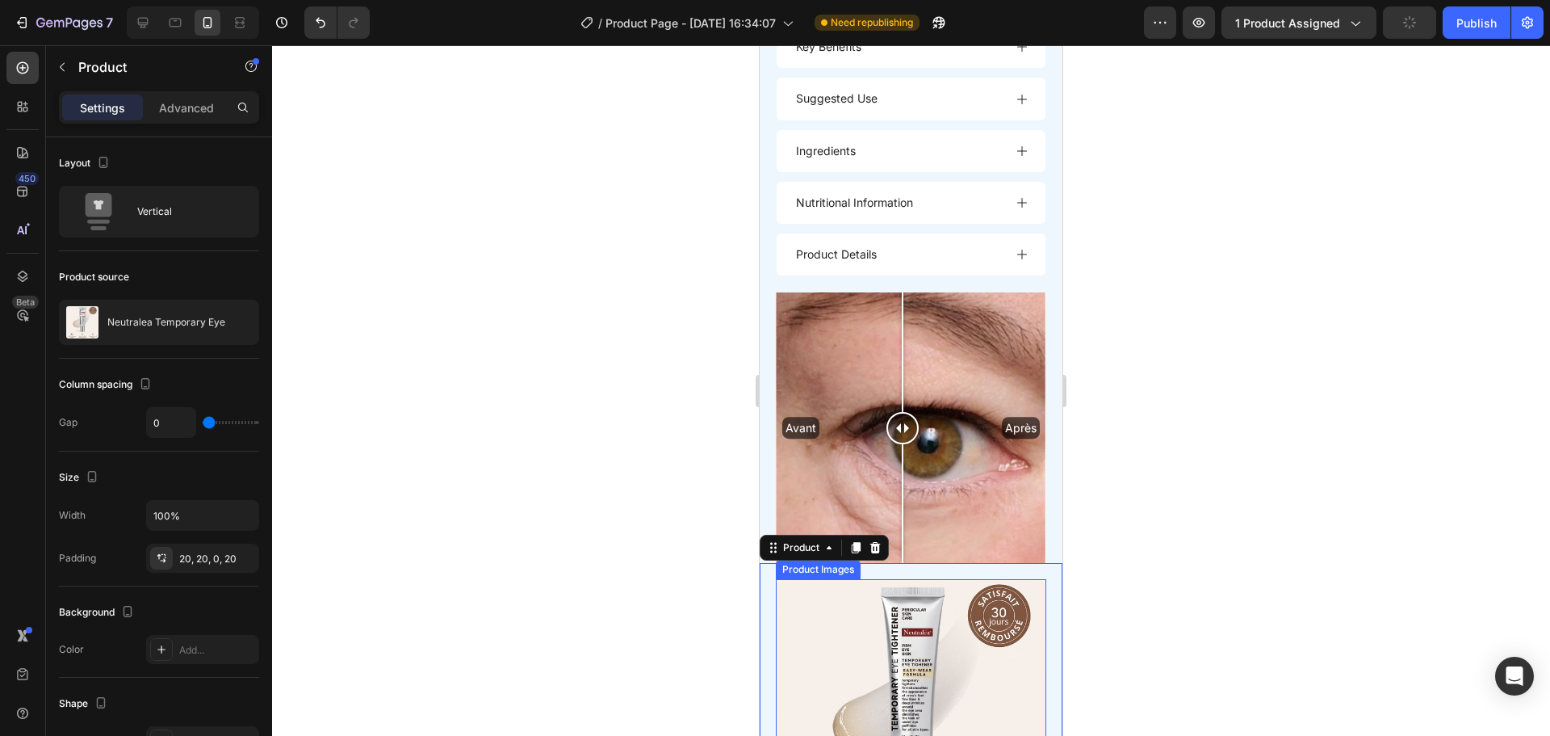
scroll to position [2057, 0]
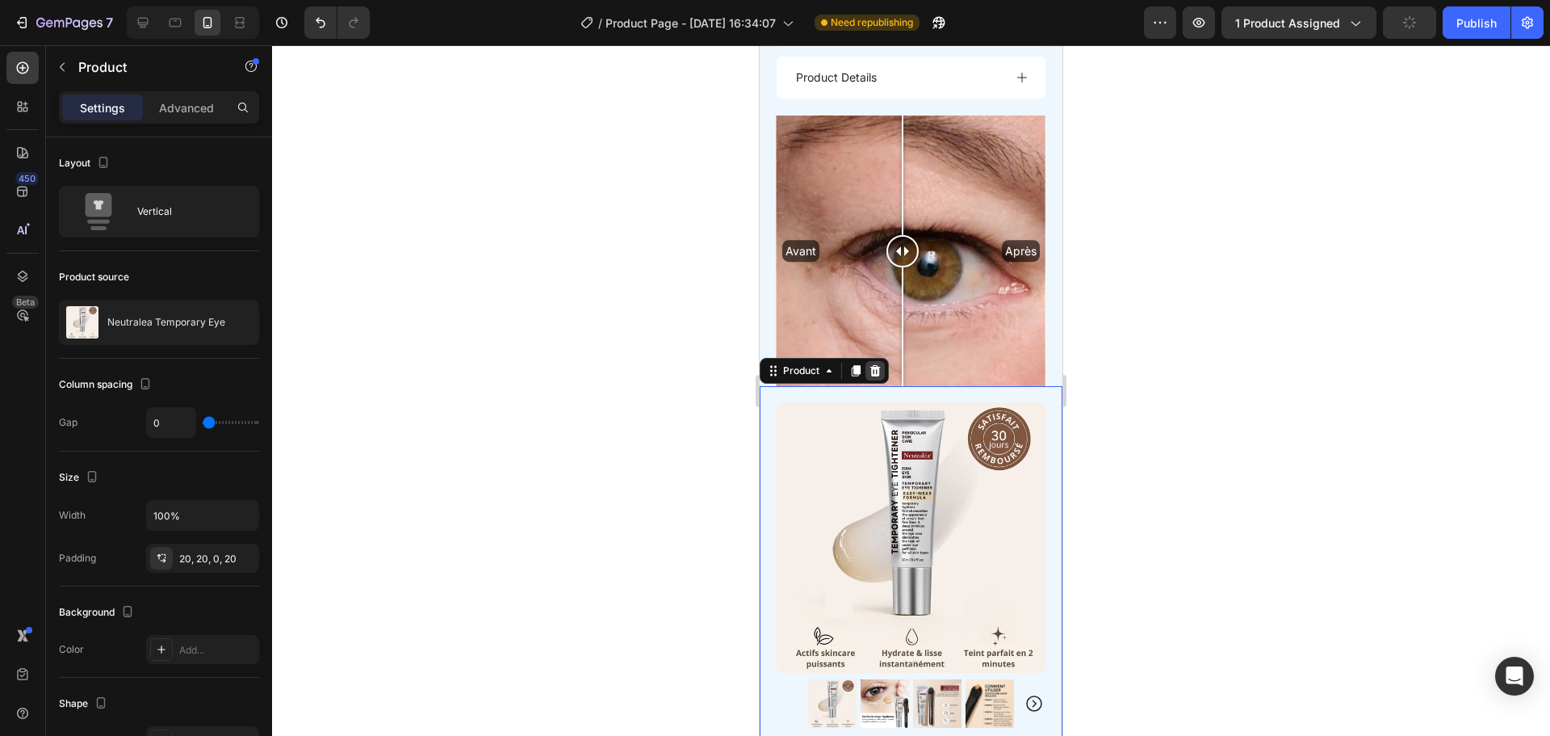
click at [875, 365] on icon at bounding box center [875, 370] width 10 height 11
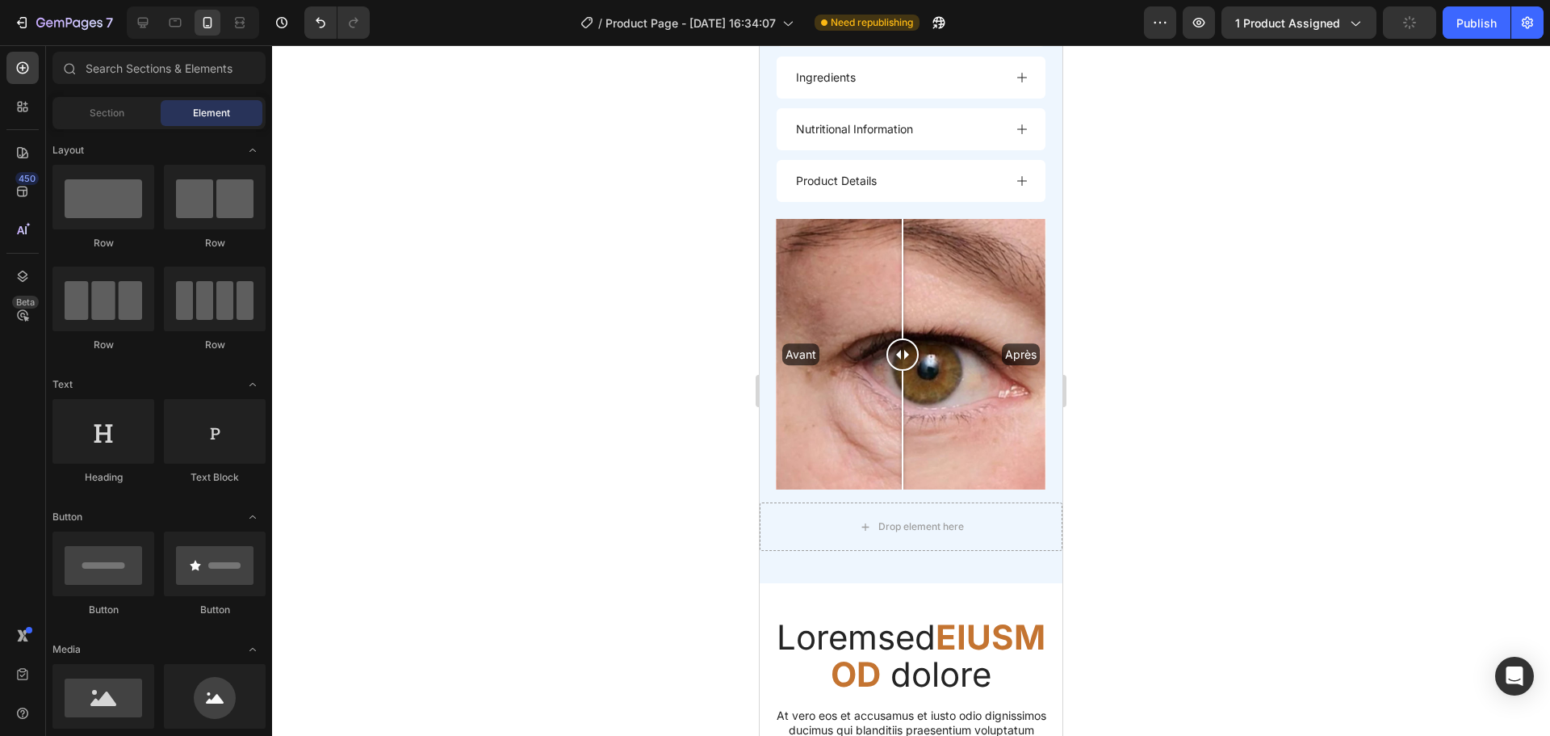
scroll to position [1952, 0]
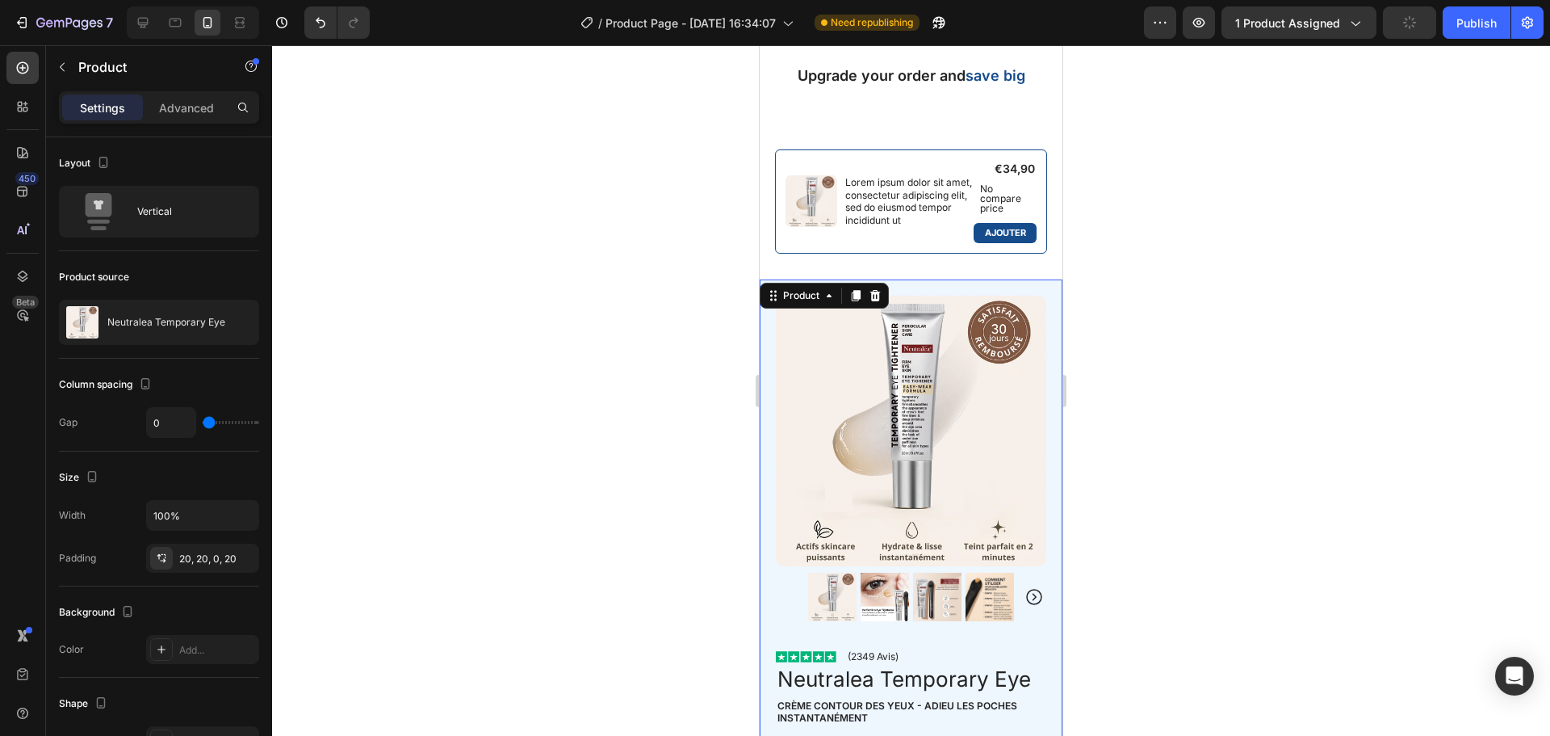
scroll to position [530, 0]
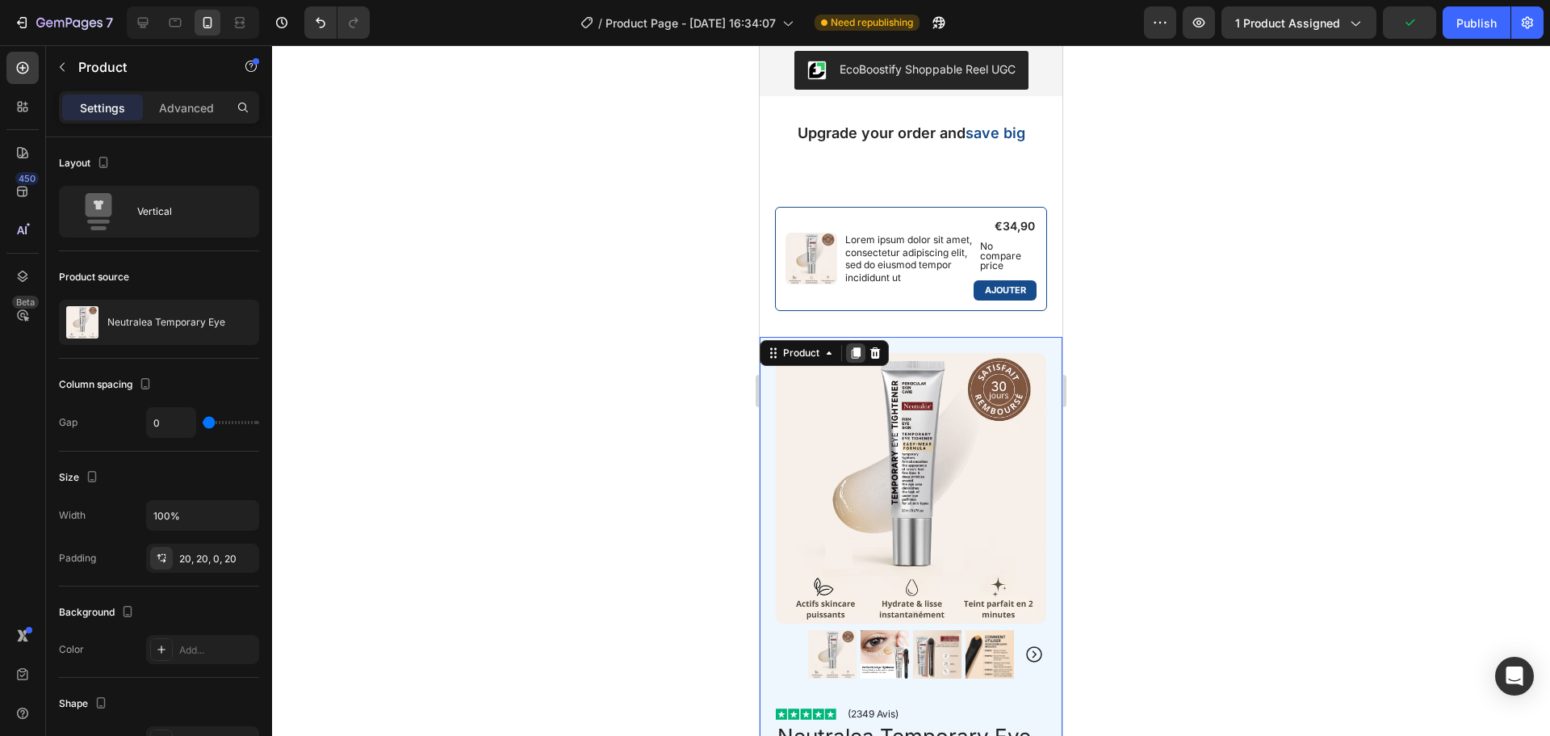
click at [857, 357] on icon at bounding box center [855, 352] width 13 height 13
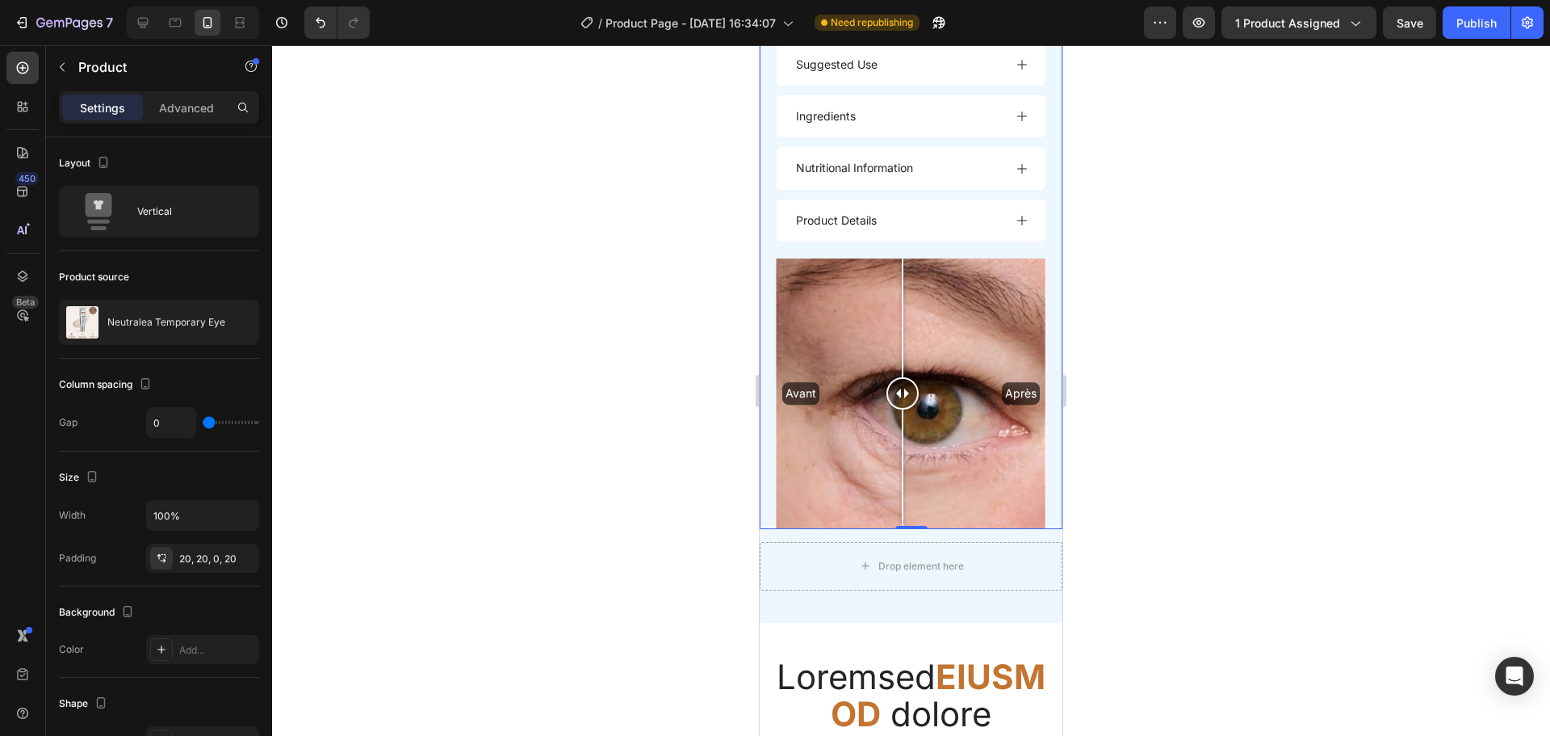
scroll to position [3491, 0]
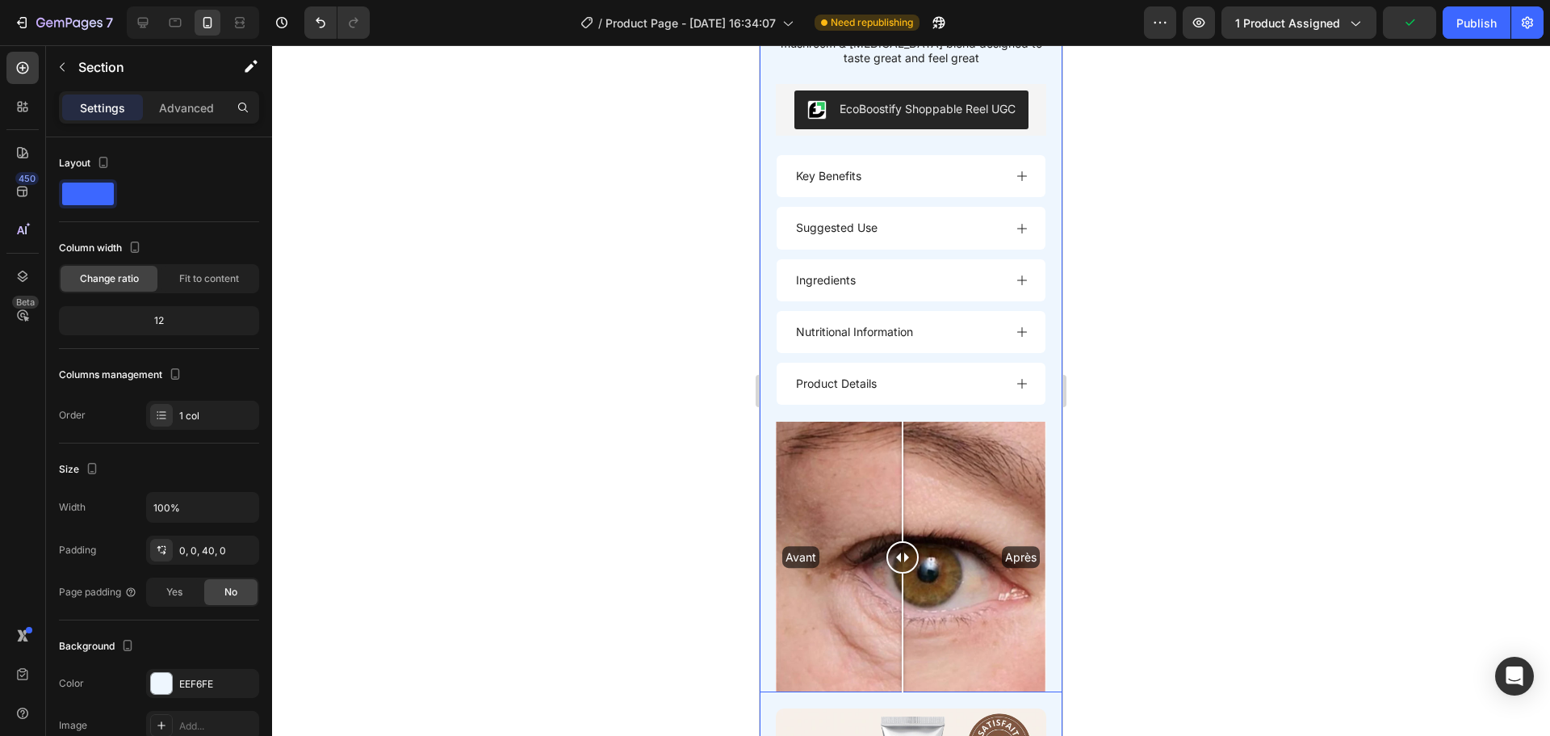
scroll to position [1751, 0]
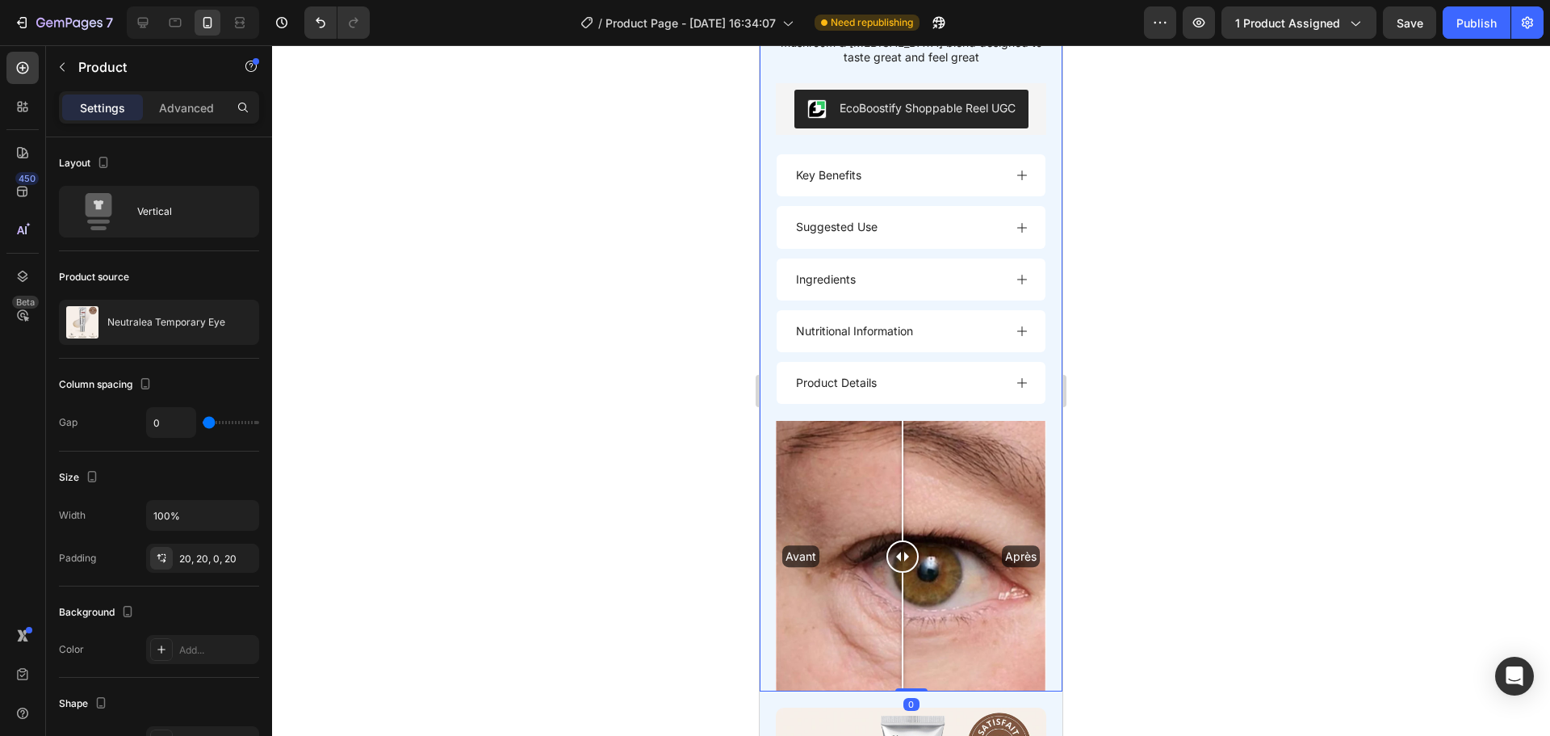
click at [696, 360] on div at bounding box center [911, 390] width 1278 height 690
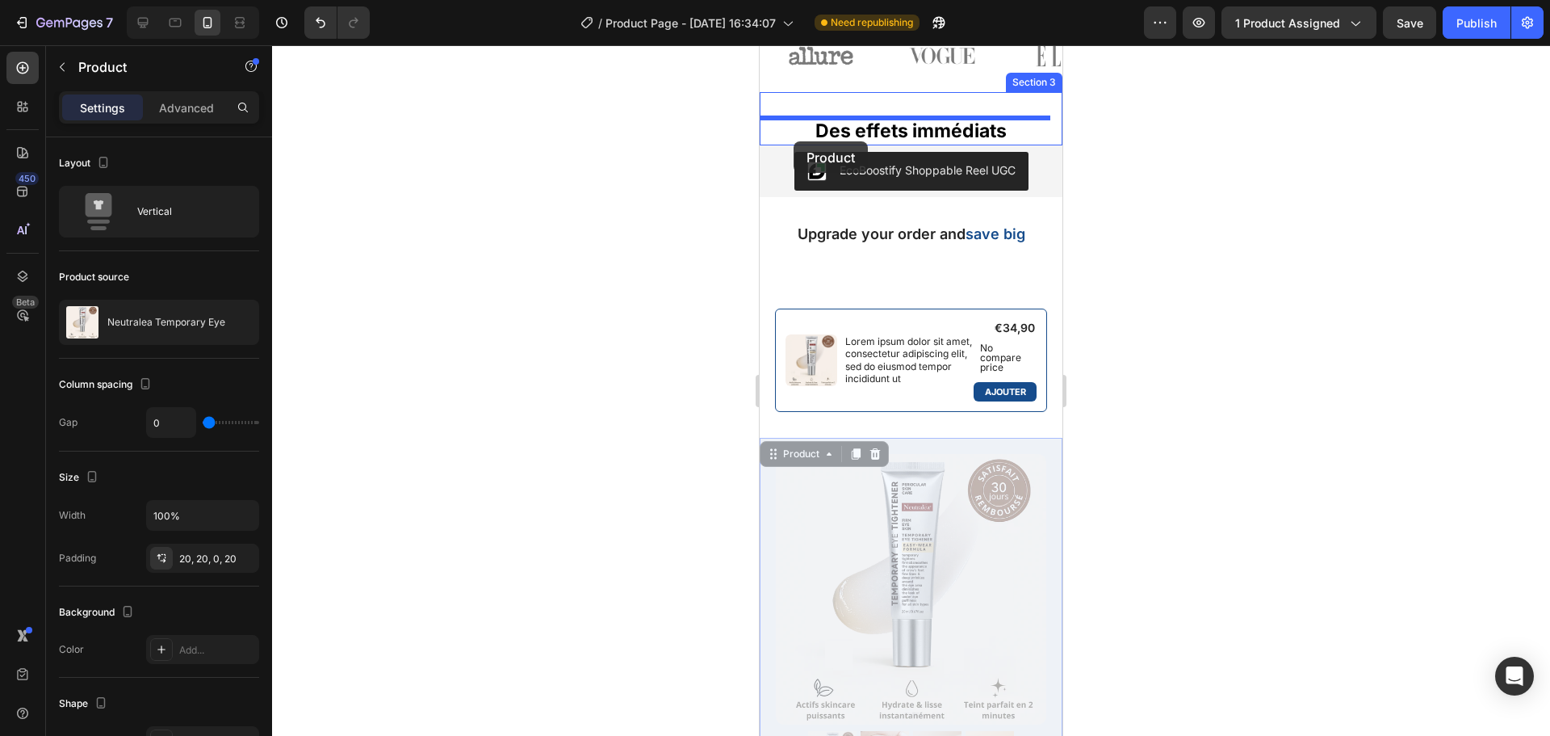
scroll to position [356, 0]
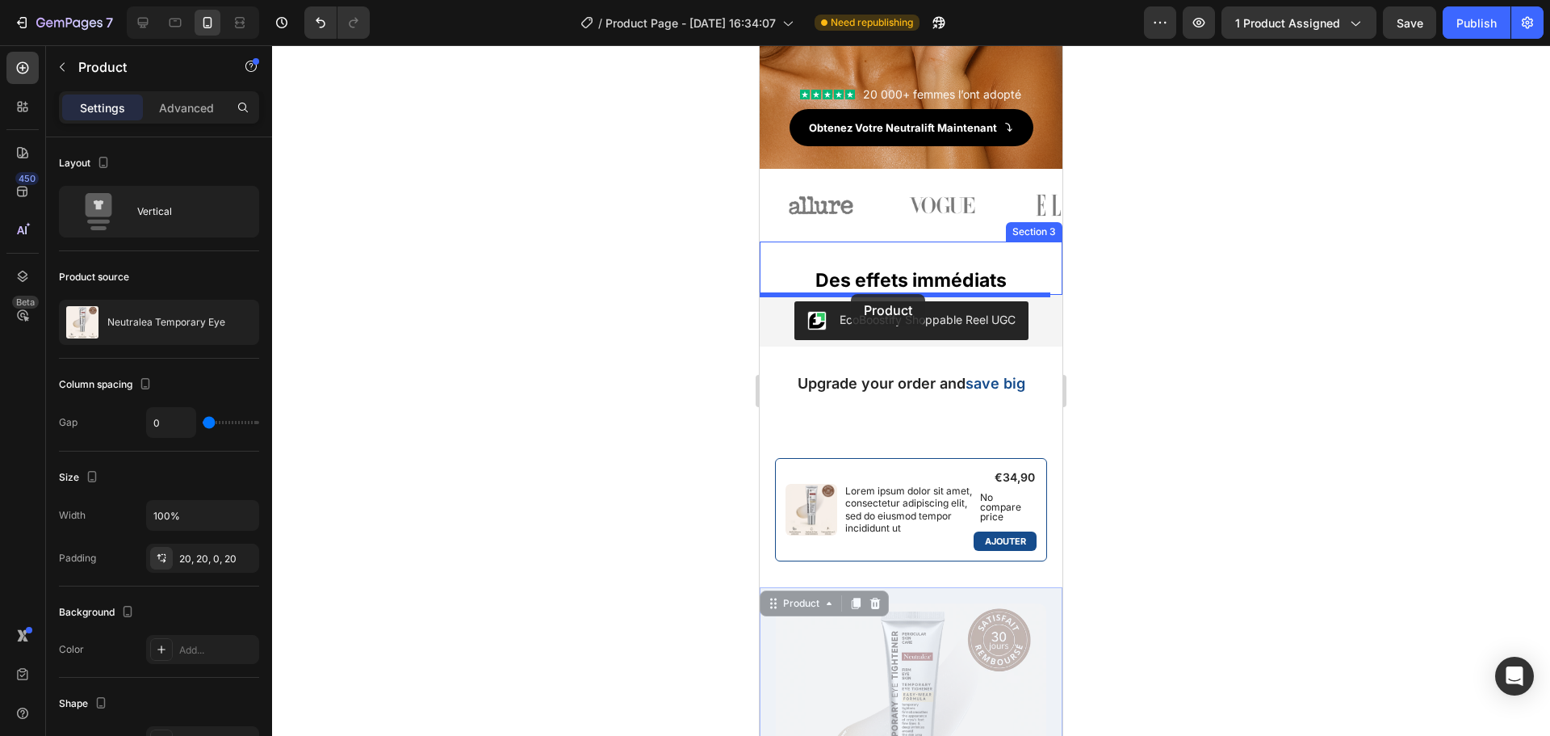
drag, startPoint x: 770, startPoint y: 379, endPoint x: 851, endPoint y: 294, distance: 117.1
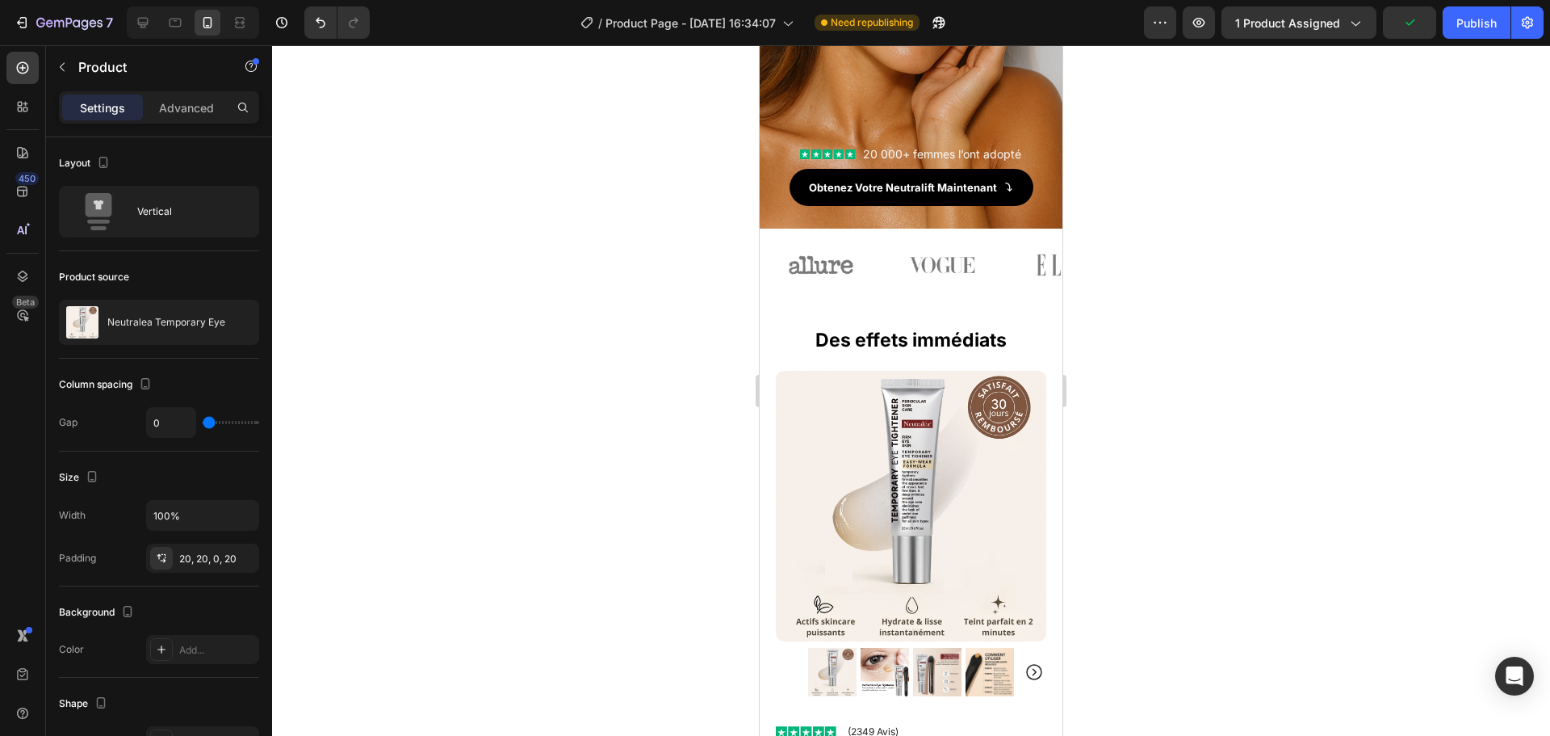
scroll to position [296, 0]
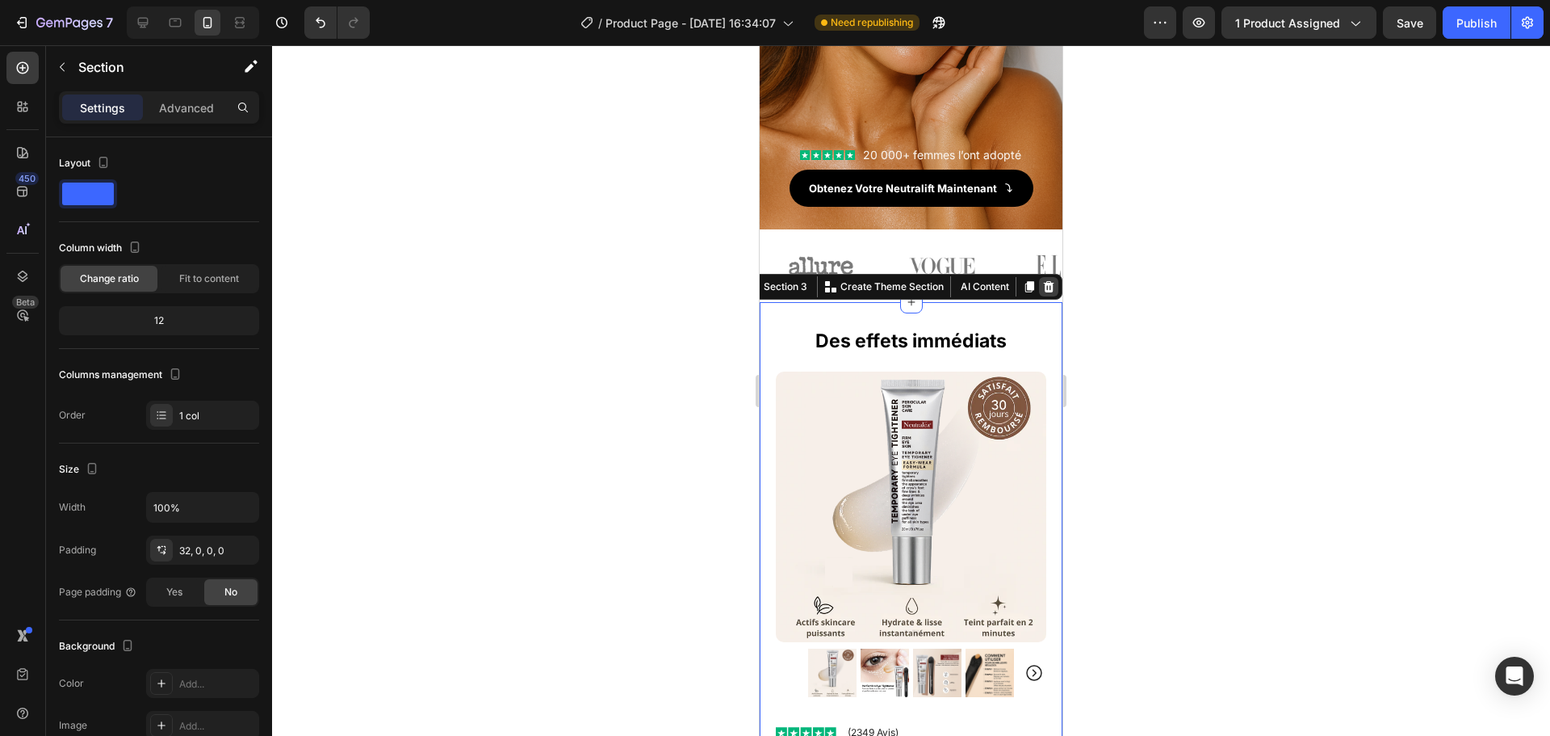
click at [1042, 289] on icon at bounding box center [1048, 286] width 13 height 13
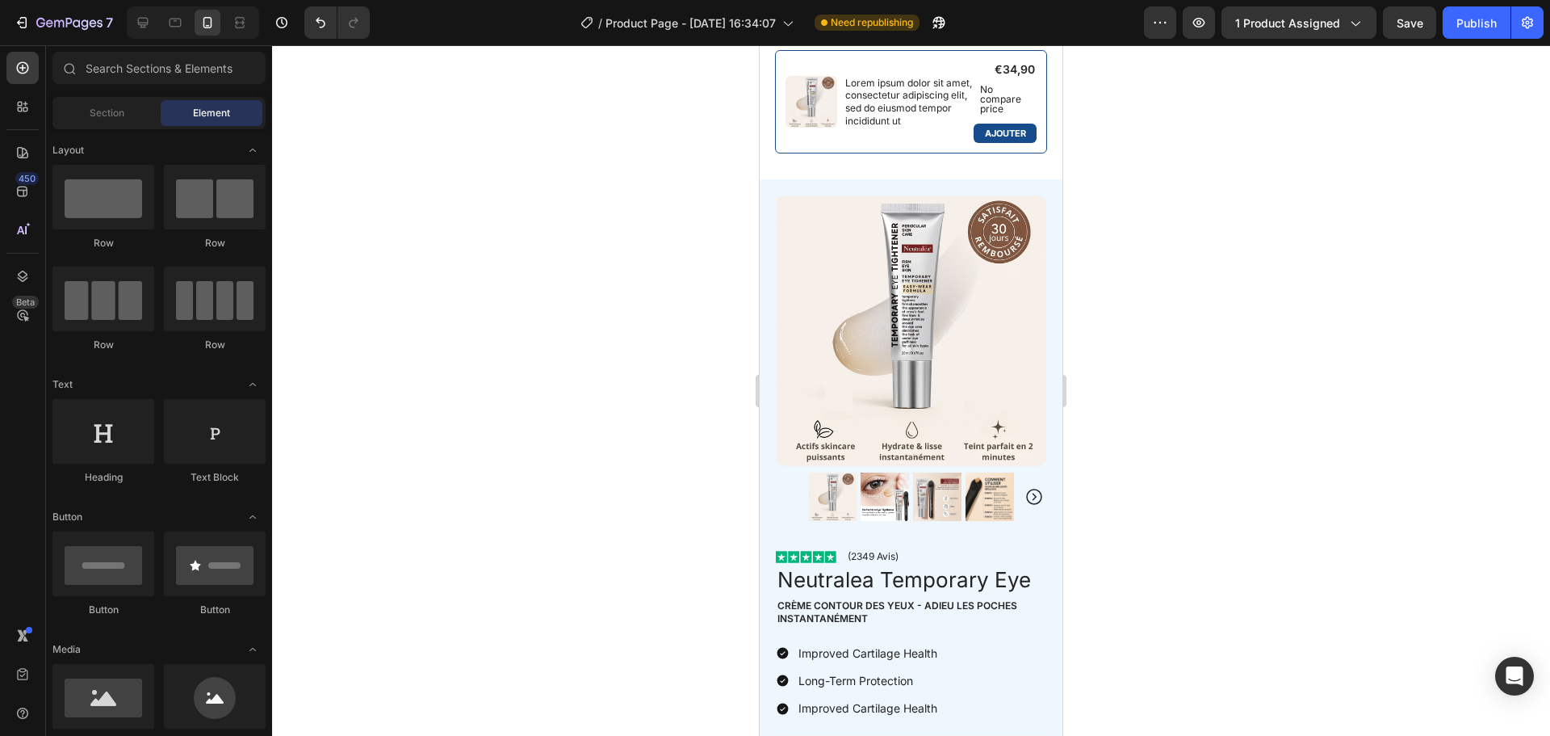
scroll to position [712, 0]
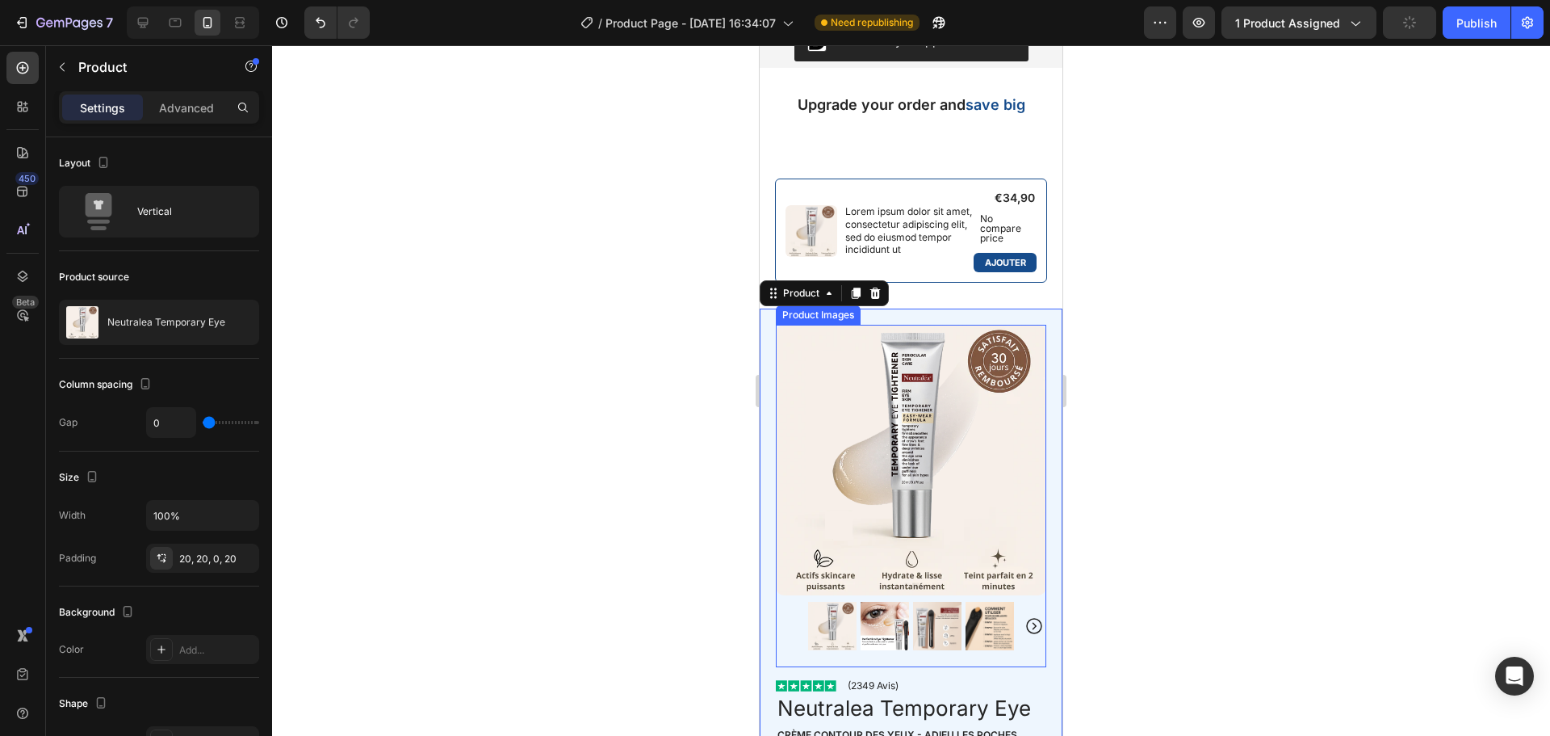
scroll to position [527, 0]
click at [859, 296] on icon at bounding box center [856, 293] width 9 height 11
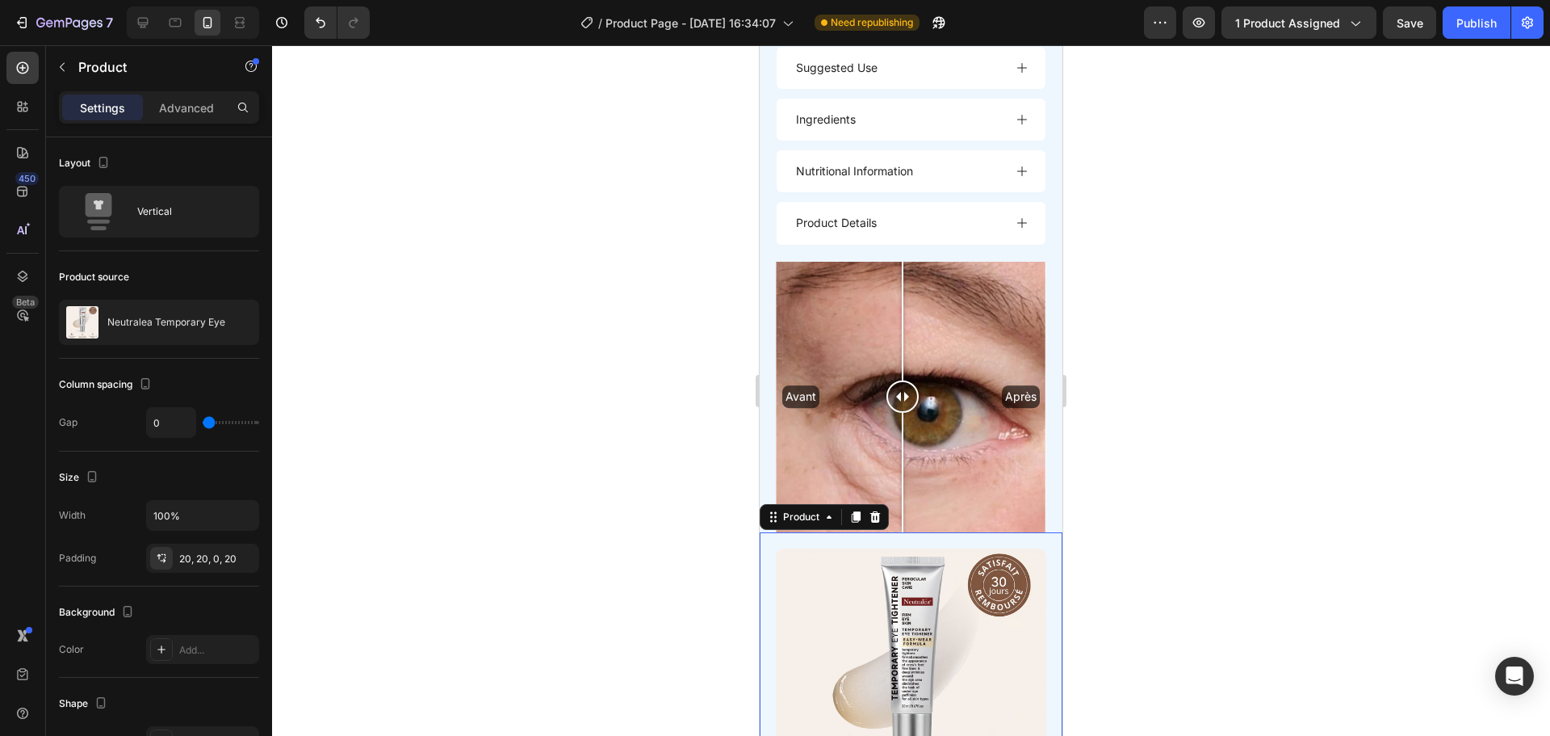
scroll to position [1881, 0]
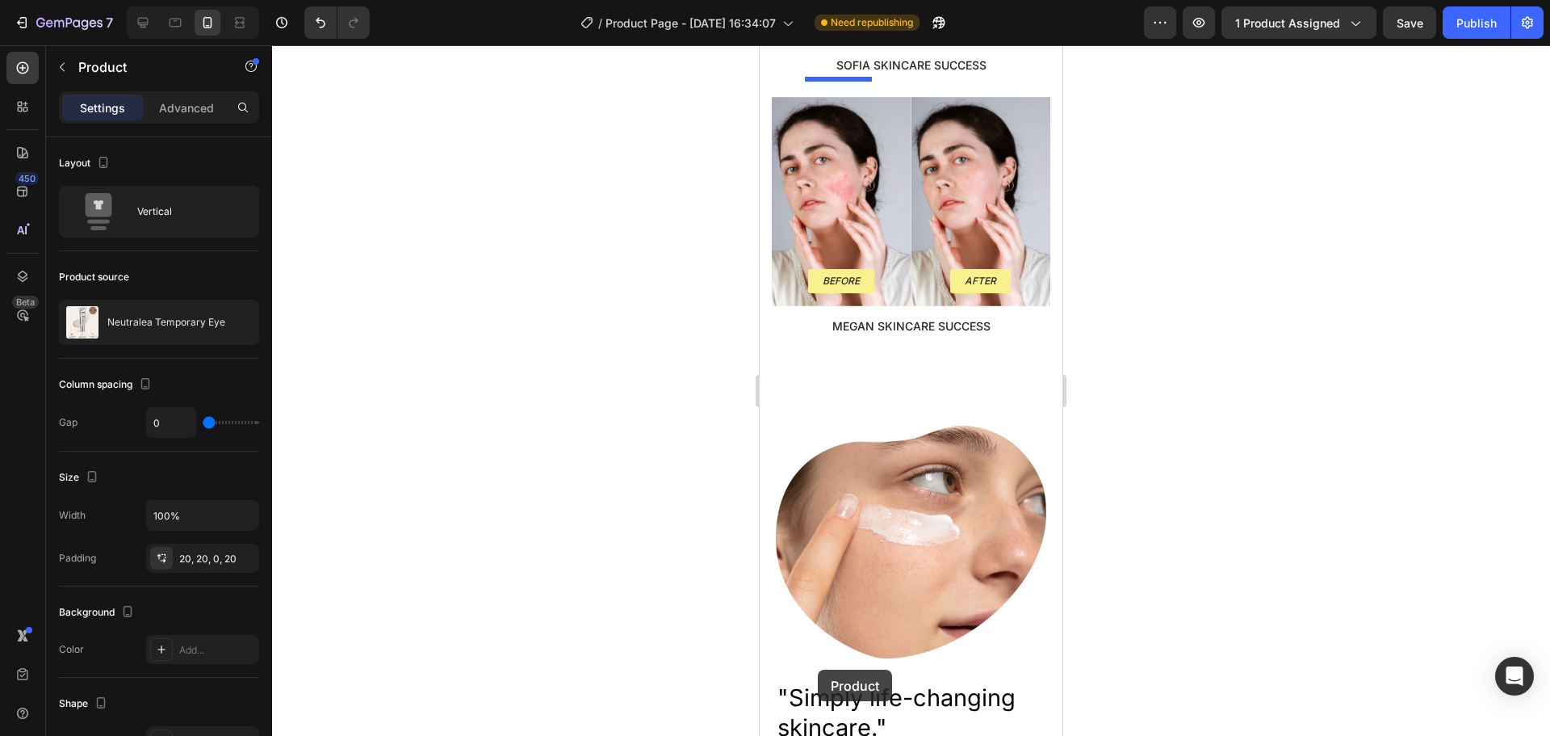
scroll to position [4746, 0]
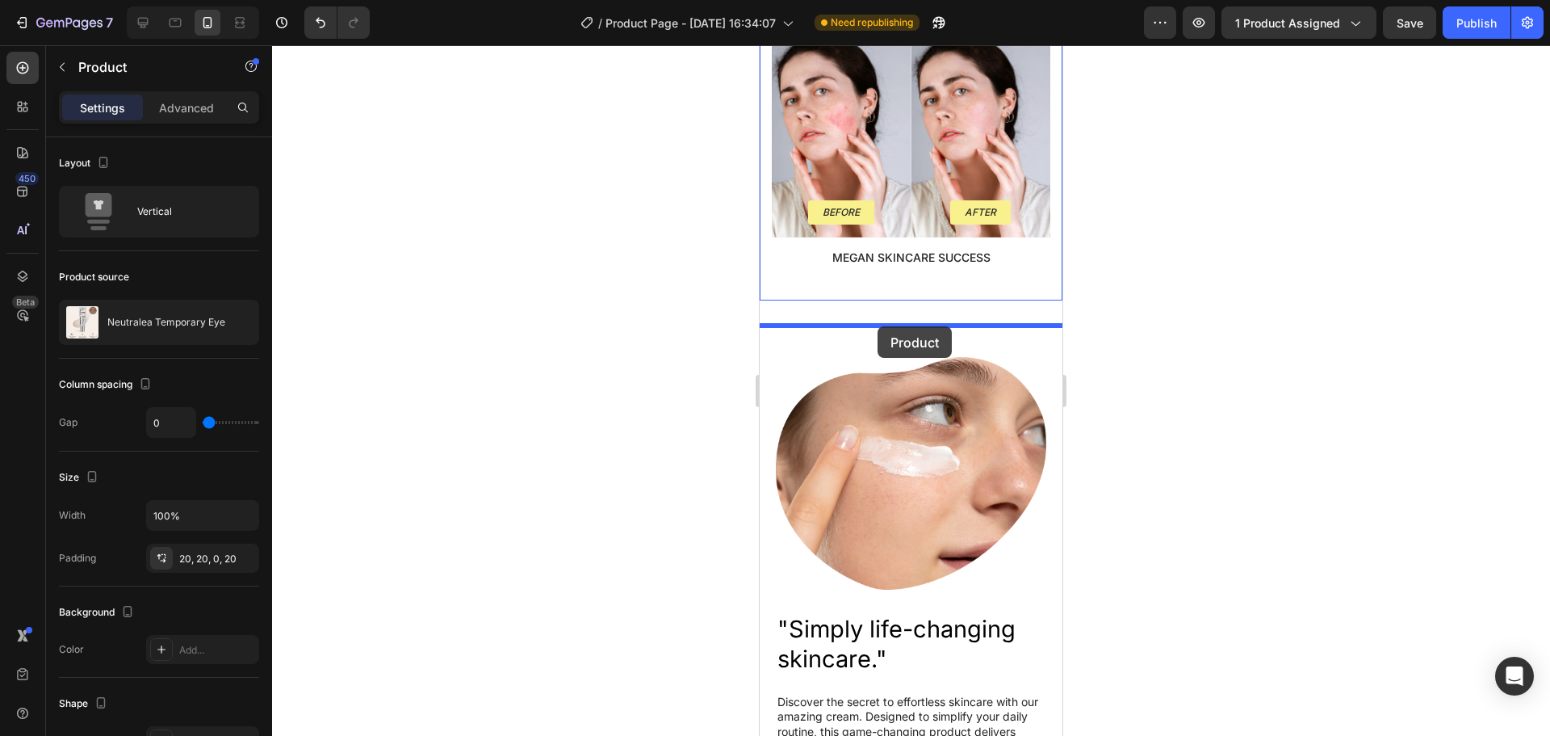
drag, startPoint x: 772, startPoint y: 273, endPoint x: 878, endPoint y: 325, distance: 118.1
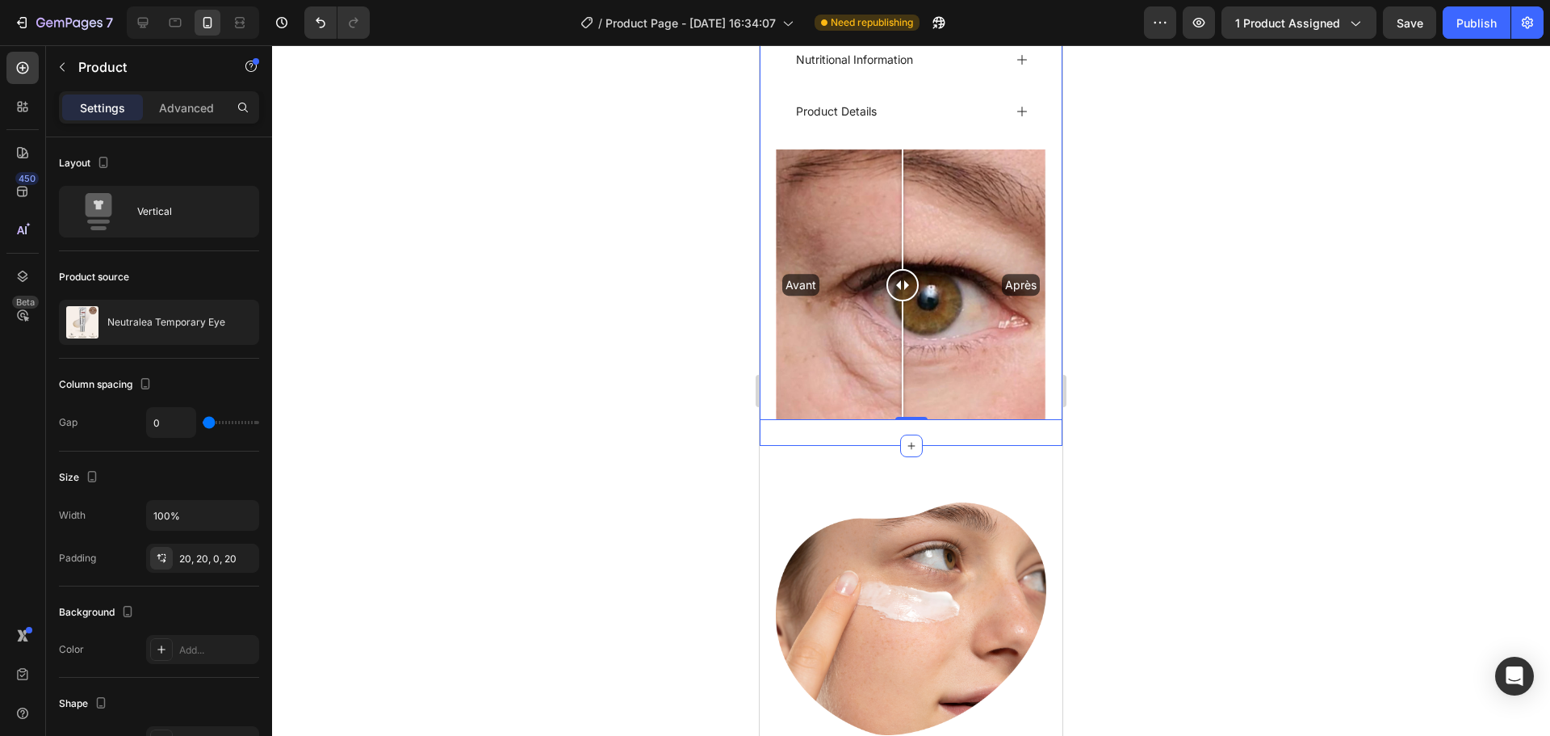
scroll to position [6255, 0]
drag, startPoint x: 878, startPoint y: 325, endPoint x: 899, endPoint y: 415, distance: 92.1
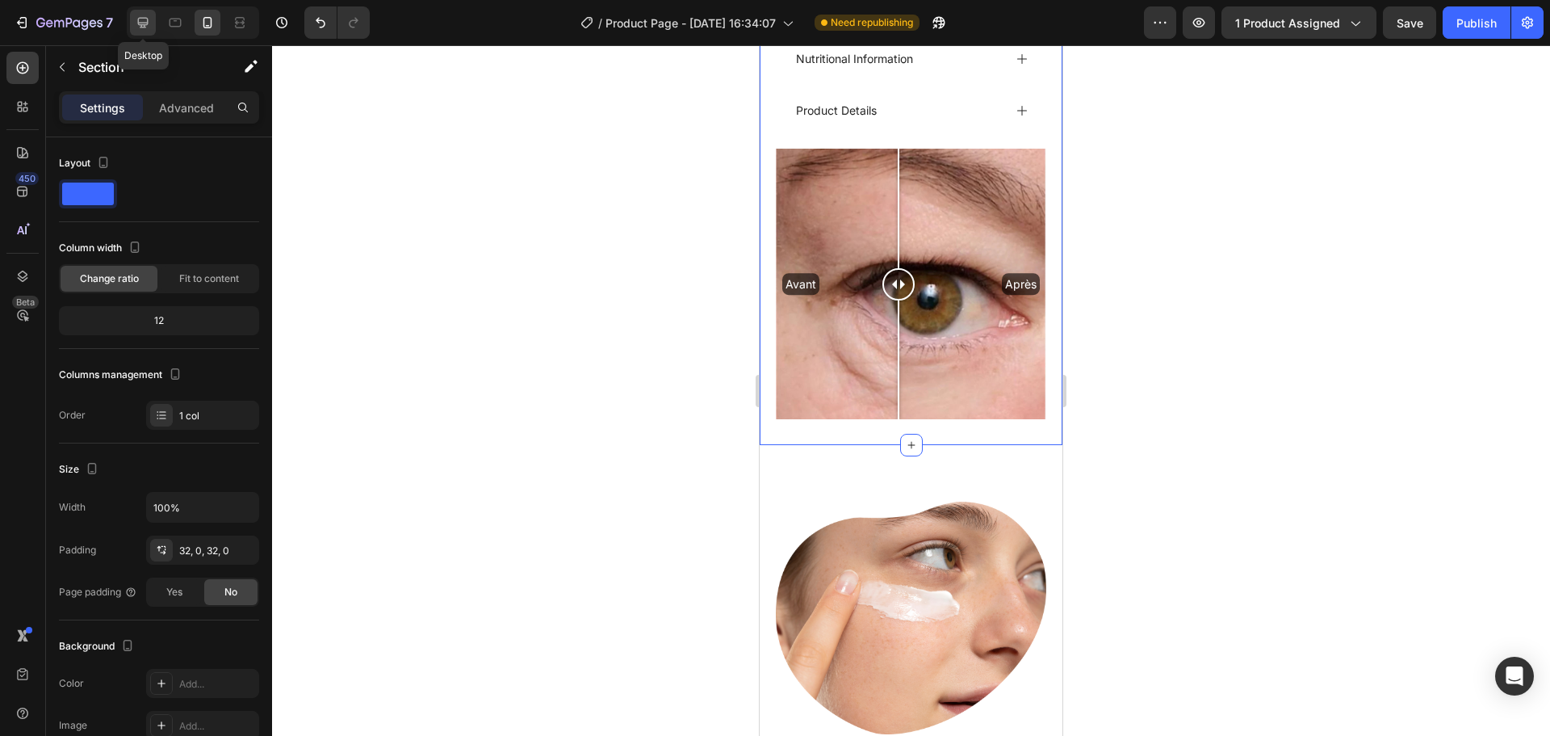
click at [149, 16] on icon at bounding box center [143, 23] width 16 height 16
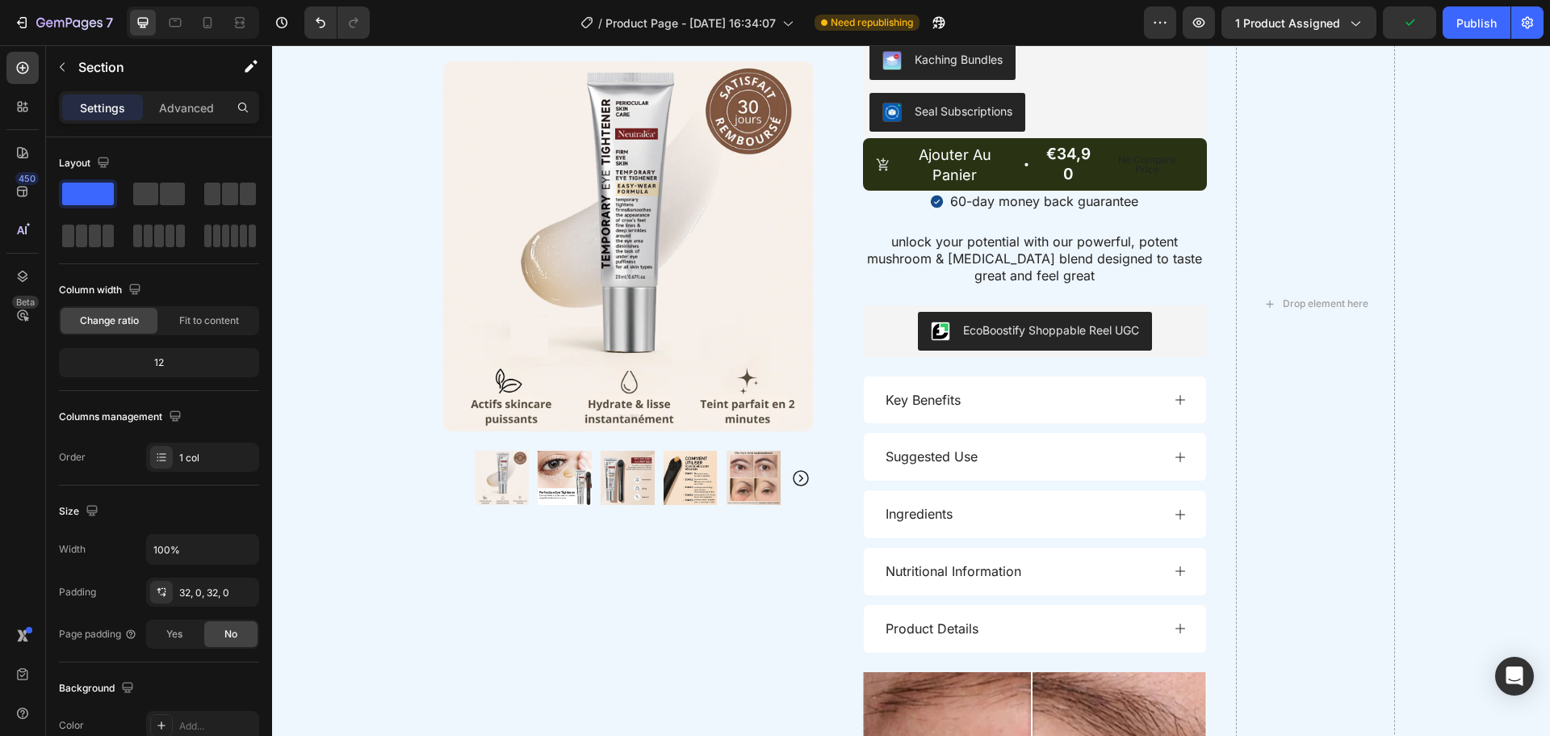
scroll to position [1402, 0]
click at [208, 22] on icon at bounding box center [207, 23] width 16 height 16
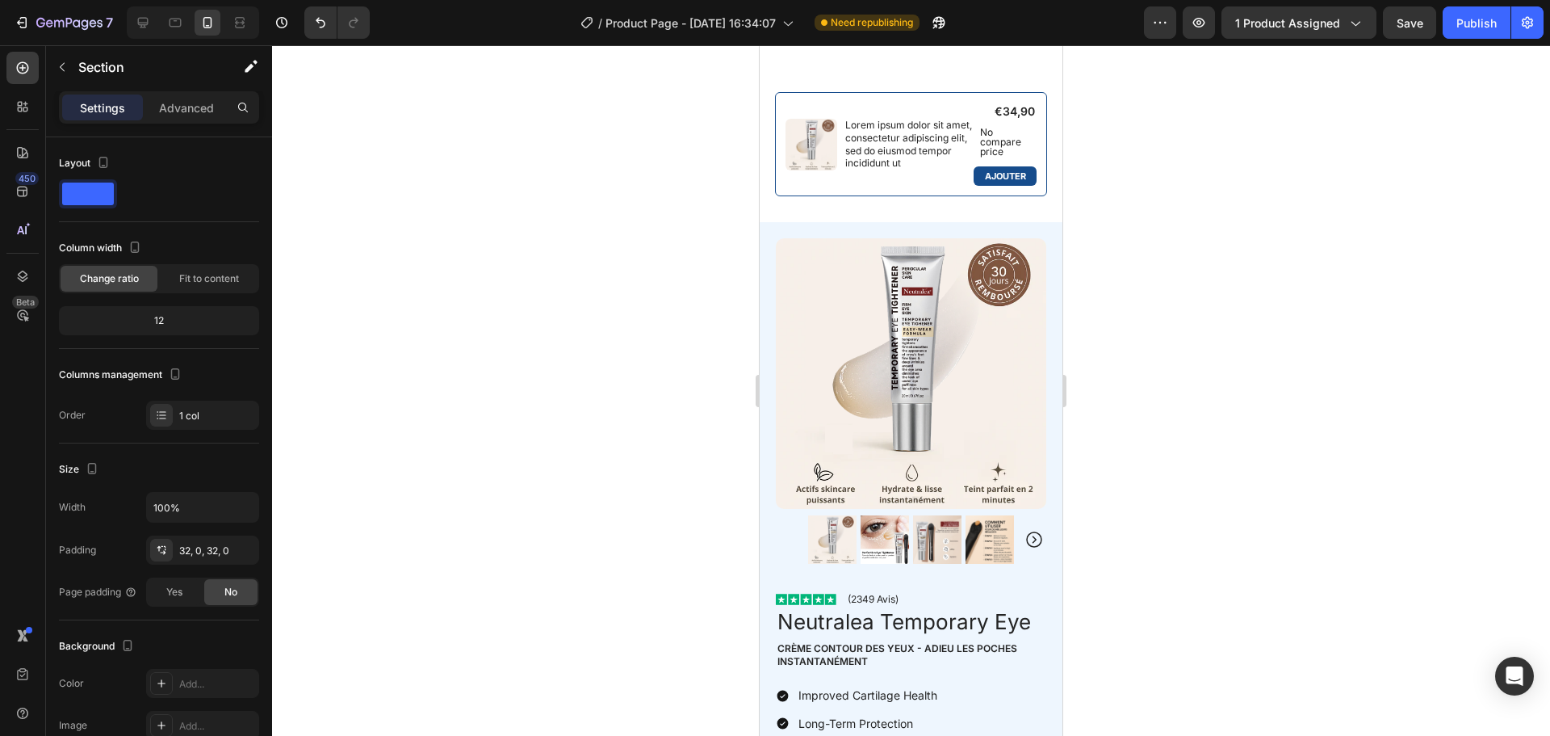
scroll to position [566, 0]
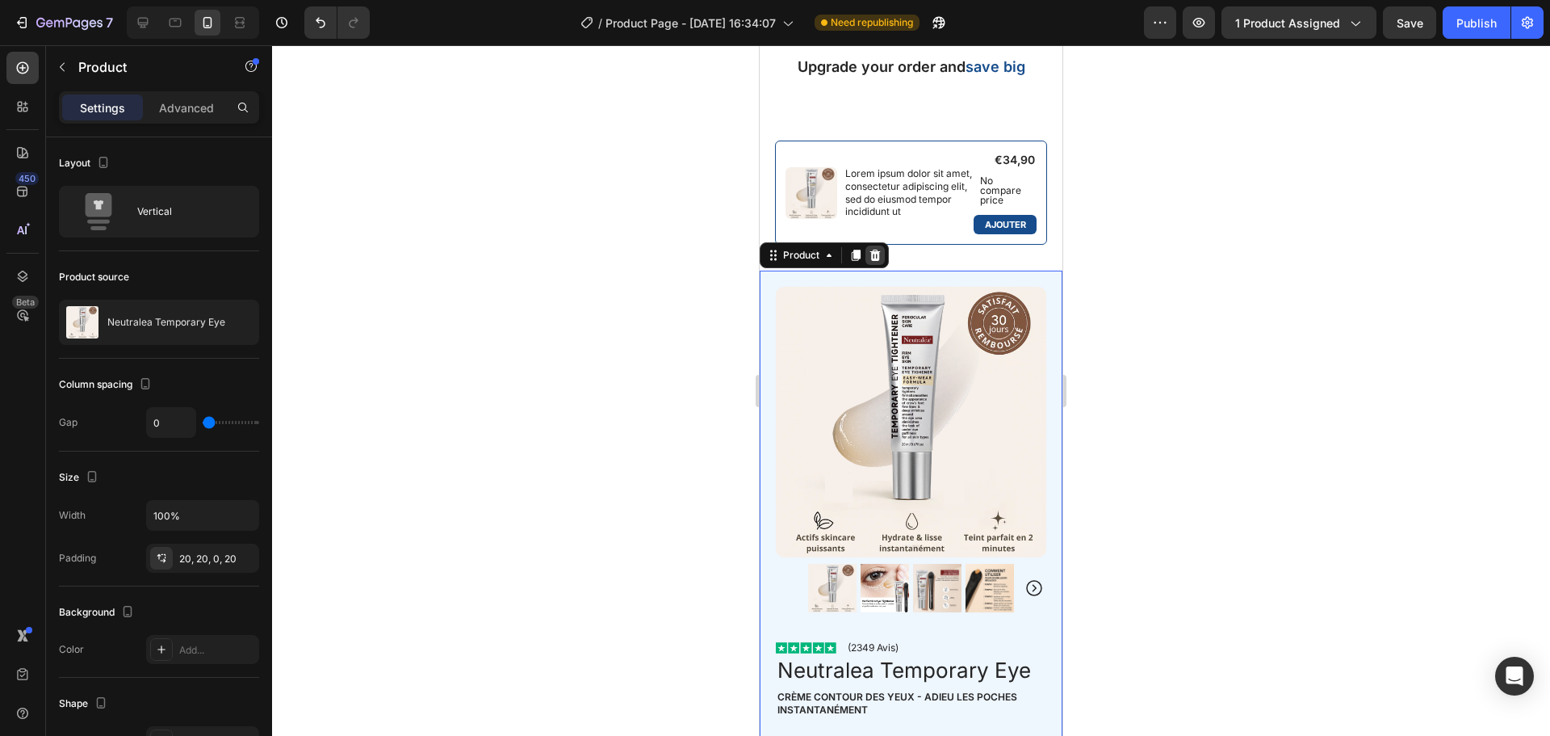
click at [873, 257] on icon at bounding box center [875, 255] width 10 height 11
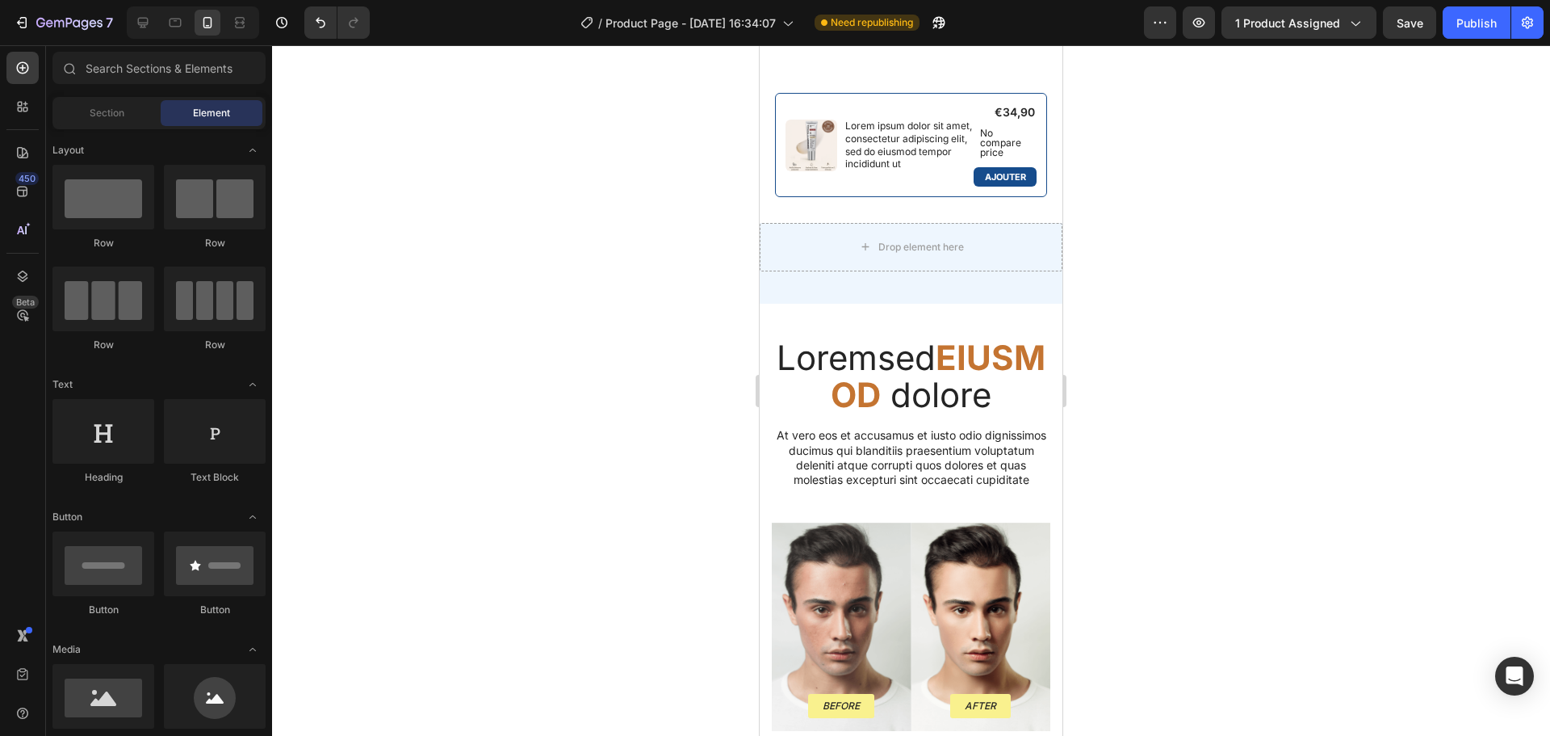
scroll to position [613, 0]
click at [823, 291] on div "Drop element here Section 6" at bounding box center [911, 264] width 303 height 81
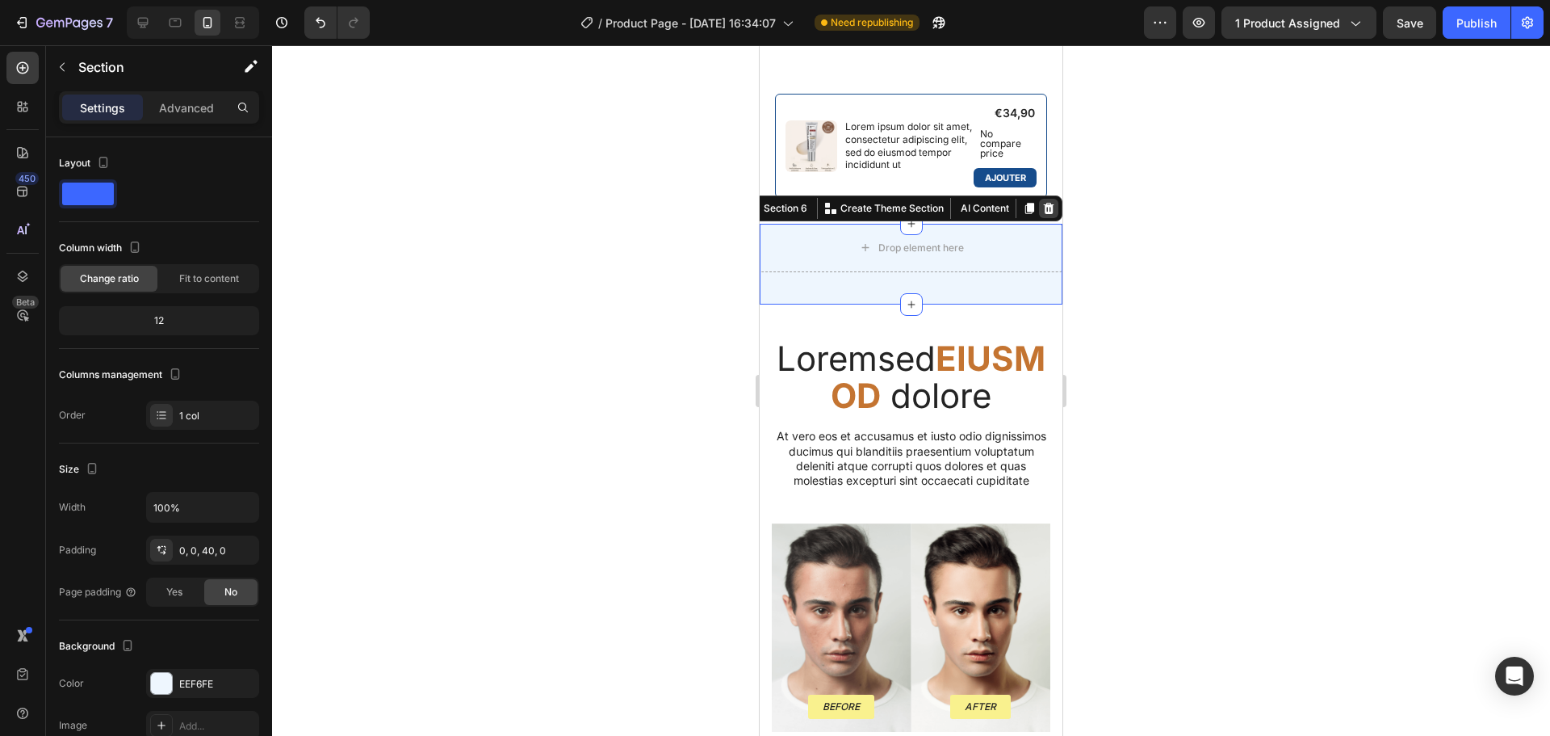
click at [1043, 207] on div at bounding box center [1048, 208] width 19 height 19
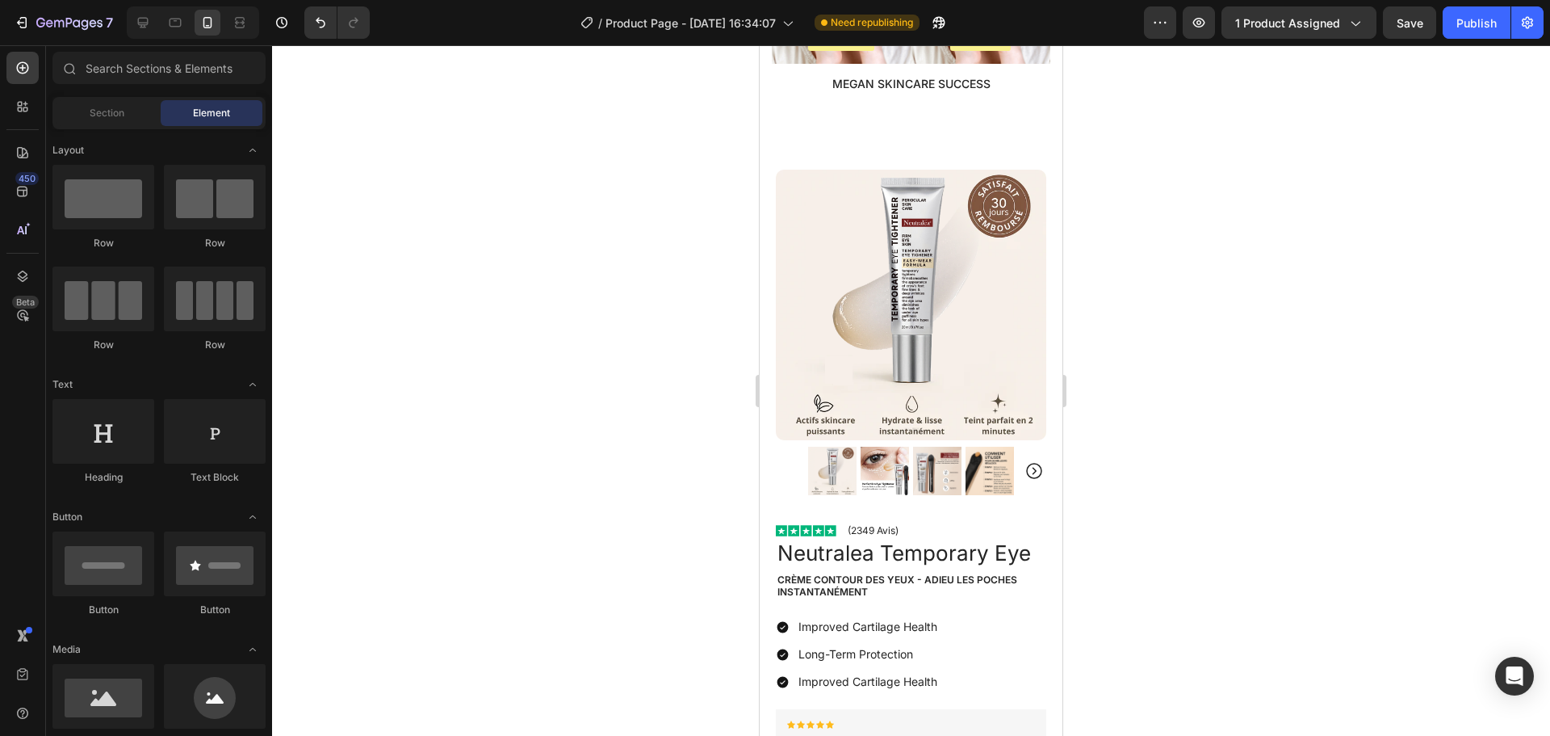
scroll to position [1722, 0]
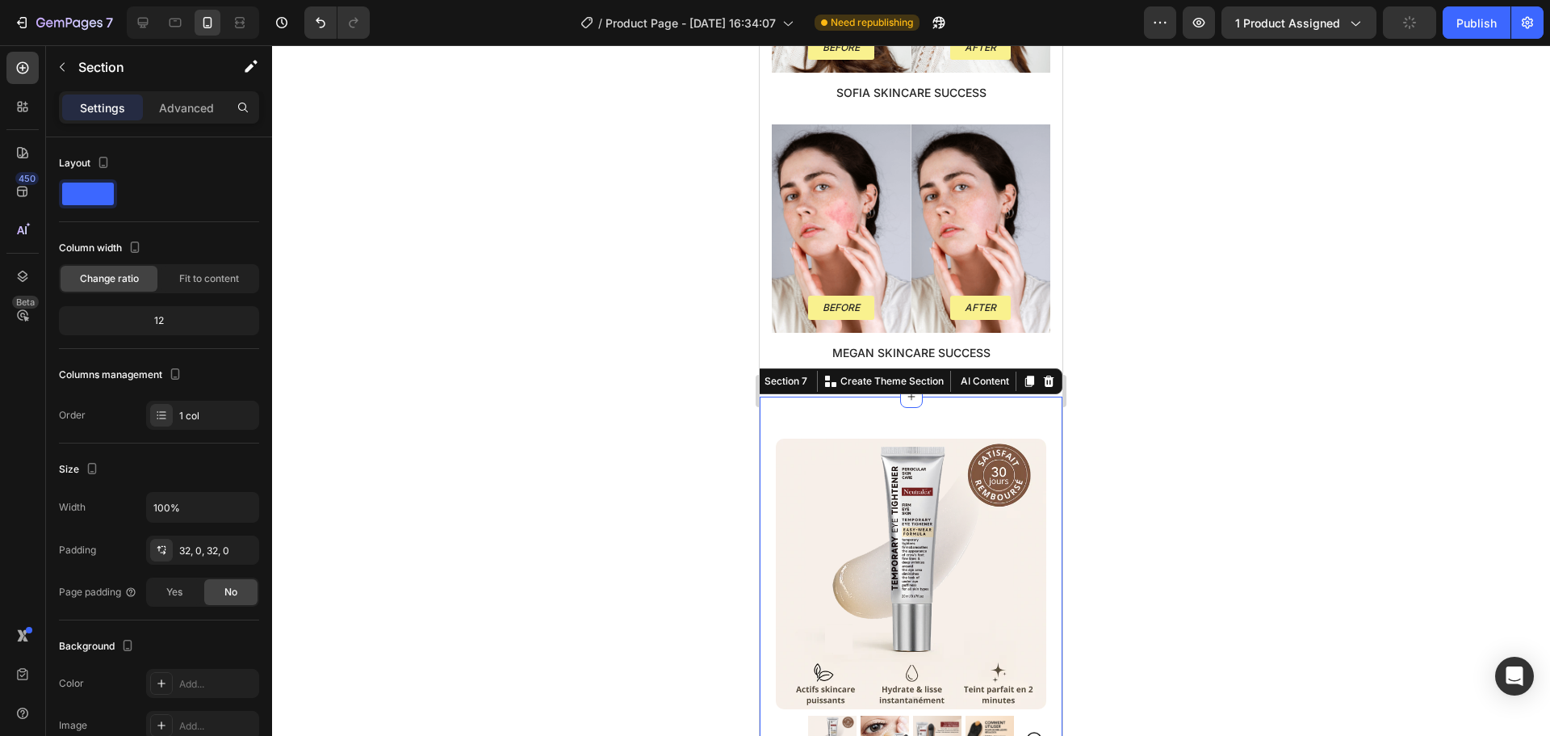
scroll to position [1451, 0]
click at [776, 392] on div "Section 7" at bounding box center [779, 381] width 69 height 19
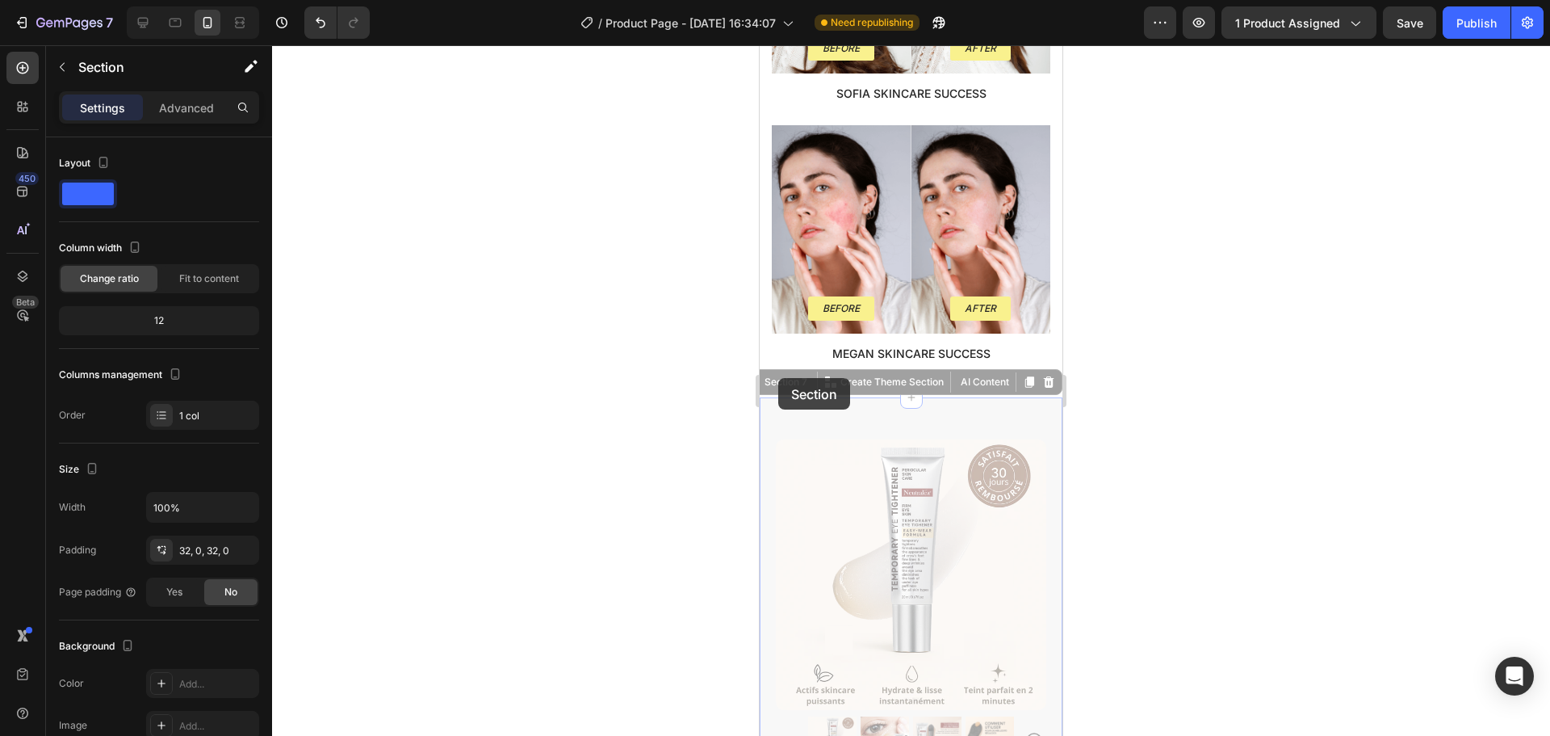
drag, startPoint x: 774, startPoint y: 412, endPoint x: 778, endPoint y: 378, distance: 34.3
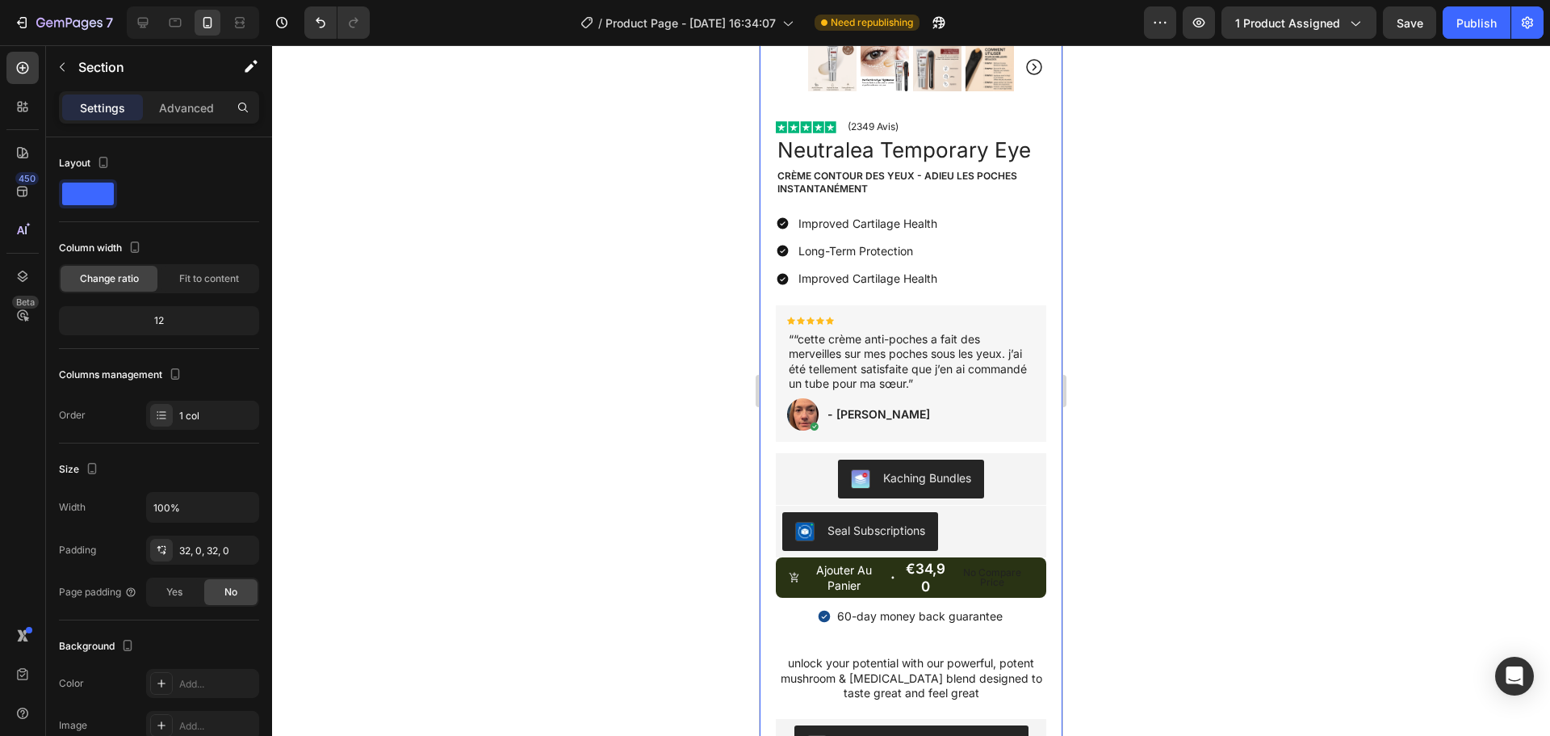
scroll to position [2149, 0]
click at [765, 442] on div "Product Images Row Image (2349 Avis) Text Block Row Neutralea Temporary Eye Pro…" at bounding box center [911, 537] width 303 height 1577
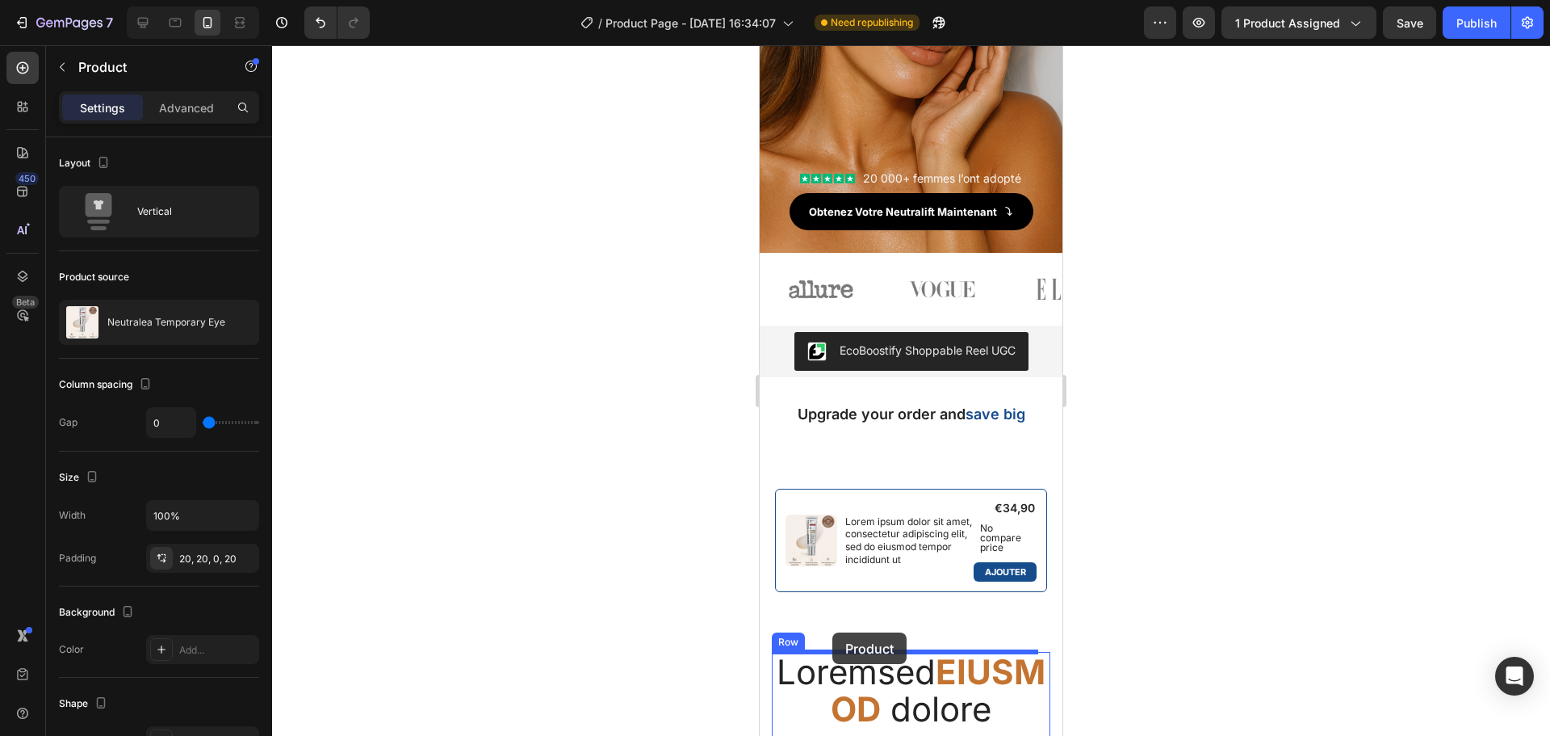
scroll to position [299, 0]
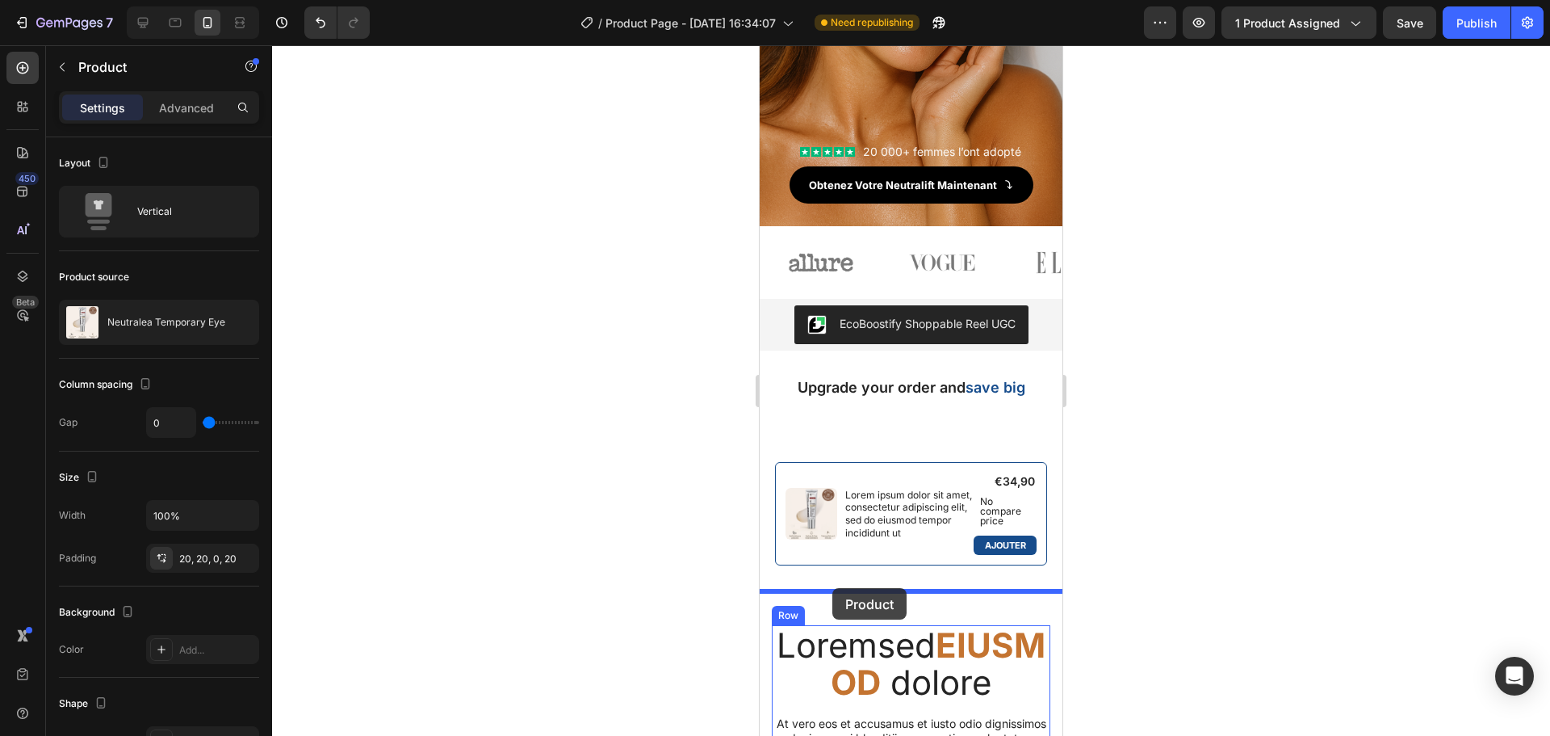
drag, startPoint x: 772, startPoint y: 391, endPoint x: 832, endPoint y: 588, distance: 206.1
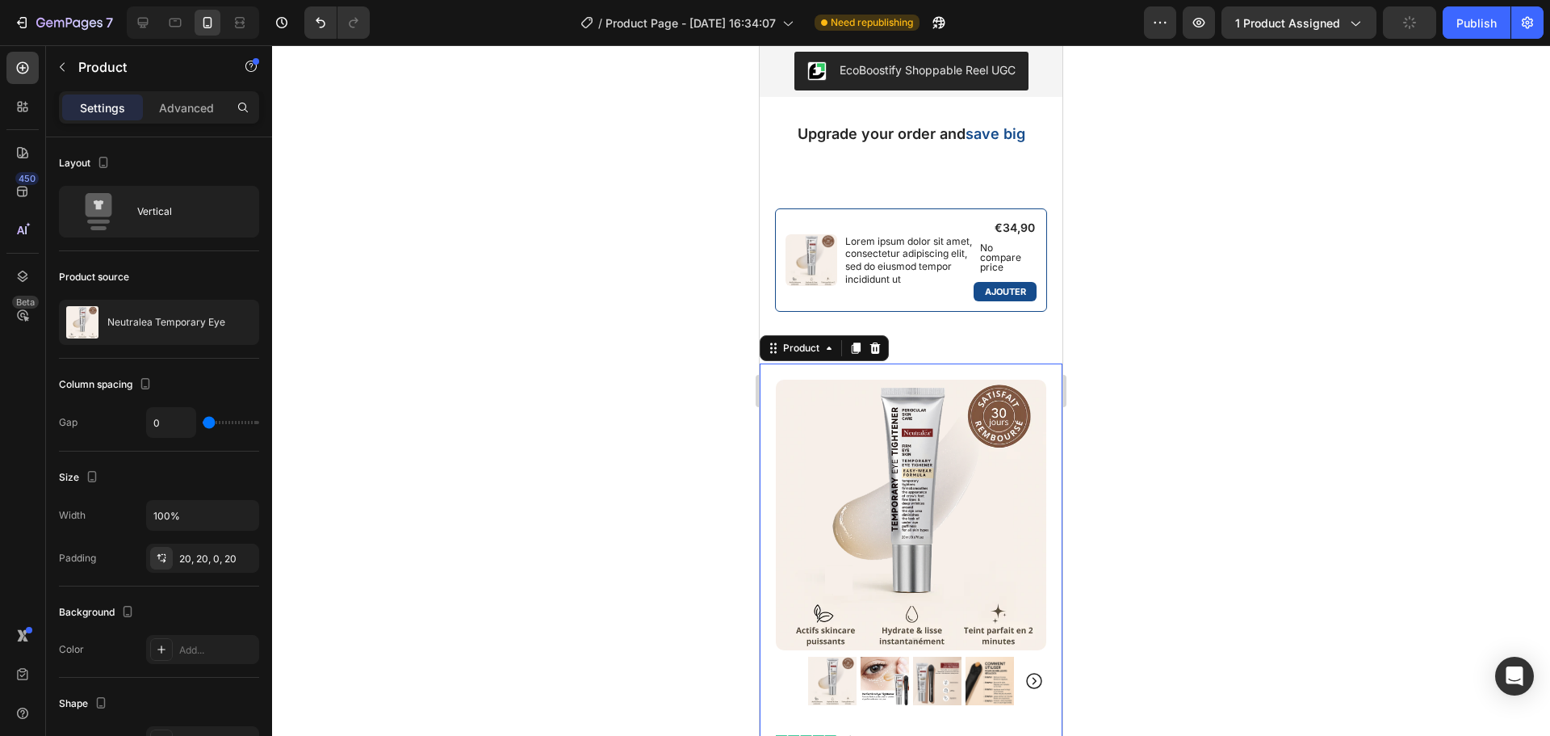
scroll to position [551, 0]
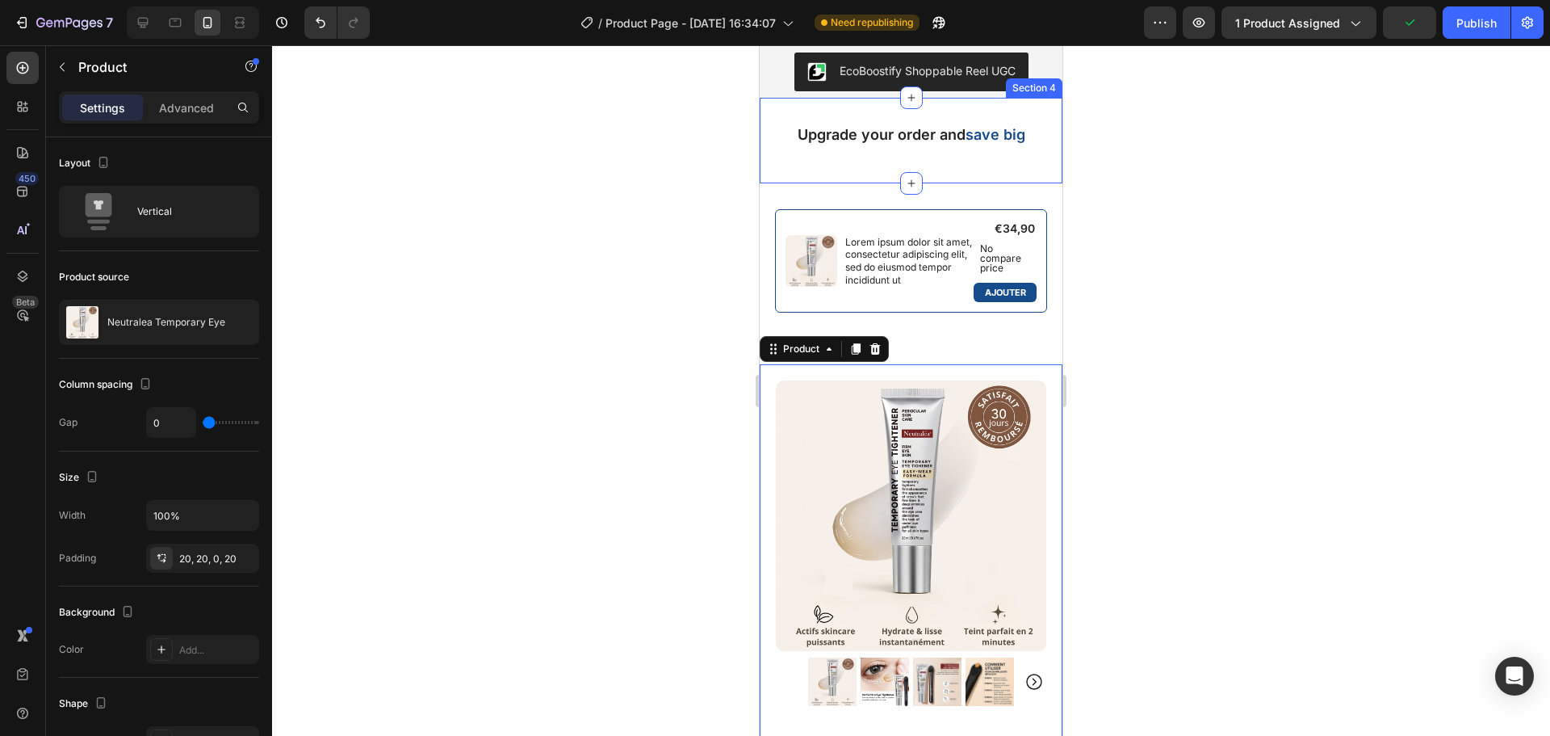
click at [844, 173] on div "Upgrade your order and save big Text Block Section 4" at bounding box center [911, 140] width 303 height 85
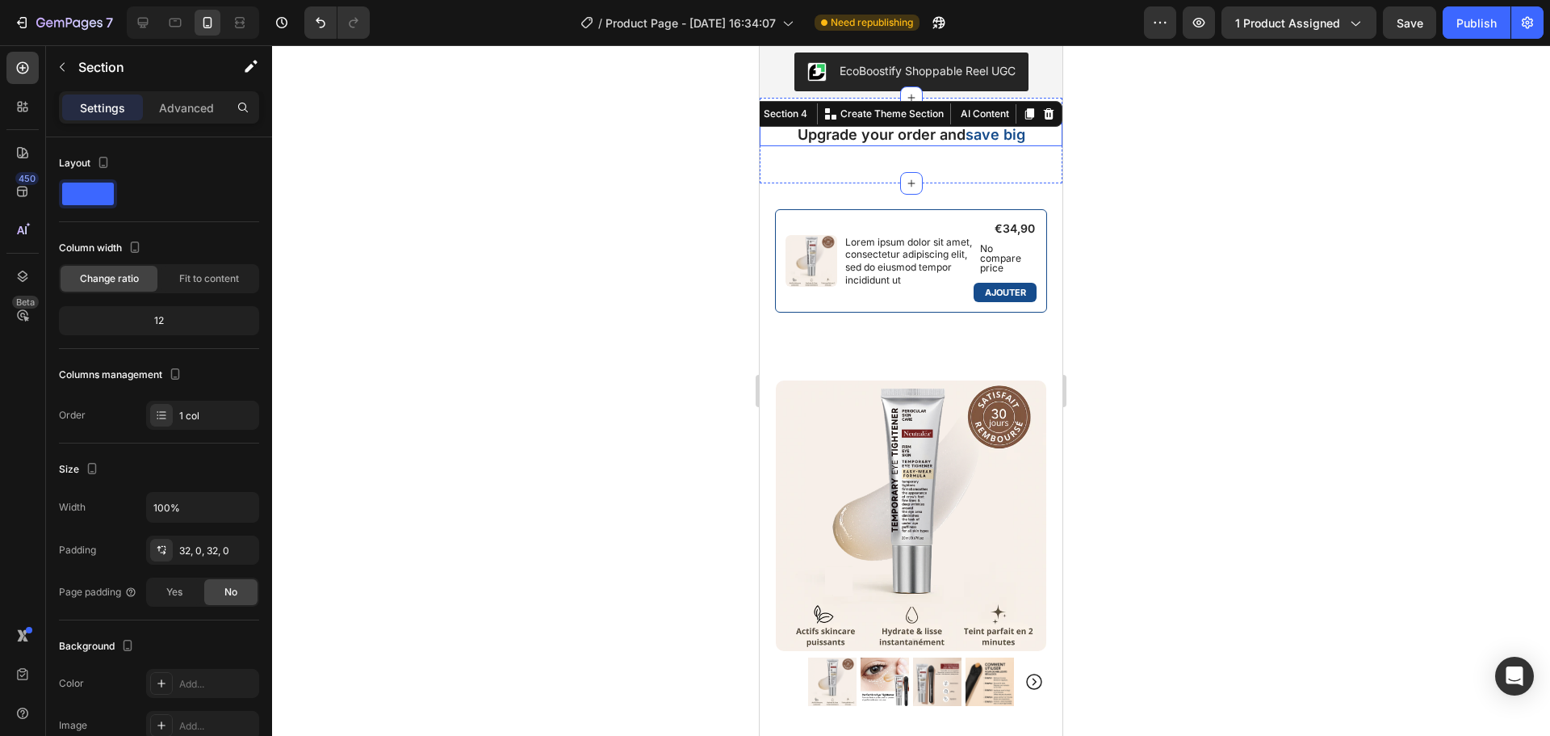
click at [797, 135] on p "Upgrade your order and save big" at bounding box center [911, 134] width 300 height 19
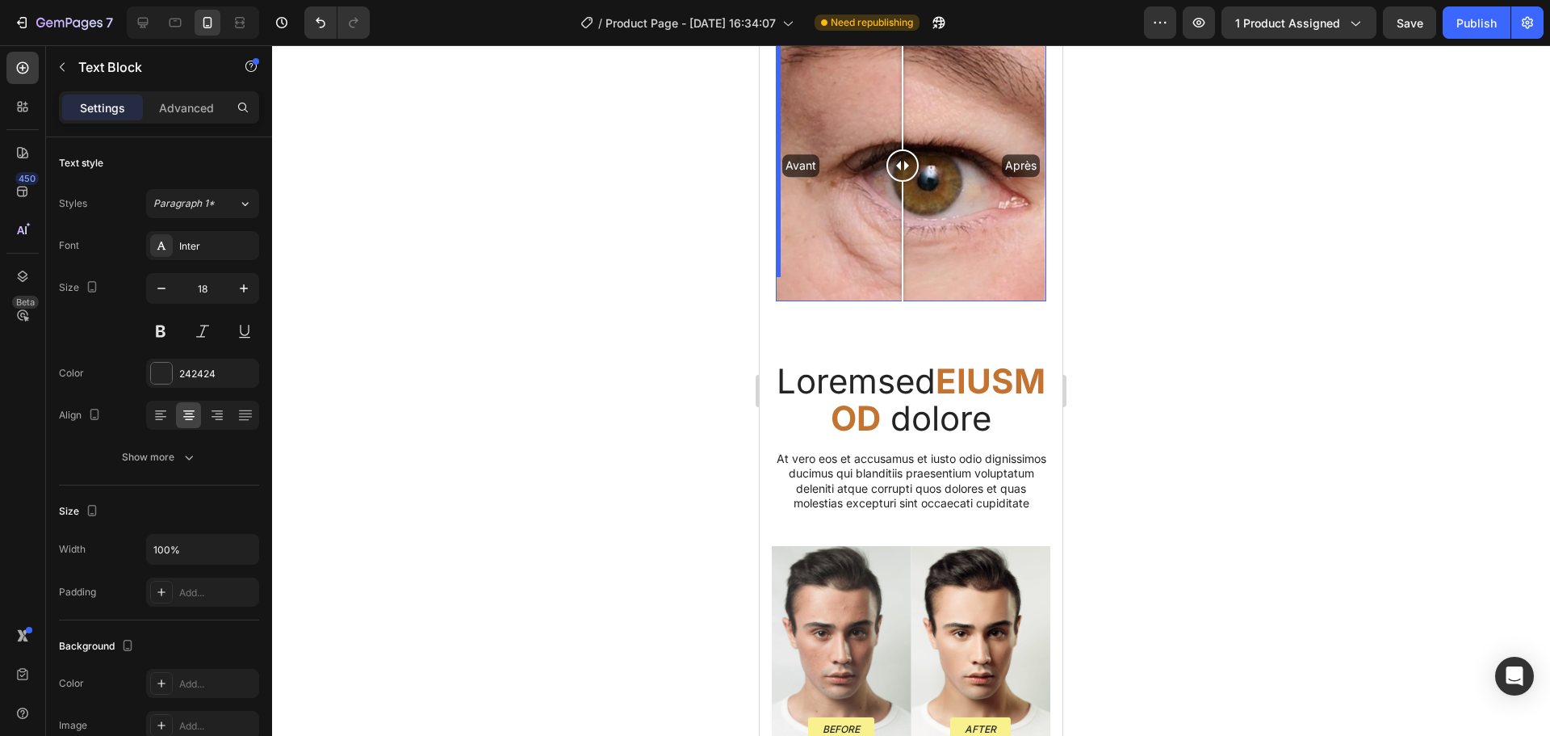
scroll to position [2247, 0]
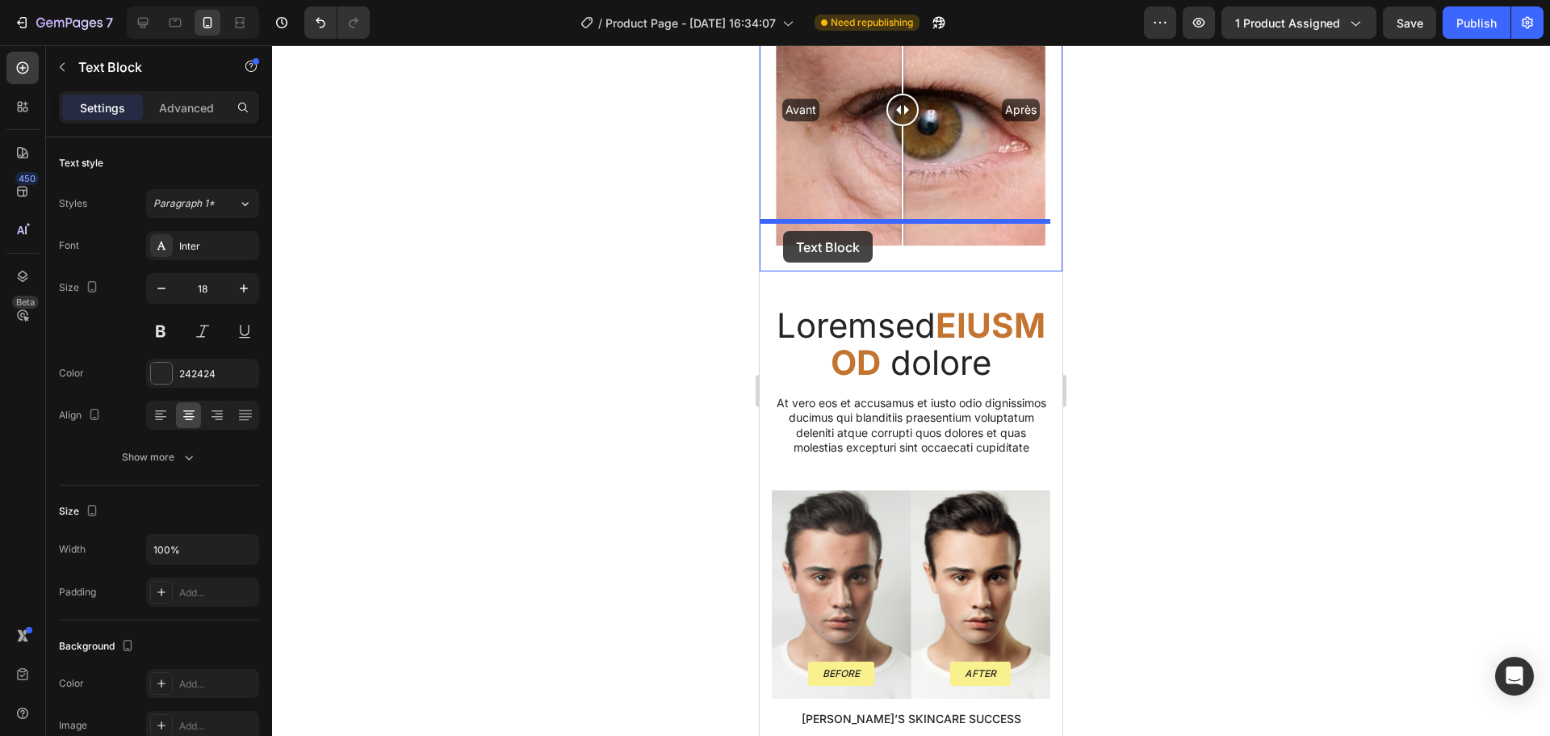
drag, startPoint x: 776, startPoint y: 108, endPoint x: 783, endPoint y: 231, distance: 122.9
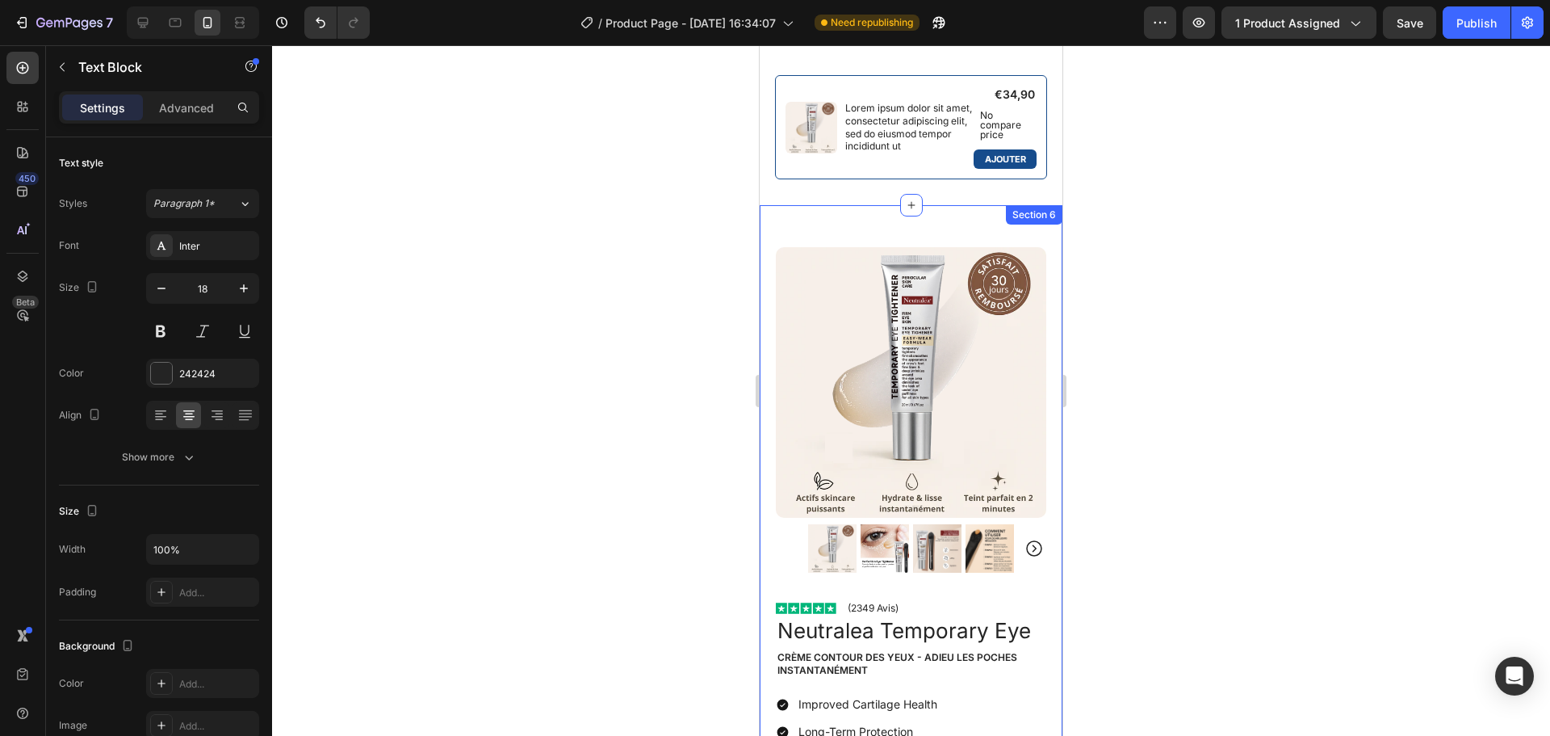
scroll to position [430, 0]
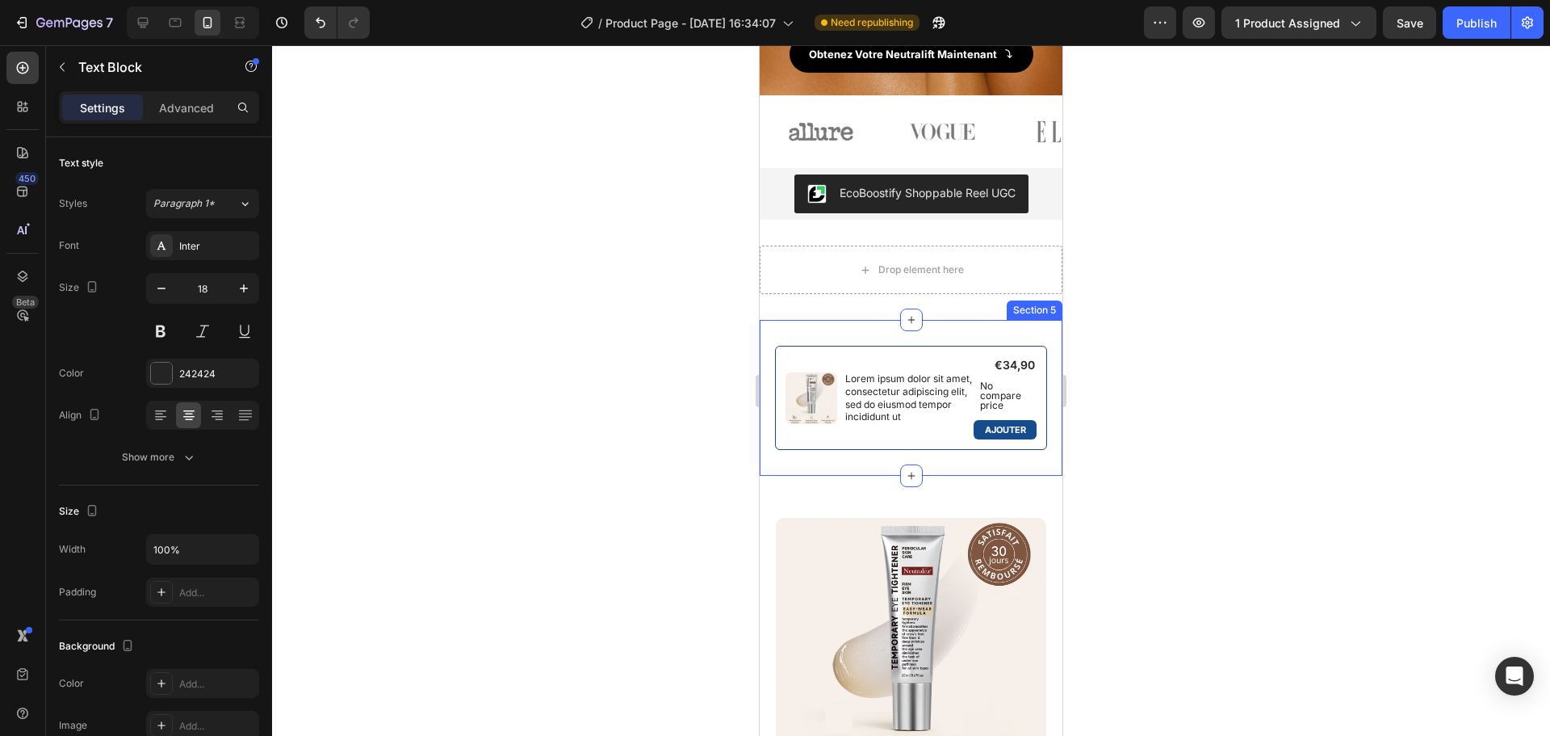
click at [792, 334] on div "Product Images Lorem ipsum dolor sit amet, consectetur adipiscing elit, sed do …" at bounding box center [911, 398] width 303 height 156
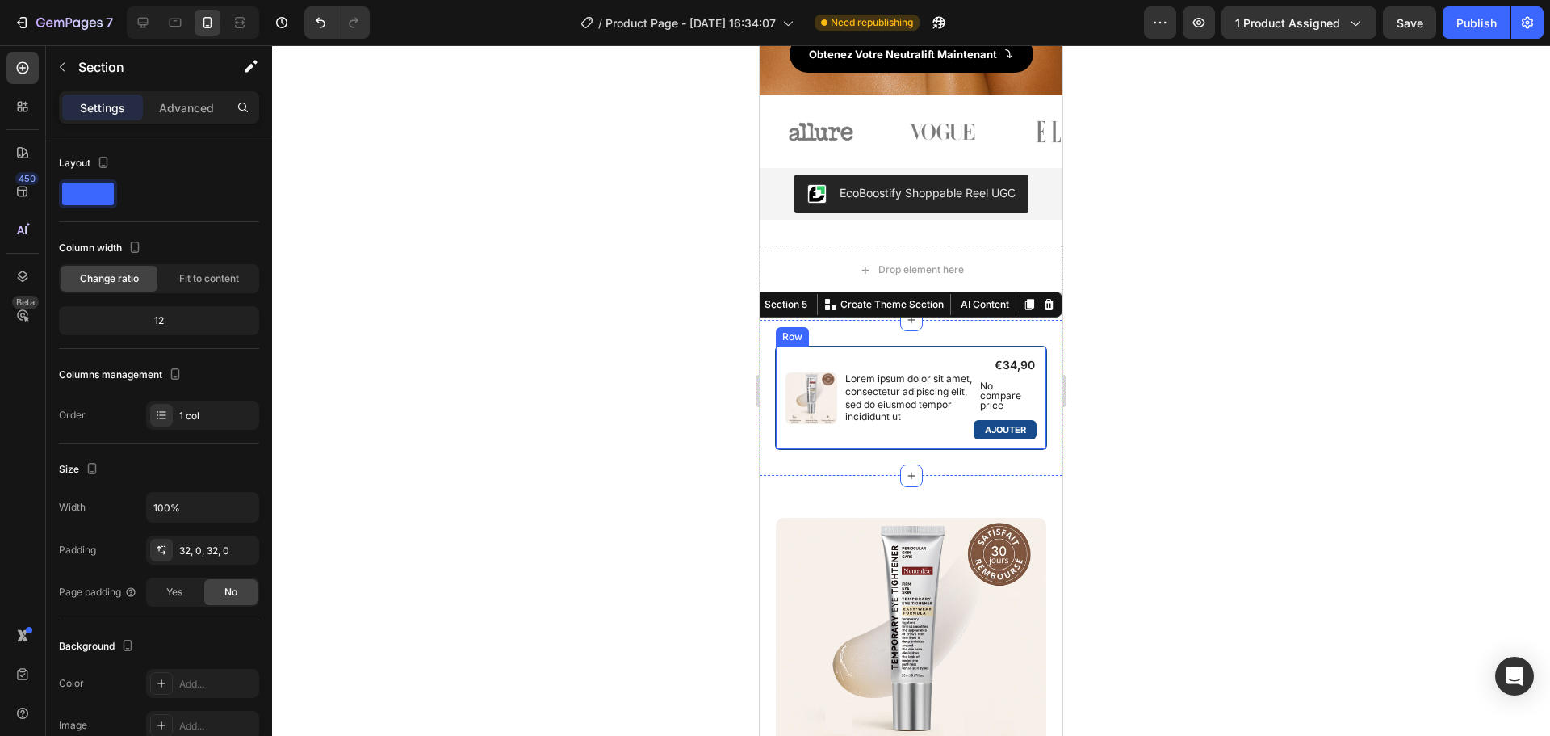
click at [796, 350] on div "Product Images Lorem ipsum dolor sit amet, consectetur adipiscing elit, sed do …" at bounding box center [911, 398] width 273 height 104
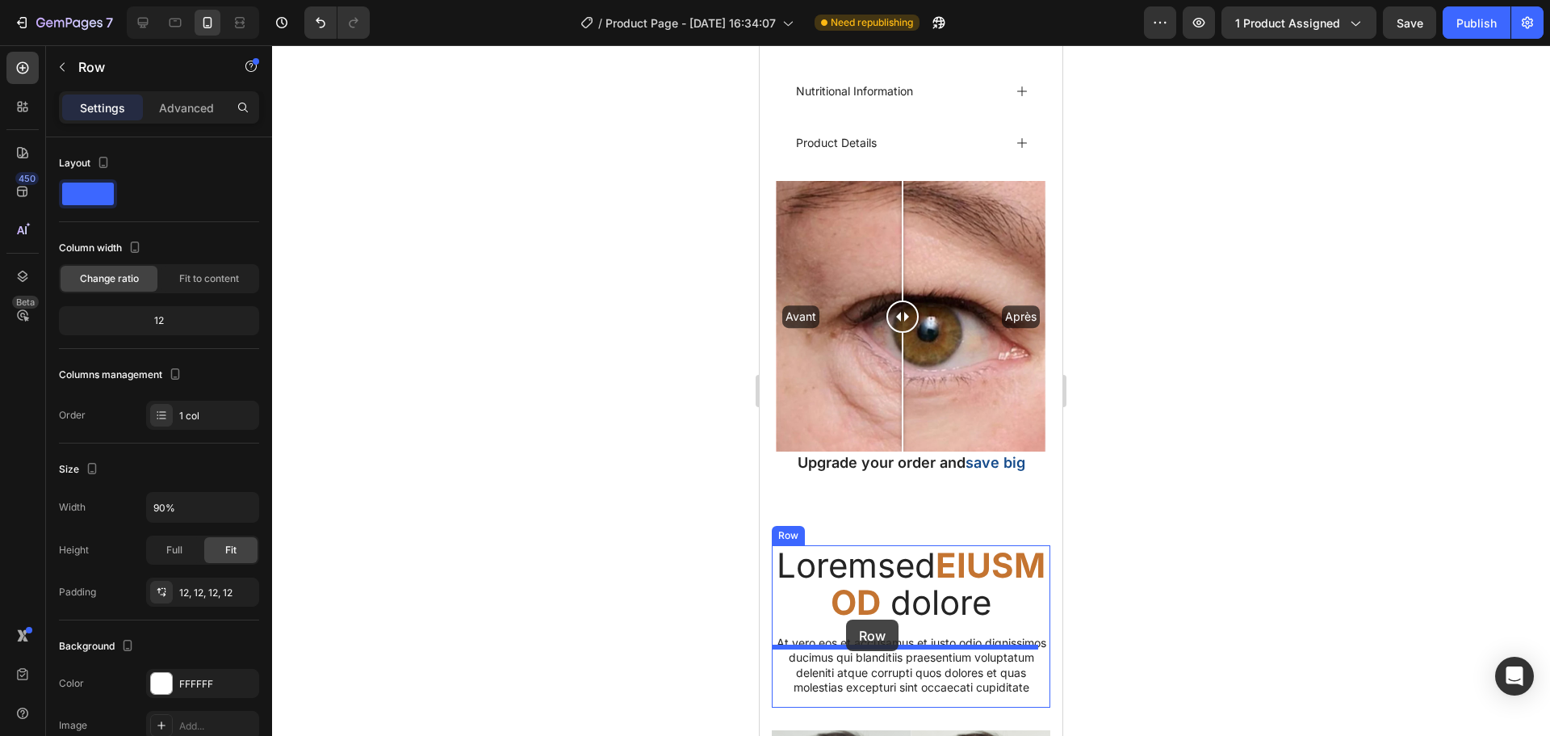
scroll to position [2128, 0]
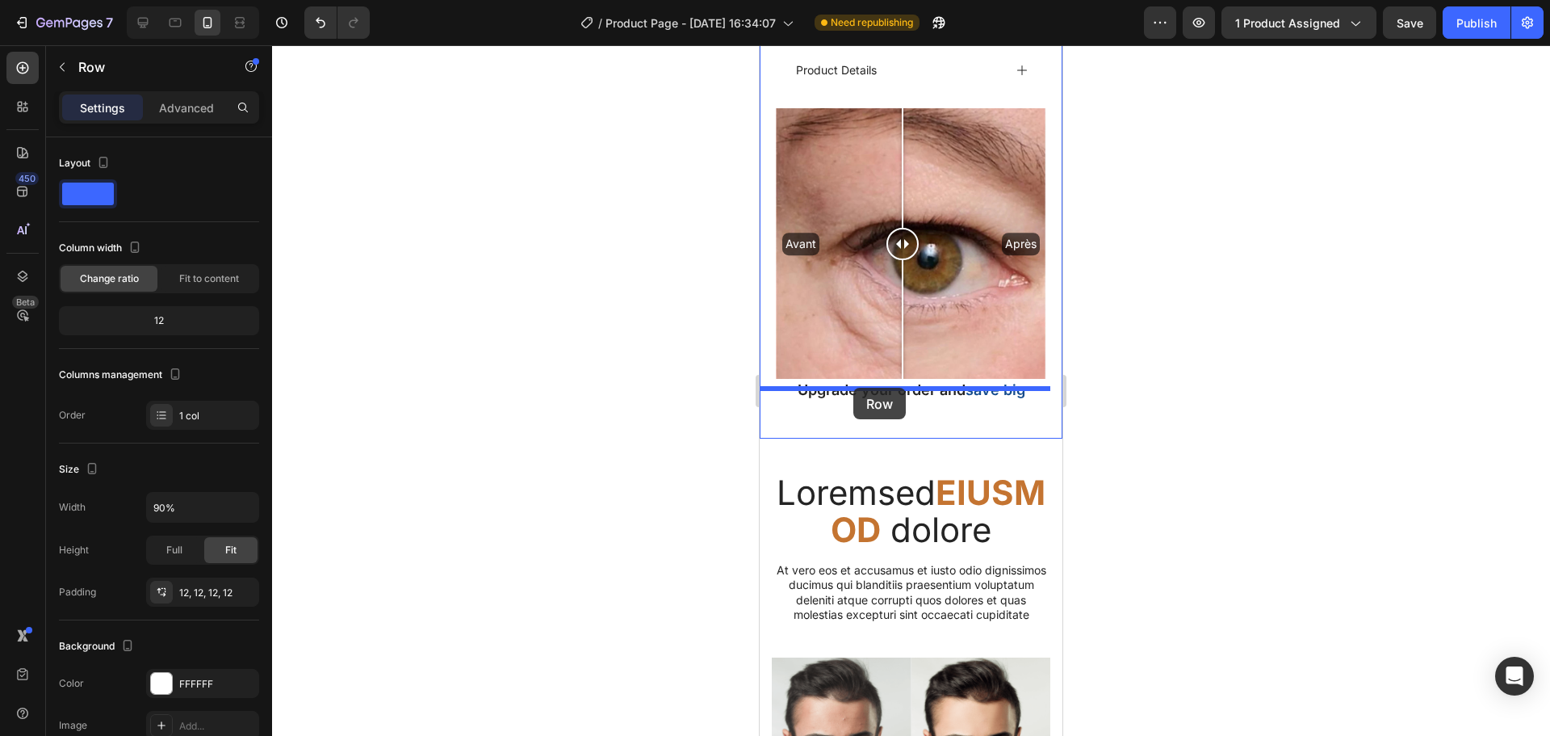
drag, startPoint x: 788, startPoint y: 341, endPoint x: 853, endPoint y: 391, distance: 82.4
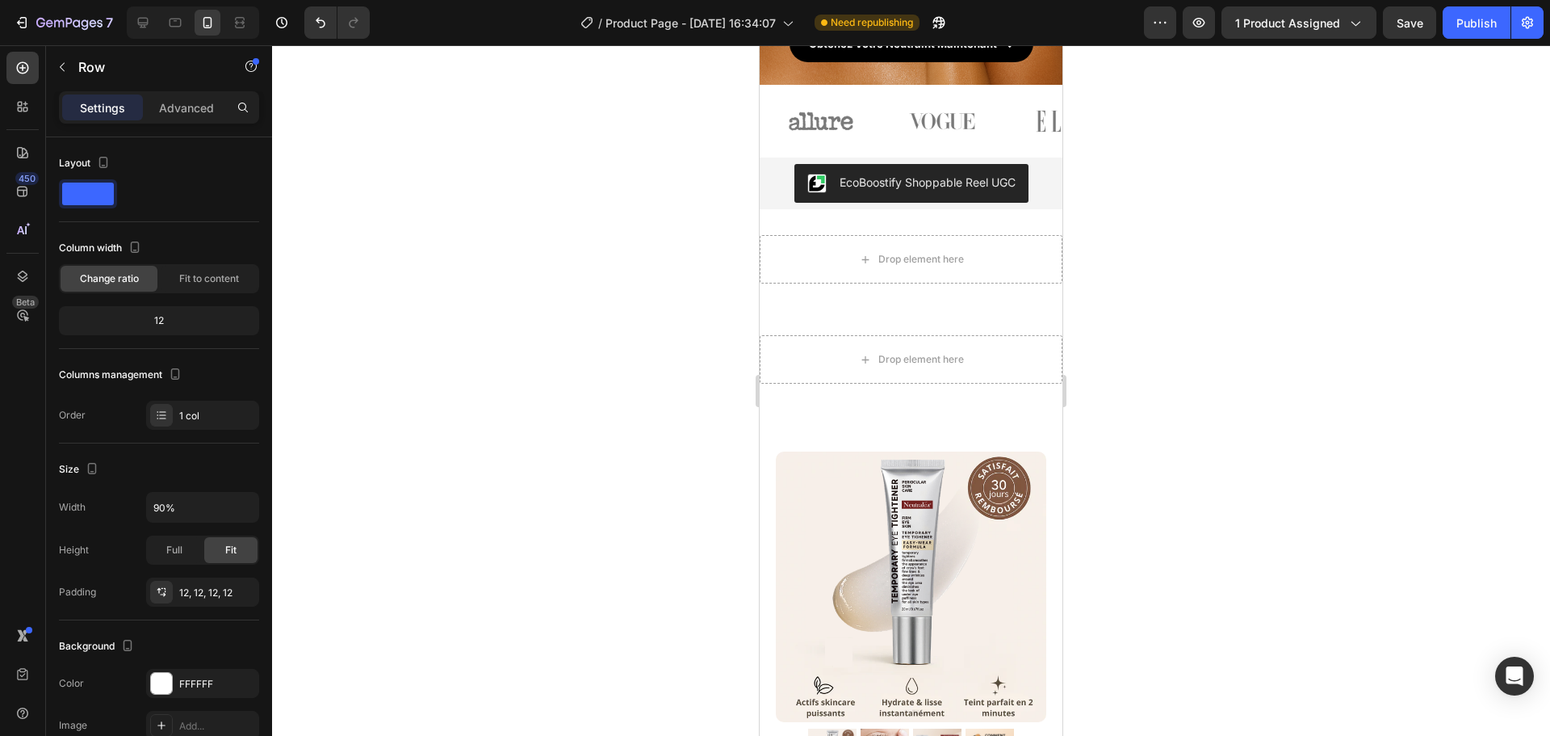
scroll to position [439, 0]
click at [850, 315] on div "Drop element here Section 5" at bounding box center [911, 360] width 303 height 100
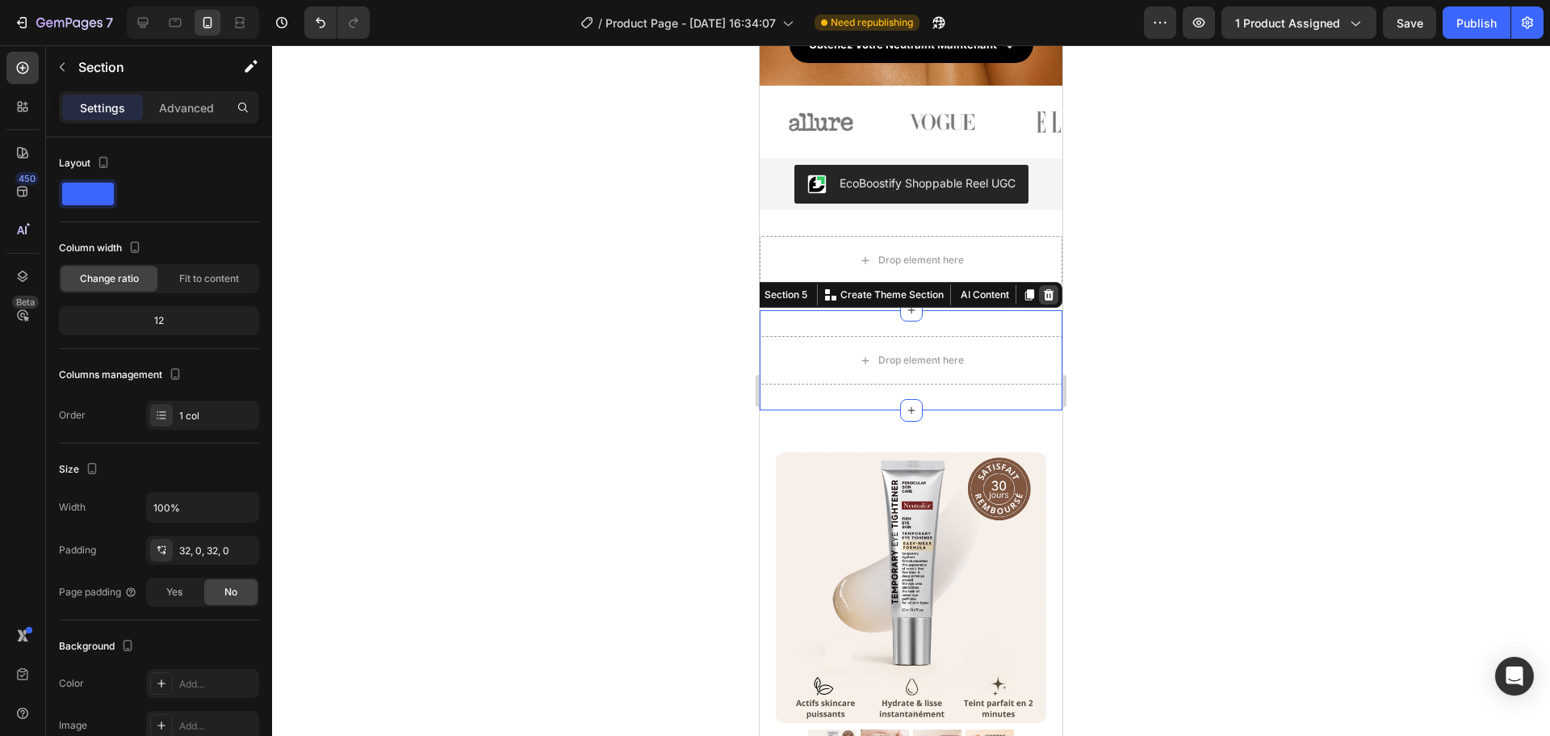
click at [1039, 287] on div at bounding box center [1048, 294] width 19 height 19
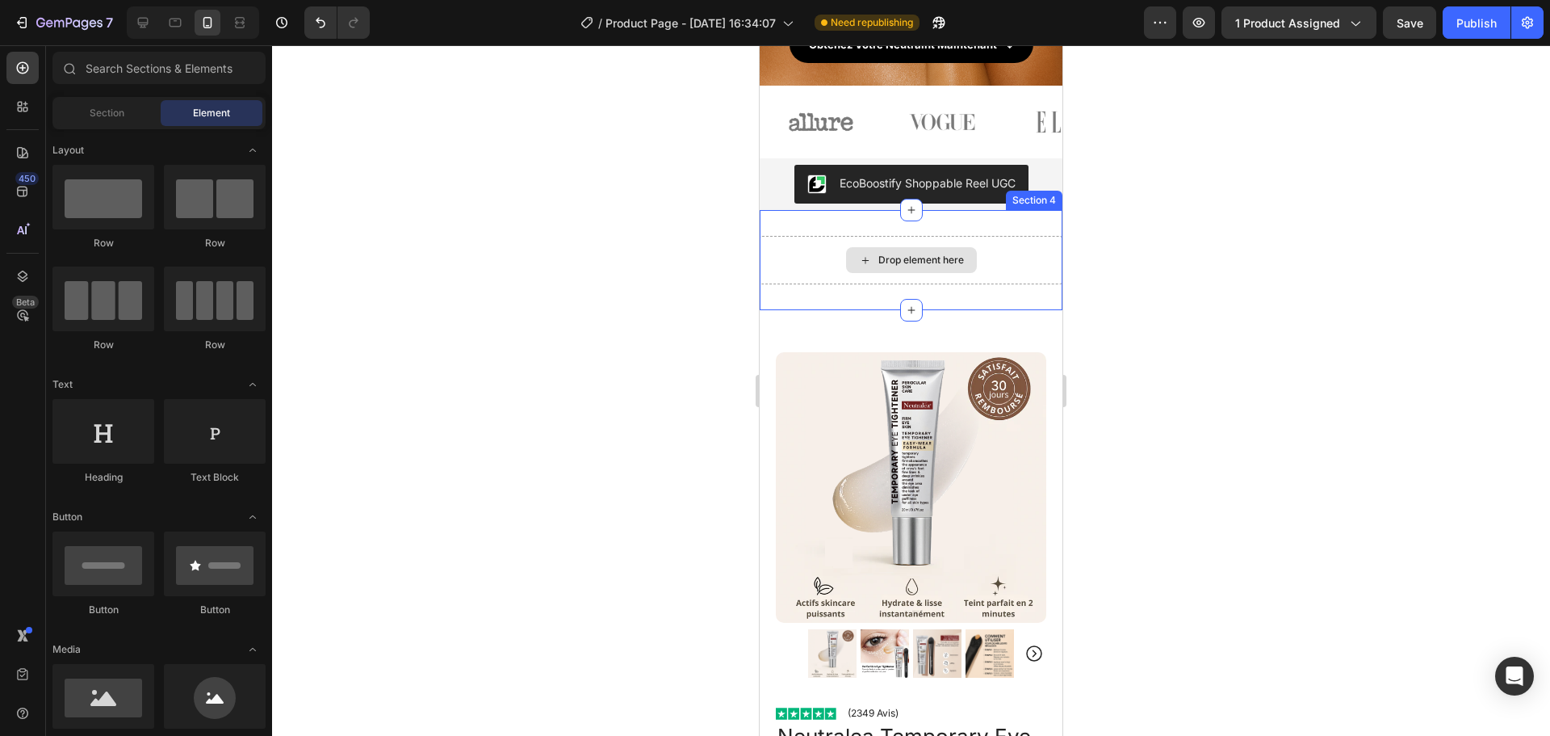
click at [1020, 248] on div "Drop element here" at bounding box center [911, 260] width 303 height 48
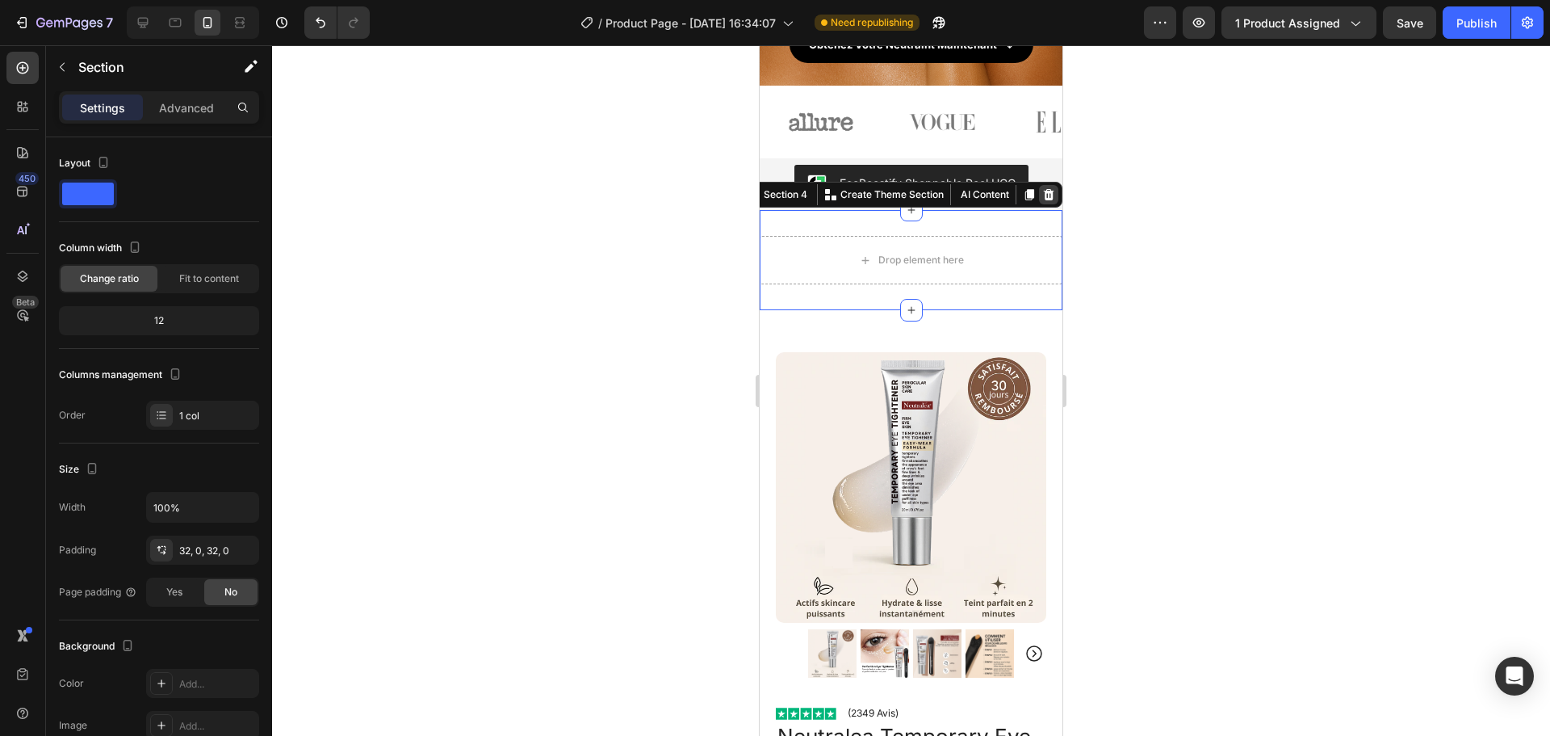
click at [1044, 192] on icon at bounding box center [1049, 194] width 10 height 11
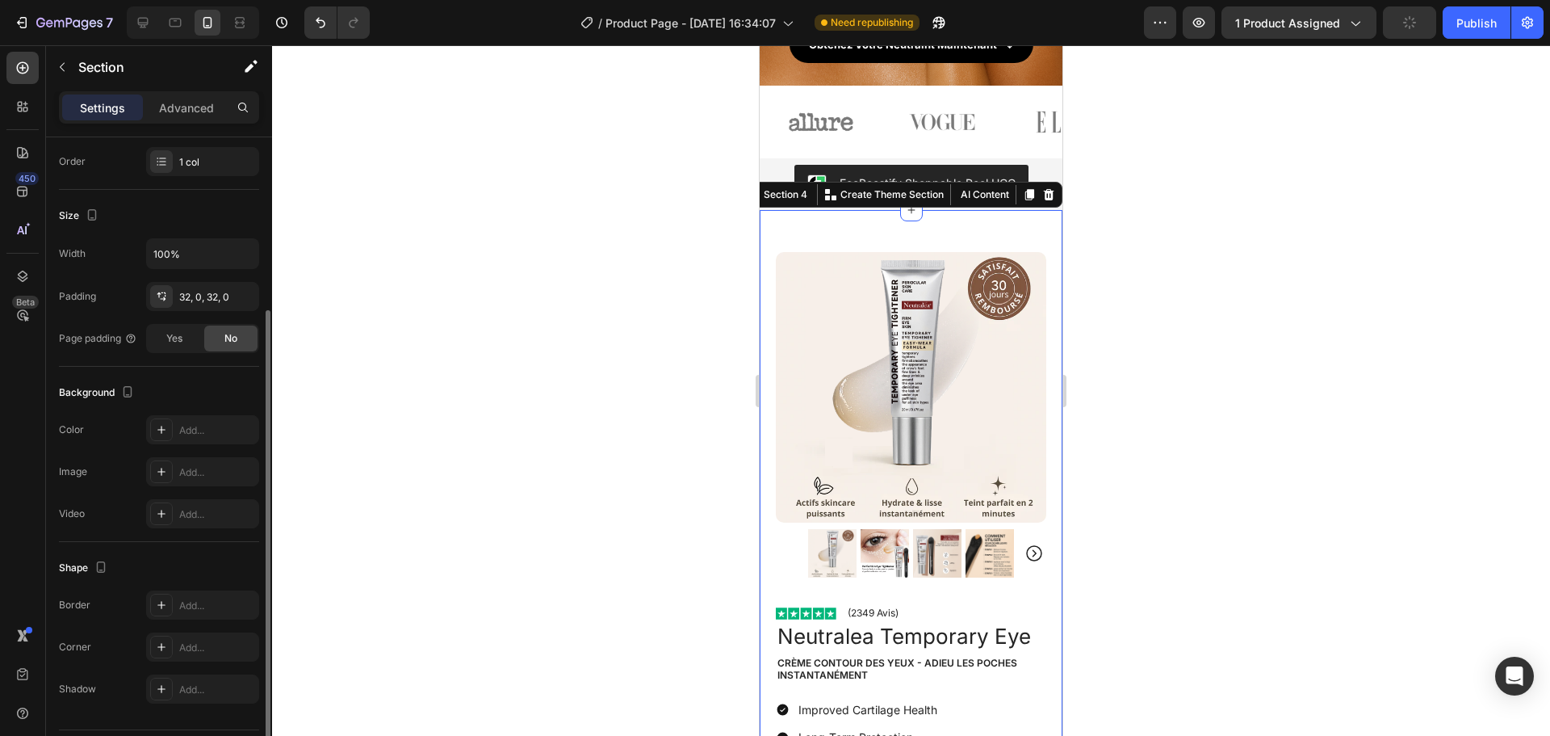
scroll to position [299, 0]
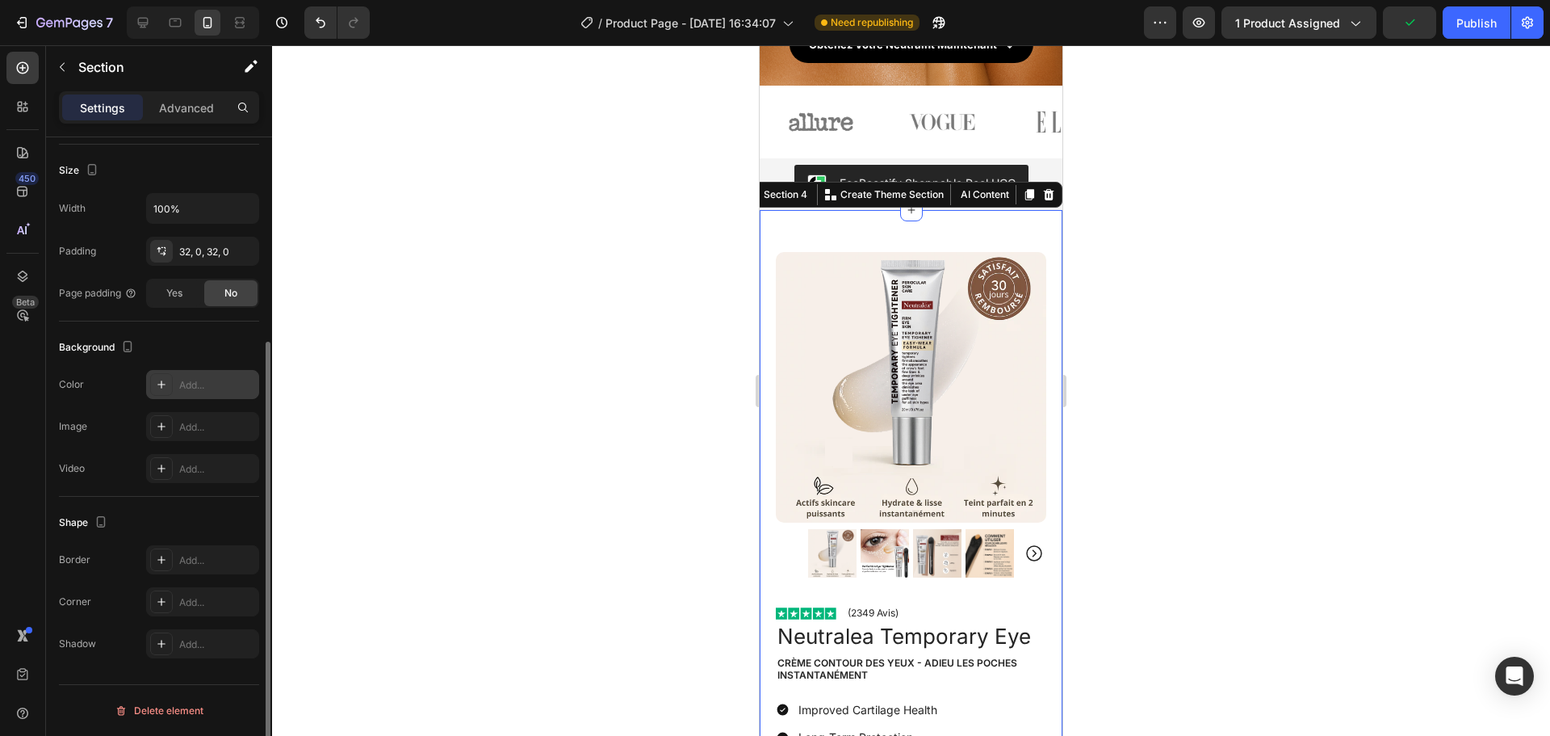
click at [174, 392] on div "Add..." at bounding box center [202, 384] width 113 height 29
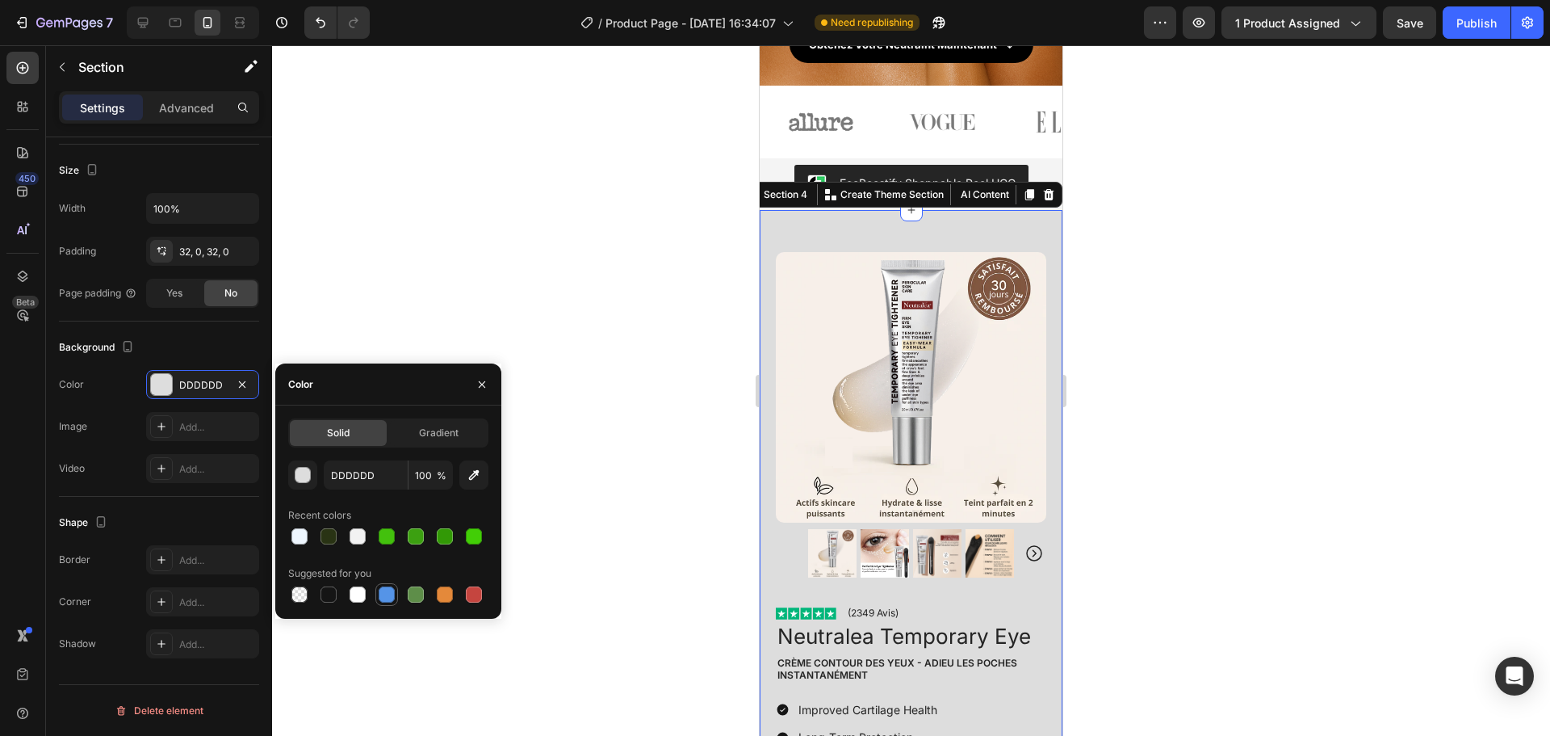
click at [388, 600] on div at bounding box center [387, 594] width 16 height 16
type input "5594E7"
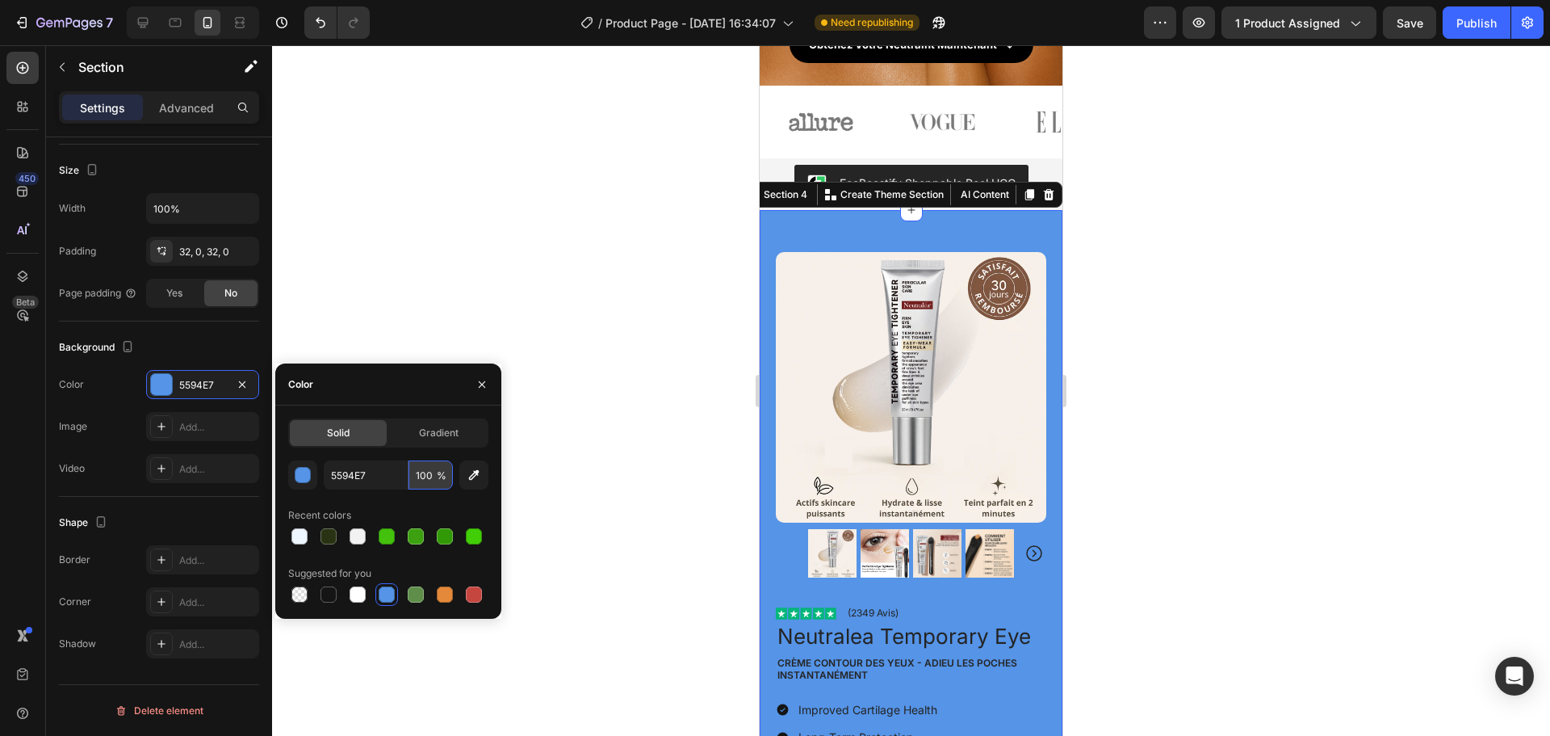
click at [423, 476] on input "100" at bounding box center [431, 474] width 44 height 29
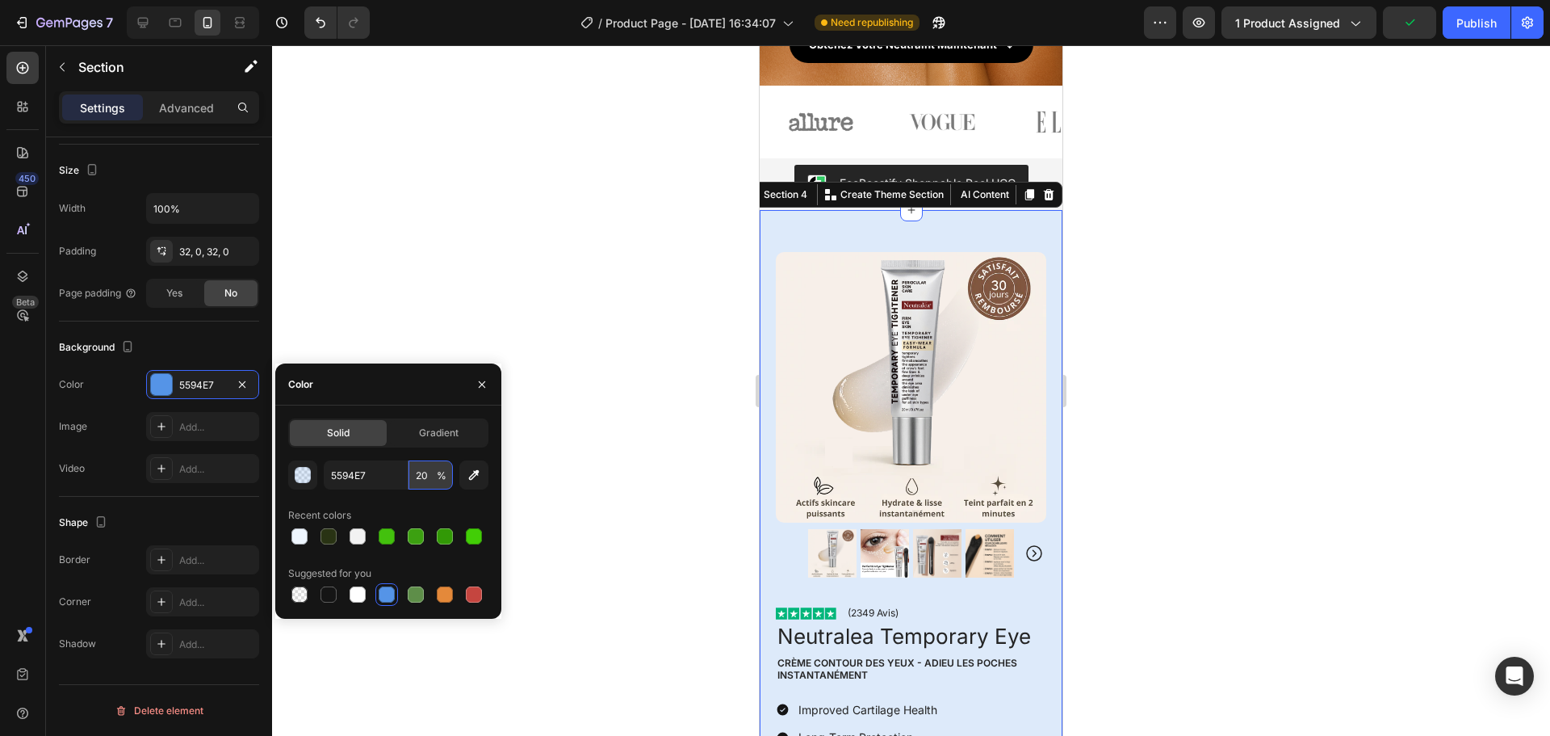
type input "2"
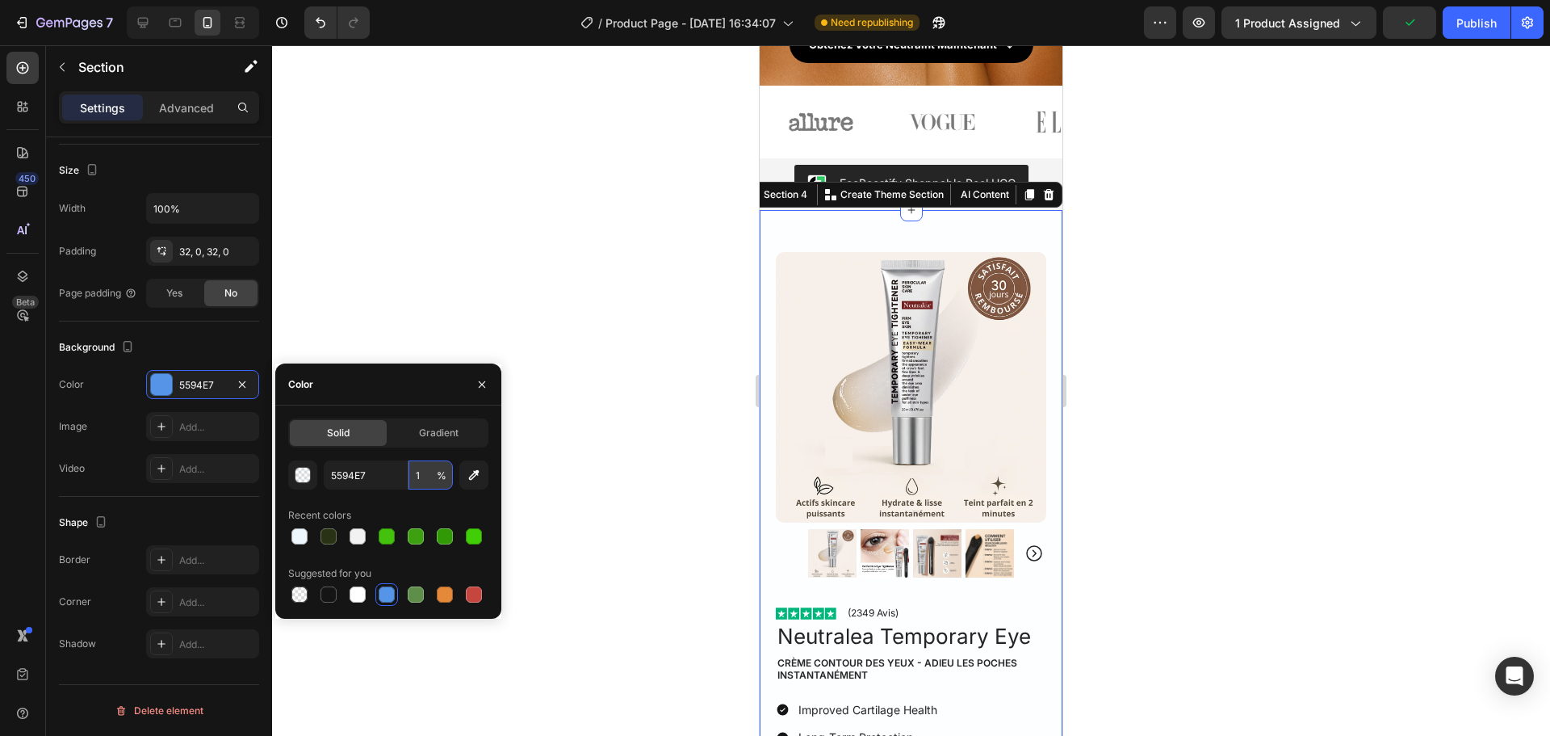
type input "10"
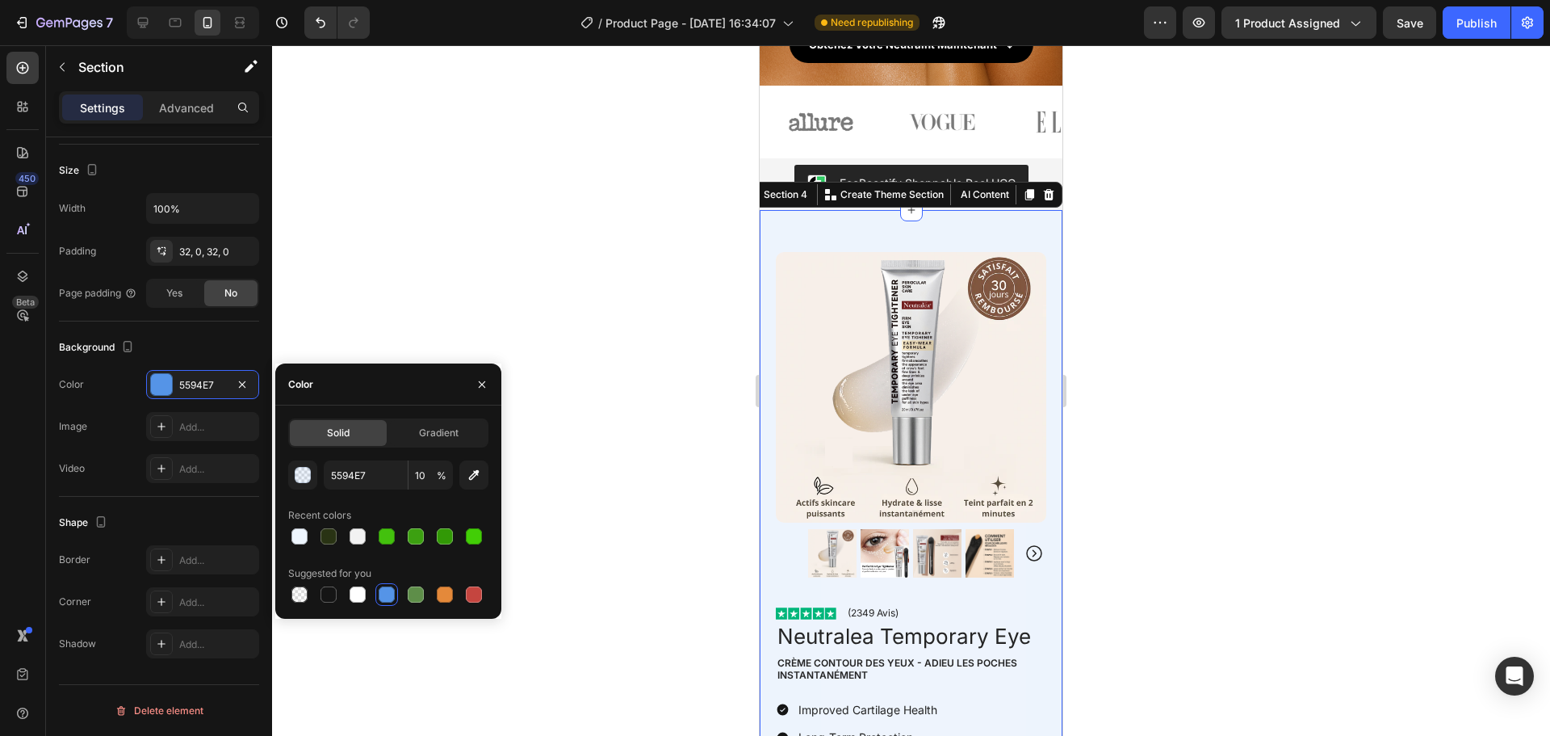
click at [447, 296] on div at bounding box center [911, 390] width 1278 height 690
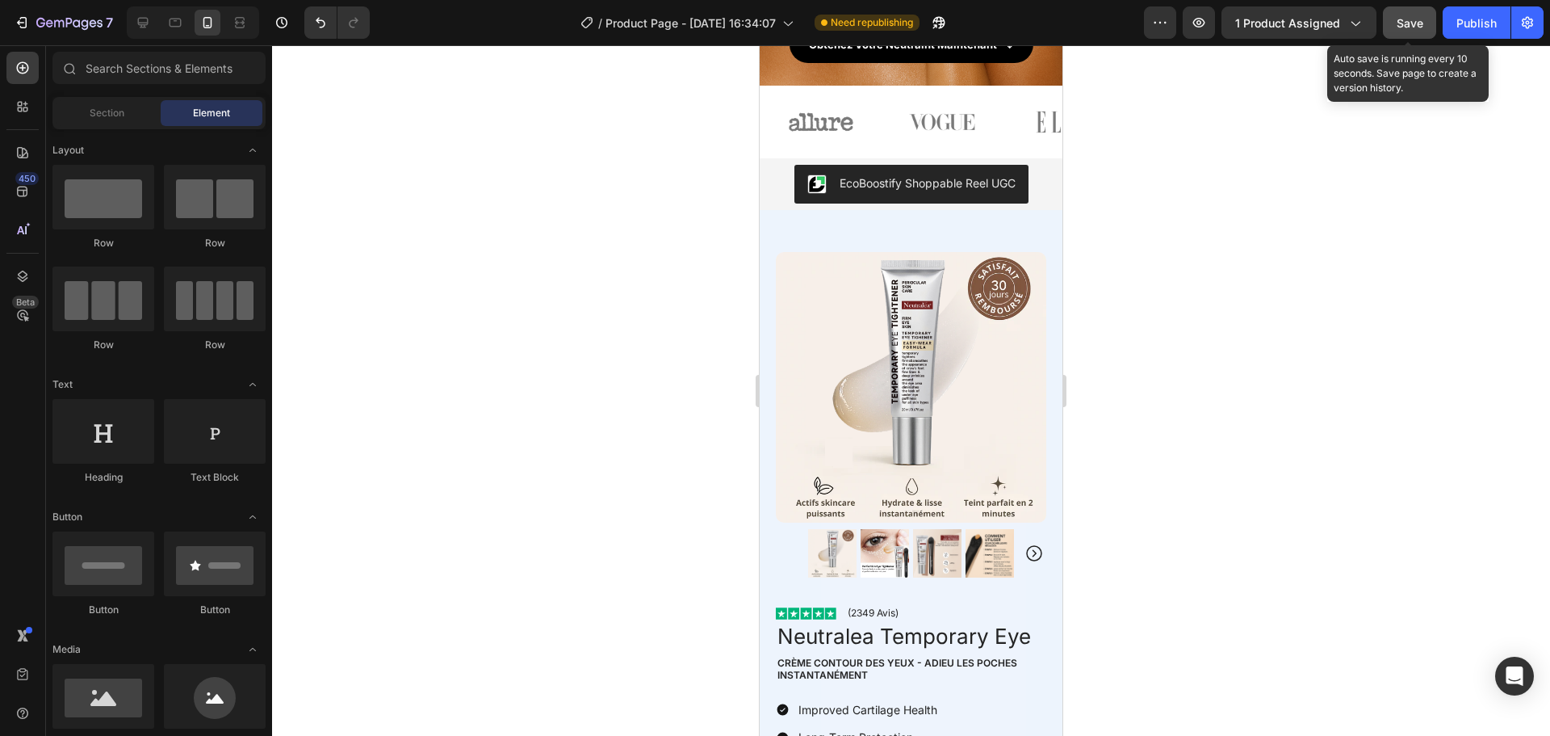
click at [1406, 23] on span "Save" at bounding box center [1410, 23] width 27 height 14
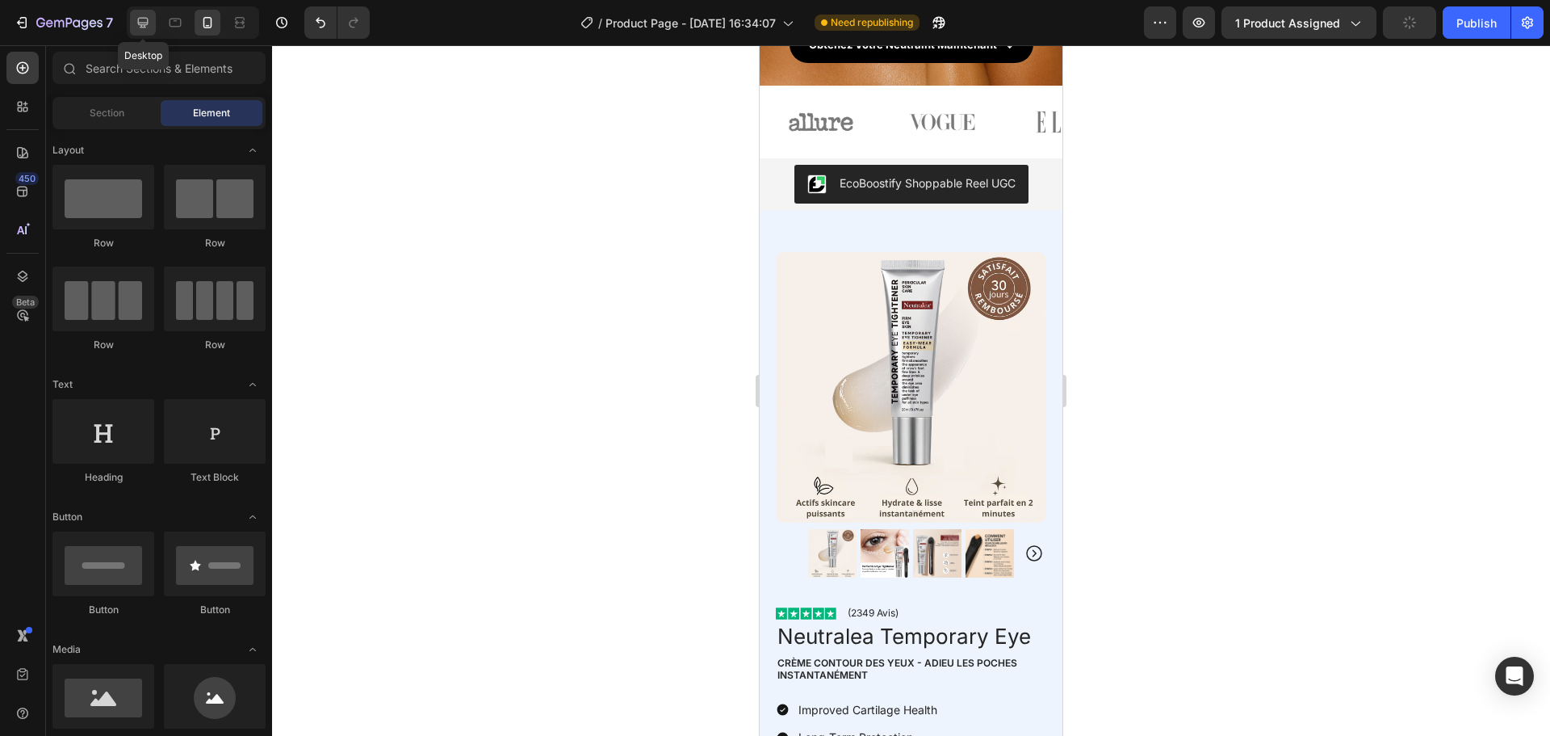
click at [146, 30] on icon at bounding box center [143, 23] width 16 height 16
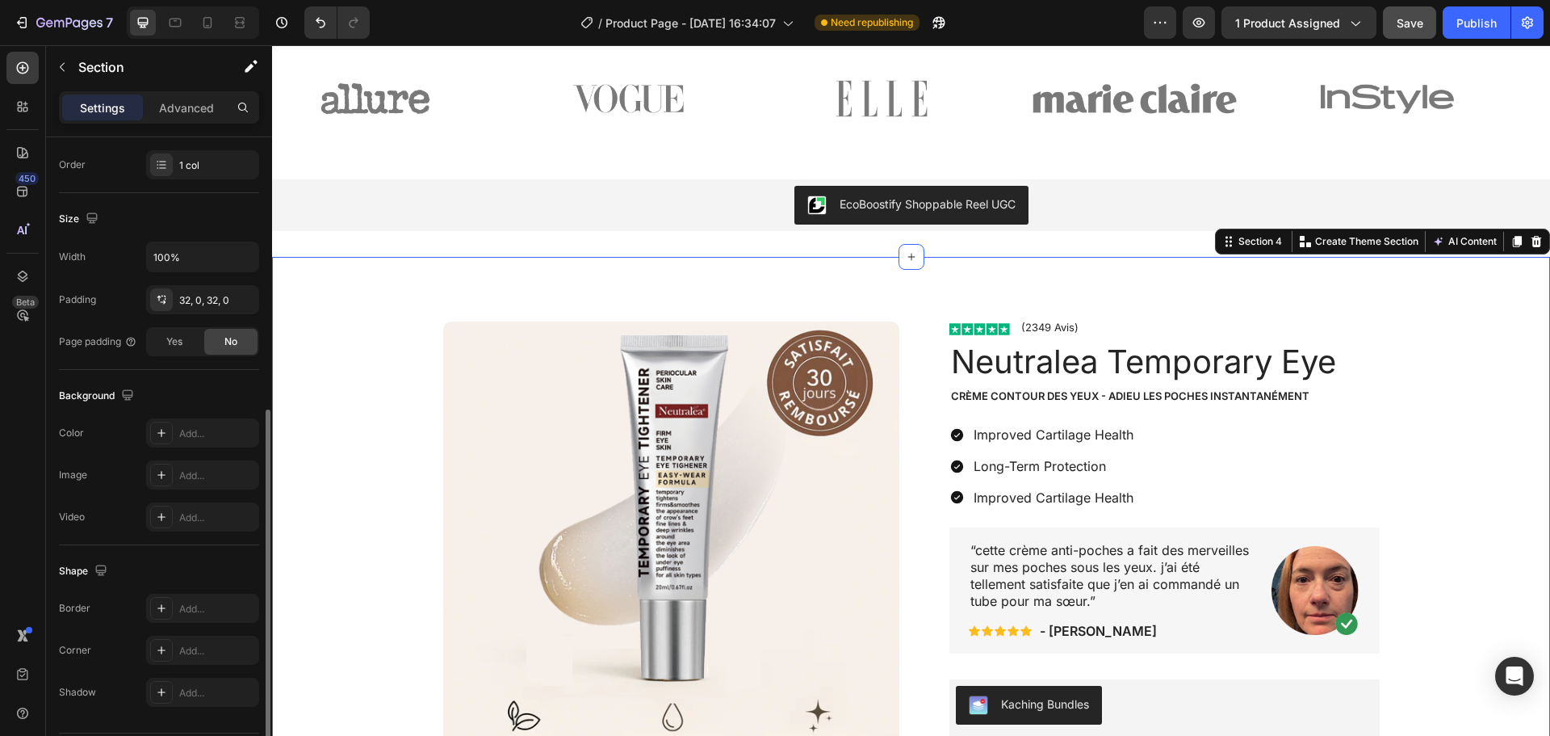
scroll to position [341, 0]
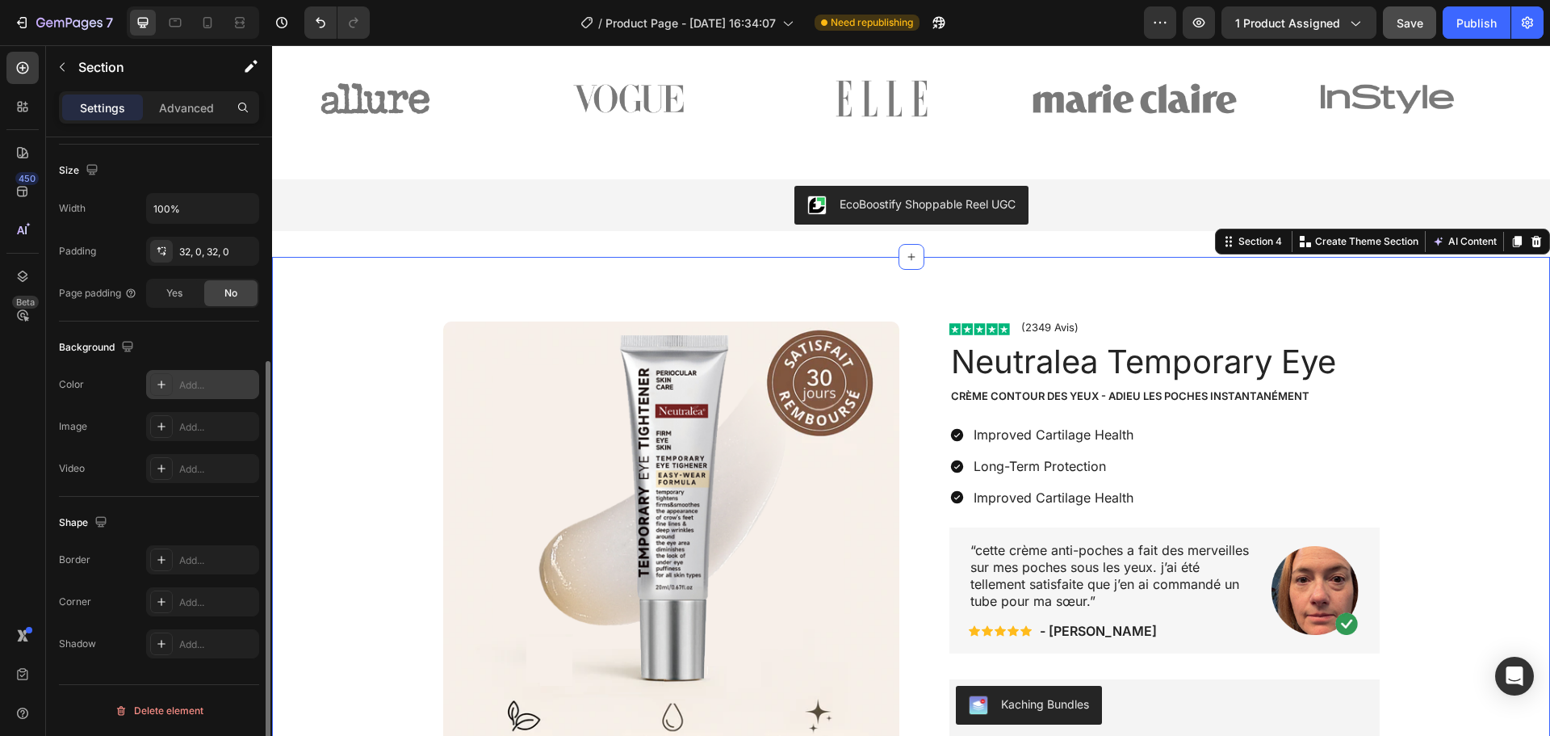
click at [192, 388] on div "Add..." at bounding box center [217, 385] width 76 height 15
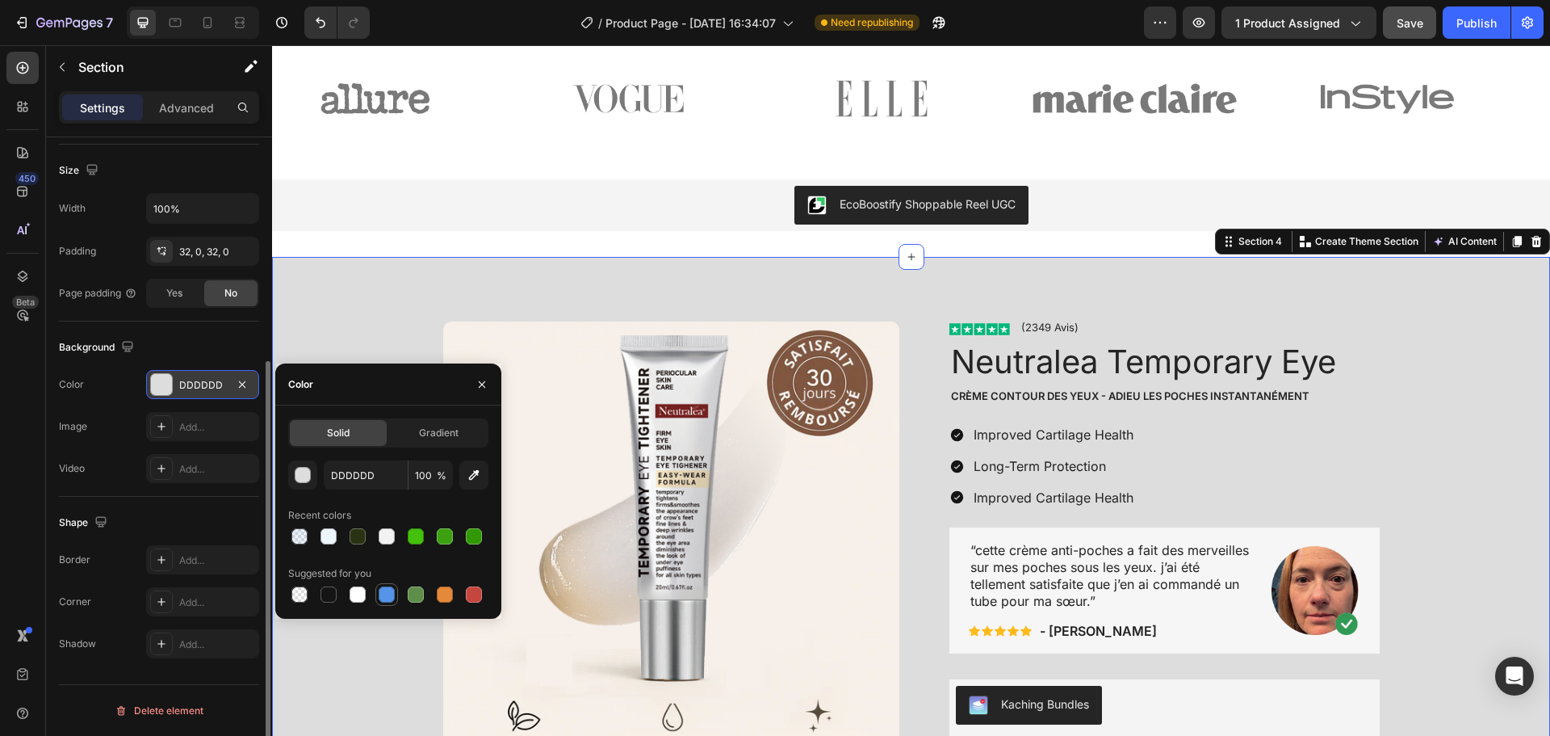
click at [386, 596] on div at bounding box center [387, 594] width 16 height 16
type input "5594E7"
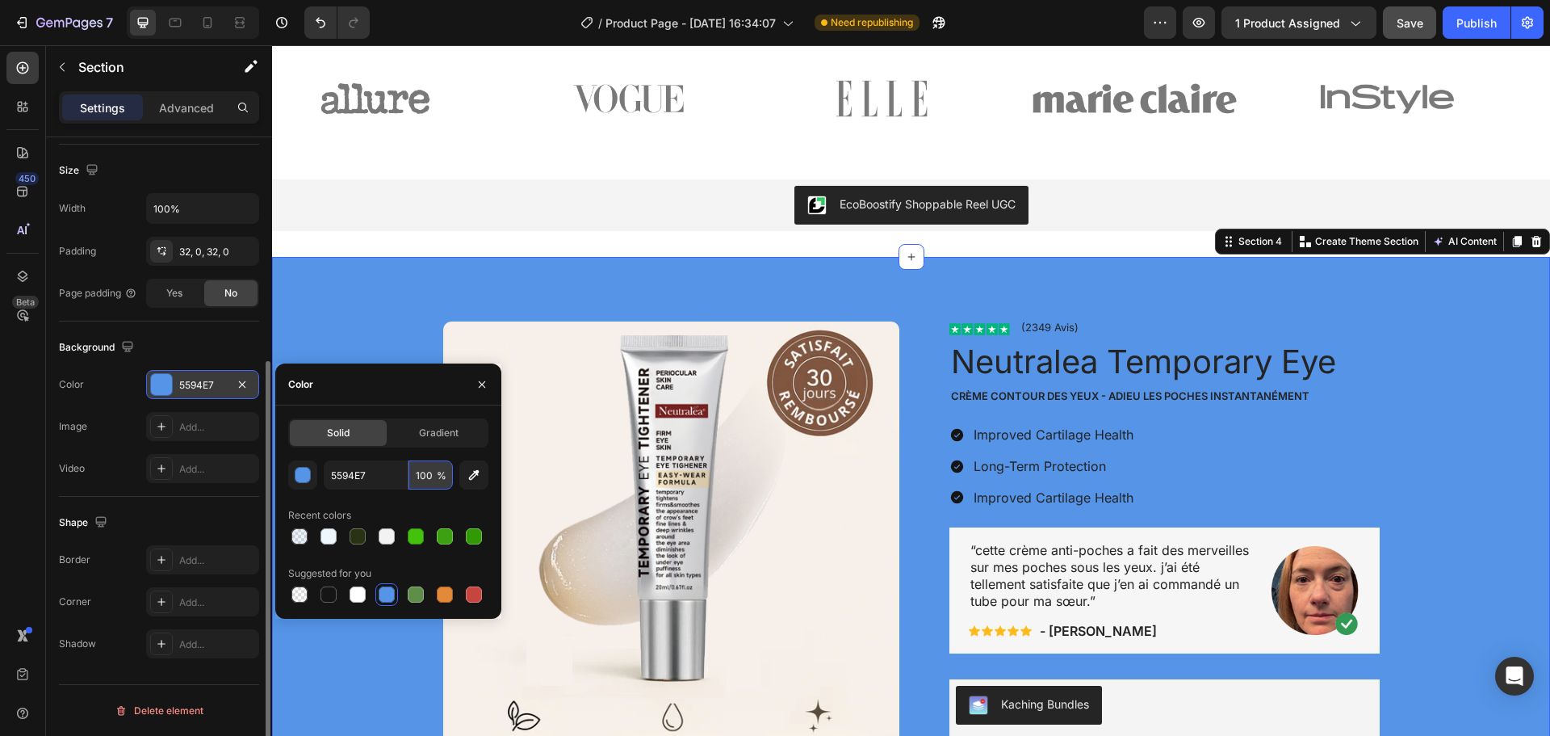
click at [426, 475] on input "100" at bounding box center [431, 474] width 44 height 29
type input "10"
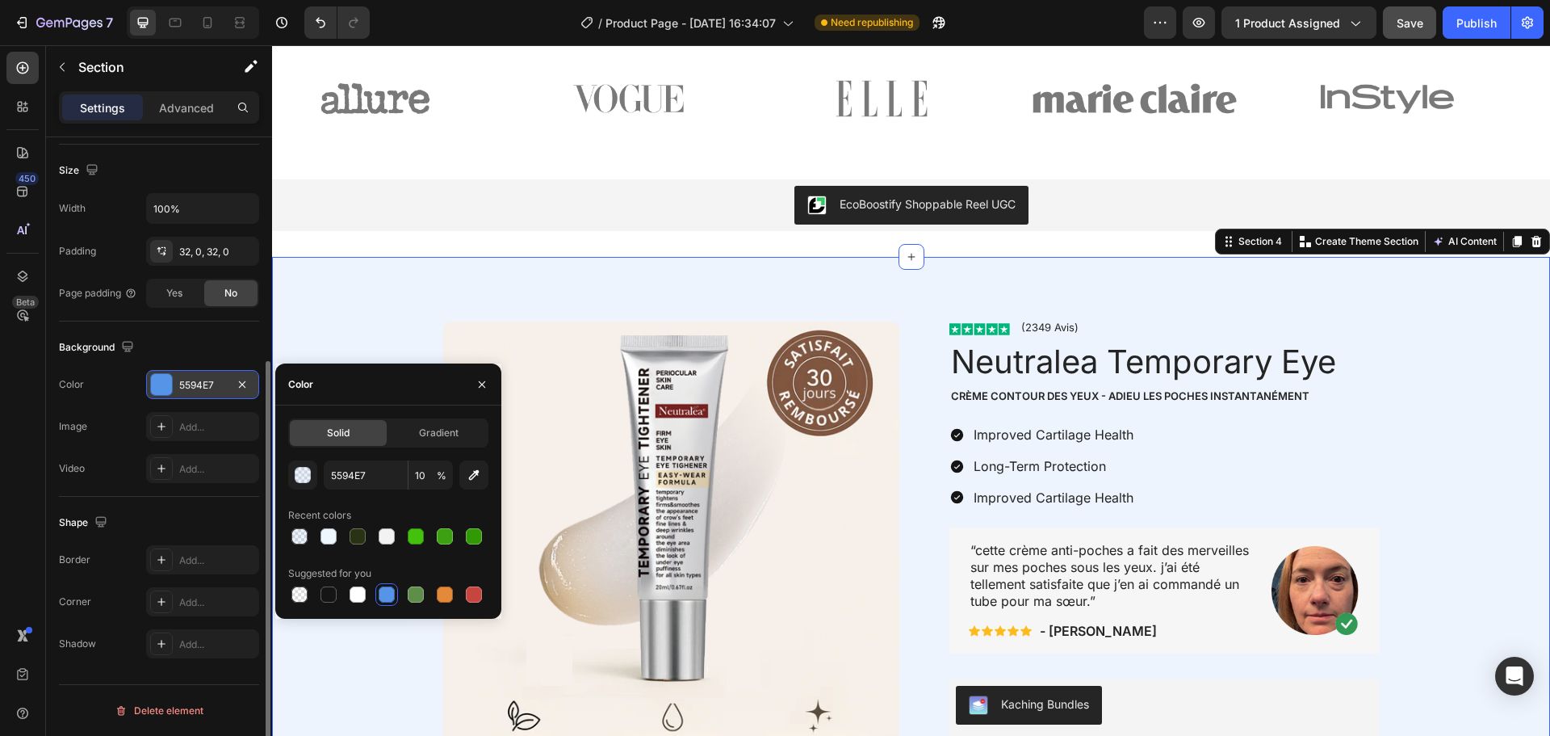
click at [229, 327] on div "Background The changes might be hidden by the video. Color 5594E7 Image Add... …" at bounding box center [159, 408] width 200 height 175
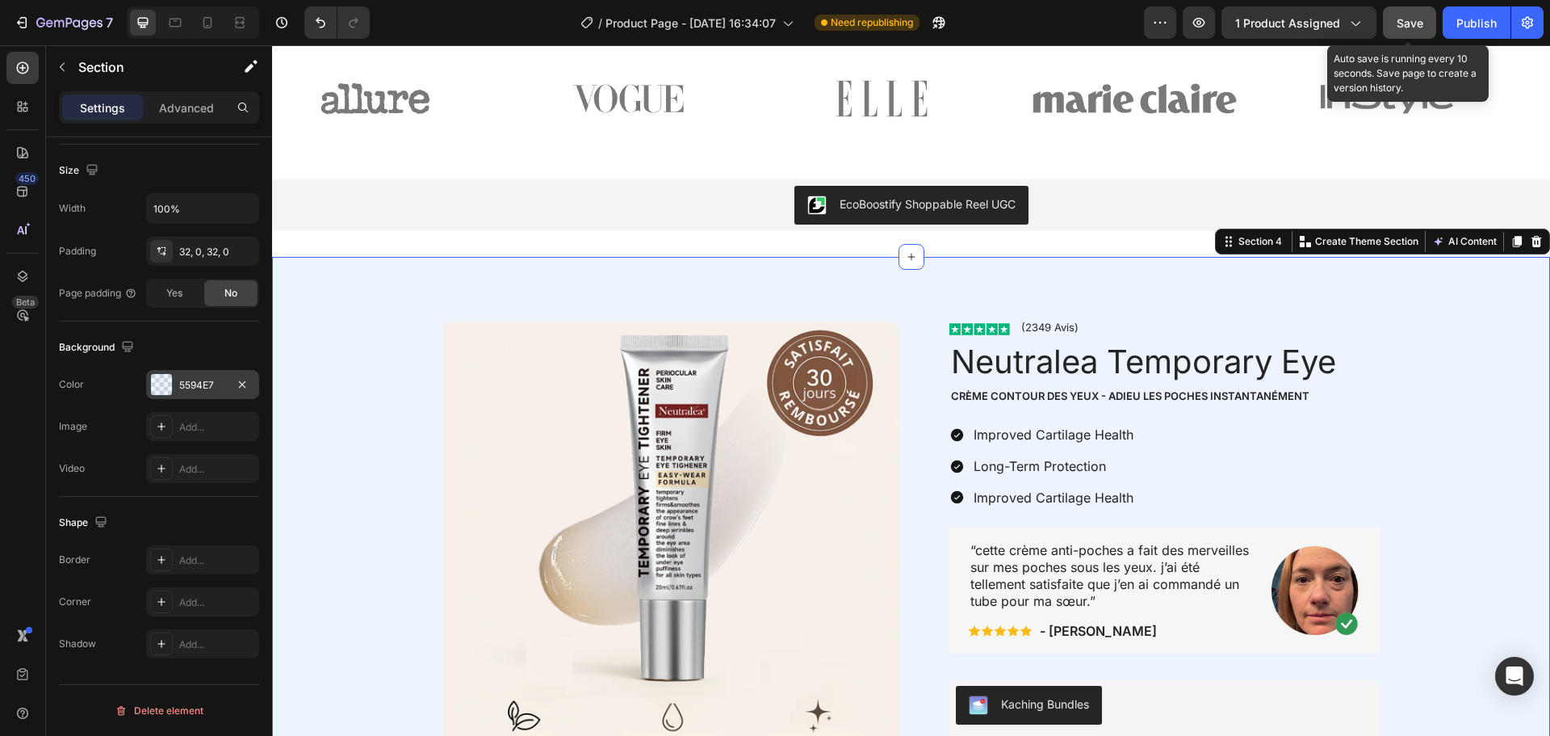
click at [1411, 24] on span "Save" at bounding box center [1410, 23] width 27 height 14
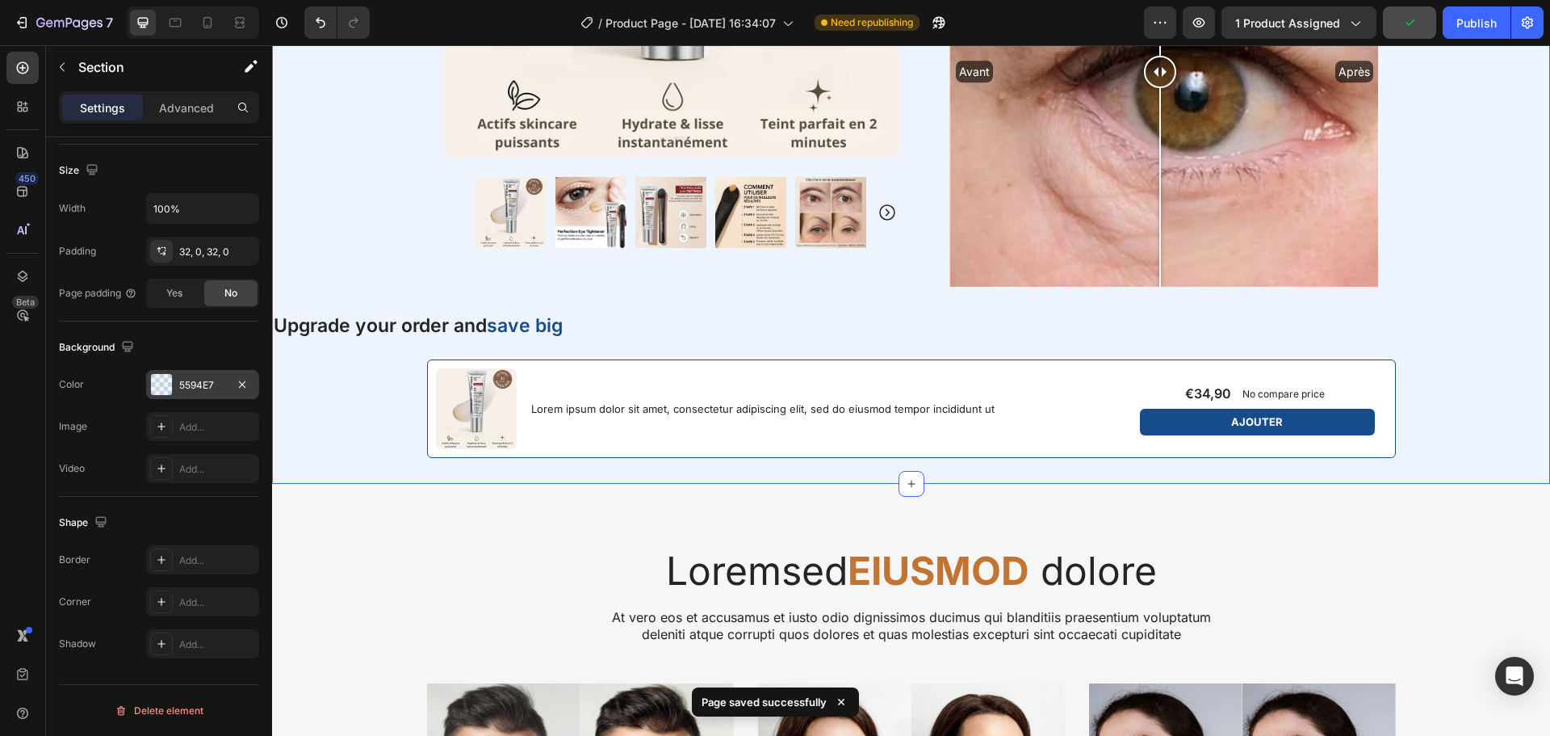
scroll to position [1881, 0]
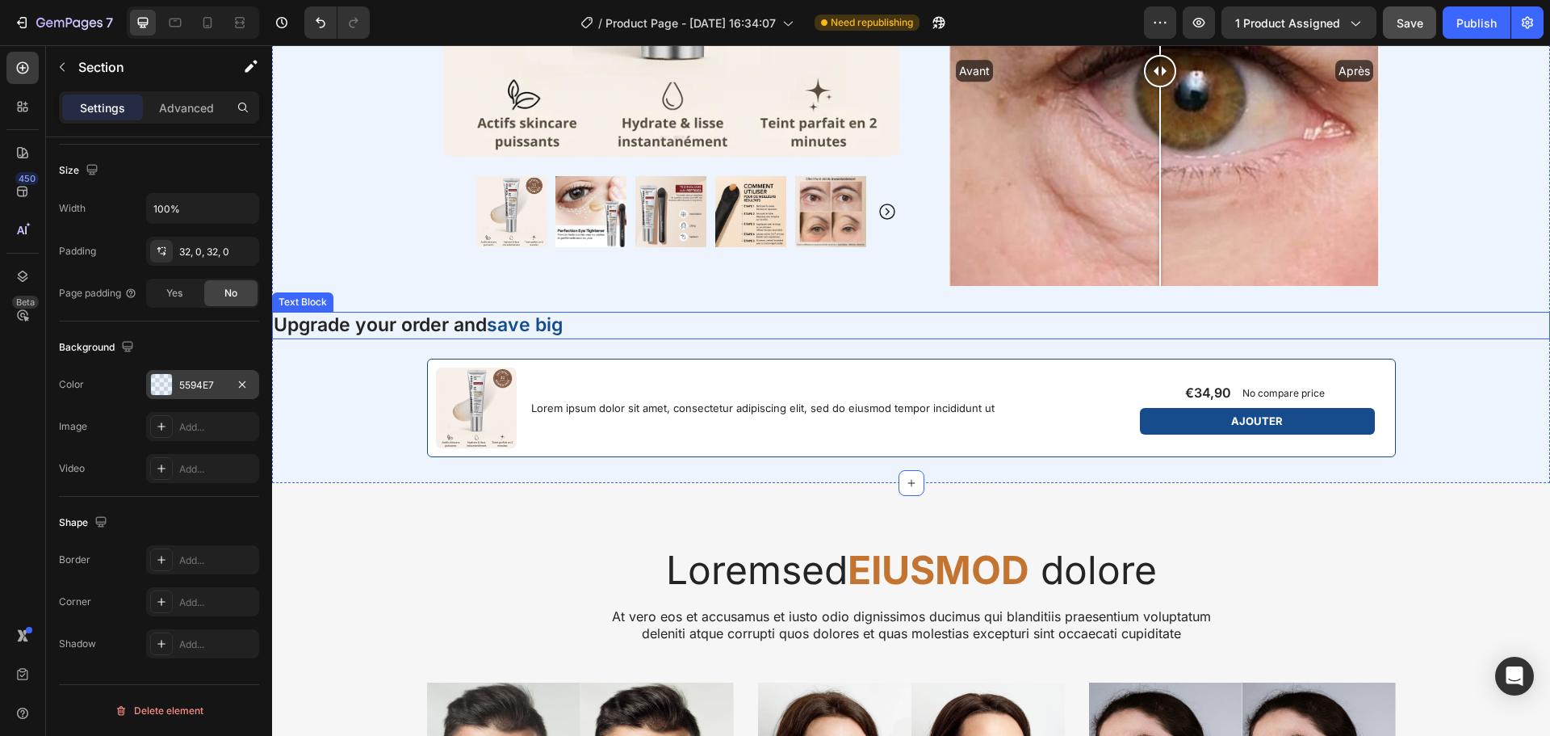
click at [438, 319] on p "Upgrade your order and save big" at bounding box center [911, 325] width 1275 height 24
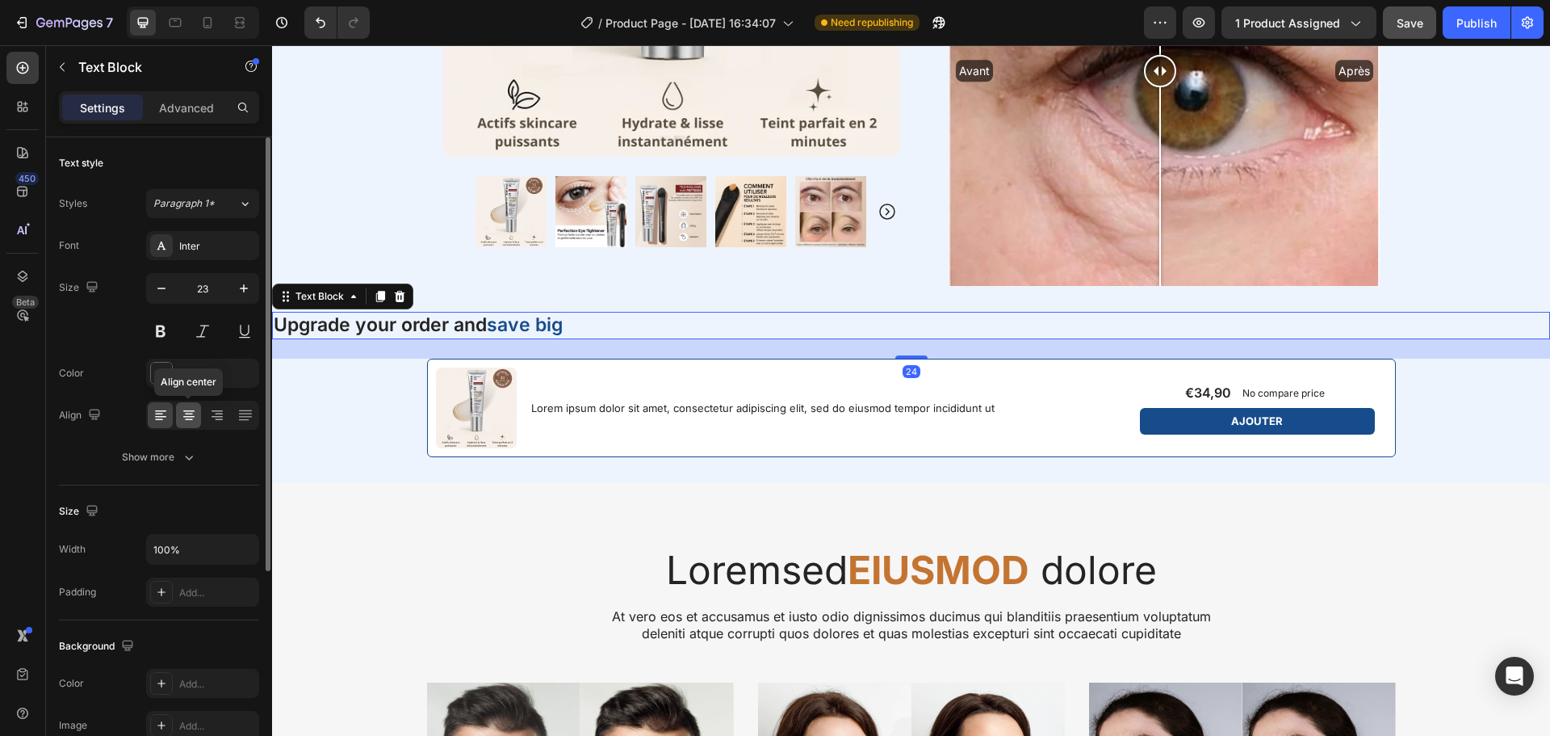
click at [185, 419] on icon at bounding box center [189, 420] width 8 height 2
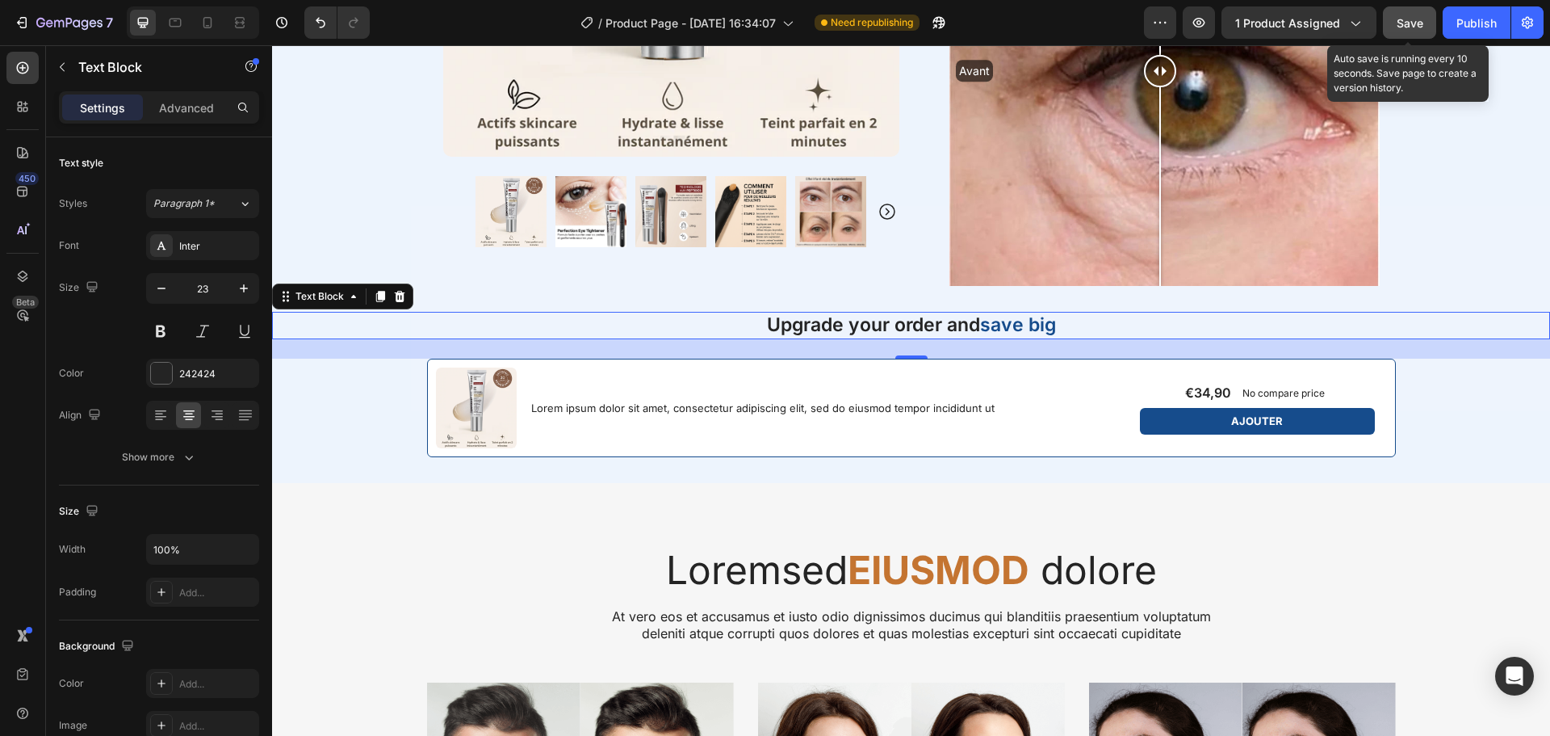
click at [1412, 19] on span "Save" at bounding box center [1410, 23] width 27 height 14
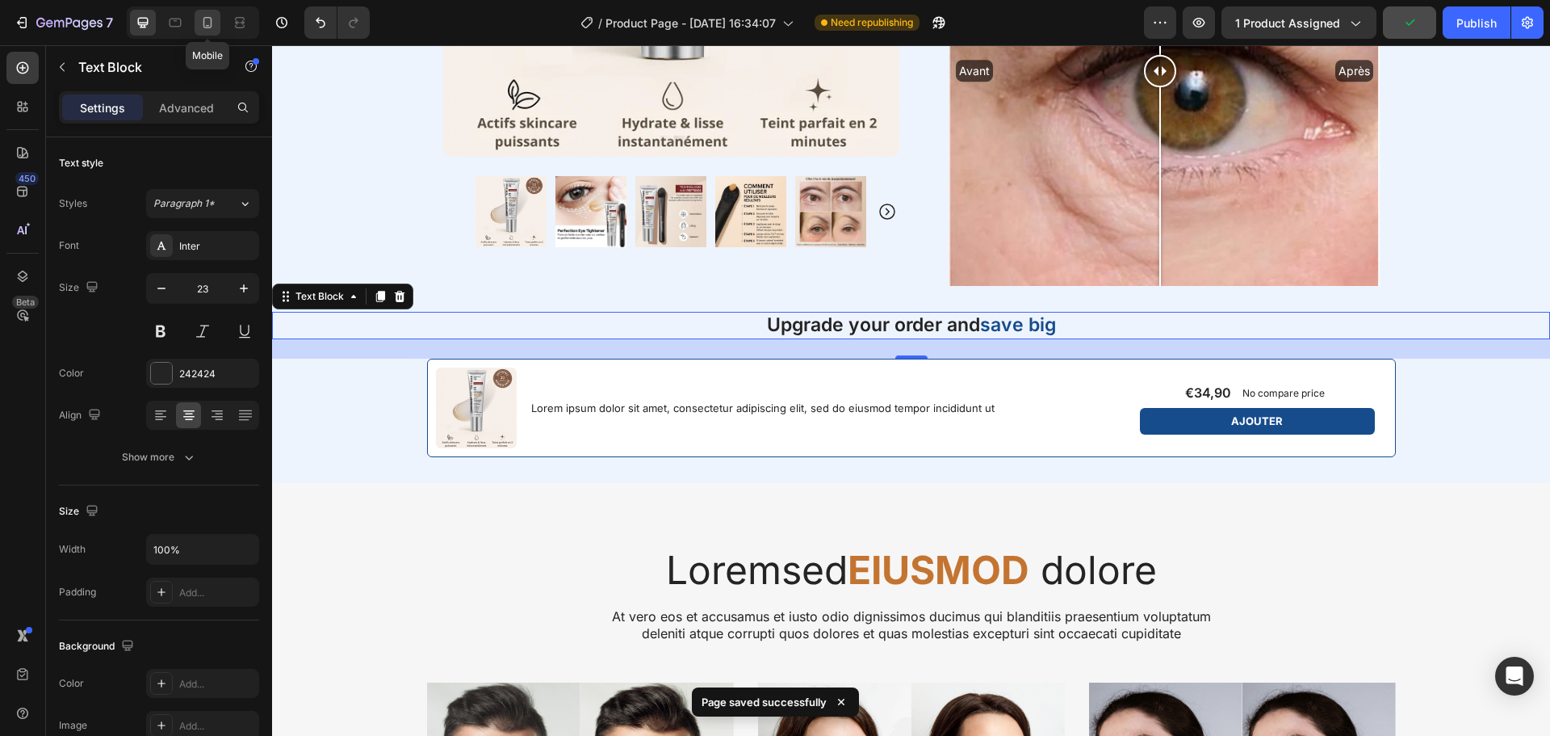
click at [200, 23] on icon at bounding box center [207, 23] width 16 height 16
type input "18"
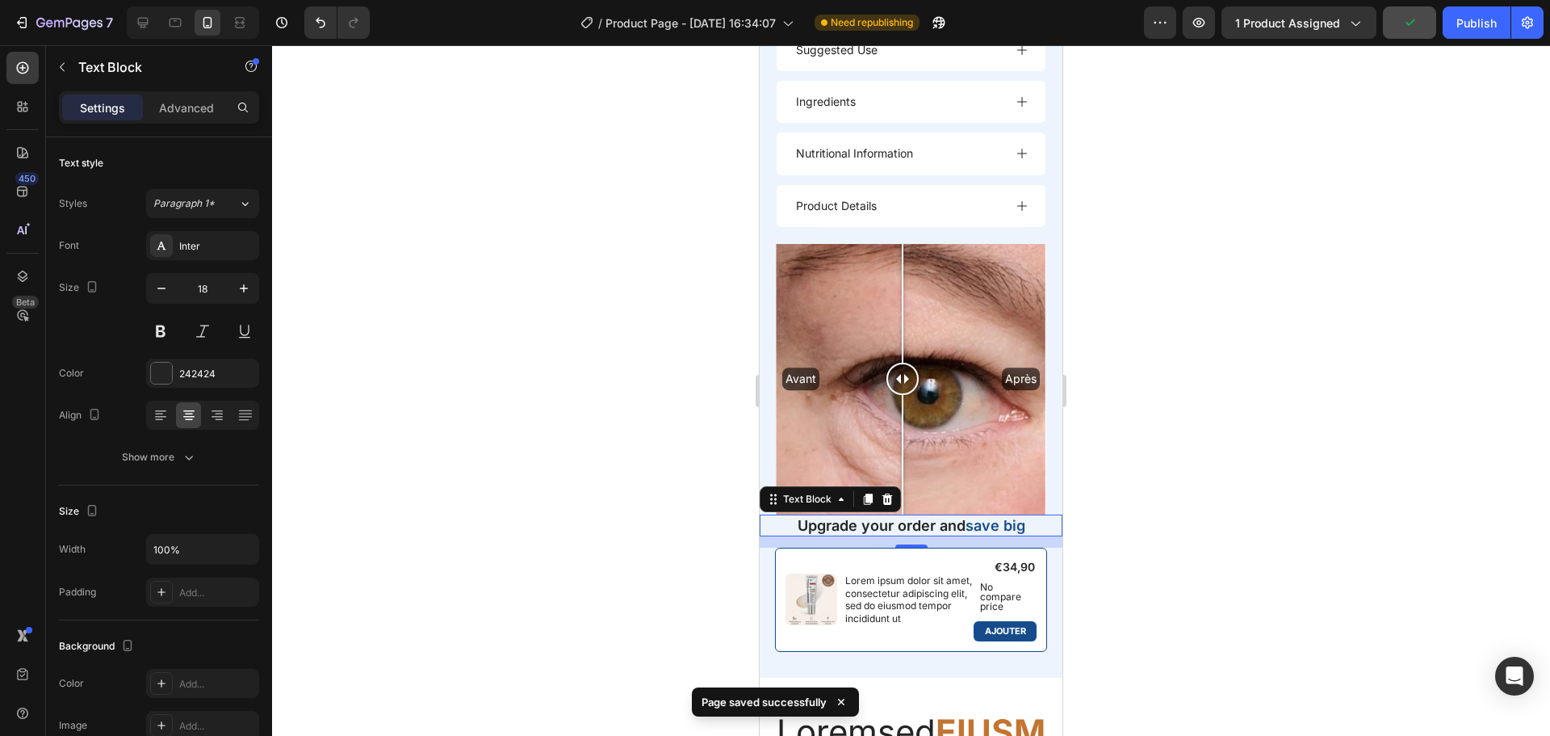
scroll to position [2040, 0]
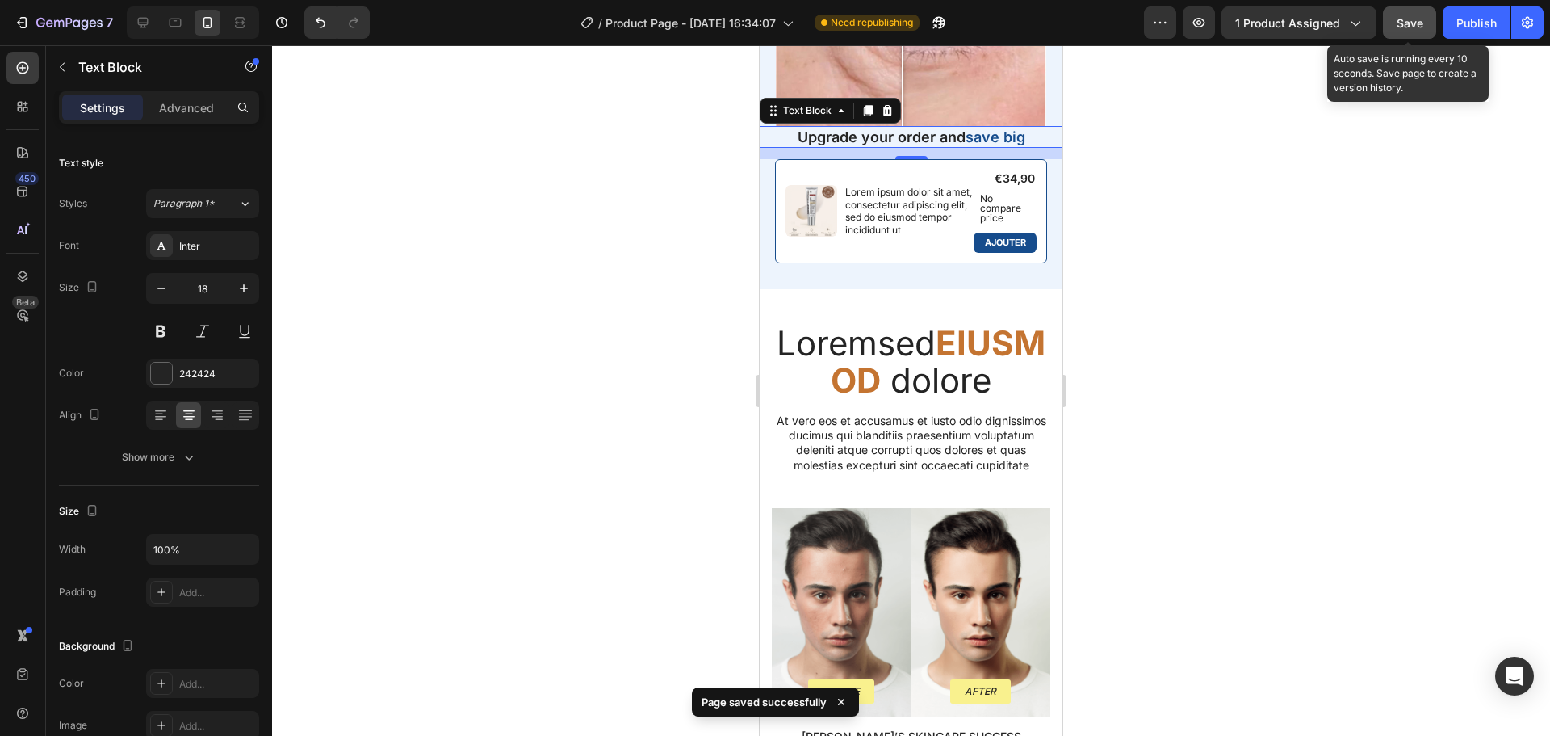
click at [1419, 22] on span "Save" at bounding box center [1410, 23] width 27 height 14
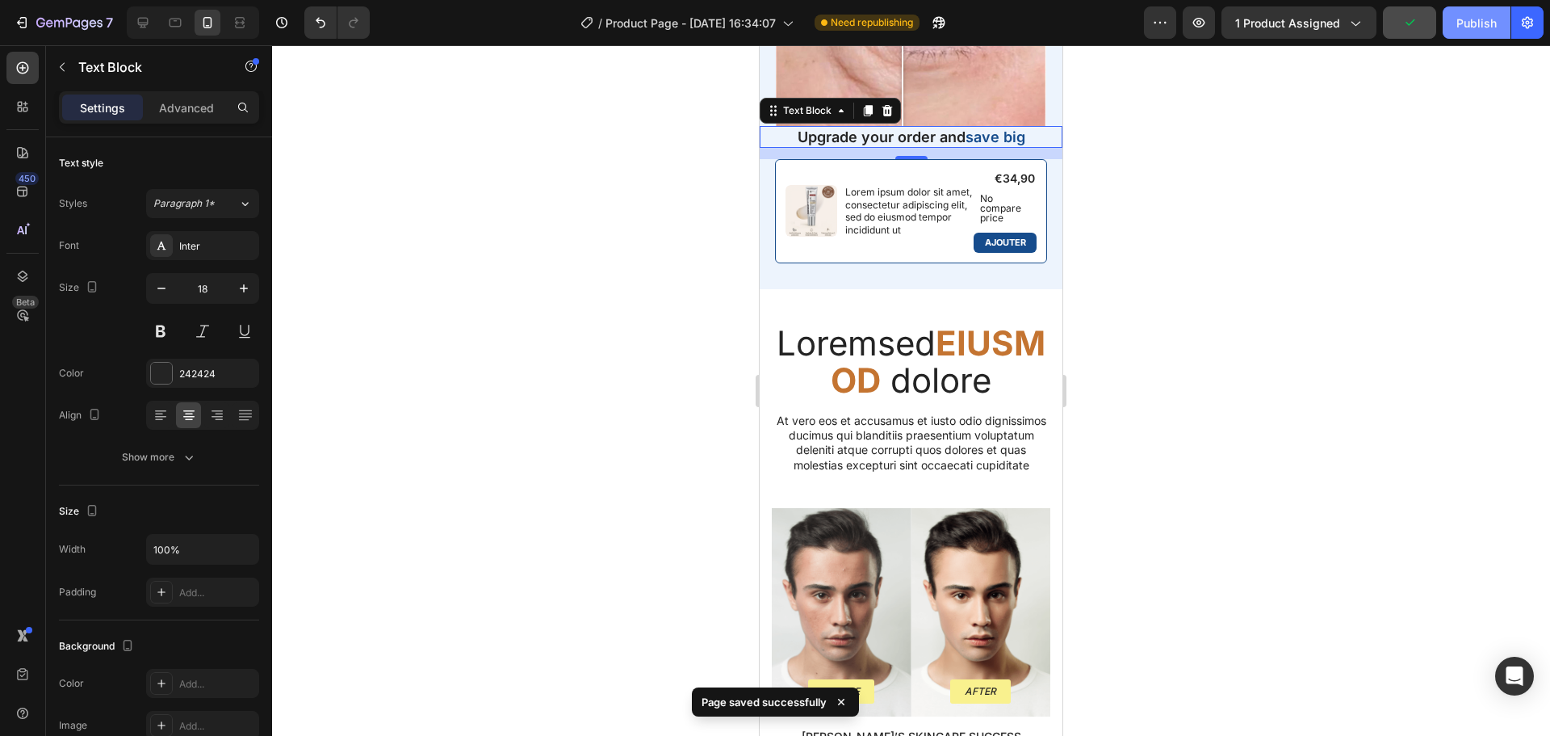
click at [1473, 13] on button "Publish" at bounding box center [1477, 22] width 68 height 32
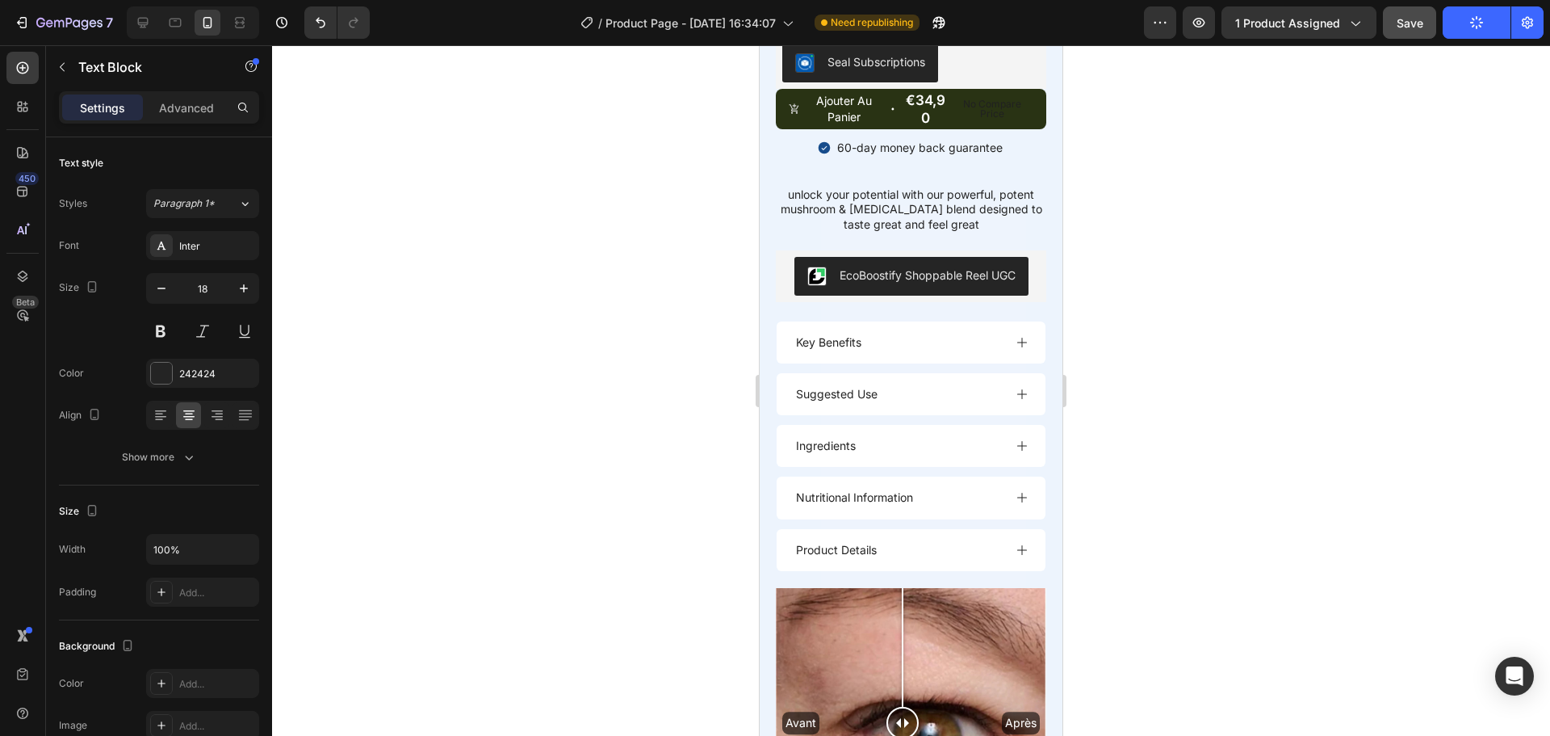
scroll to position [1306, 0]
